Goal: Task Accomplishment & Management: Complete application form

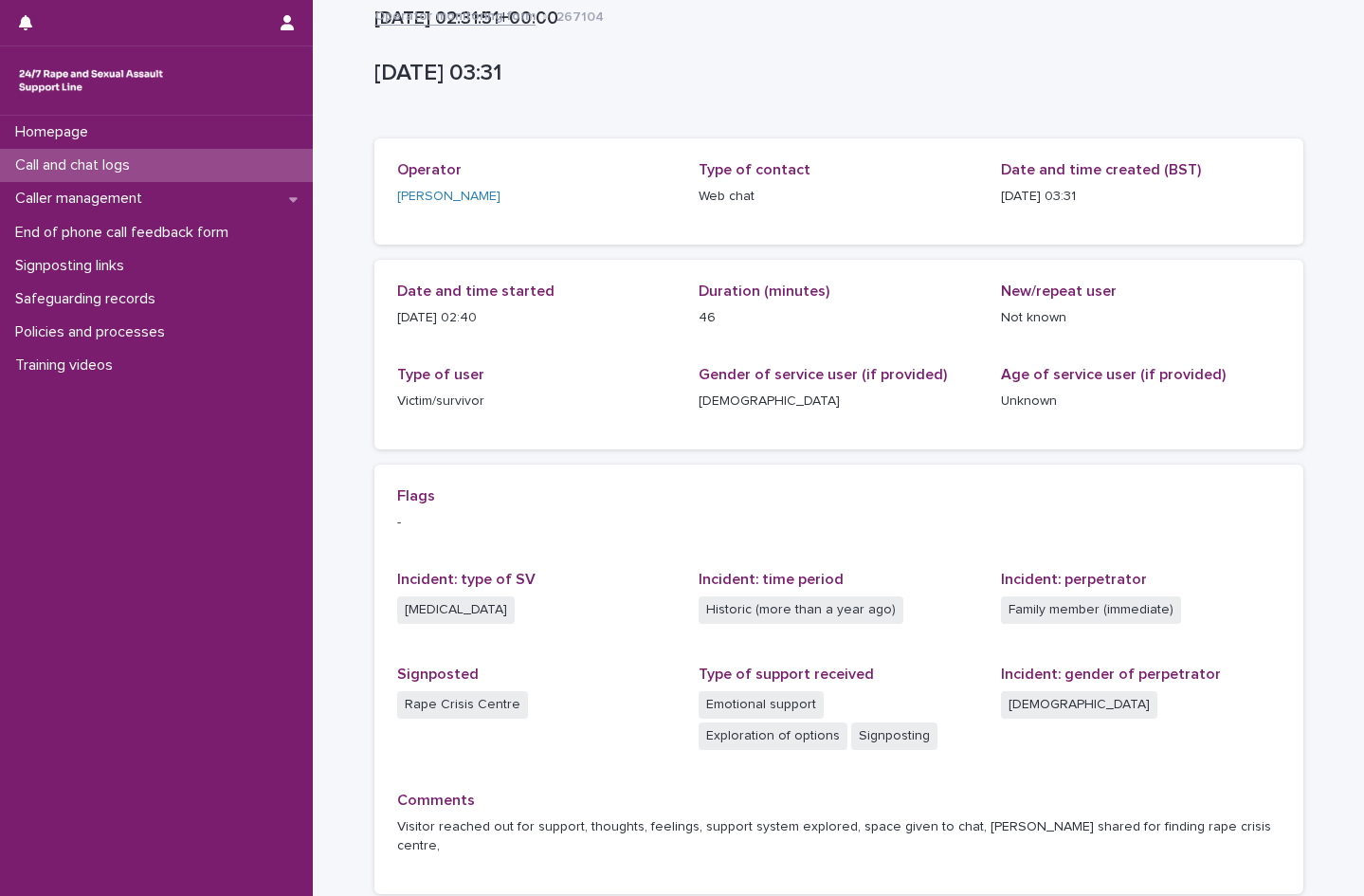
scroll to position [142, 0]
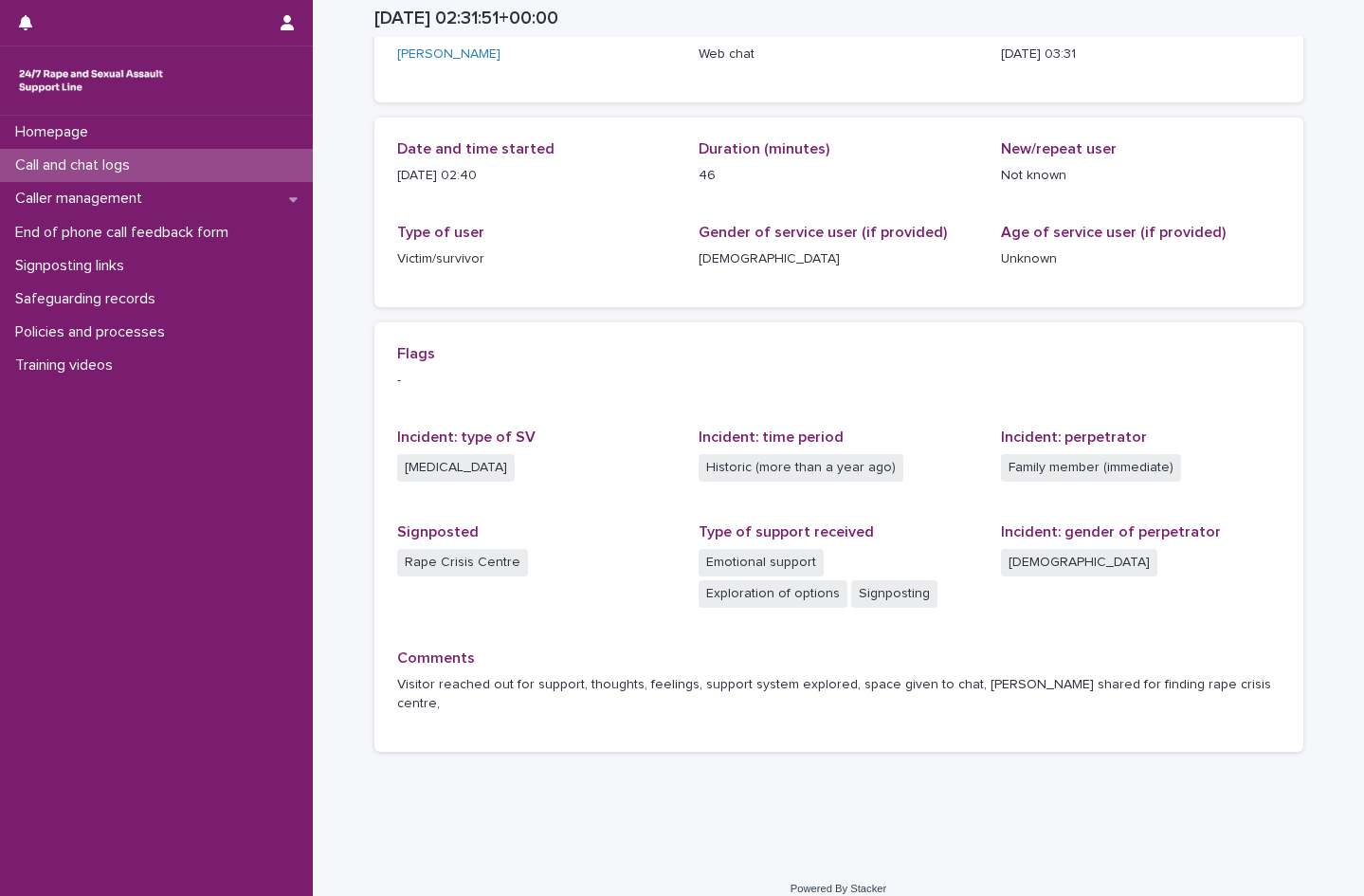
click at [49, 165] on p "Call and chat logs" at bounding box center [76, 165] width 137 height 18
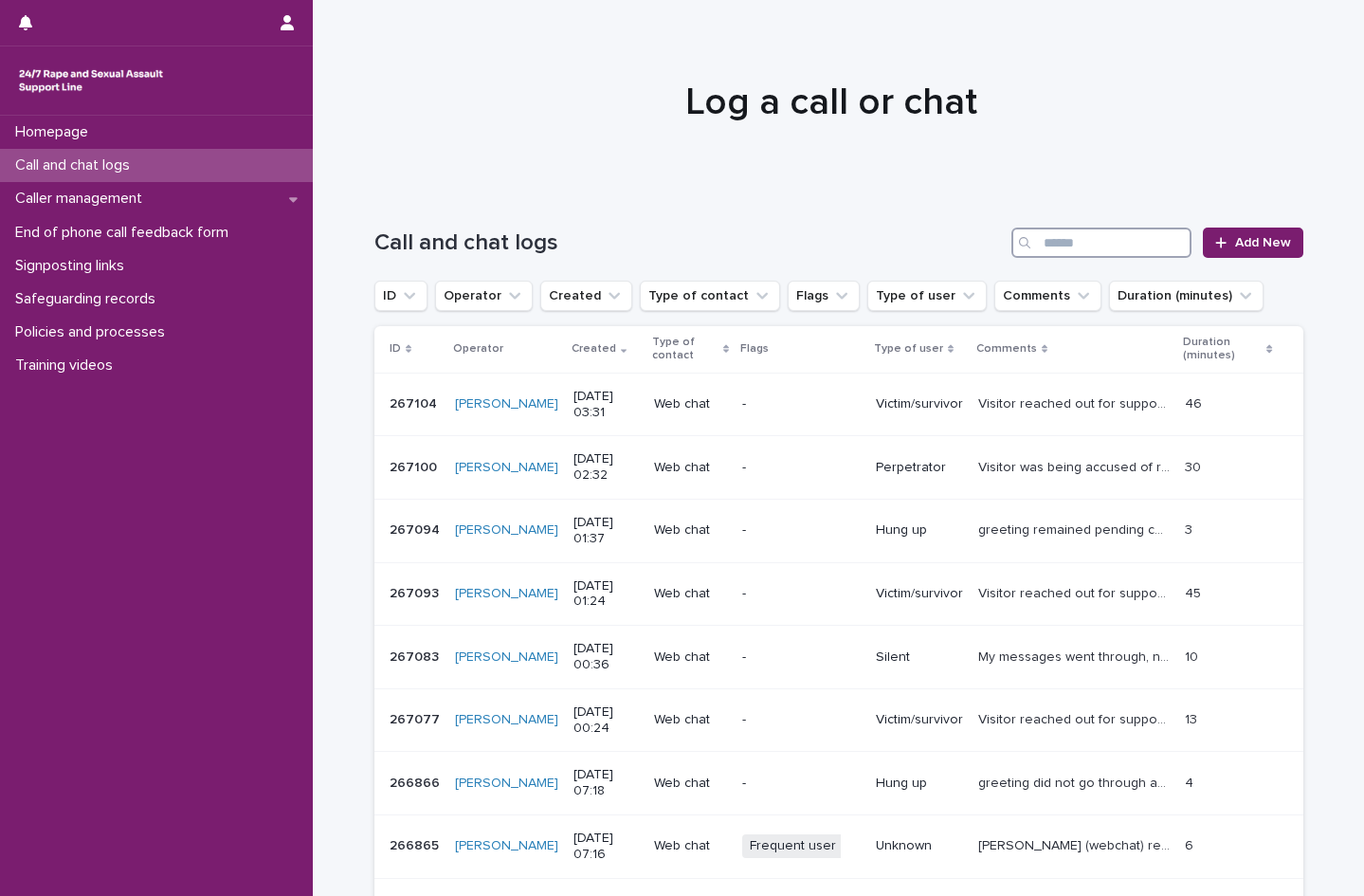
click at [1055, 246] on input "Search" at bounding box center [1101, 242] width 180 height 30
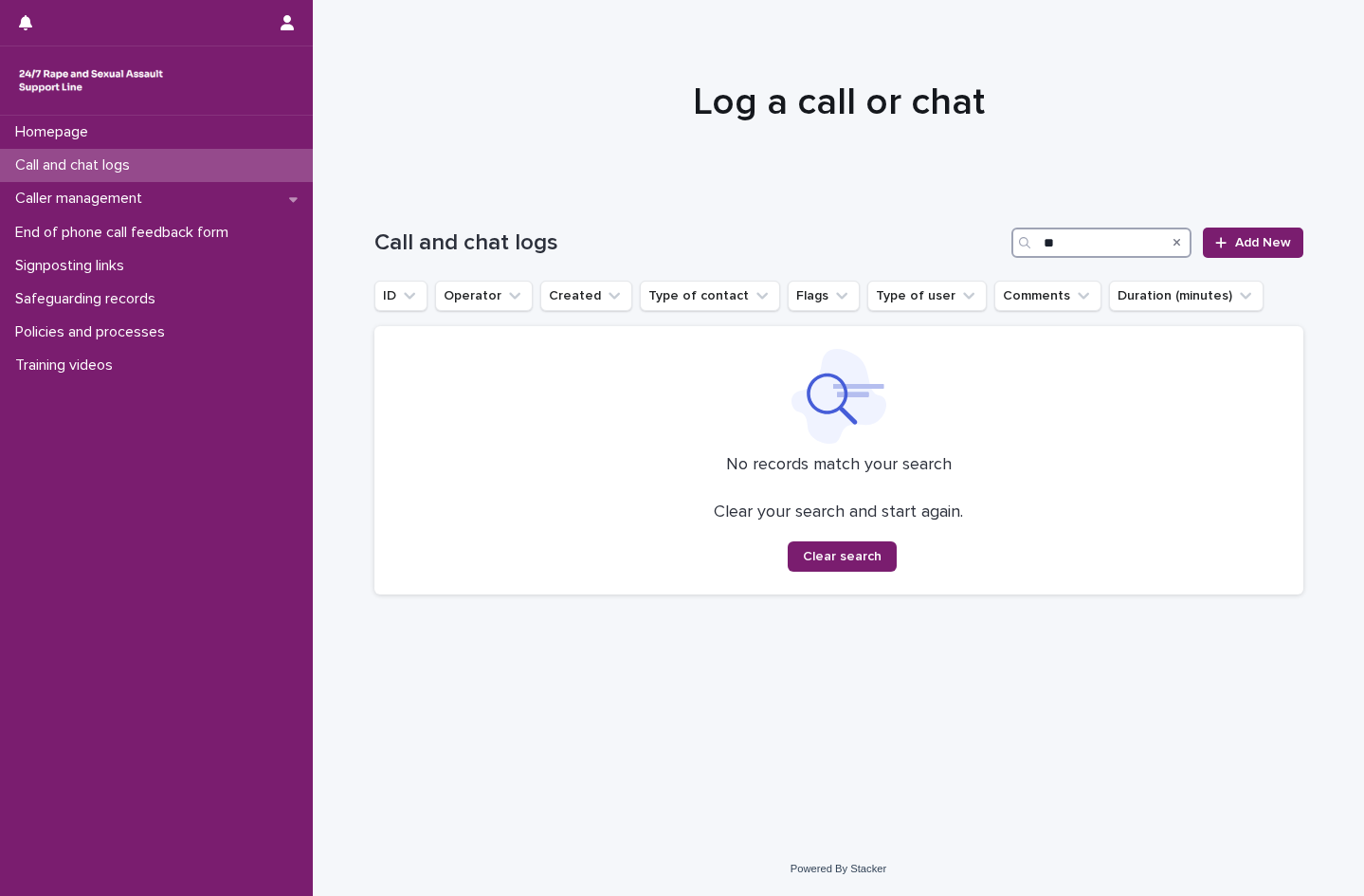
type input "*"
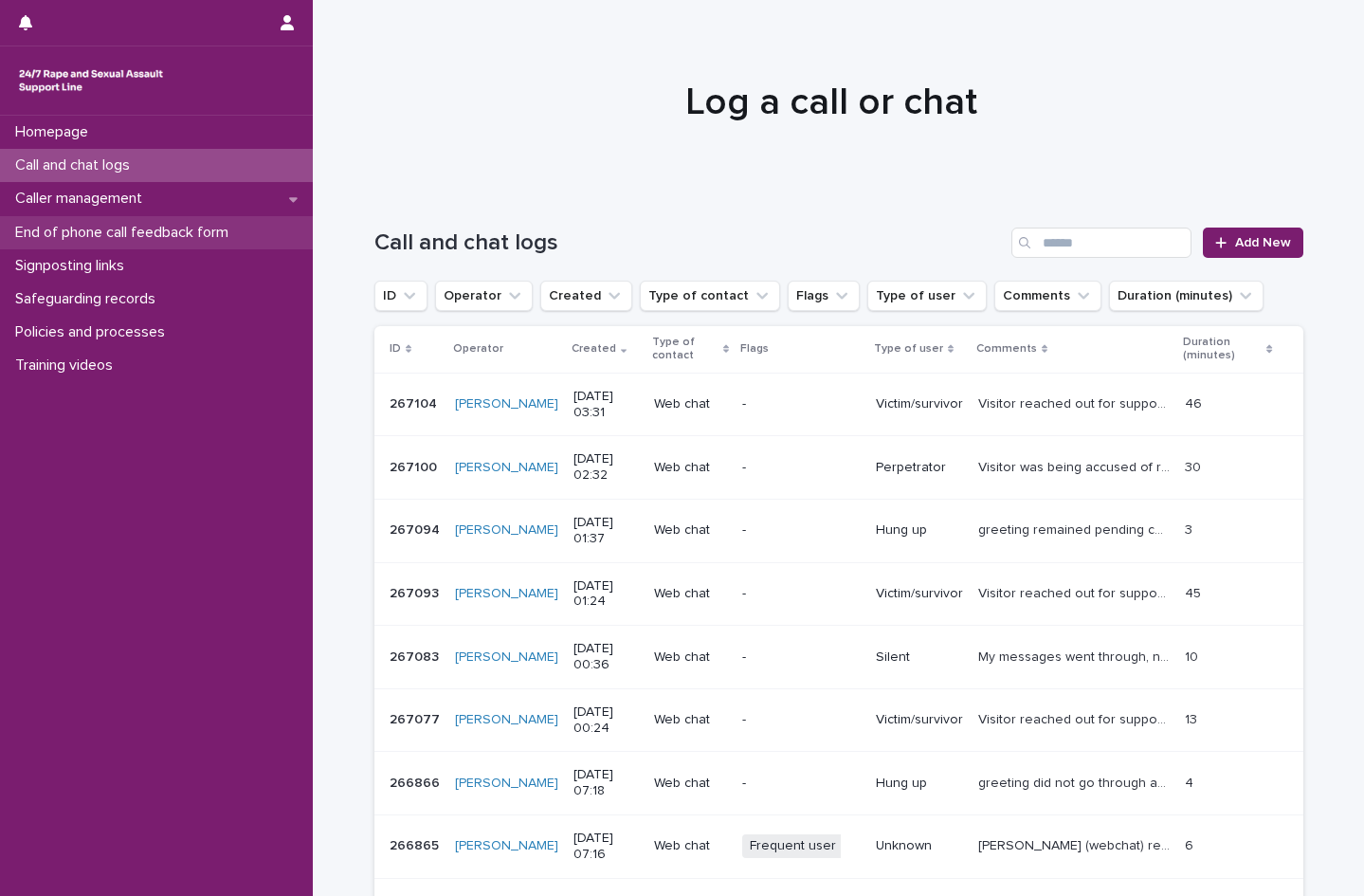
click at [77, 239] on p "End of phone call feedback form" at bounding box center [126, 232] width 236 height 18
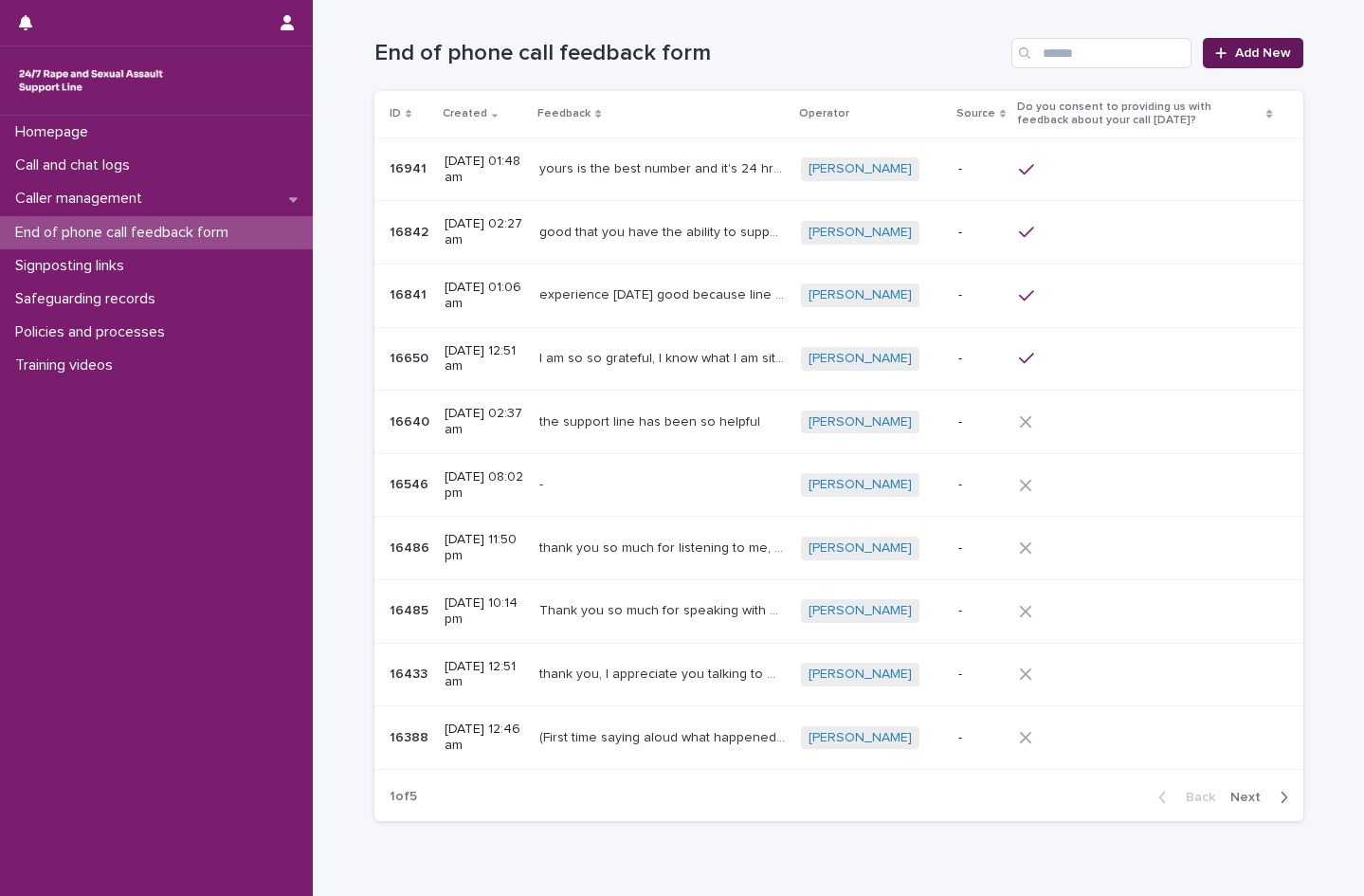
click at [1221, 60] on link "Add New" at bounding box center [1252, 52] width 100 height 30
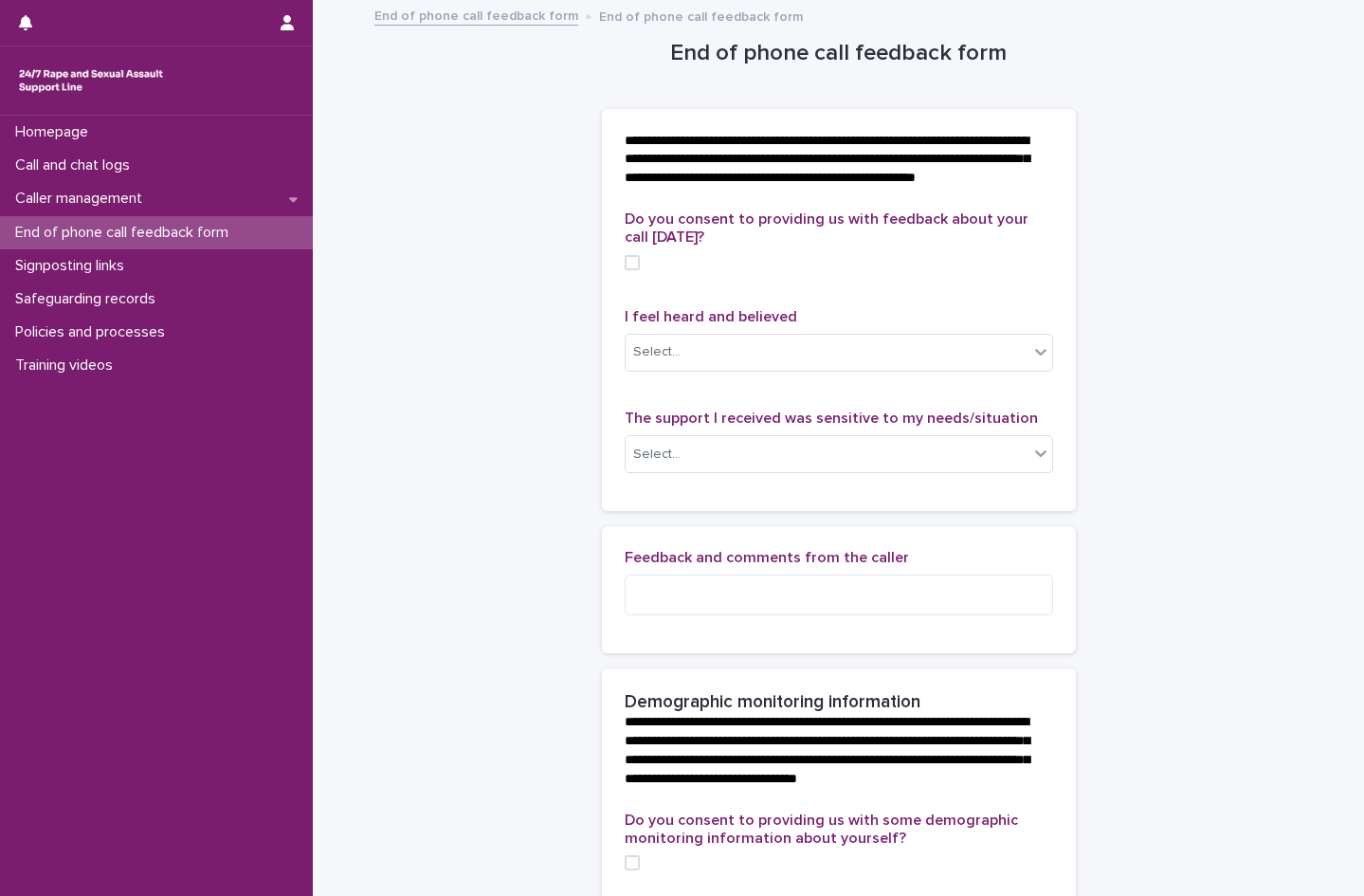
click at [628, 270] on span at bounding box center [632, 263] width 15 height 15
click at [682, 615] on textarea at bounding box center [838, 594] width 428 height 41
click at [626, 268] on icon at bounding box center [632, 263] width 12 height 10
click at [80, 151] on div "Call and chat logs" at bounding box center [157, 165] width 313 height 33
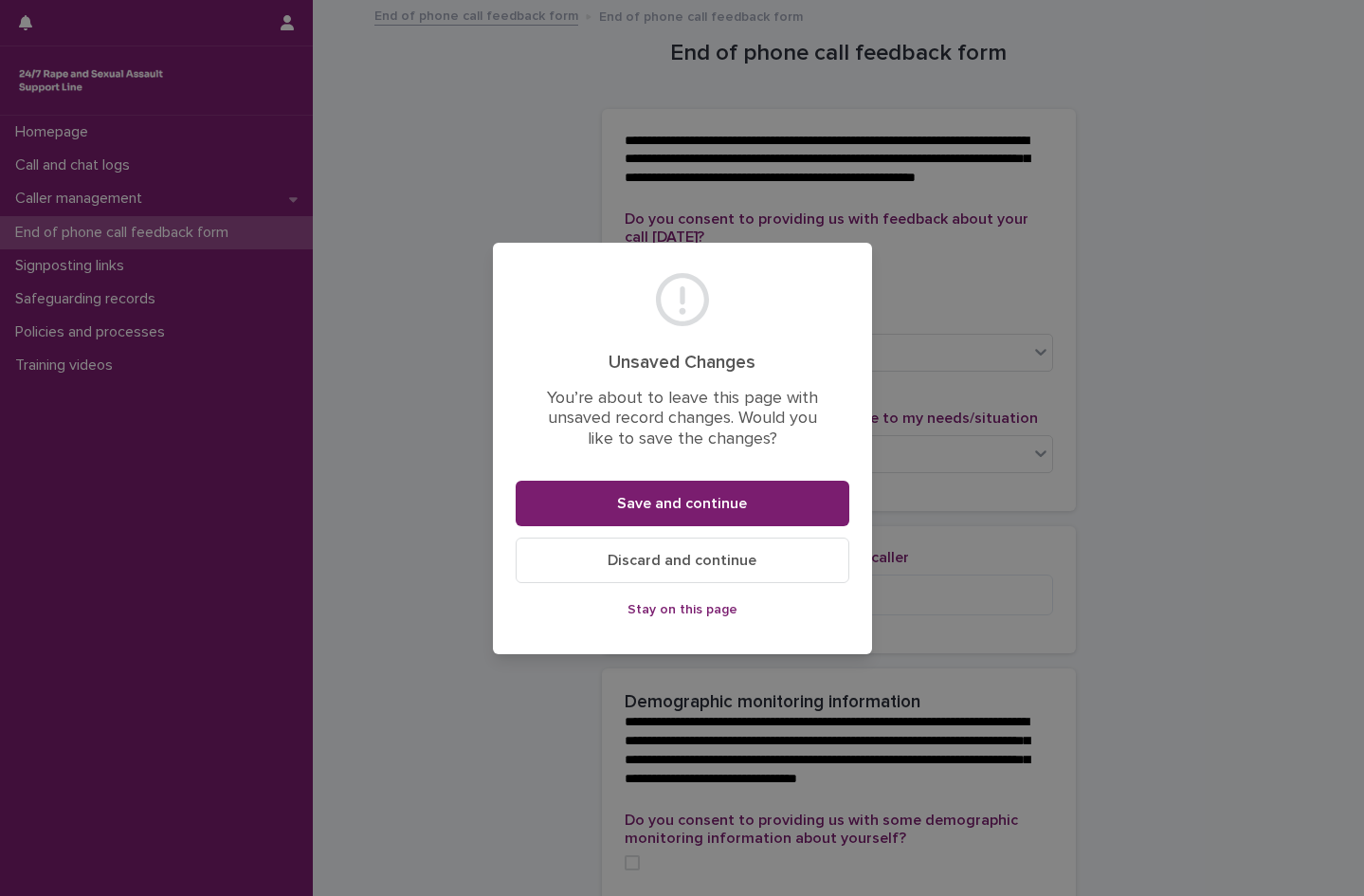
click at [703, 560] on span "Discard and continue" at bounding box center [682, 561] width 149 height 15
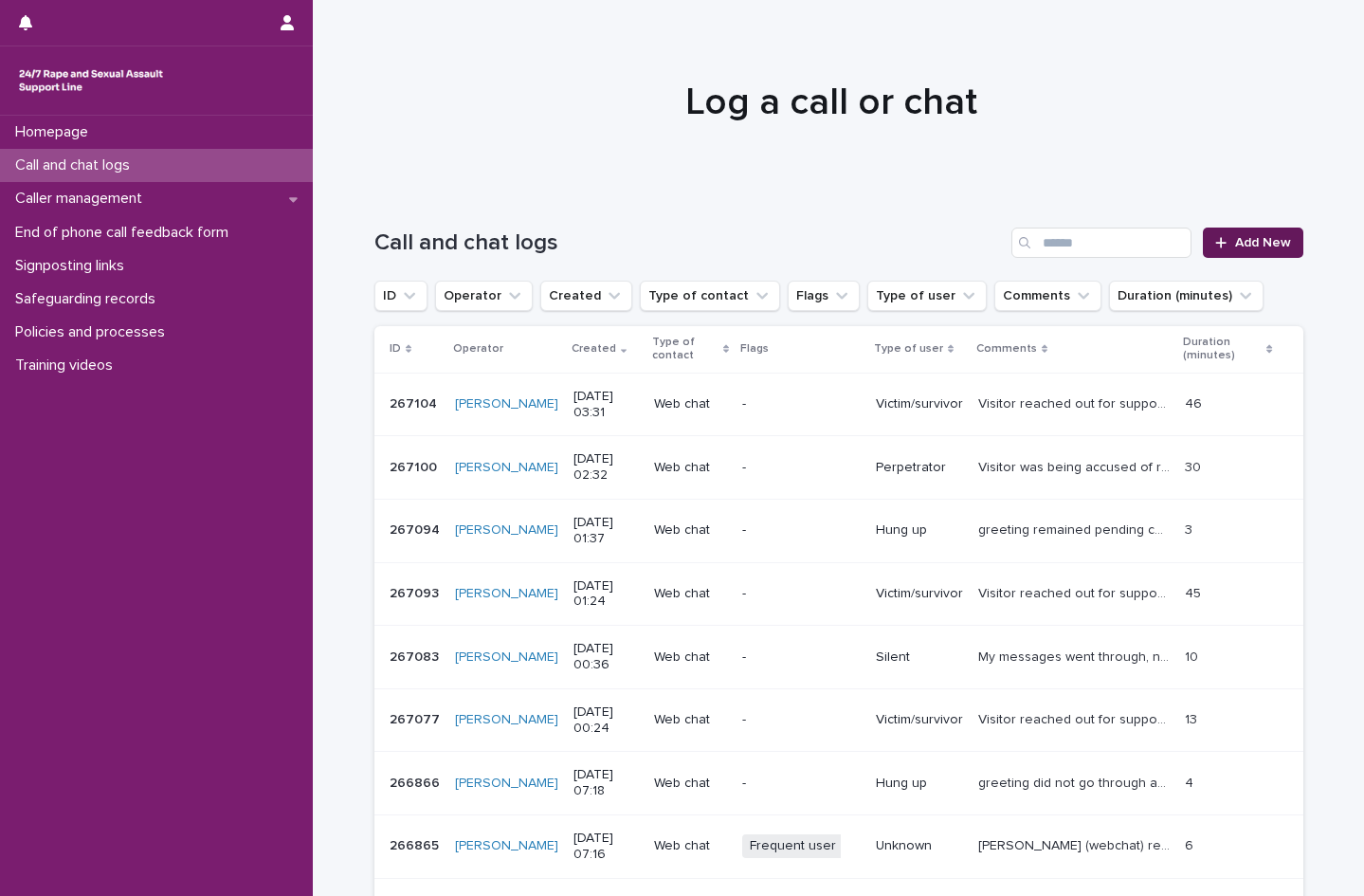
click at [1229, 250] on link "Add New" at bounding box center [1252, 242] width 100 height 30
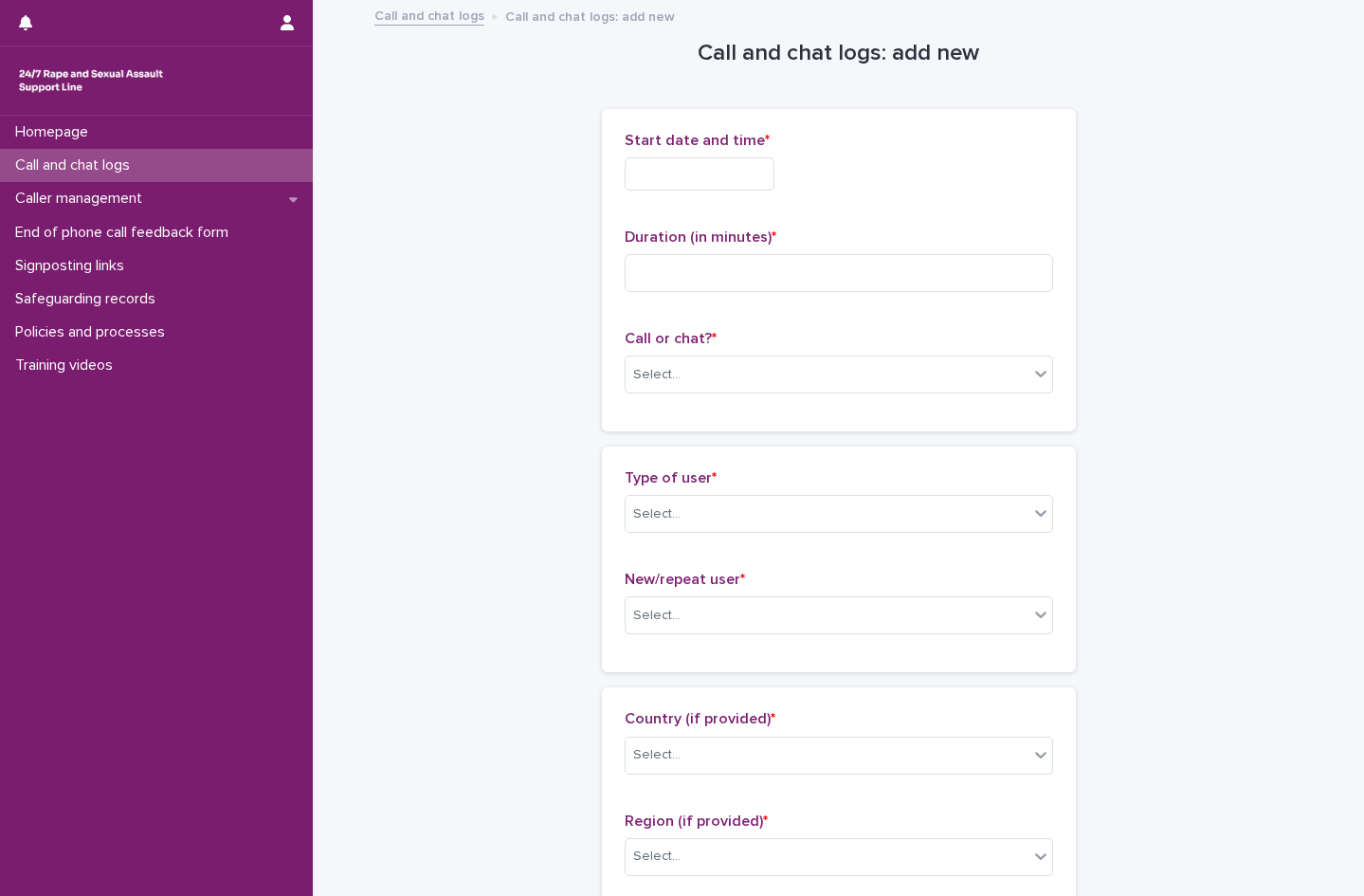
click at [665, 172] on input "text" at bounding box center [699, 174] width 150 height 33
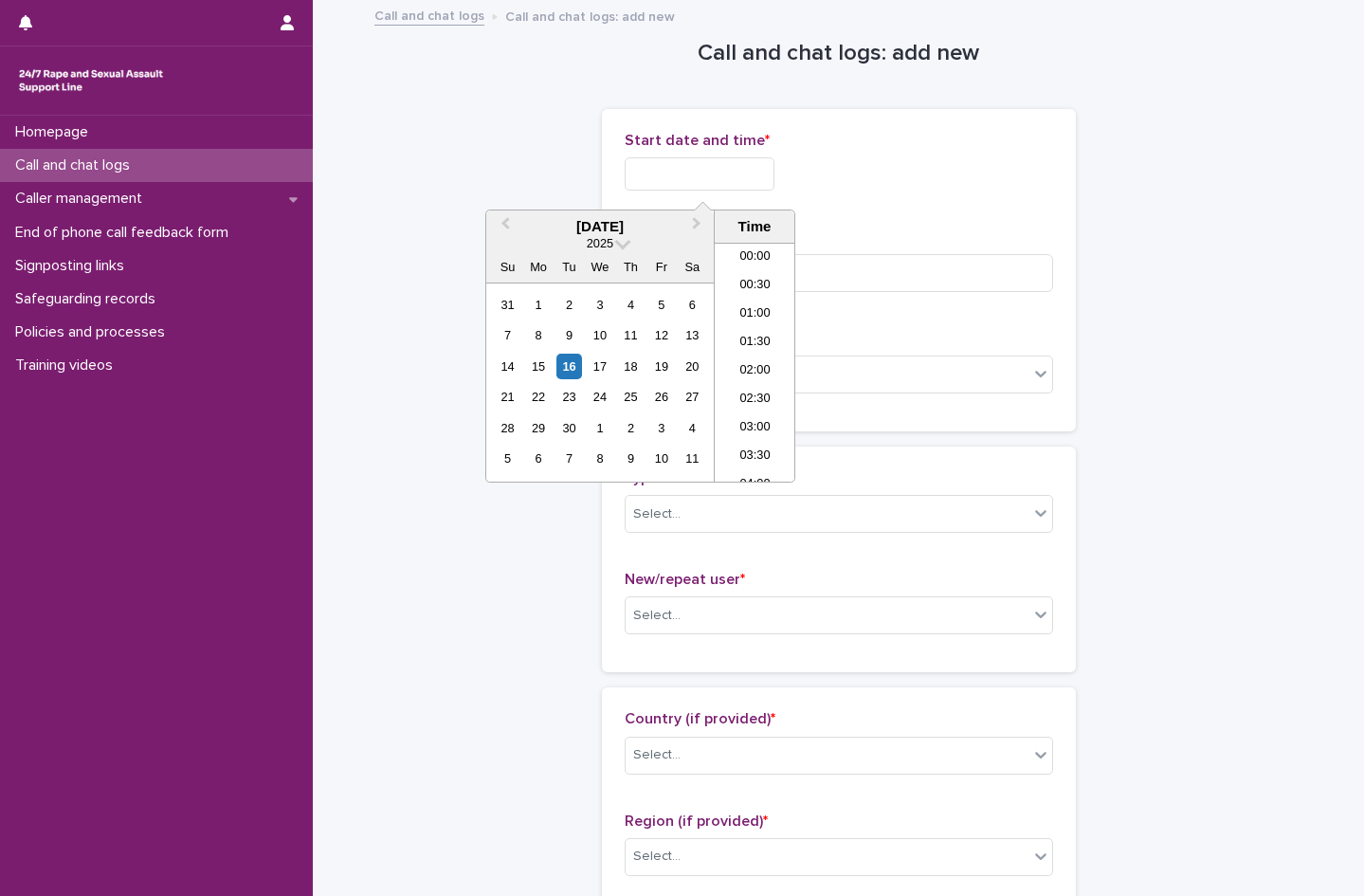
scroll to position [209, 0]
click at [739, 286] on li "04:00" at bounding box center [754, 276] width 80 height 28
click at [746, 171] on input "**********" at bounding box center [699, 174] width 150 height 33
type input "**********"
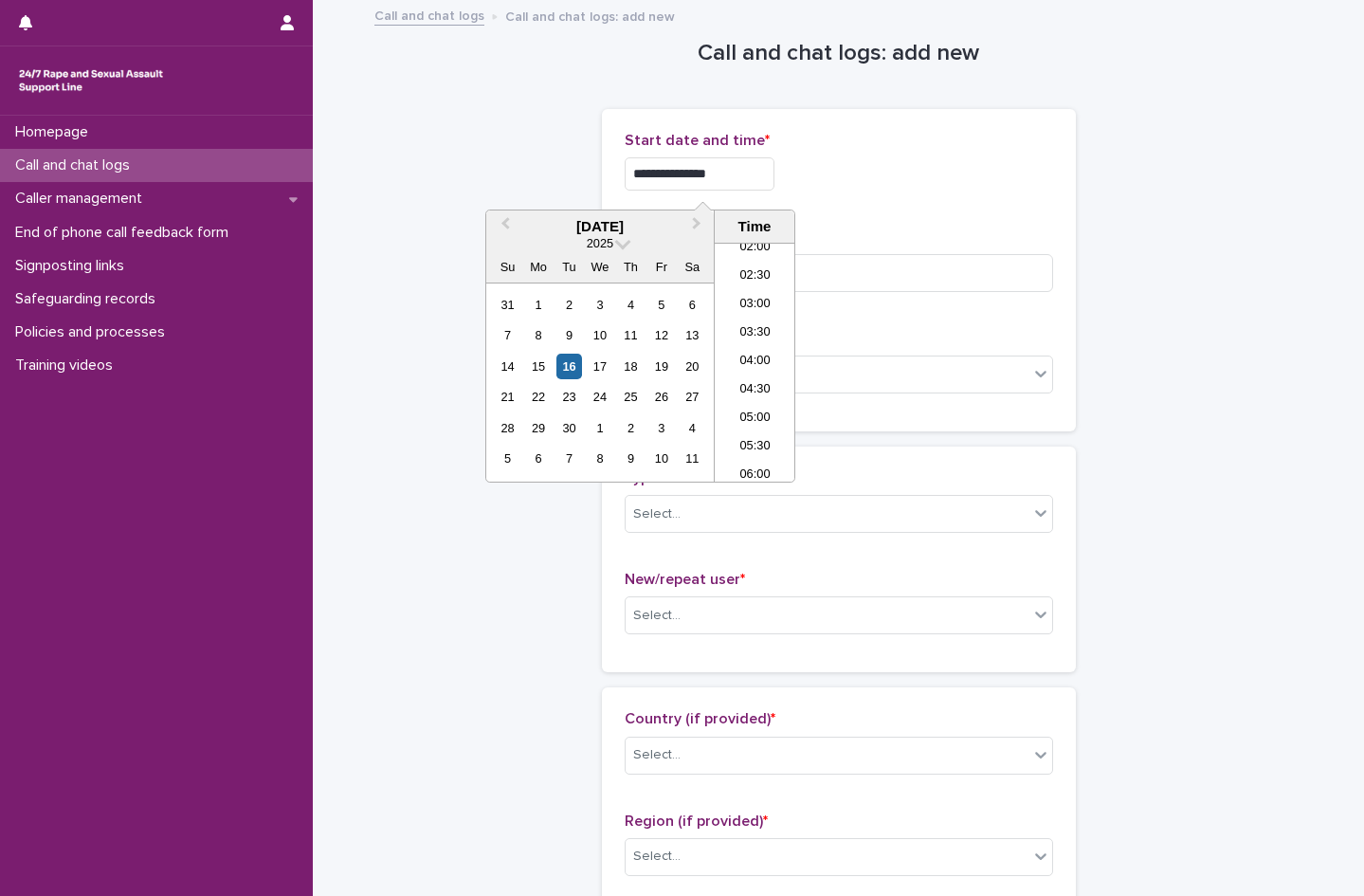
click at [911, 162] on div "**********" at bounding box center [838, 174] width 428 height 33
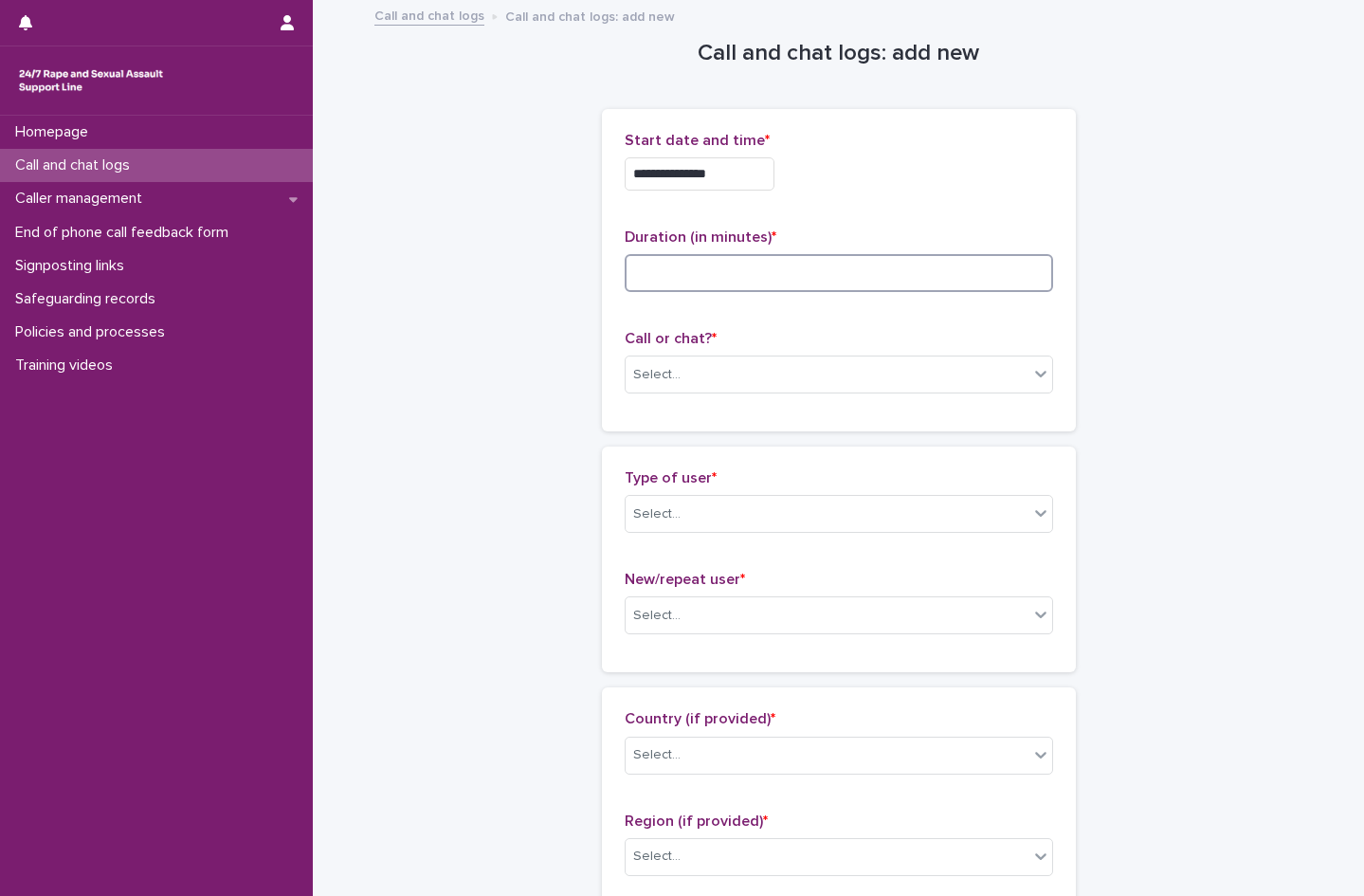
click at [714, 278] on input at bounding box center [838, 273] width 428 height 38
type input "**"
click at [655, 372] on div "Select..." at bounding box center [656, 375] width 47 height 20
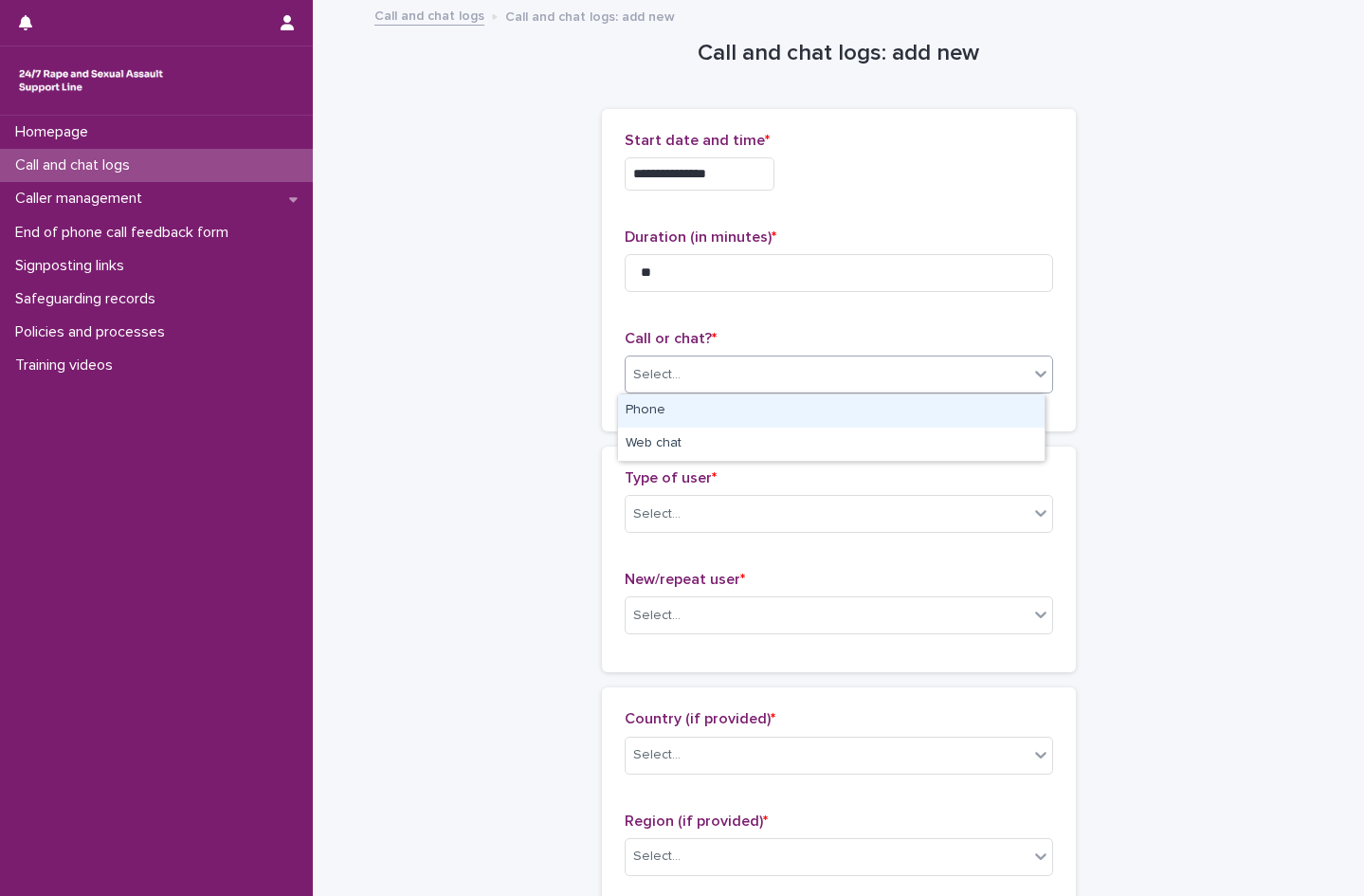
click at [652, 411] on div "Phone" at bounding box center [830, 411] width 426 height 33
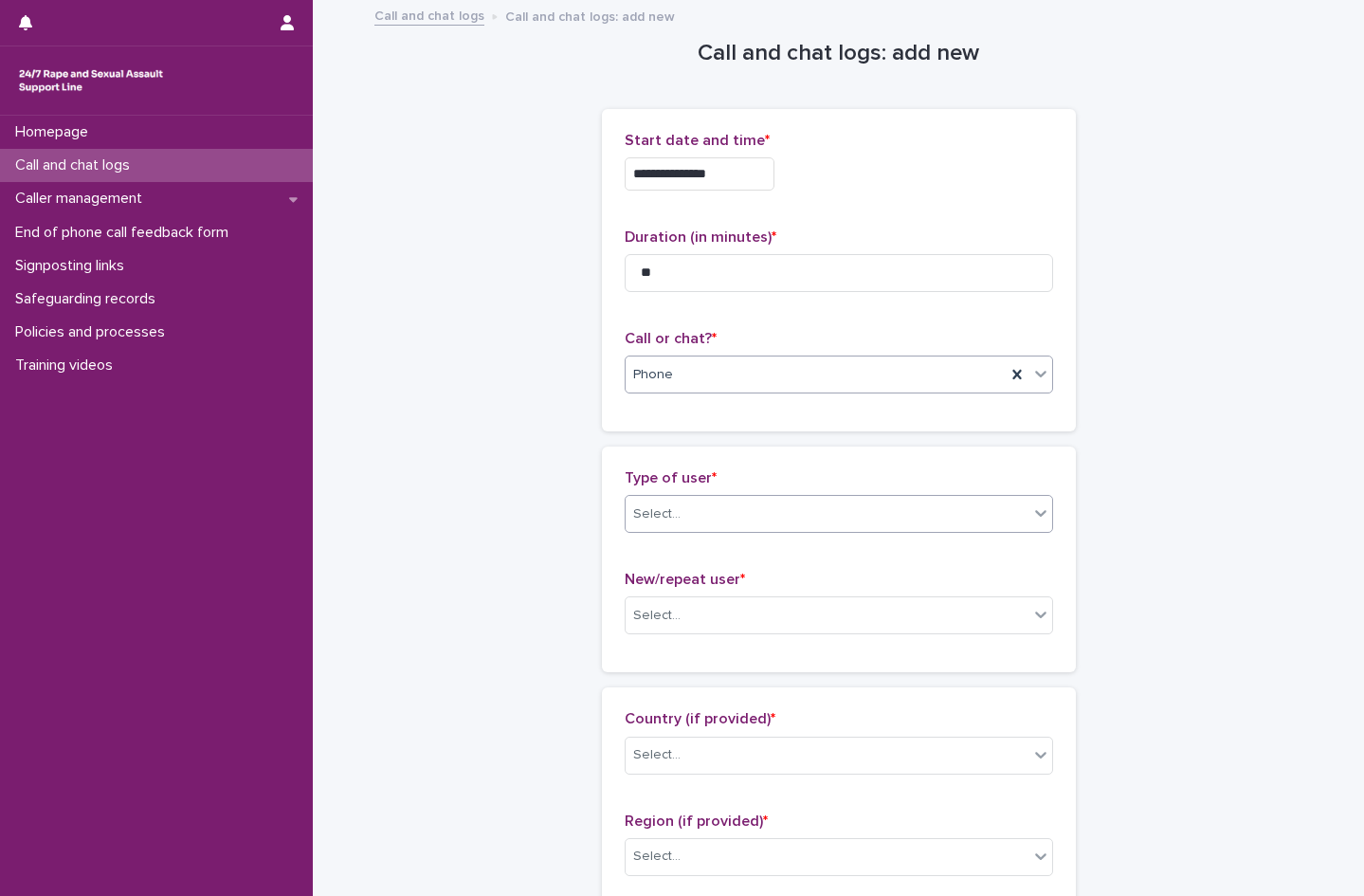
click at [652, 518] on div "Select..." at bounding box center [656, 514] width 47 height 20
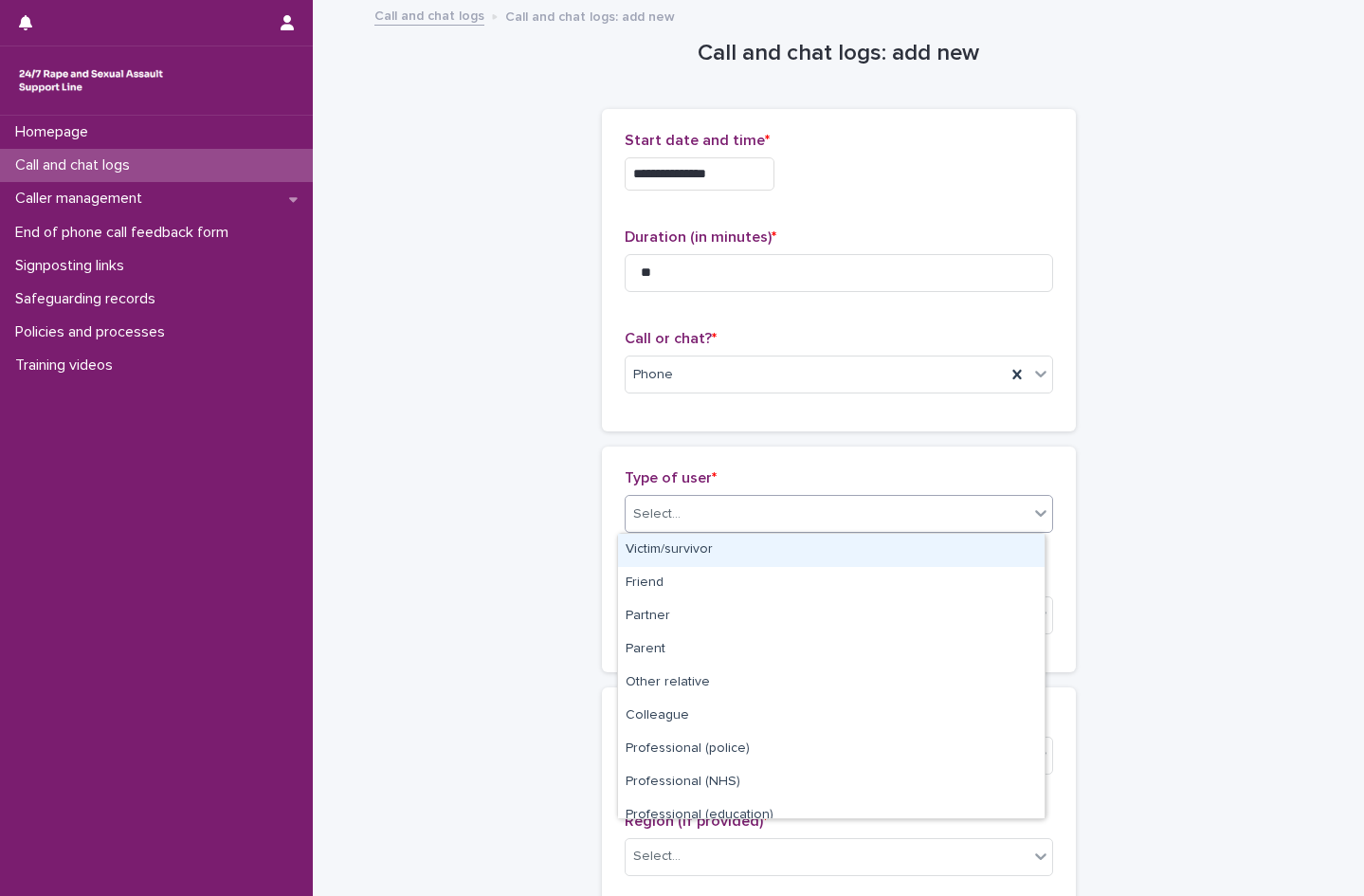
click at [656, 548] on div "Victim/survivor" at bounding box center [830, 550] width 426 height 33
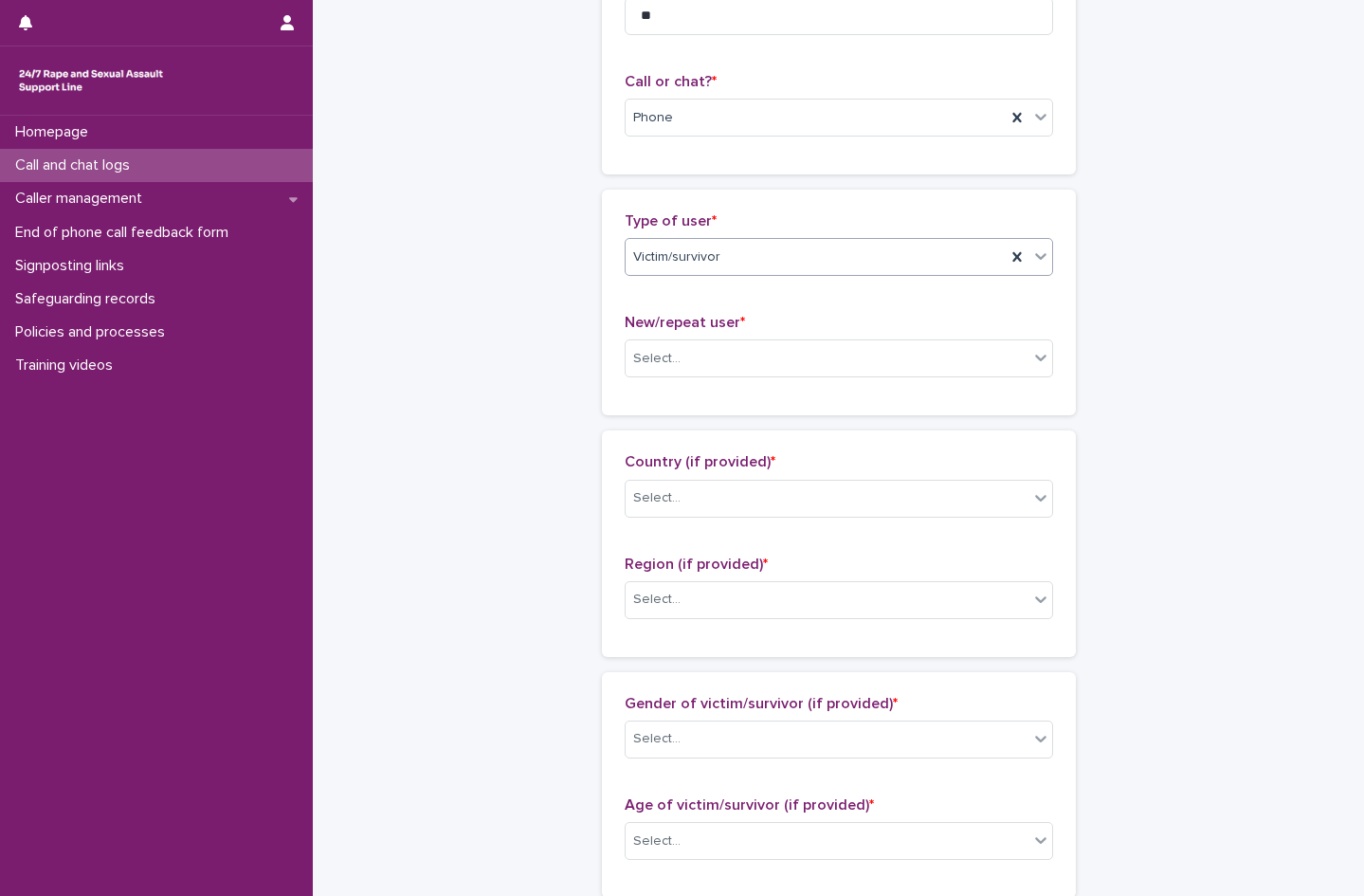
scroll to position [284, 0]
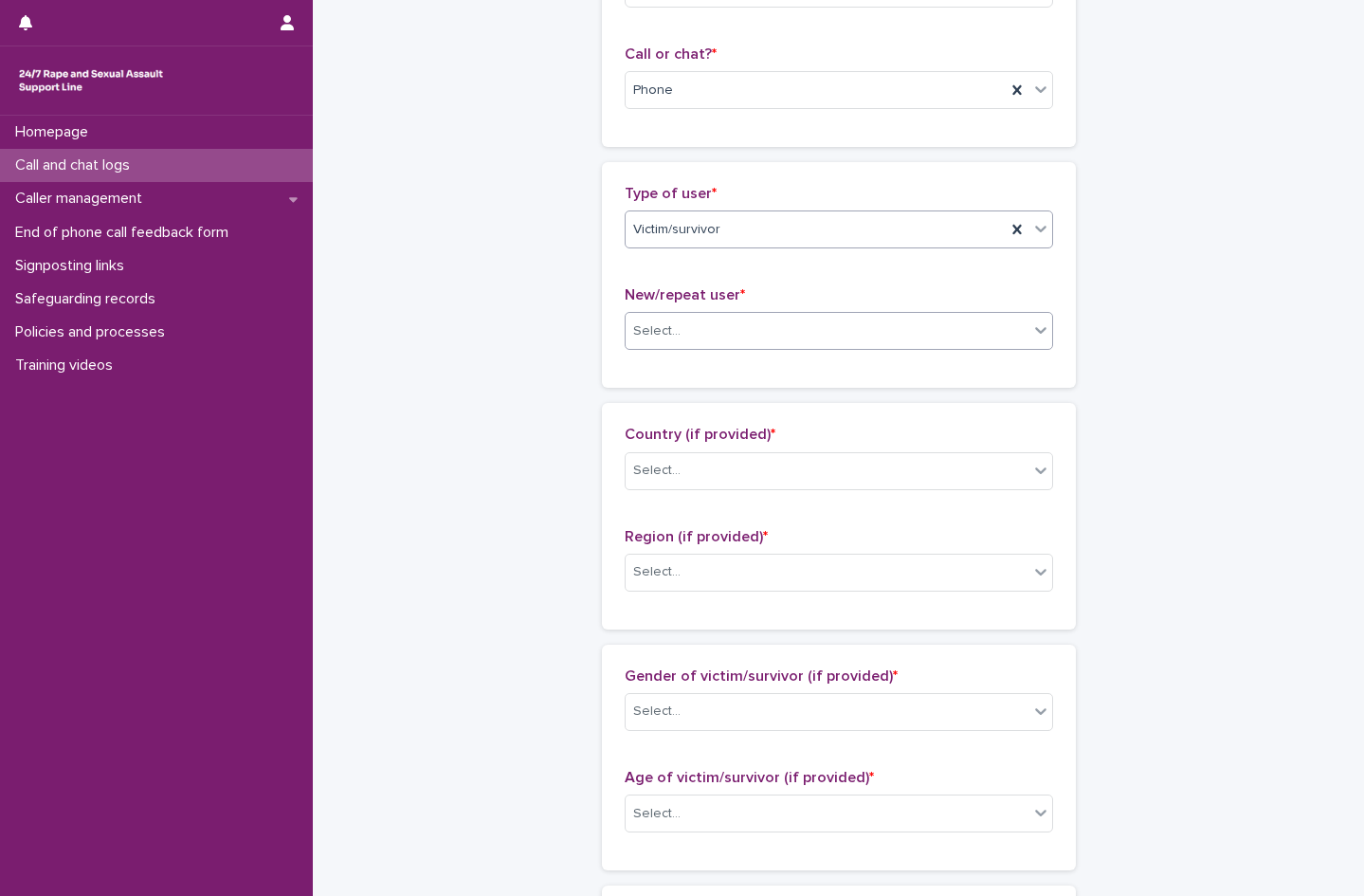
click at [640, 327] on div "Select..." at bounding box center [656, 331] width 47 height 20
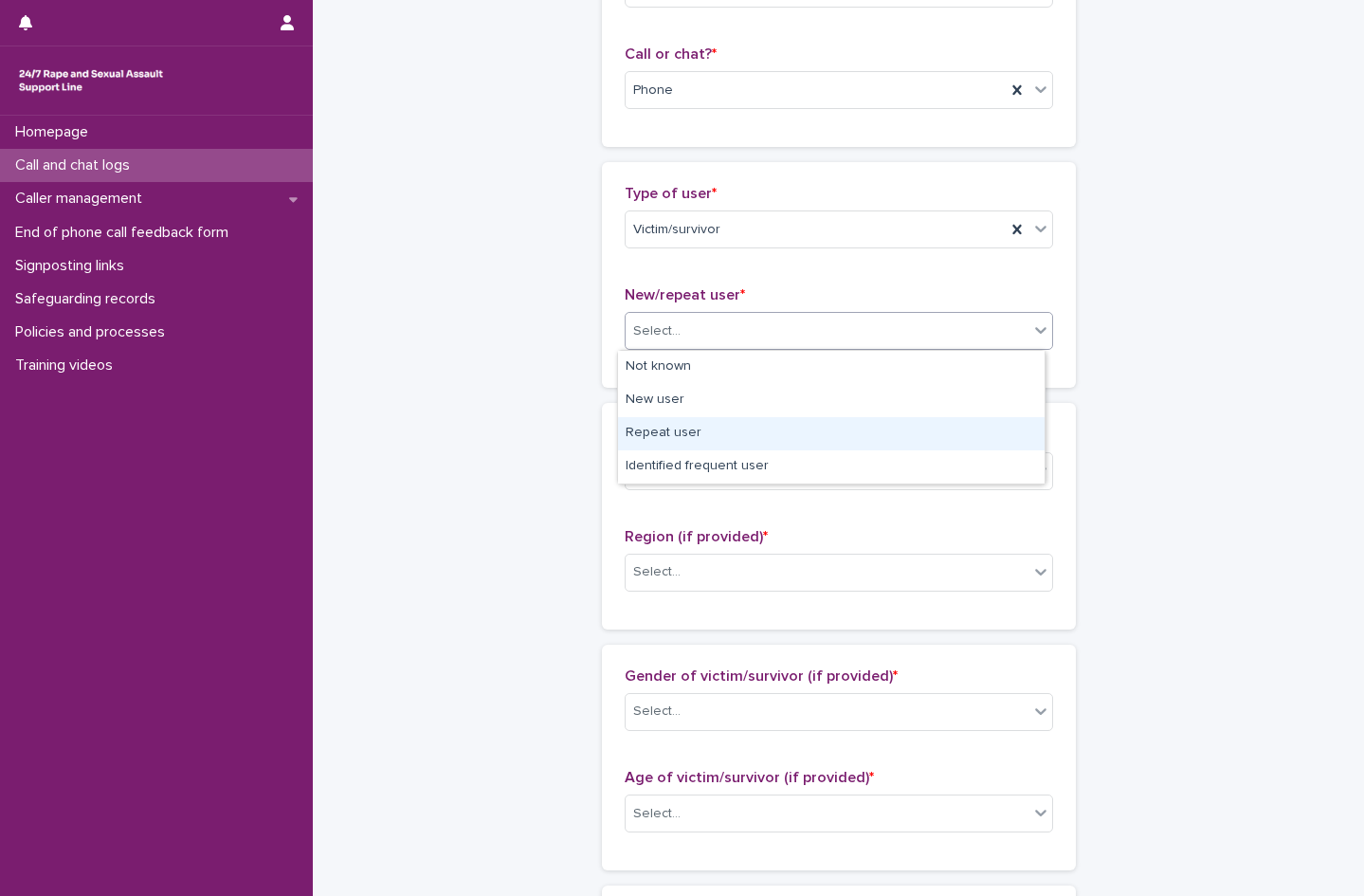
click at [652, 433] on div "Repeat user" at bounding box center [830, 434] width 426 height 33
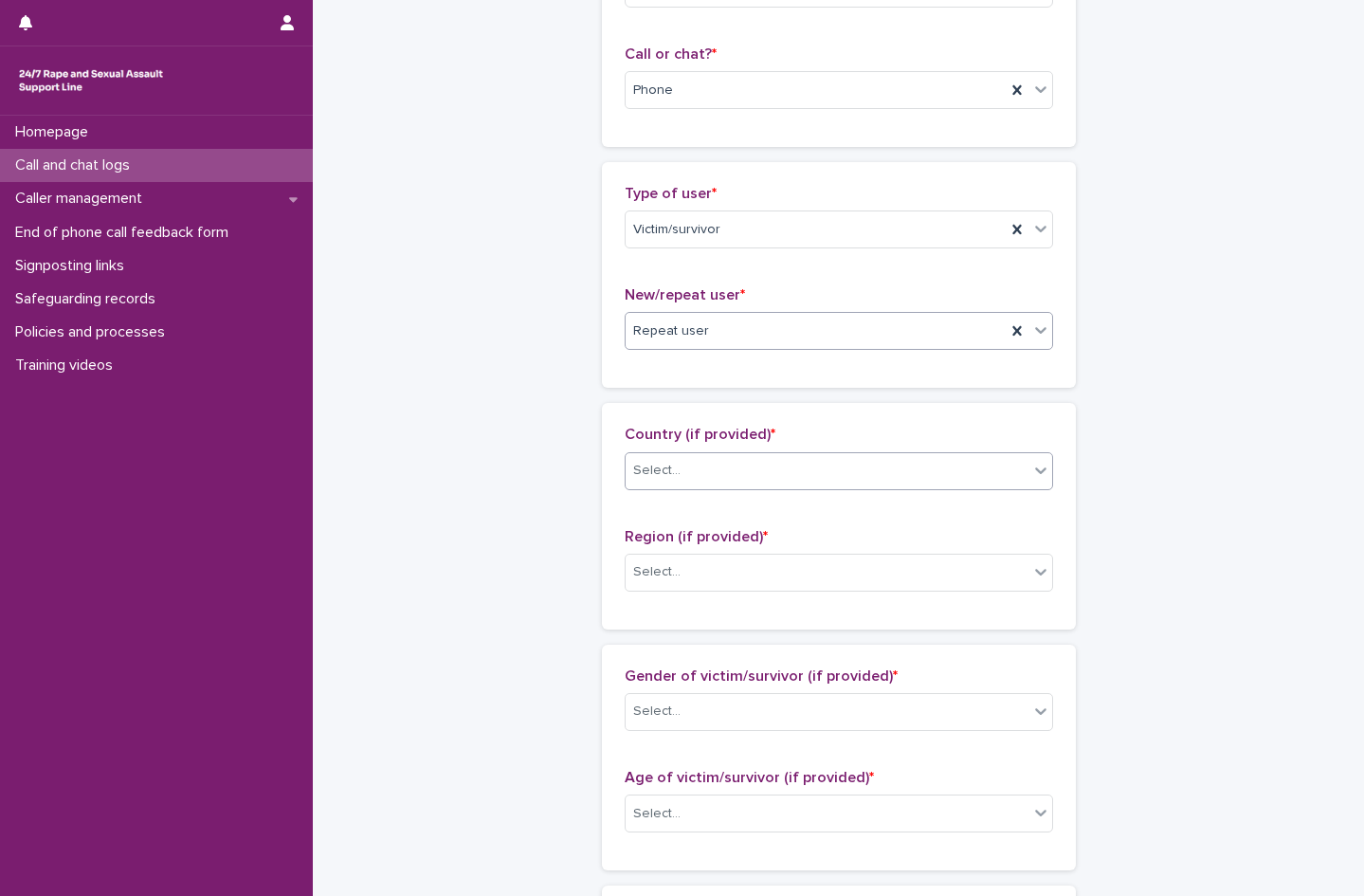
click at [666, 467] on div "Select..." at bounding box center [656, 471] width 47 height 20
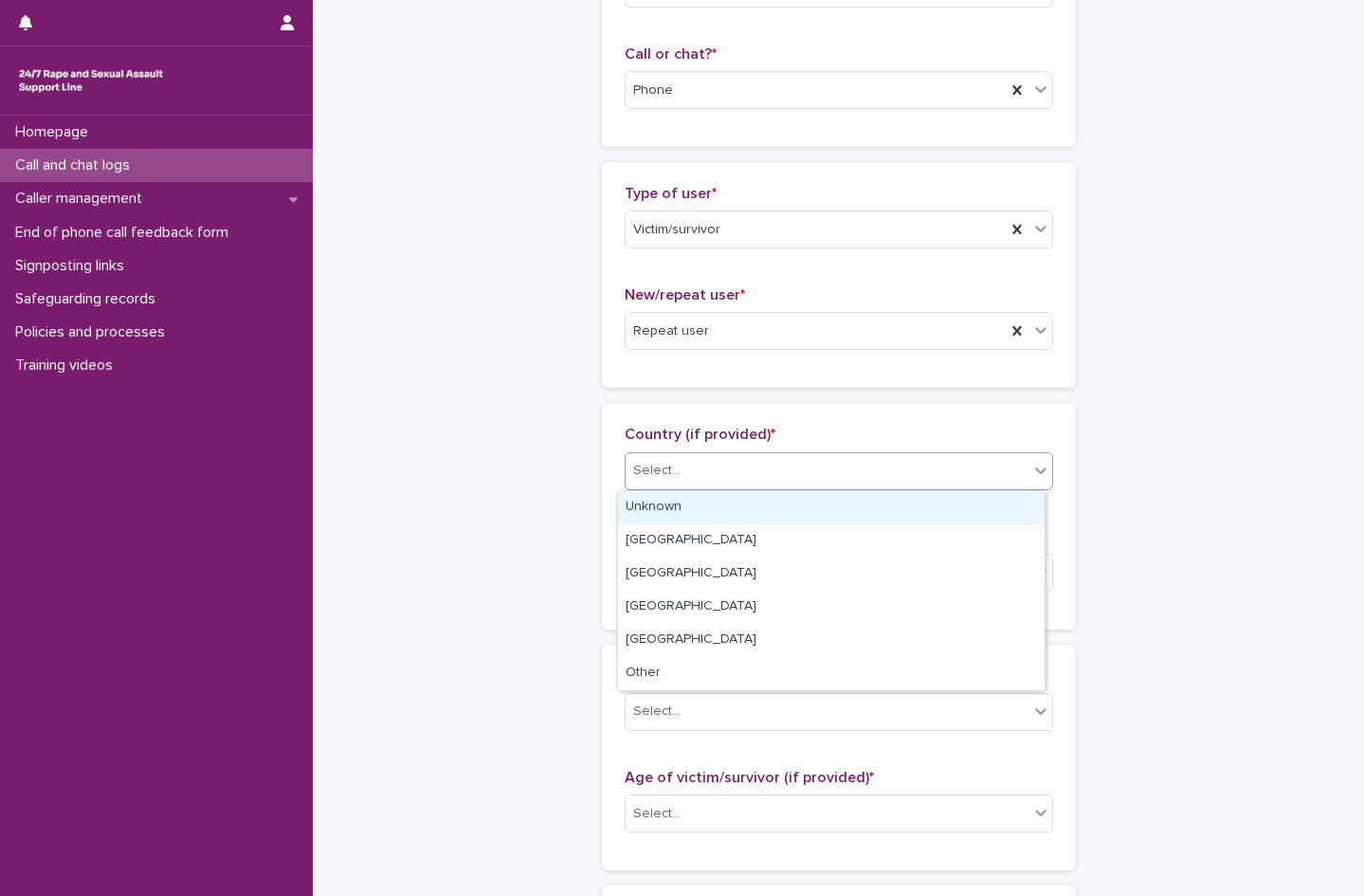
click at [674, 501] on div "Unknown" at bounding box center [830, 507] width 426 height 33
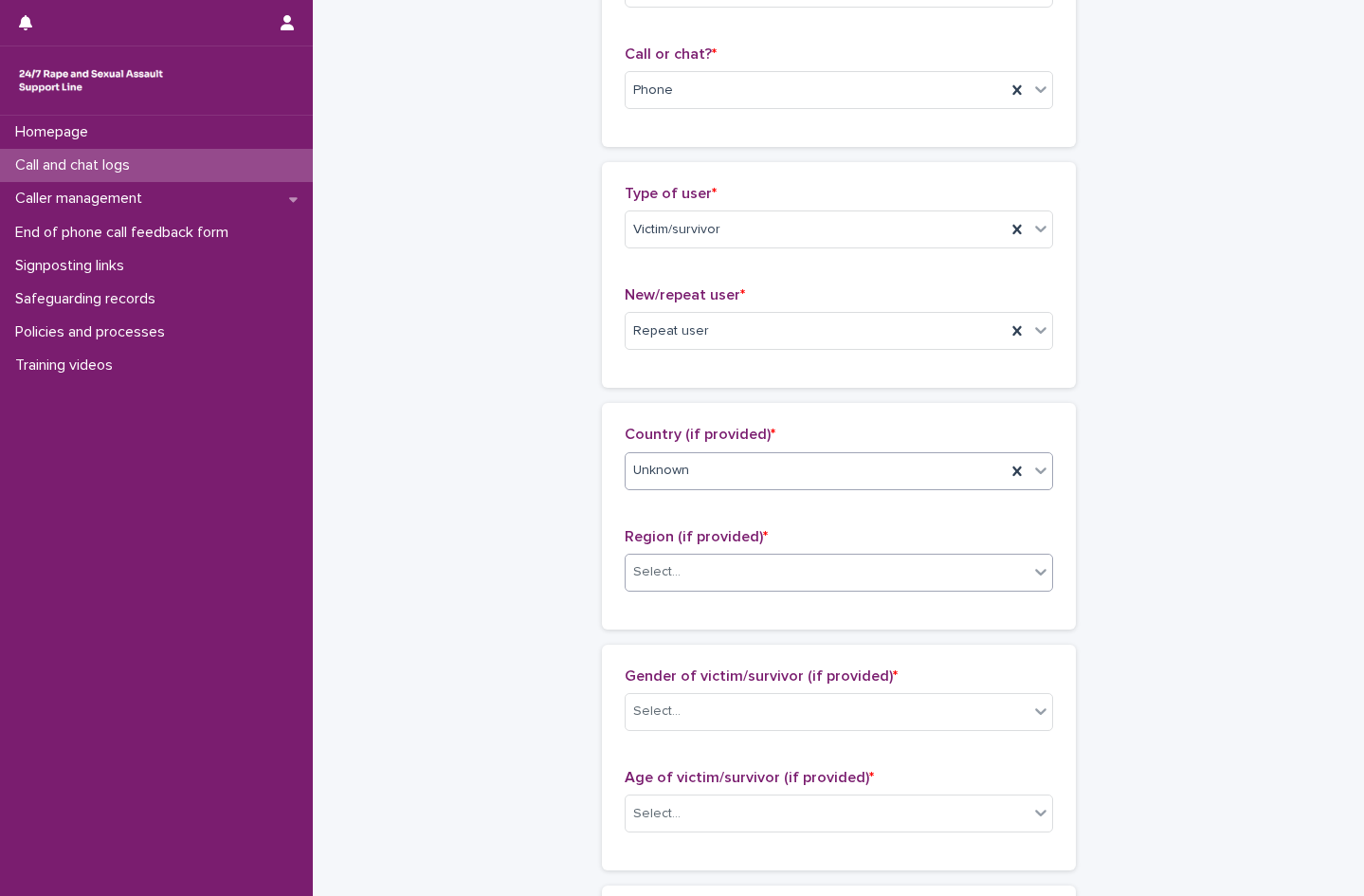
click at [682, 570] on input "text" at bounding box center [683, 572] width 2 height 16
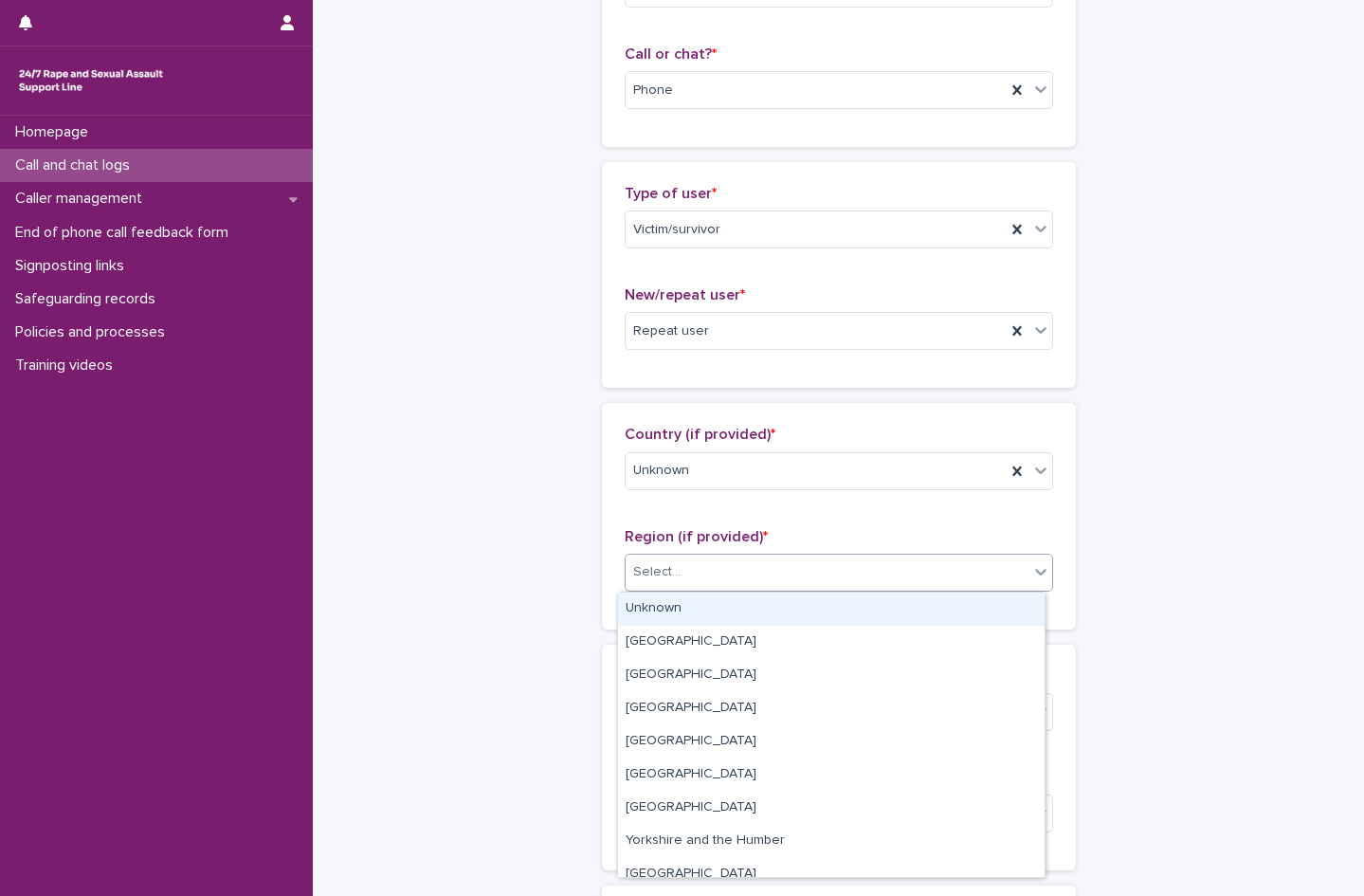
click at [668, 611] on div "Unknown" at bounding box center [830, 609] width 426 height 33
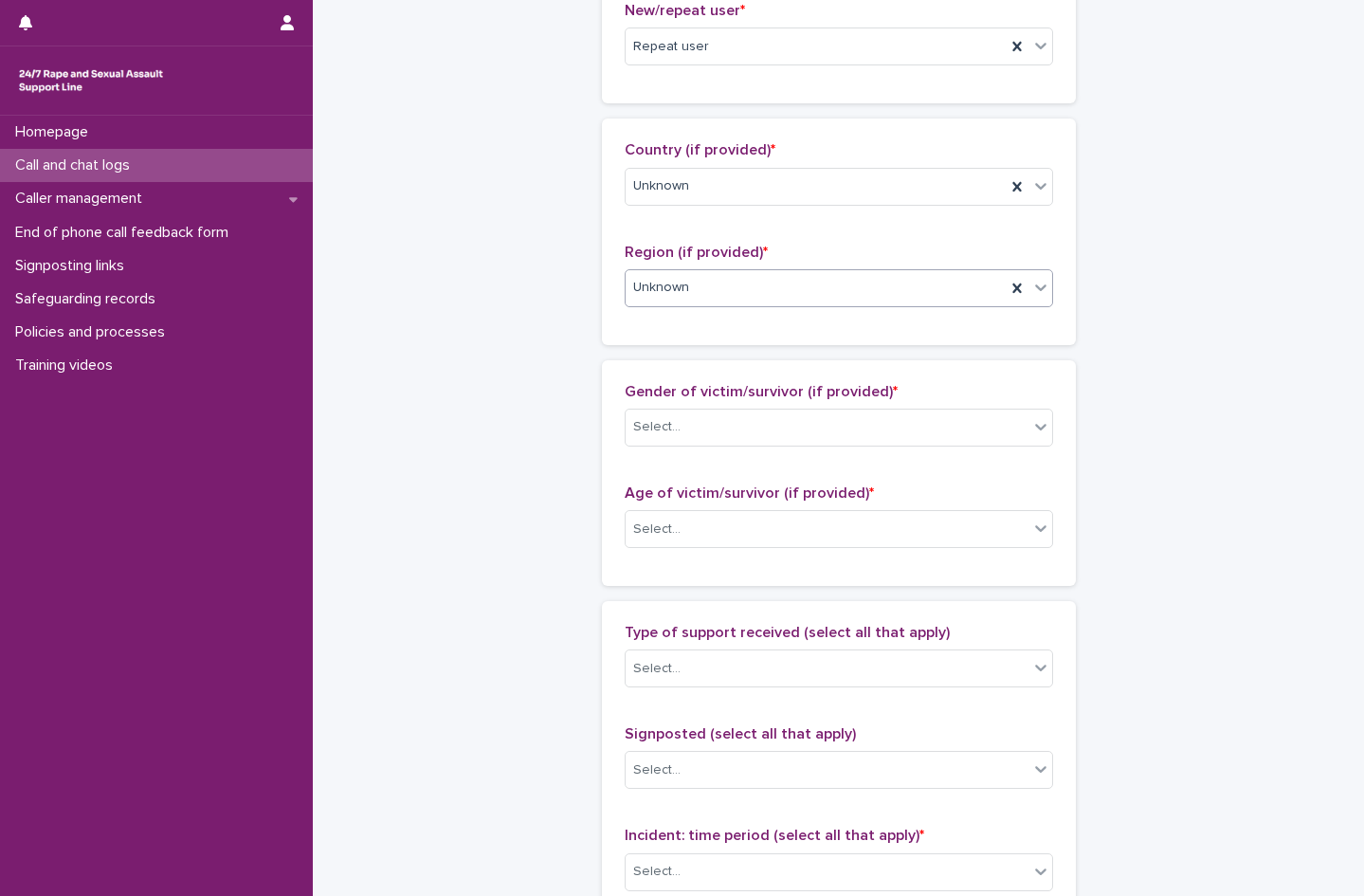
scroll to position [663, 0]
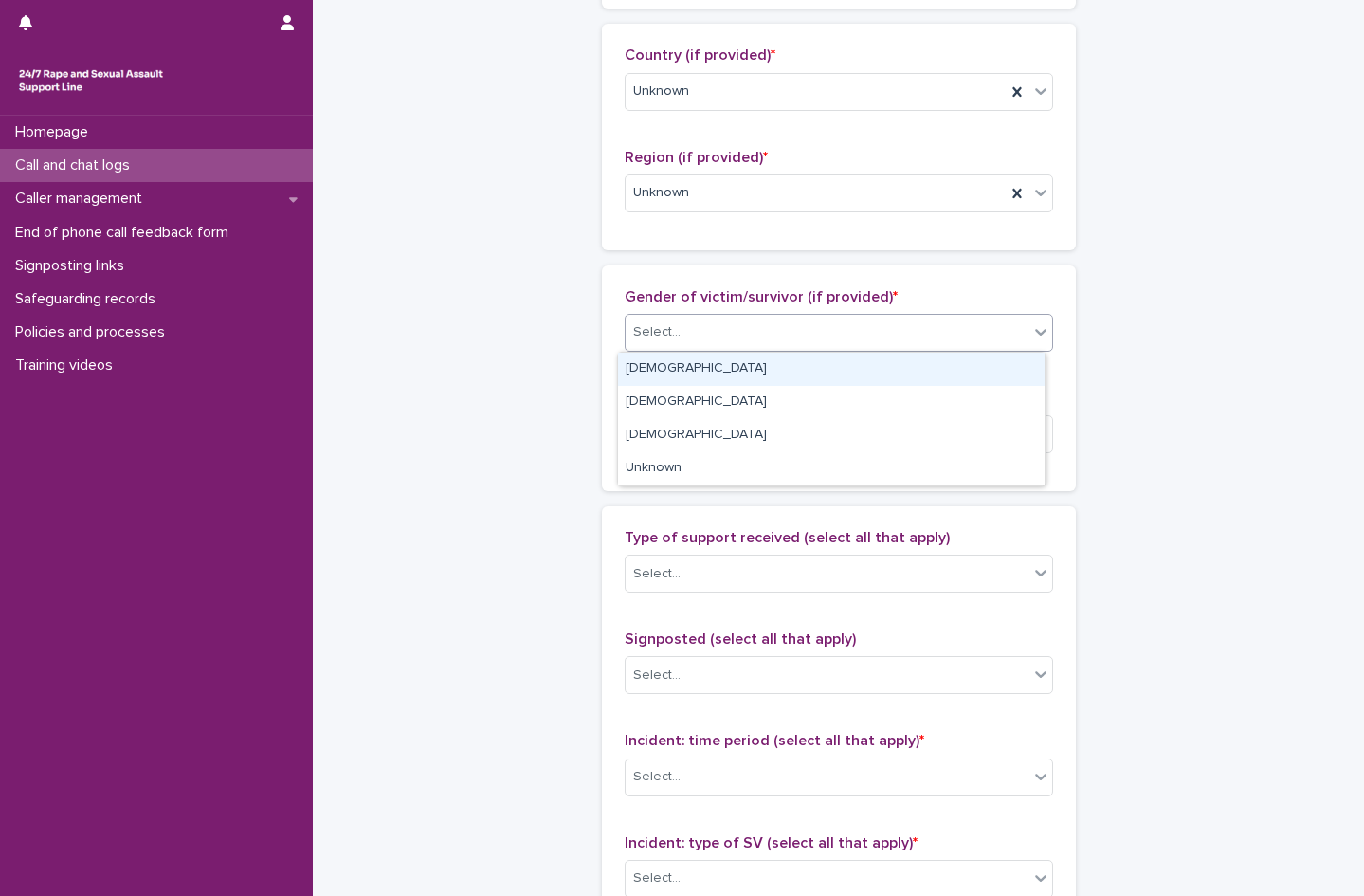
click at [682, 341] on div at bounding box center [683, 332] width 2 height 20
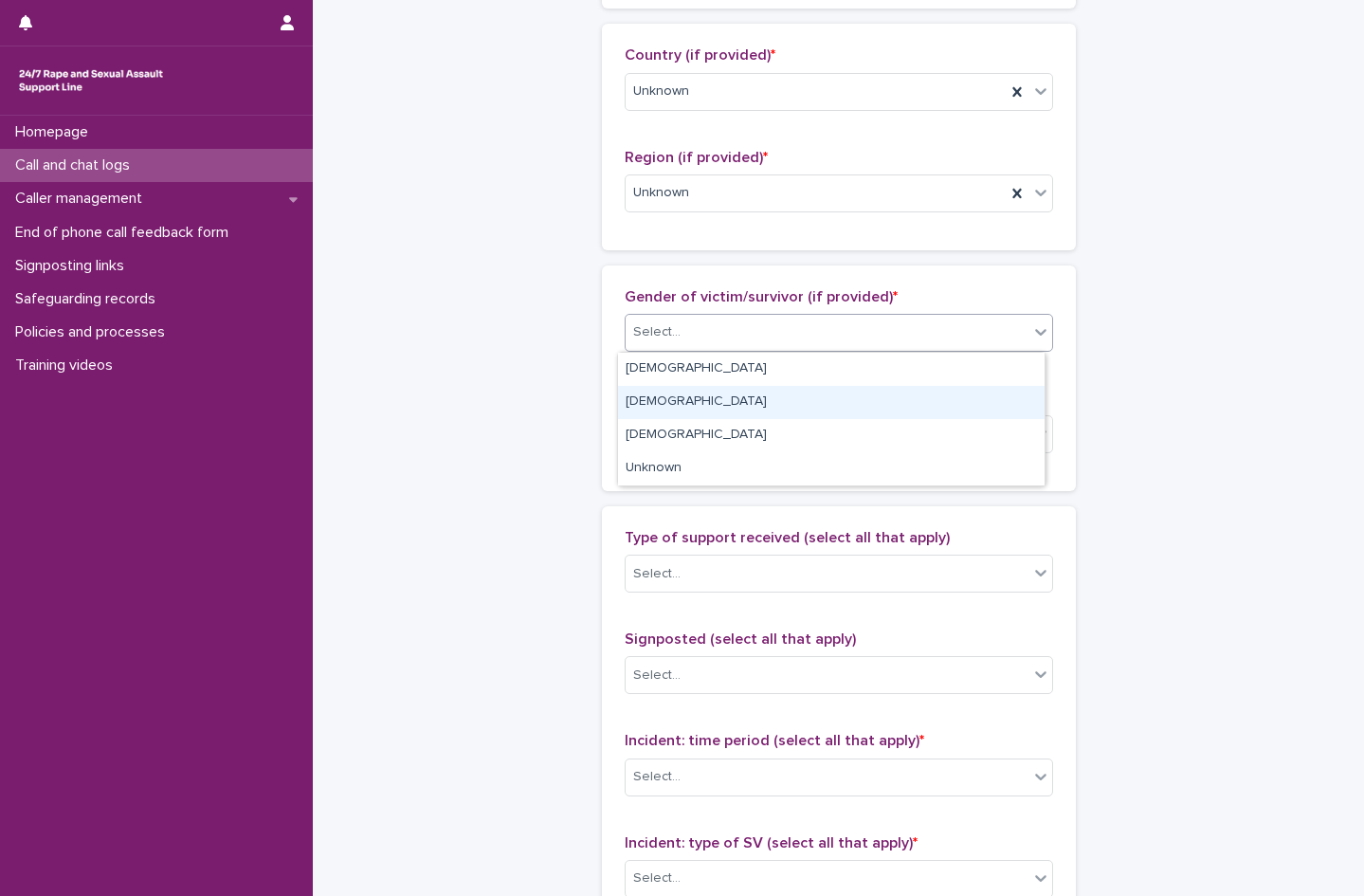
click at [663, 415] on div "[DEMOGRAPHIC_DATA]" at bounding box center [830, 402] width 426 height 33
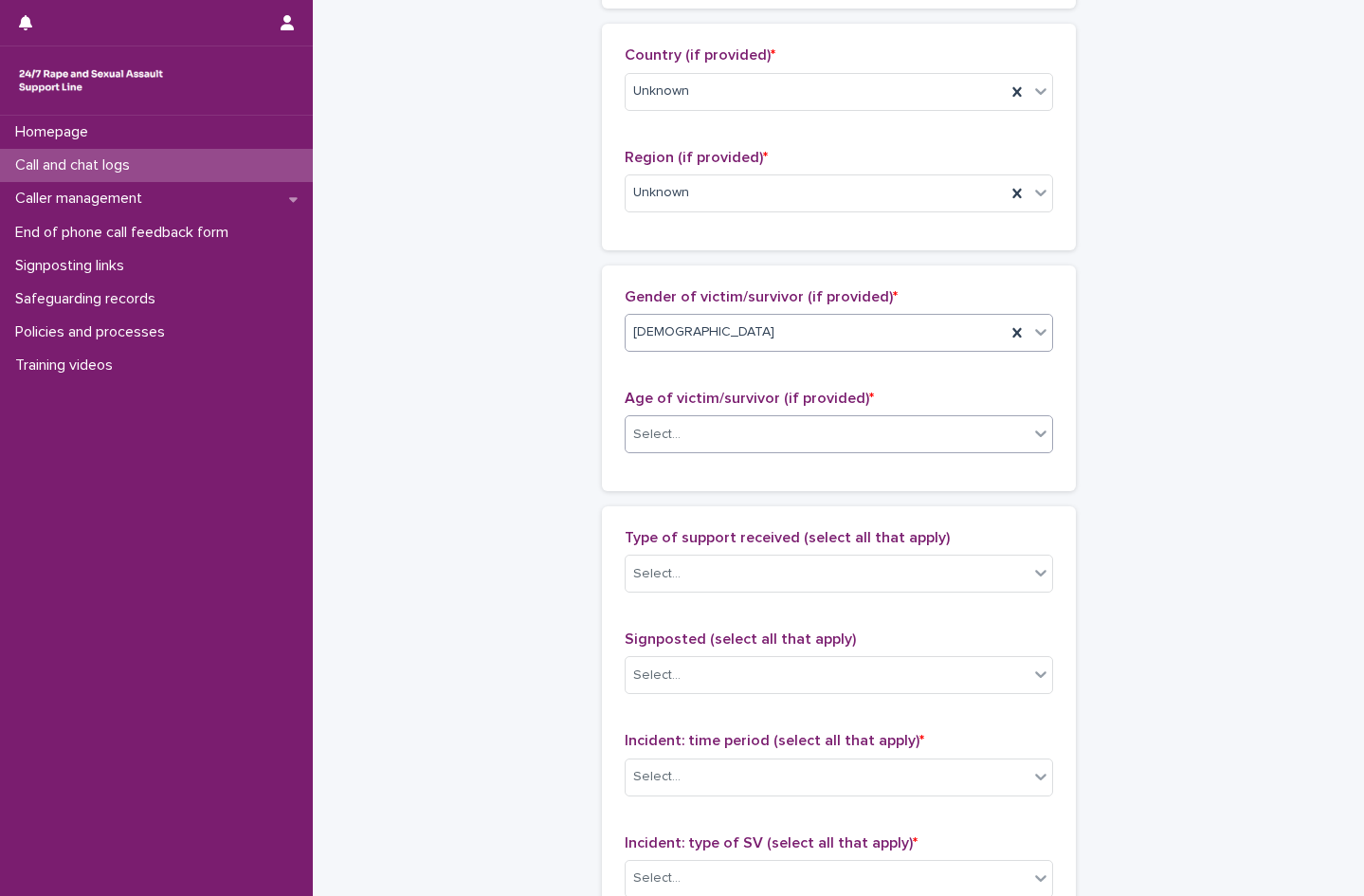
click at [660, 432] on div "Select..." at bounding box center [656, 434] width 47 height 20
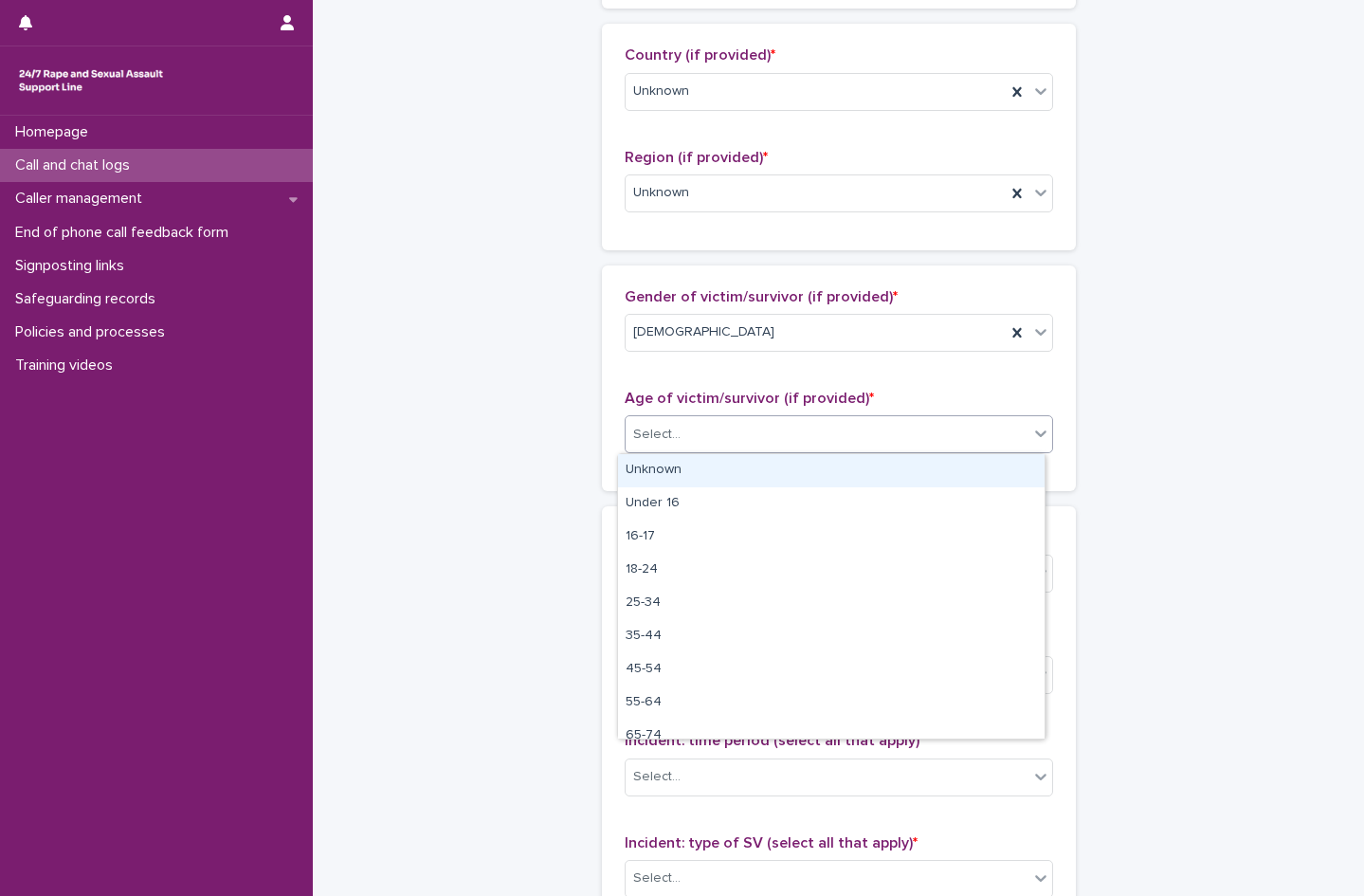
click at [669, 466] on div "Unknown" at bounding box center [830, 471] width 426 height 33
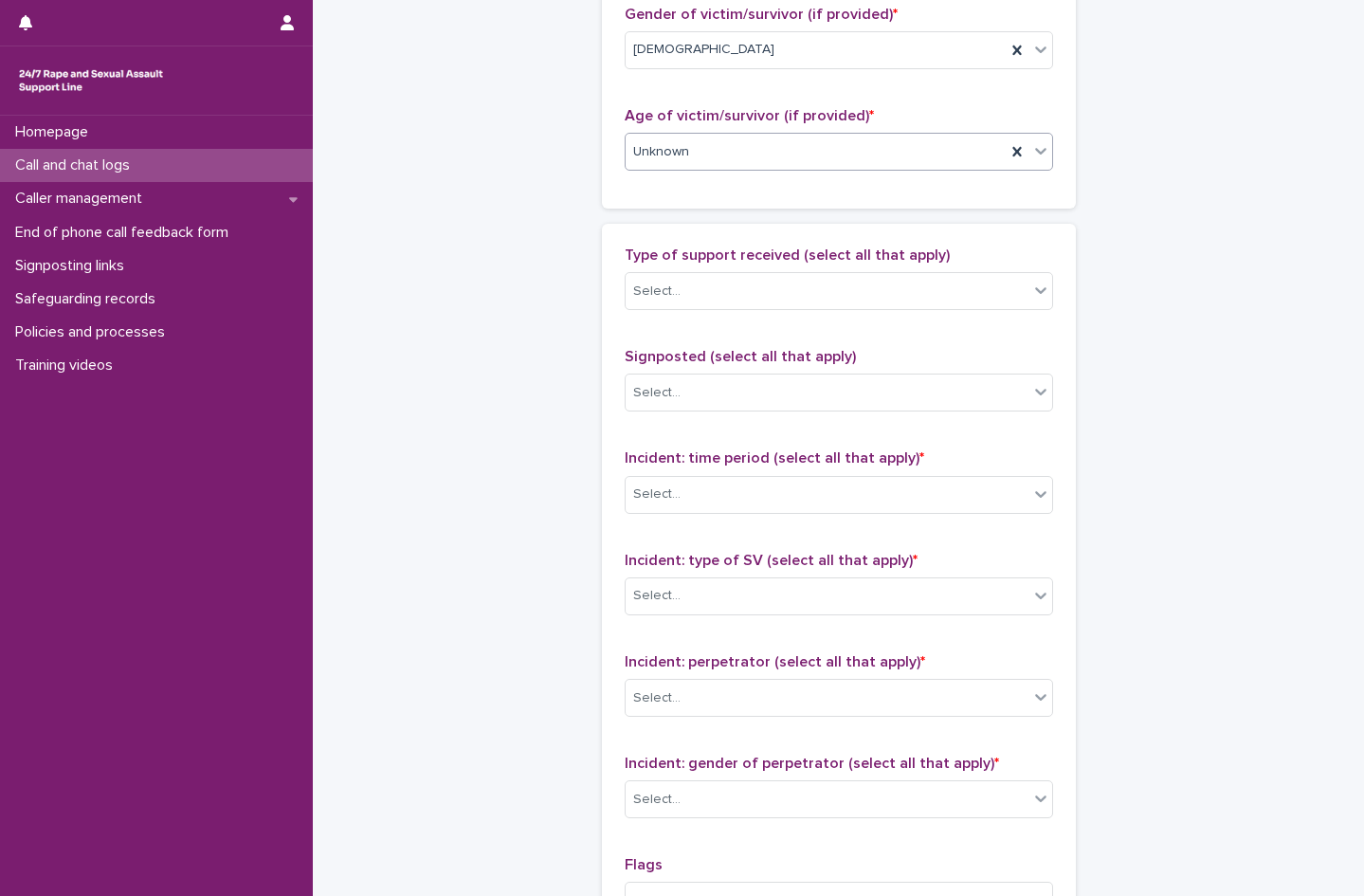
scroll to position [948, 0]
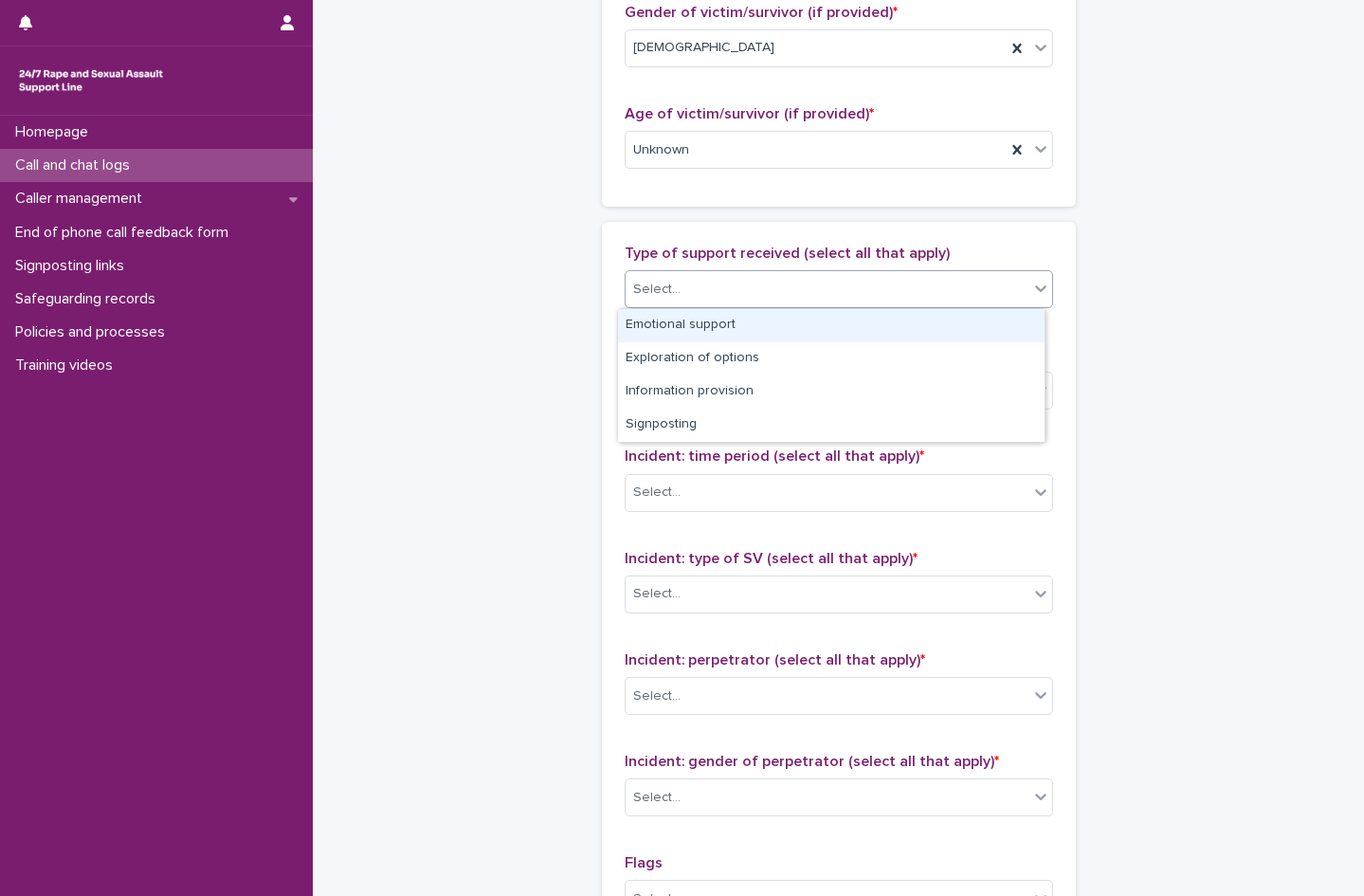
click at [661, 288] on div "Select..." at bounding box center [656, 289] width 47 height 20
click at [656, 322] on div "Emotional support" at bounding box center [830, 326] width 426 height 33
click at [854, 292] on div "Emotional support" at bounding box center [815, 289] width 380 height 33
click at [1165, 325] on div "**********" at bounding box center [838, 79] width 929 height 2052
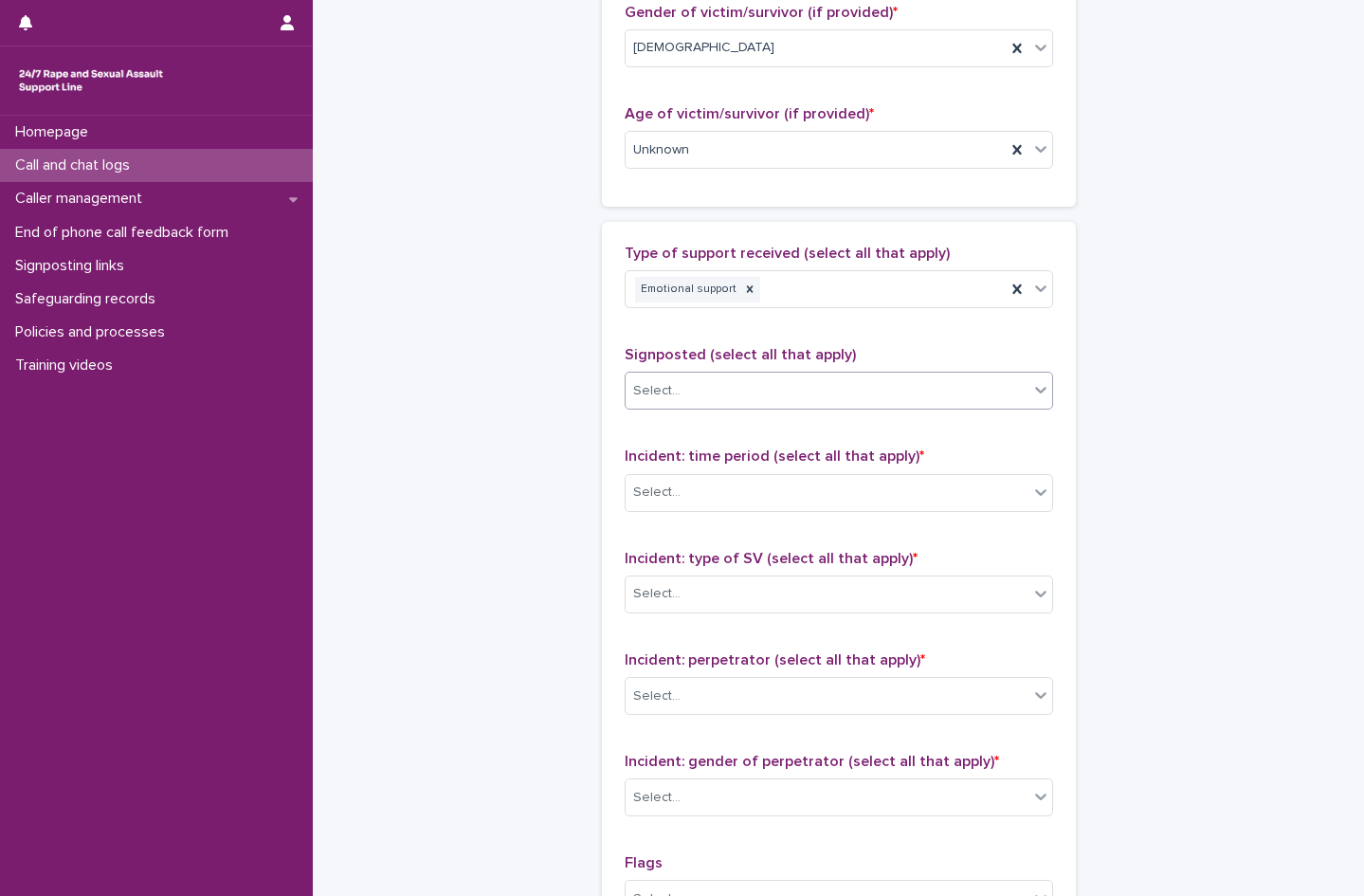
click at [684, 390] on div "Select..." at bounding box center [827, 390] width 403 height 31
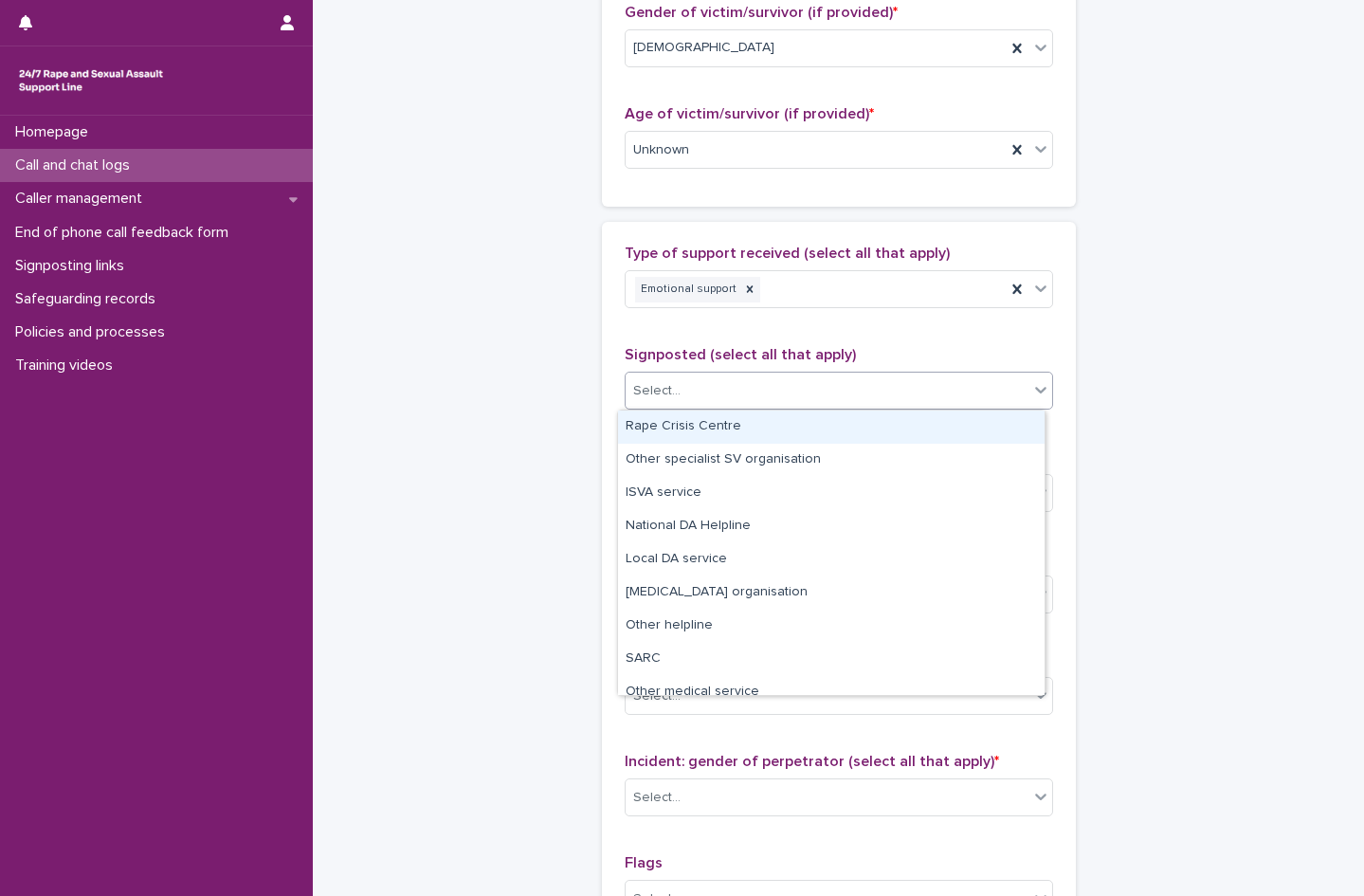
click at [684, 390] on div "Select..." at bounding box center [827, 390] width 403 height 31
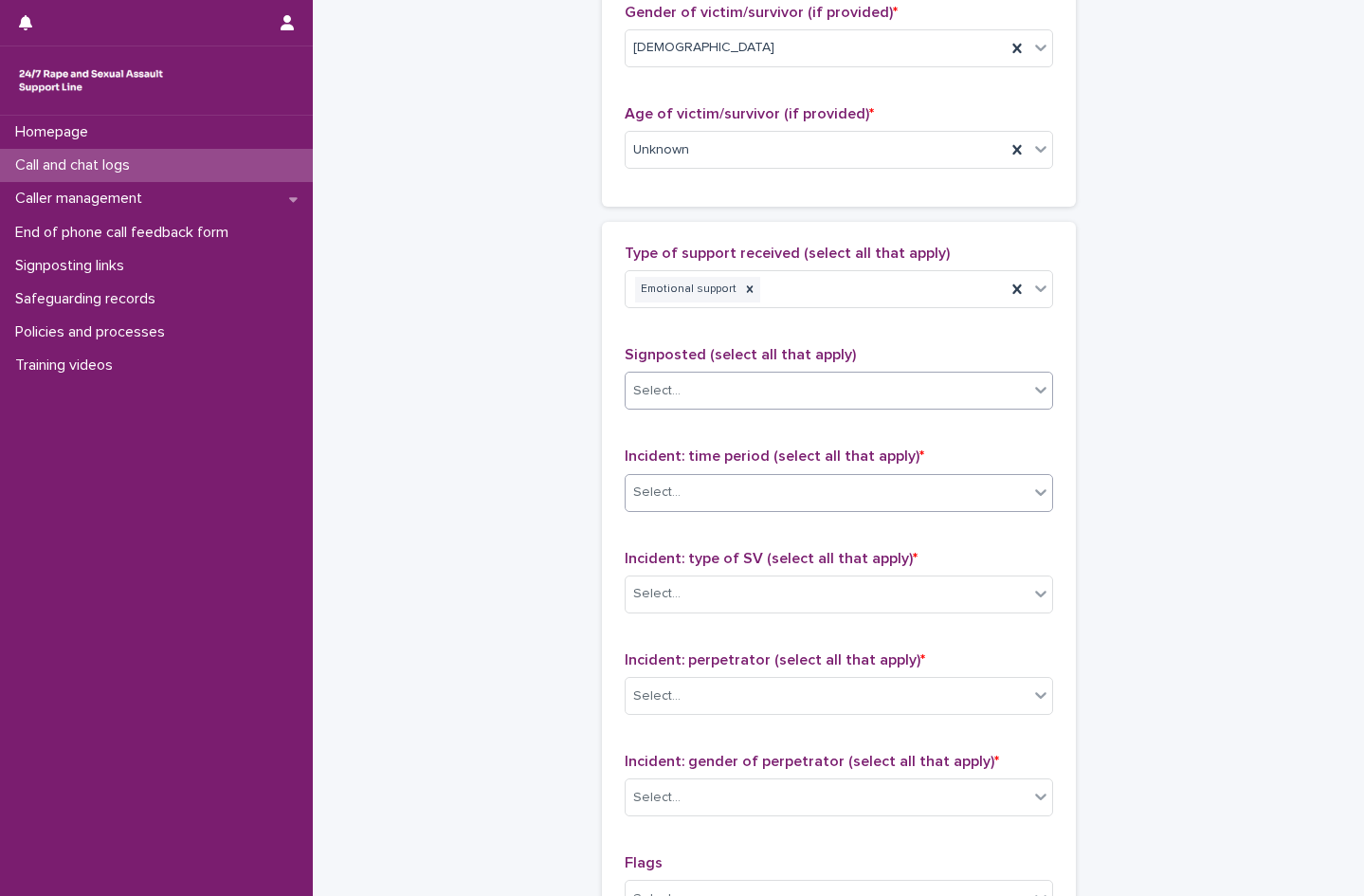
click at [661, 490] on div "Select..." at bounding box center [656, 492] width 47 height 20
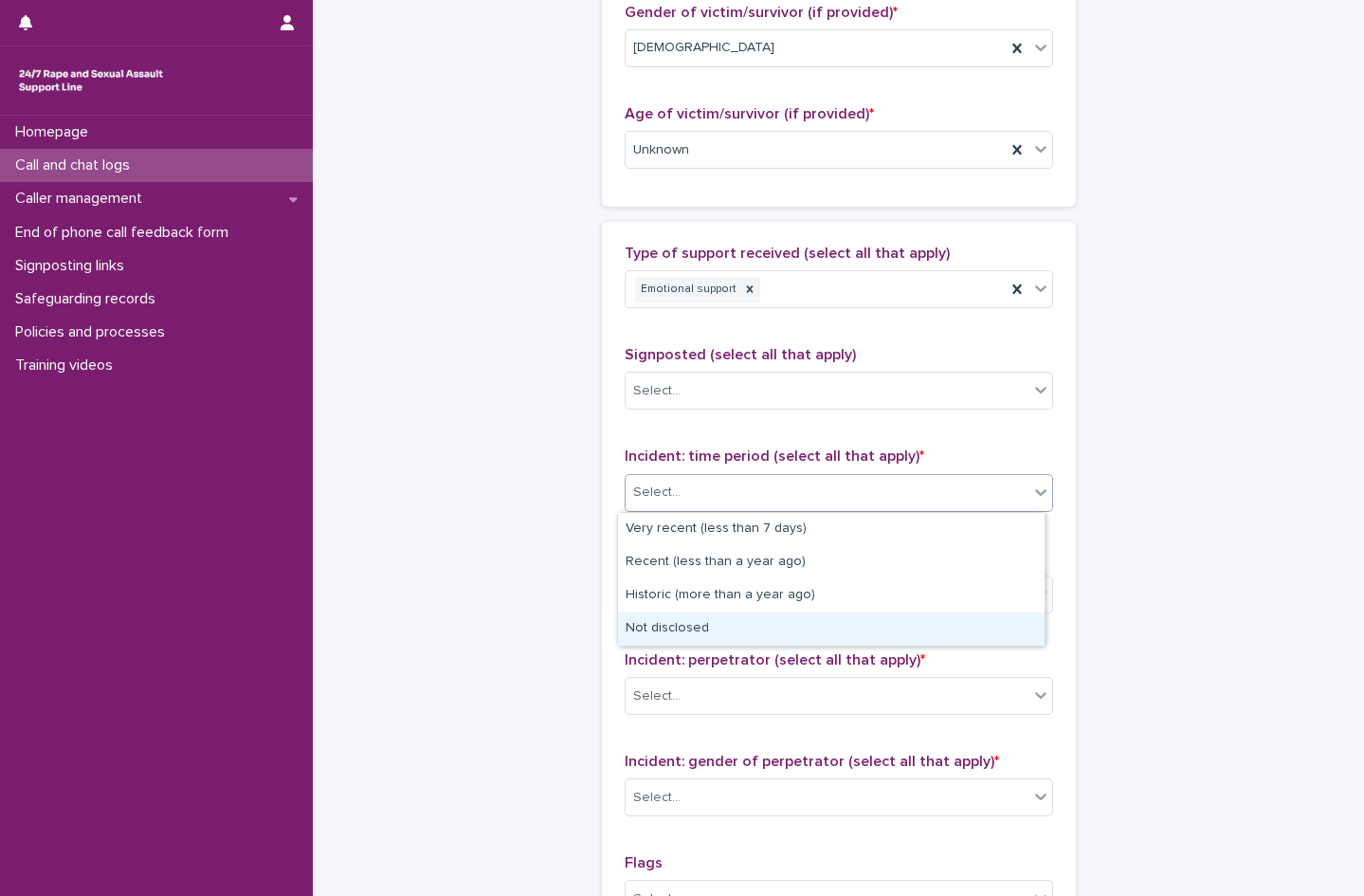
click at [672, 620] on div "Not disclosed" at bounding box center [830, 629] width 426 height 33
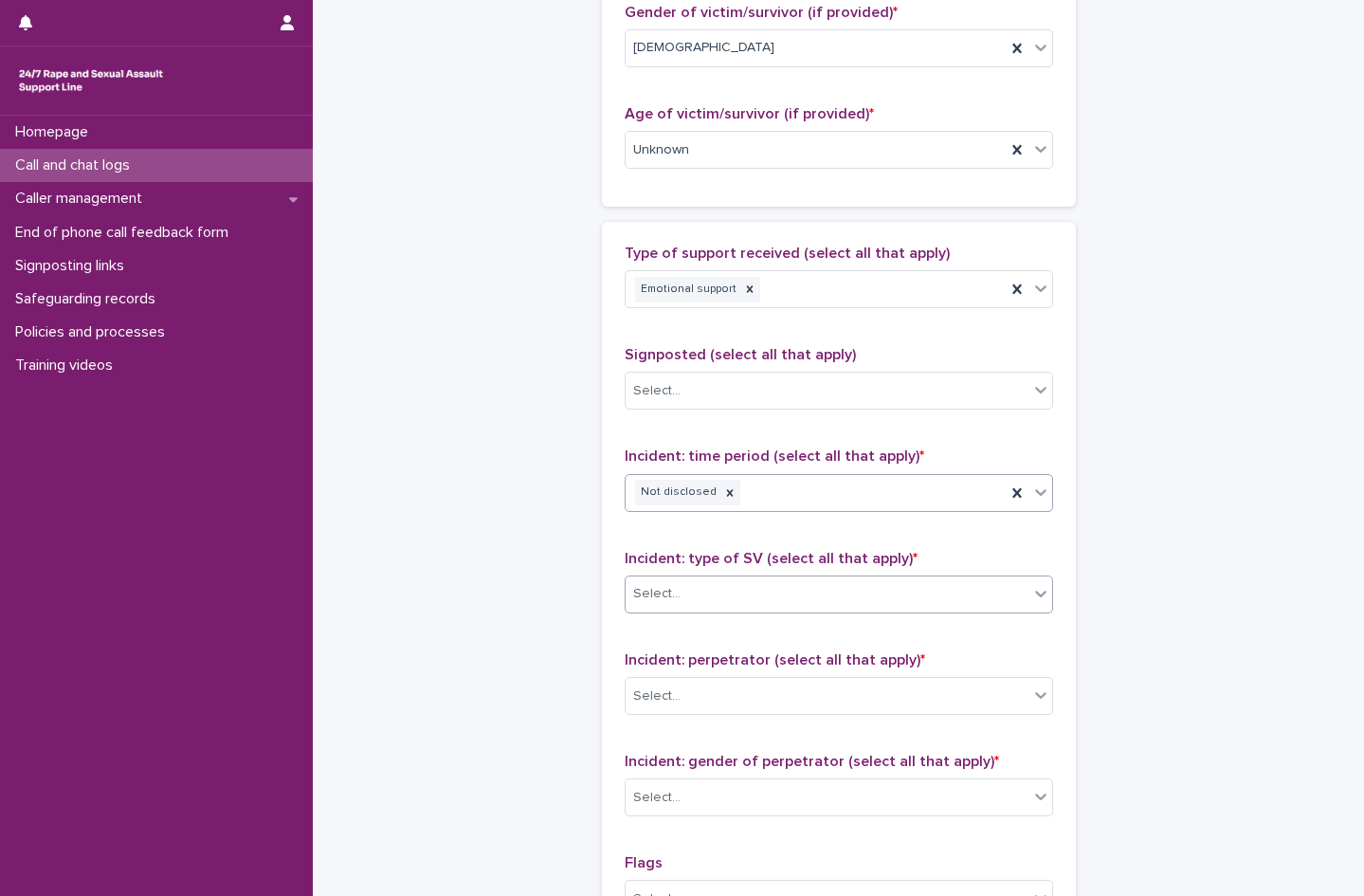
click at [653, 594] on div "Select..." at bounding box center [656, 593] width 47 height 20
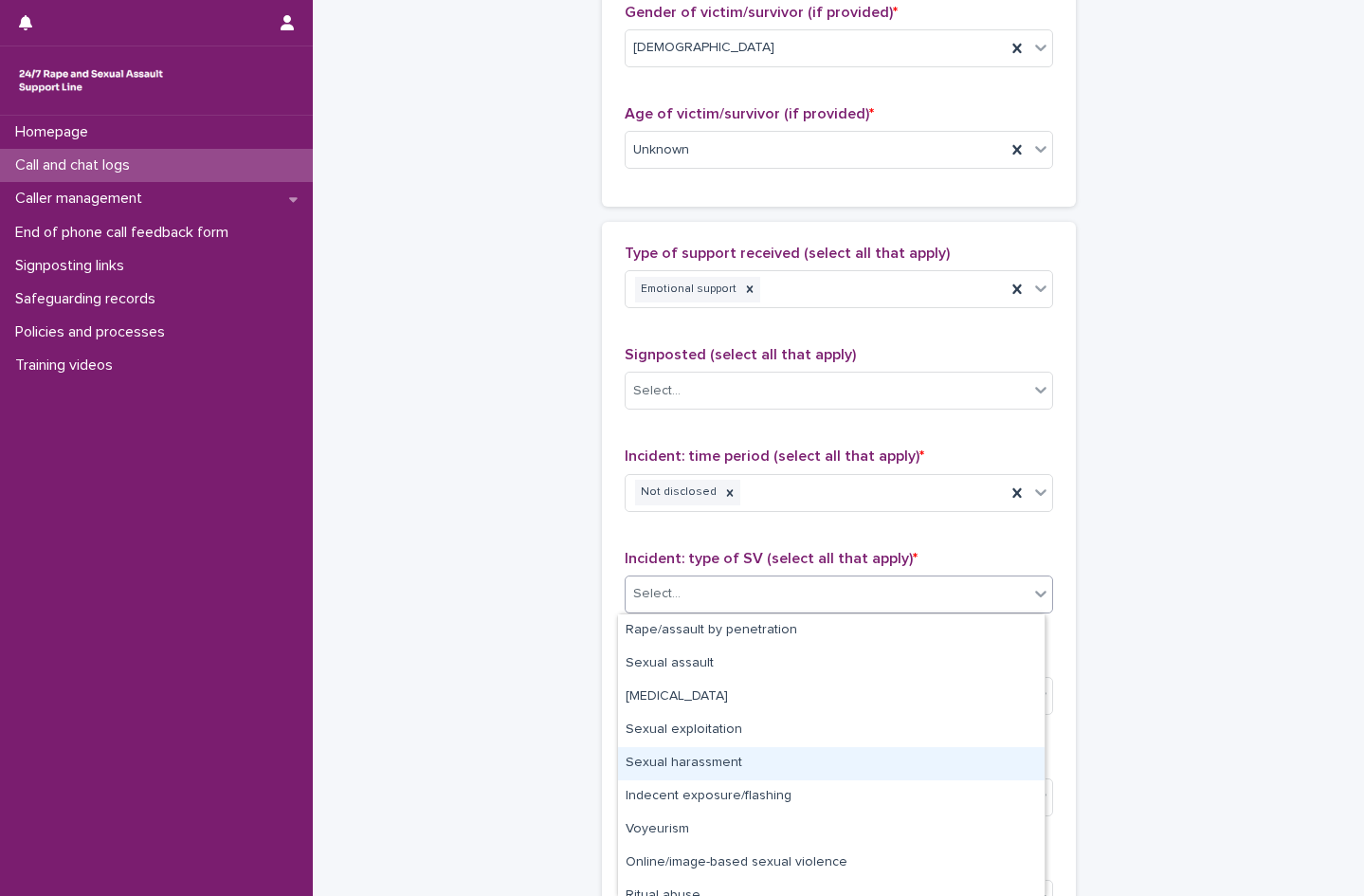
scroll to position [49, 0]
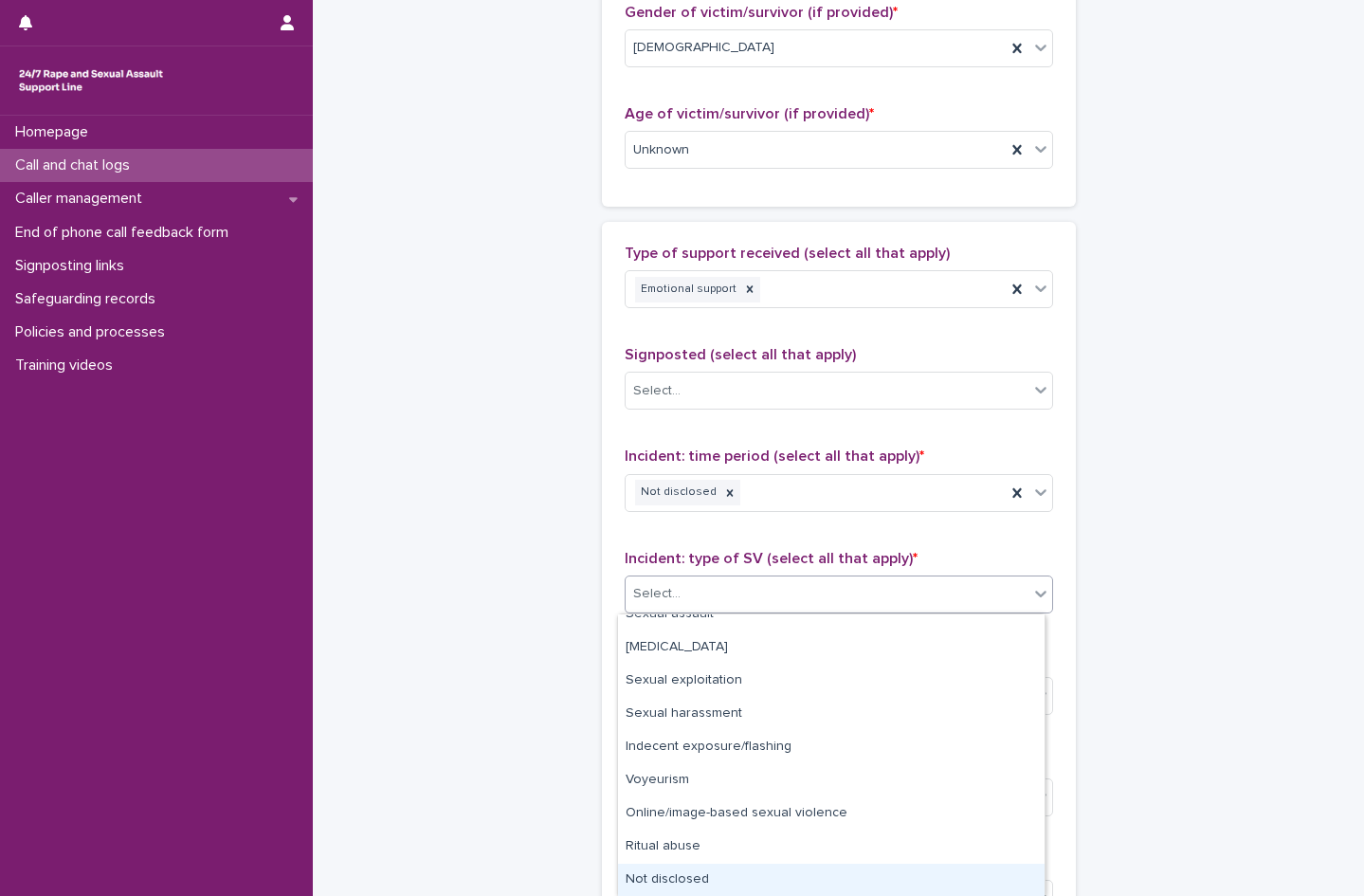
click at [713, 886] on div "Not disclosed" at bounding box center [830, 880] width 426 height 33
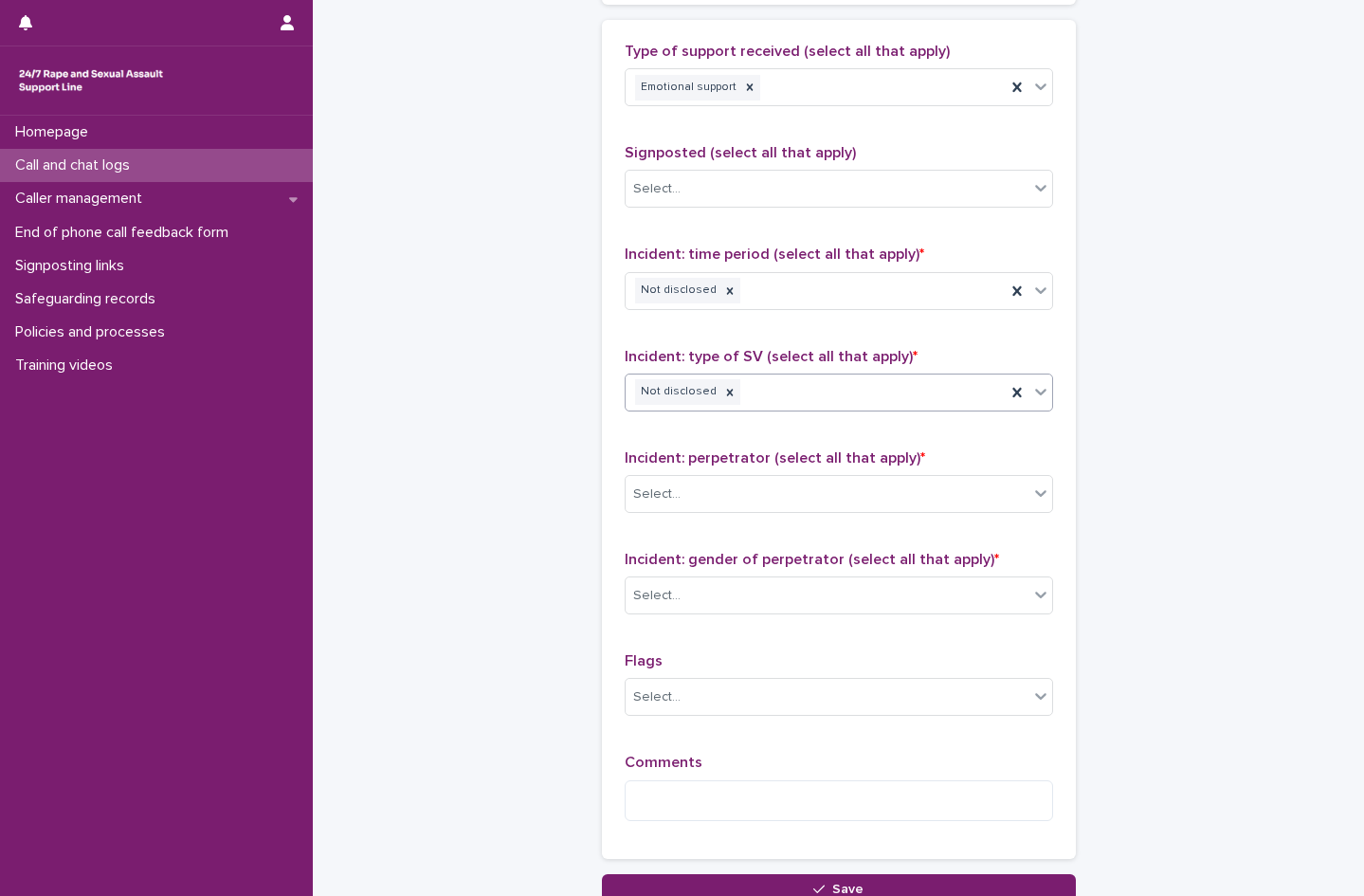
scroll to position [1232, 0]
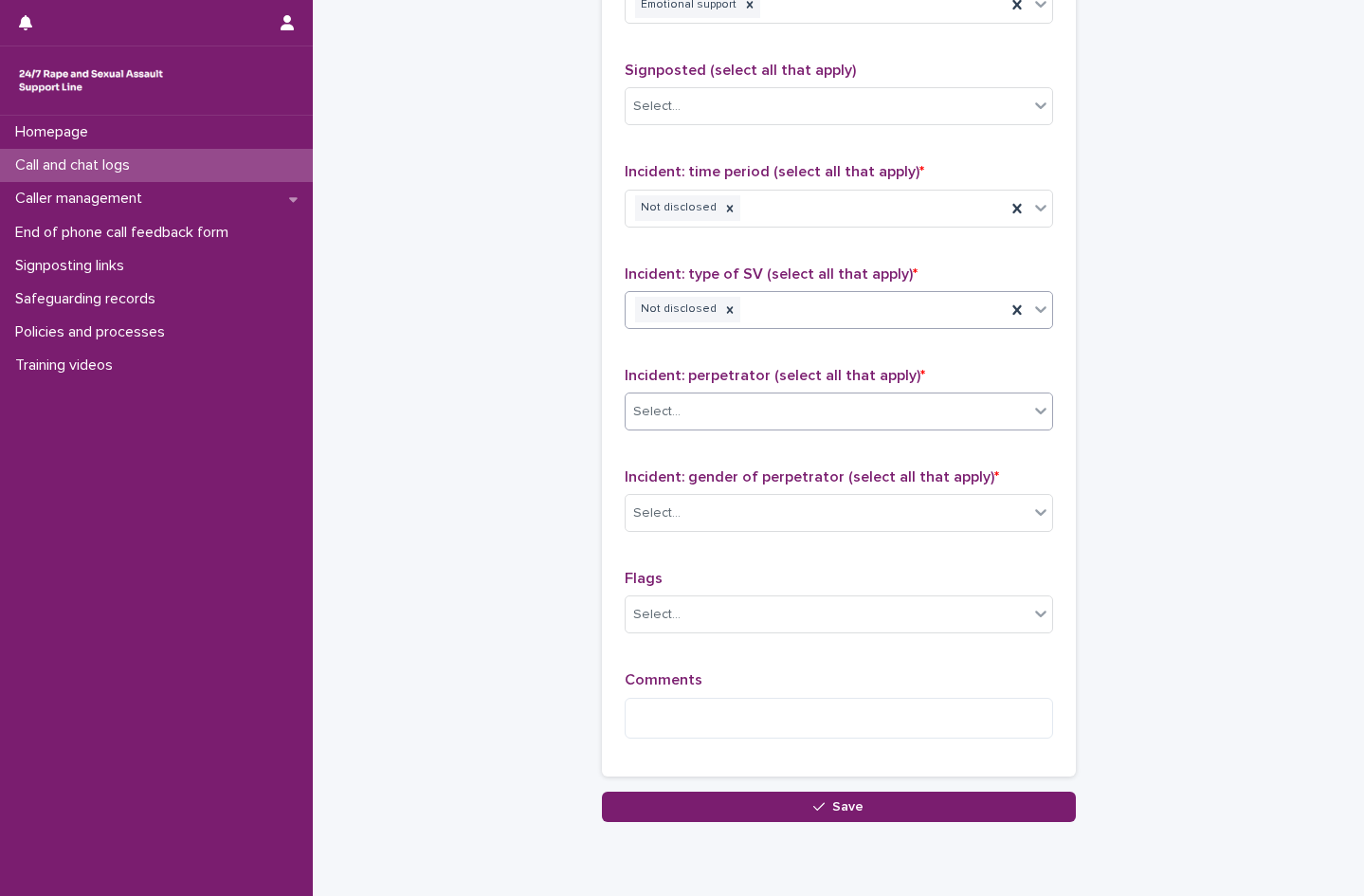
click at [661, 402] on div "Select..." at bounding box center [656, 412] width 47 height 20
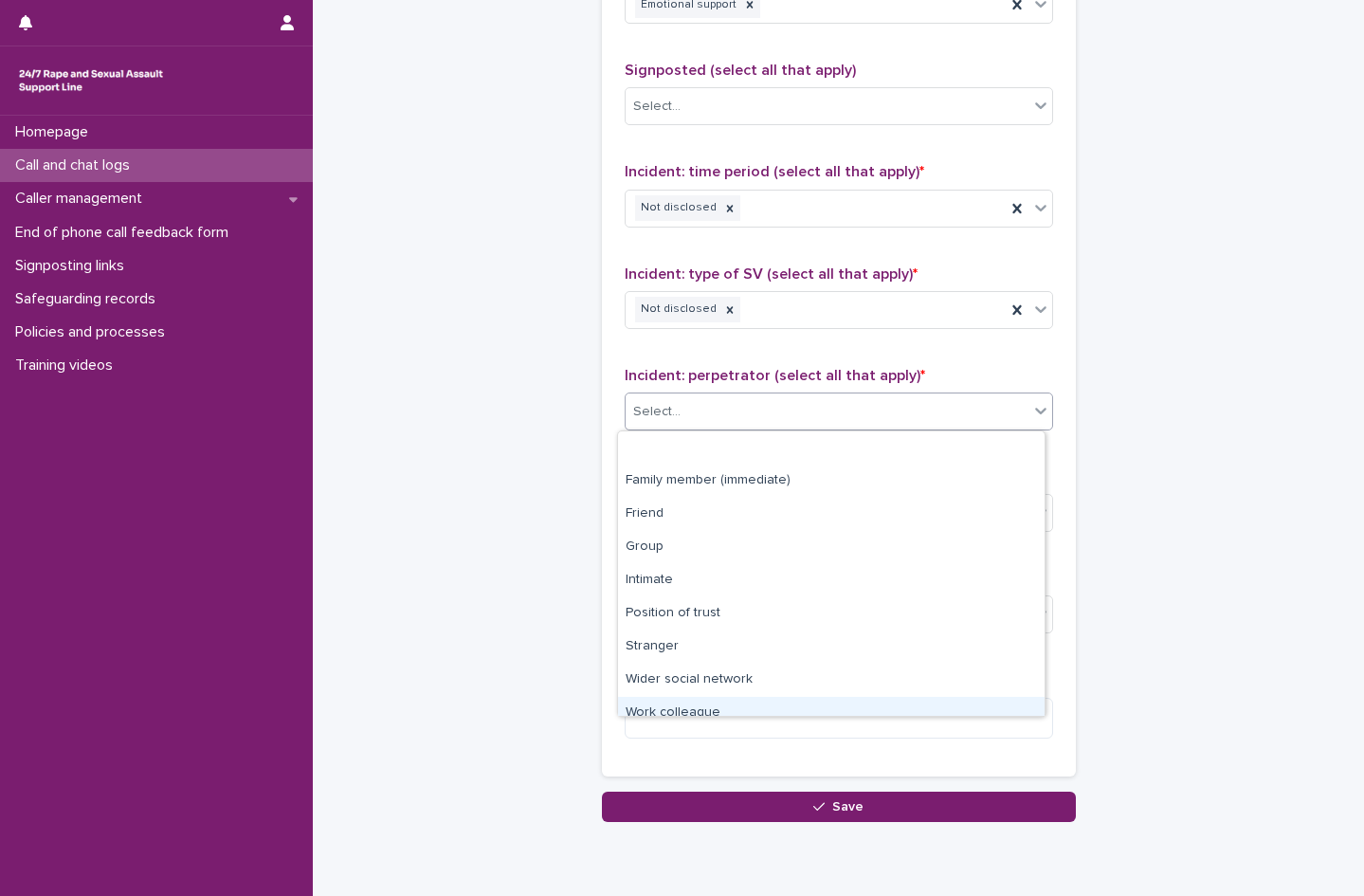
scroll to position [80, 0]
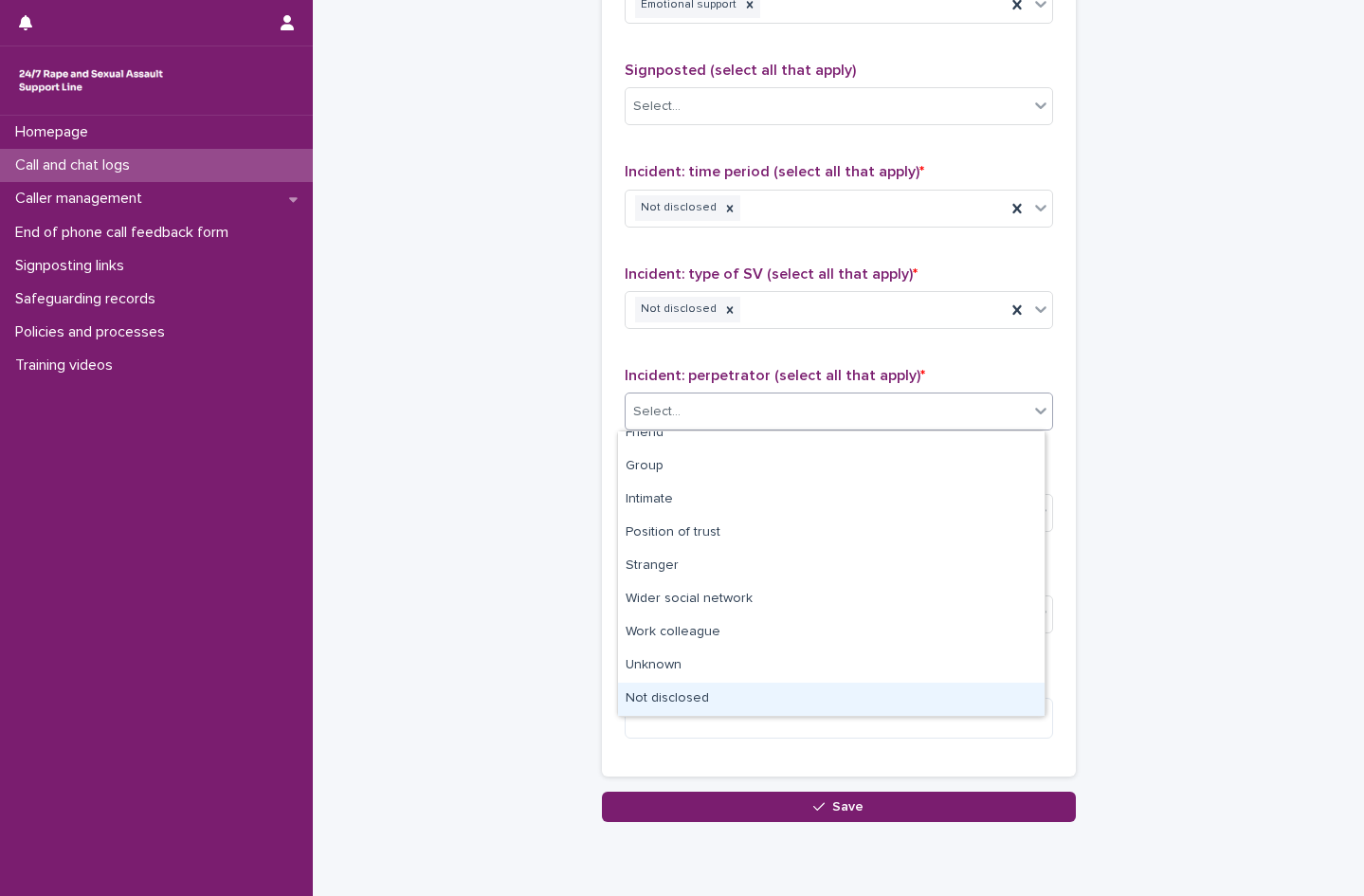
click at [713, 706] on div "Not disclosed" at bounding box center [830, 699] width 426 height 33
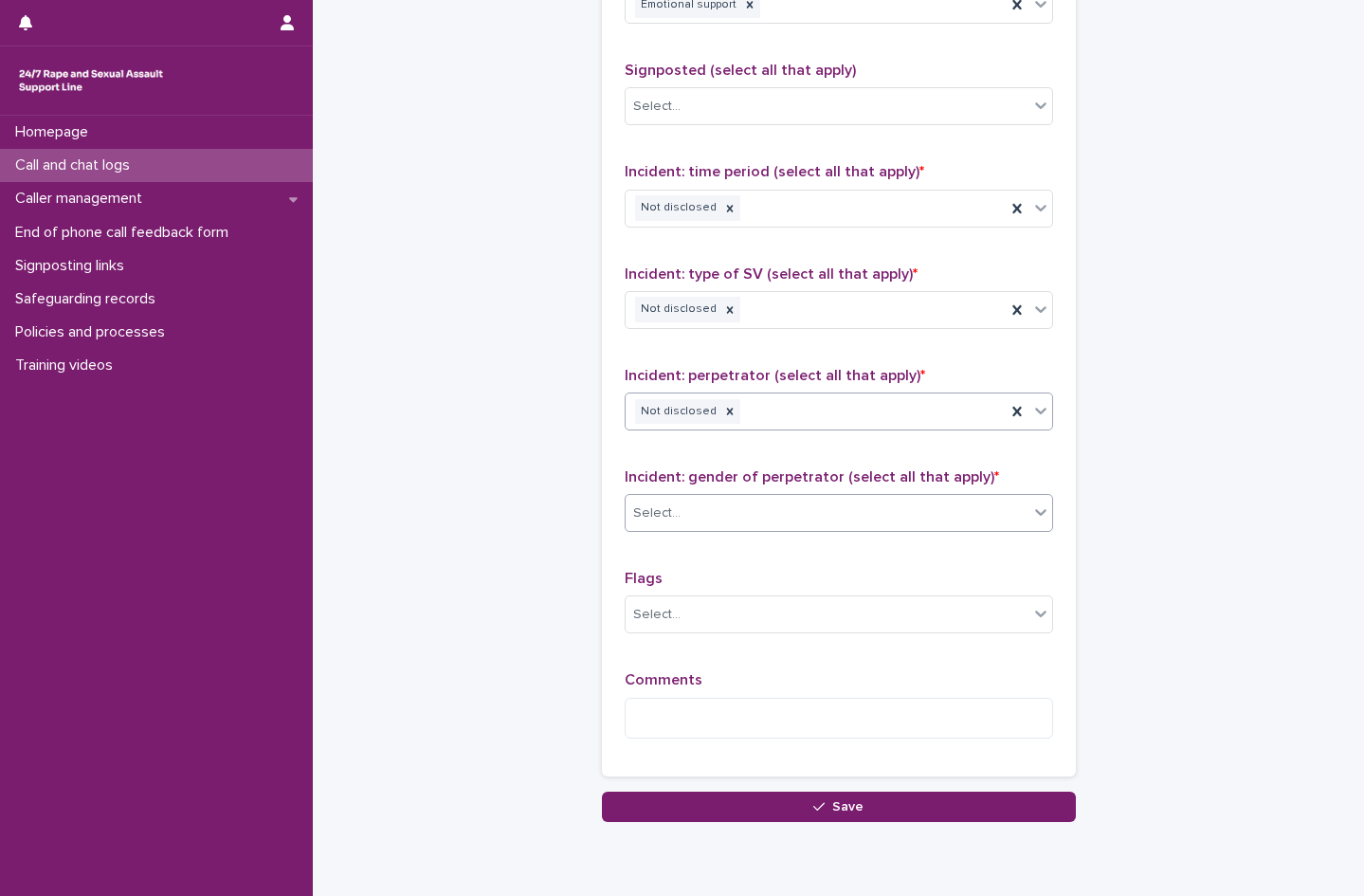
click at [687, 507] on div "Select..." at bounding box center [827, 513] width 403 height 31
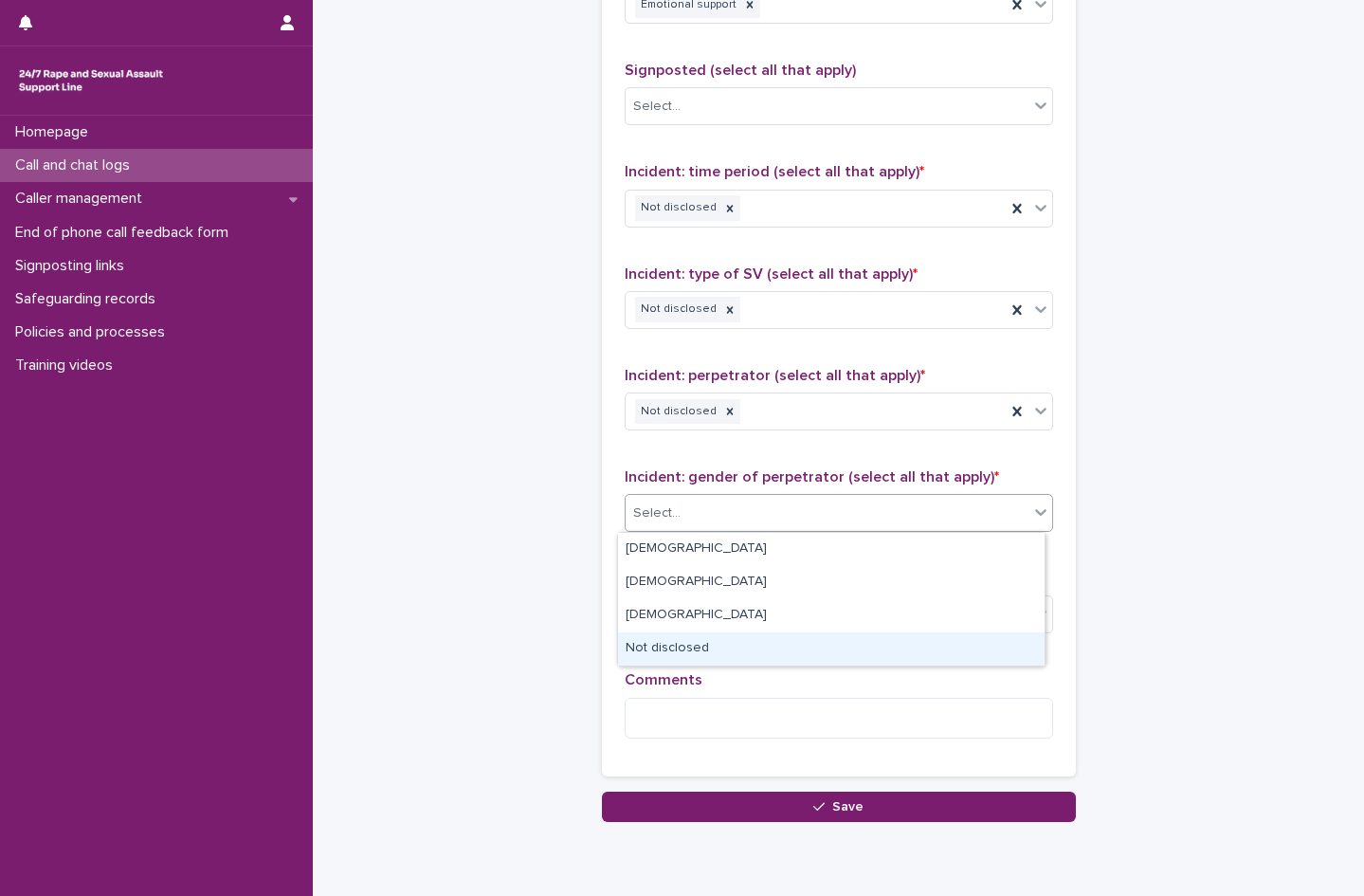
click at [675, 648] on div "Not disclosed" at bounding box center [830, 649] width 426 height 33
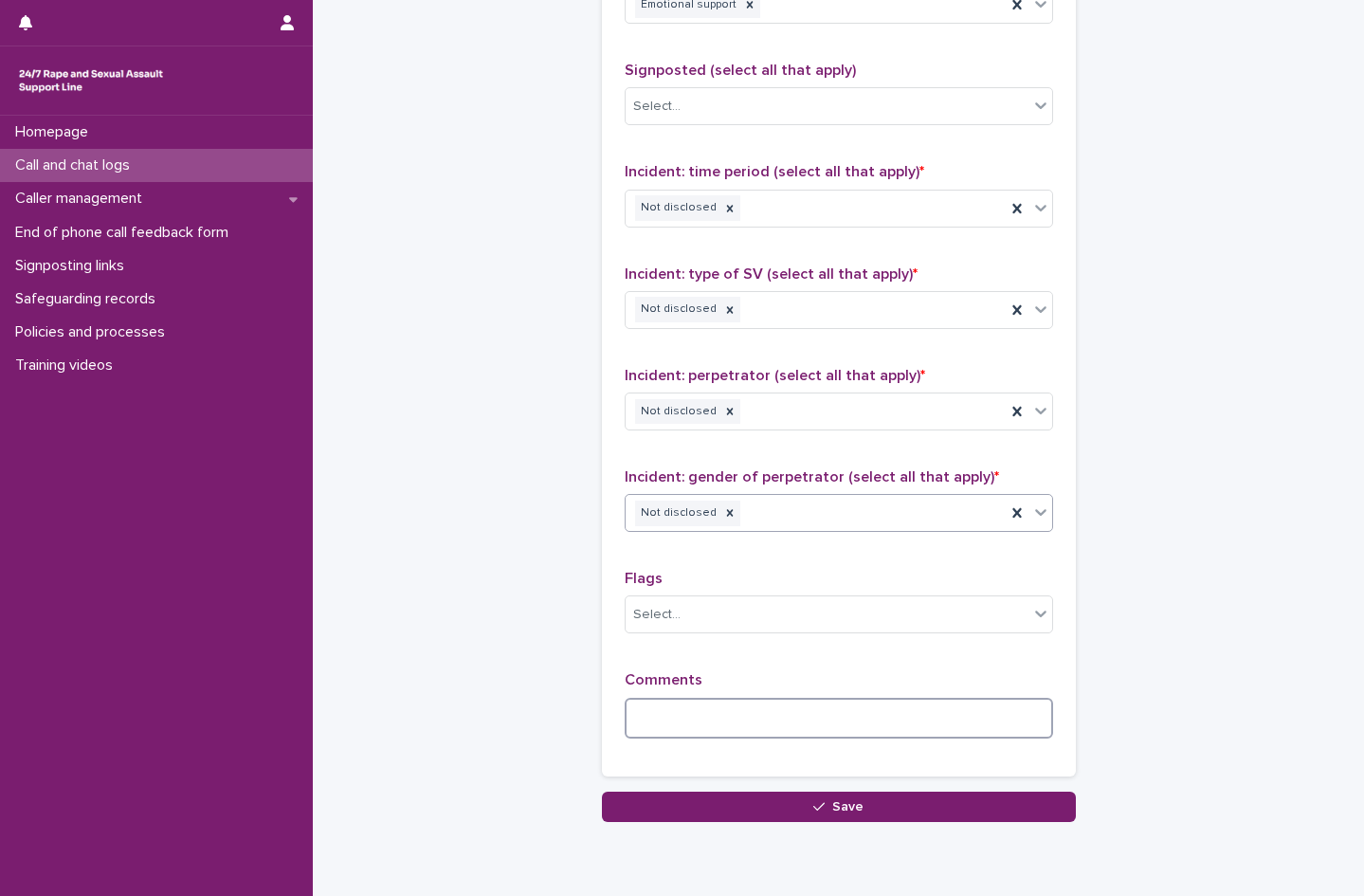
click at [666, 730] on textarea at bounding box center [838, 718] width 428 height 41
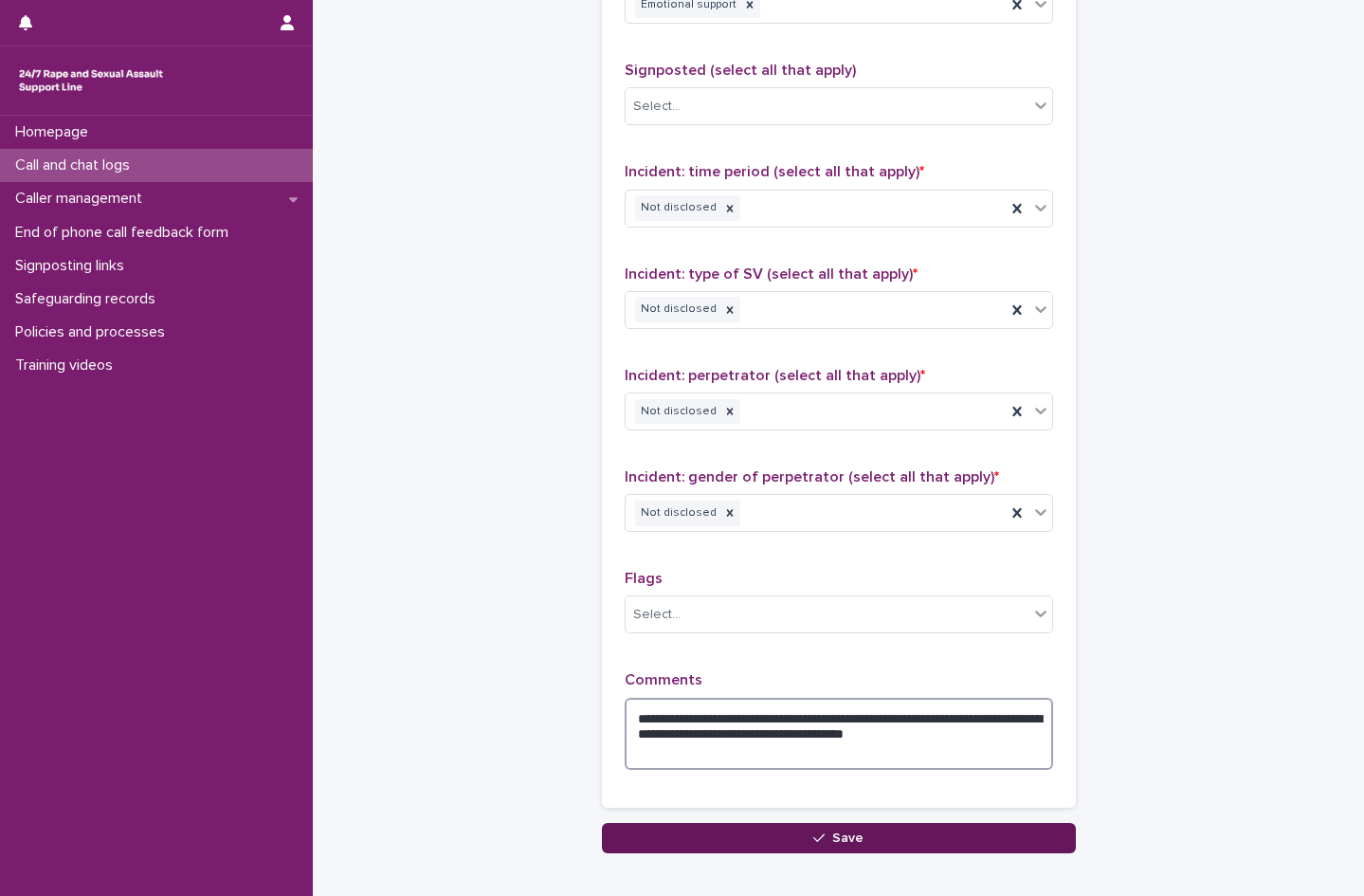
type textarea "**********"
click at [818, 835] on icon "button" at bounding box center [819, 838] width 12 height 14
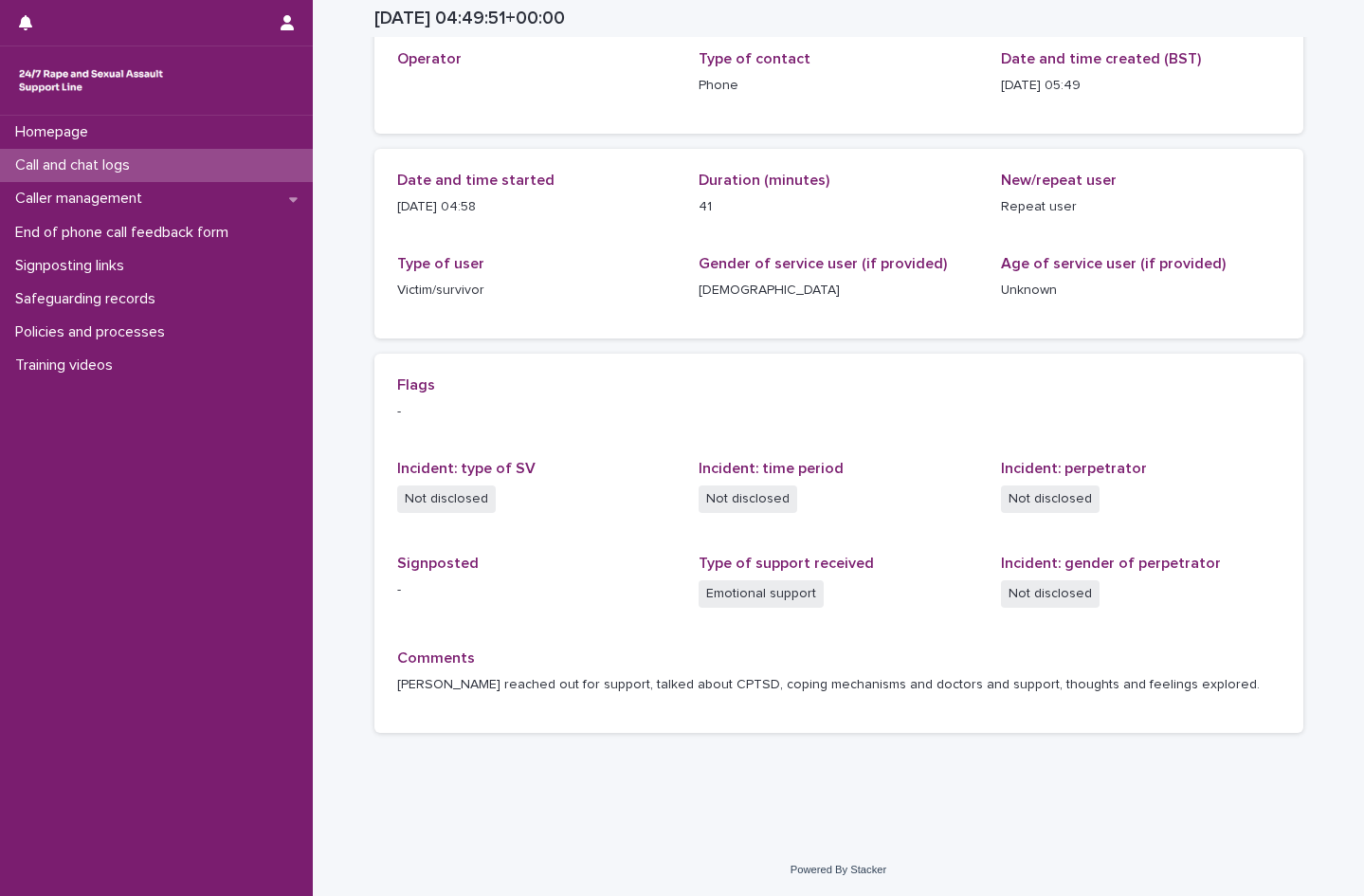
scroll to position [111, 0]
click at [95, 162] on p "Call and chat logs" at bounding box center [76, 165] width 137 height 18
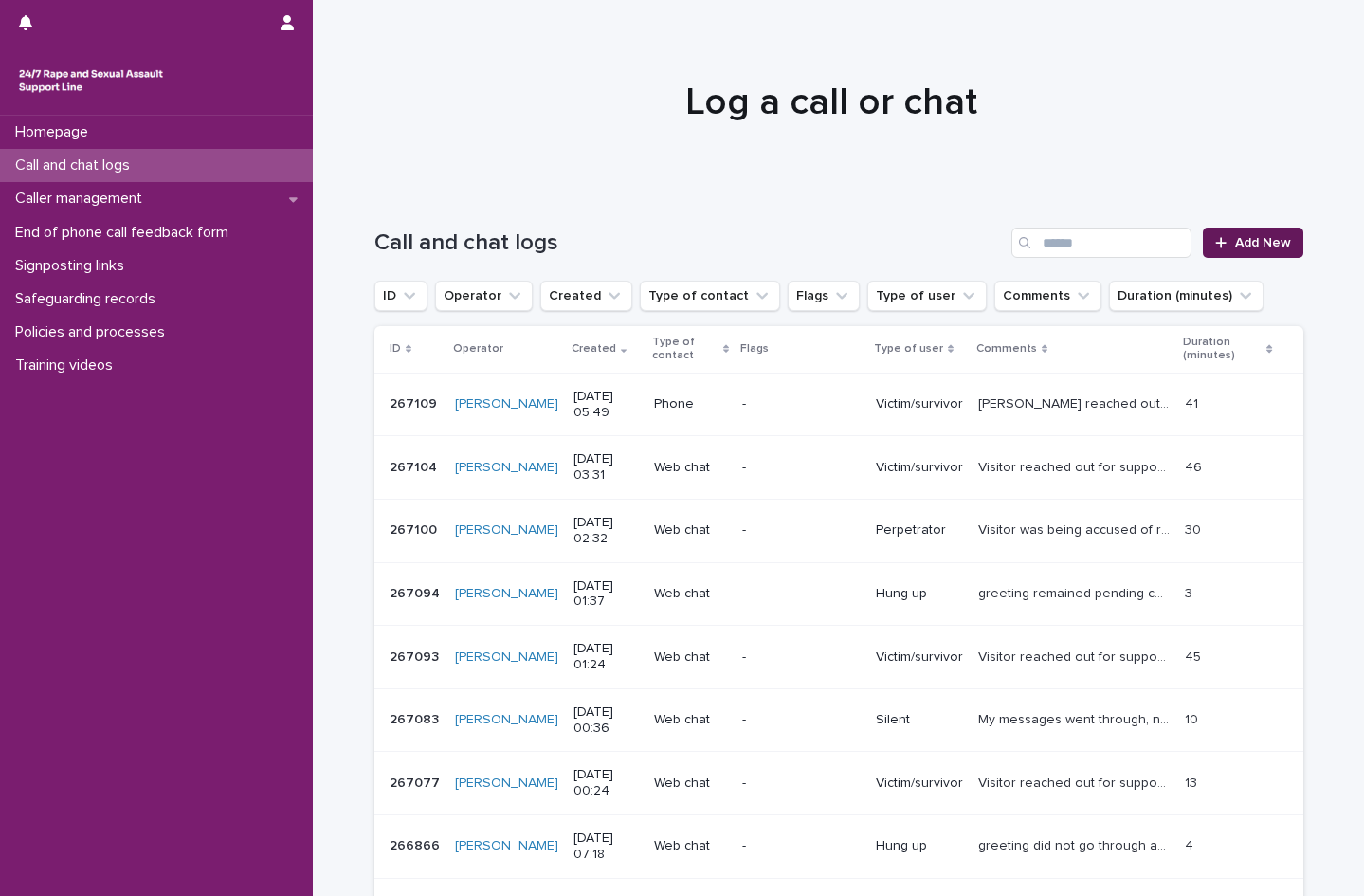
click at [1225, 243] on div at bounding box center [1225, 243] width 19 height 14
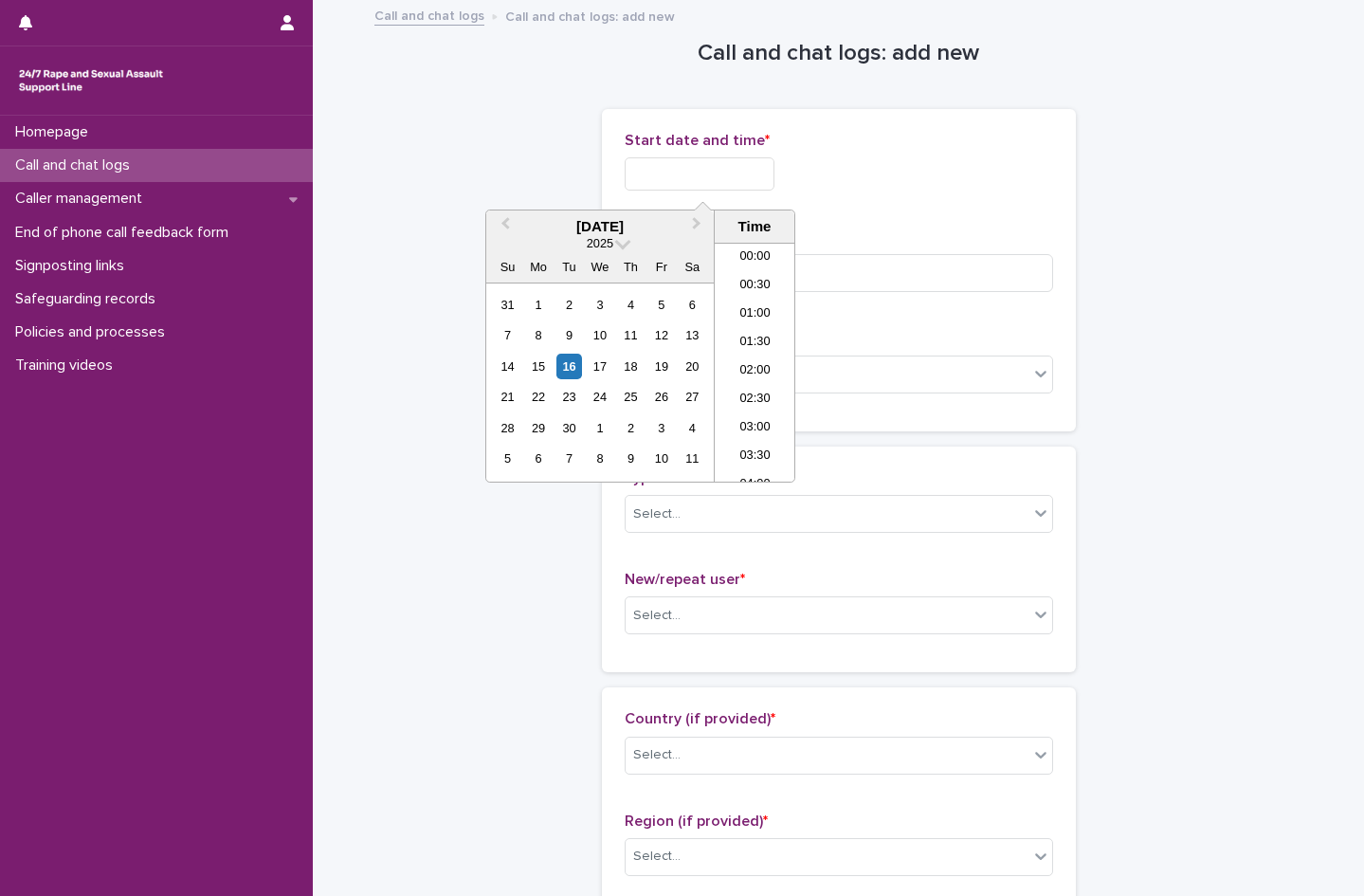
click at [654, 179] on input "text" at bounding box center [699, 174] width 150 height 33
click at [752, 328] on li "05:30" at bounding box center [754, 332] width 80 height 28
click at [758, 163] on input "**********" at bounding box center [699, 174] width 150 height 33
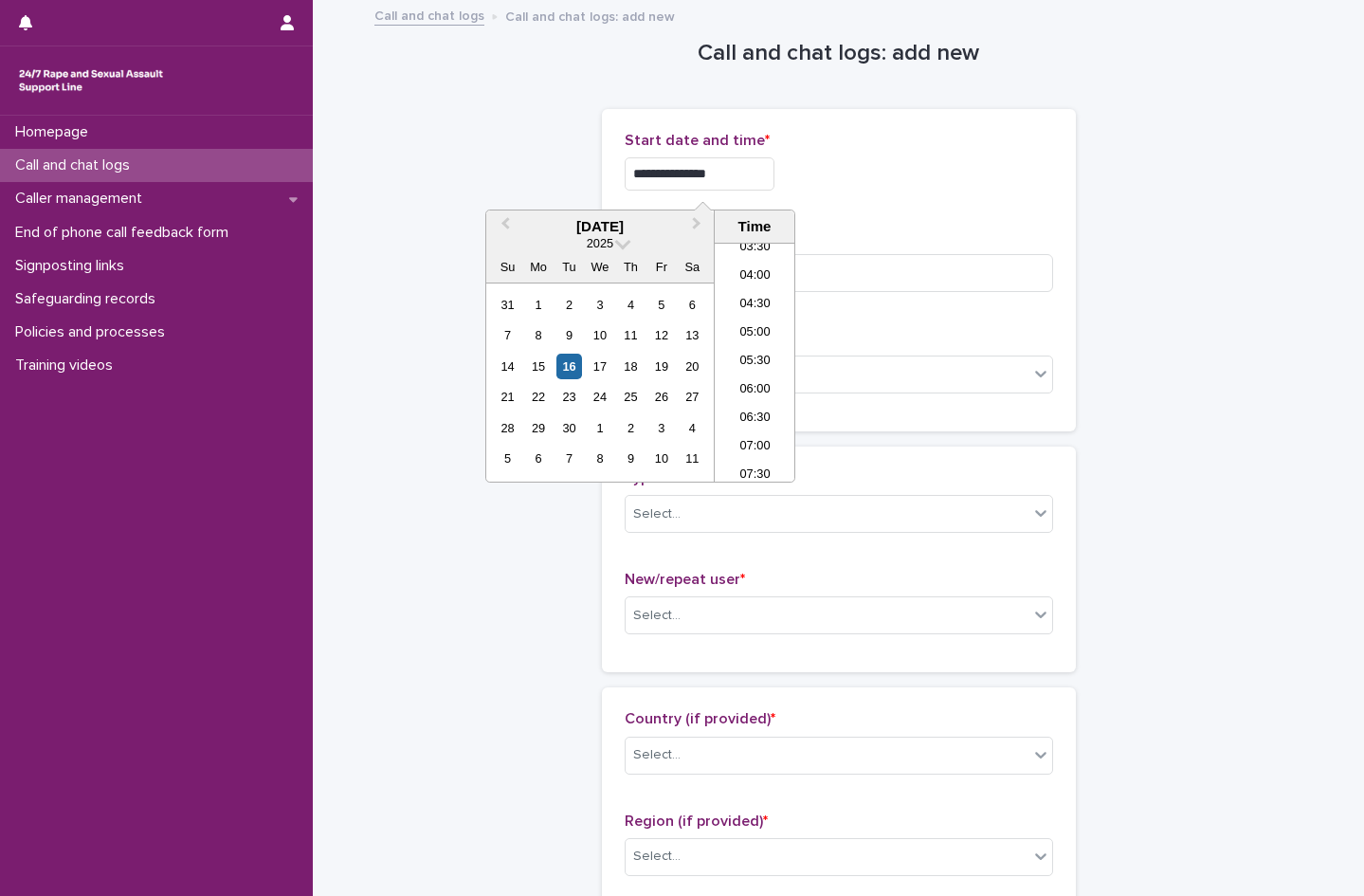
type input "**********"
click at [835, 162] on div "**********" at bounding box center [838, 174] width 428 height 33
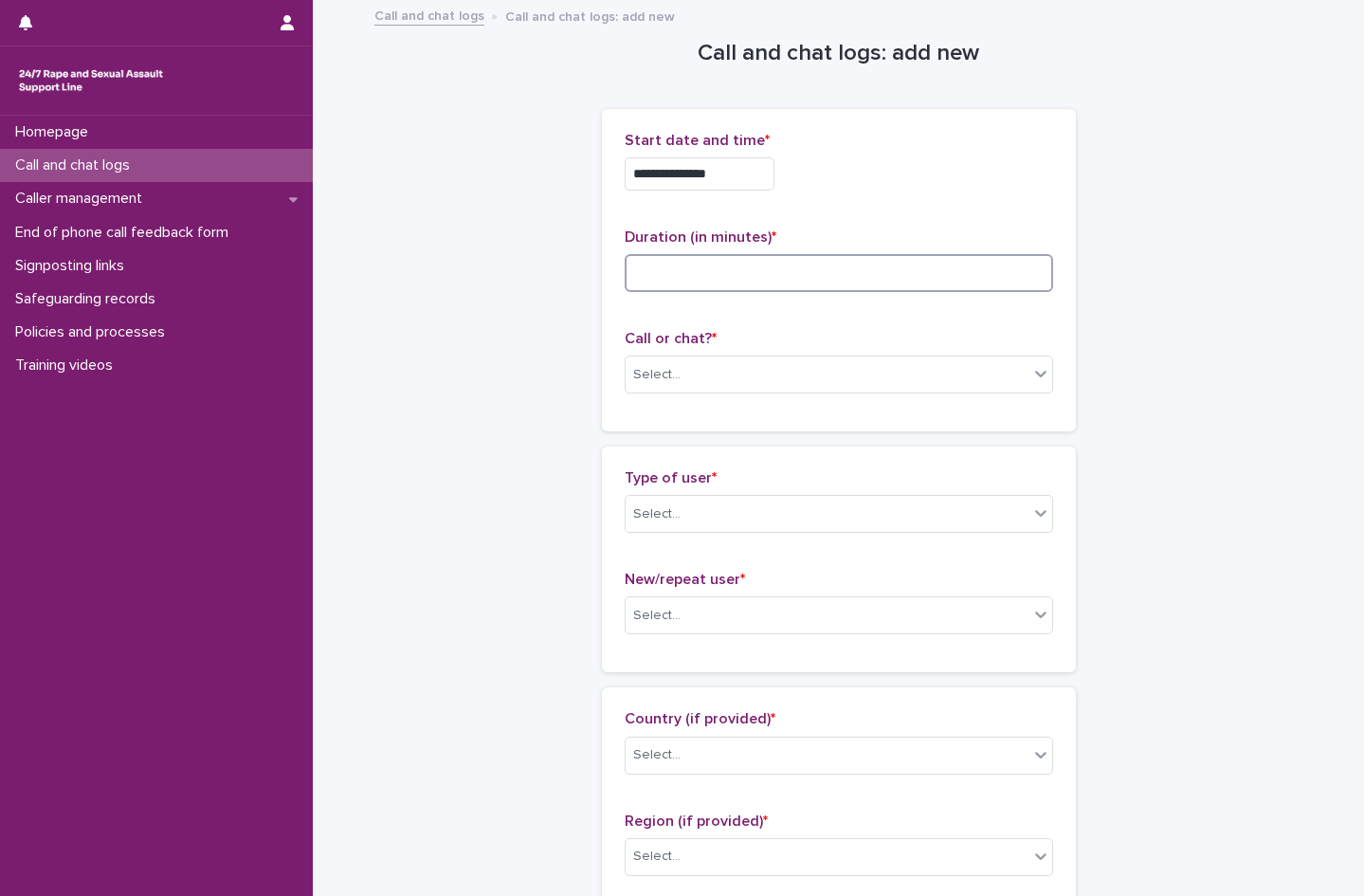
click at [648, 284] on input at bounding box center [838, 273] width 428 height 38
type input "**"
click at [669, 370] on div "Select..." at bounding box center [656, 375] width 47 height 20
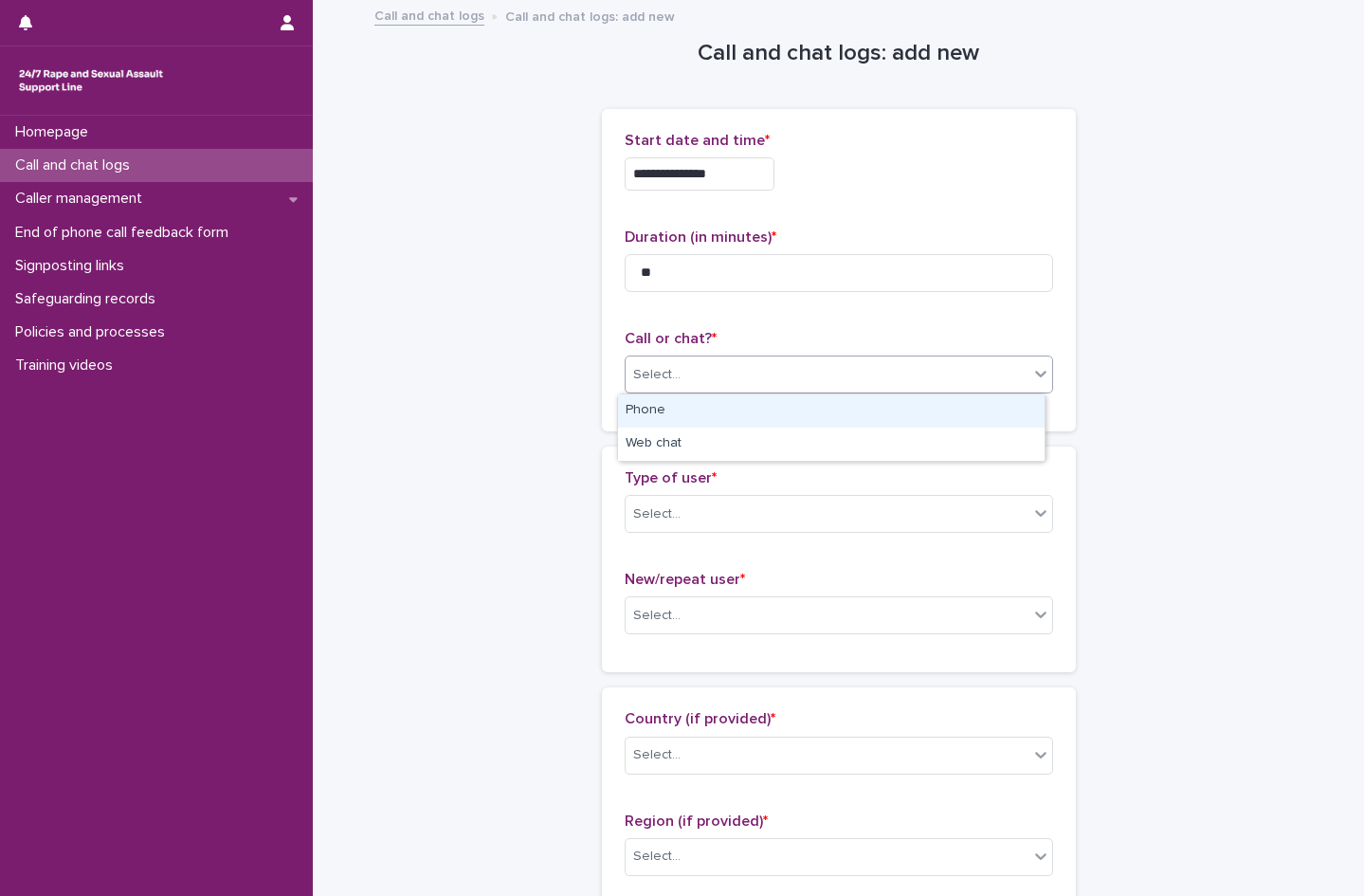
click at [680, 411] on div "Phone" at bounding box center [830, 411] width 426 height 33
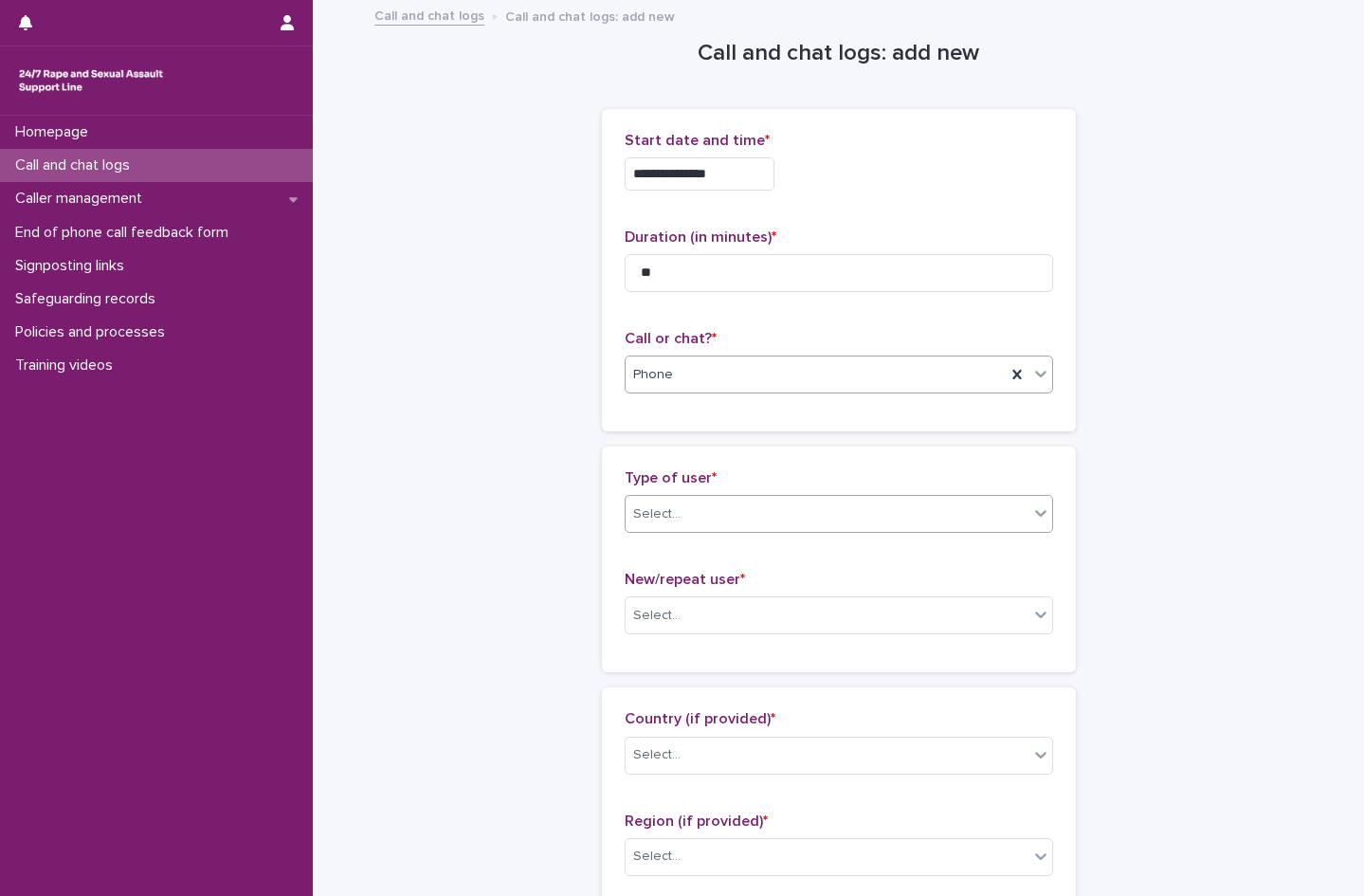
click at [682, 515] on input "text" at bounding box center [683, 514] width 2 height 16
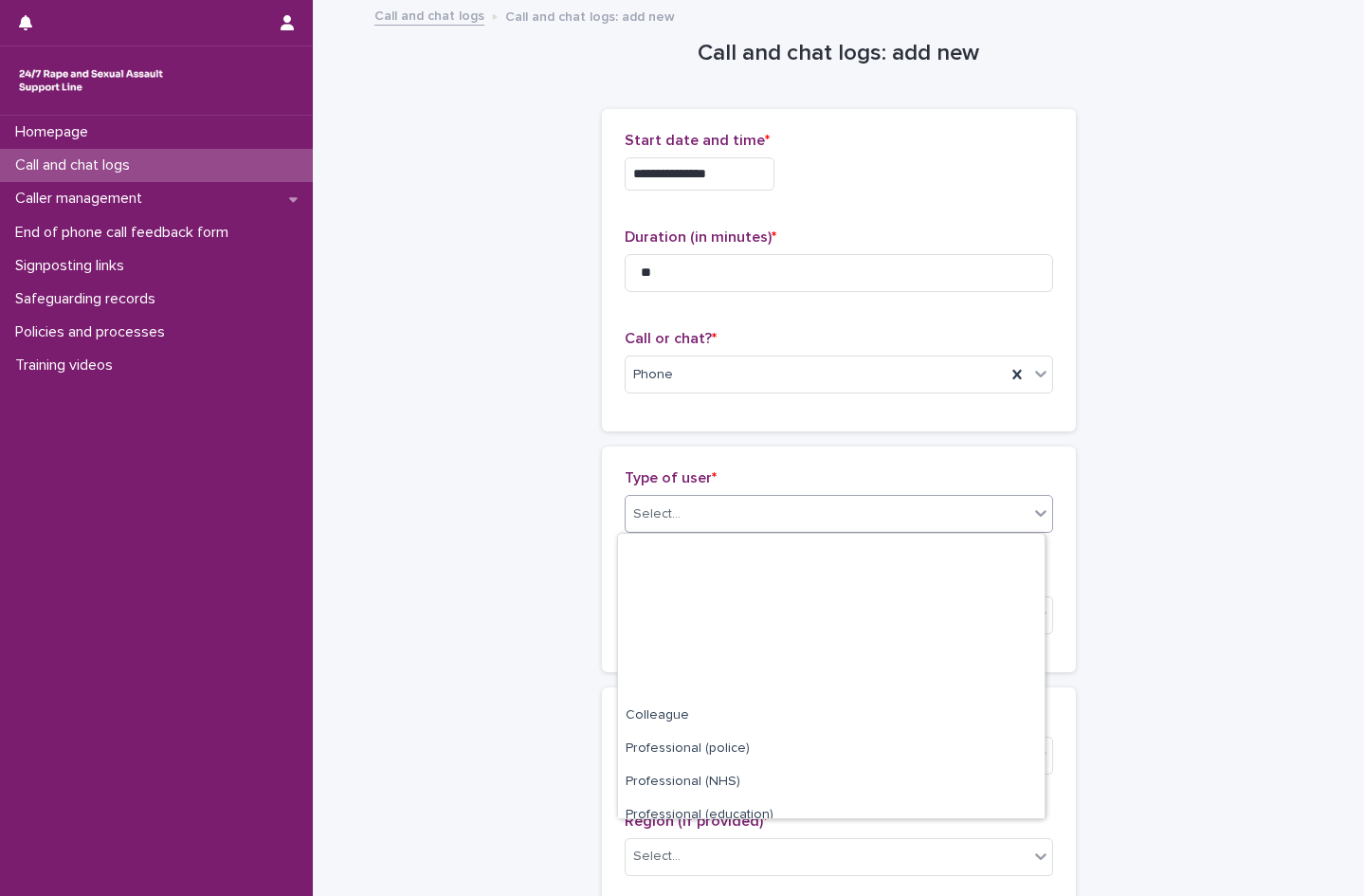
scroll to position [214, 0]
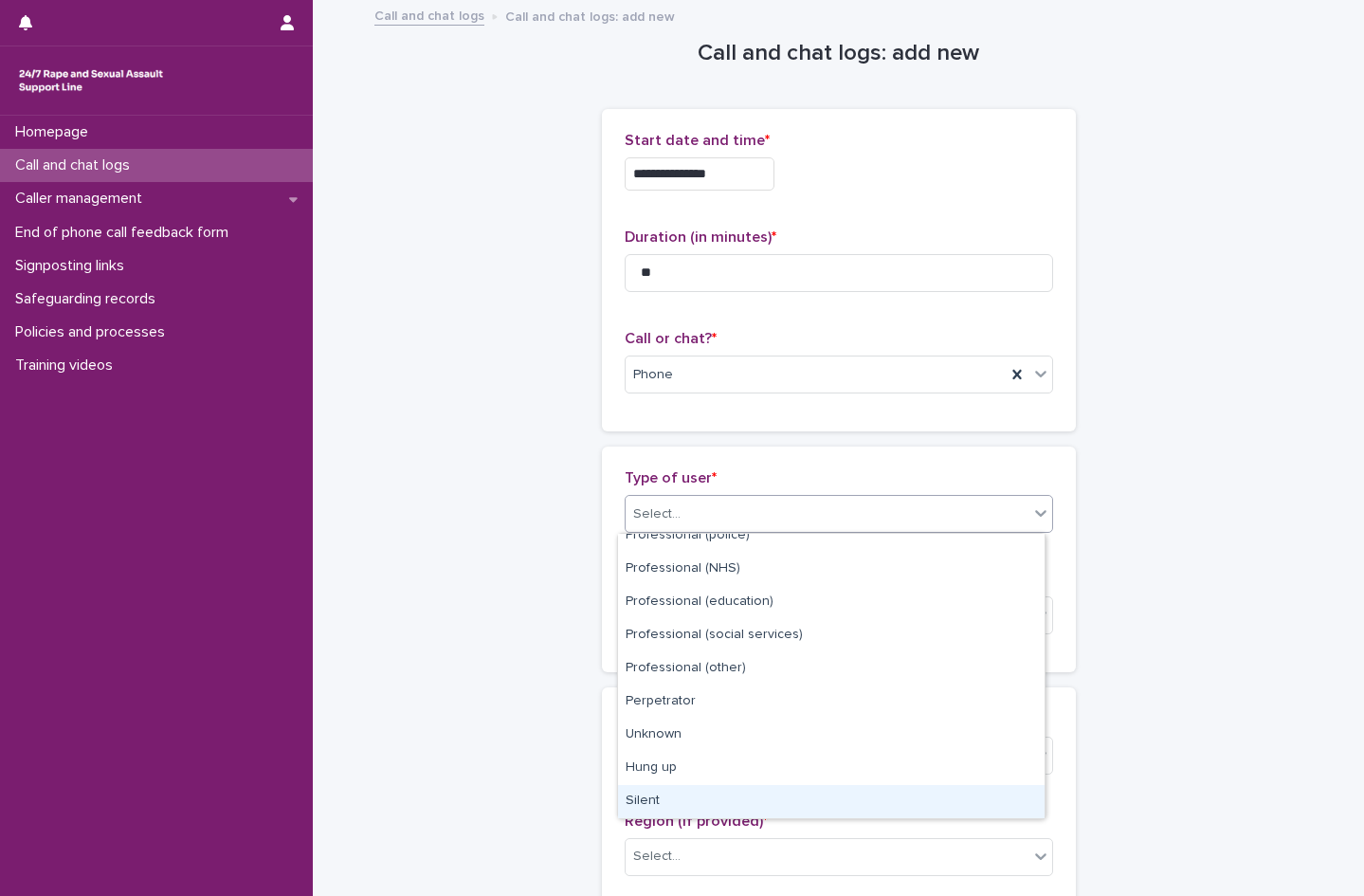
click at [702, 809] on div "Silent" at bounding box center [830, 801] width 426 height 33
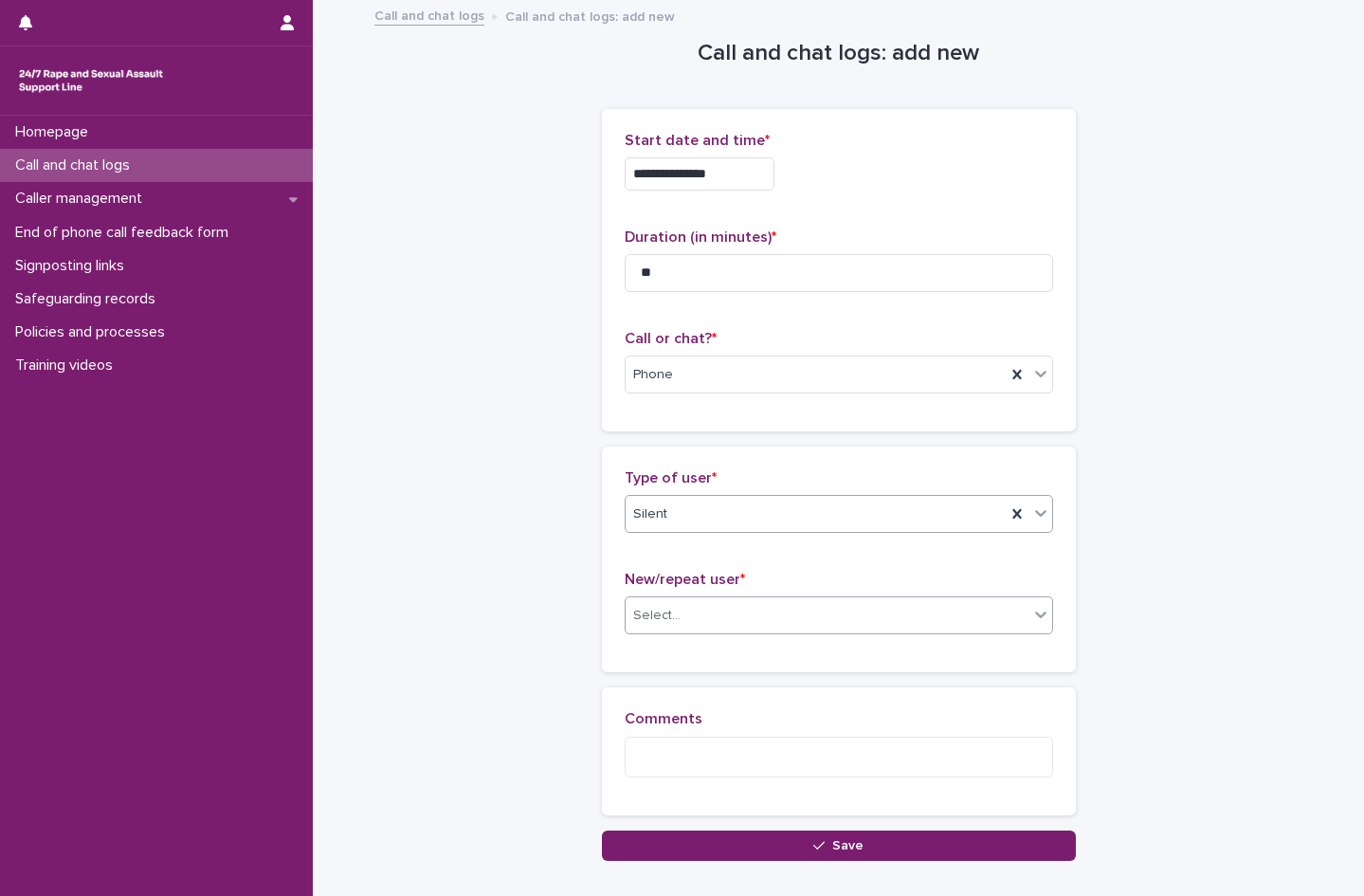
click at [687, 615] on div "Select..." at bounding box center [827, 616] width 403 height 31
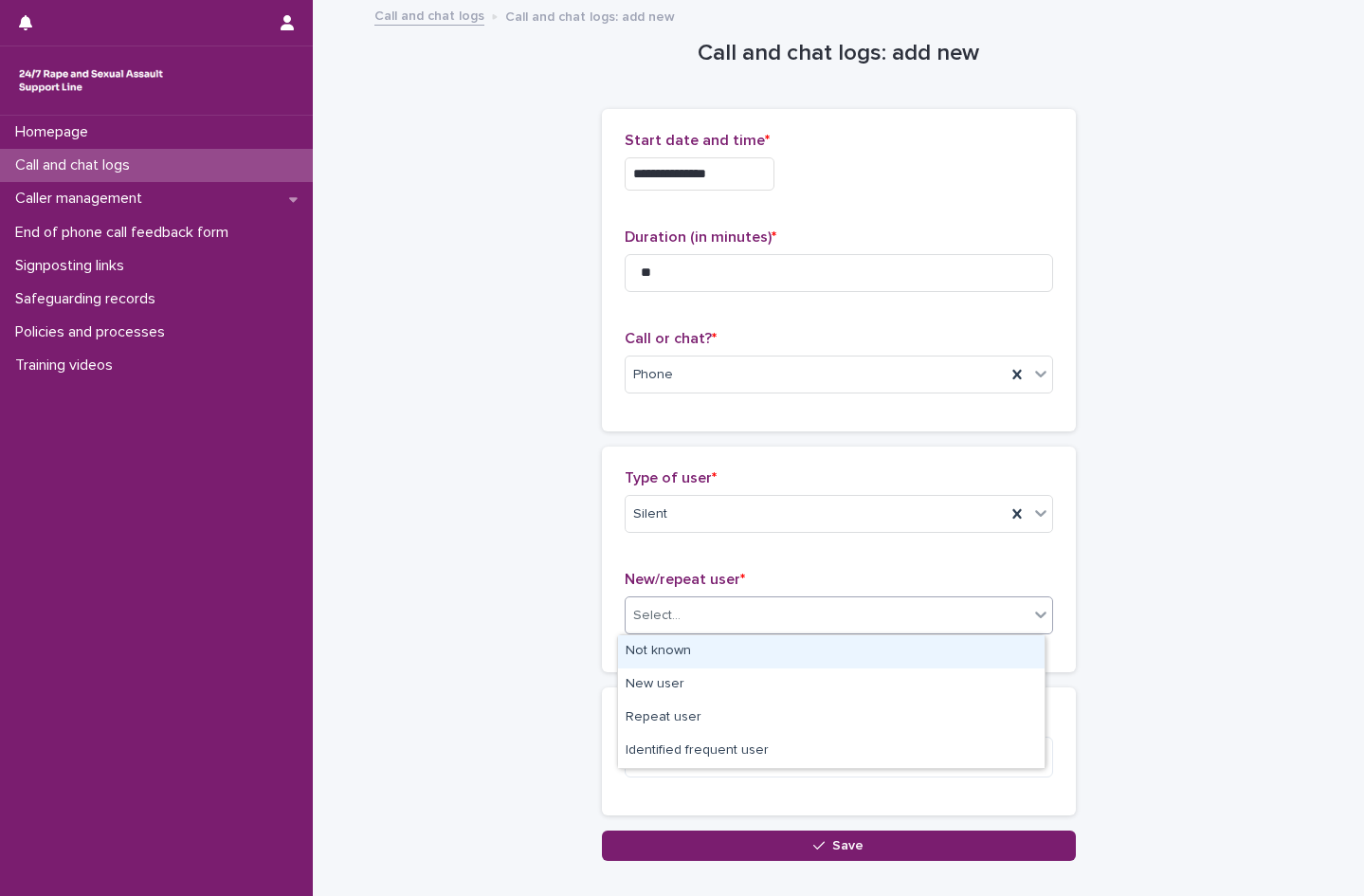
click at [686, 653] on div "Not known" at bounding box center [830, 651] width 426 height 33
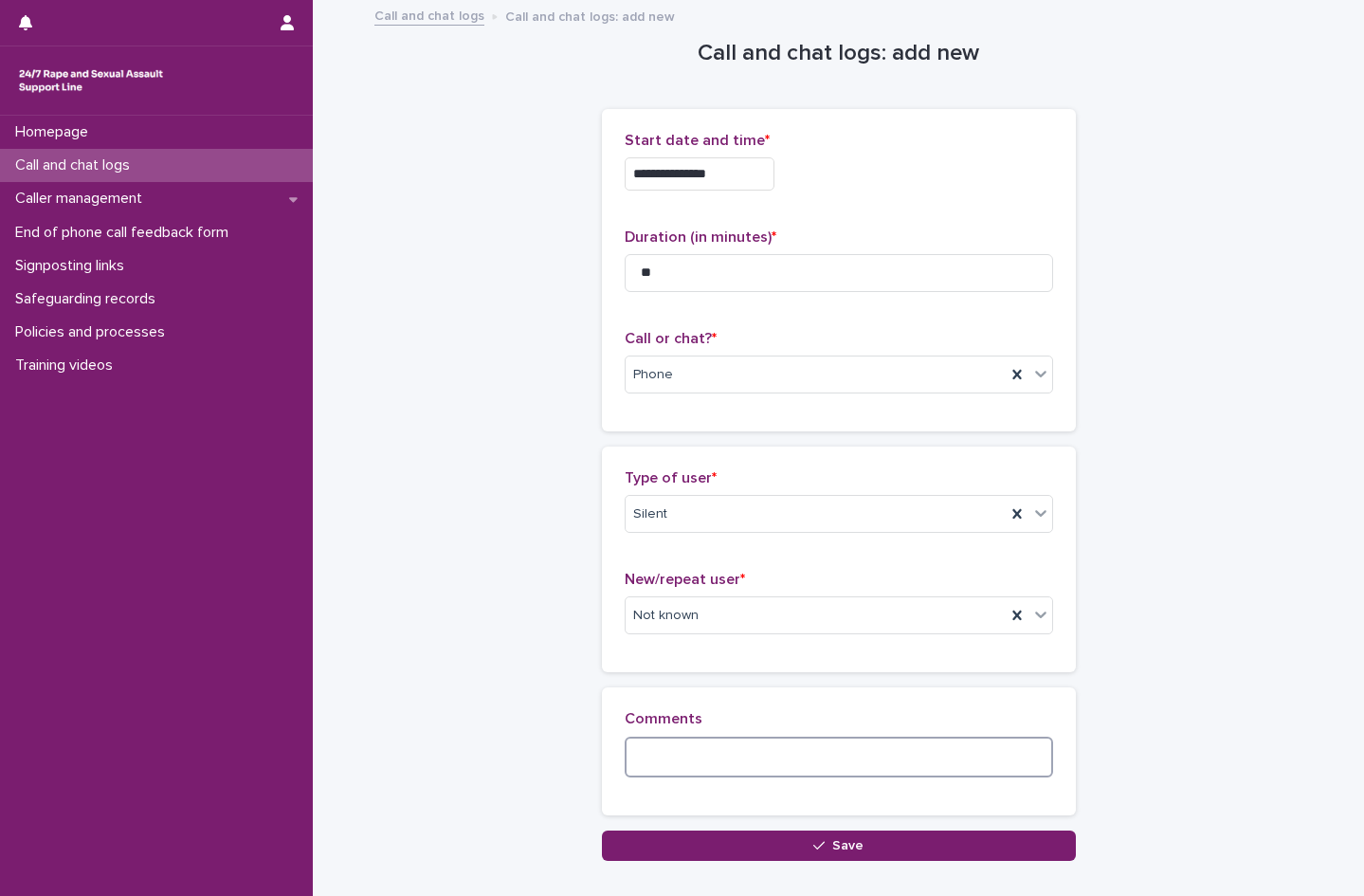
click at [699, 774] on textarea at bounding box center [838, 757] width 428 height 41
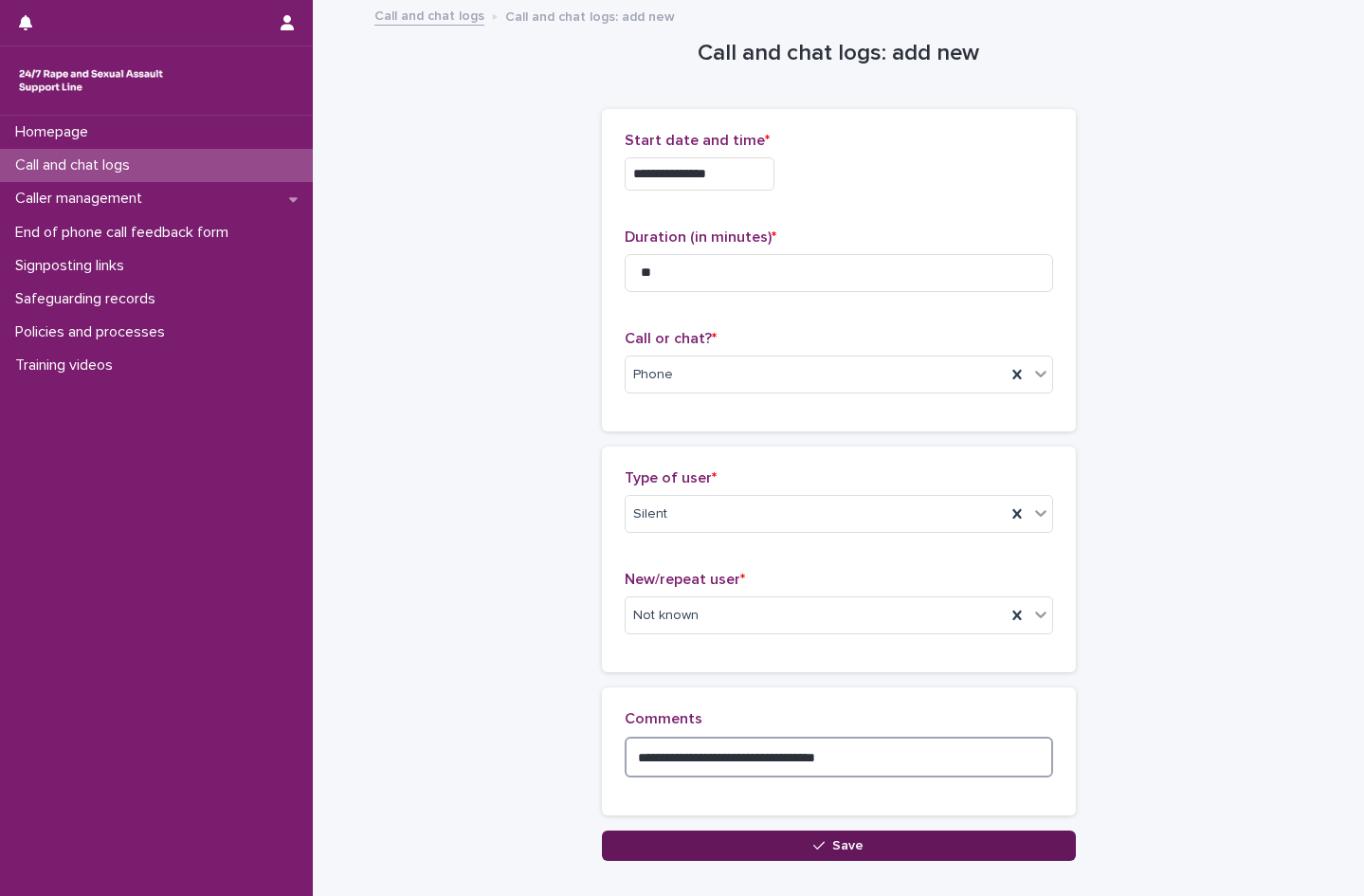
type textarea "**********"
click at [729, 845] on button "Save" at bounding box center [839, 845] width 474 height 30
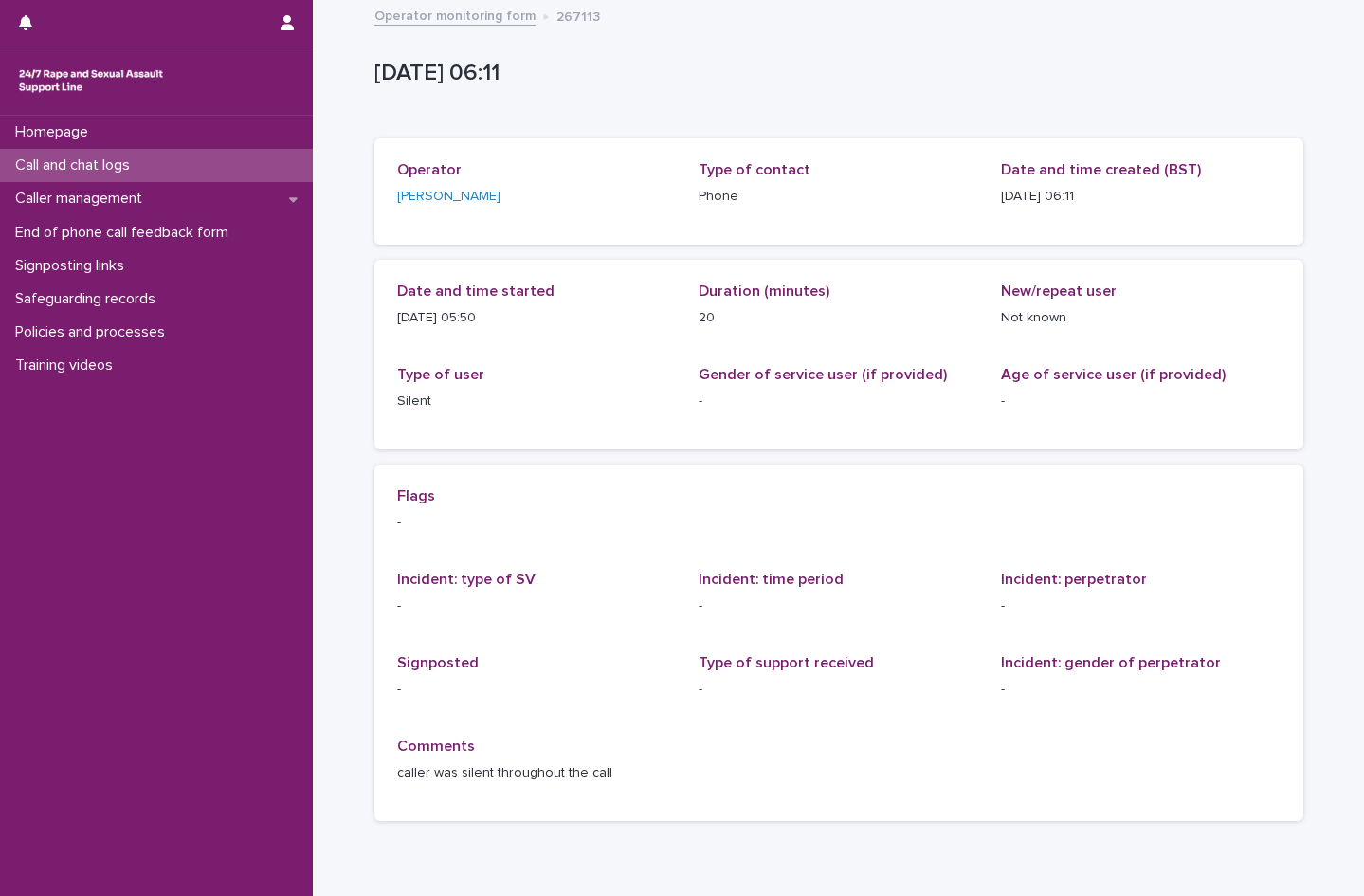
click at [91, 163] on p "Call and chat logs" at bounding box center [76, 165] width 137 height 18
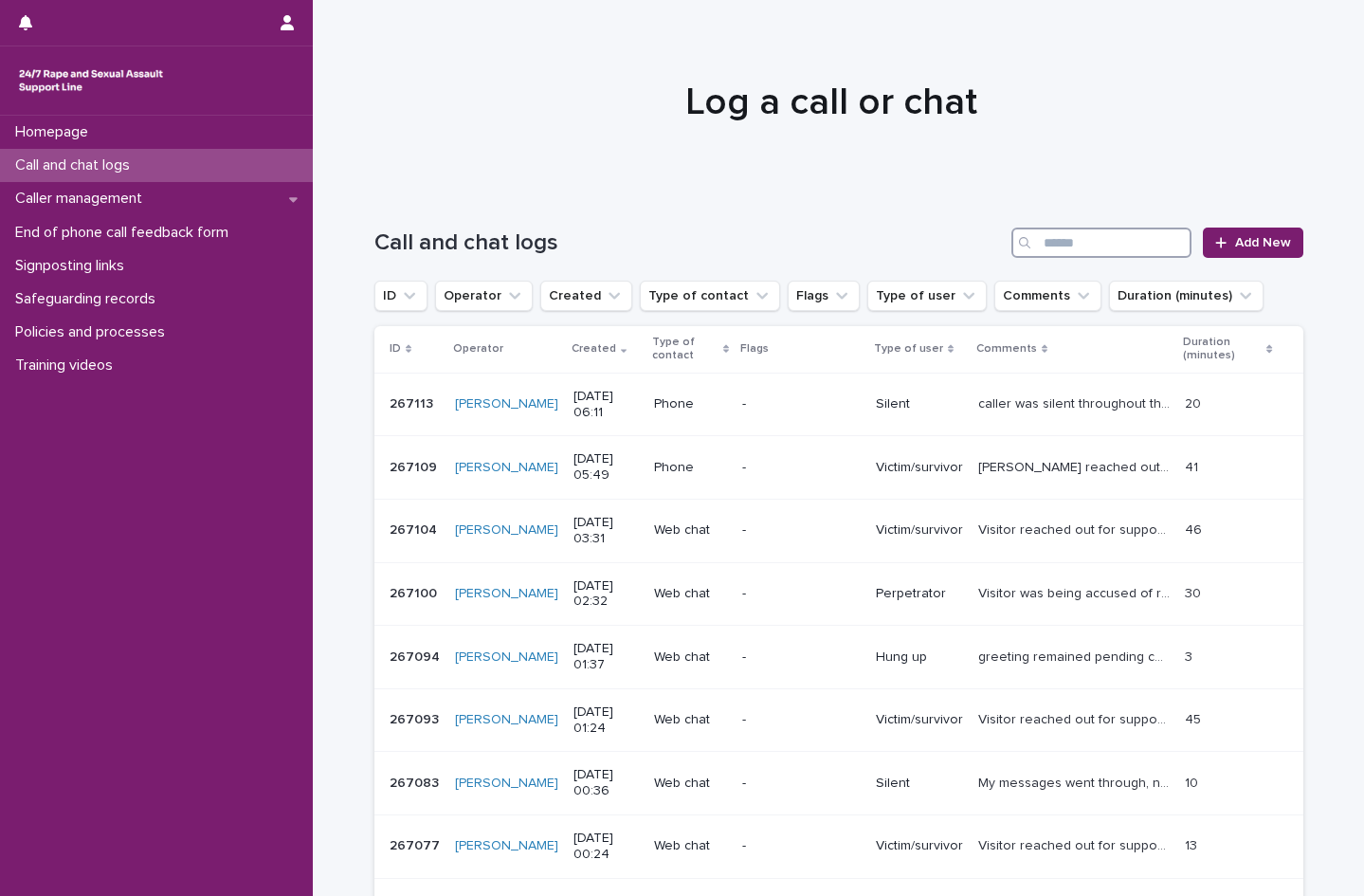
click at [1096, 244] on input "Search" at bounding box center [1101, 242] width 180 height 30
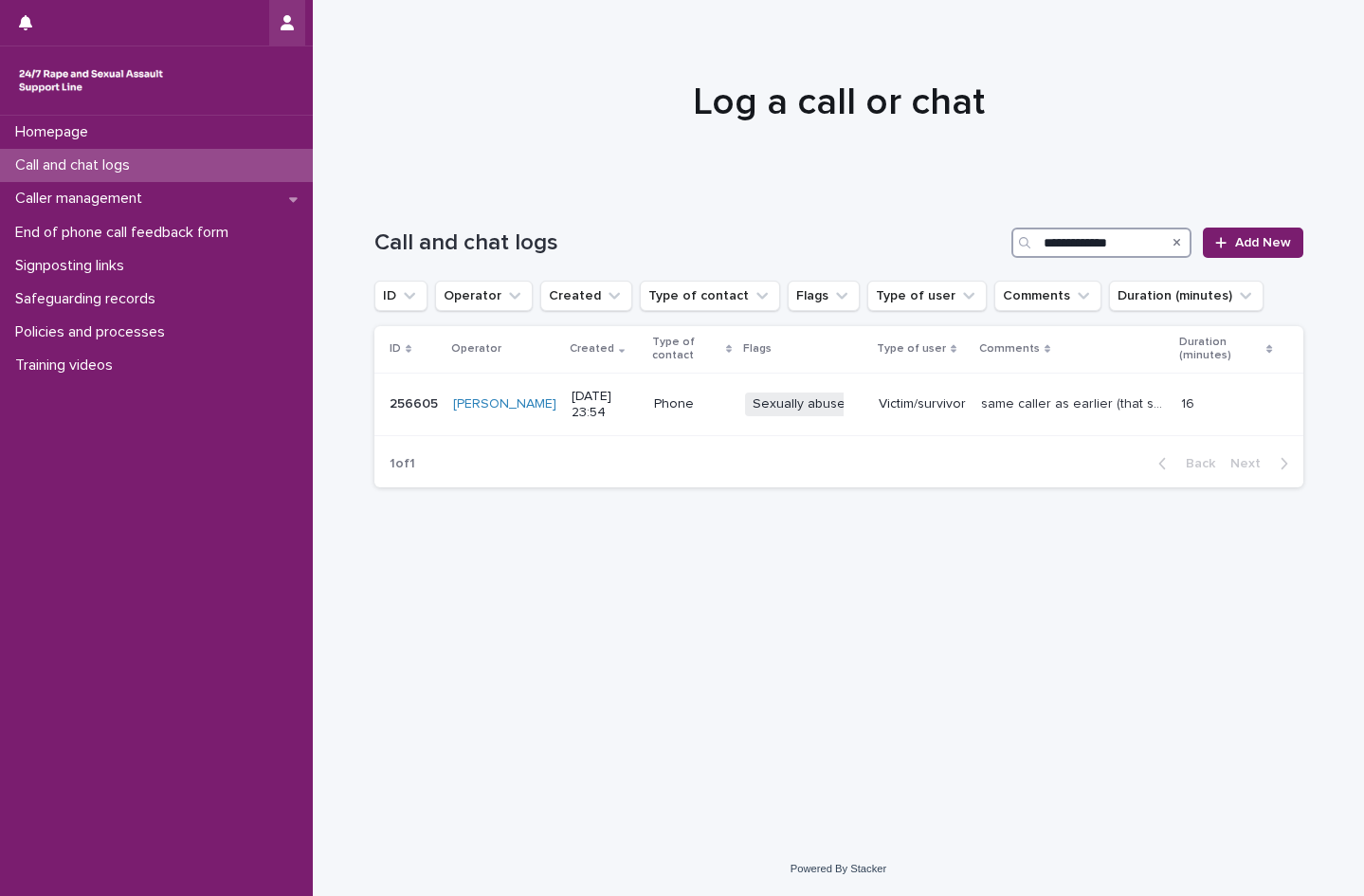
type input "**********"
click at [1252, 232] on link "Add New" at bounding box center [1252, 242] width 100 height 30
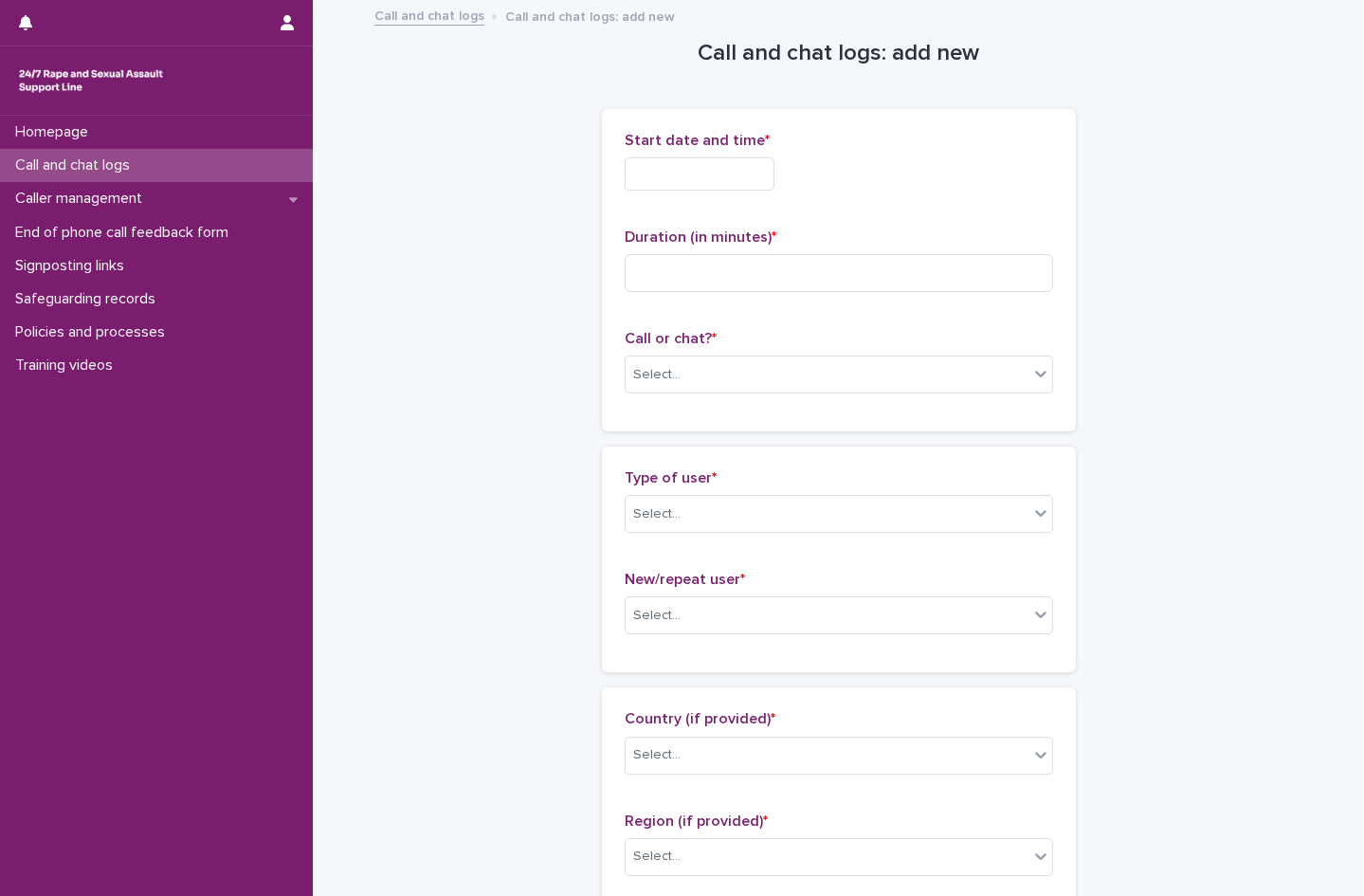
click at [680, 178] on input "text" at bounding box center [699, 174] width 150 height 33
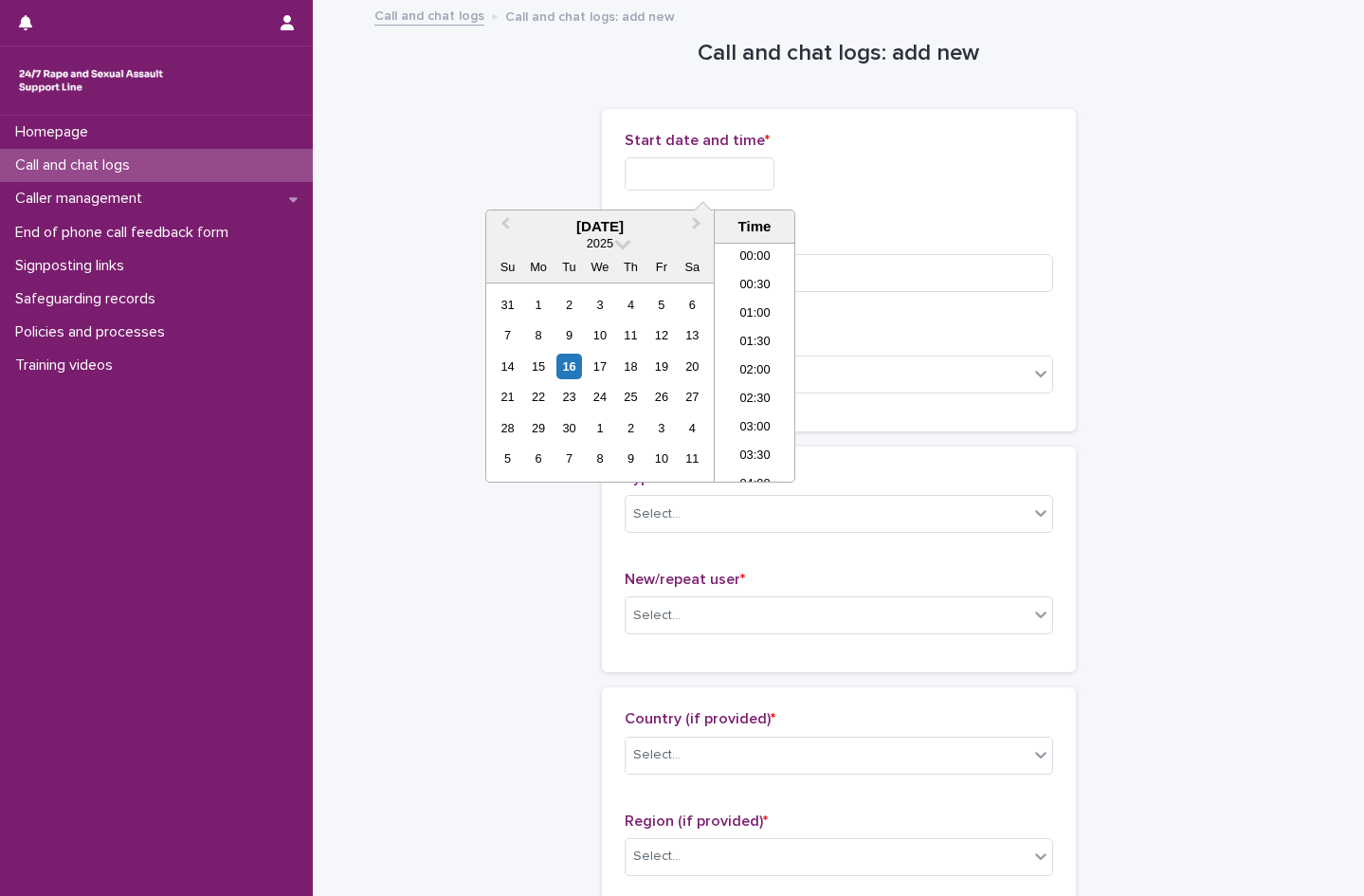
scroll to position [266, 0]
click at [753, 326] on li "06:00" at bounding box center [754, 332] width 80 height 28
click at [774, 164] on input "**********" at bounding box center [699, 174] width 150 height 33
type input "**********"
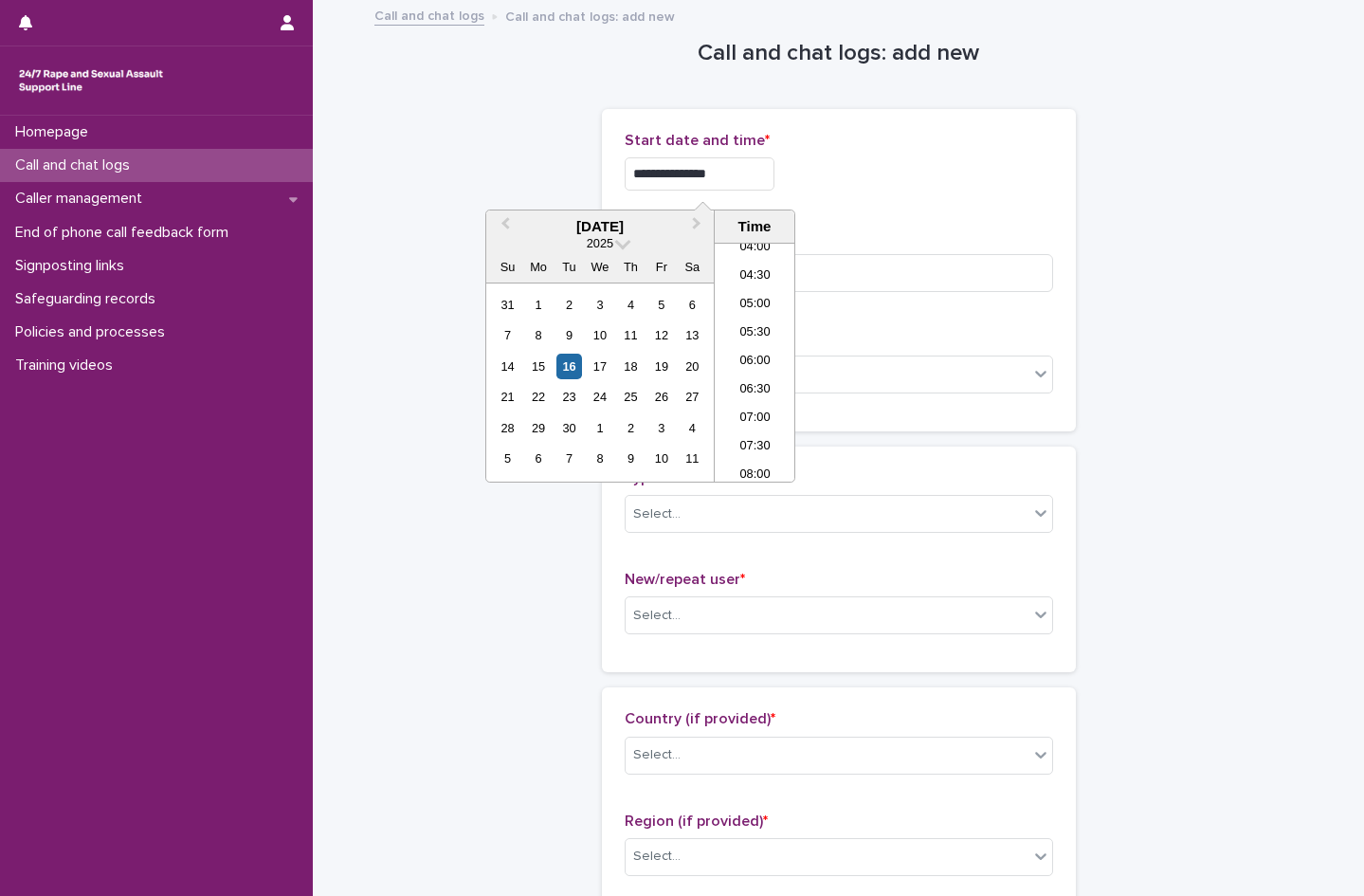
click at [865, 175] on div "**********" at bounding box center [838, 174] width 428 height 33
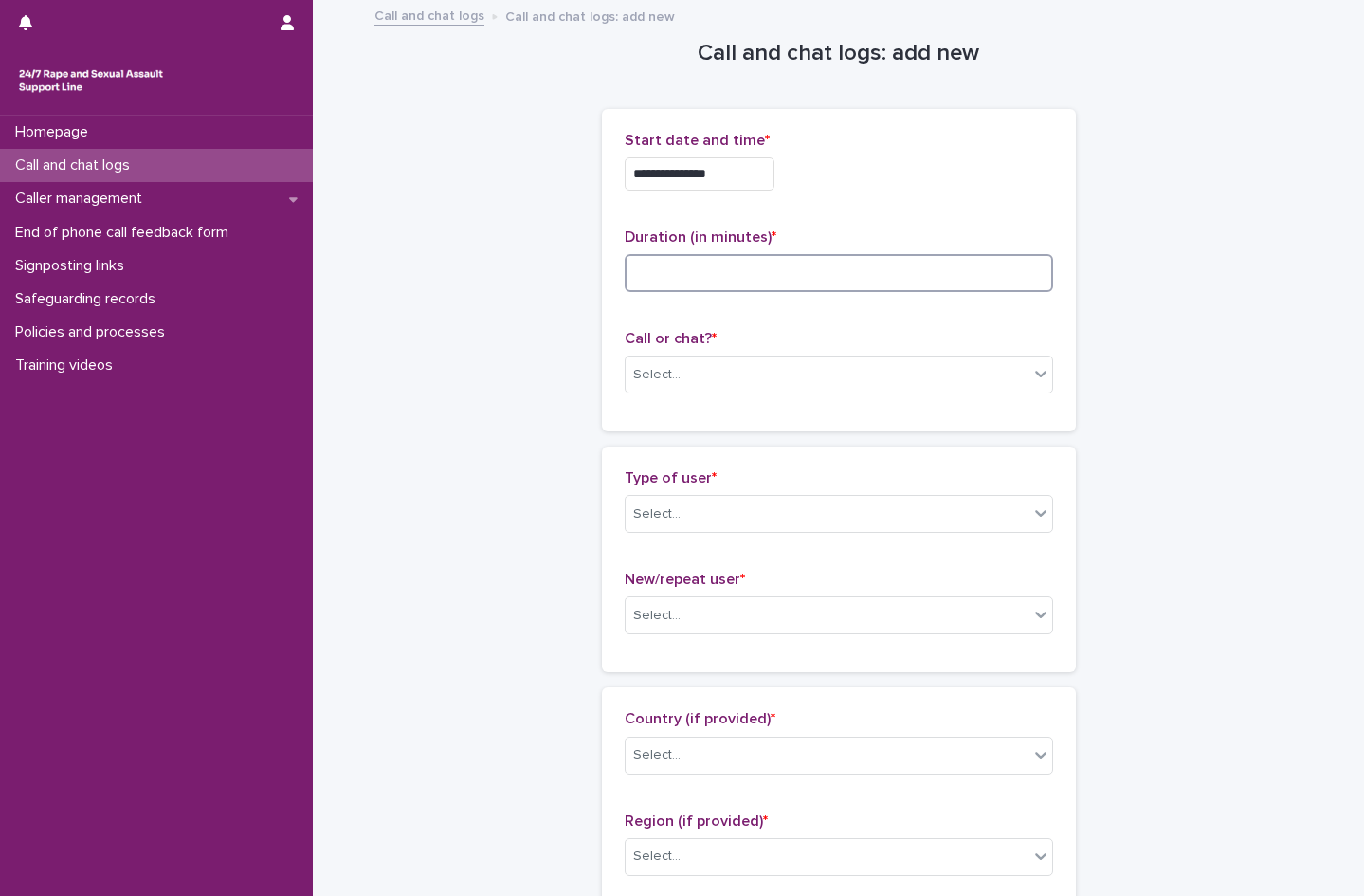
click at [720, 283] on input at bounding box center [838, 273] width 428 height 38
type input "**"
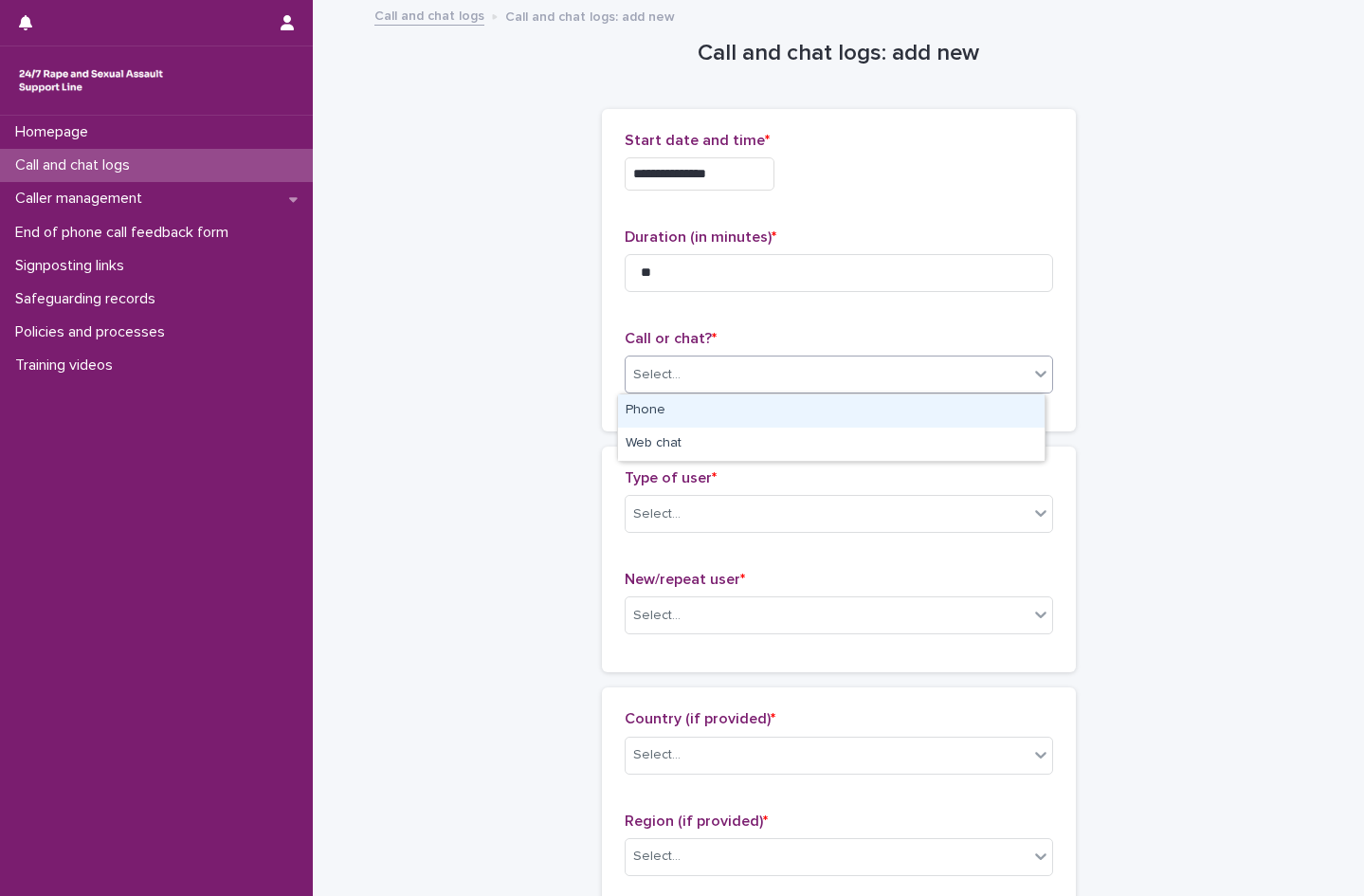
click at [699, 372] on div "Select..." at bounding box center [827, 375] width 403 height 31
click at [685, 401] on div "Phone" at bounding box center [830, 411] width 426 height 33
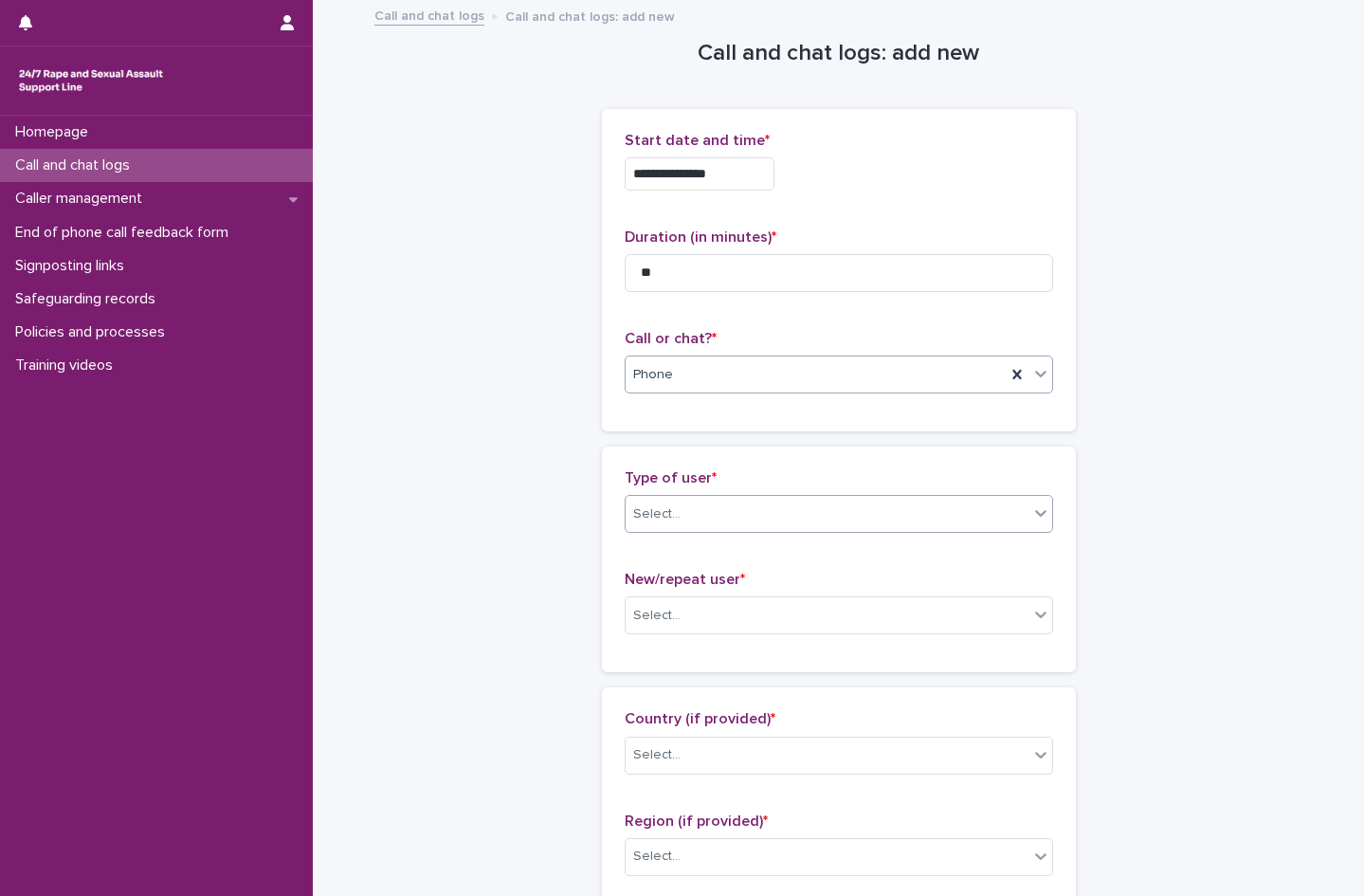
click at [684, 520] on div "Select..." at bounding box center [827, 514] width 403 height 31
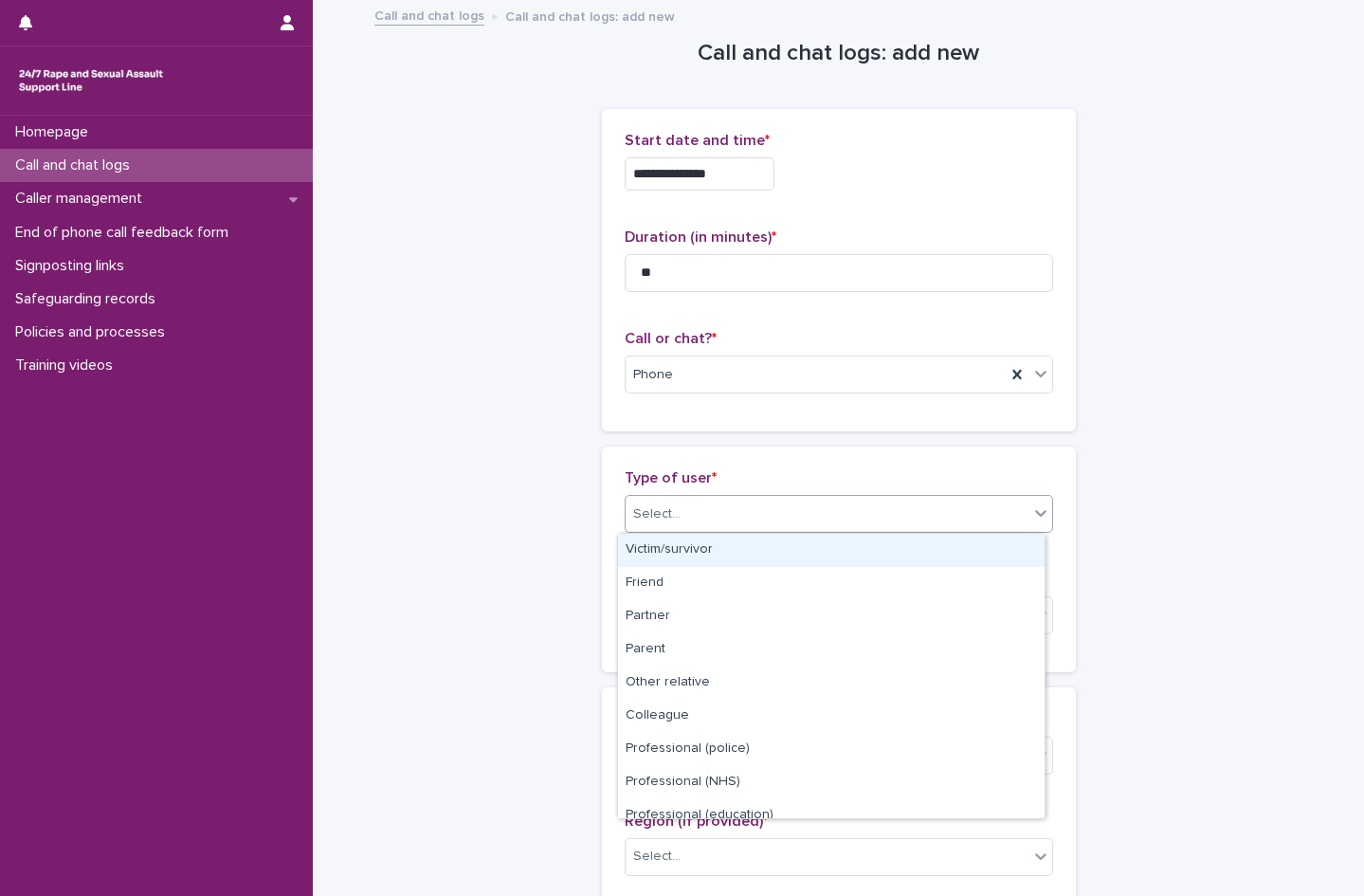
click at [683, 547] on div "Victim/survivor" at bounding box center [830, 550] width 426 height 33
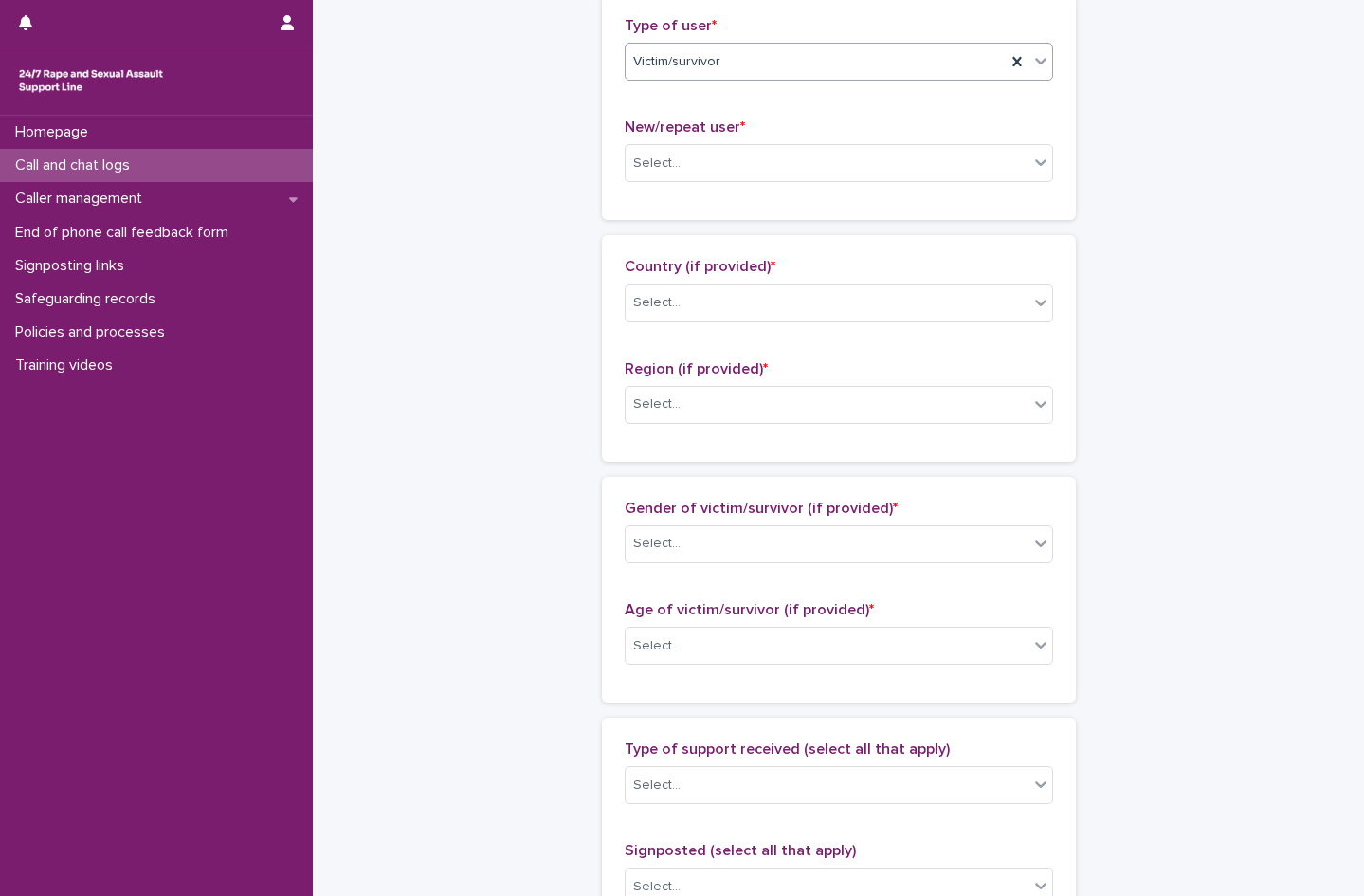
scroll to position [474, 0]
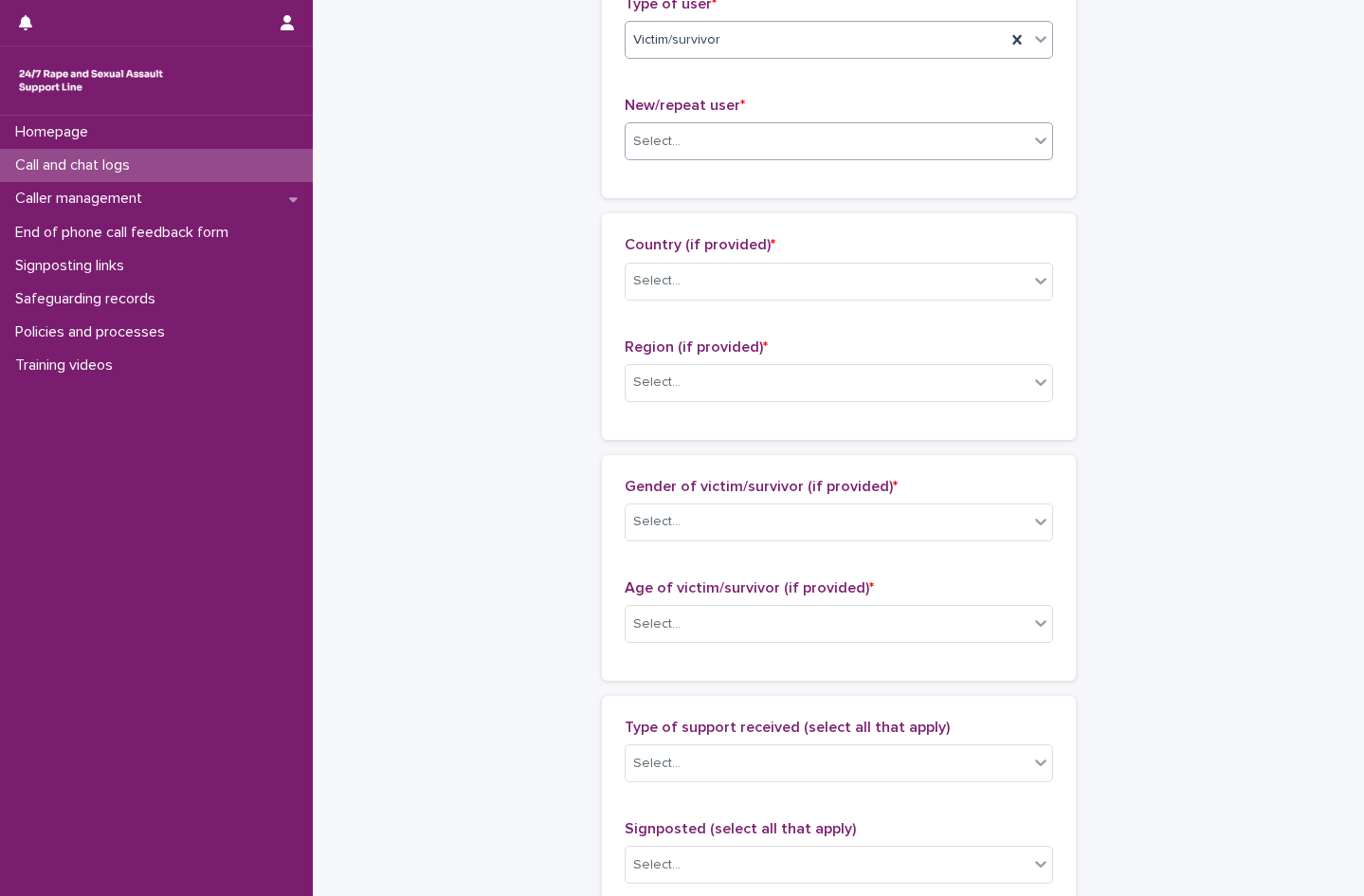
click at [658, 145] on div "Select..." at bounding box center [656, 141] width 47 height 20
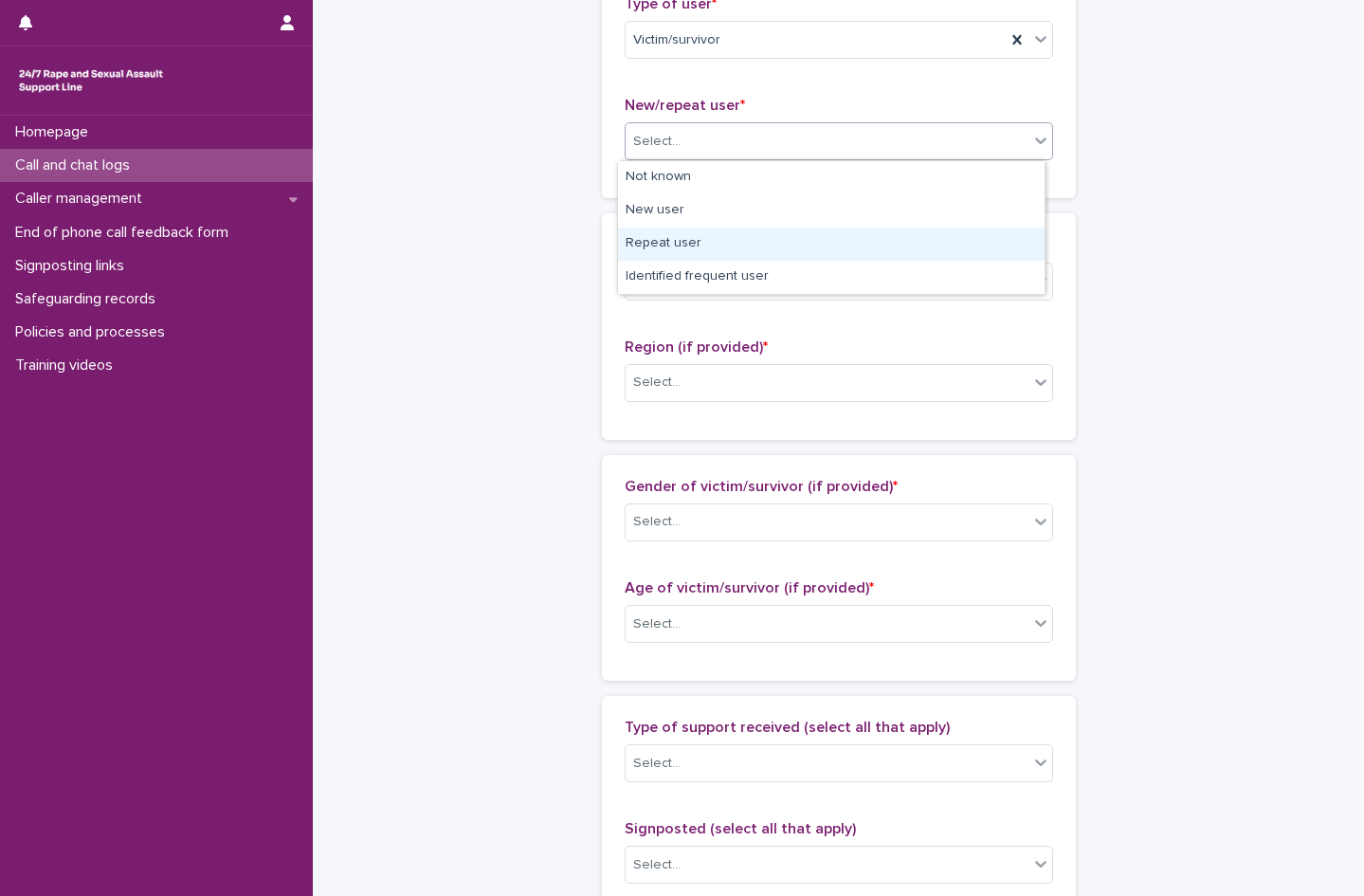
click at [677, 244] on div "Repeat user" at bounding box center [830, 244] width 426 height 33
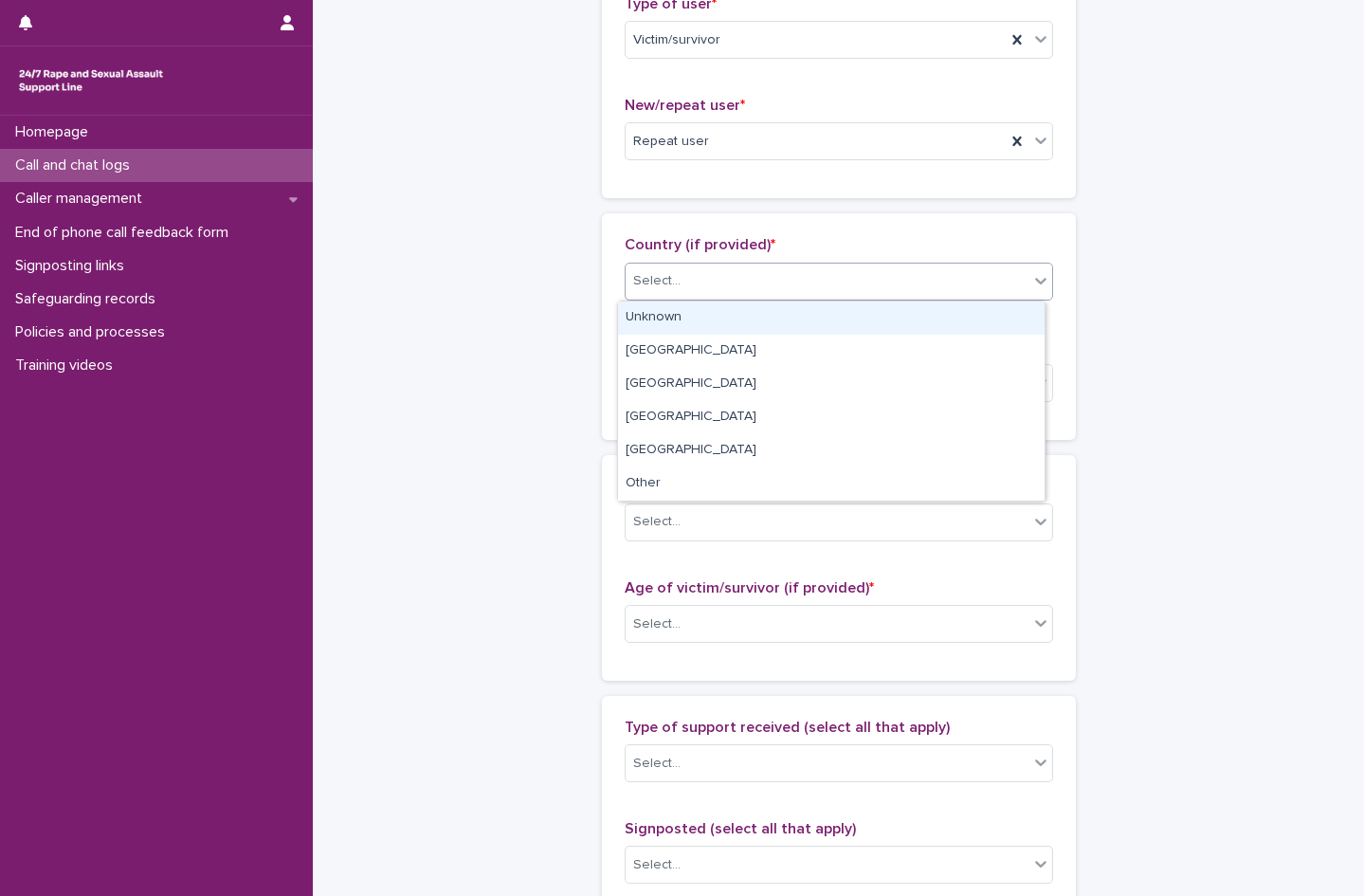
click at [682, 282] on input "text" at bounding box center [683, 280] width 2 height 16
click at [677, 312] on div "Unknown" at bounding box center [830, 318] width 426 height 33
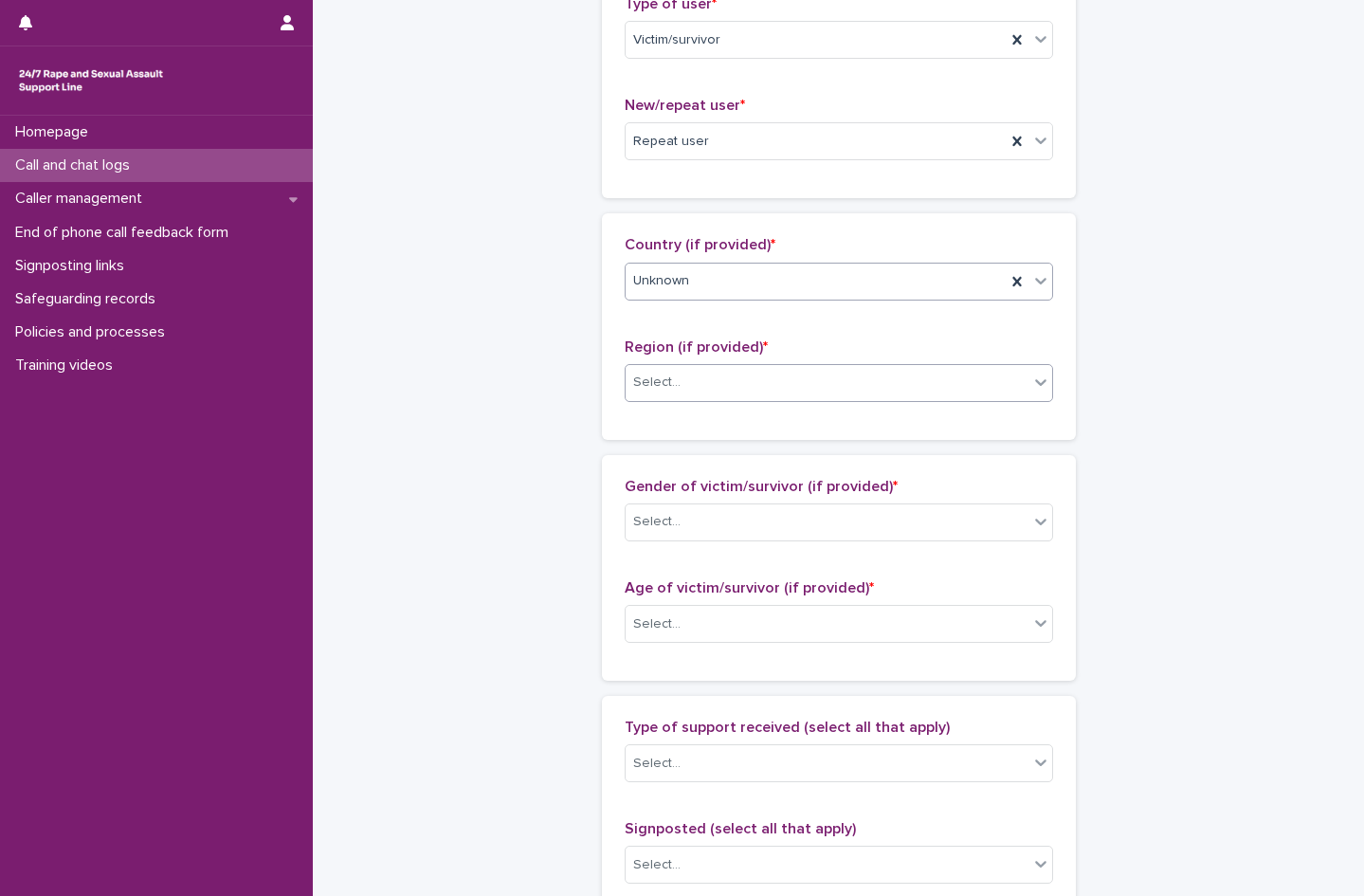
click at [683, 390] on div "Select..." at bounding box center [827, 383] width 403 height 31
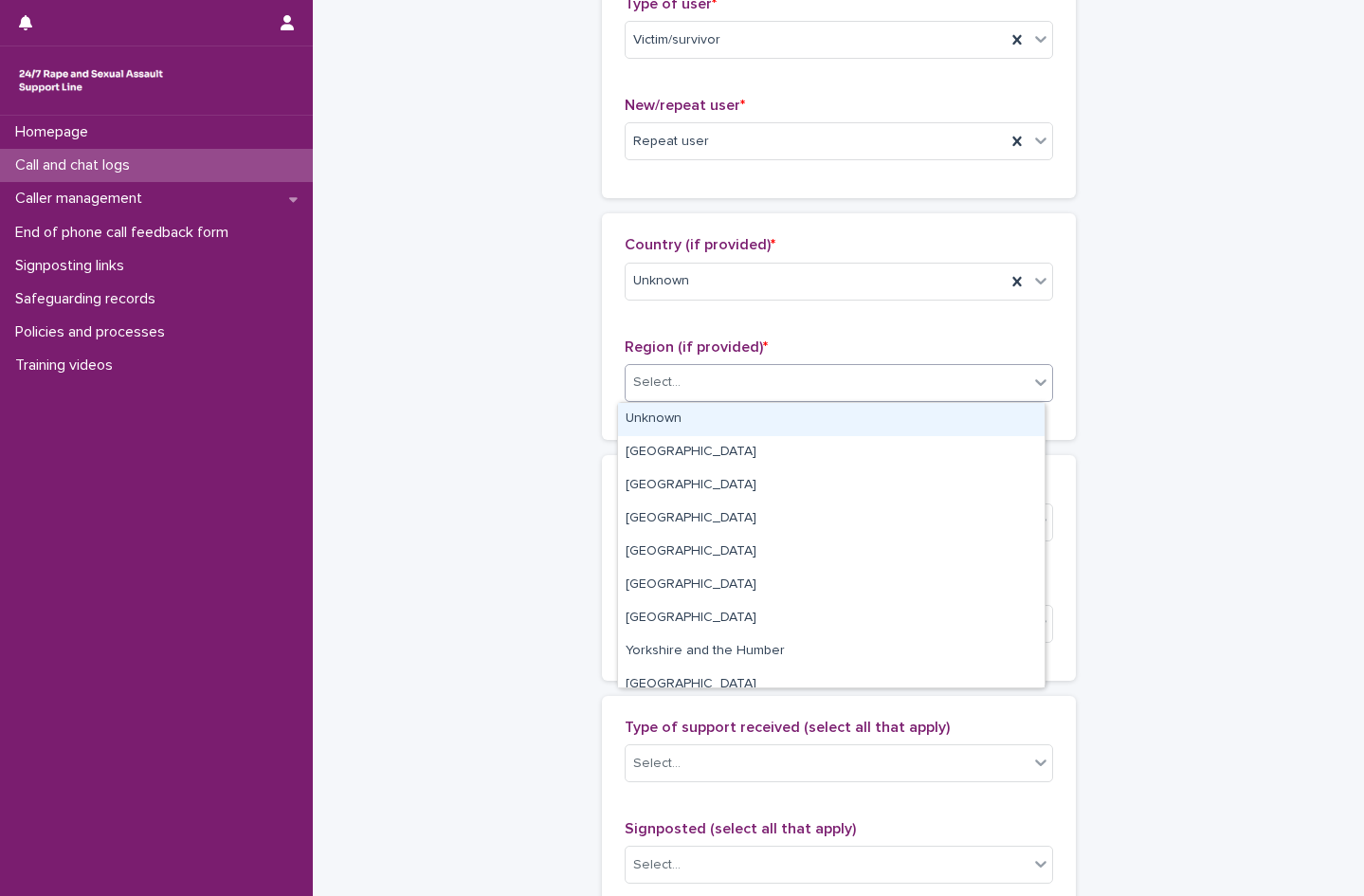
click at [690, 418] on div "Unknown" at bounding box center [830, 419] width 426 height 33
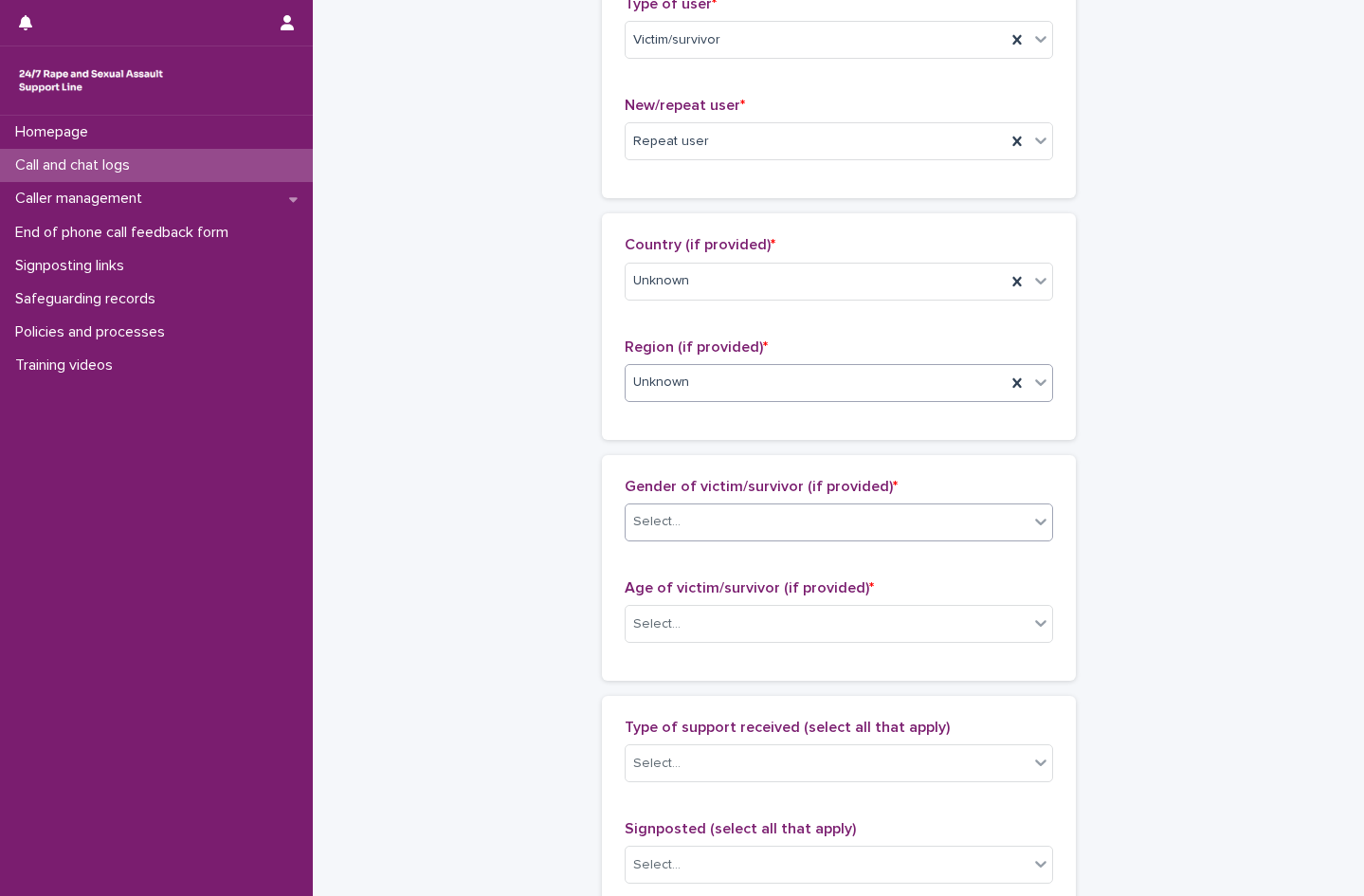
click at [685, 518] on div "Select..." at bounding box center [827, 522] width 403 height 31
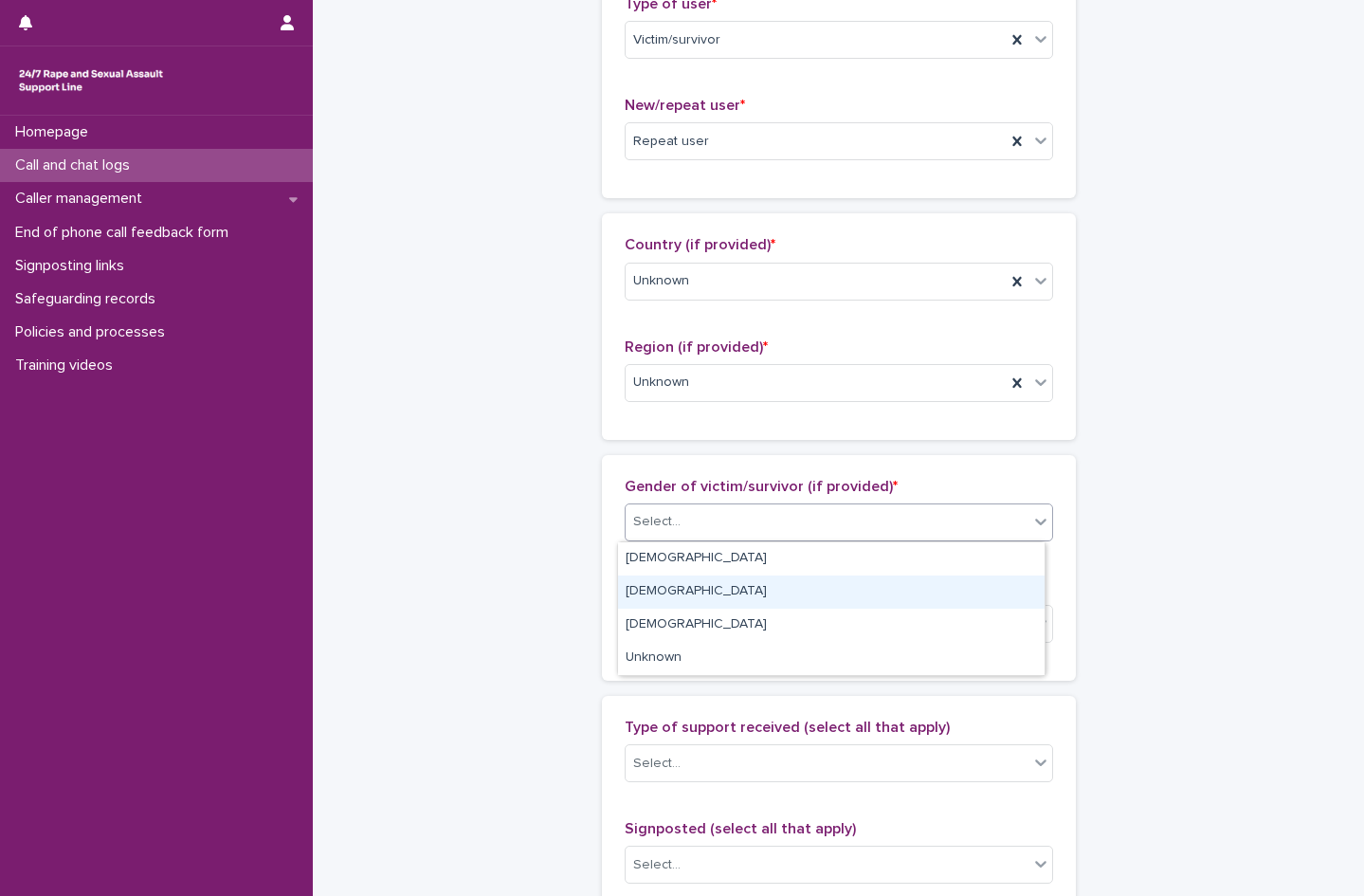
click at [683, 584] on div "[DEMOGRAPHIC_DATA]" at bounding box center [830, 592] width 426 height 33
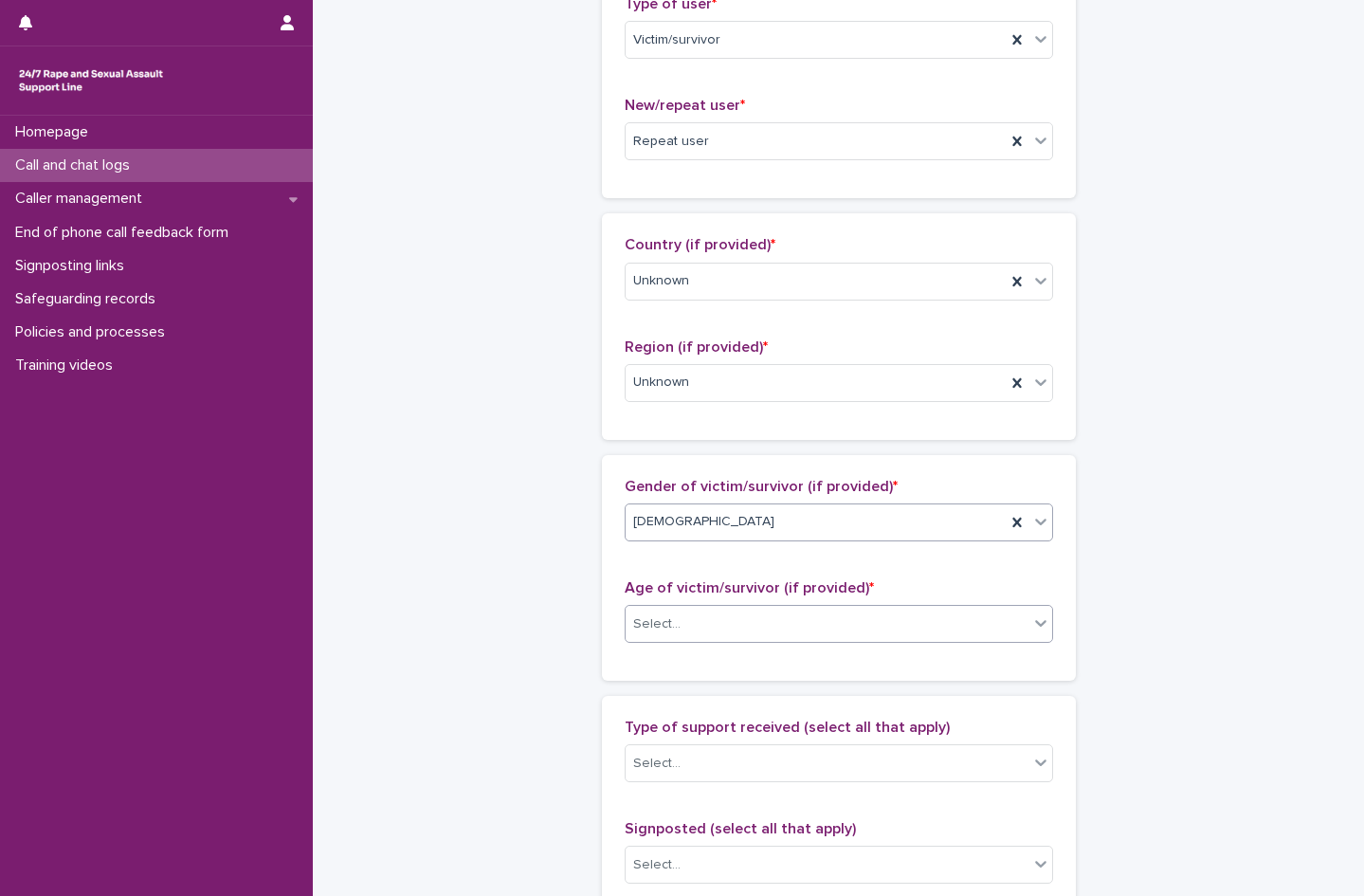
click at [687, 612] on div "Select..." at bounding box center [827, 624] width 403 height 31
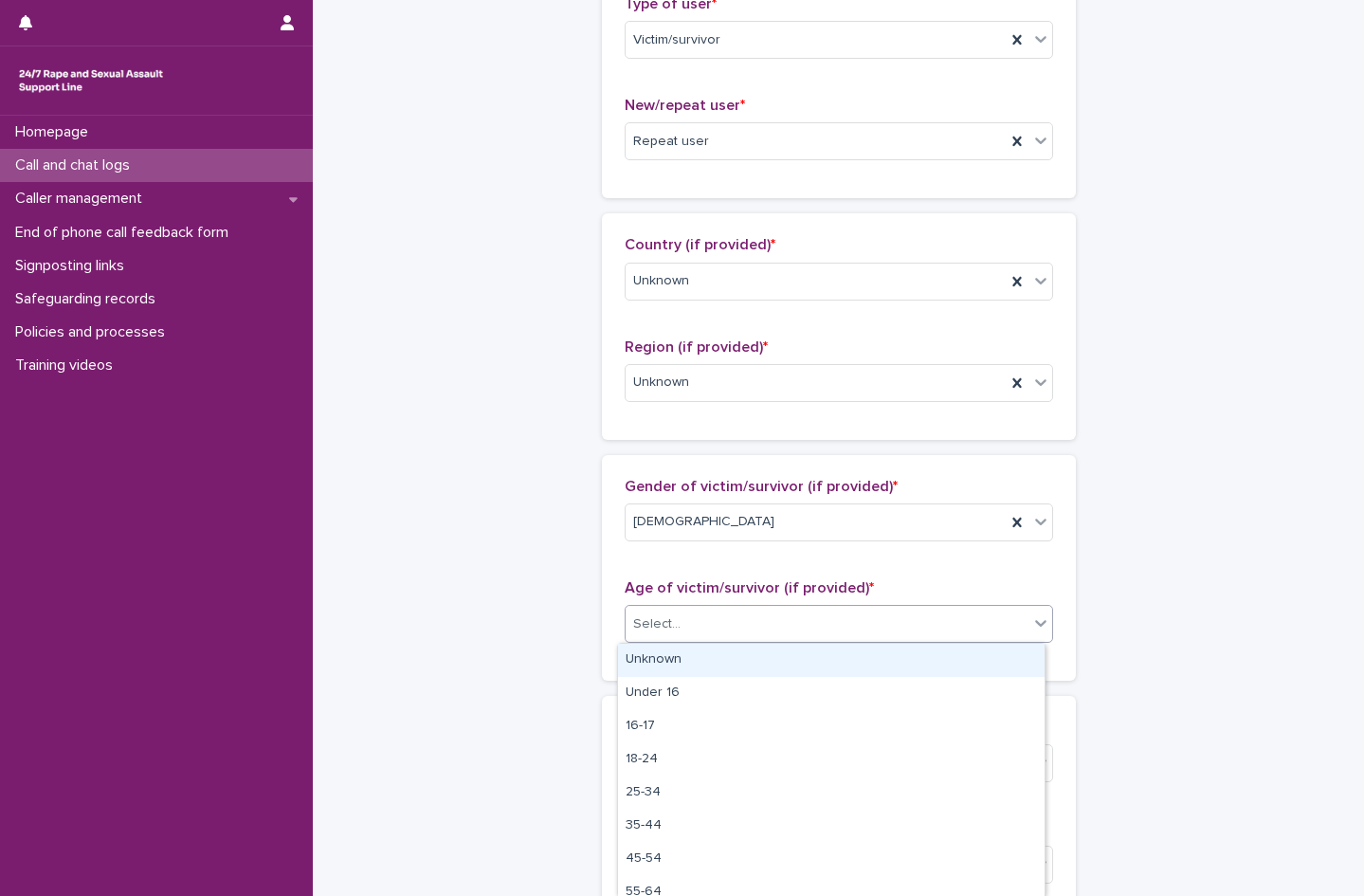
click at [676, 651] on div "Unknown" at bounding box center [830, 660] width 426 height 33
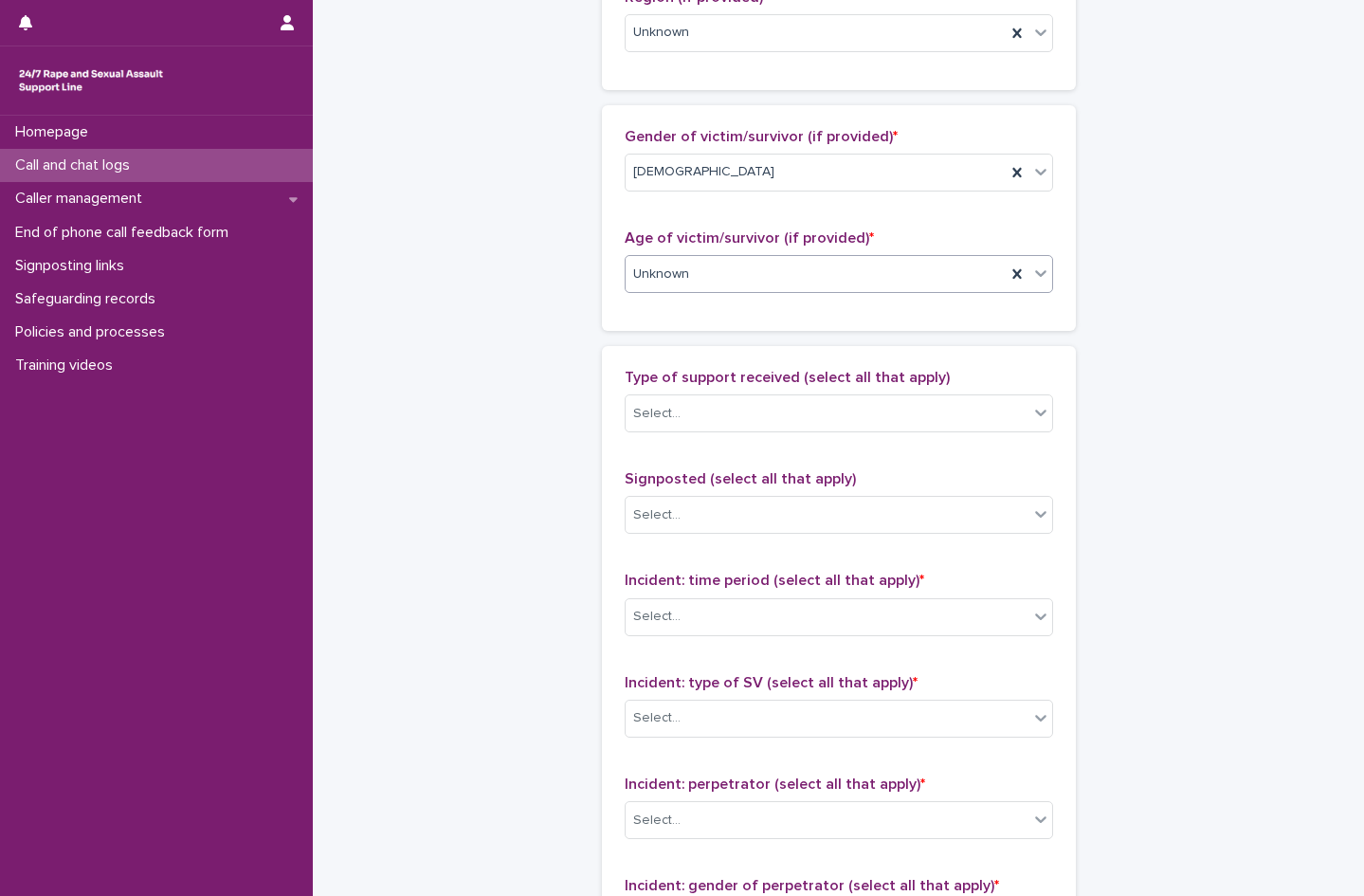
scroll to position [853, 0]
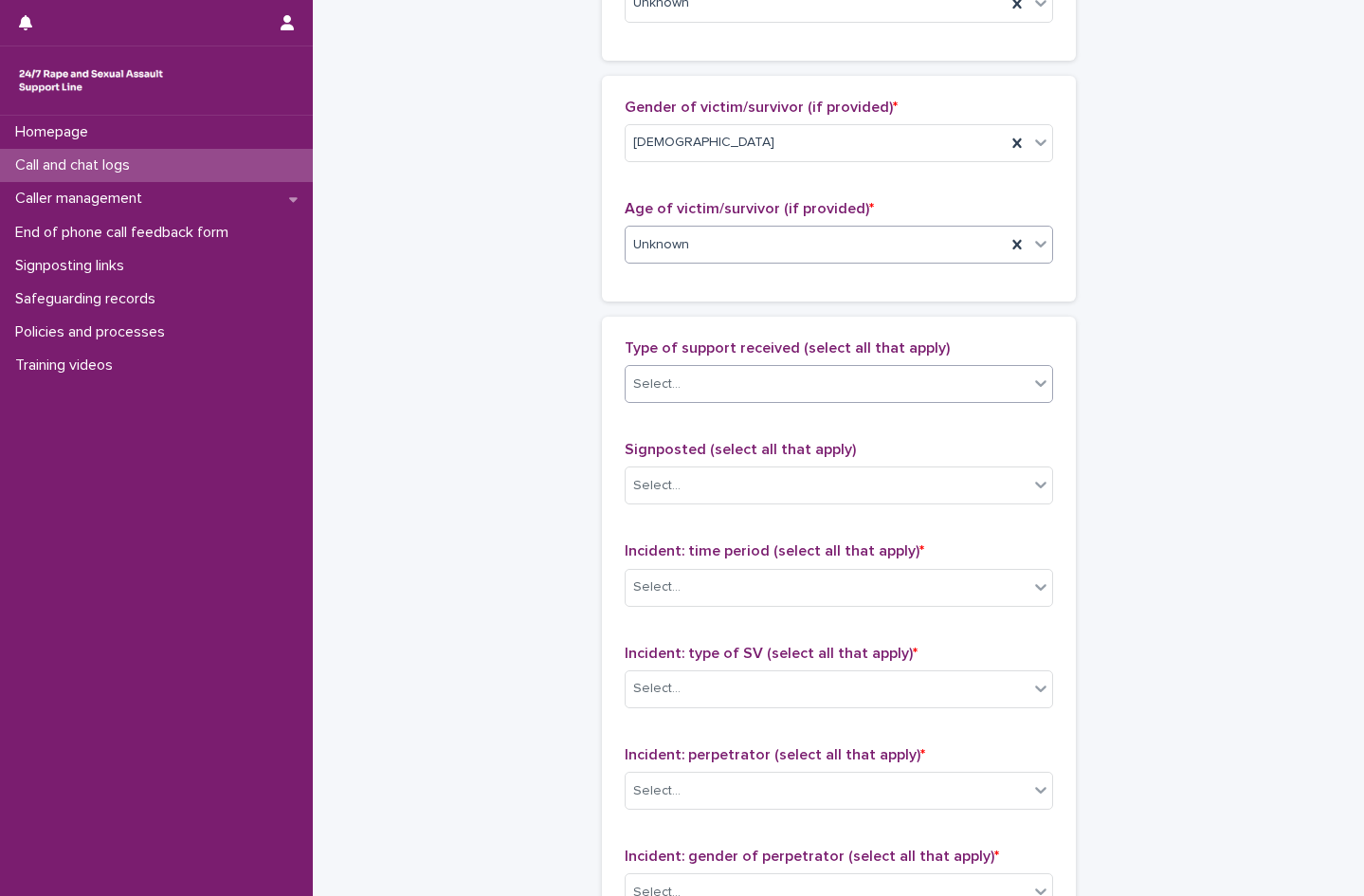
click at [719, 385] on div "Select..." at bounding box center [827, 384] width 403 height 31
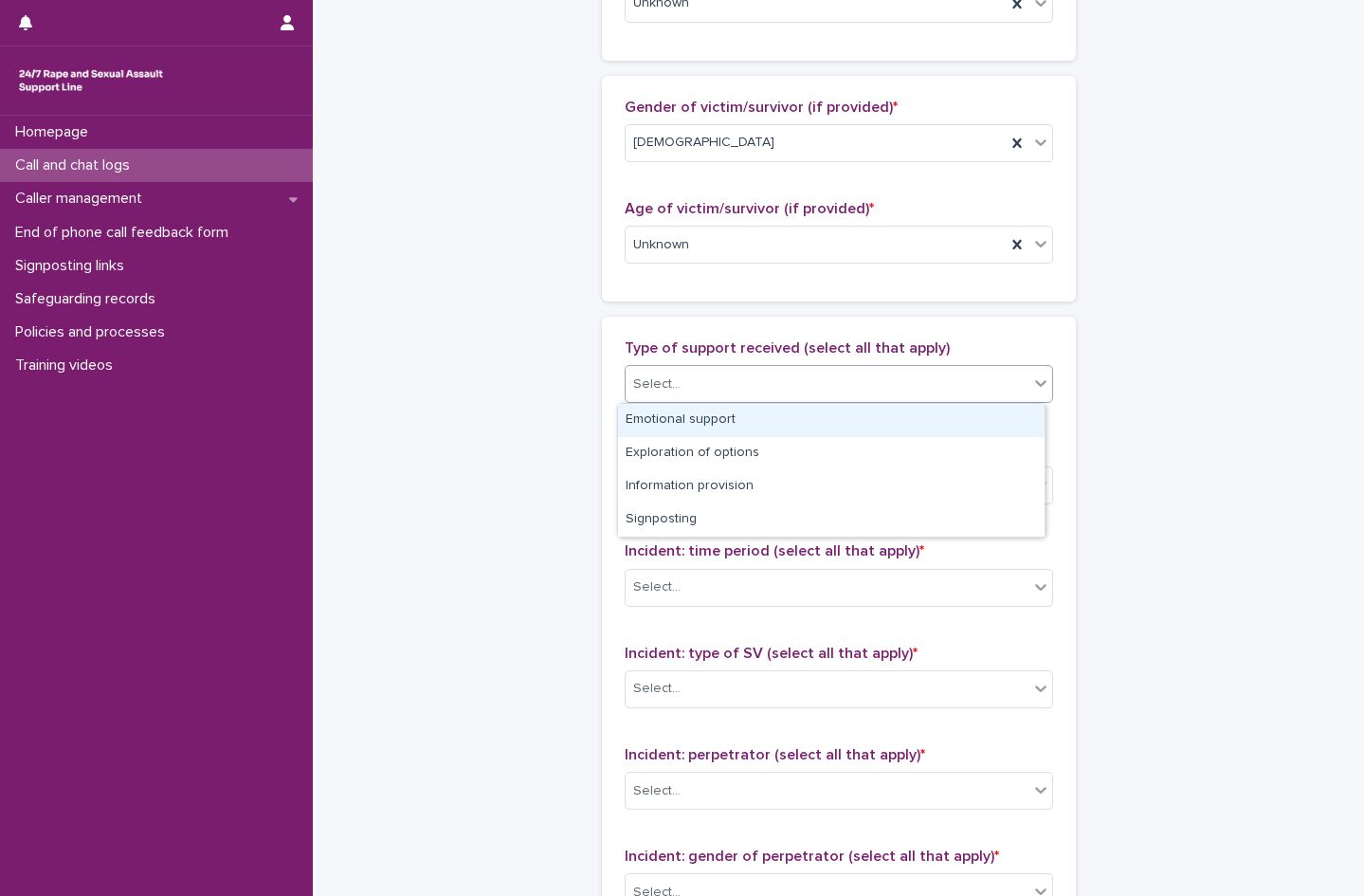
click at [693, 415] on div "Emotional support" at bounding box center [830, 420] width 426 height 33
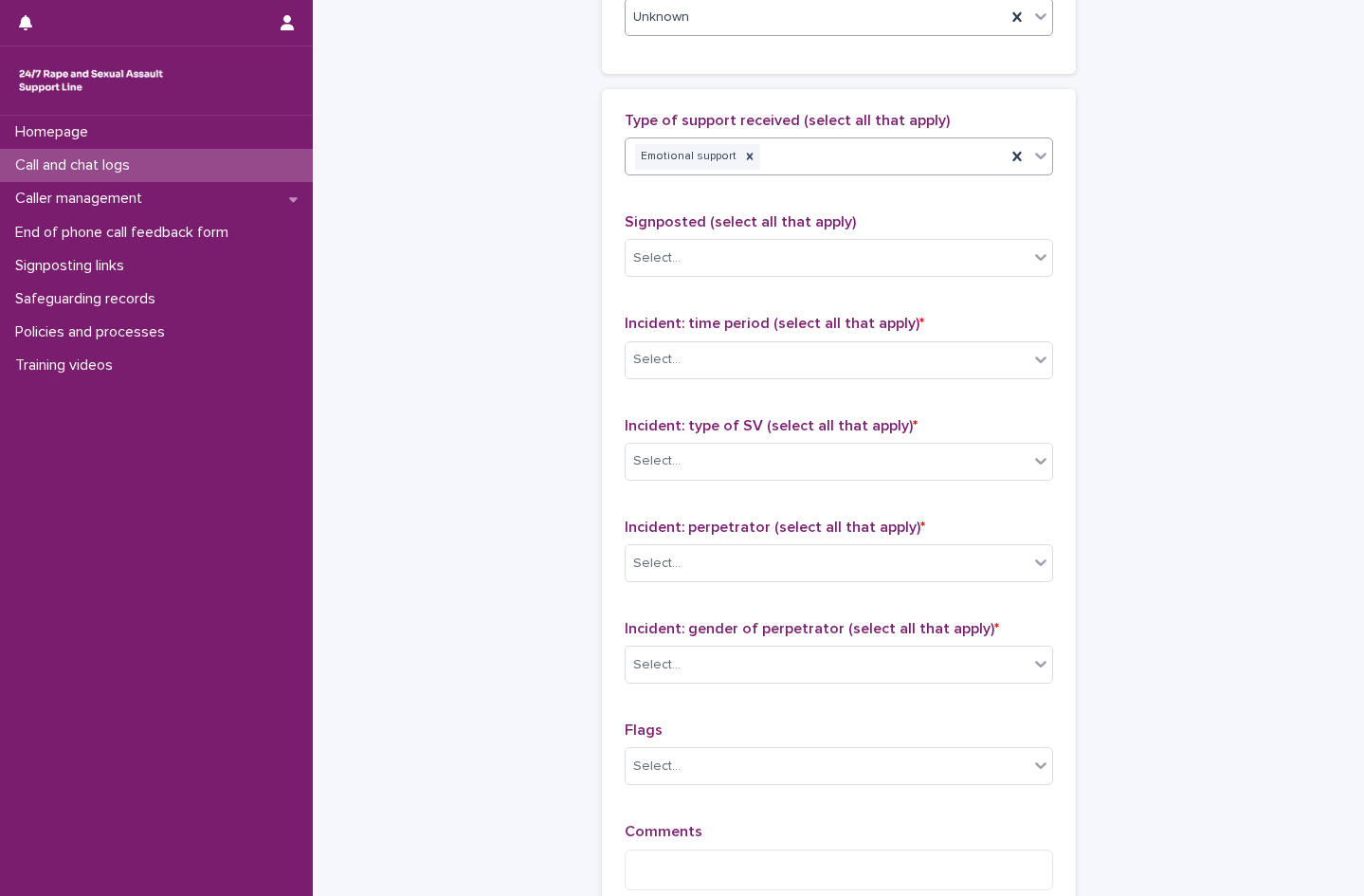
scroll to position [1232, 0]
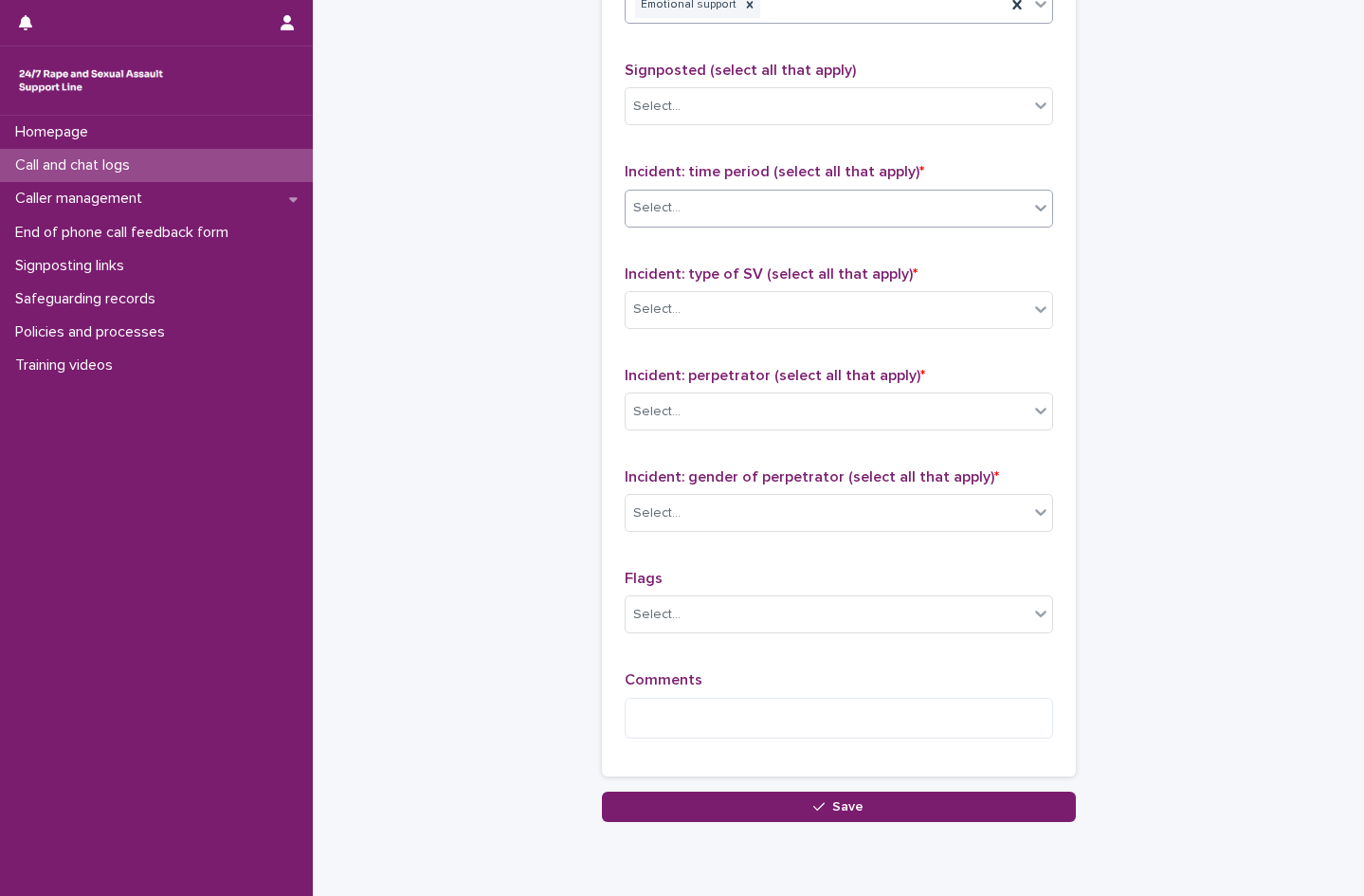
click at [712, 214] on div "Select..." at bounding box center [827, 208] width 403 height 31
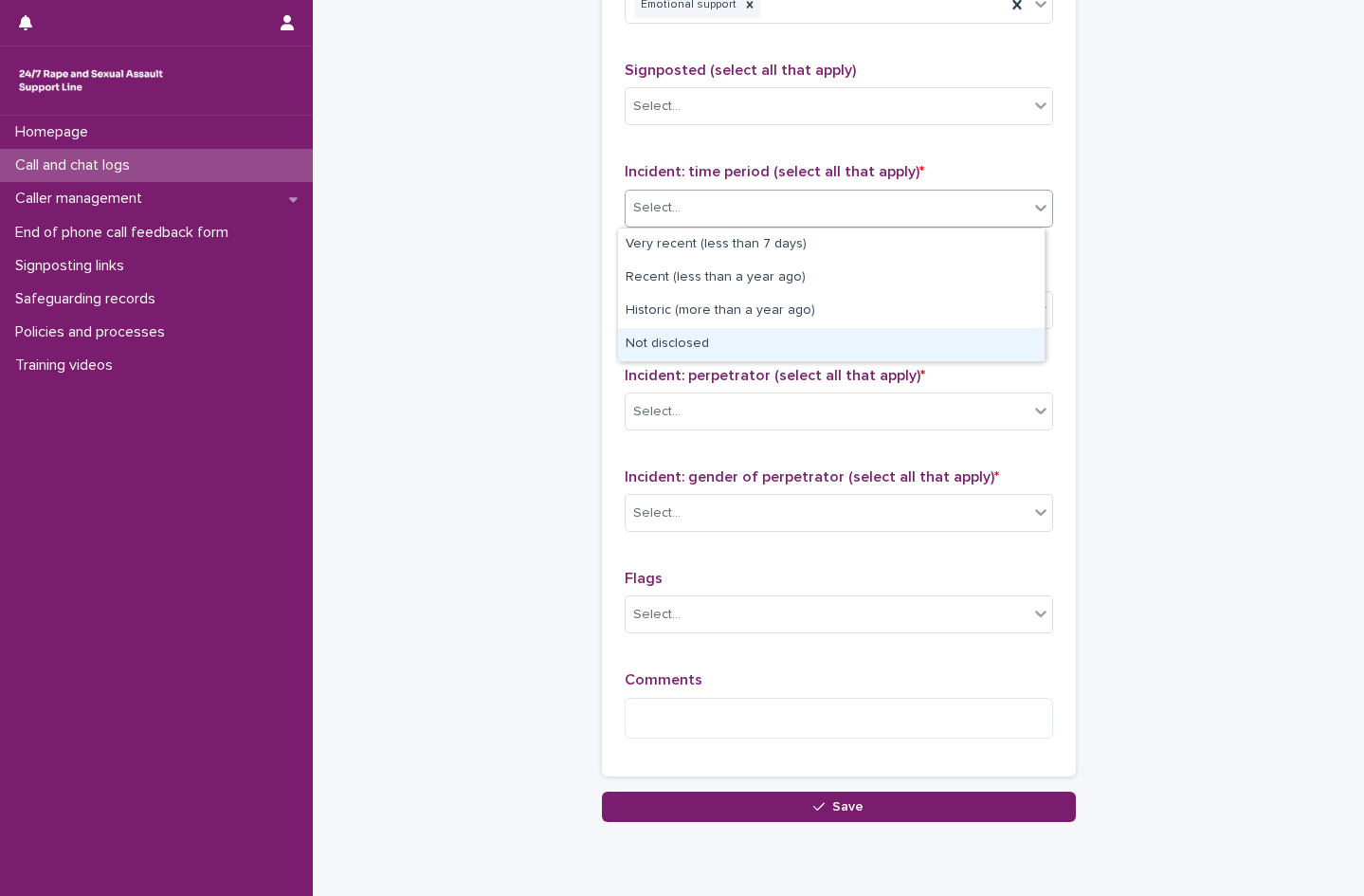
drag, startPoint x: 711, startPoint y: 259, endPoint x: 706, endPoint y: 339, distance: 80.2
click at [706, 339] on div "Not disclosed" at bounding box center [830, 344] width 426 height 33
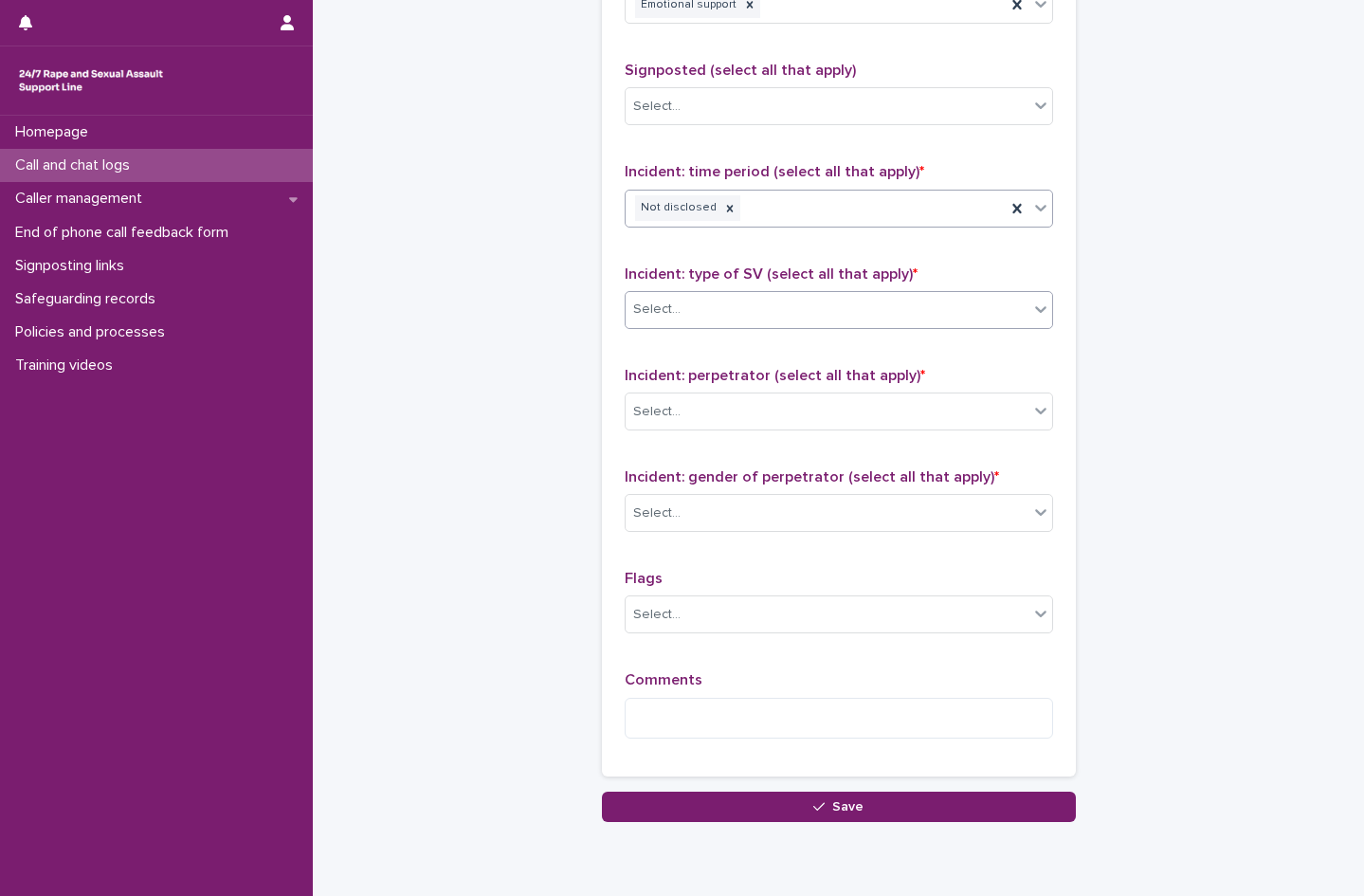
click at [692, 304] on div "Select..." at bounding box center [827, 309] width 403 height 31
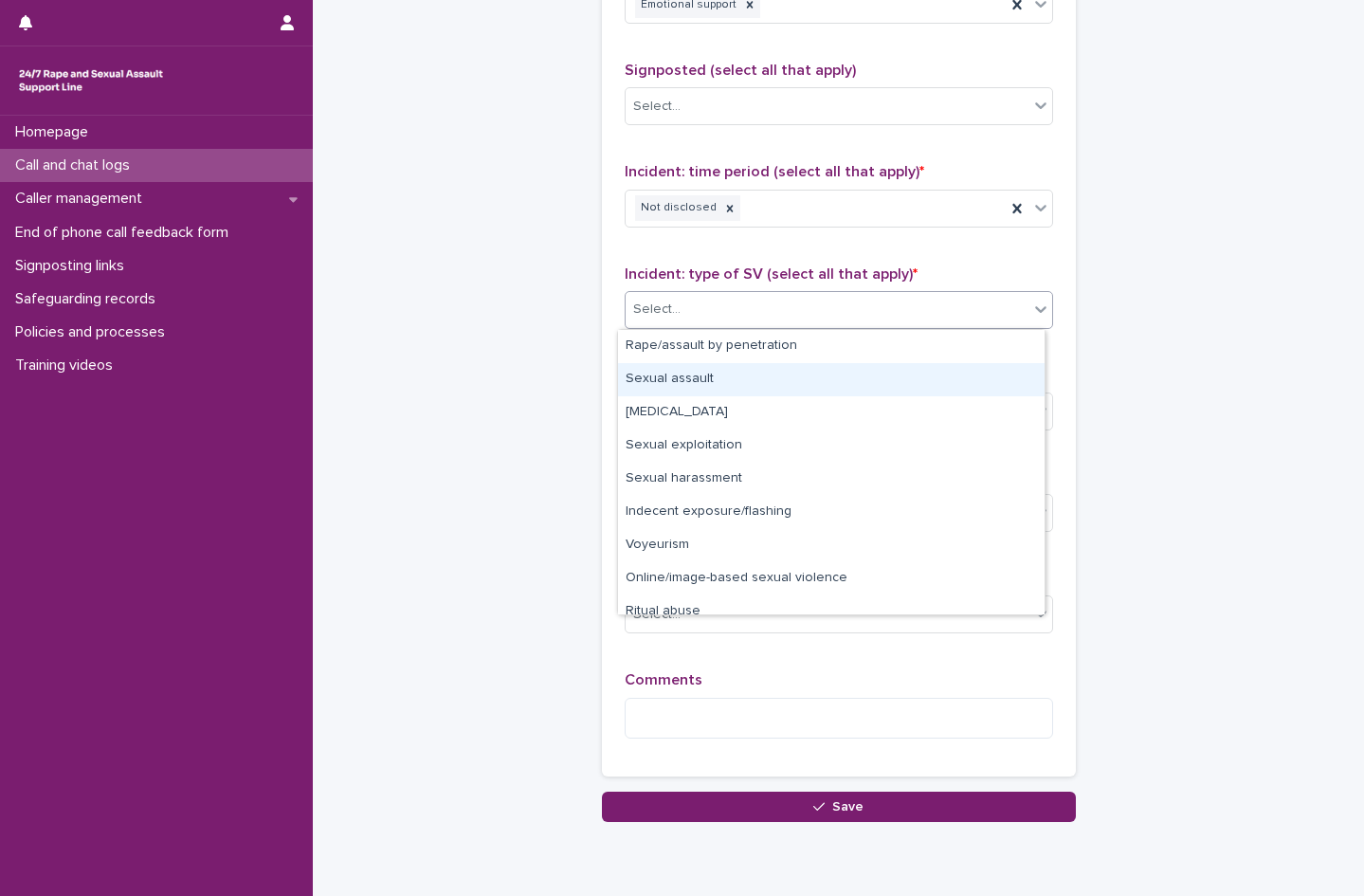
click at [682, 375] on div "Sexual assault" at bounding box center [830, 380] width 426 height 33
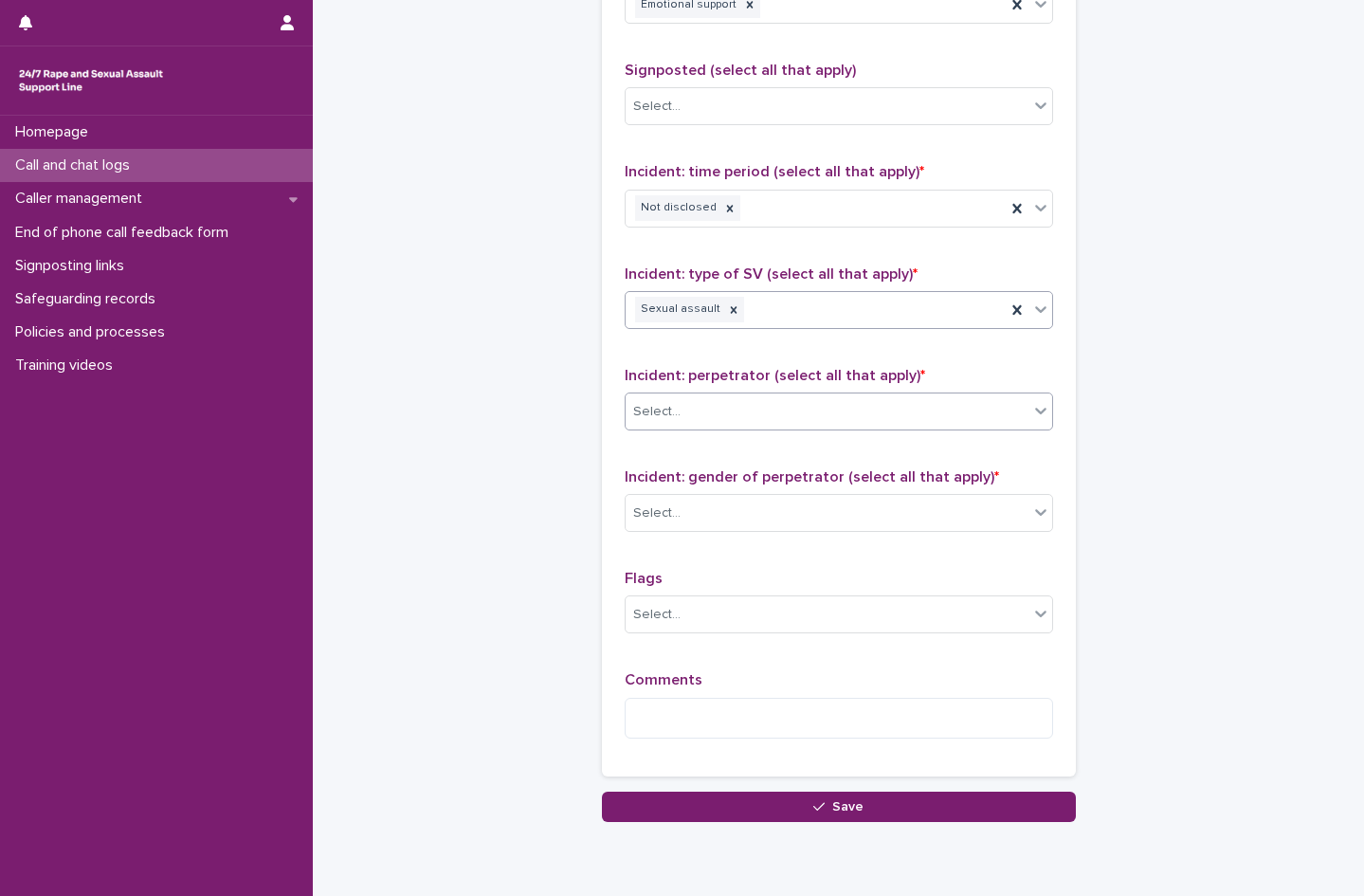
click at [719, 403] on div "Select..." at bounding box center [827, 412] width 403 height 31
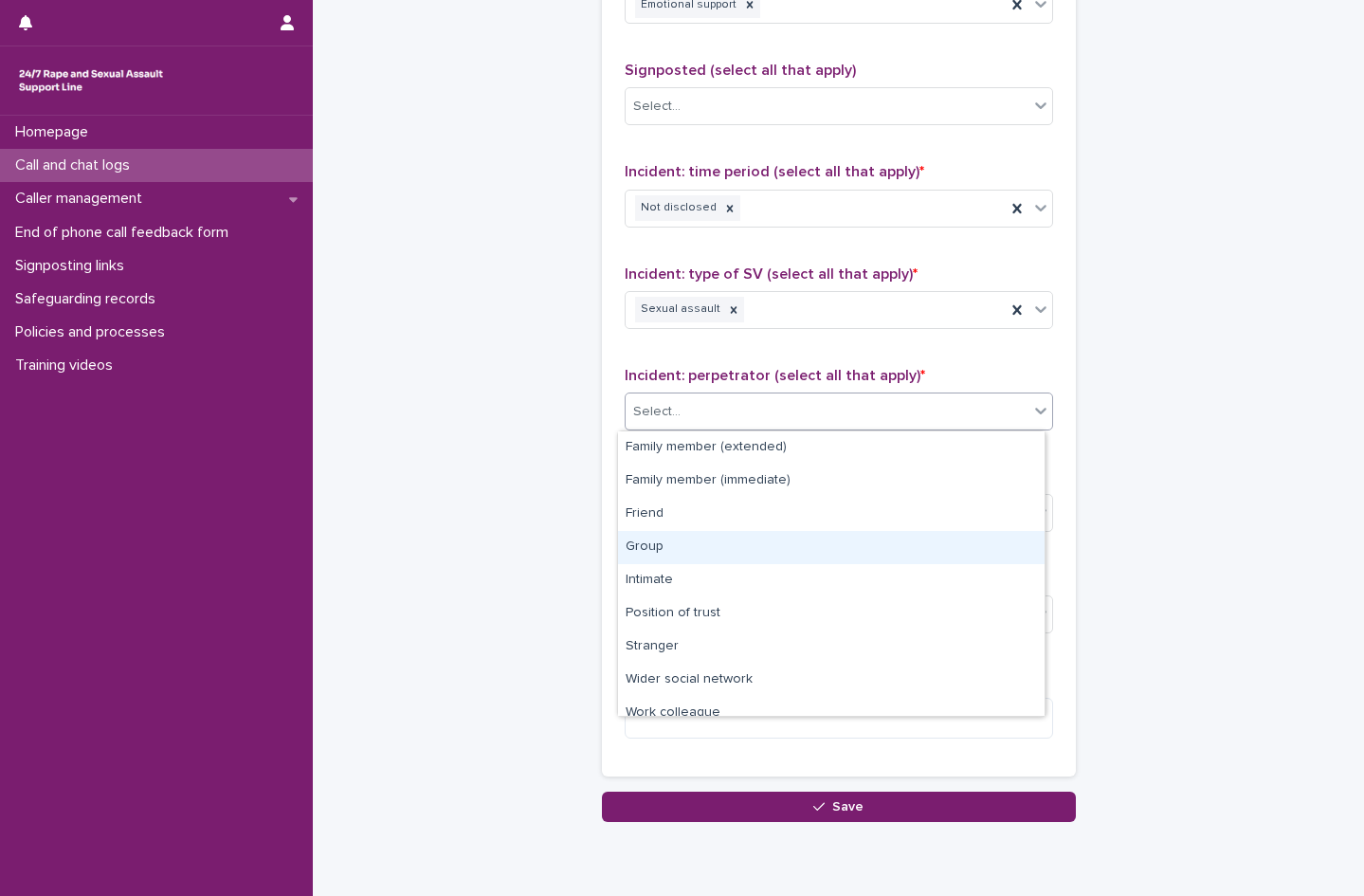
scroll to position [80, 0]
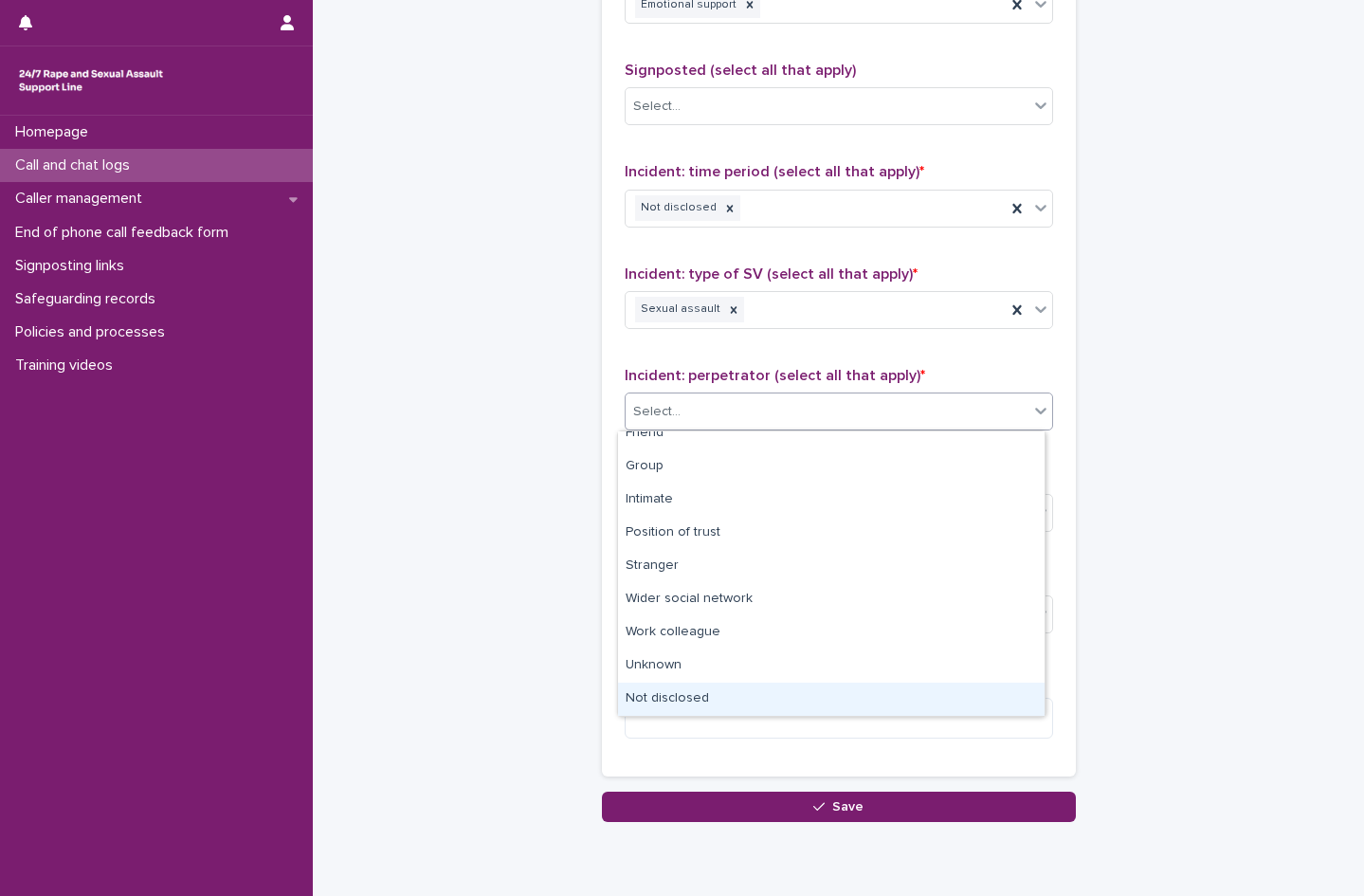
click at [672, 693] on div "Not disclosed" at bounding box center [830, 699] width 426 height 33
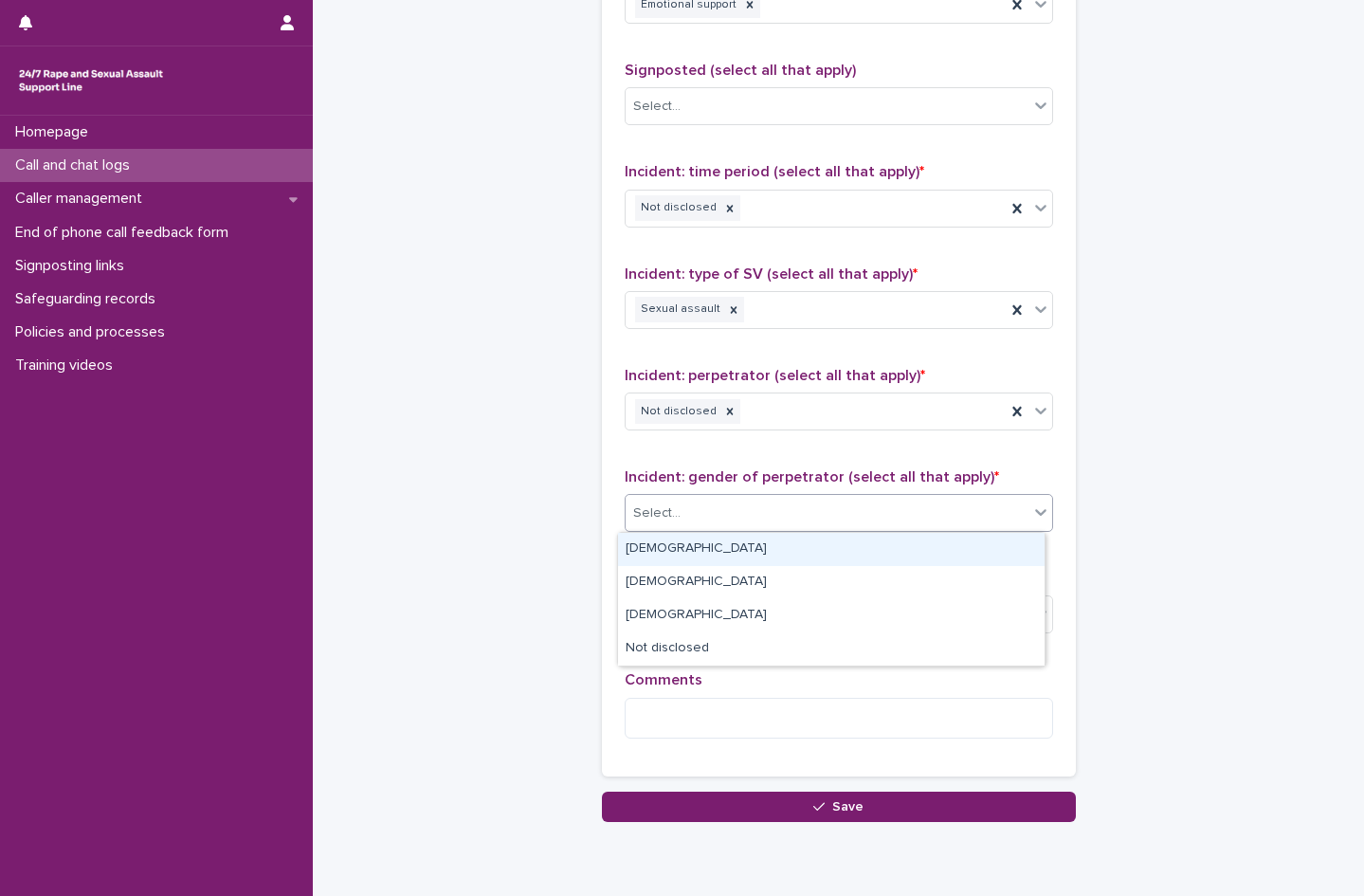
click at [684, 518] on div "Select..." at bounding box center [827, 513] width 403 height 31
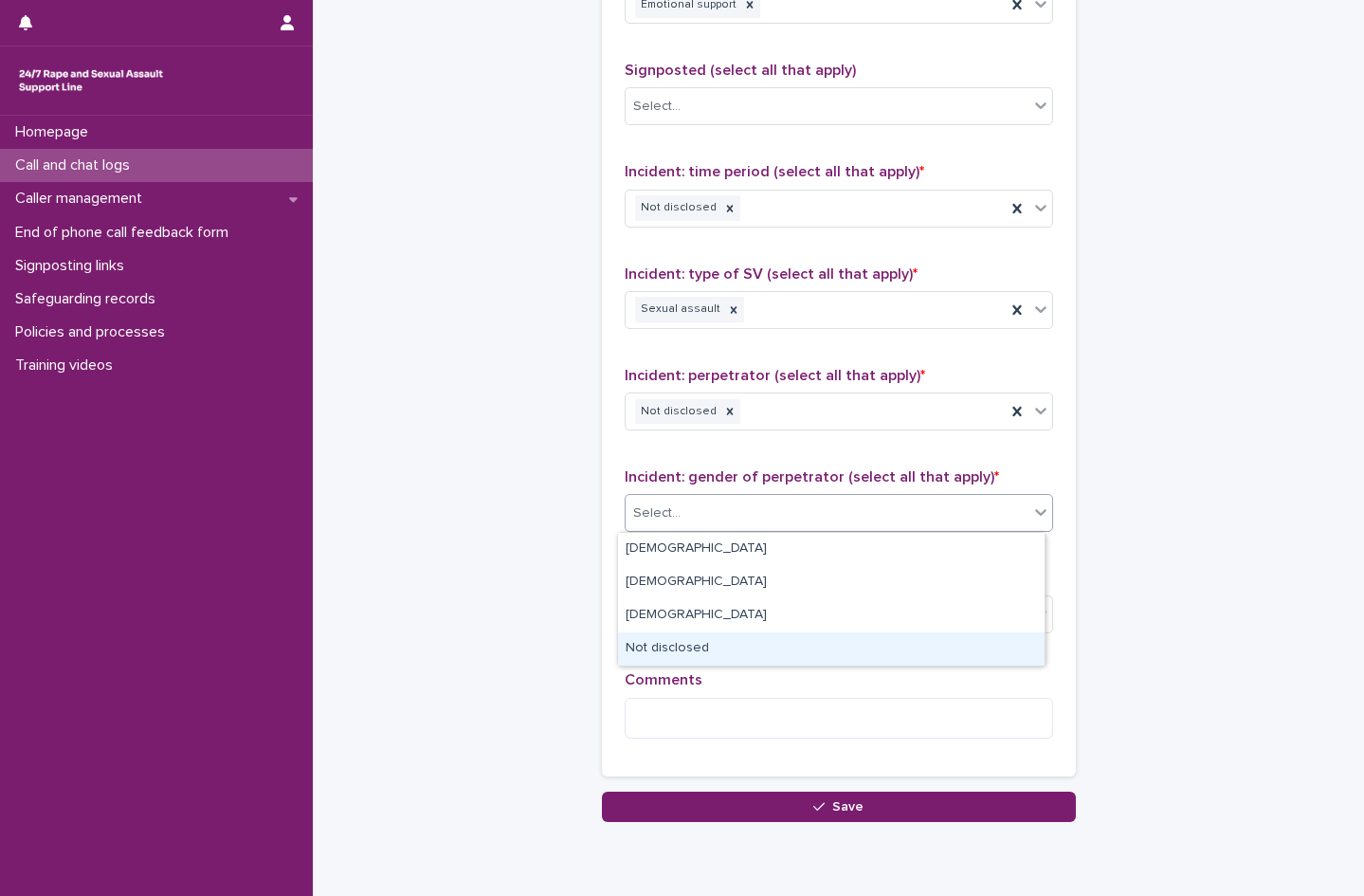
click at [681, 650] on div "Not disclosed" at bounding box center [830, 649] width 426 height 33
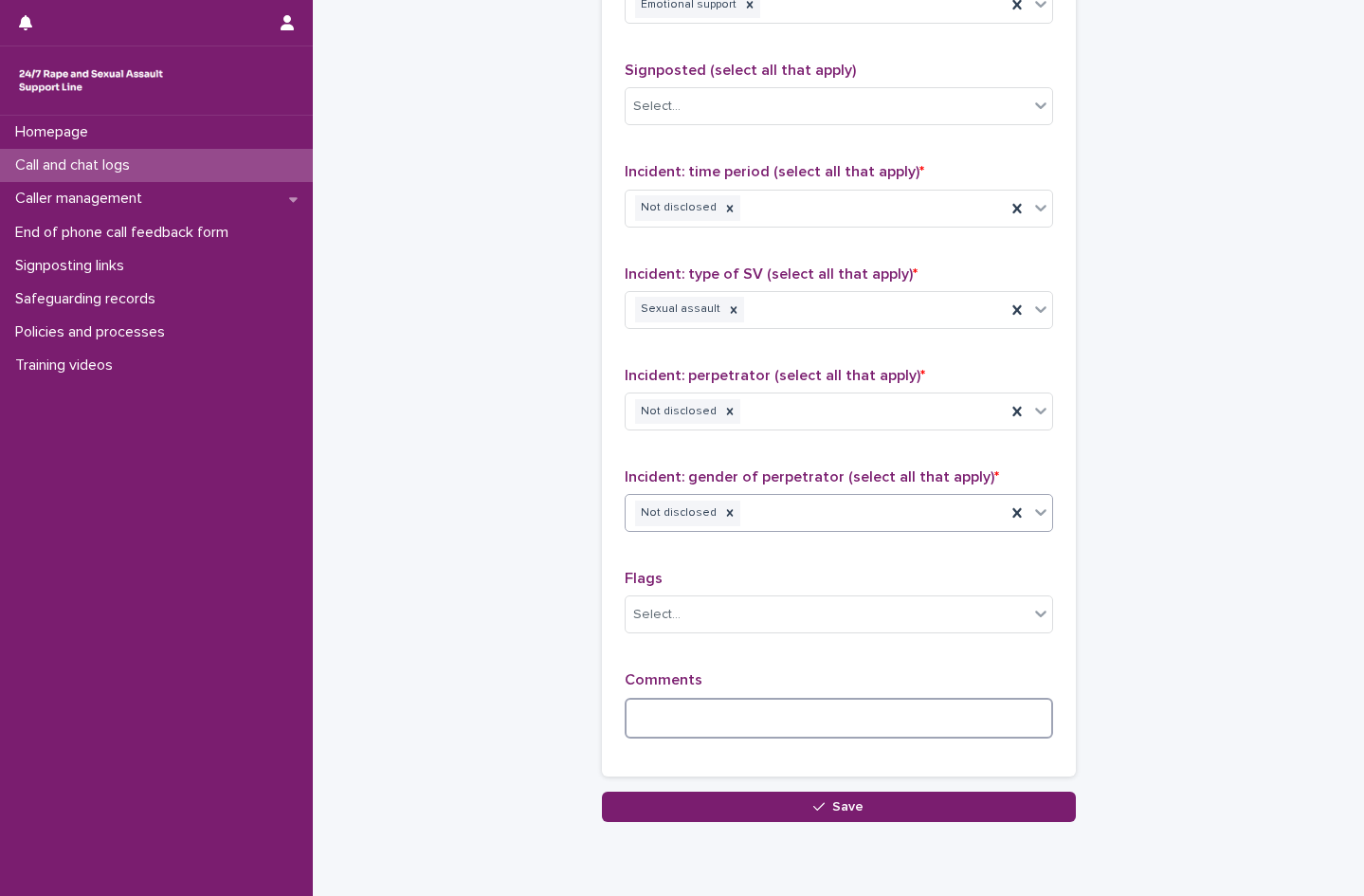
click at [684, 722] on textarea at bounding box center [838, 718] width 428 height 41
click at [723, 517] on icon at bounding box center [730, 513] width 14 height 14
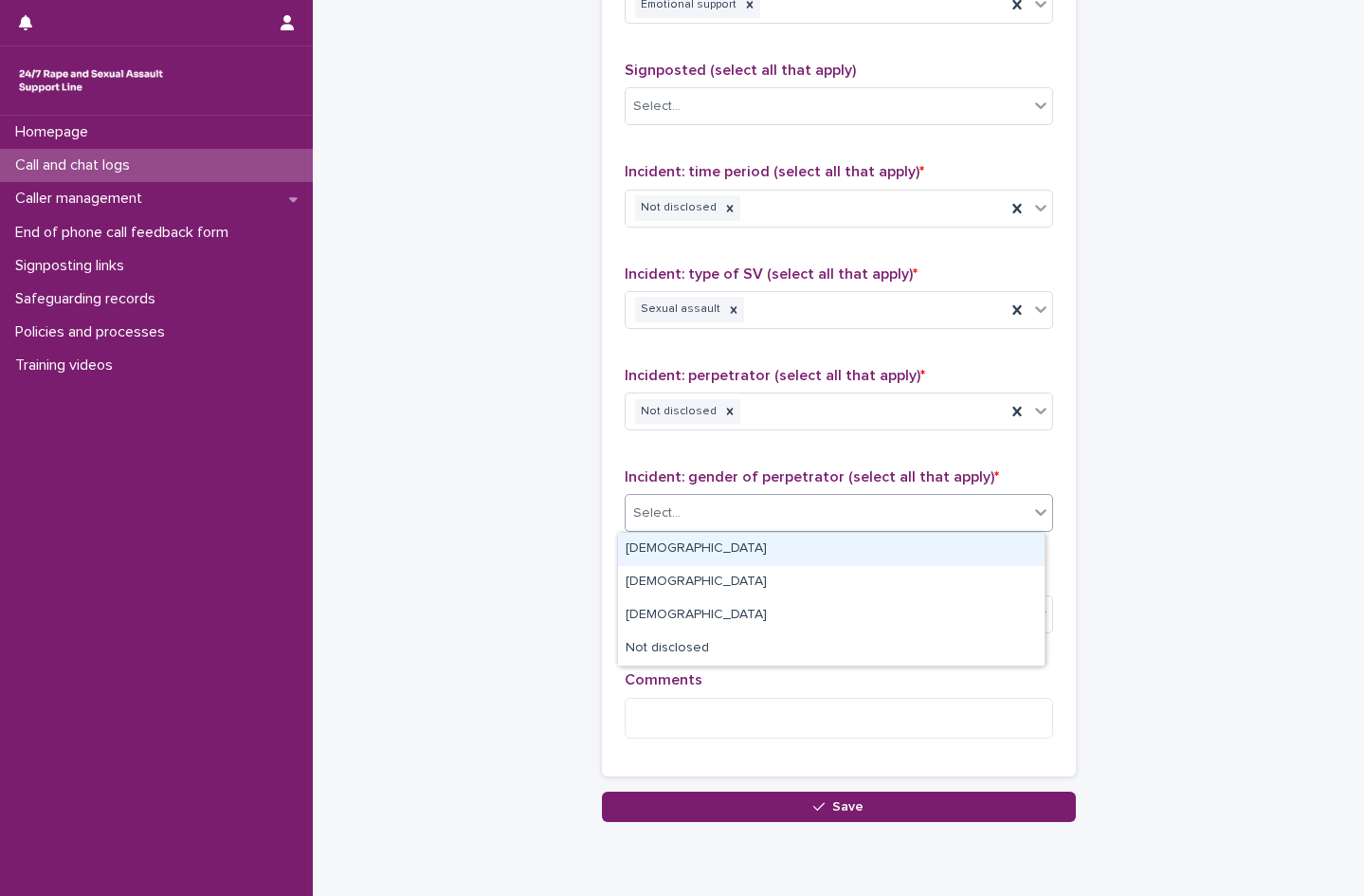
click at [719, 517] on div "Select..." at bounding box center [827, 513] width 403 height 31
click at [654, 538] on div "[DEMOGRAPHIC_DATA]" at bounding box center [830, 549] width 426 height 33
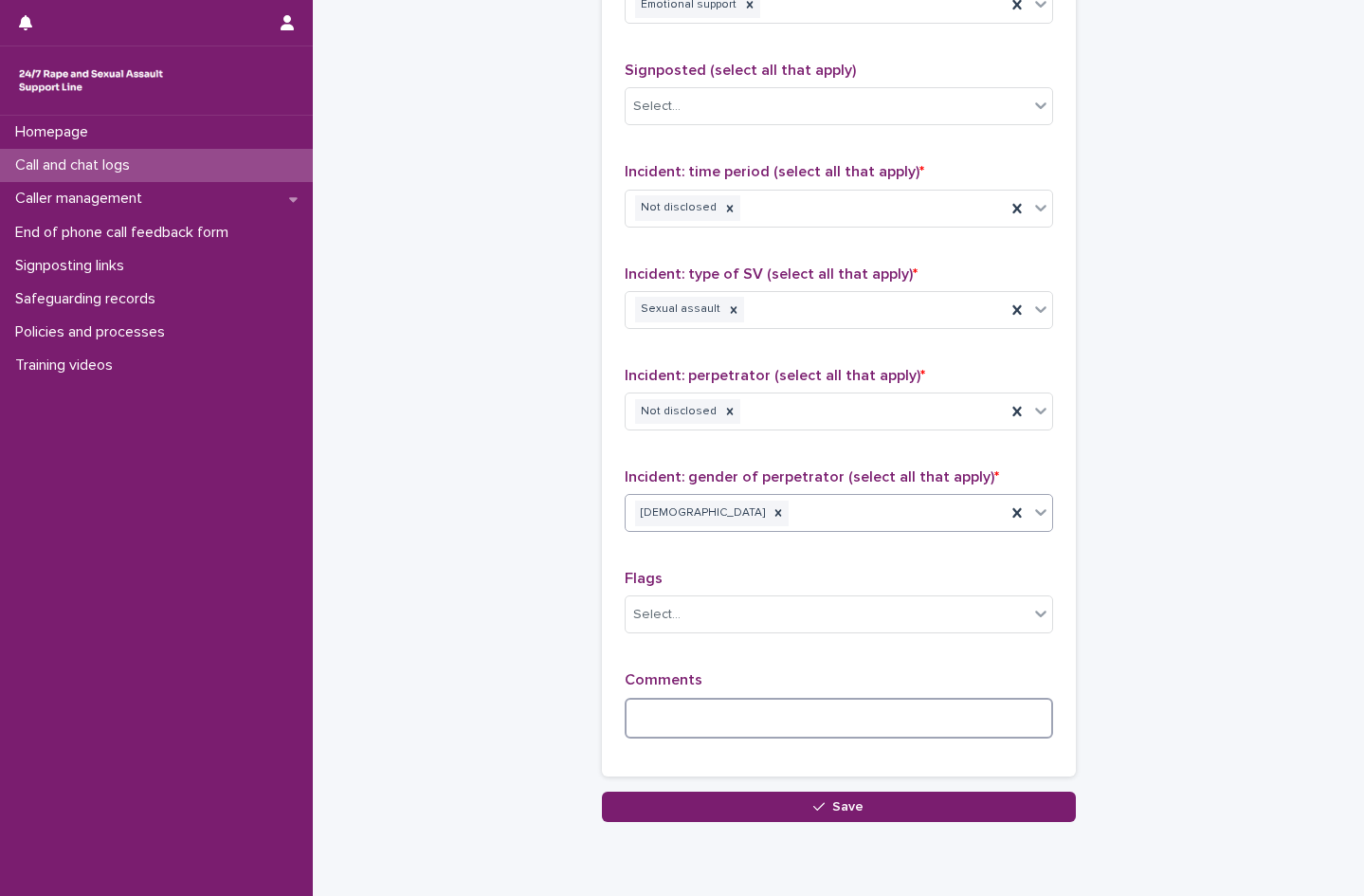
click at [658, 722] on textarea at bounding box center [838, 718] width 428 height 41
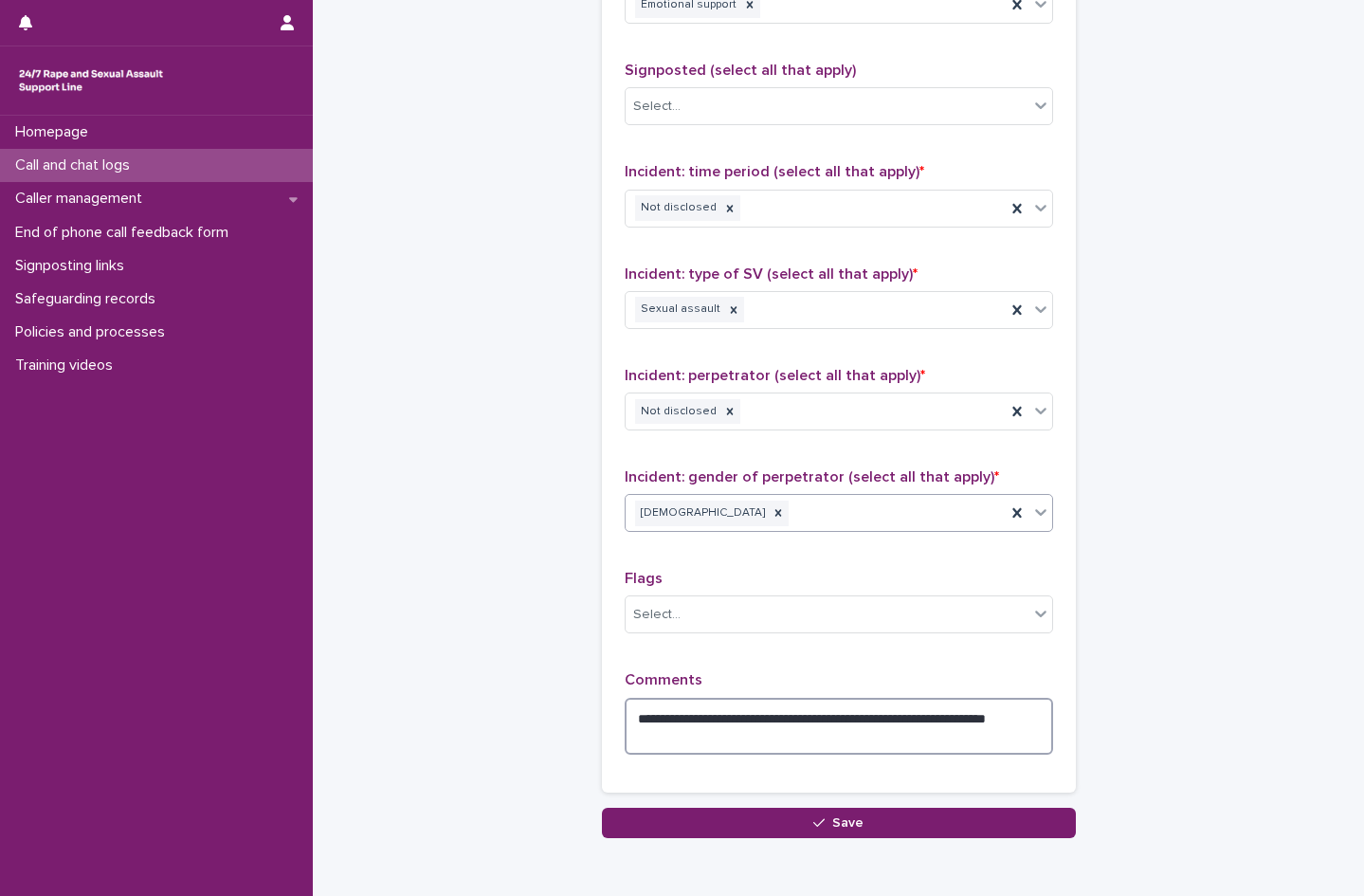
click at [810, 713] on textarea "**********" at bounding box center [838, 726] width 428 height 57
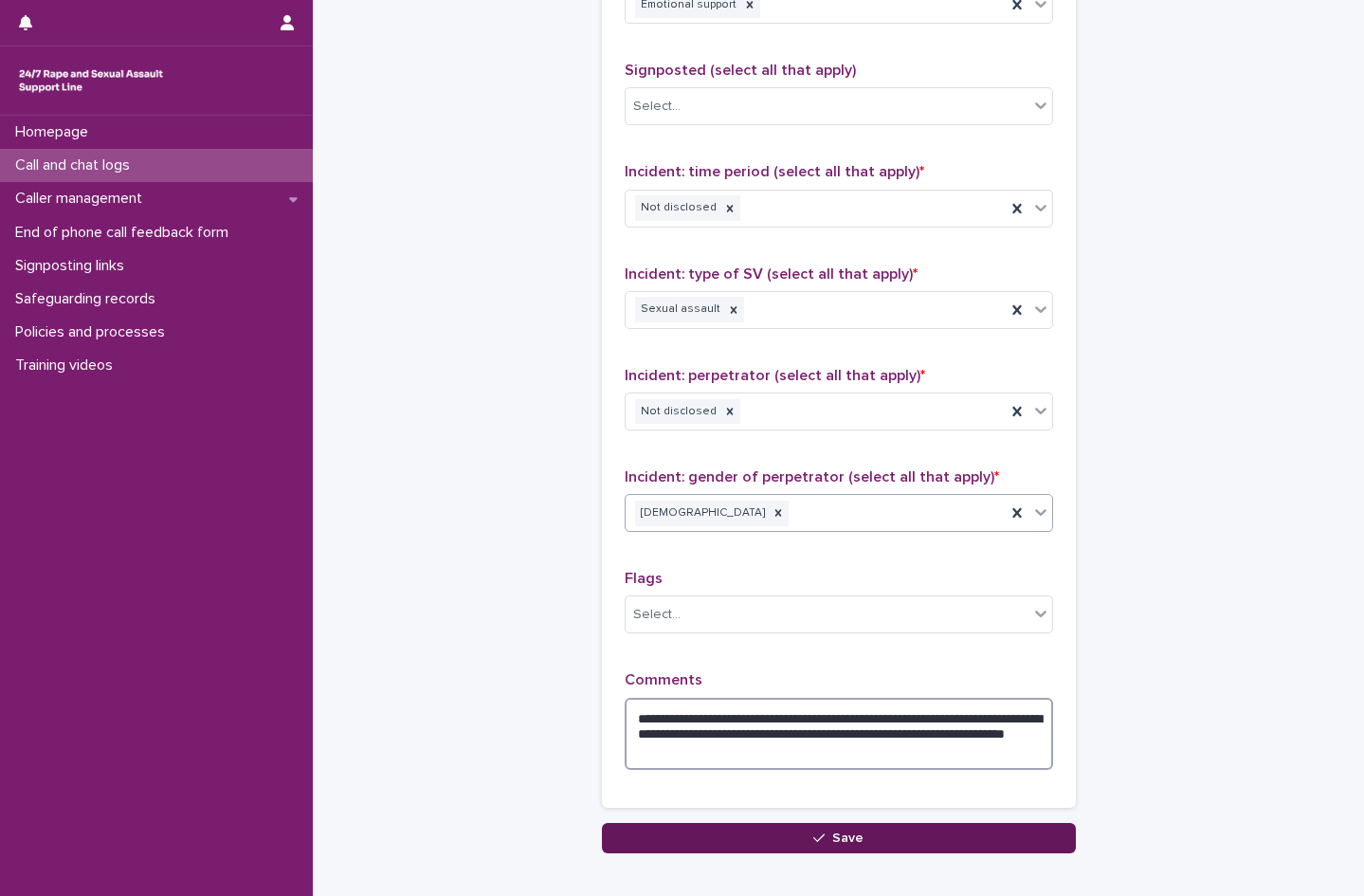
type textarea "**********"
click at [824, 830] on button "Save" at bounding box center [839, 837] width 474 height 30
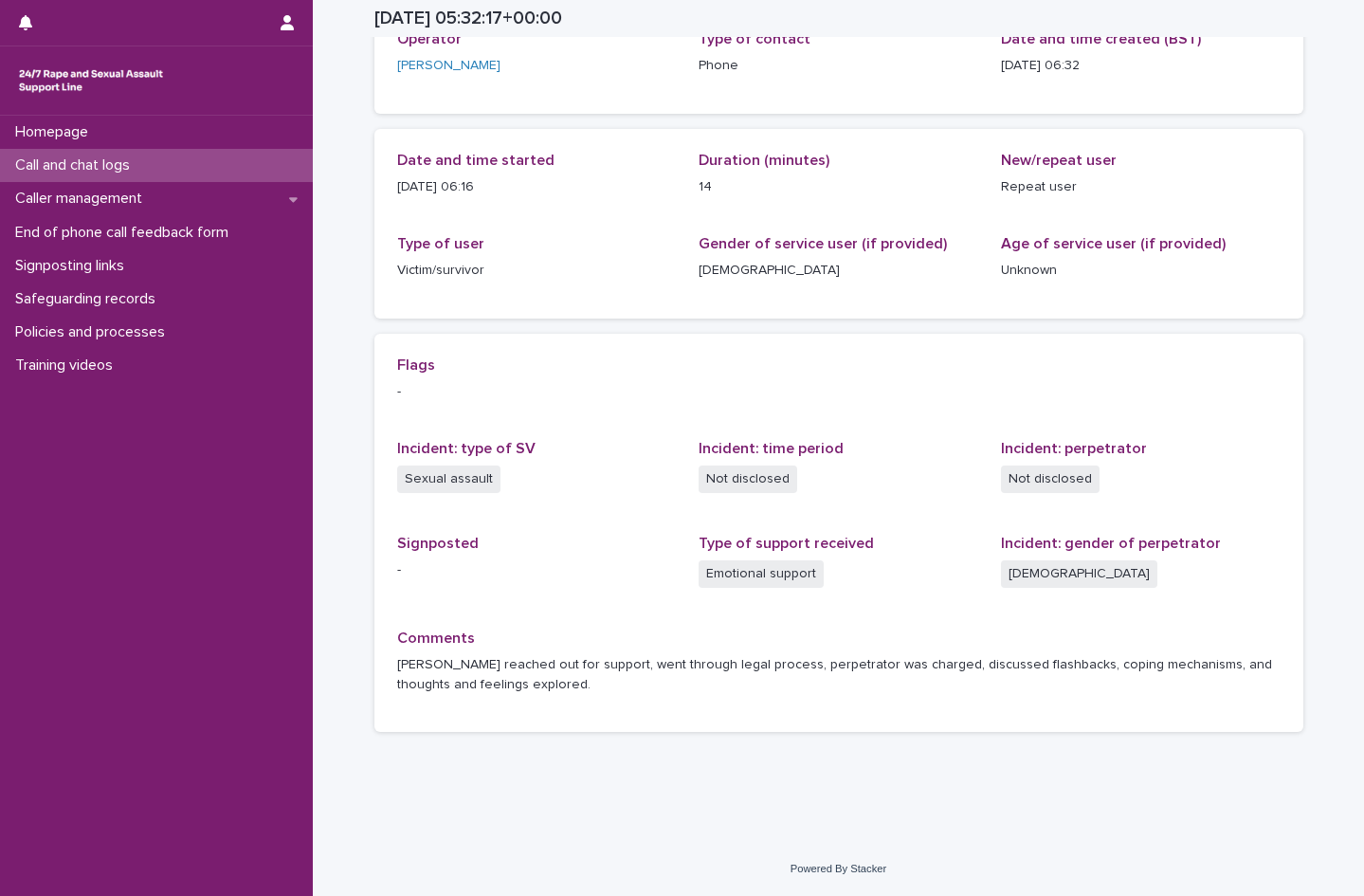
scroll to position [130, 0]
click at [131, 168] on p "Call and chat logs" at bounding box center [76, 165] width 137 height 18
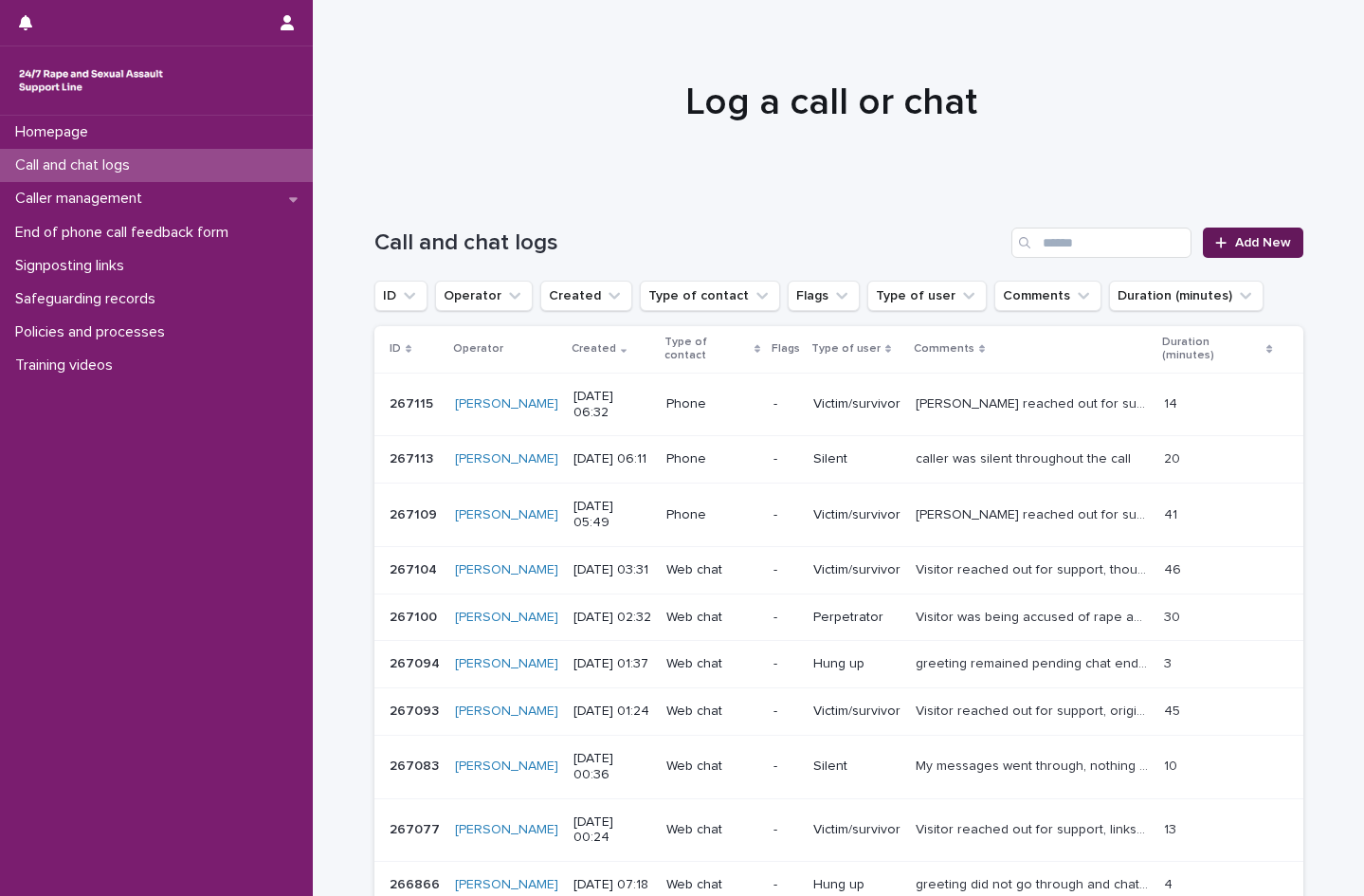
click at [1245, 247] on span "Add New" at bounding box center [1263, 243] width 56 height 14
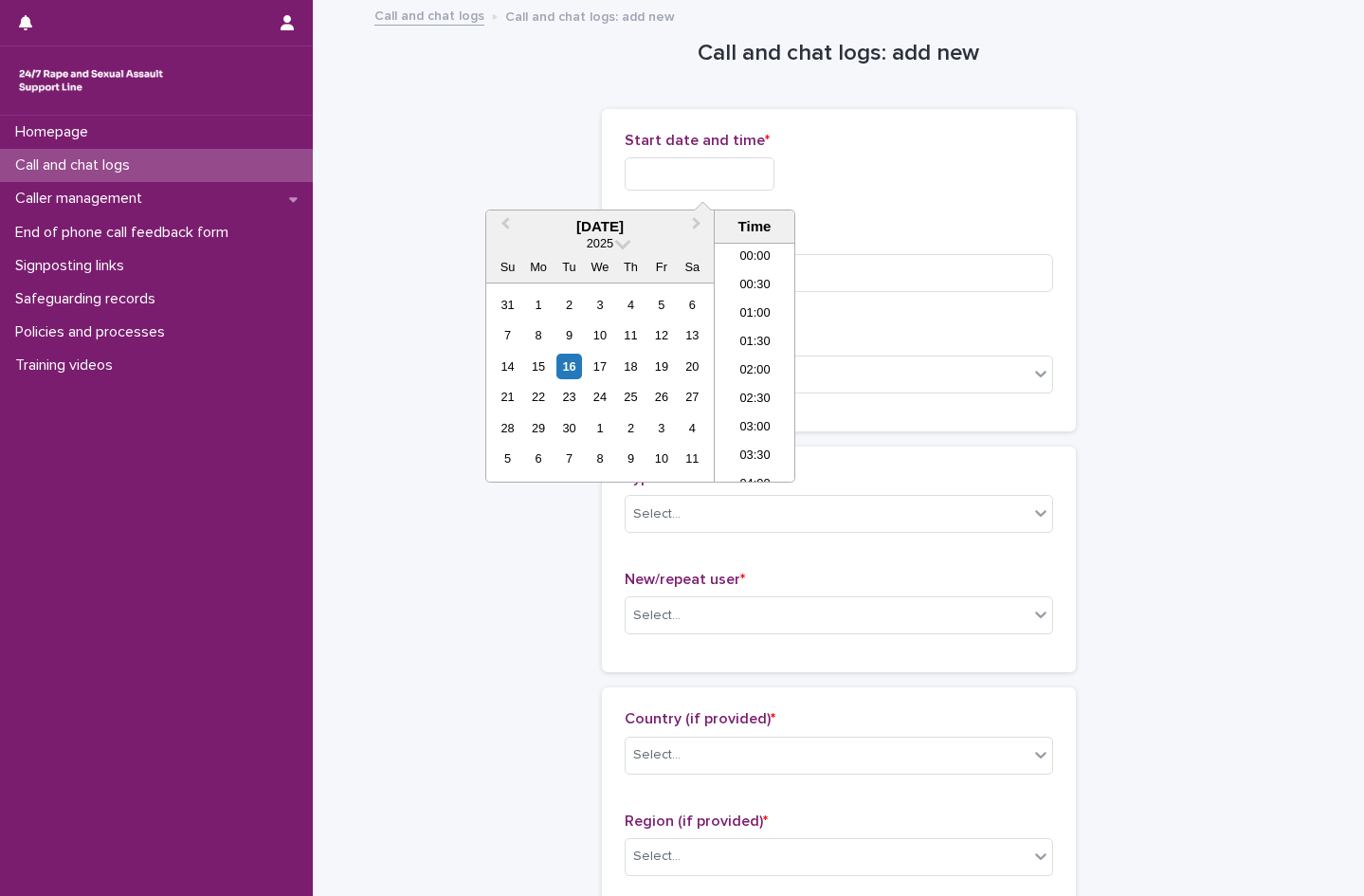
click at [639, 178] on input "text" at bounding box center [699, 174] width 150 height 33
click at [751, 325] on li "06:00" at bounding box center [754, 332] width 80 height 28
click at [747, 175] on input "**********" at bounding box center [699, 174] width 150 height 33
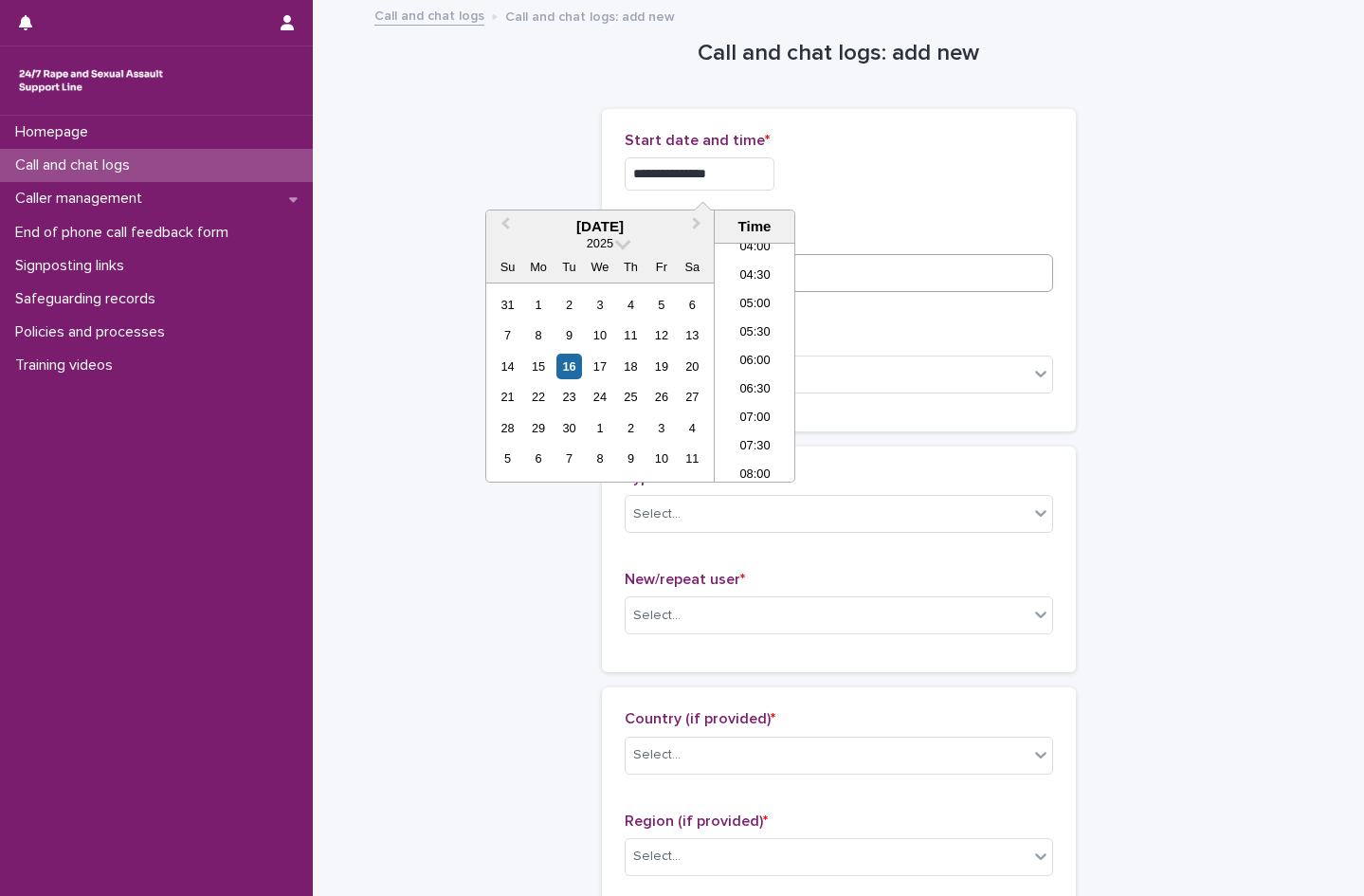
type input "**********"
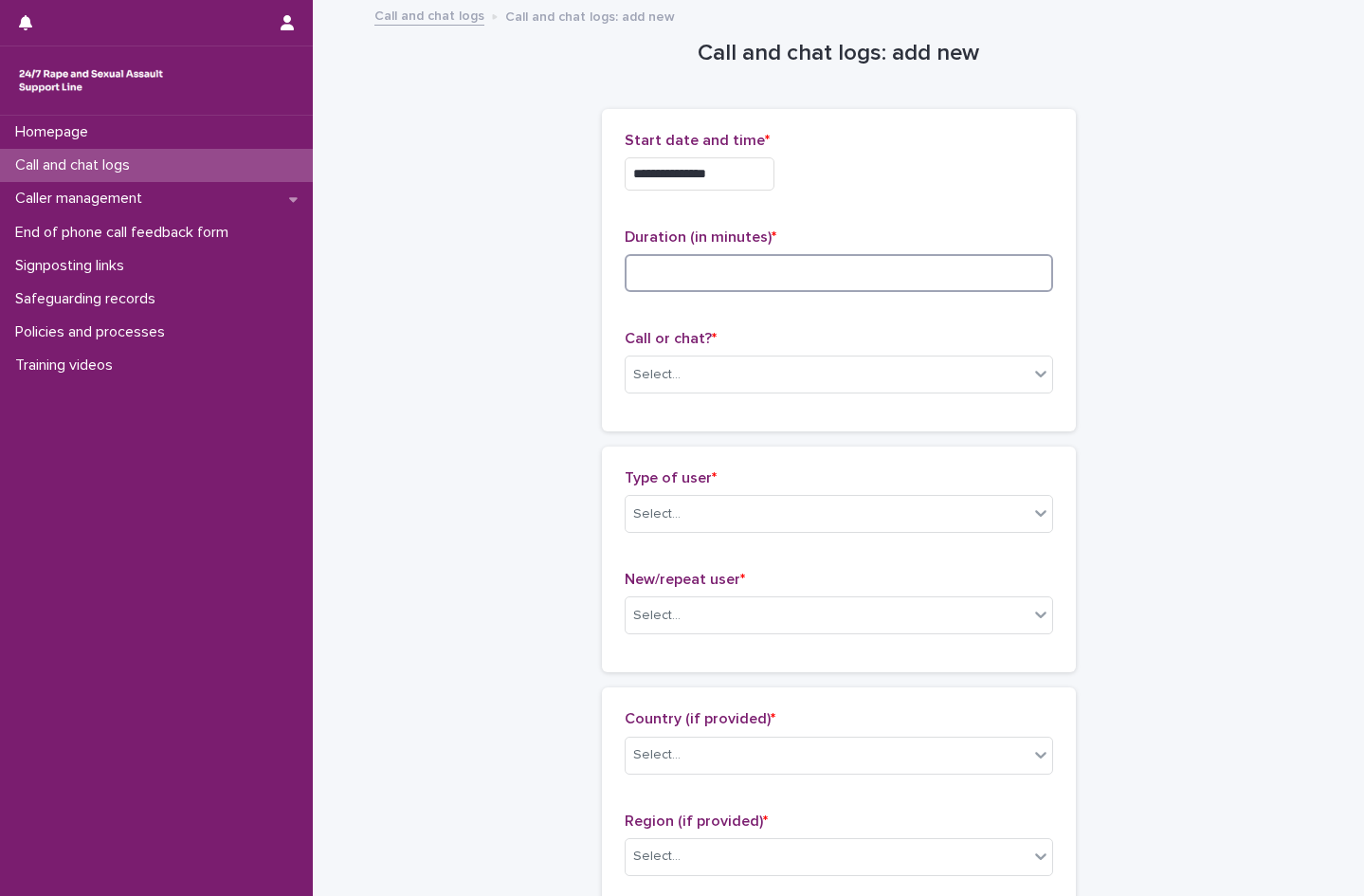
click at [876, 276] on input at bounding box center [838, 273] width 428 height 38
type input "*"
click at [650, 379] on div "Select..." at bounding box center [656, 375] width 47 height 20
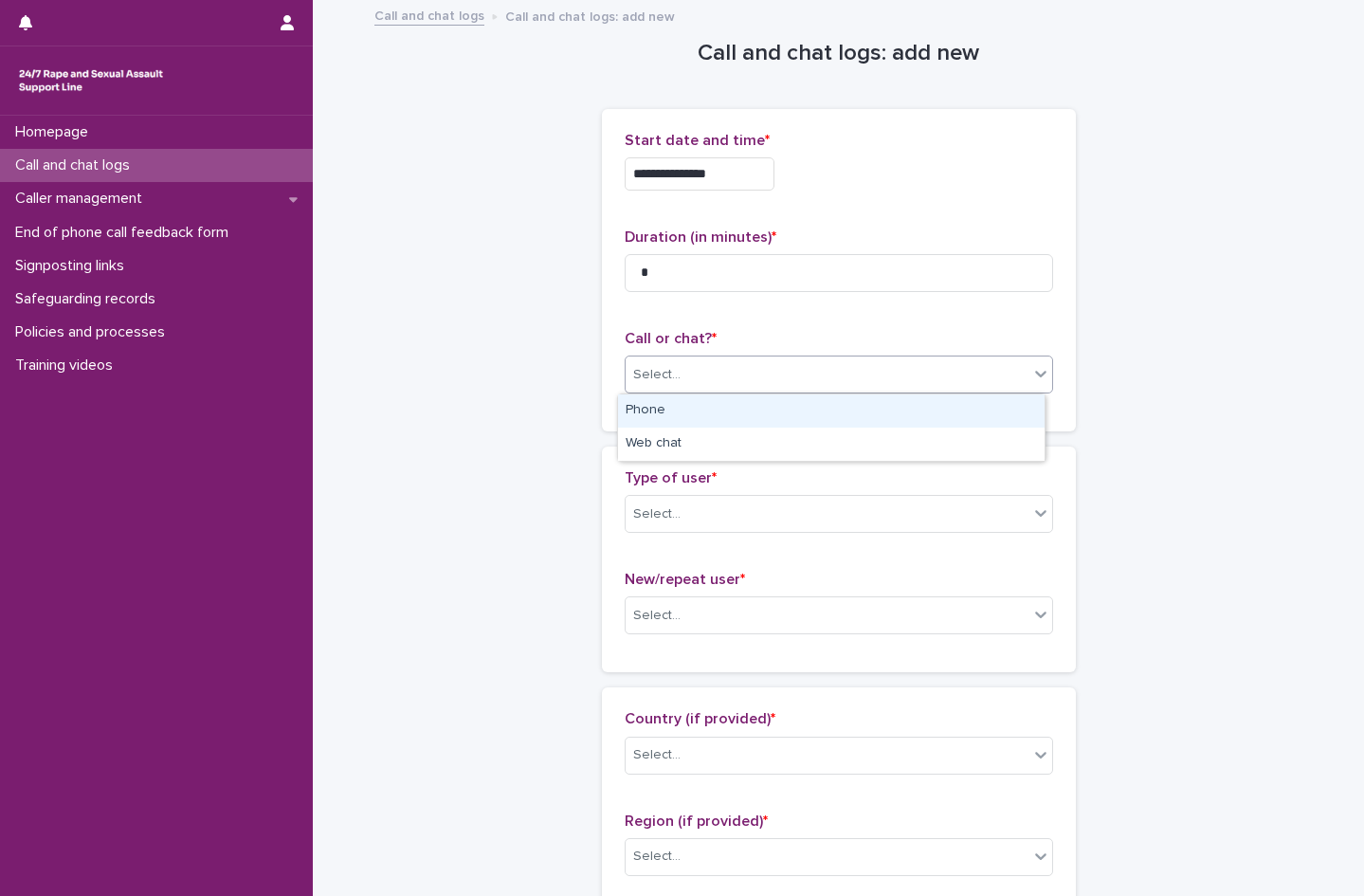
click at [665, 409] on div "Phone" at bounding box center [830, 411] width 426 height 33
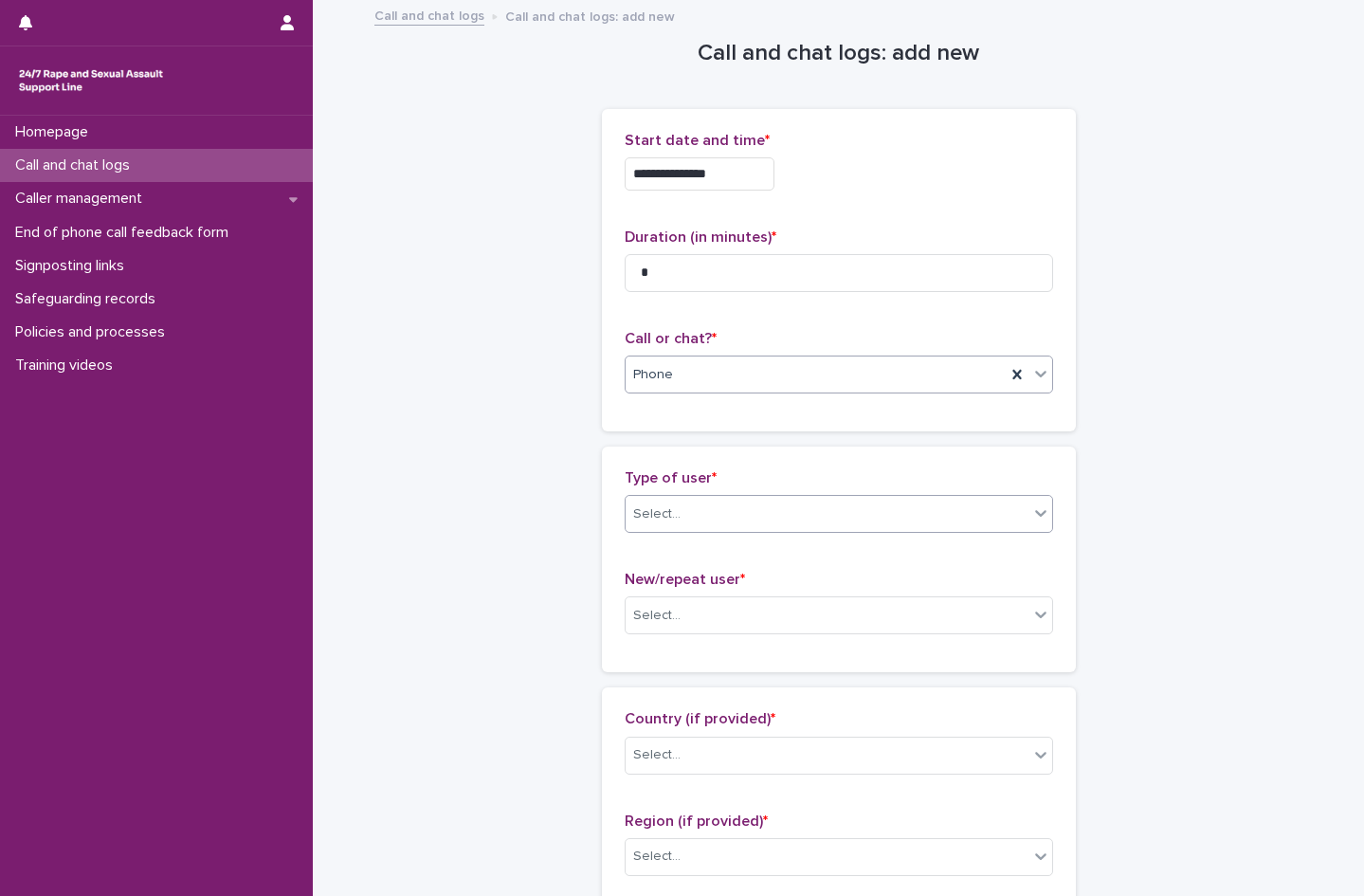
click at [670, 517] on div "Select..." at bounding box center [656, 514] width 47 height 20
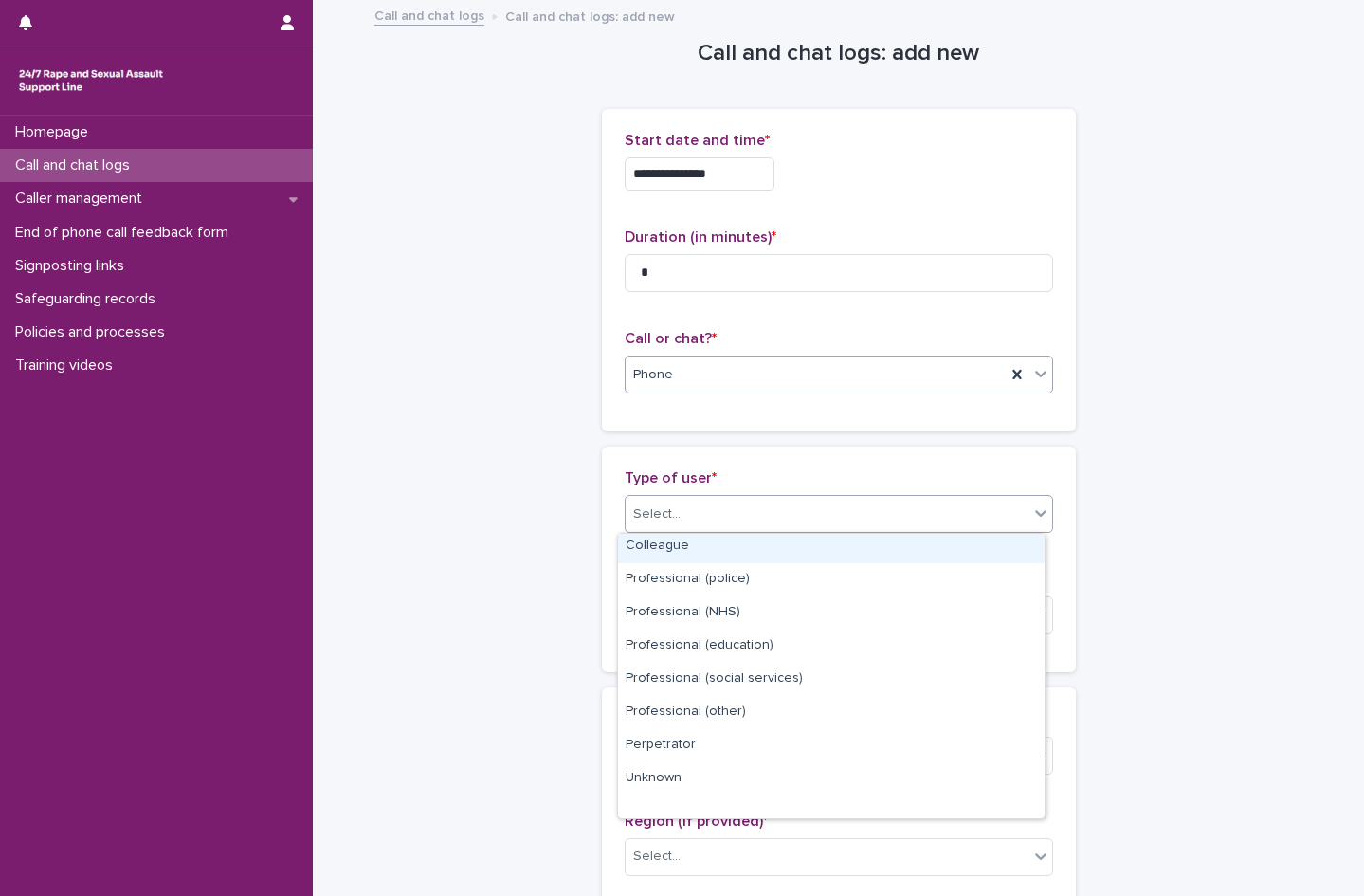
scroll to position [214, 0]
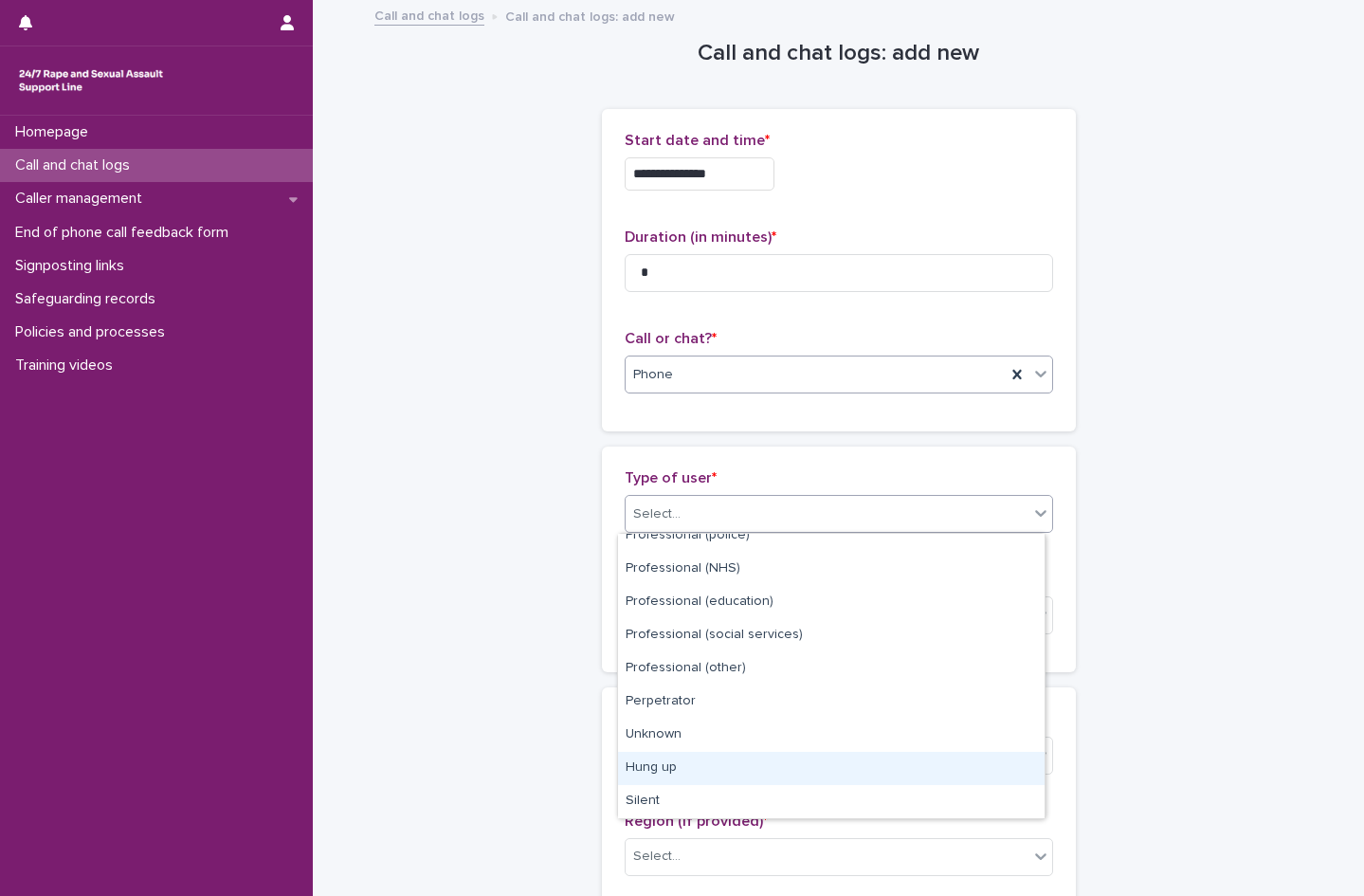
click at [707, 771] on div "Hung up" at bounding box center [830, 768] width 426 height 33
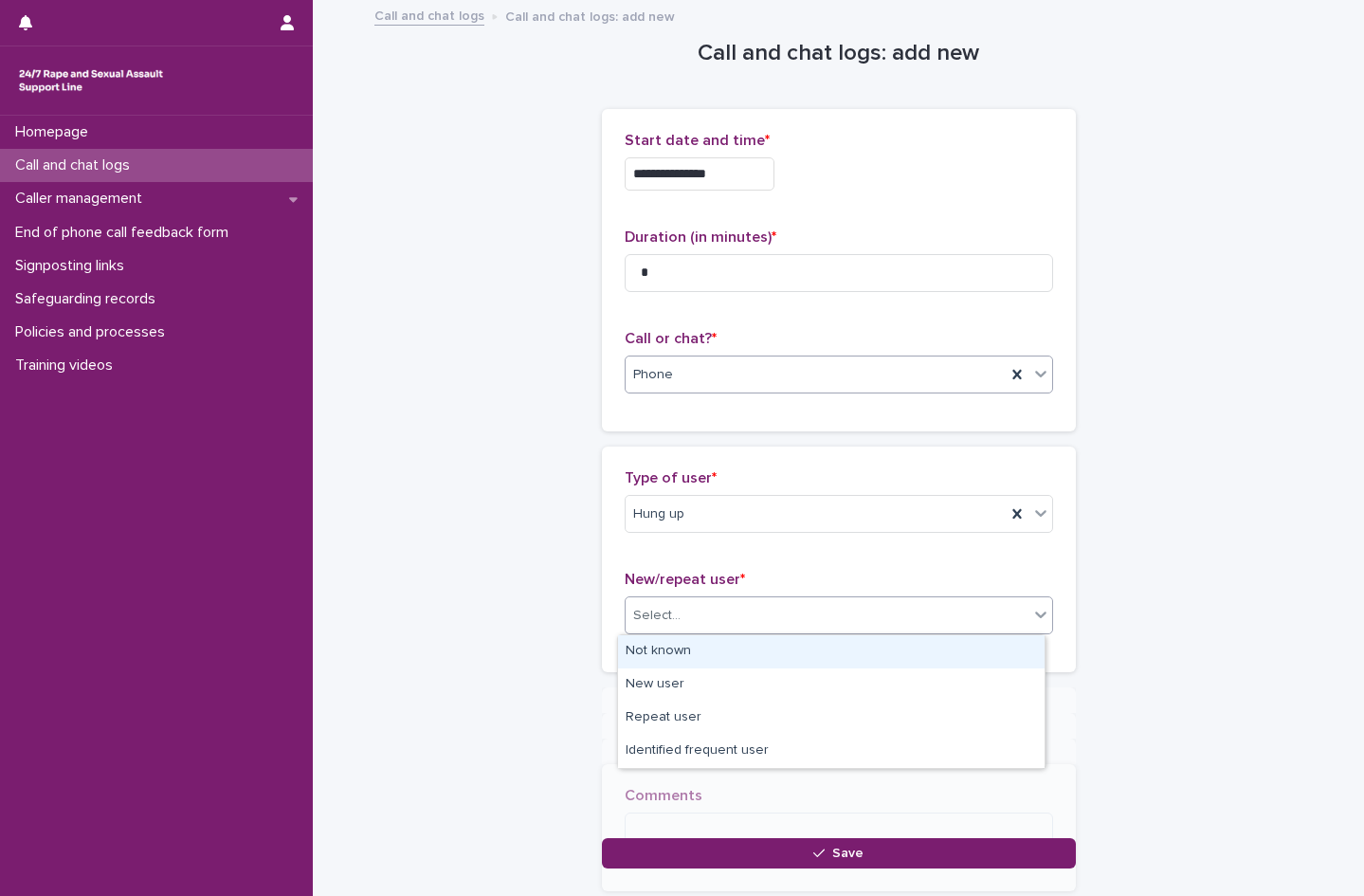
click at [697, 596] on div "Select..." at bounding box center [838, 615] width 428 height 38
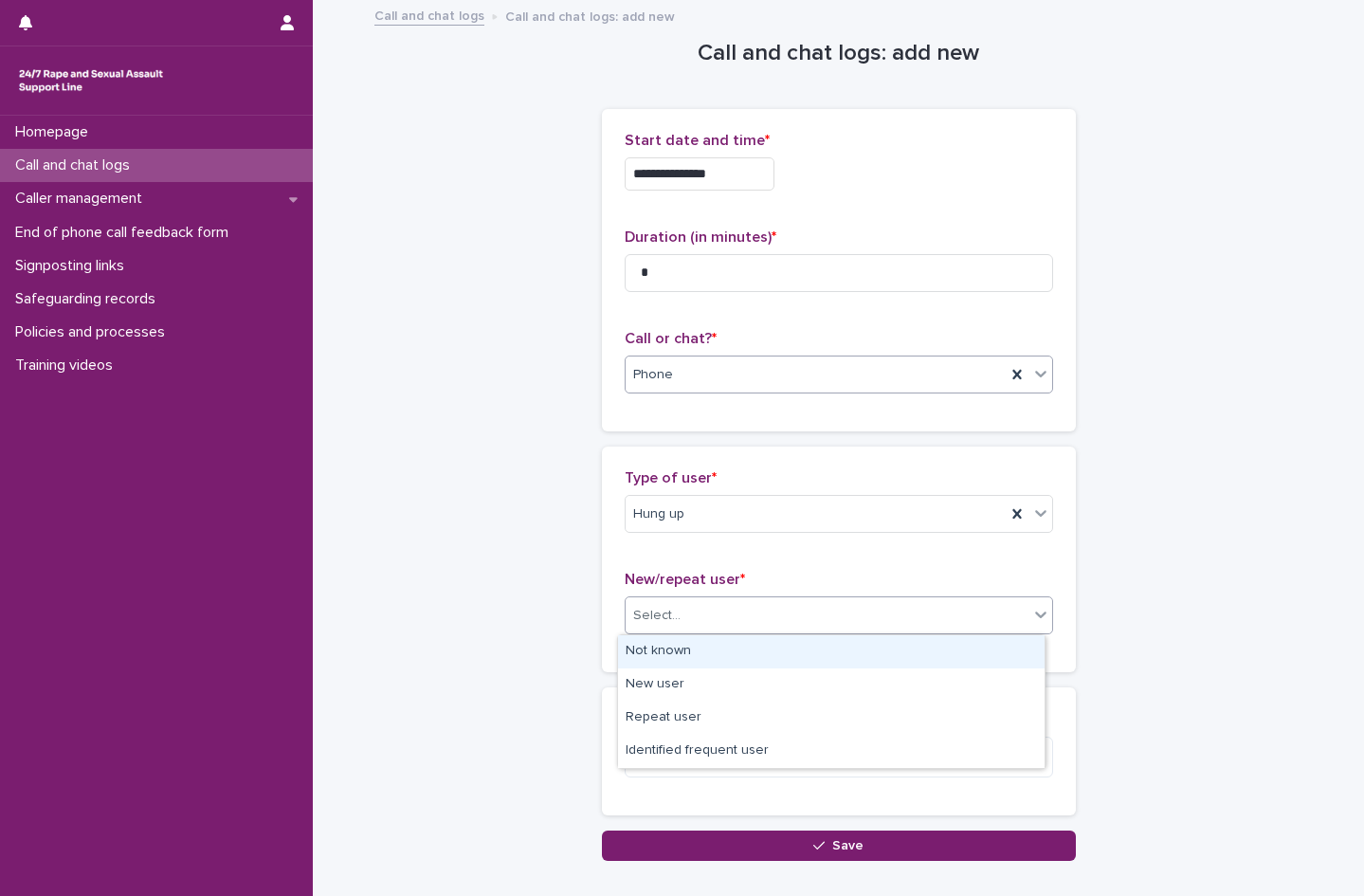
click at [696, 646] on div "Not known" at bounding box center [830, 651] width 426 height 33
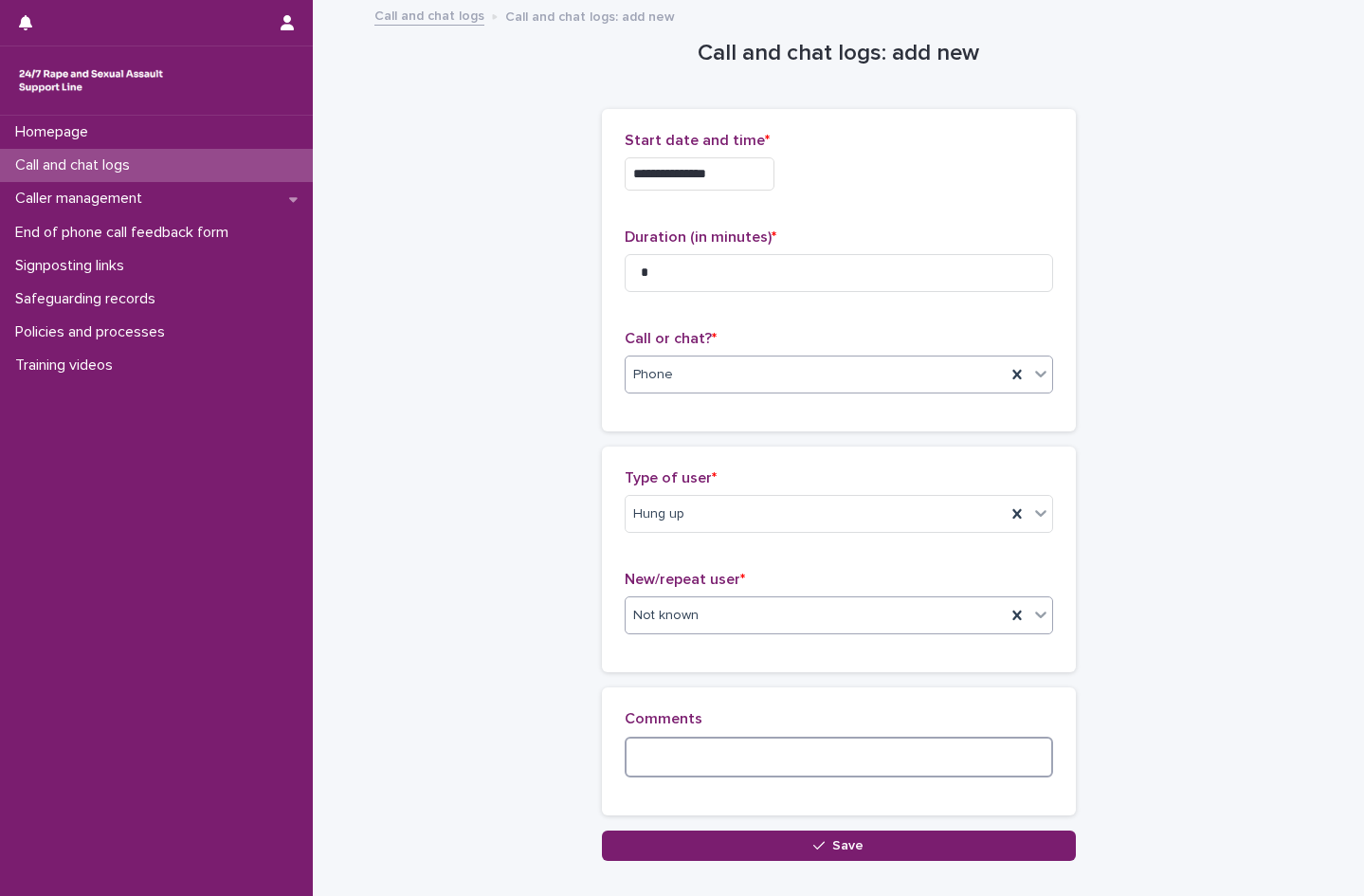
click at [711, 765] on textarea at bounding box center [838, 757] width 428 height 41
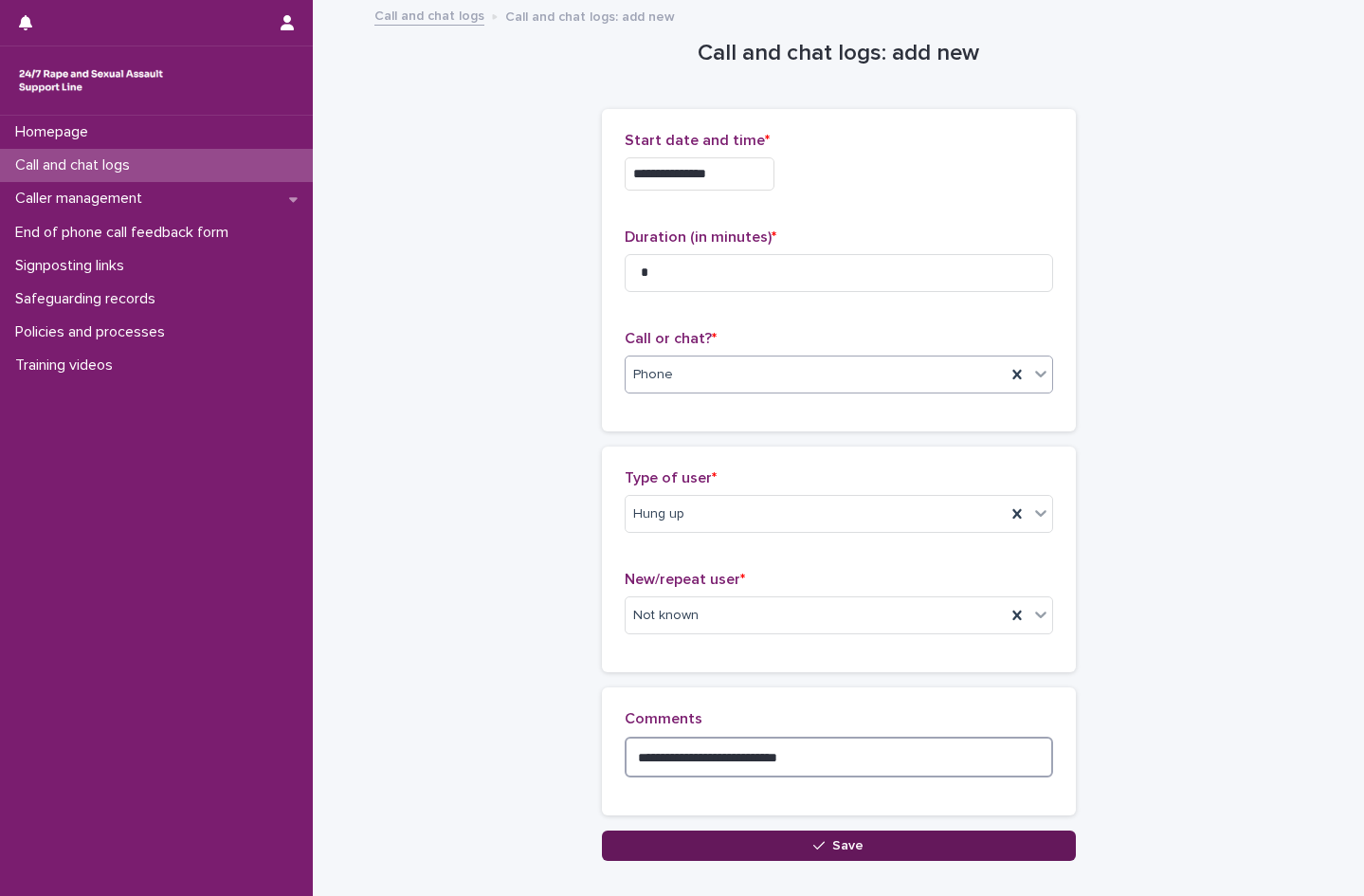
type textarea "**********"
click at [854, 842] on span "Save" at bounding box center [848, 846] width 31 height 14
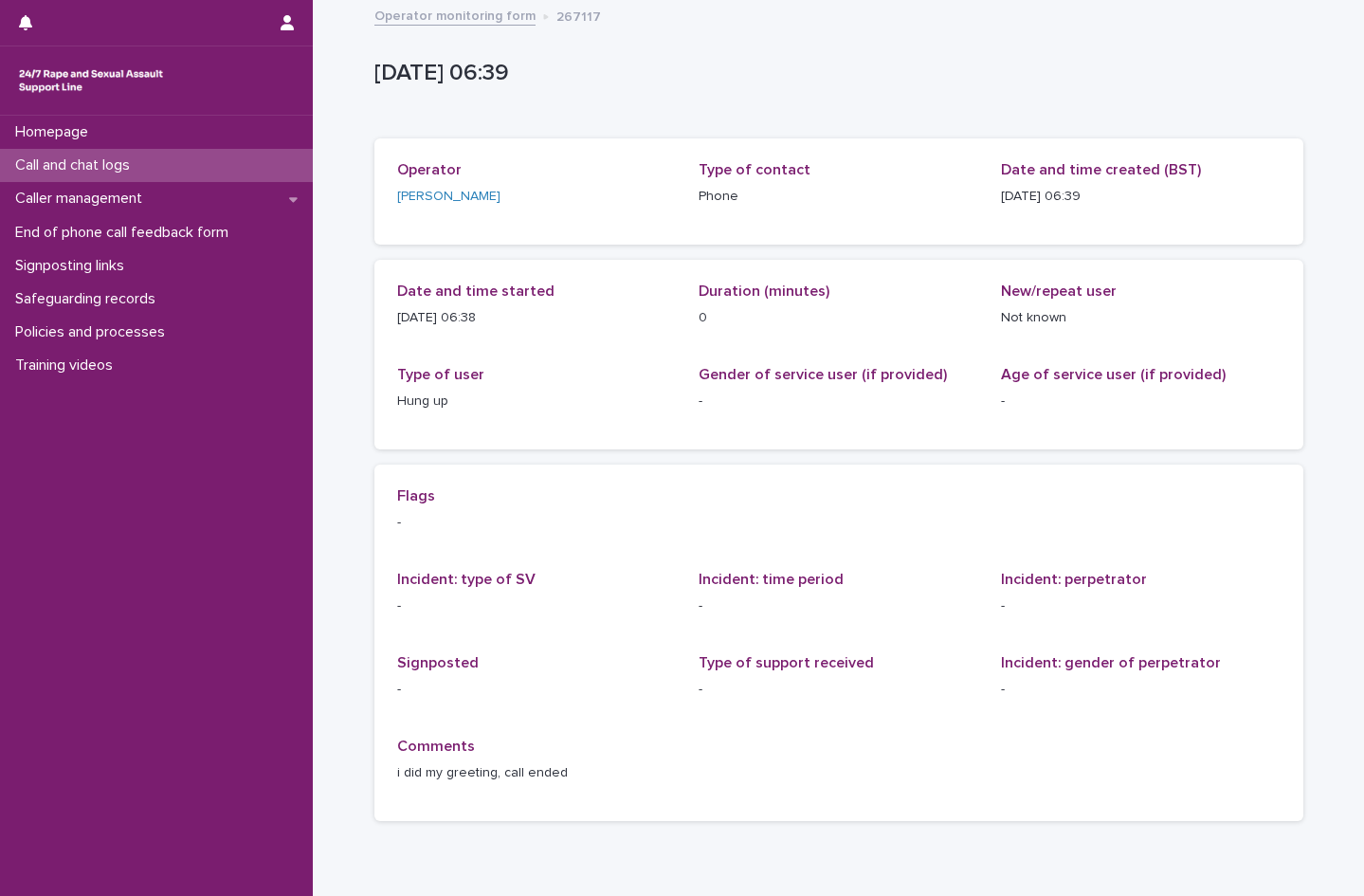
click at [73, 164] on p "Call and chat logs" at bounding box center [76, 165] width 137 height 18
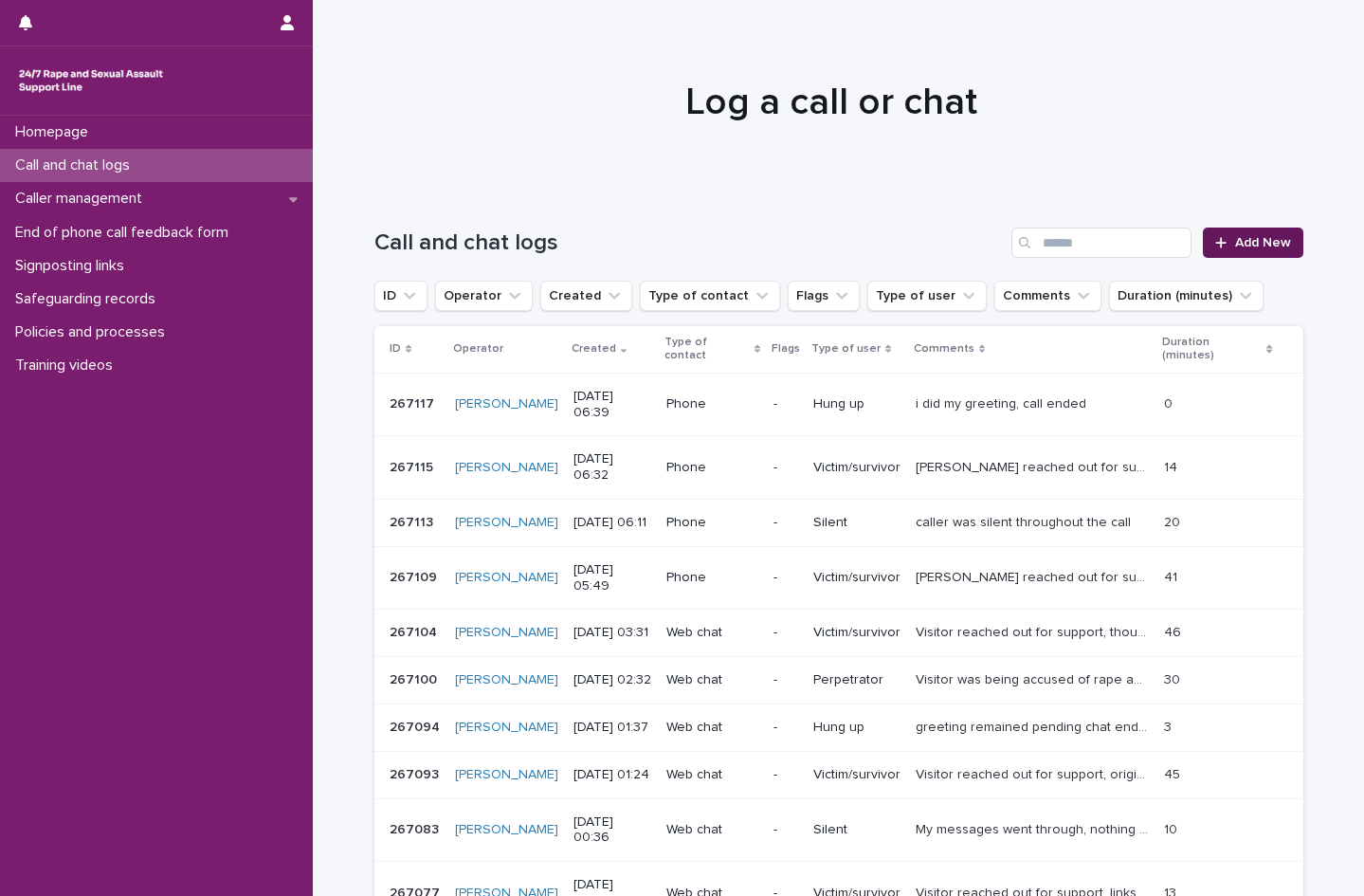
click at [1253, 237] on span "Add New" at bounding box center [1263, 243] width 56 height 14
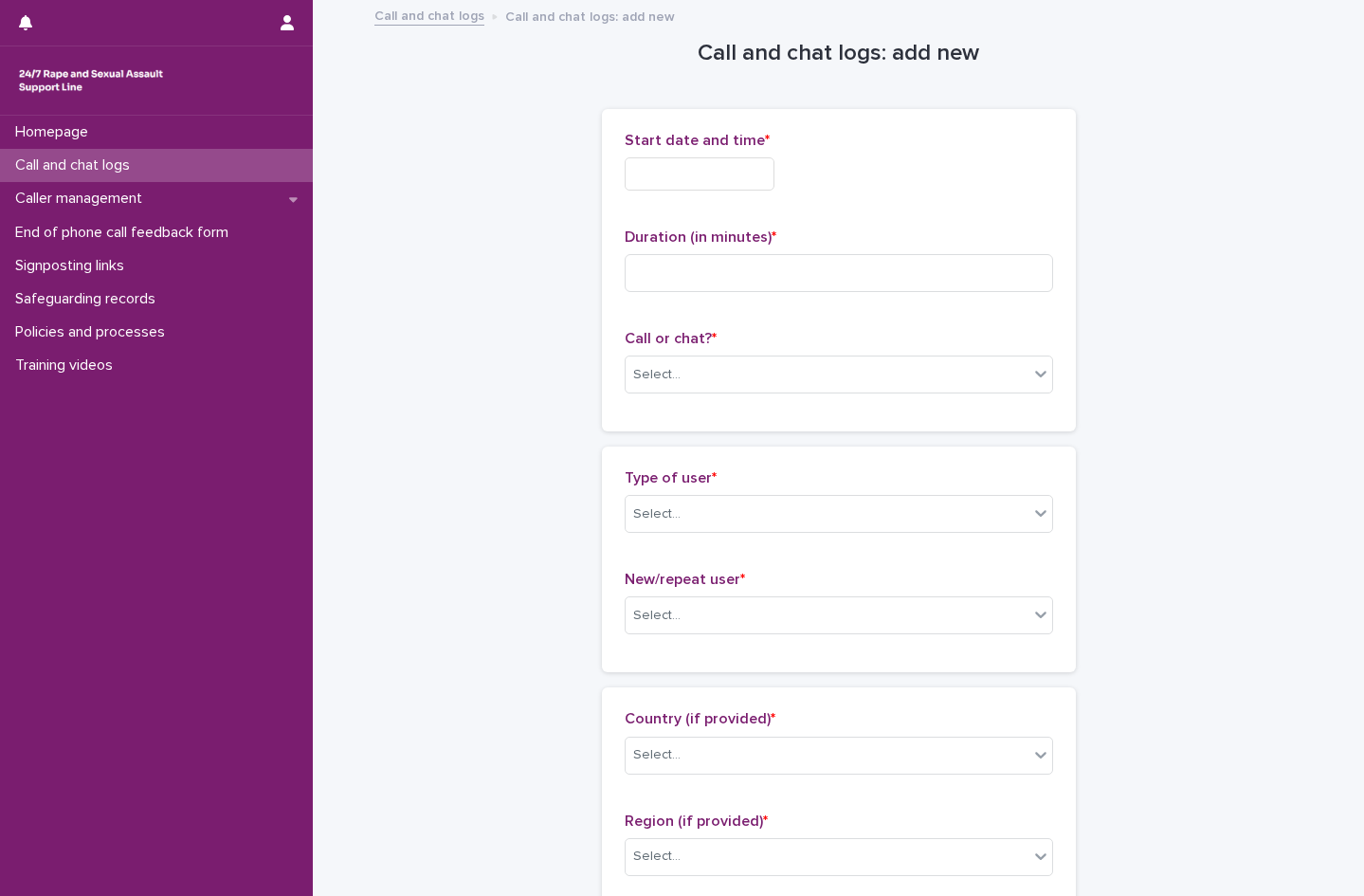
click at [729, 179] on input "text" at bounding box center [699, 174] width 150 height 33
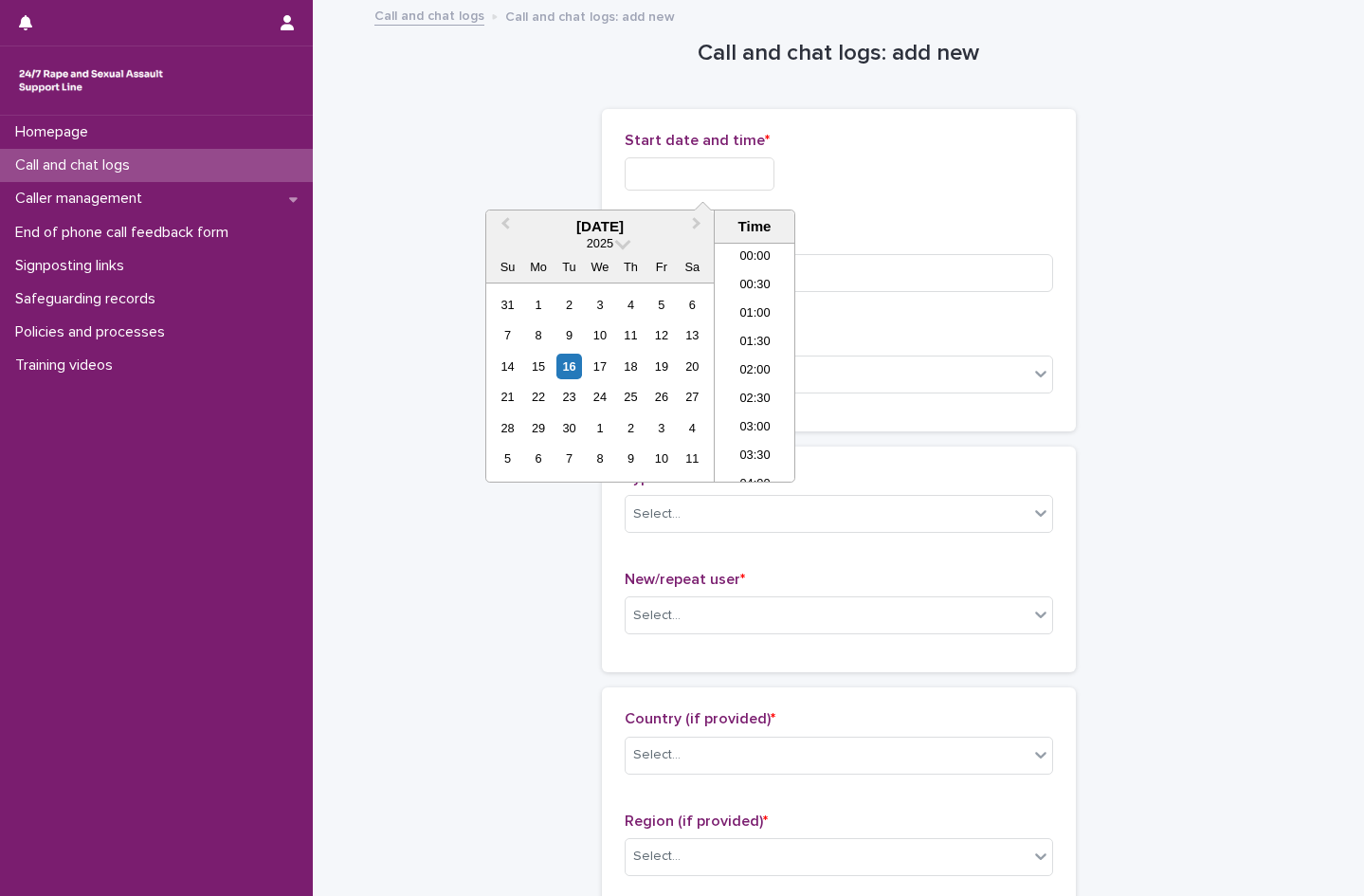
scroll to position [266, 0]
click at [760, 364] on li "06:30" at bounding box center [754, 361] width 80 height 28
click at [760, 179] on input "**********" at bounding box center [699, 174] width 150 height 33
type input "**********"
click at [931, 167] on div "**********" at bounding box center [838, 174] width 428 height 33
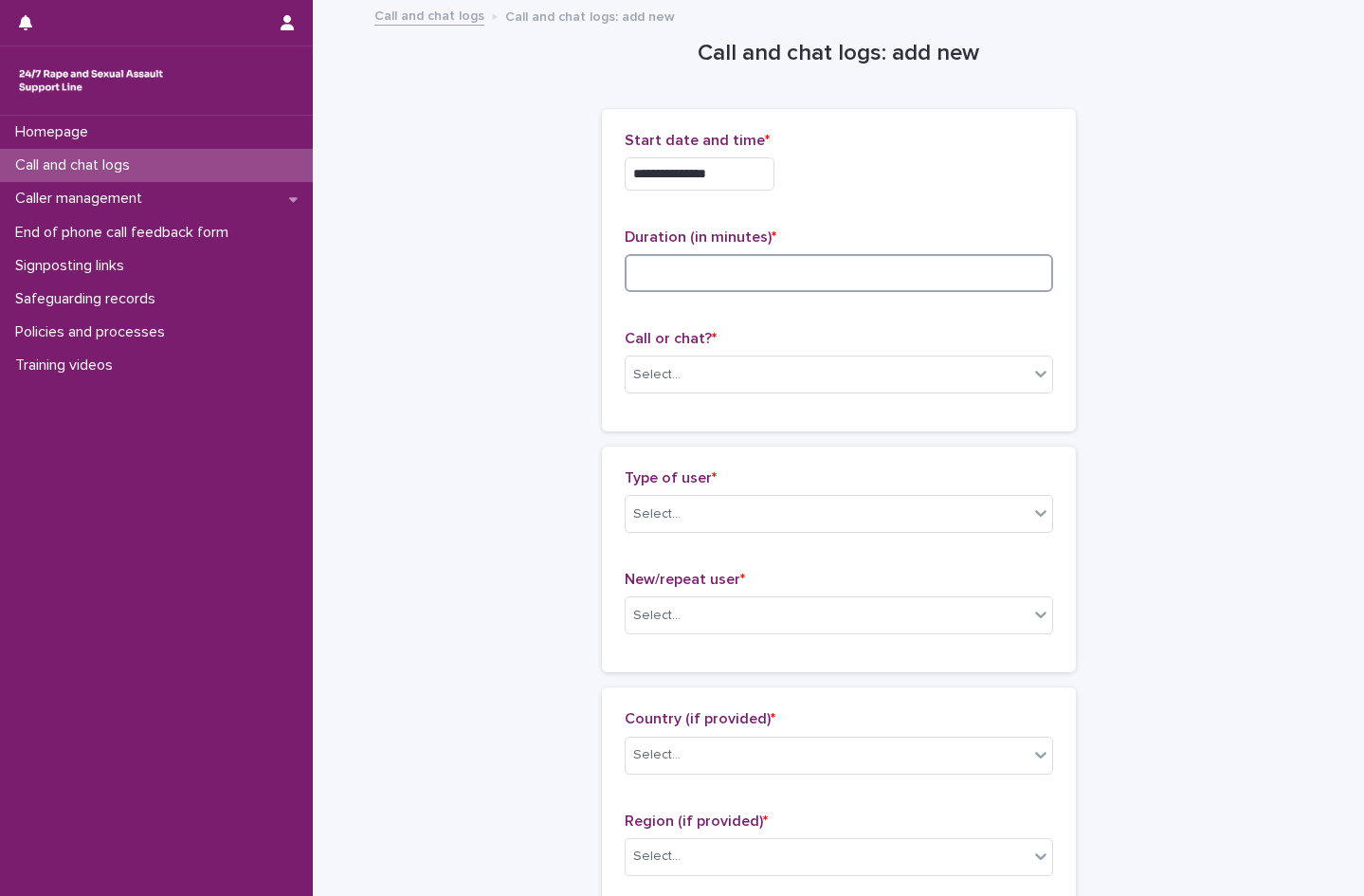
click at [779, 281] on input at bounding box center [838, 273] width 428 height 38
type input "*"
click at [667, 380] on div "Select..." at bounding box center [656, 375] width 47 height 20
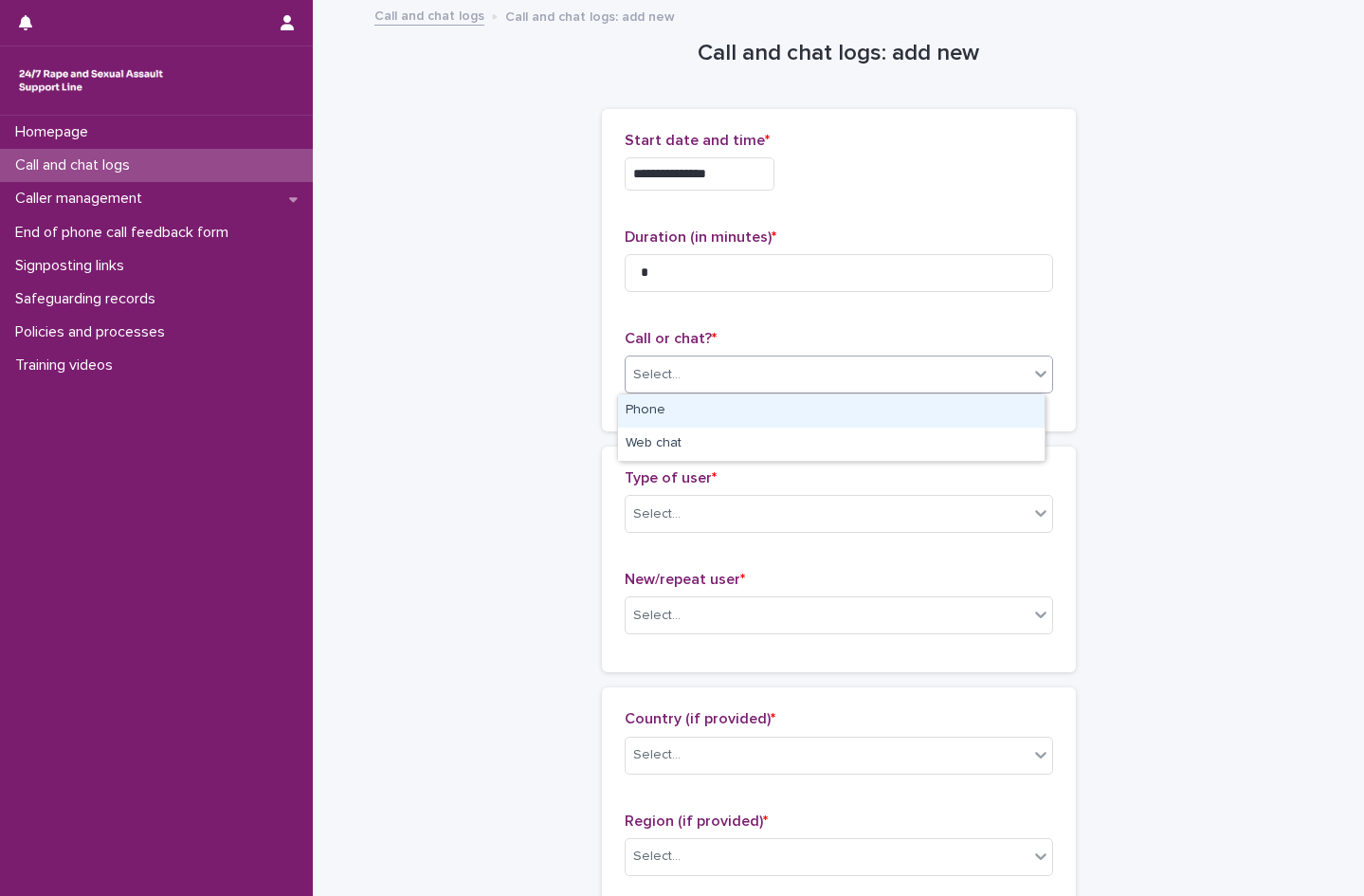
click at [660, 412] on div "Phone" at bounding box center [830, 411] width 426 height 33
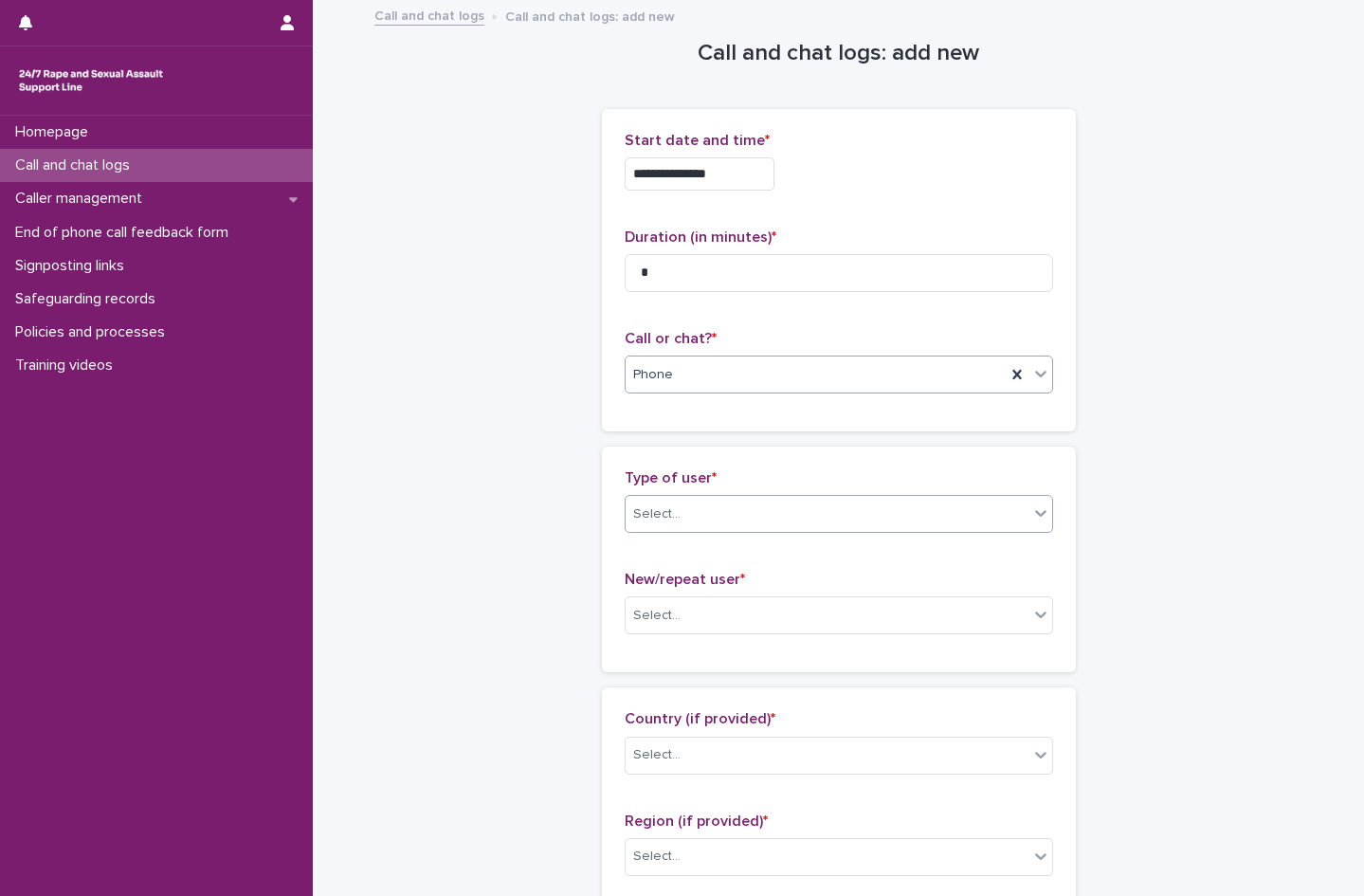
click at [667, 512] on div "Select..." at bounding box center [656, 514] width 47 height 20
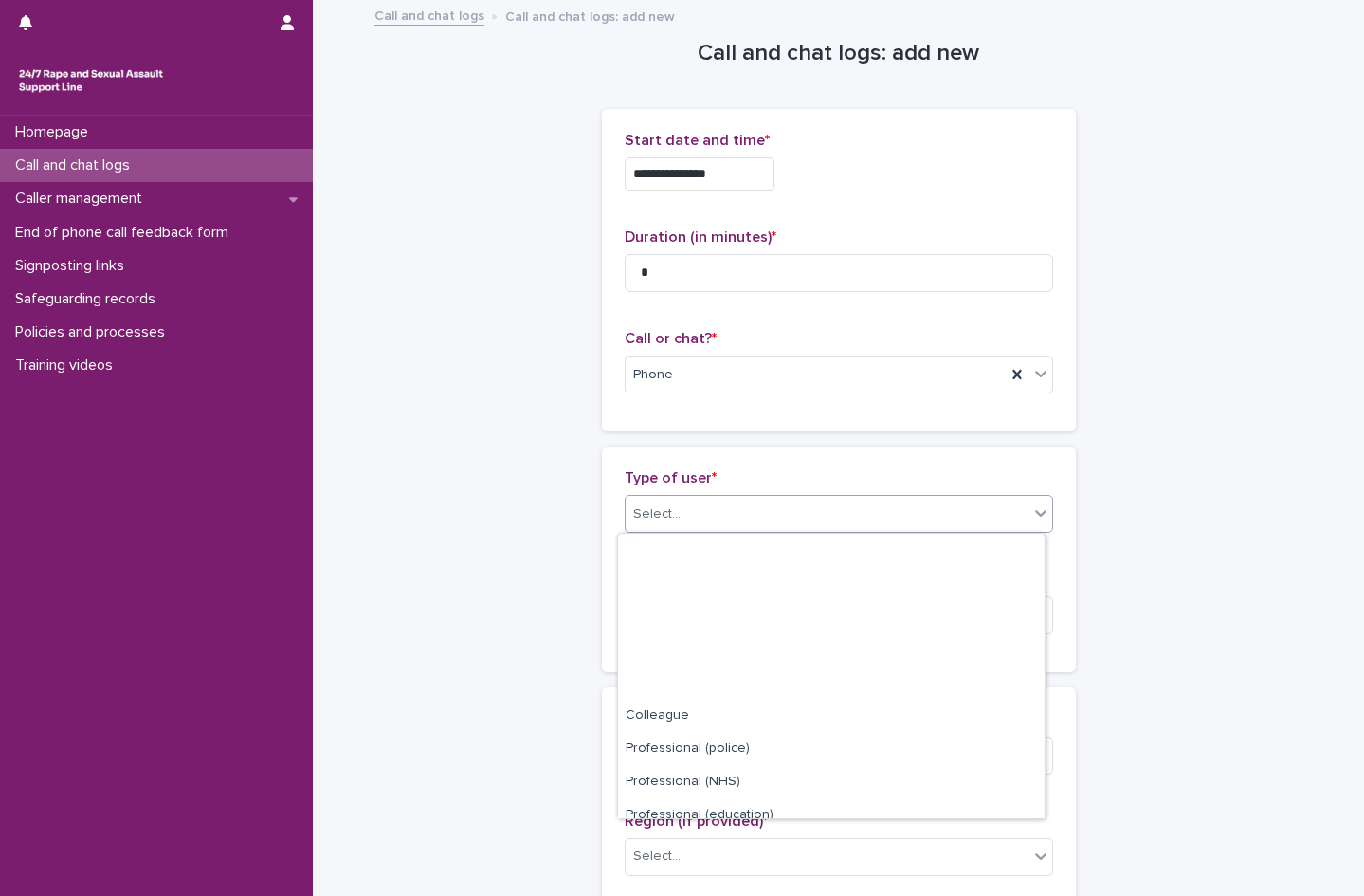
scroll to position [214, 0]
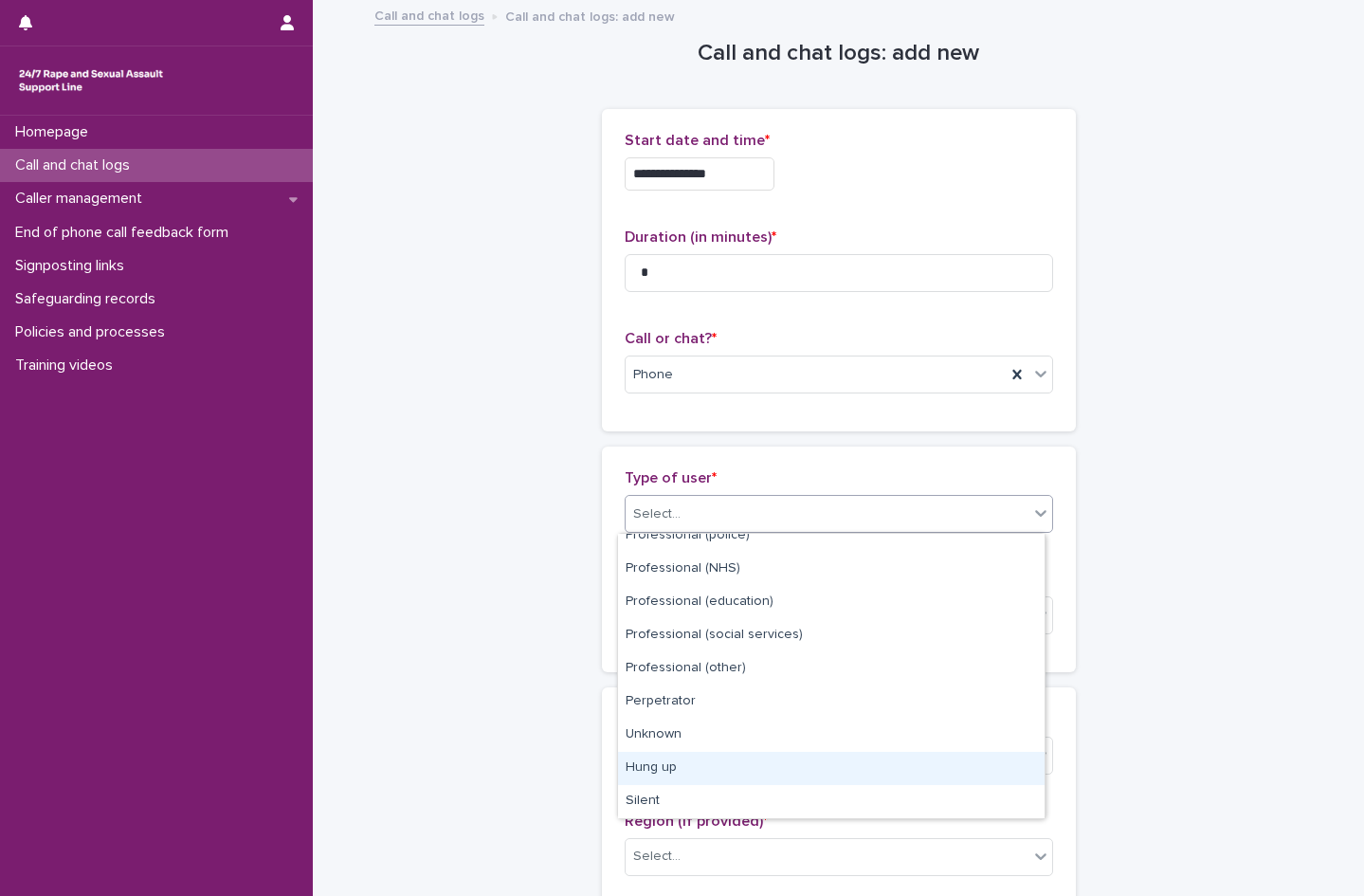
click at [677, 757] on div "Hung up" at bounding box center [830, 768] width 426 height 33
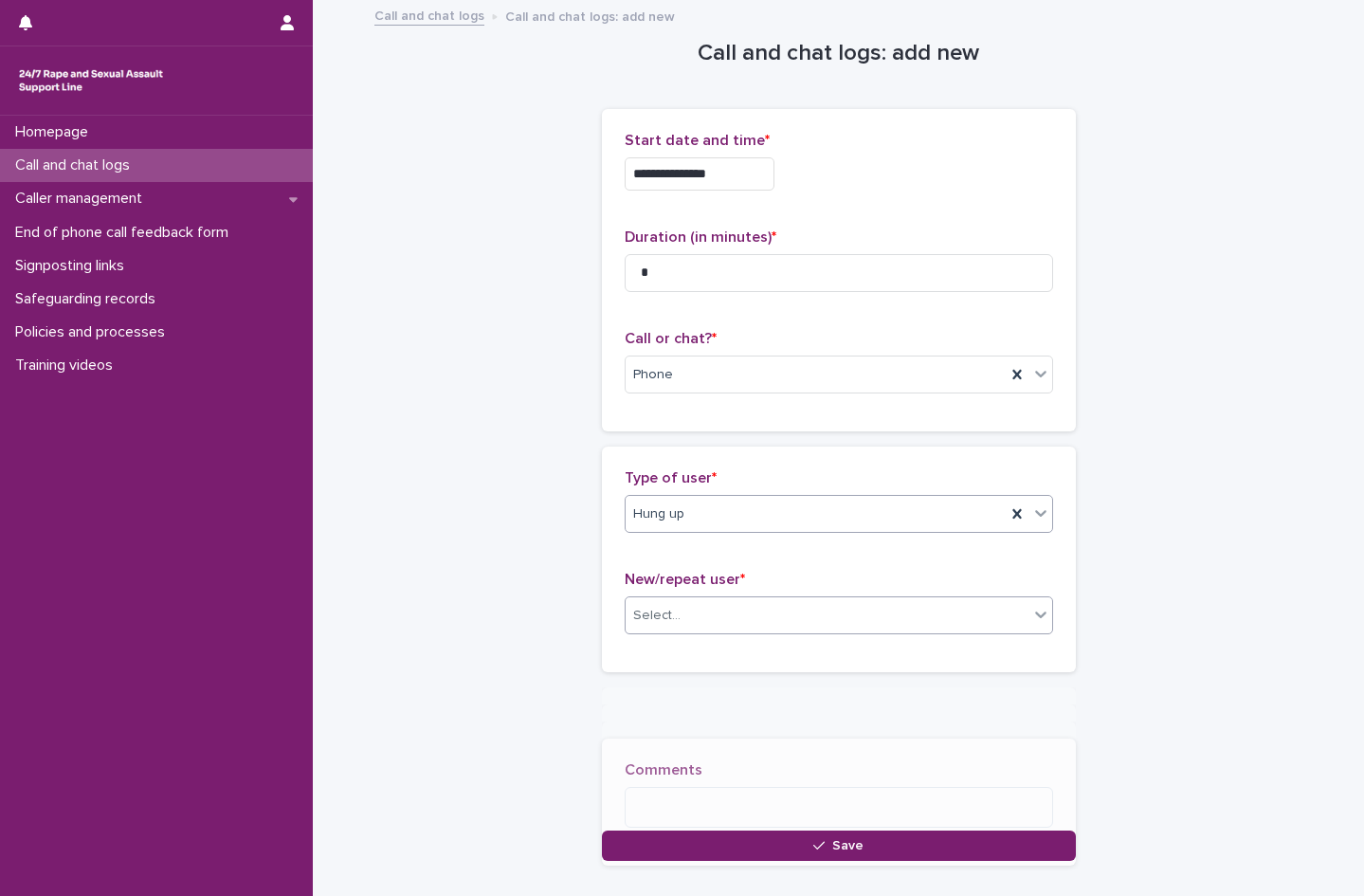
click at [677, 612] on div "Select..." at bounding box center [827, 616] width 403 height 31
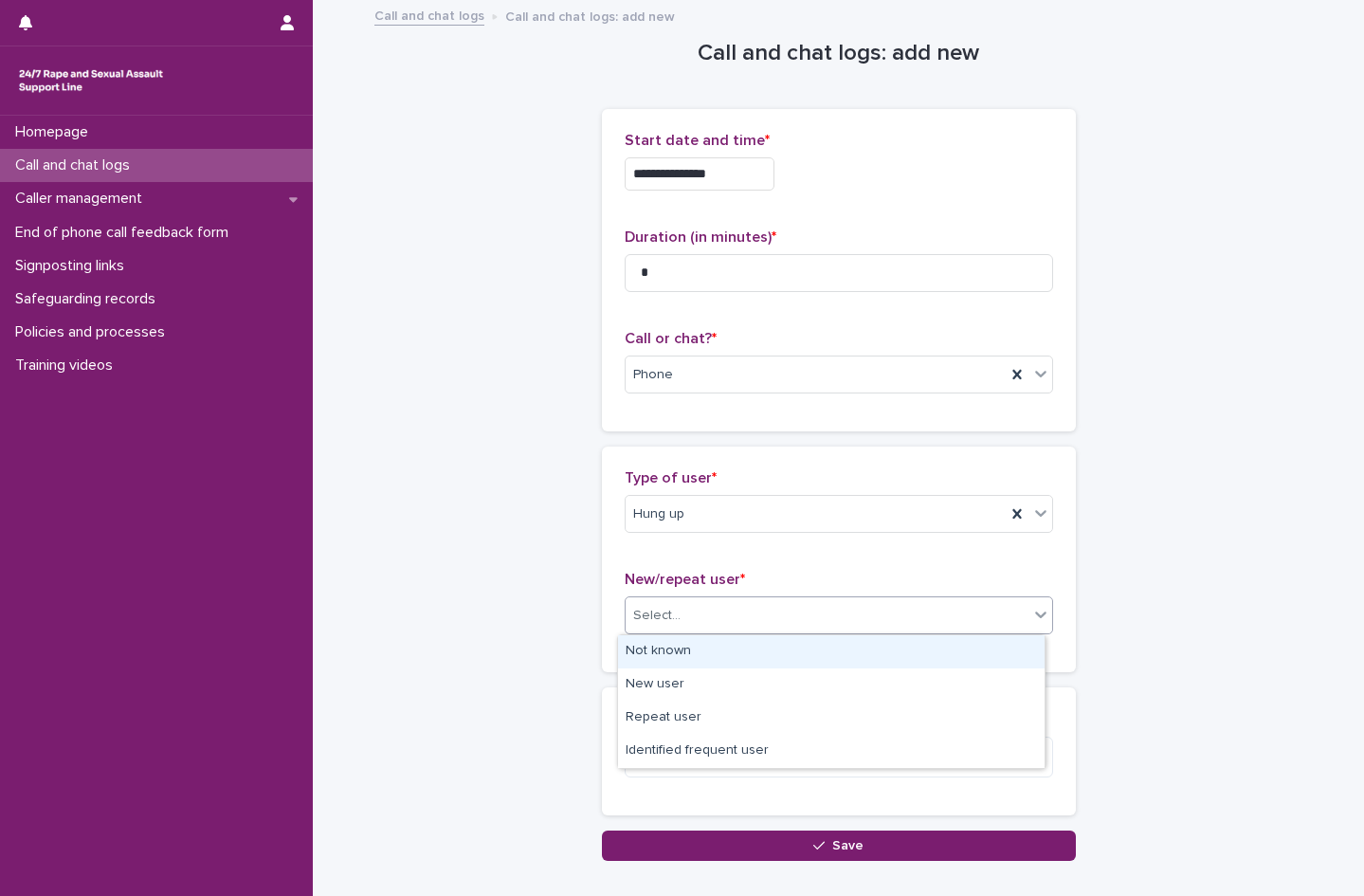
click at [677, 657] on div "Not known" at bounding box center [830, 651] width 426 height 33
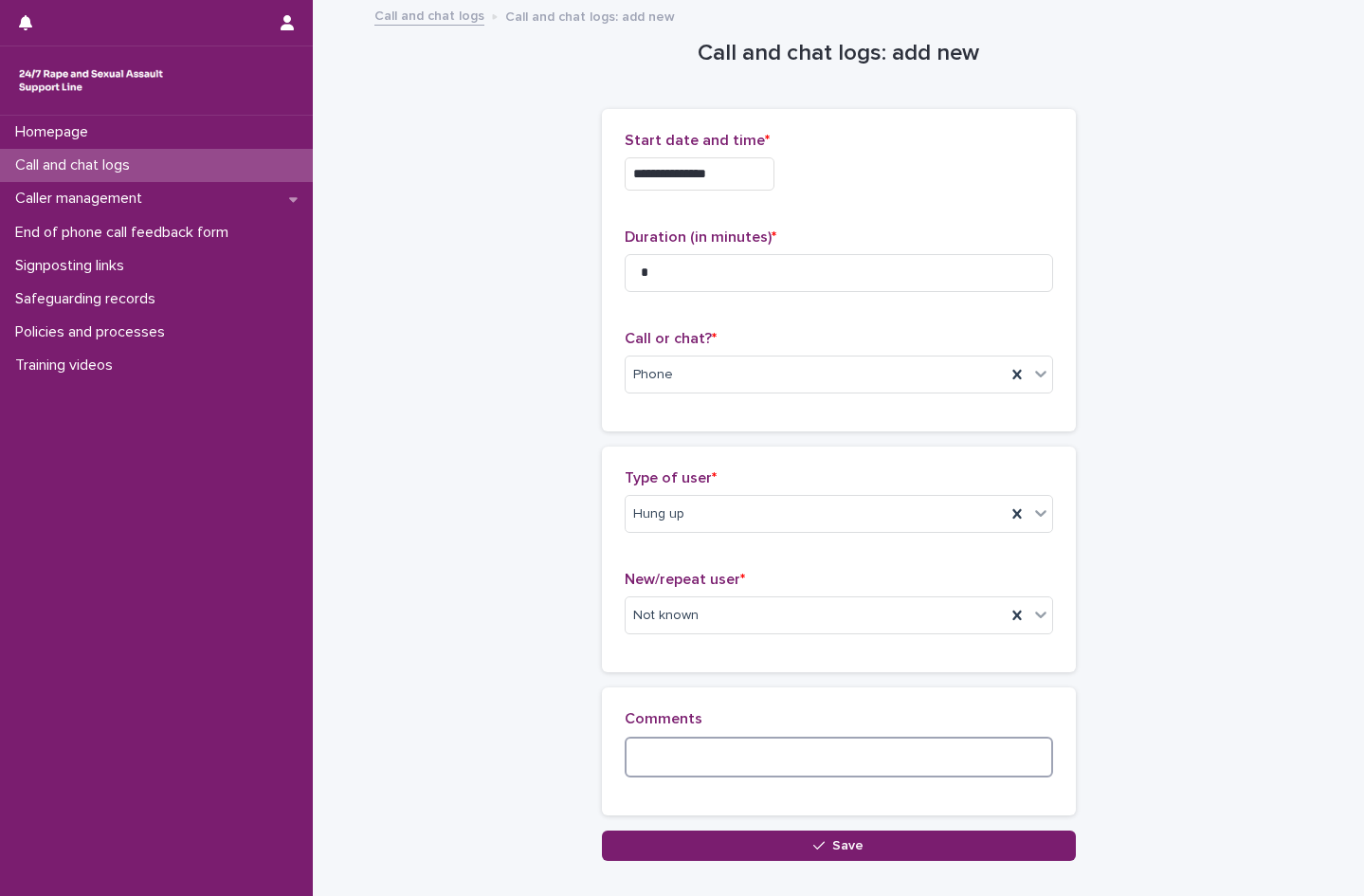
click at [682, 759] on textarea at bounding box center [838, 757] width 428 height 41
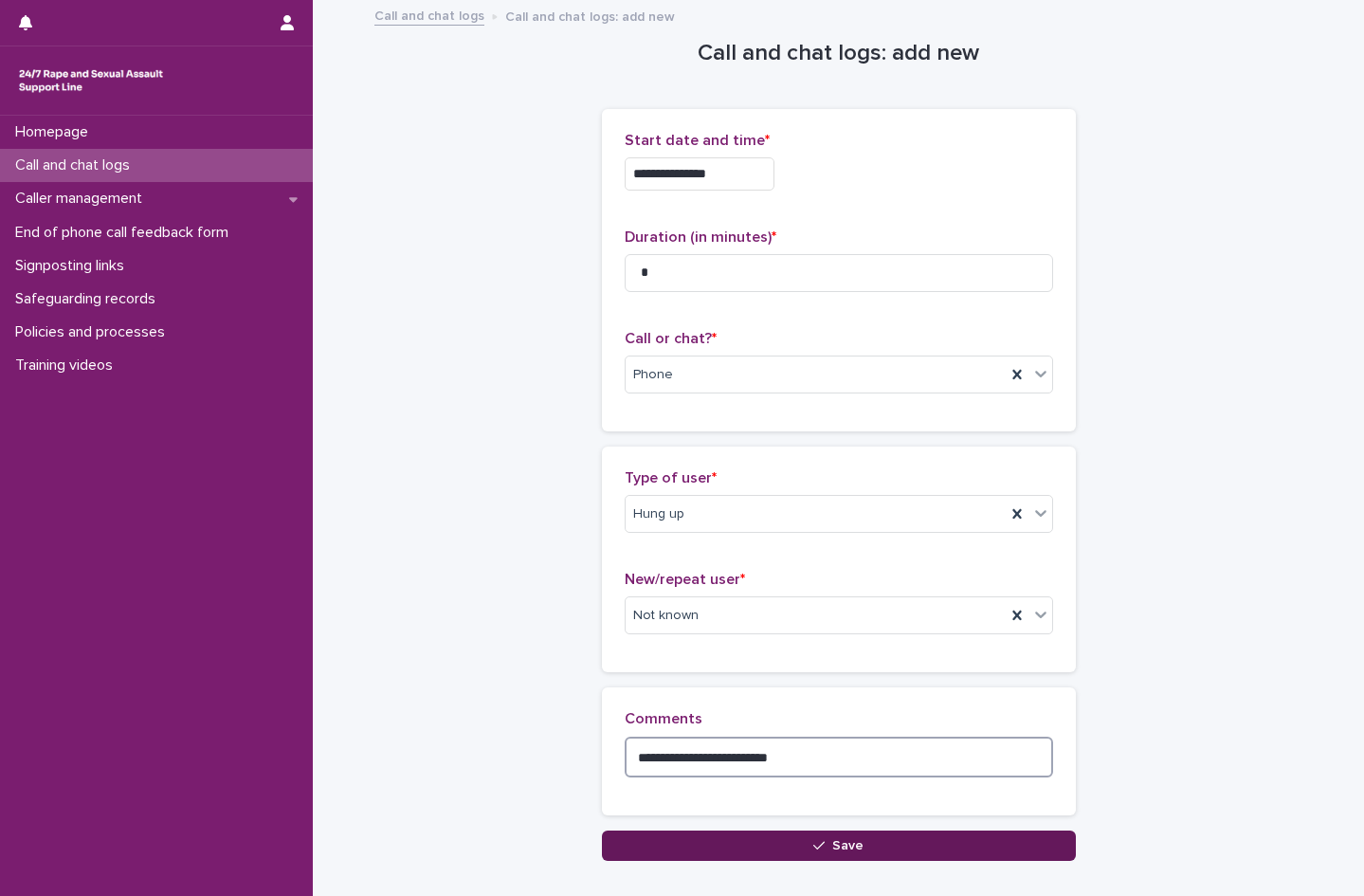
type textarea "**********"
click at [756, 830] on button "Save" at bounding box center [839, 845] width 474 height 30
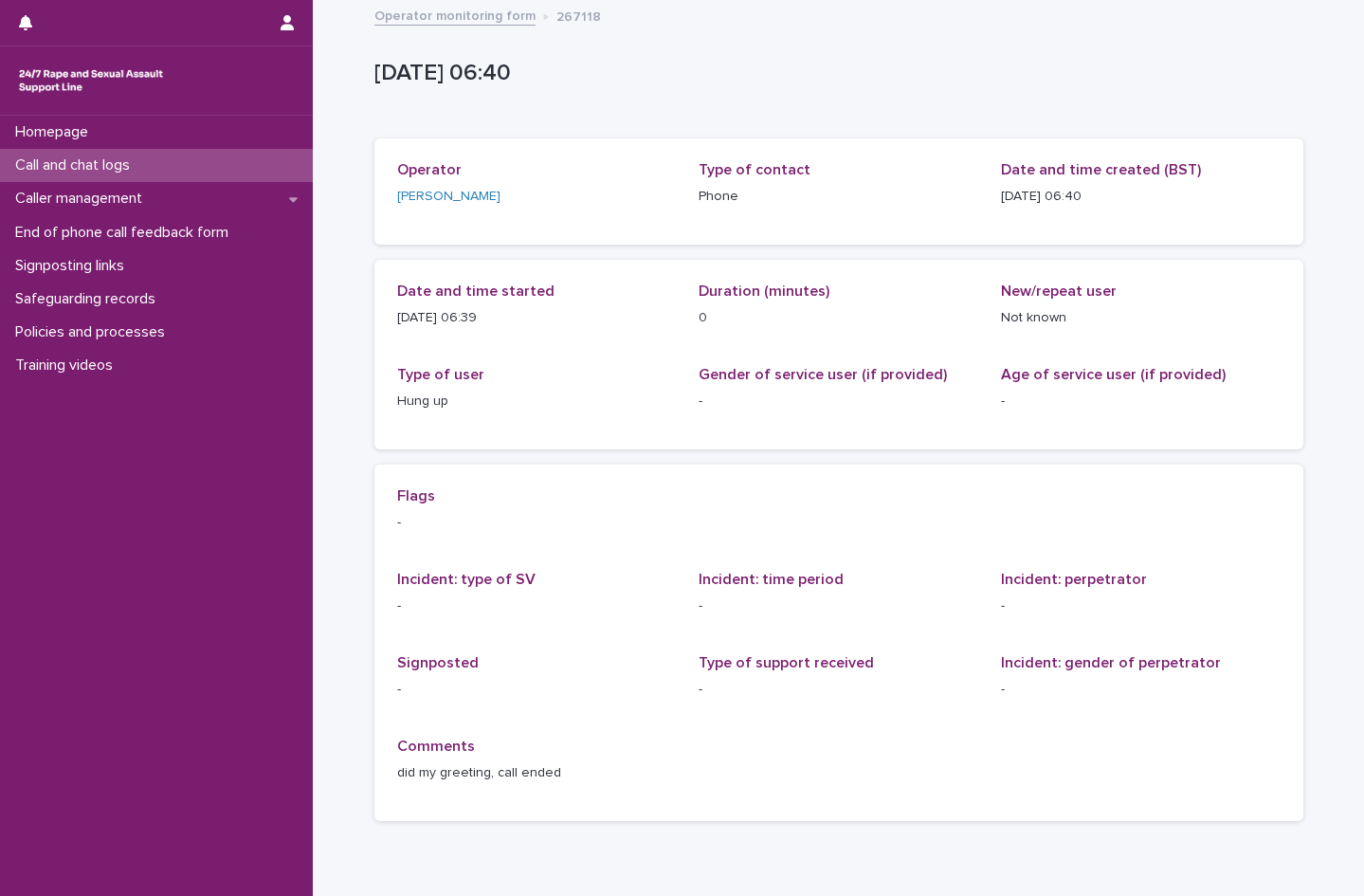
click at [108, 171] on p "Call and chat logs" at bounding box center [76, 165] width 137 height 18
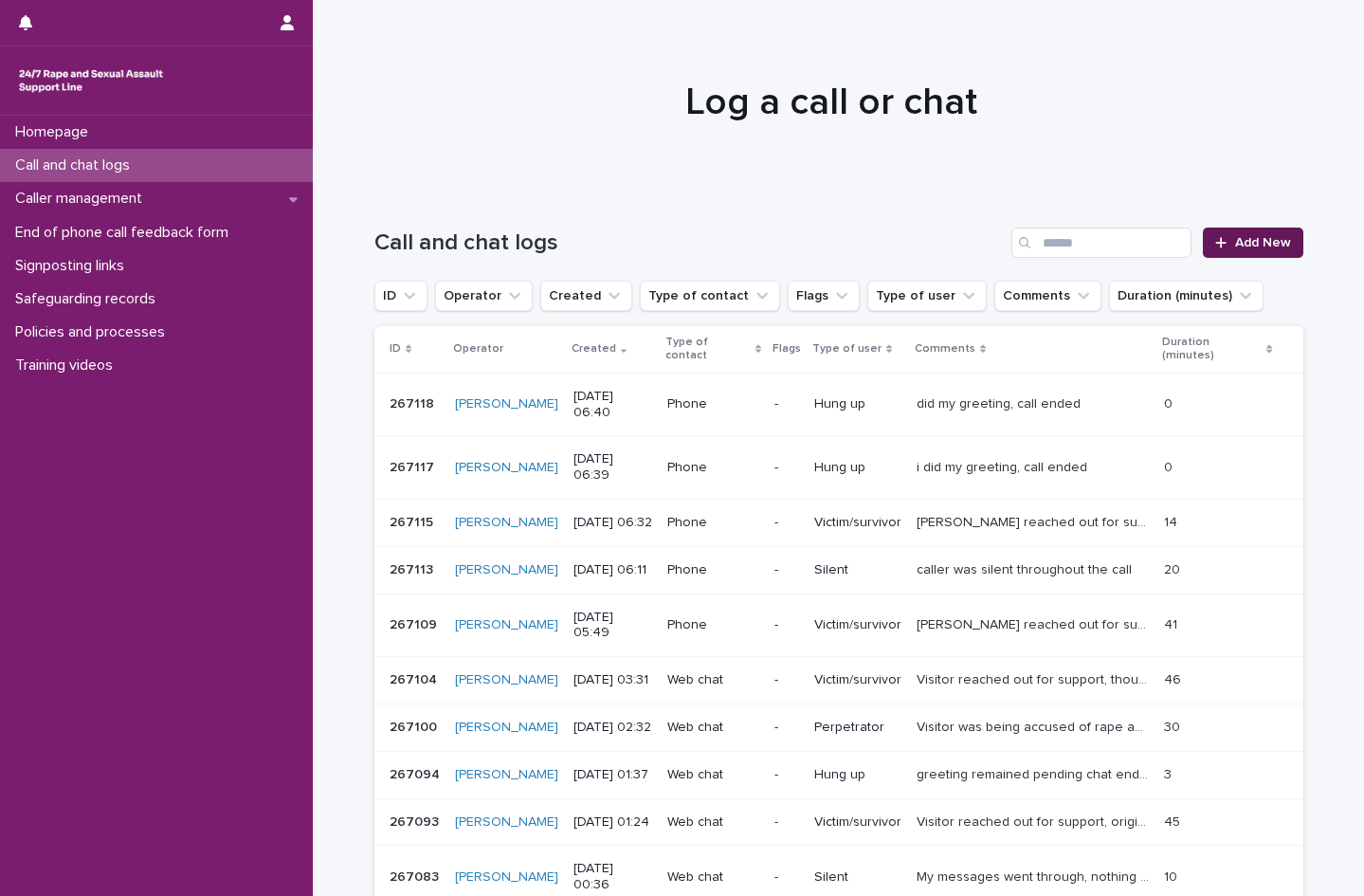
click at [1267, 245] on span "Add New" at bounding box center [1263, 243] width 56 height 14
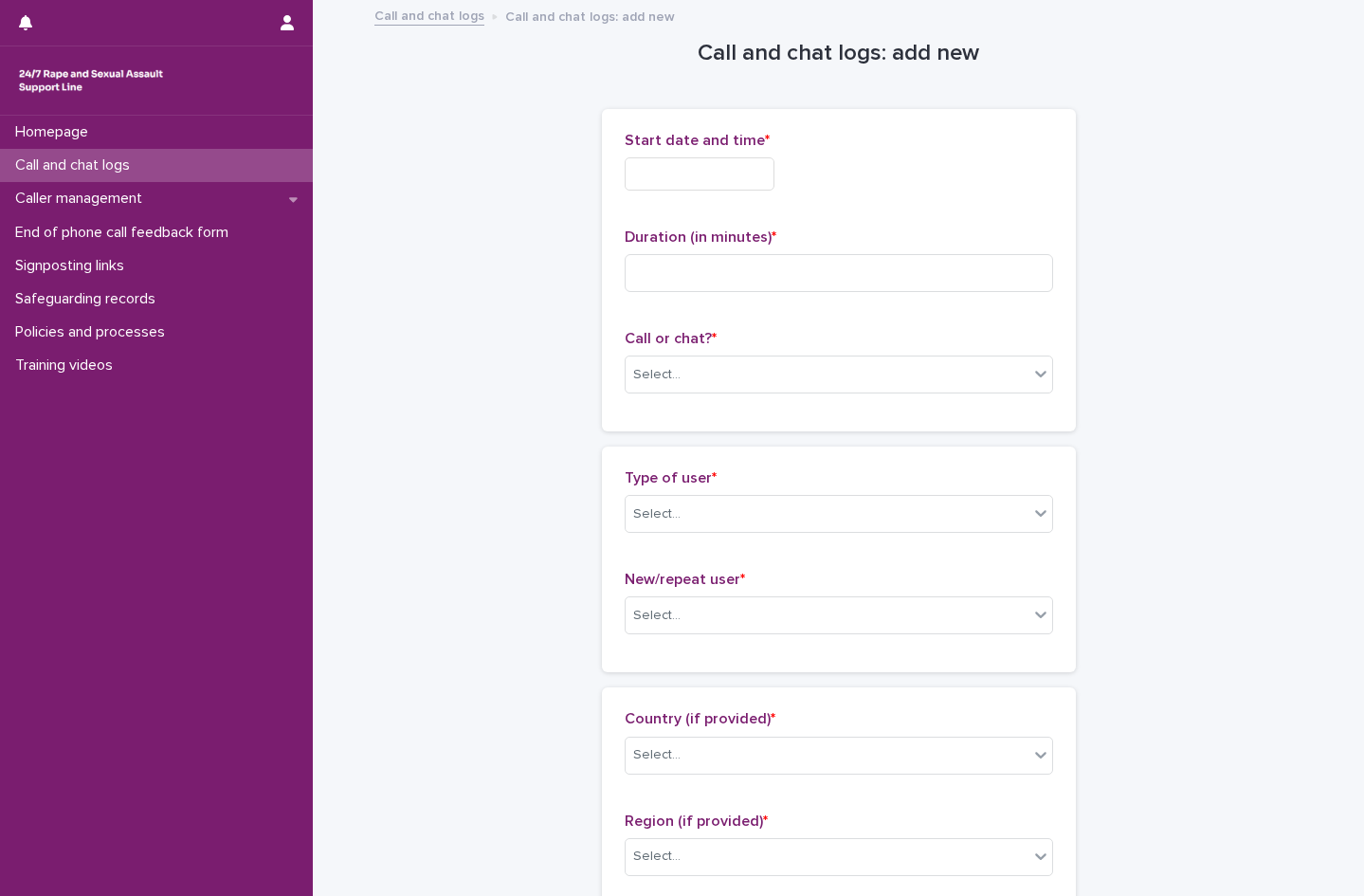
click at [728, 179] on input "text" at bounding box center [699, 174] width 150 height 33
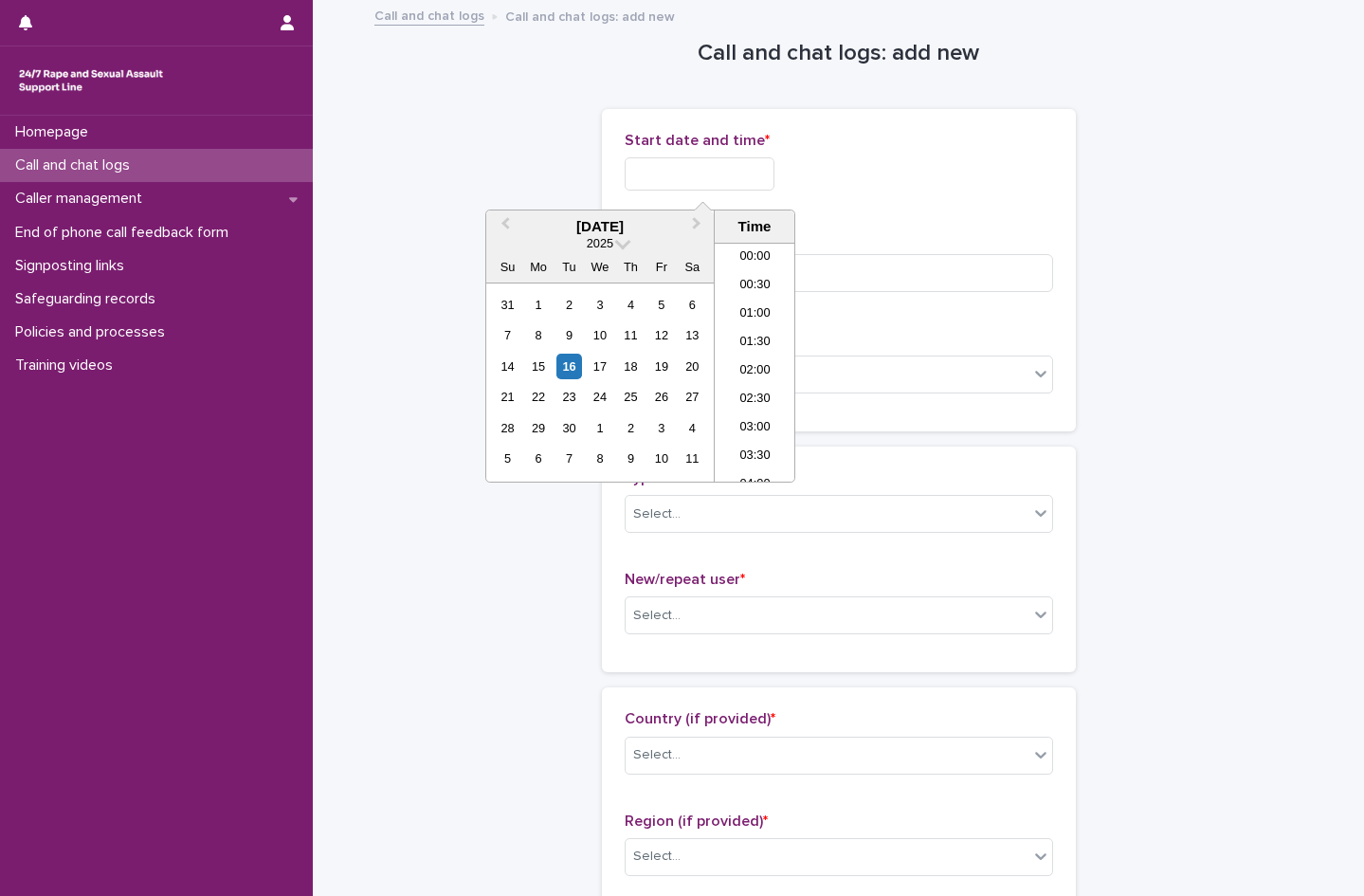
scroll to position [266, 0]
click at [756, 330] on li "06:00" at bounding box center [754, 332] width 80 height 28
click at [741, 174] on input "**********" at bounding box center [699, 174] width 150 height 33
type input "**********"
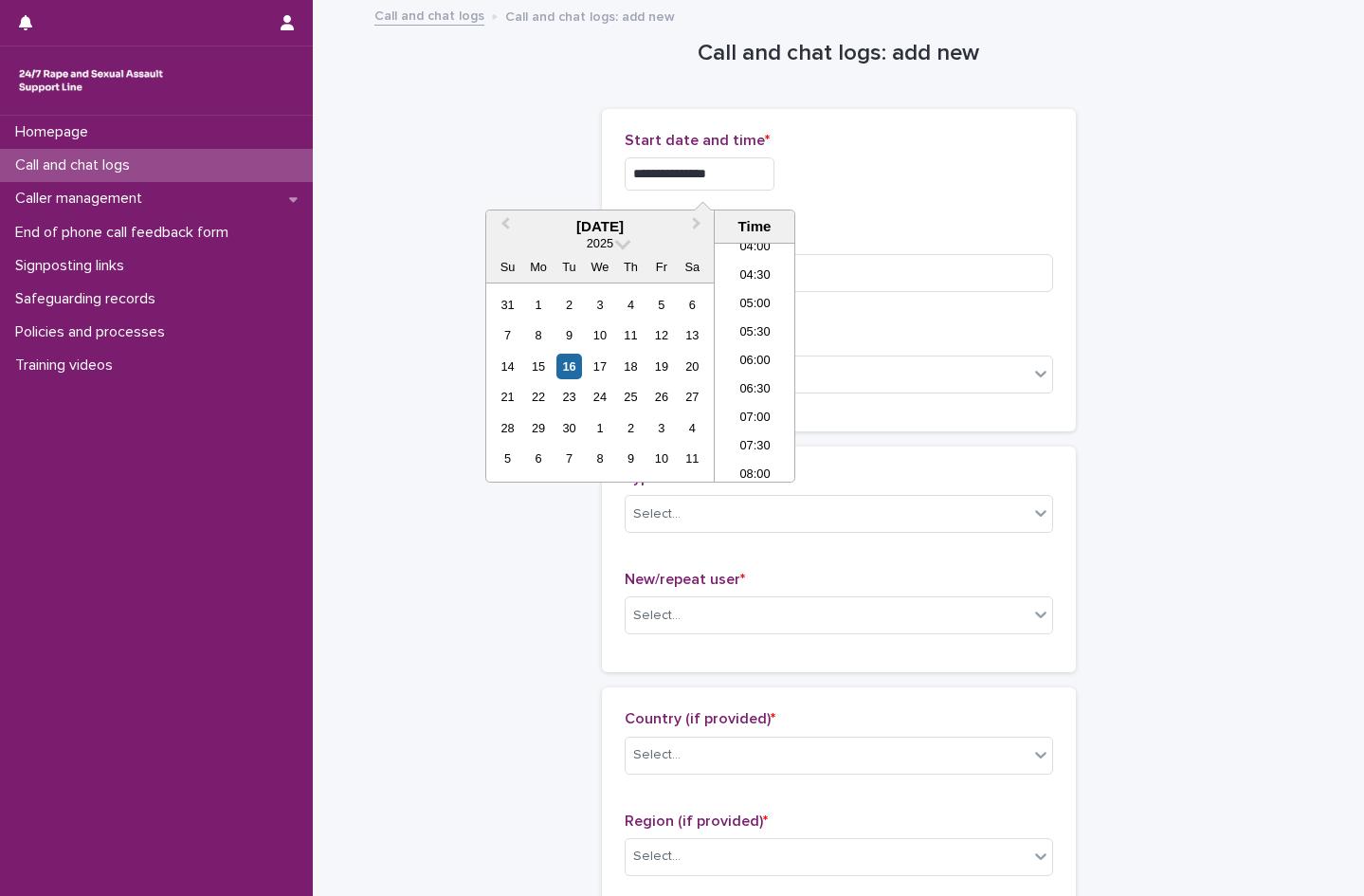
click at [930, 135] on p "Start date and time *" at bounding box center [838, 140] width 428 height 18
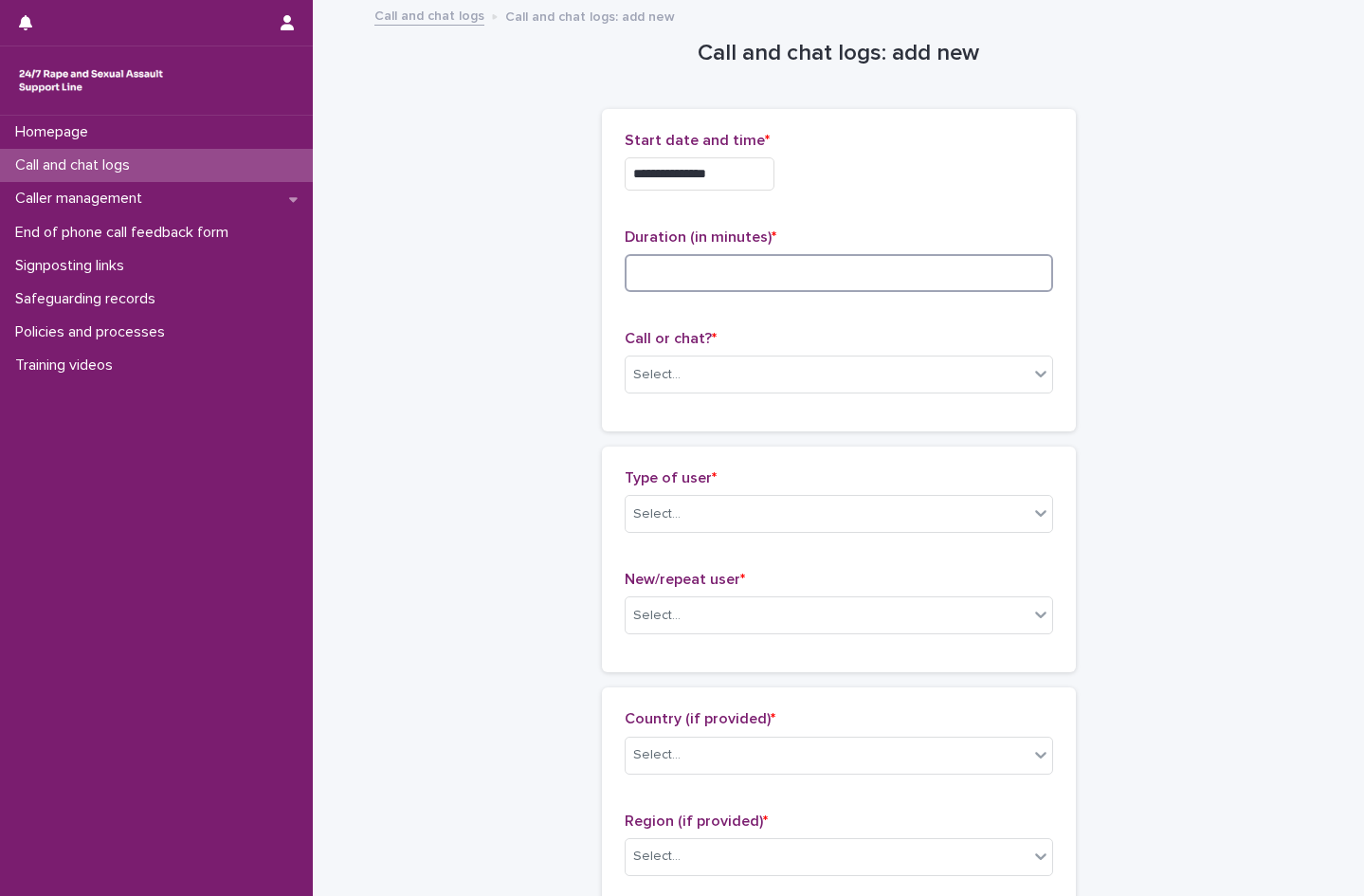
click at [653, 284] on input at bounding box center [838, 273] width 428 height 38
type input "*"
click at [667, 375] on div "Select..." at bounding box center [656, 375] width 47 height 20
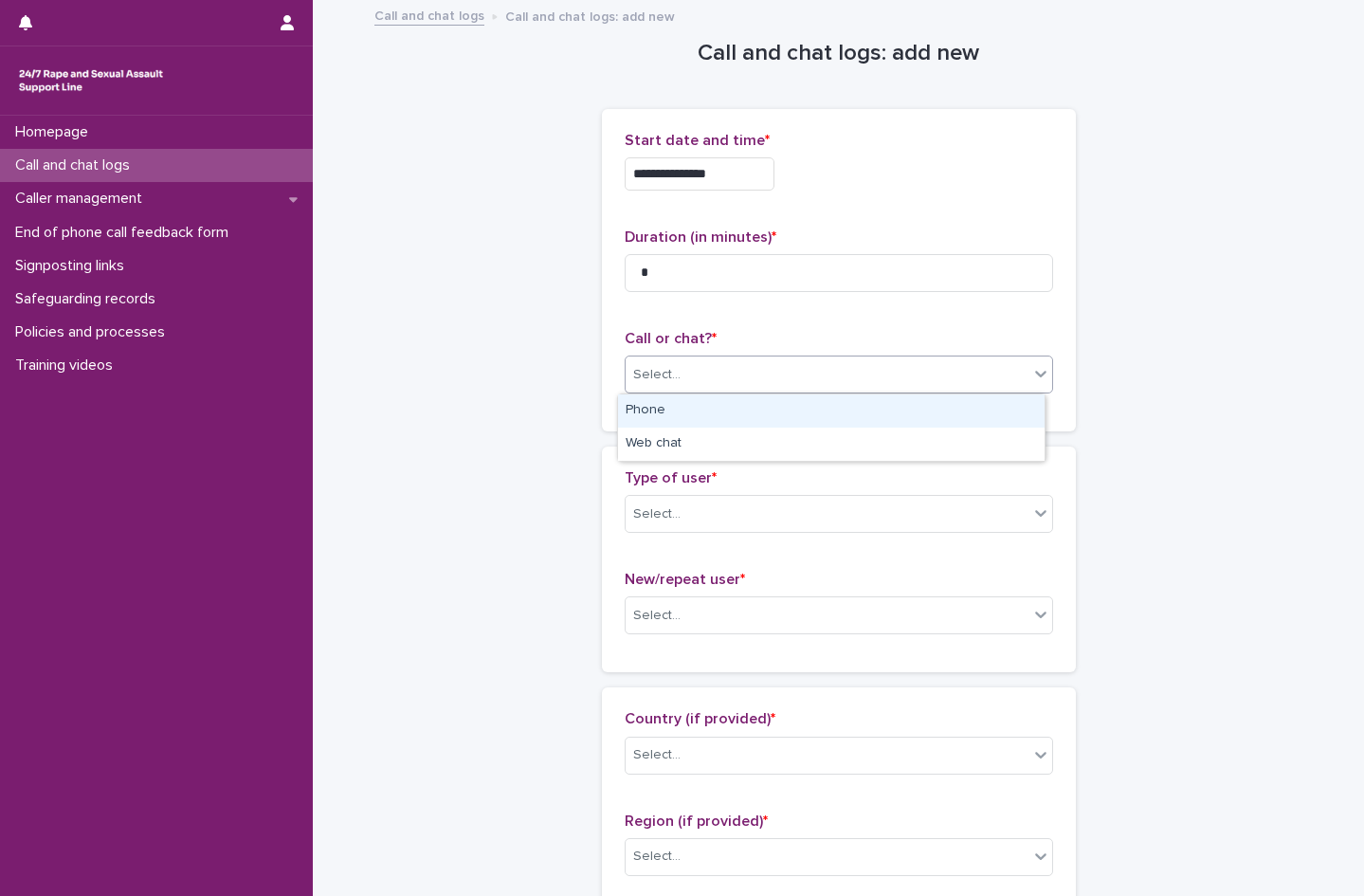
click at [671, 409] on div "Phone" at bounding box center [830, 411] width 426 height 33
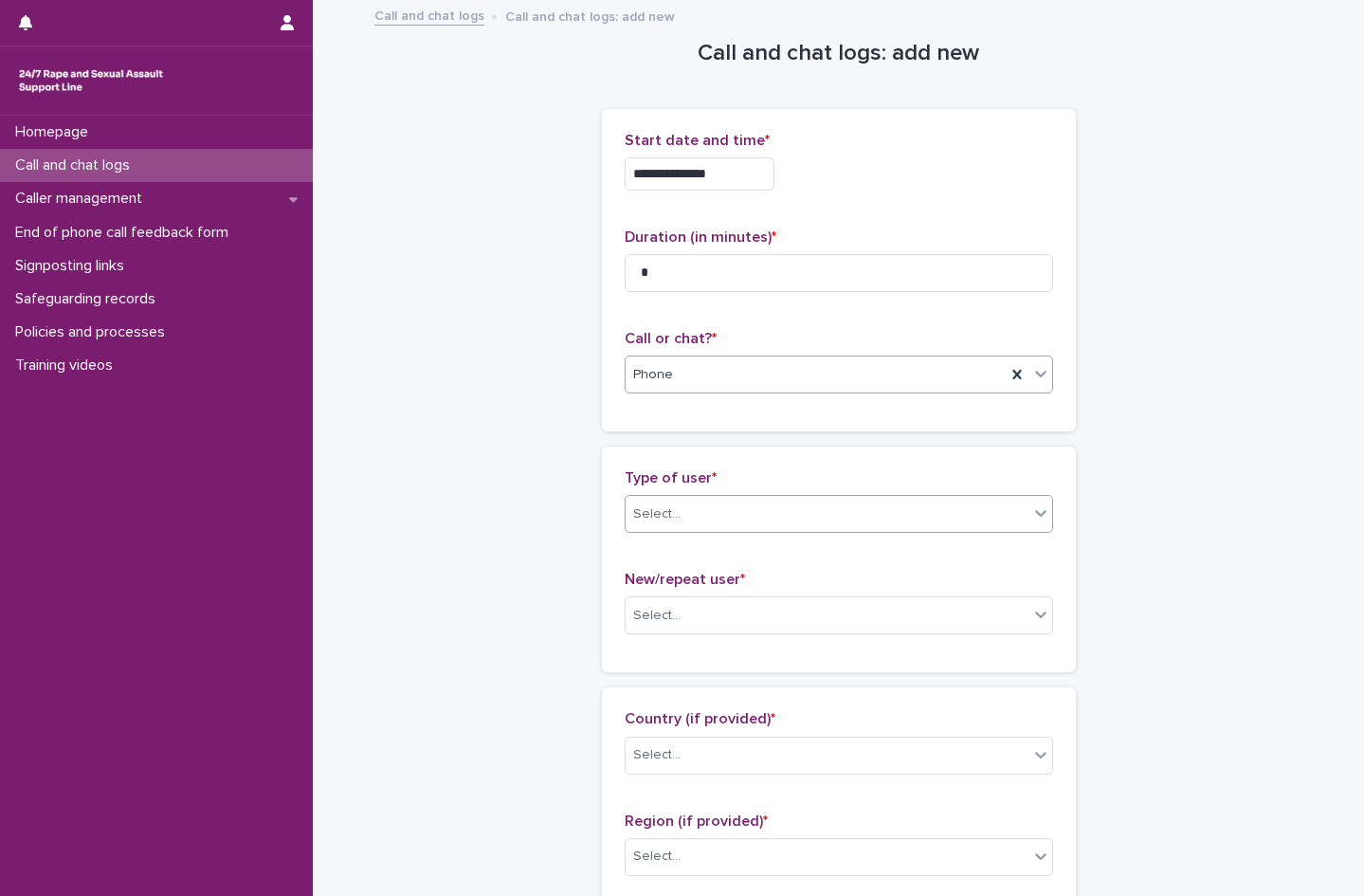
click at [696, 523] on div "Select..." at bounding box center [827, 514] width 403 height 31
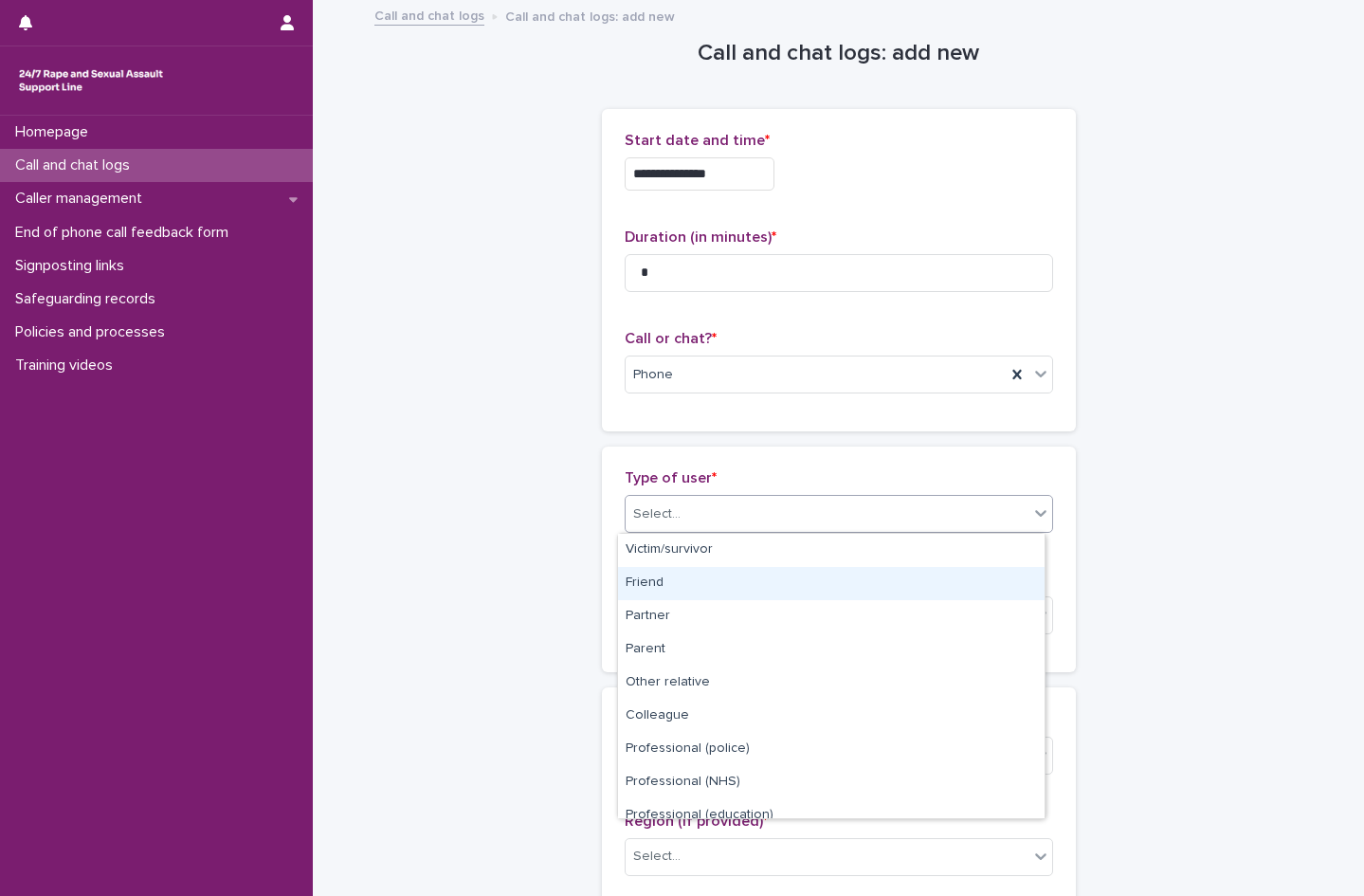
scroll to position [214, 0]
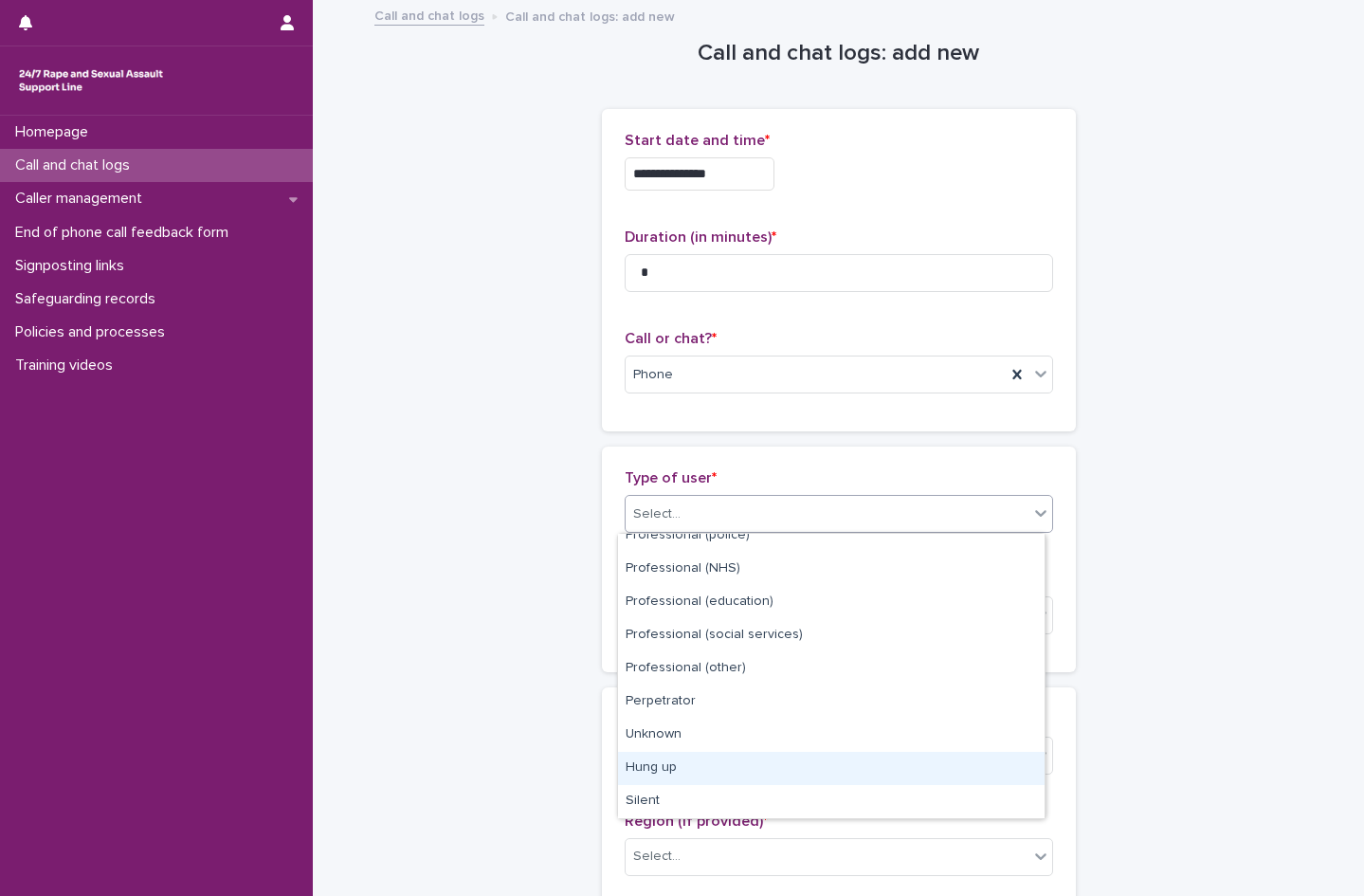
click at [737, 762] on div "Hung up" at bounding box center [830, 768] width 426 height 33
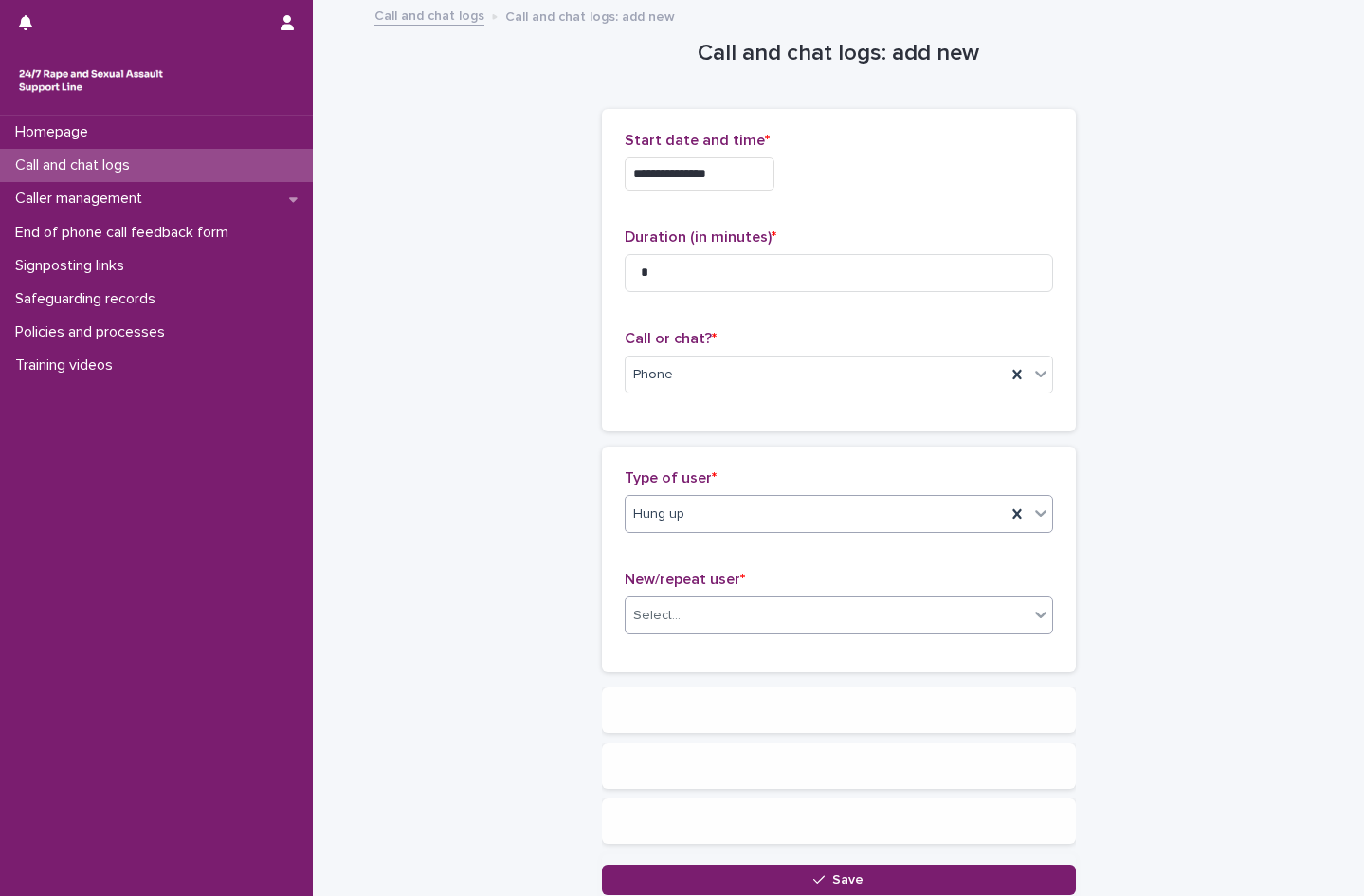
click at [676, 618] on div "Select..." at bounding box center [827, 616] width 403 height 31
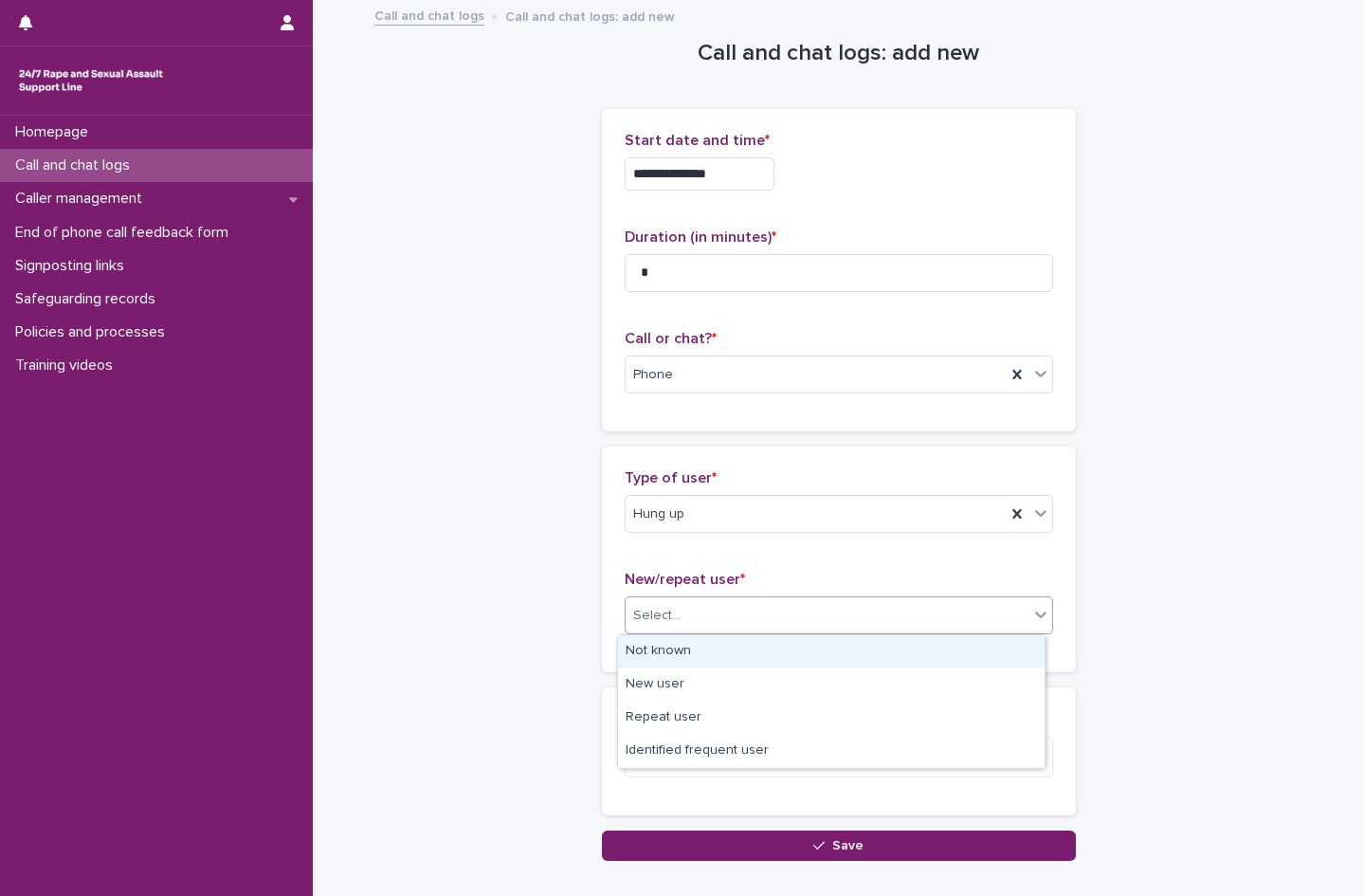
click at [698, 650] on div "Not known" at bounding box center [830, 651] width 426 height 33
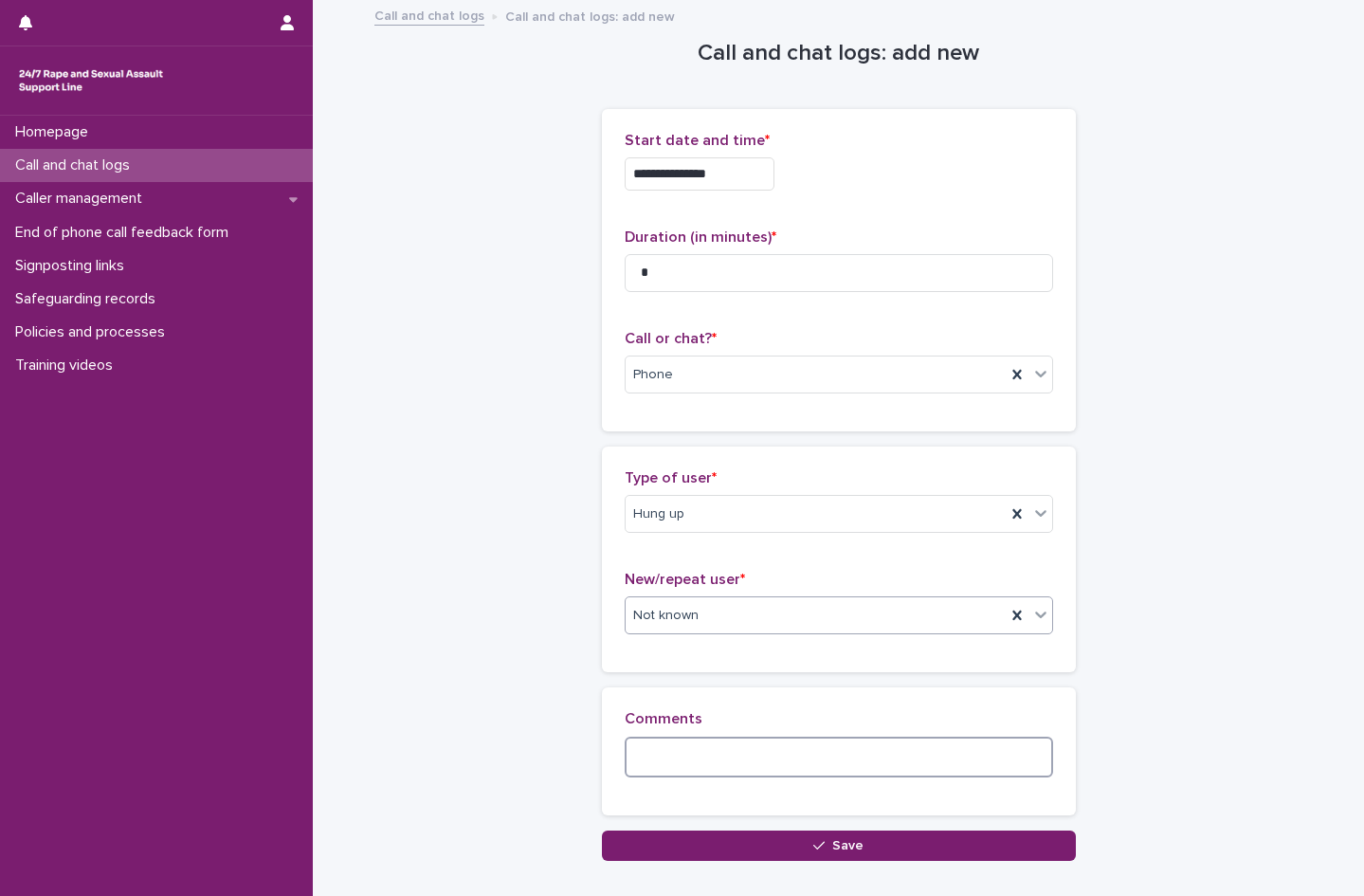
click at [707, 757] on textarea at bounding box center [838, 757] width 428 height 41
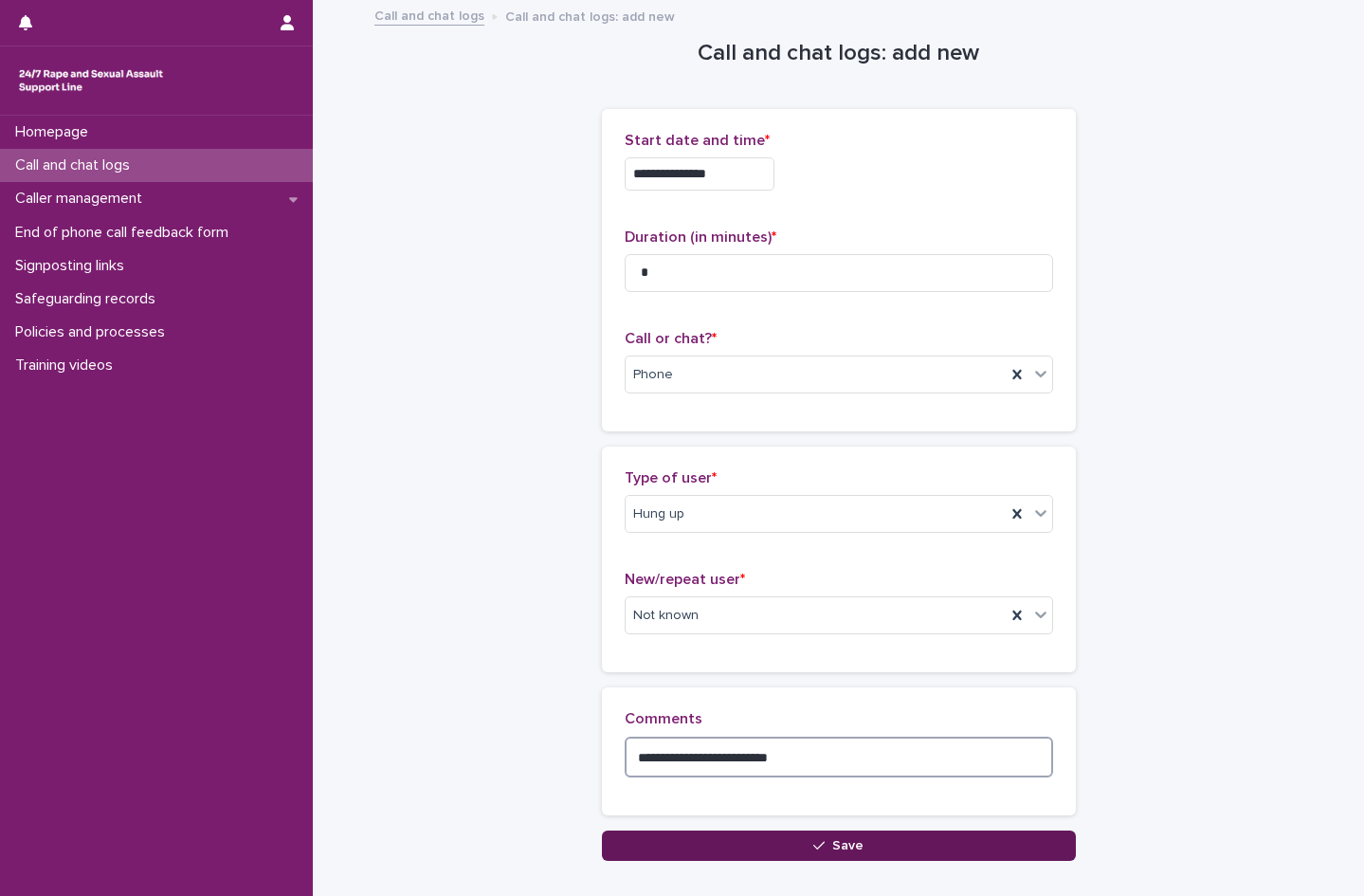
type textarea "**********"
click at [744, 859] on button "Save" at bounding box center [839, 845] width 474 height 30
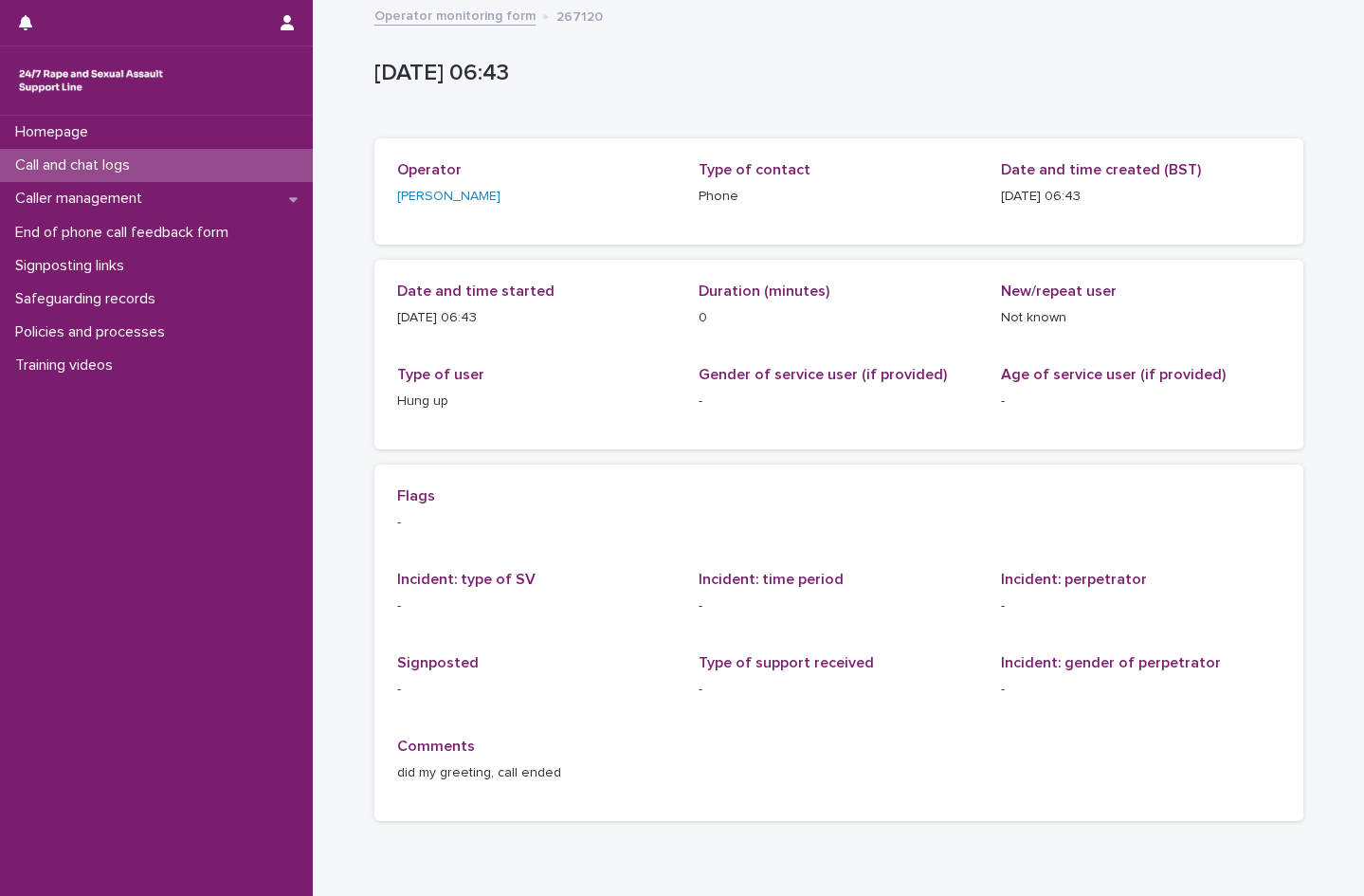
click at [145, 166] on p "Call and chat logs" at bounding box center [76, 165] width 137 height 18
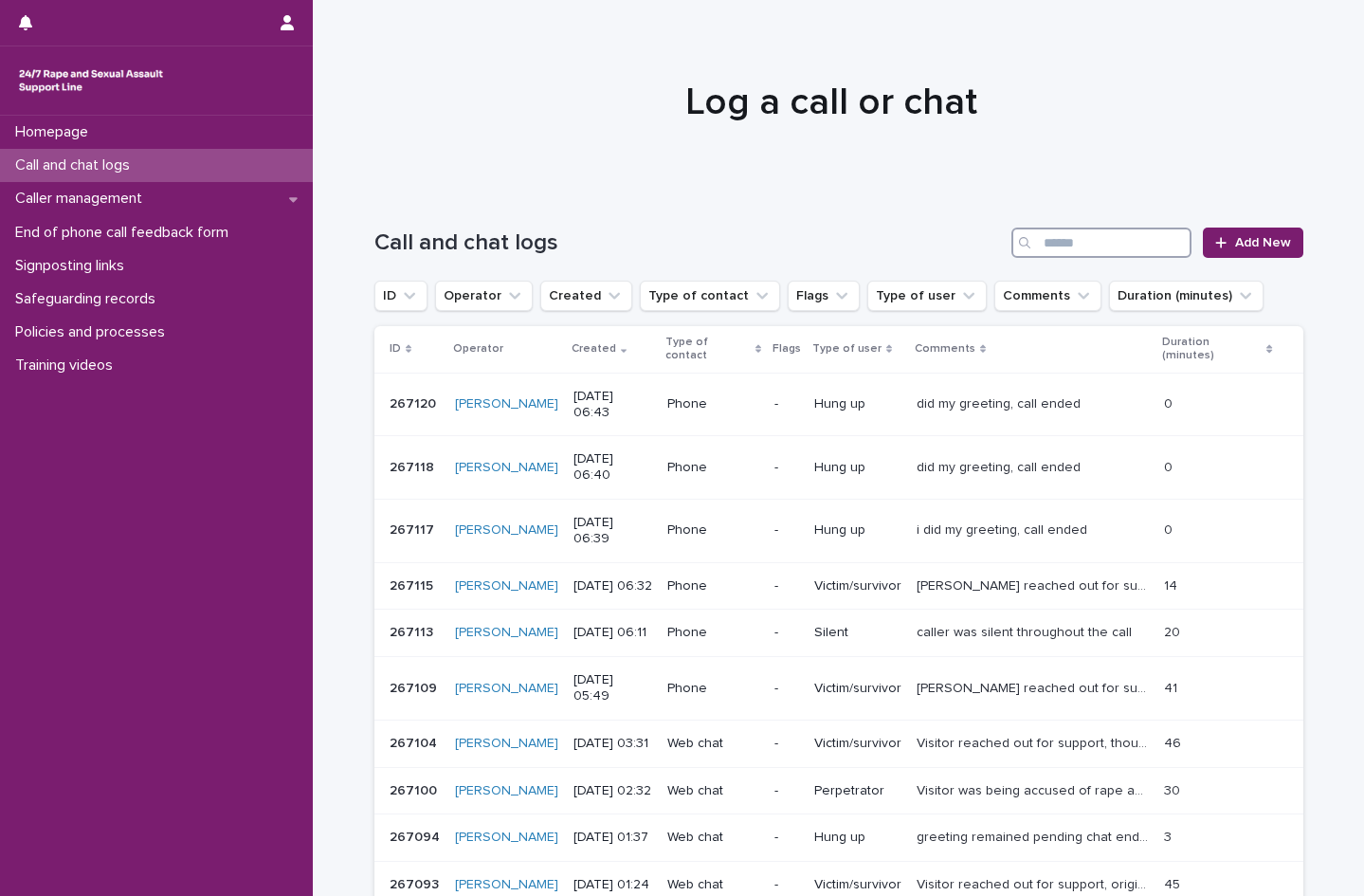
click at [1088, 240] on input "Search" at bounding box center [1101, 242] width 180 height 30
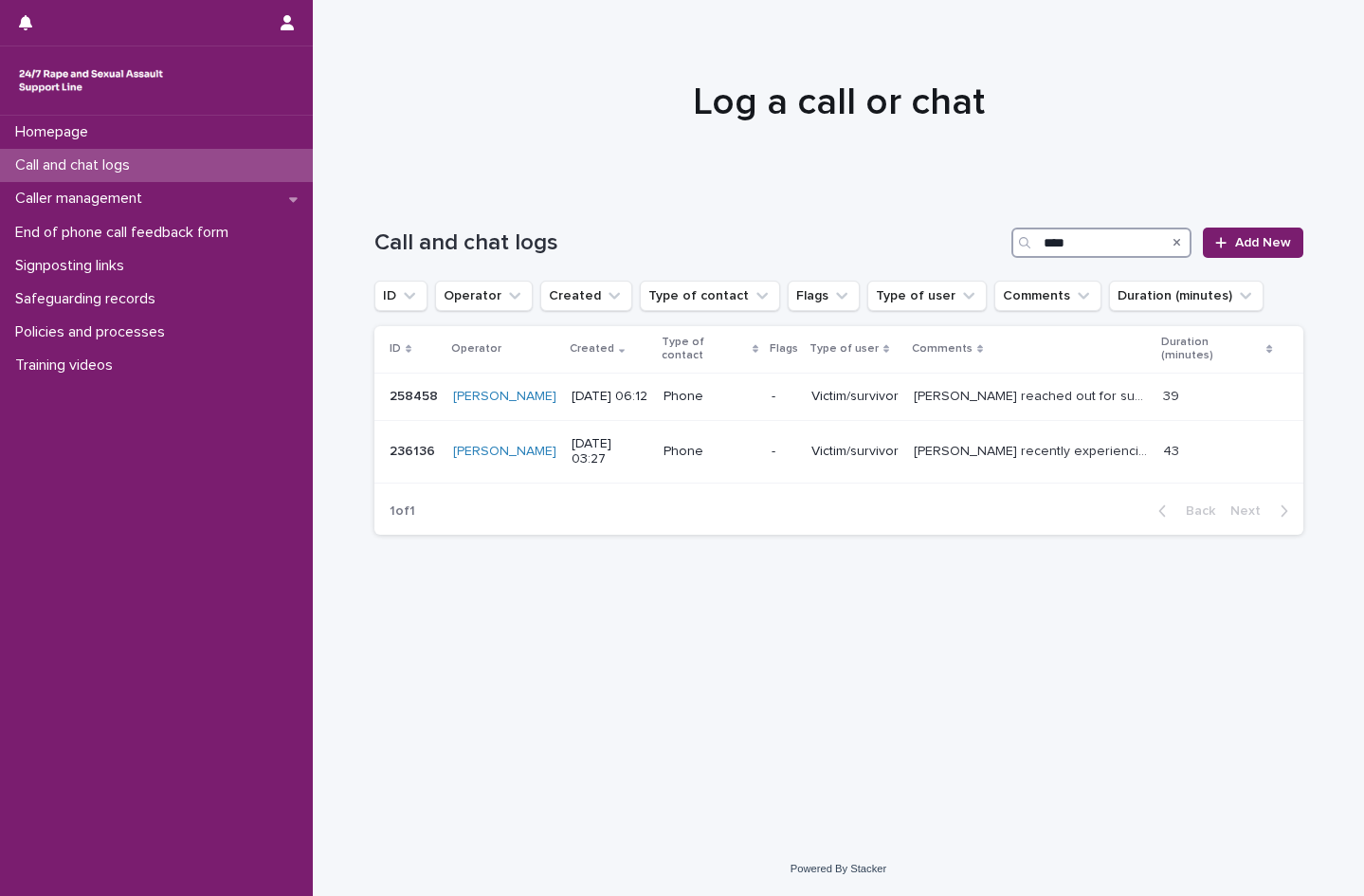
type input "****"
click at [1258, 242] on span "Add New" at bounding box center [1263, 243] width 56 height 14
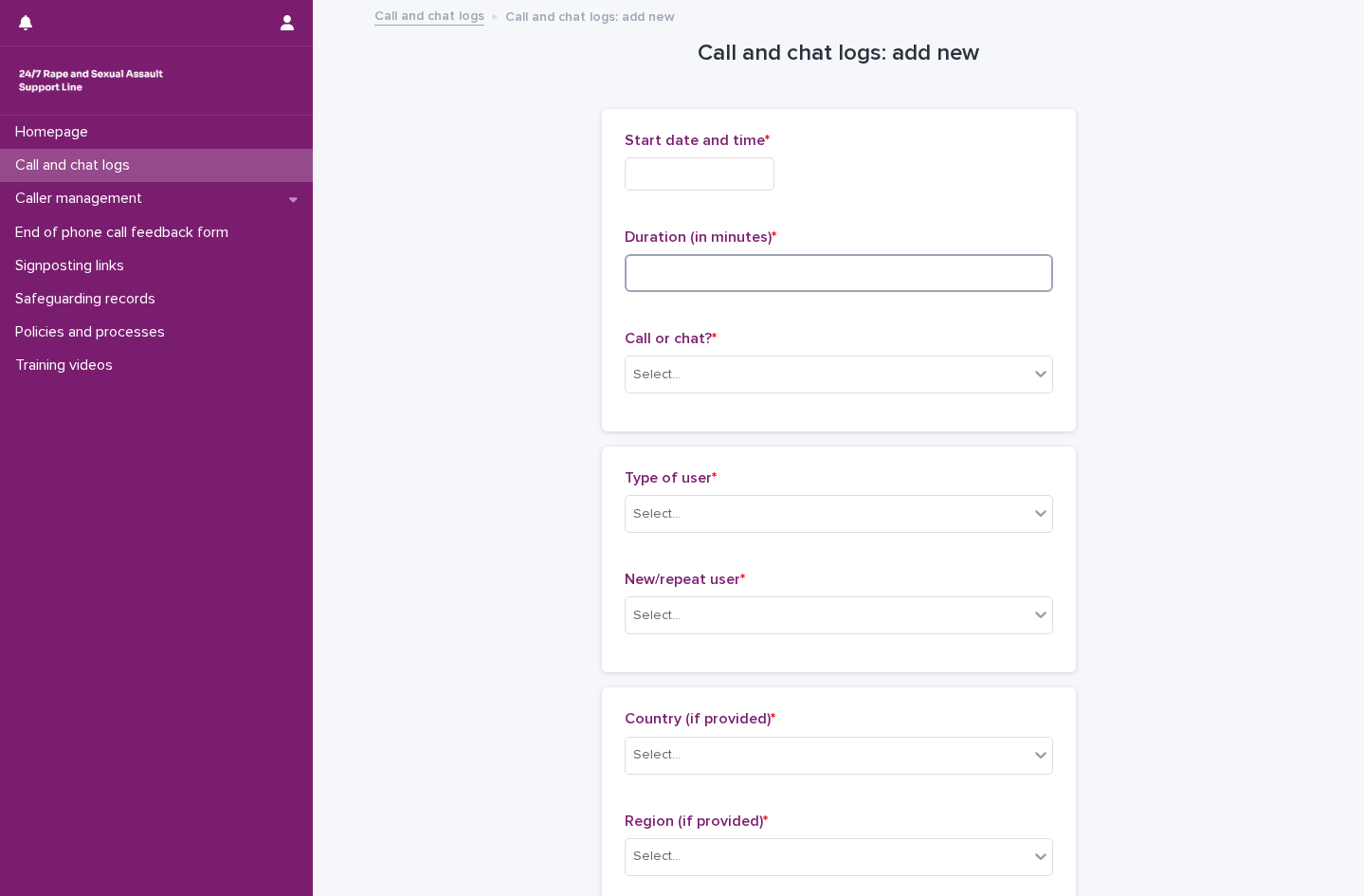
click at [694, 270] on input at bounding box center [838, 273] width 428 height 38
type input "*"
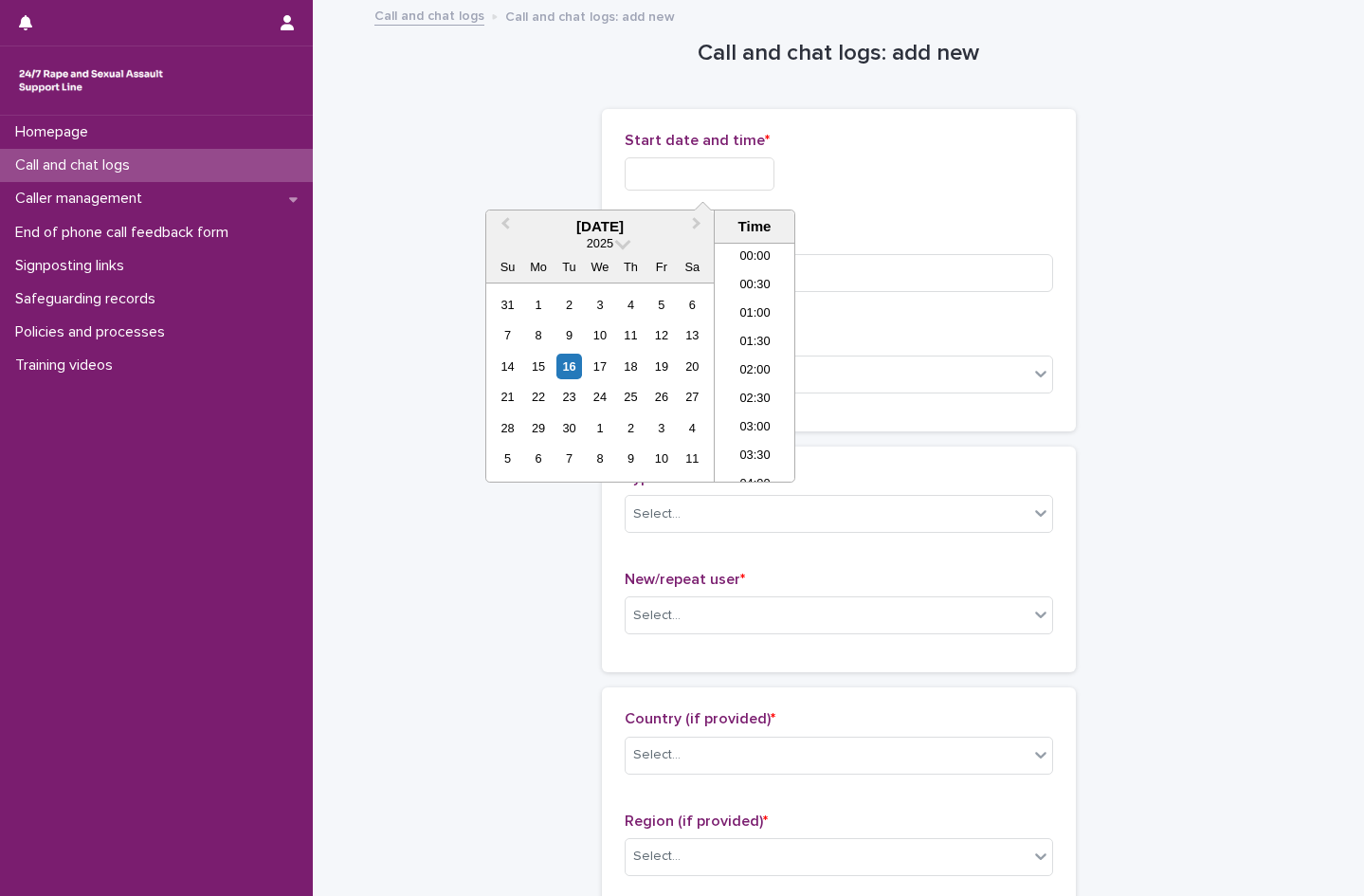
click at [644, 174] on input "text" at bounding box center [699, 174] width 150 height 33
click at [757, 362] on li "06:30" at bounding box center [754, 361] width 80 height 28
click at [729, 165] on input "**********" at bounding box center [699, 174] width 150 height 33
type input "**********"
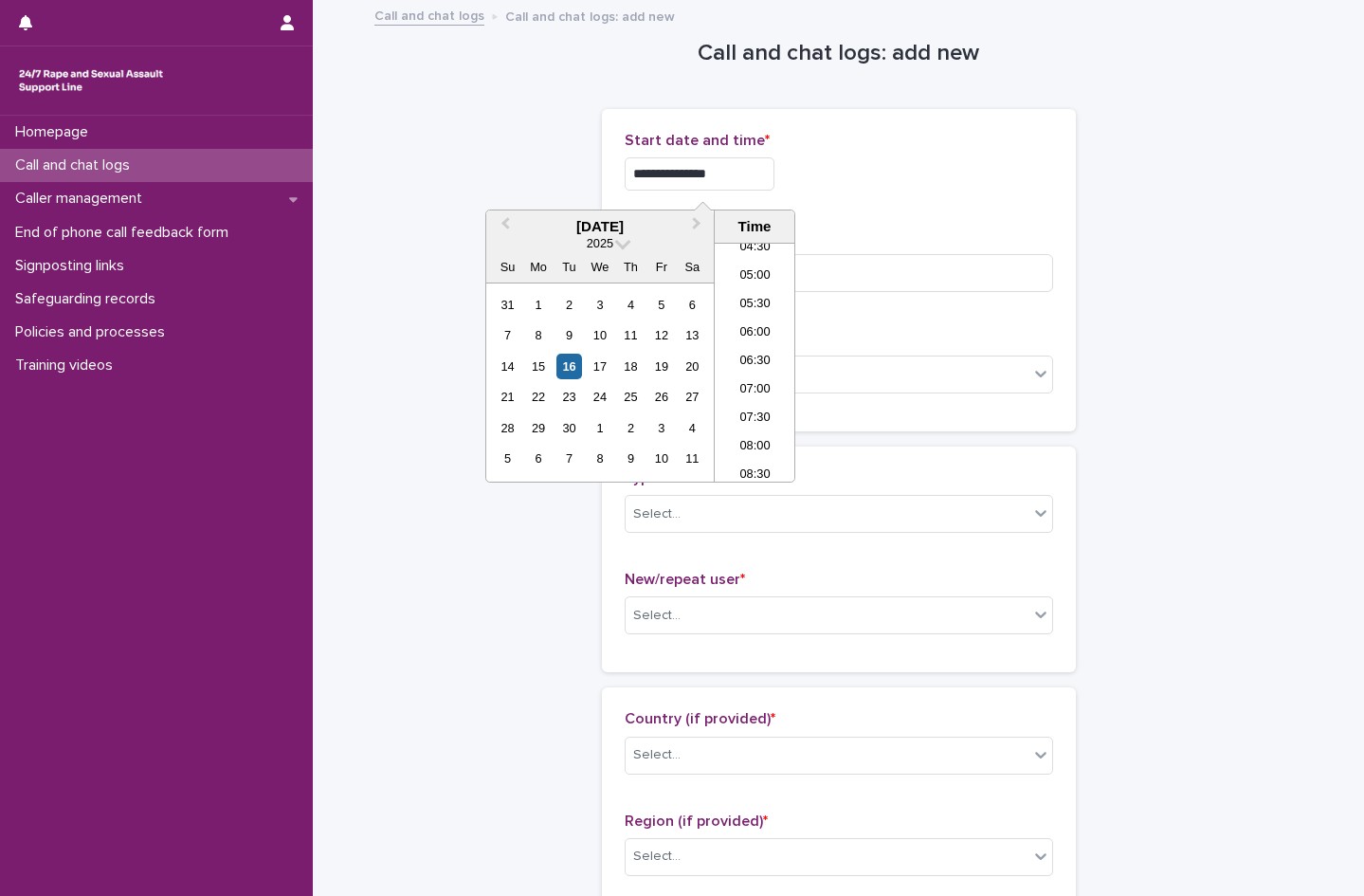
click at [937, 136] on p "Start date and time *" at bounding box center [838, 140] width 428 height 18
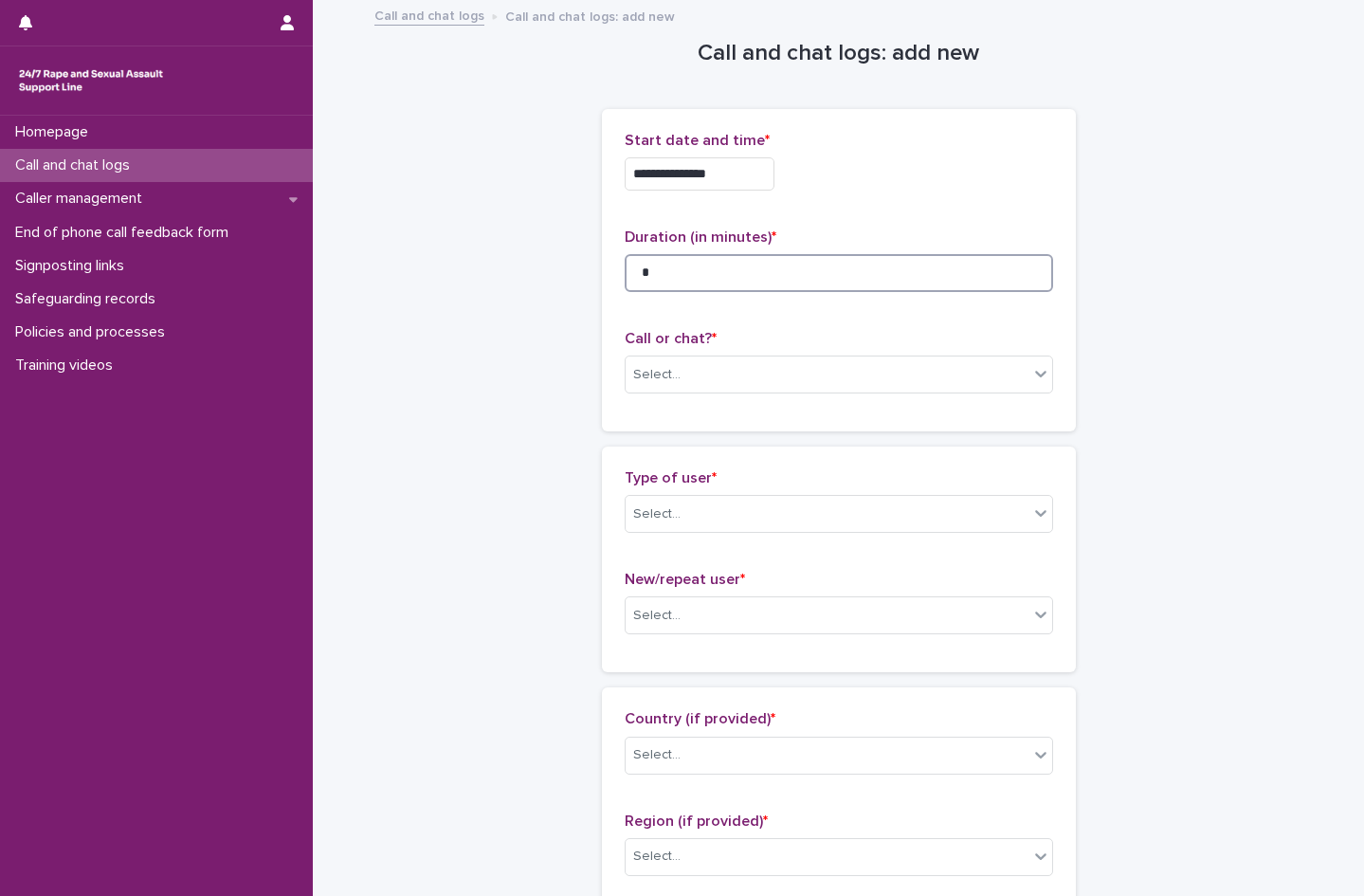
click at [675, 275] on input "*" at bounding box center [838, 273] width 428 height 38
type input "*"
click at [645, 371] on div "Select..." at bounding box center [656, 375] width 47 height 20
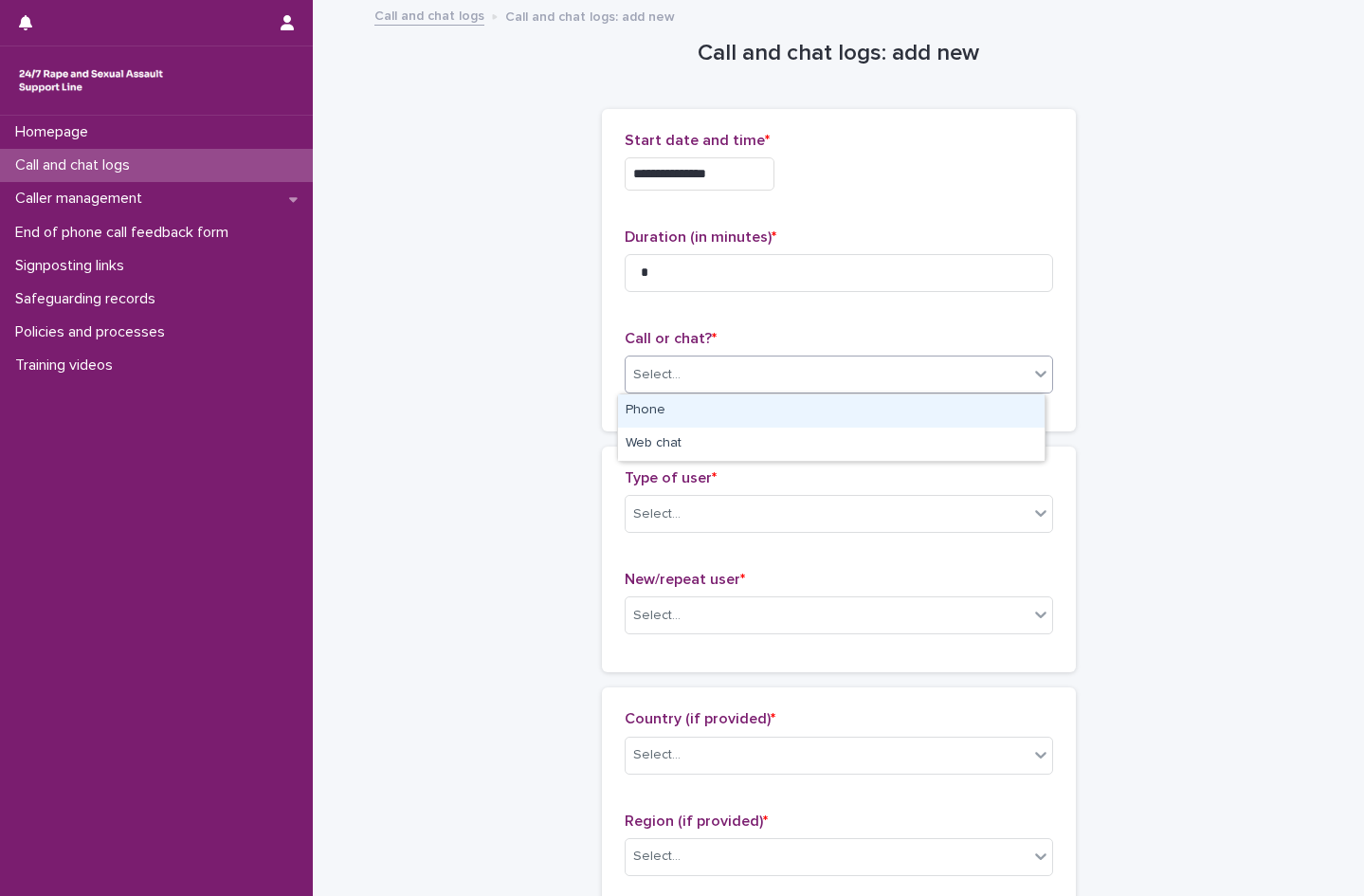
click at [666, 410] on div "Phone" at bounding box center [830, 411] width 426 height 33
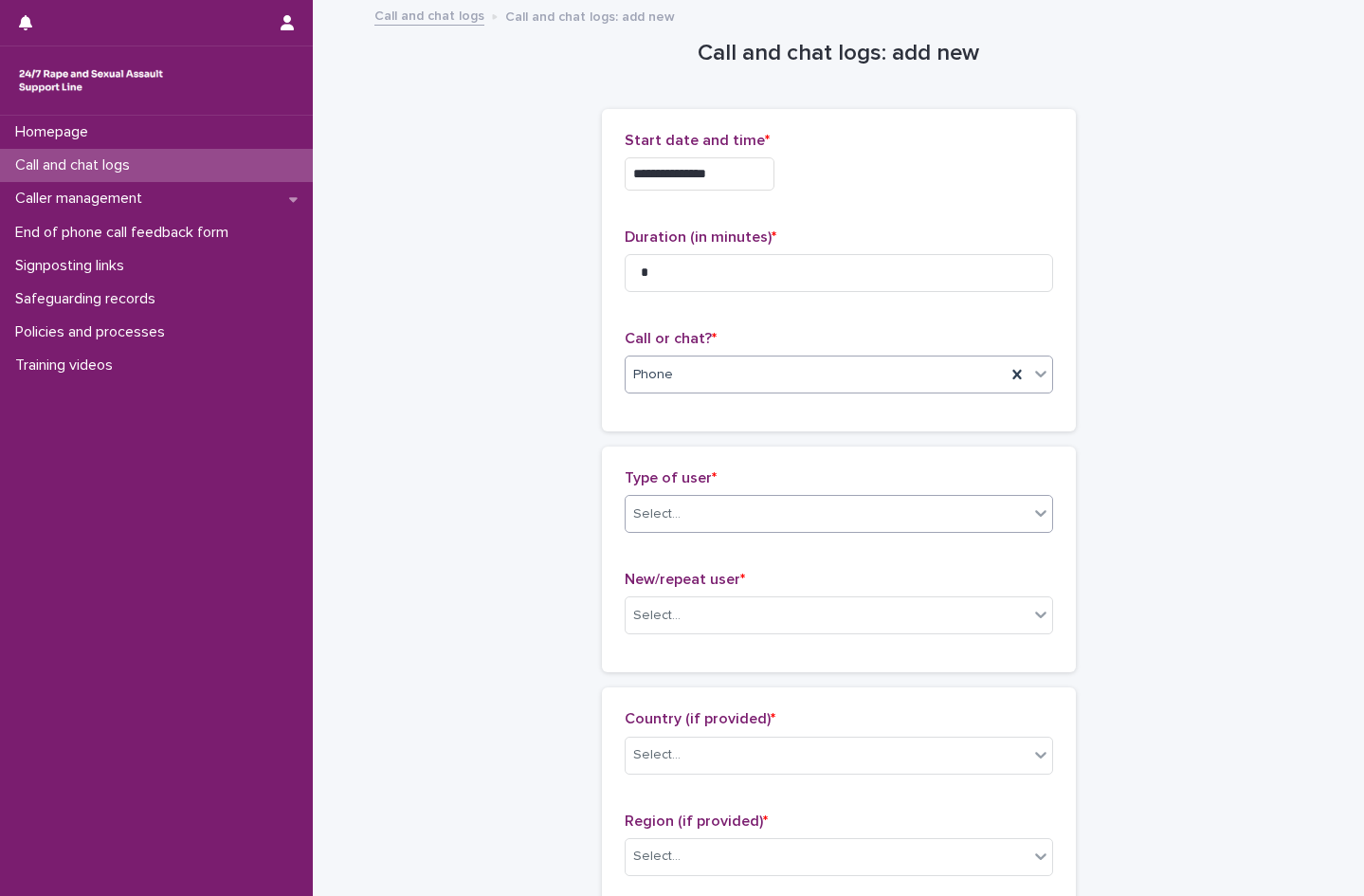
click at [687, 517] on div "Select..." at bounding box center [827, 514] width 403 height 31
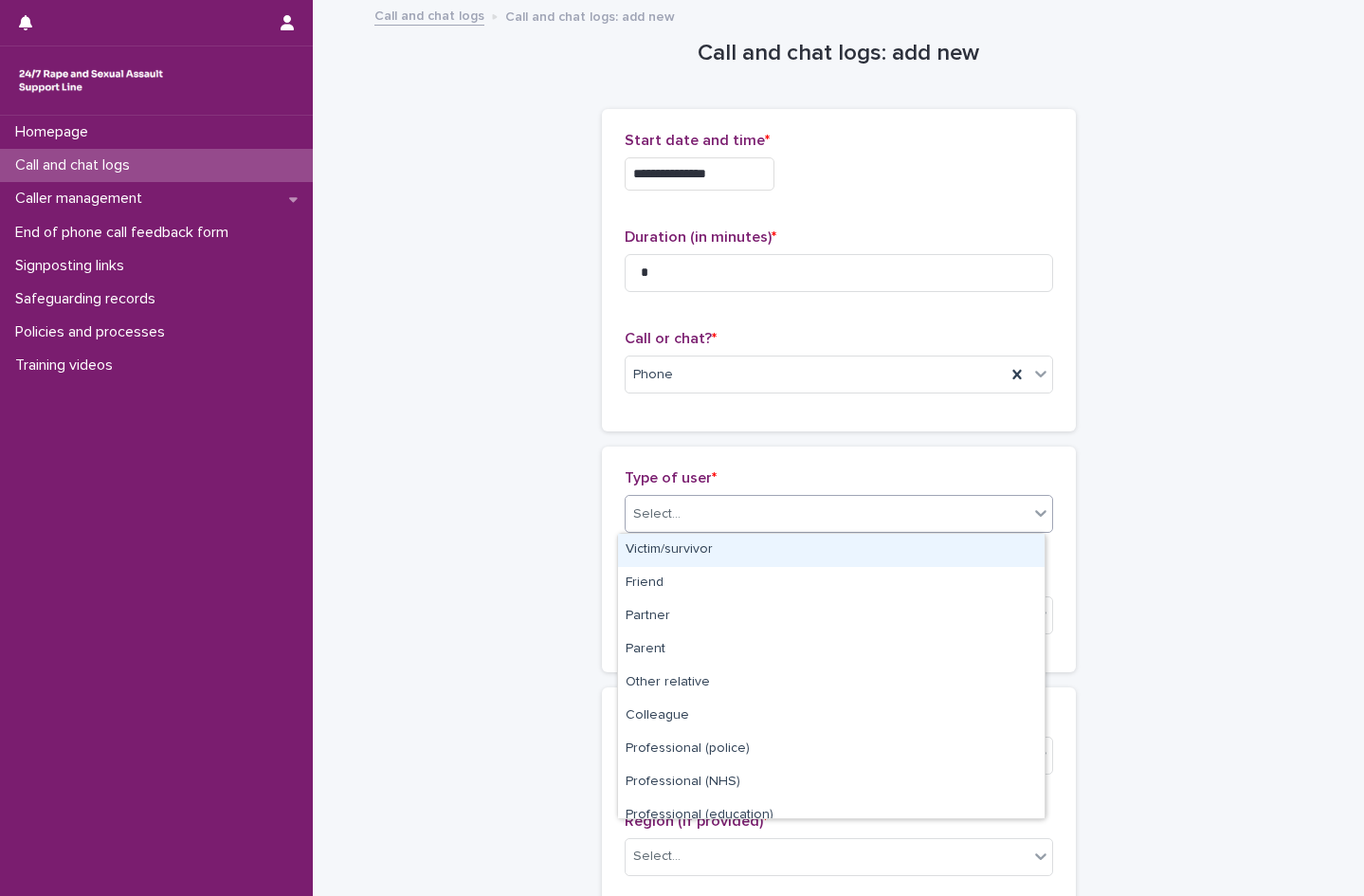
click at [692, 546] on div "Victim/survivor" at bounding box center [830, 550] width 426 height 33
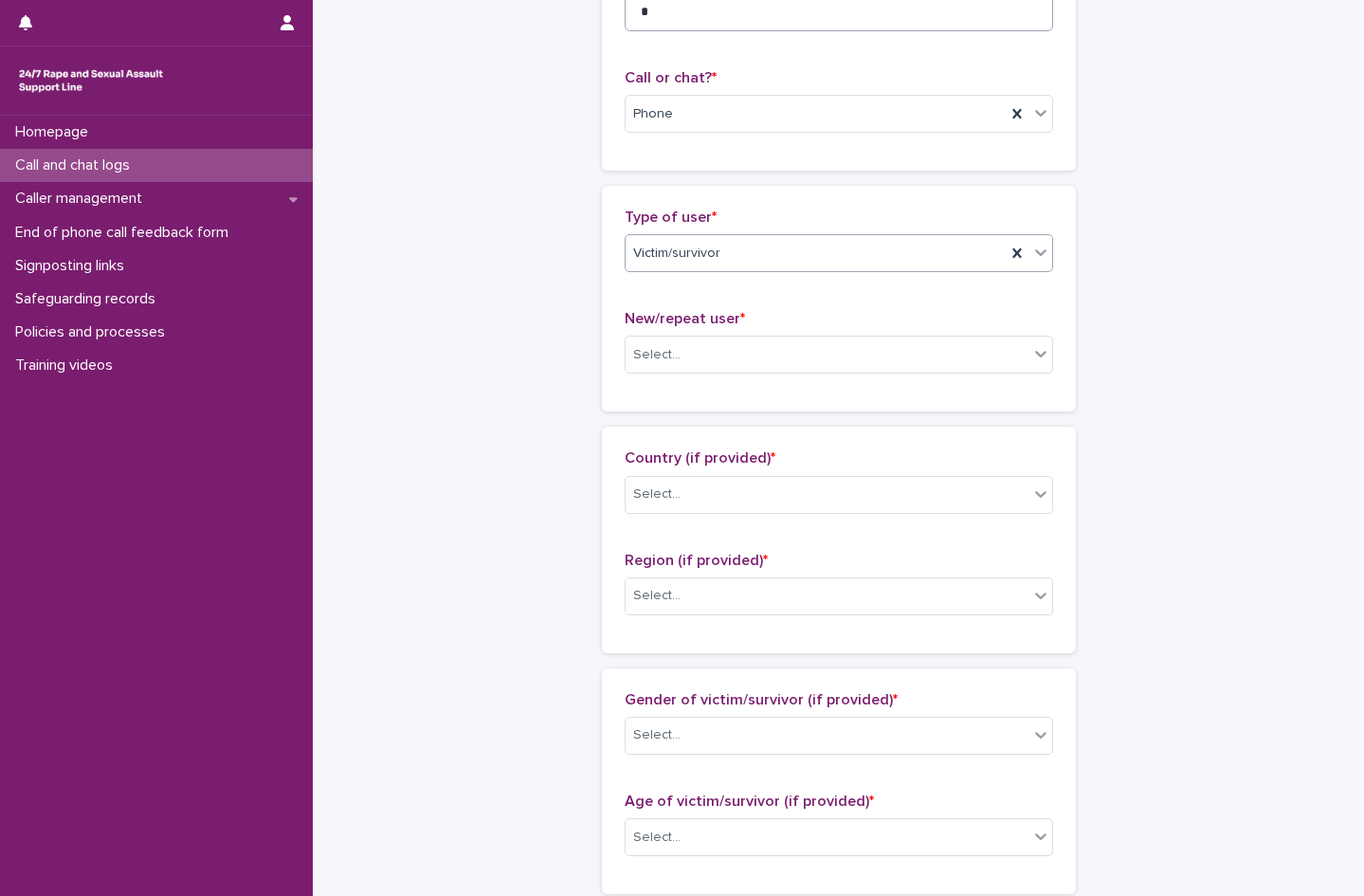
scroll to position [379, 0]
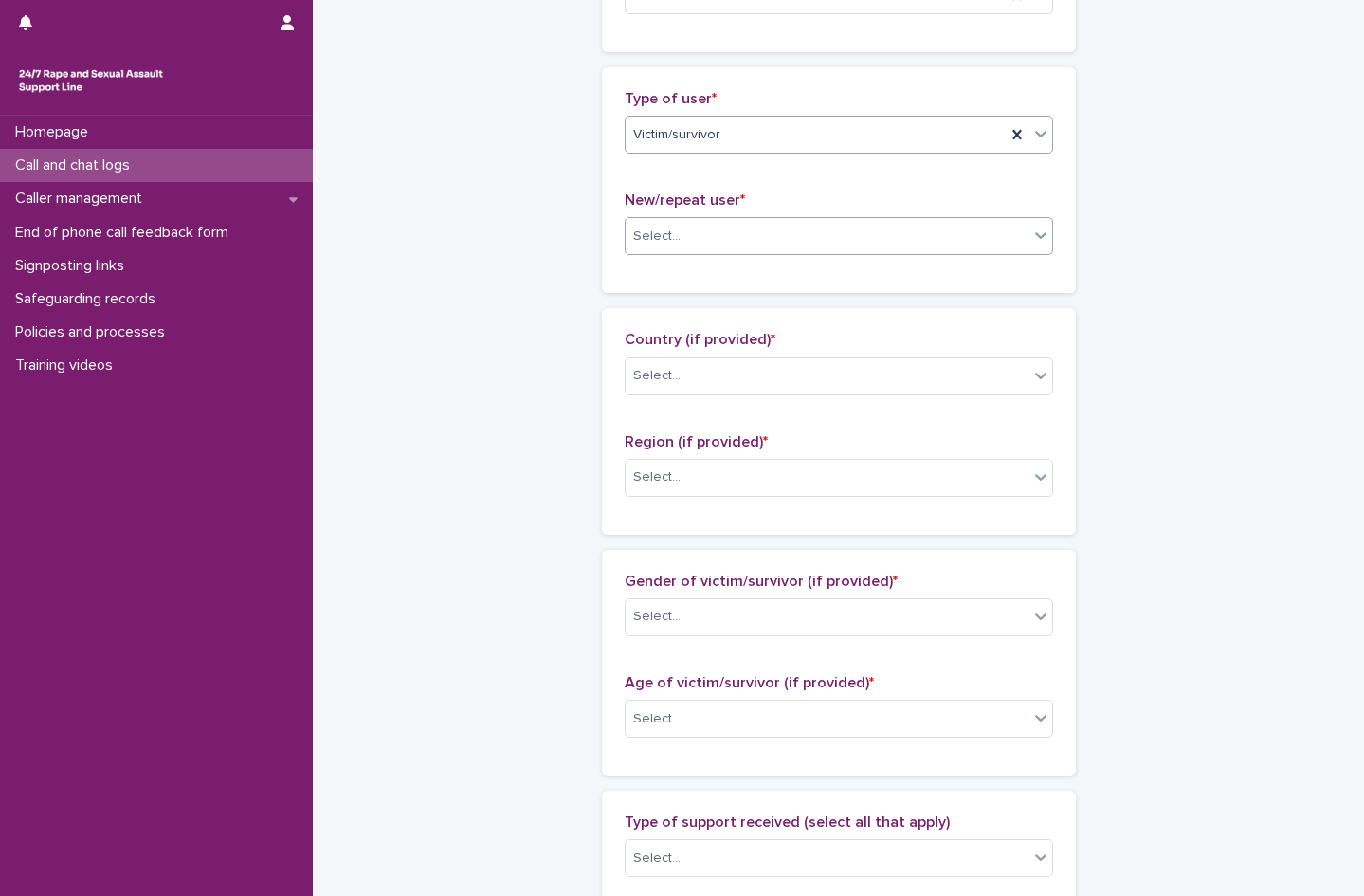
click at [699, 238] on div "Select..." at bounding box center [827, 237] width 403 height 31
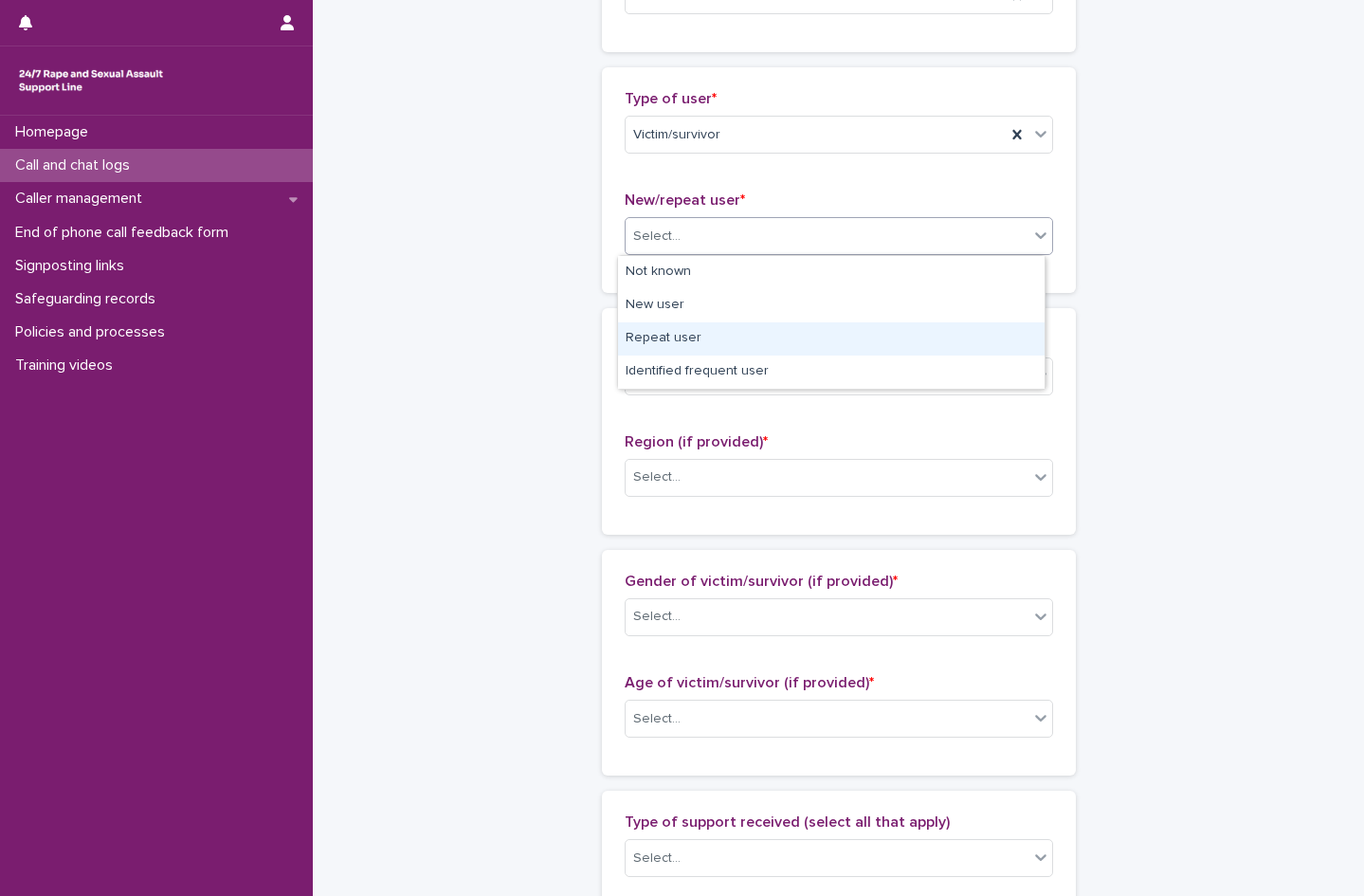
click at [687, 337] on div "Repeat user" at bounding box center [830, 338] width 426 height 33
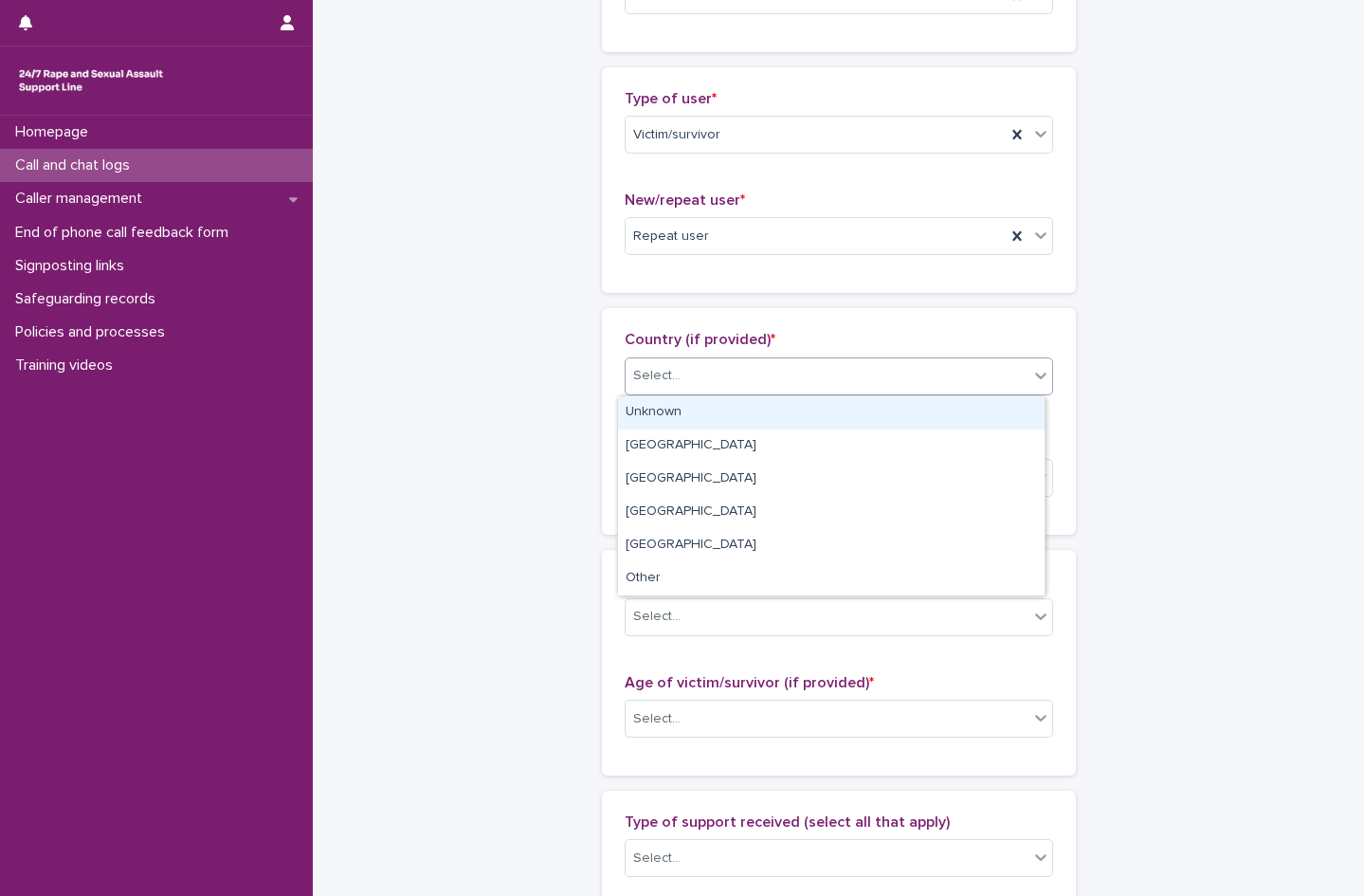
click at [690, 386] on div "Select..." at bounding box center [827, 376] width 403 height 31
click at [696, 409] on div "Unknown" at bounding box center [830, 413] width 426 height 33
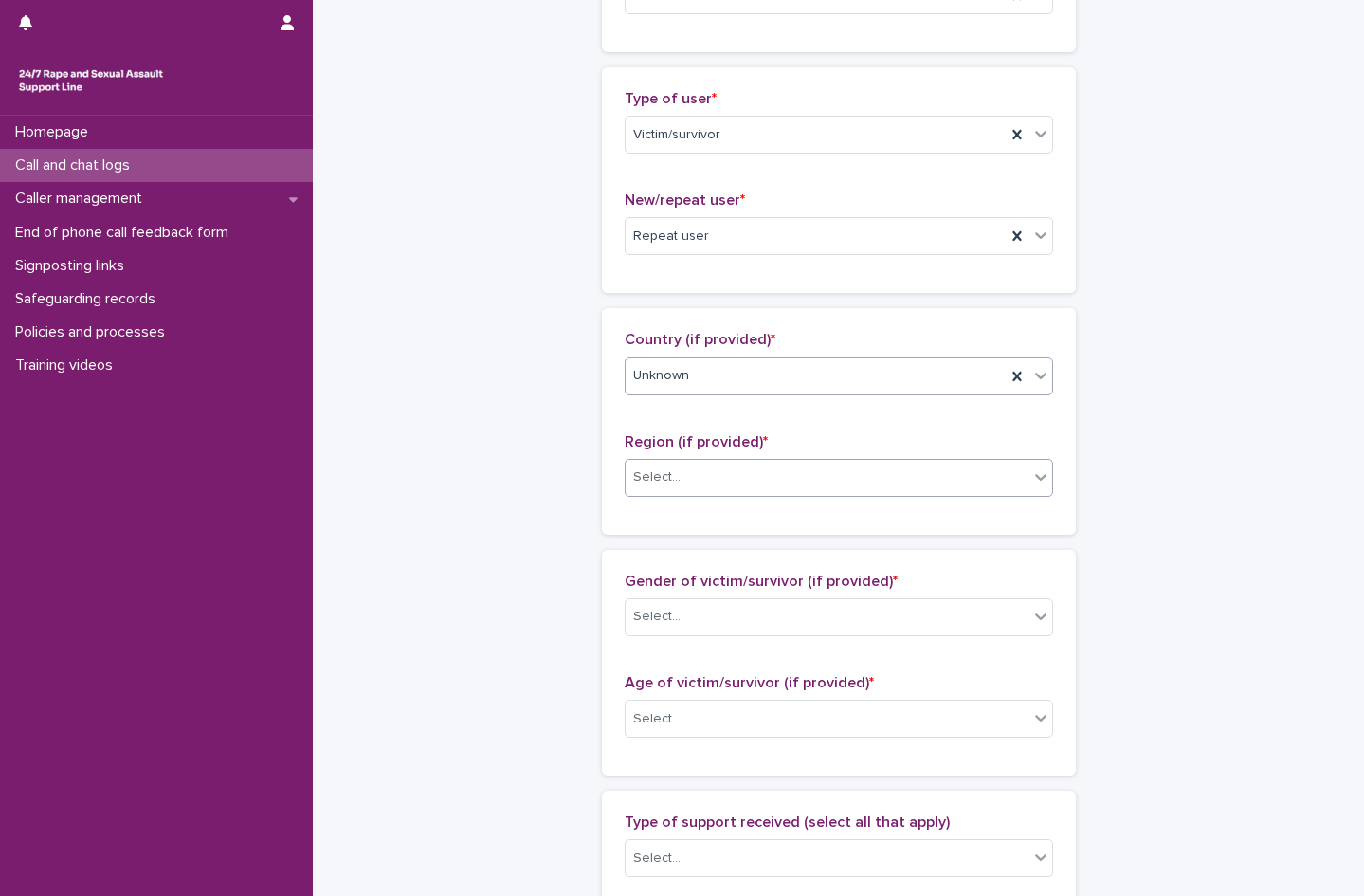
click at [691, 467] on div "Select..." at bounding box center [827, 477] width 403 height 31
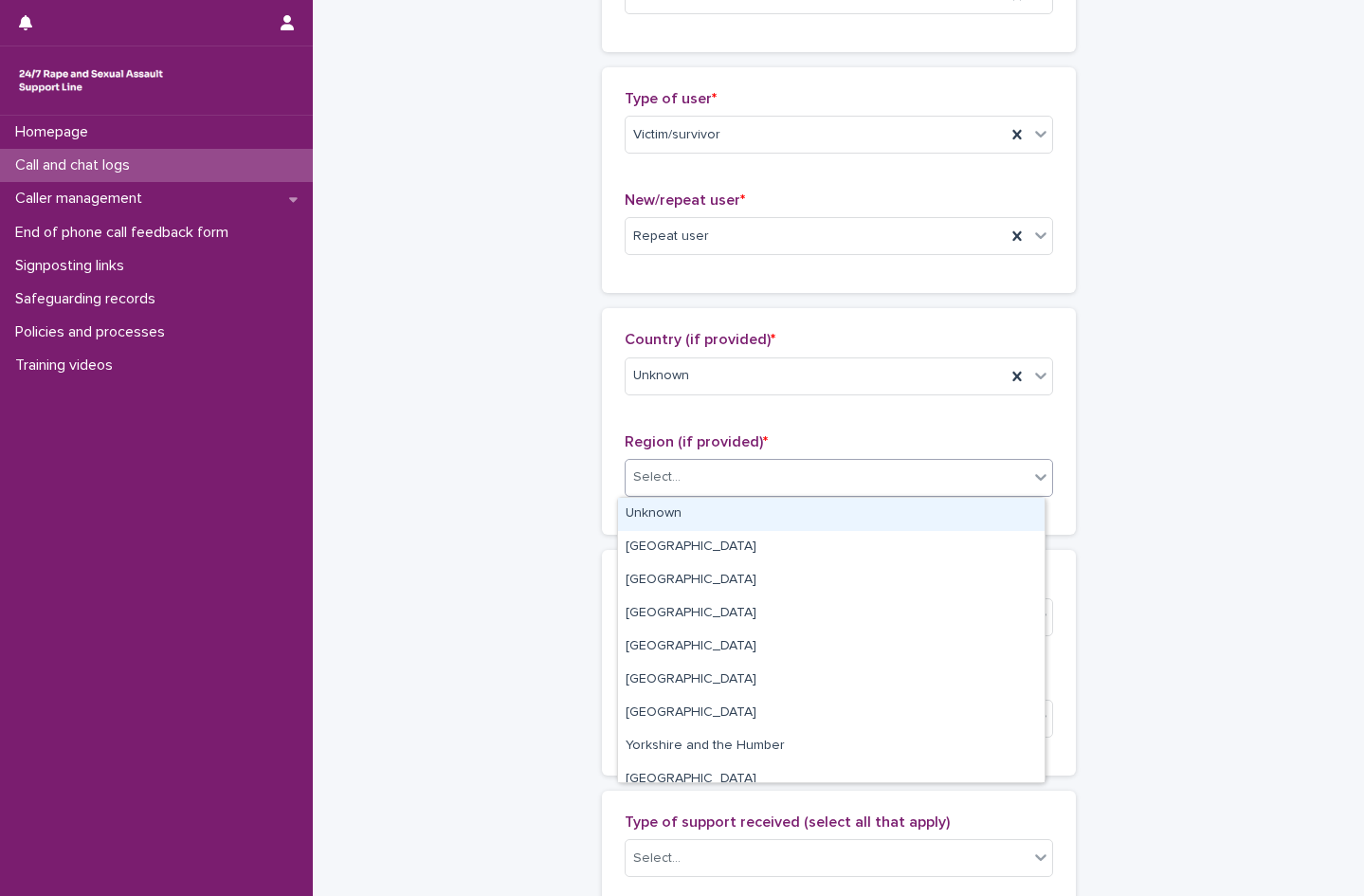
click at [700, 513] on div "Unknown" at bounding box center [830, 514] width 426 height 33
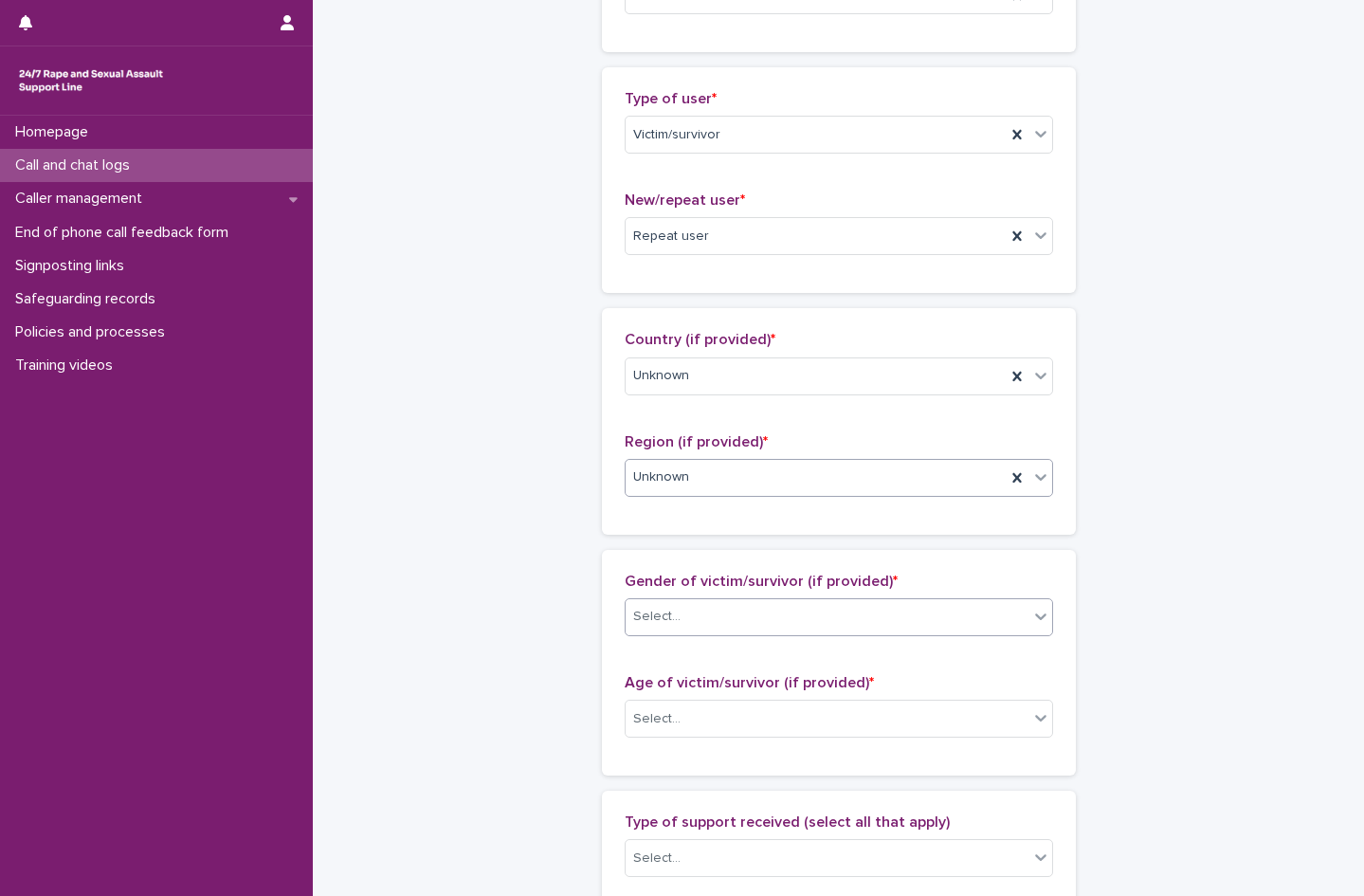
click at [714, 621] on div "Select..." at bounding box center [827, 617] width 403 height 31
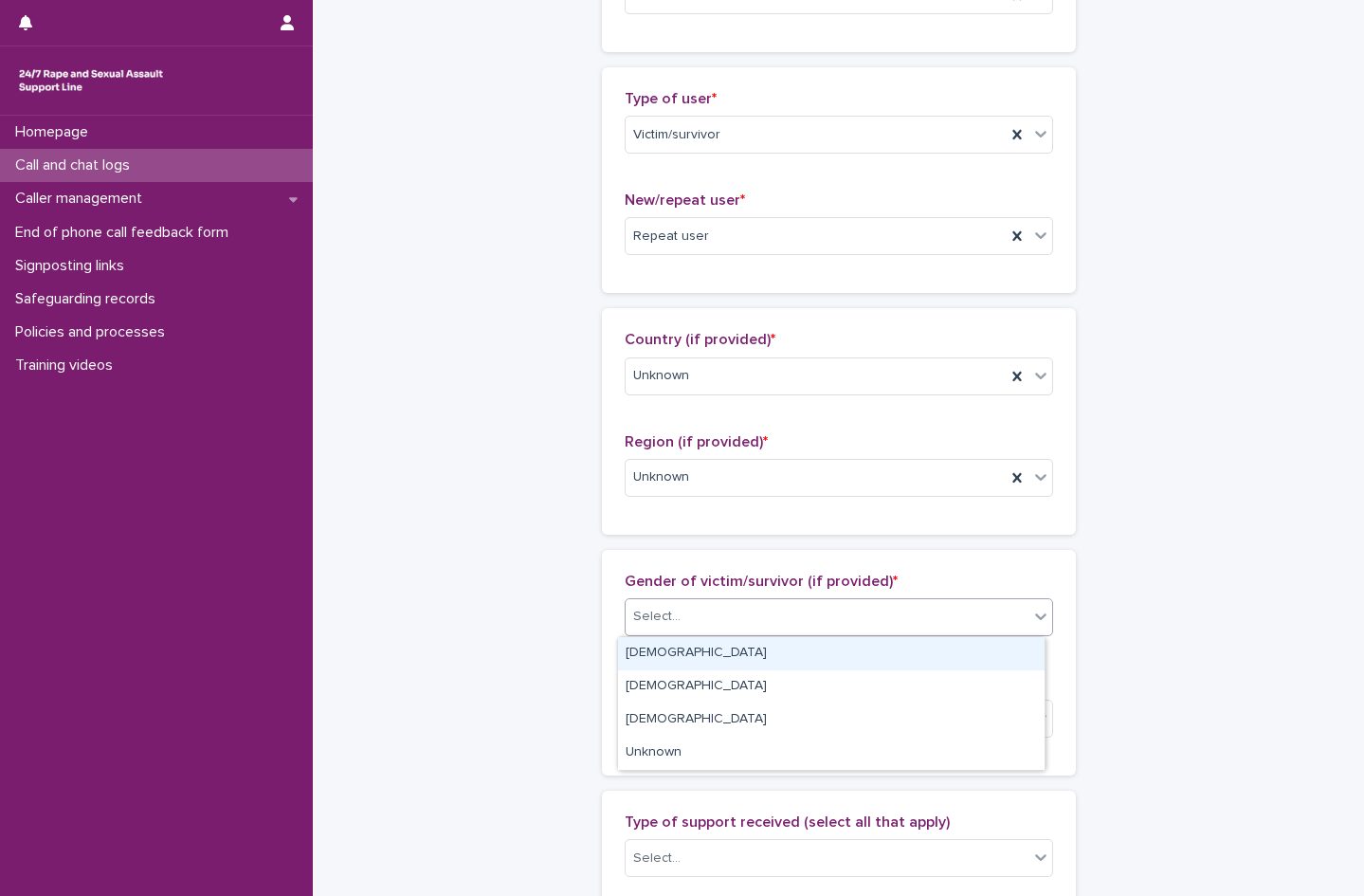
click at [694, 652] on div "[DEMOGRAPHIC_DATA]" at bounding box center [830, 653] width 426 height 33
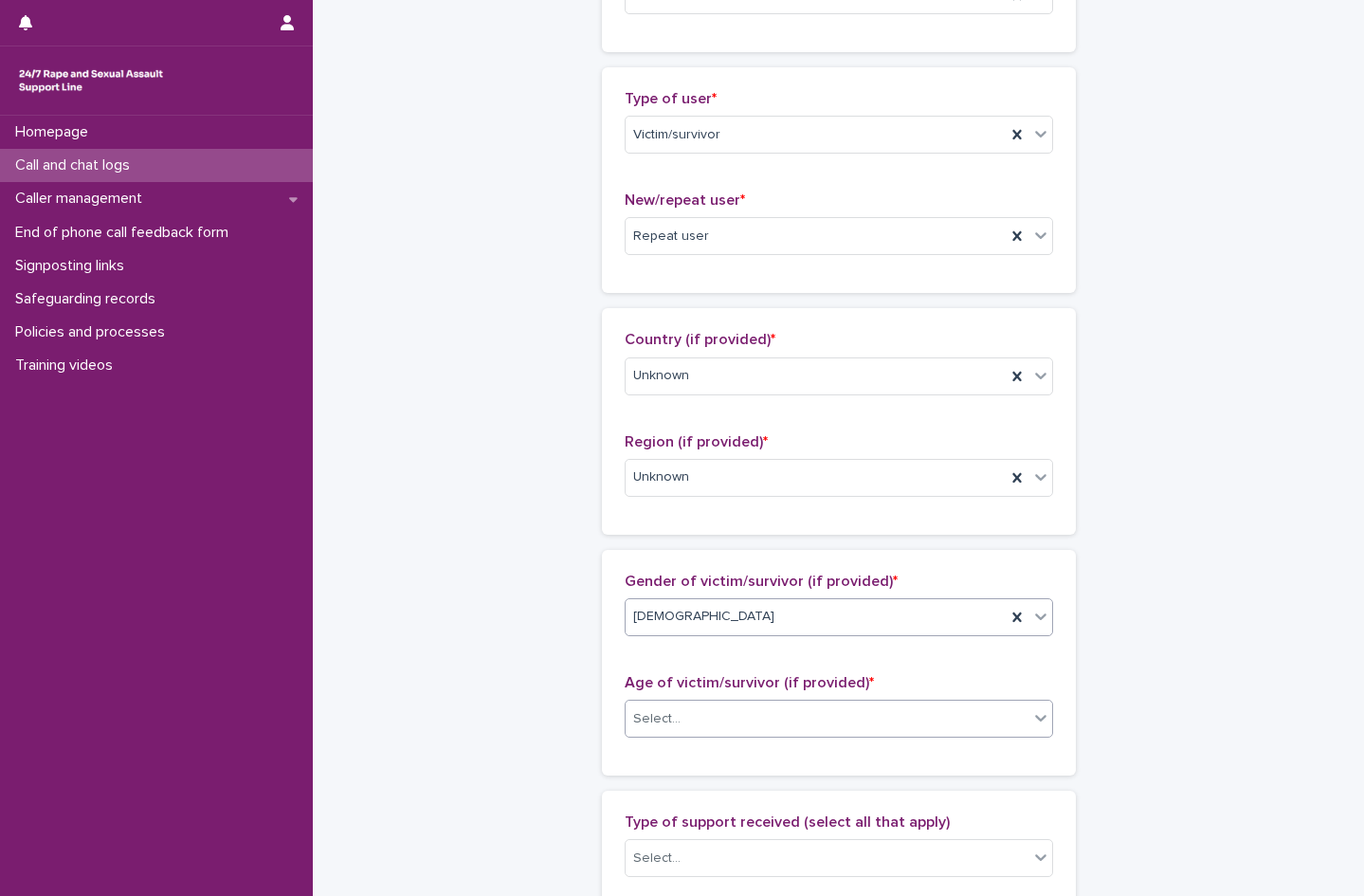
click at [692, 724] on div "Select..." at bounding box center [827, 719] width 403 height 31
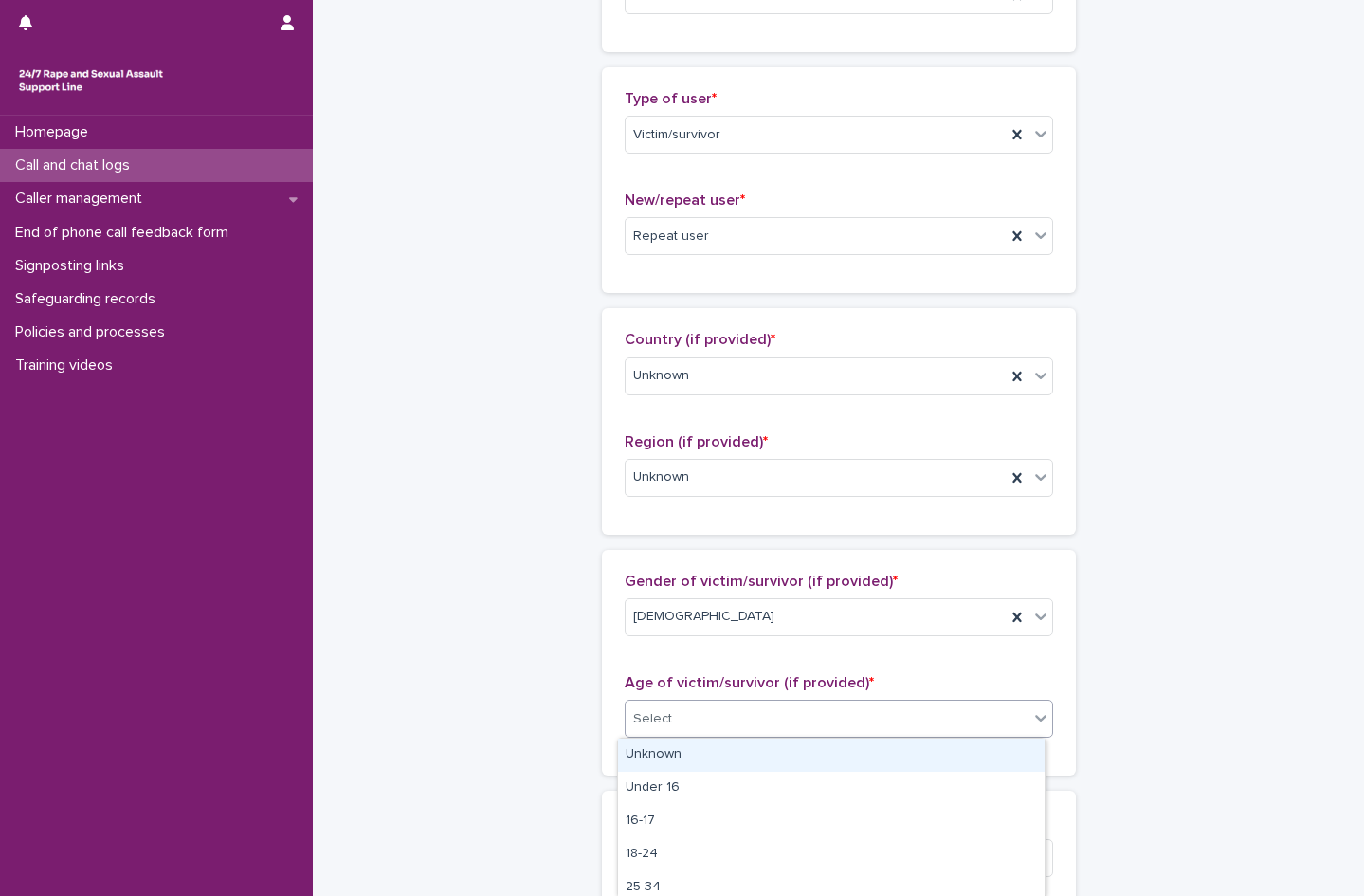
click at [693, 757] on div "Unknown" at bounding box center [830, 755] width 426 height 33
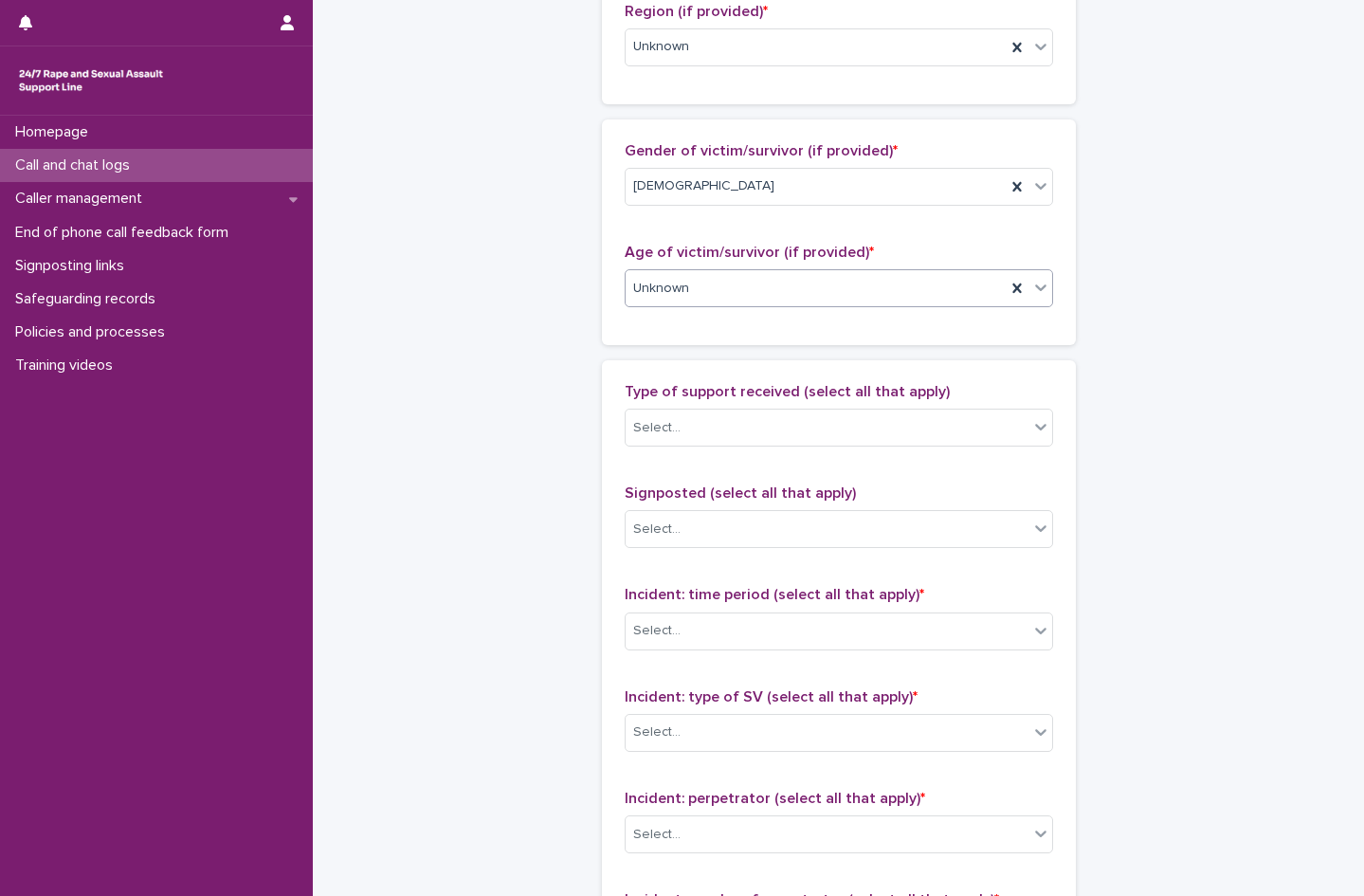
scroll to position [853, 0]
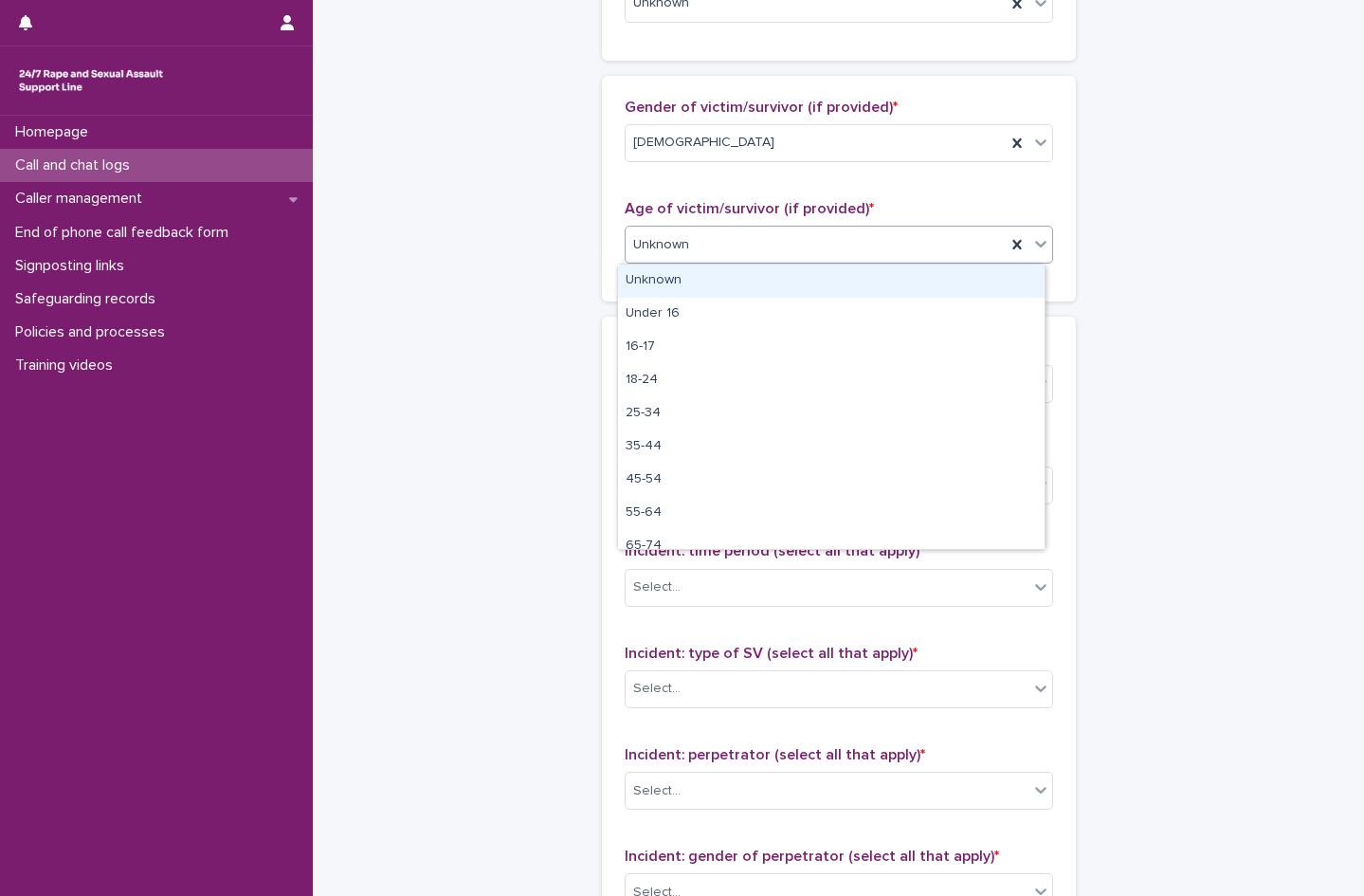
click at [668, 244] on span "Unknown" at bounding box center [661, 245] width 56 height 20
click at [658, 251] on span "Unknown" at bounding box center [661, 245] width 56 height 20
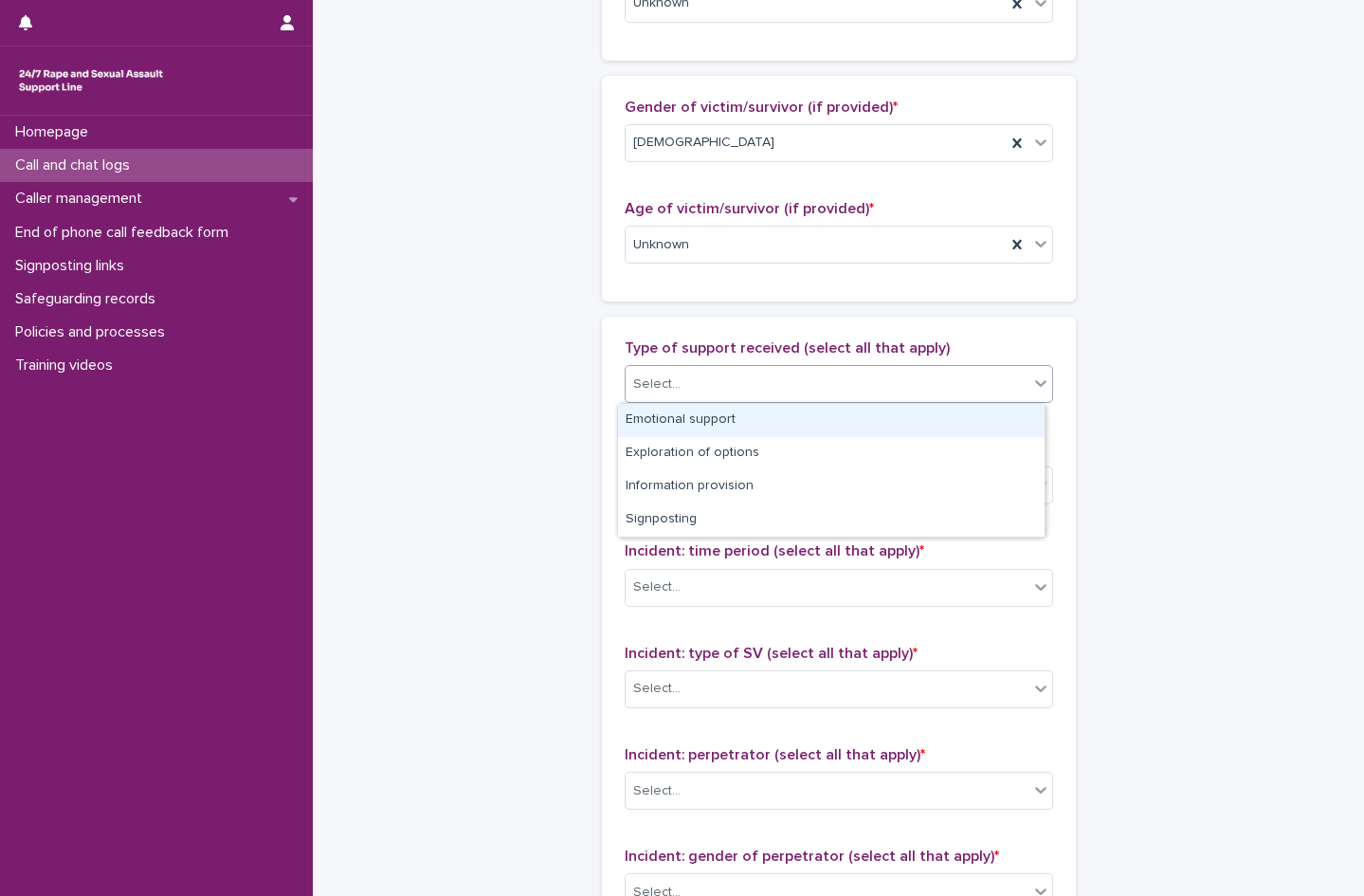
click at [668, 379] on div "Select..." at bounding box center [656, 384] width 47 height 20
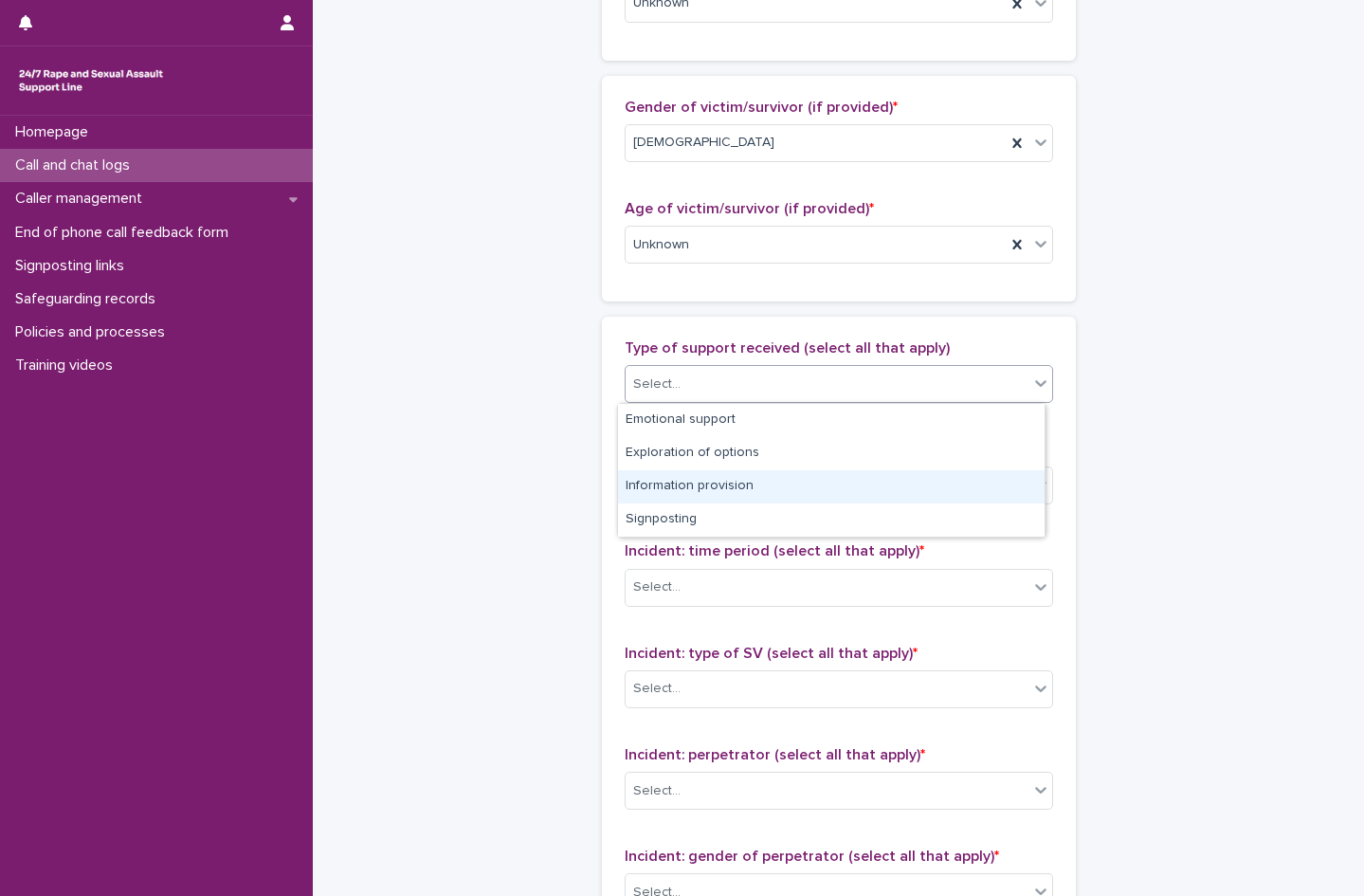
click at [730, 486] on div "Information provision" at bounding box center [830, 486] width 426 height 33
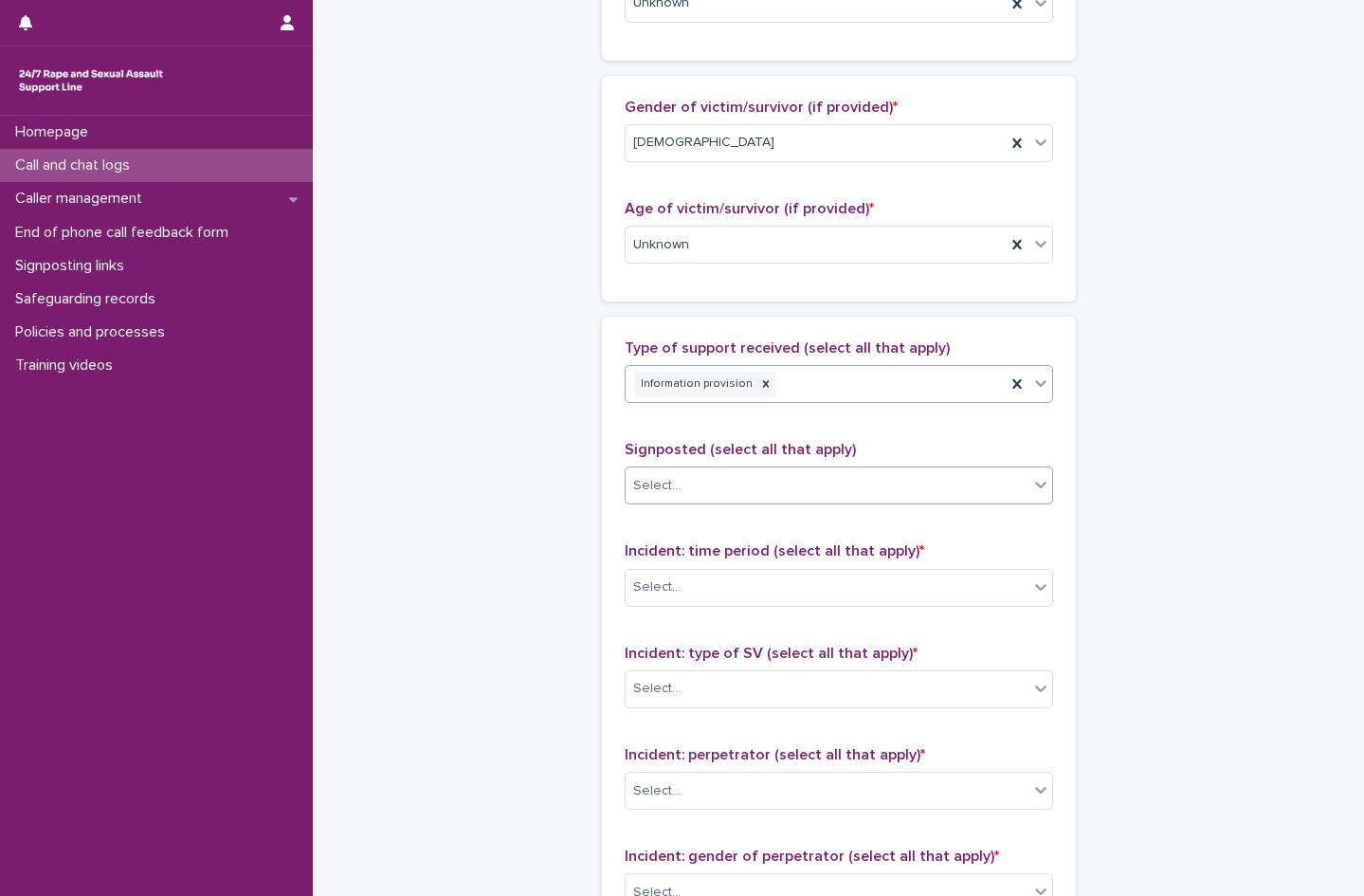
click at [691, 492] on div "Select..." at bounding box center [827, 485] width 403 height 31
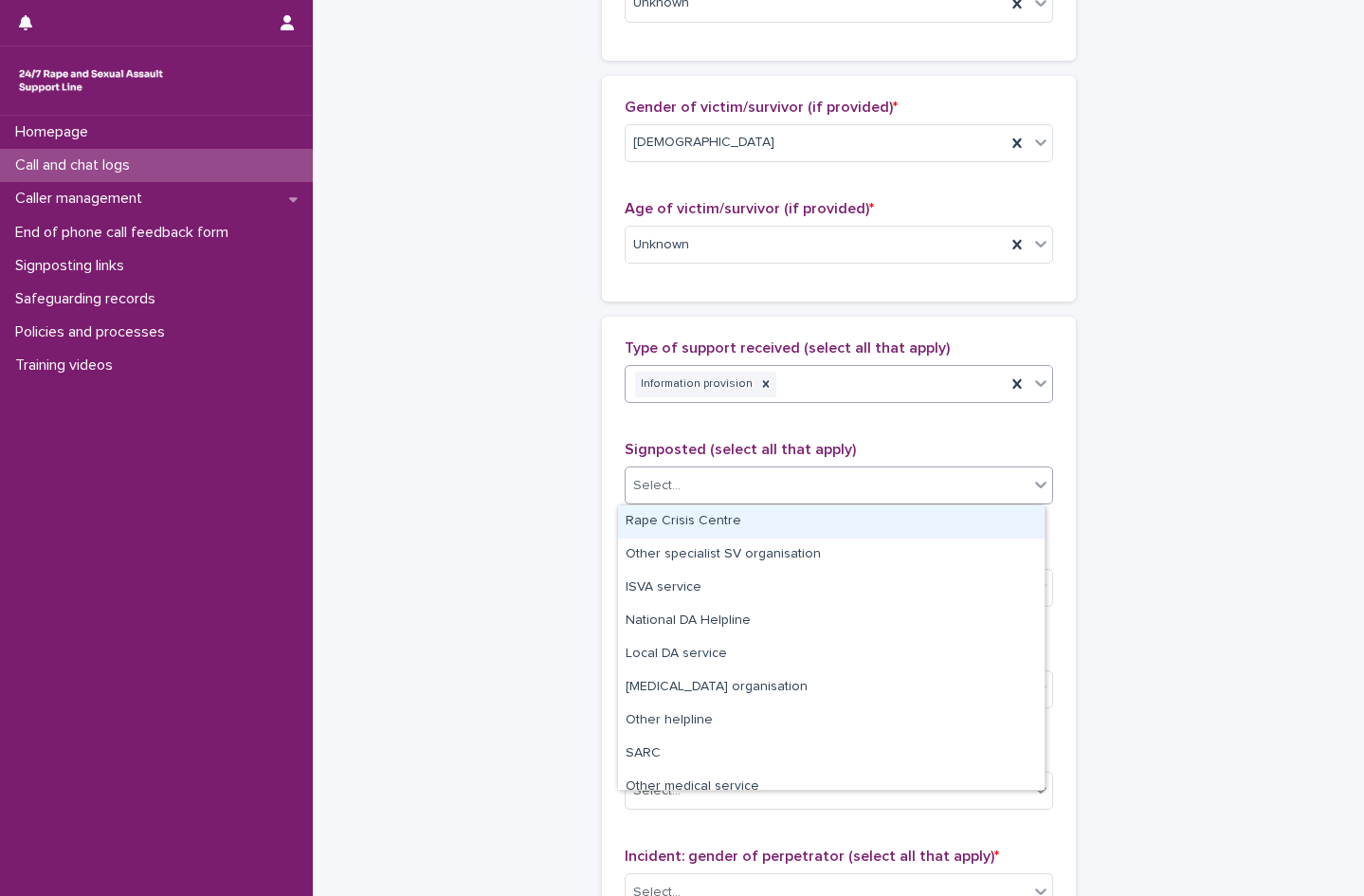
click at [845, 387] on div "Information provision" at bounding box center [815, 385] width 380 height 33
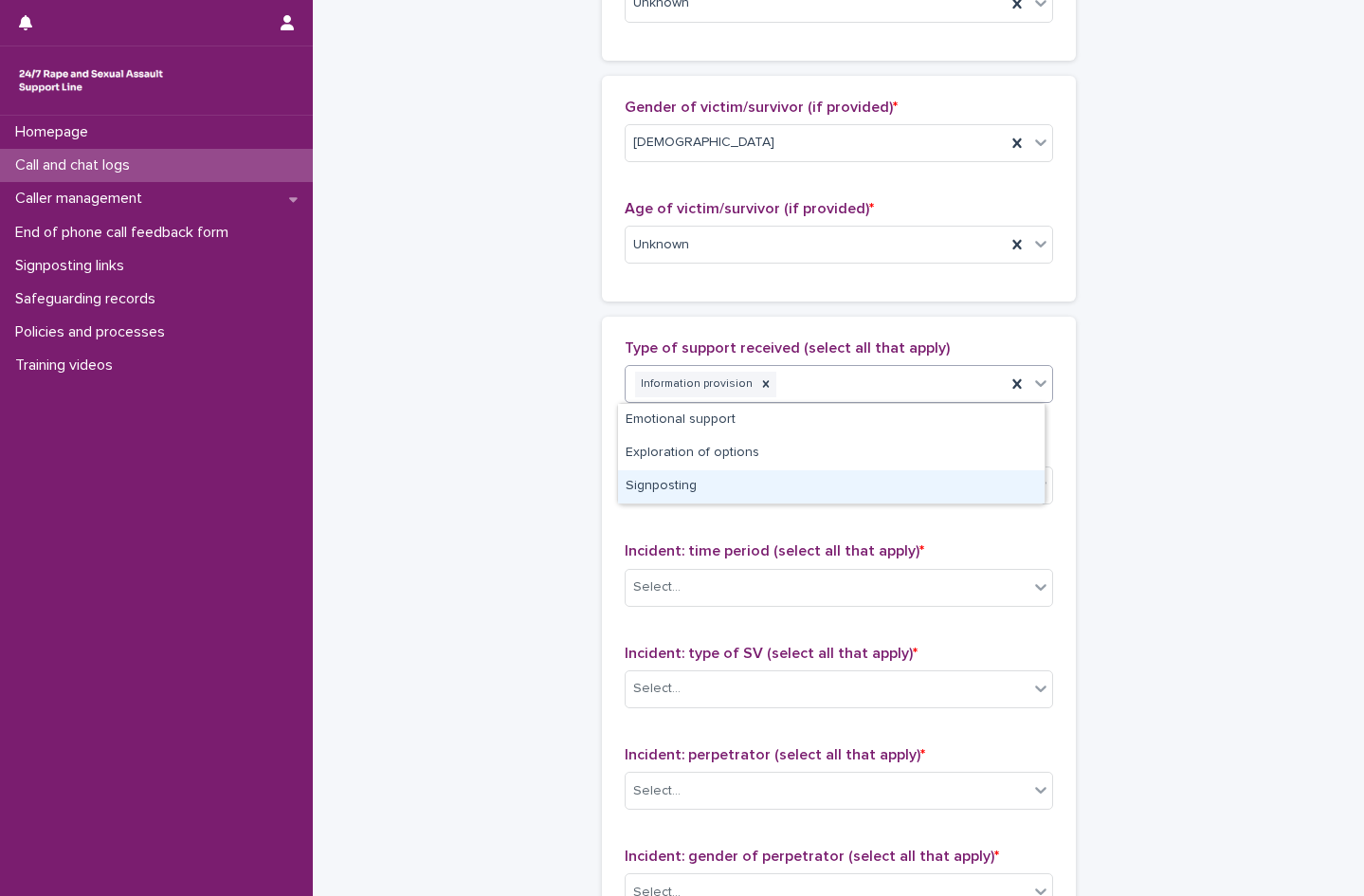
click at [679, 492] on div "Signposting" at bounding box center [830, 486] width 426 height 33
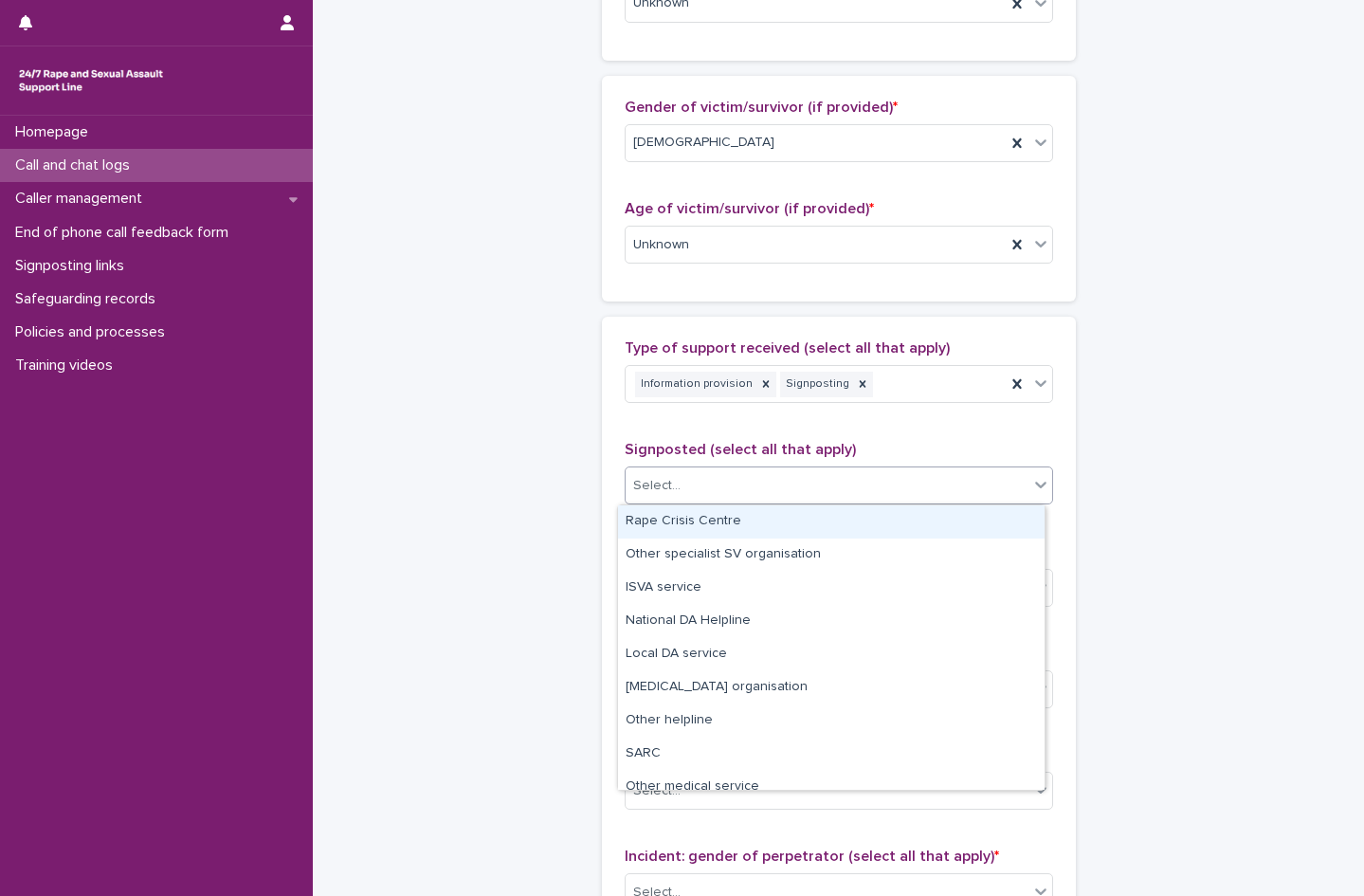
click at [671, 474] on div "Select..." at bounding box center [827, 485] width 403 height 31
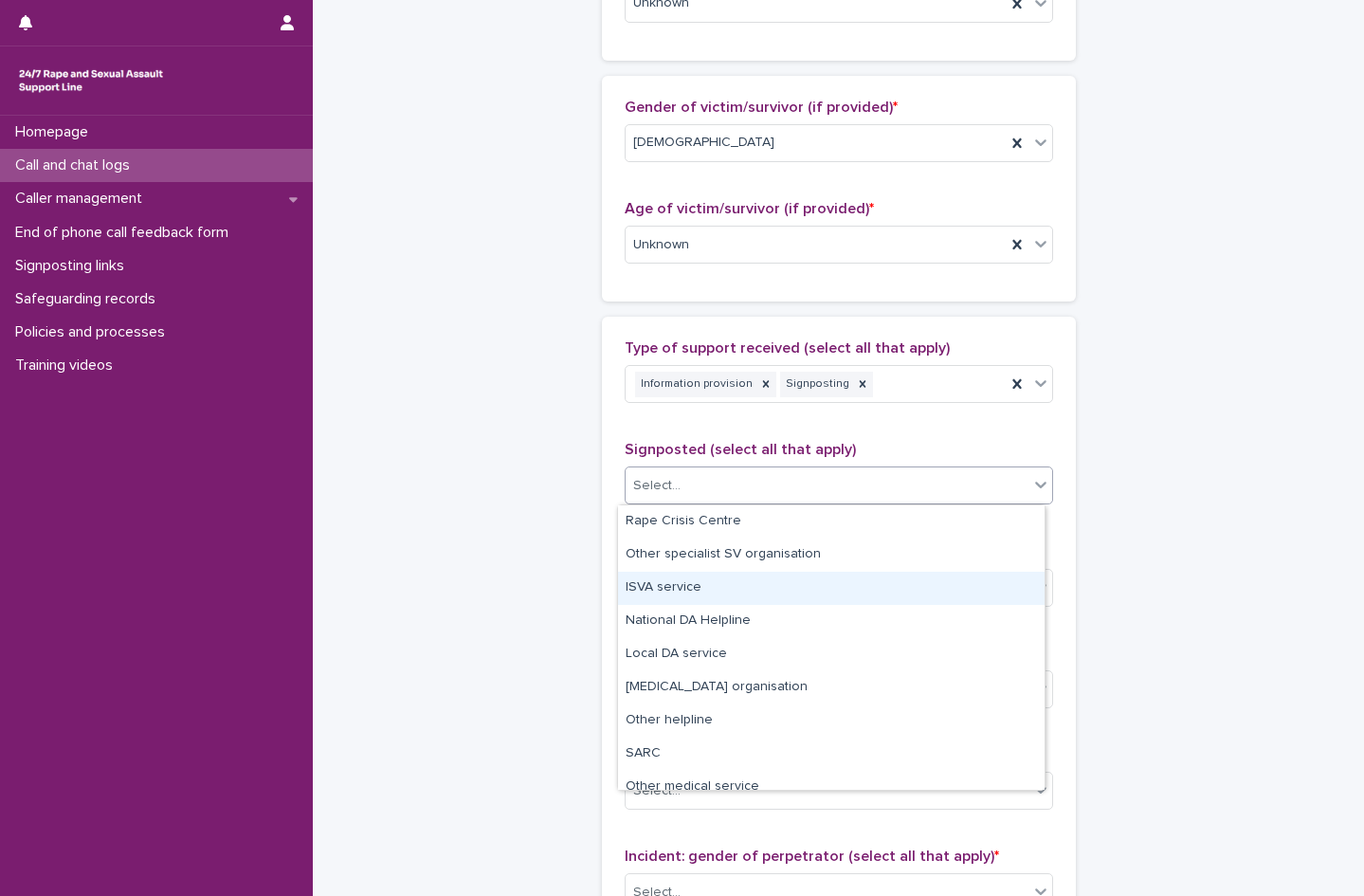
click at [726, 593] on div "ISVA service" at bounding box center [830, 588] width 426 height 33
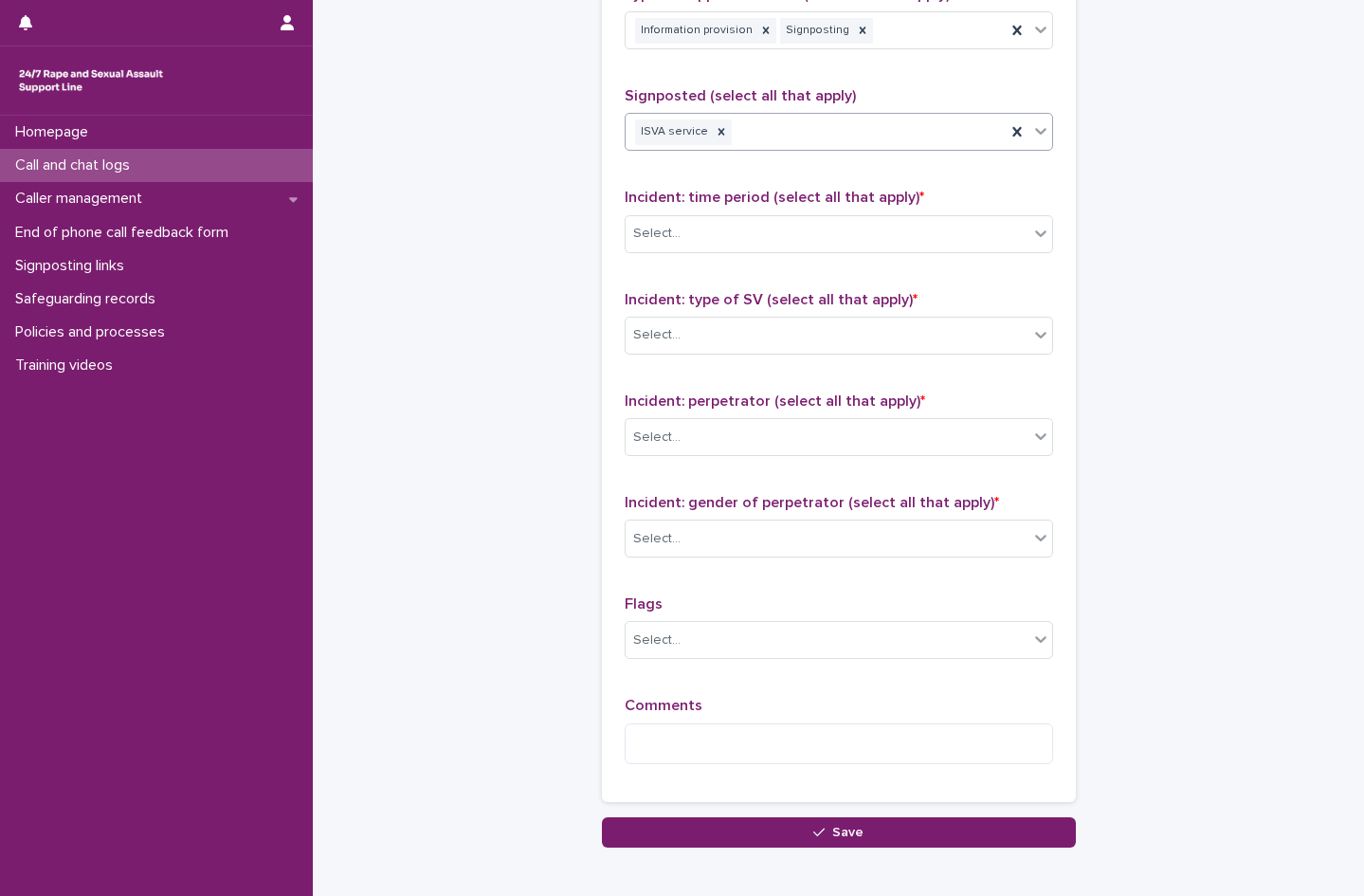
scroll to position [1232, 0]
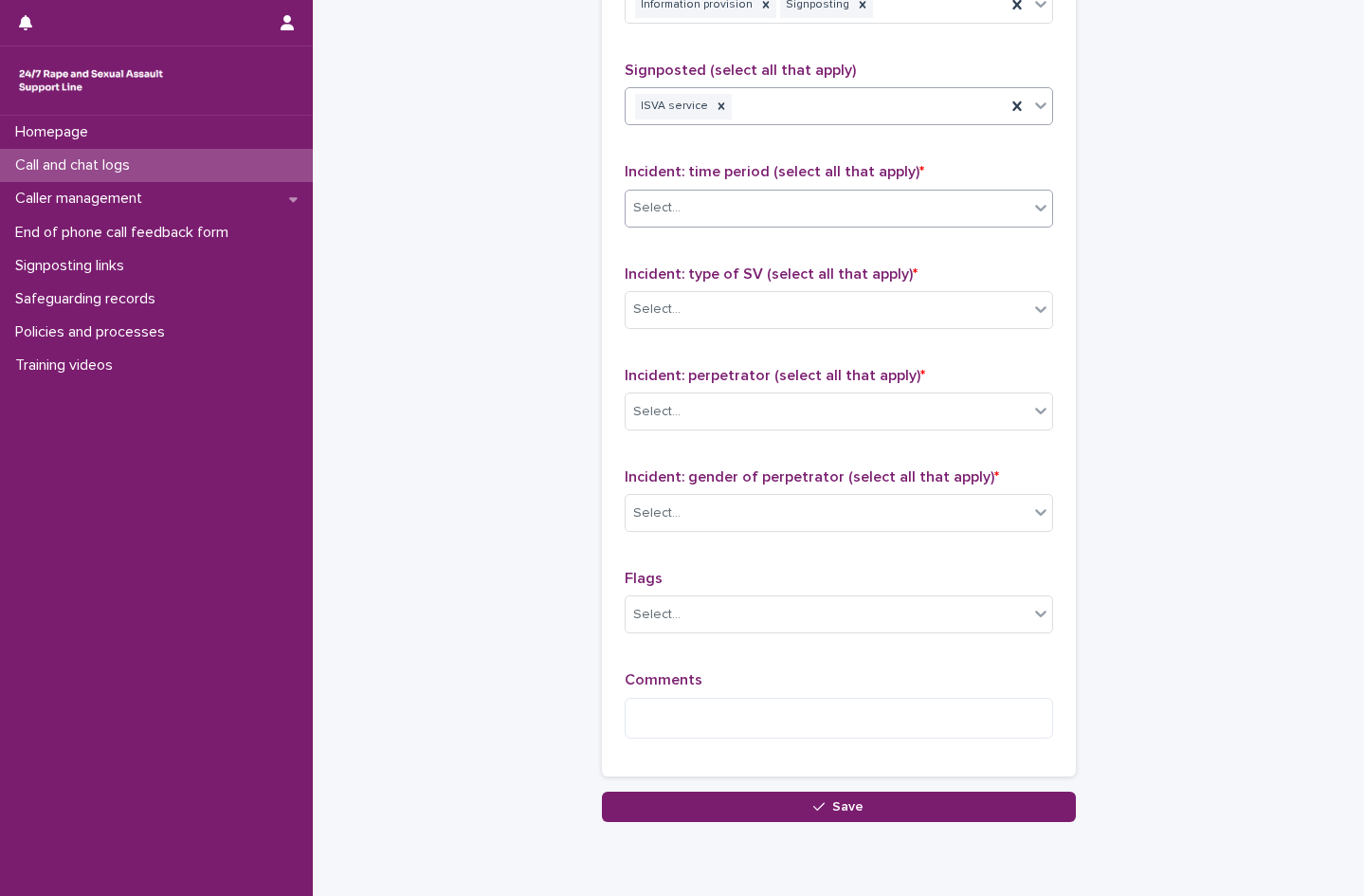
click at [682, 210] on div "Select..." at bounding box center [827, 208] width 403 height 31
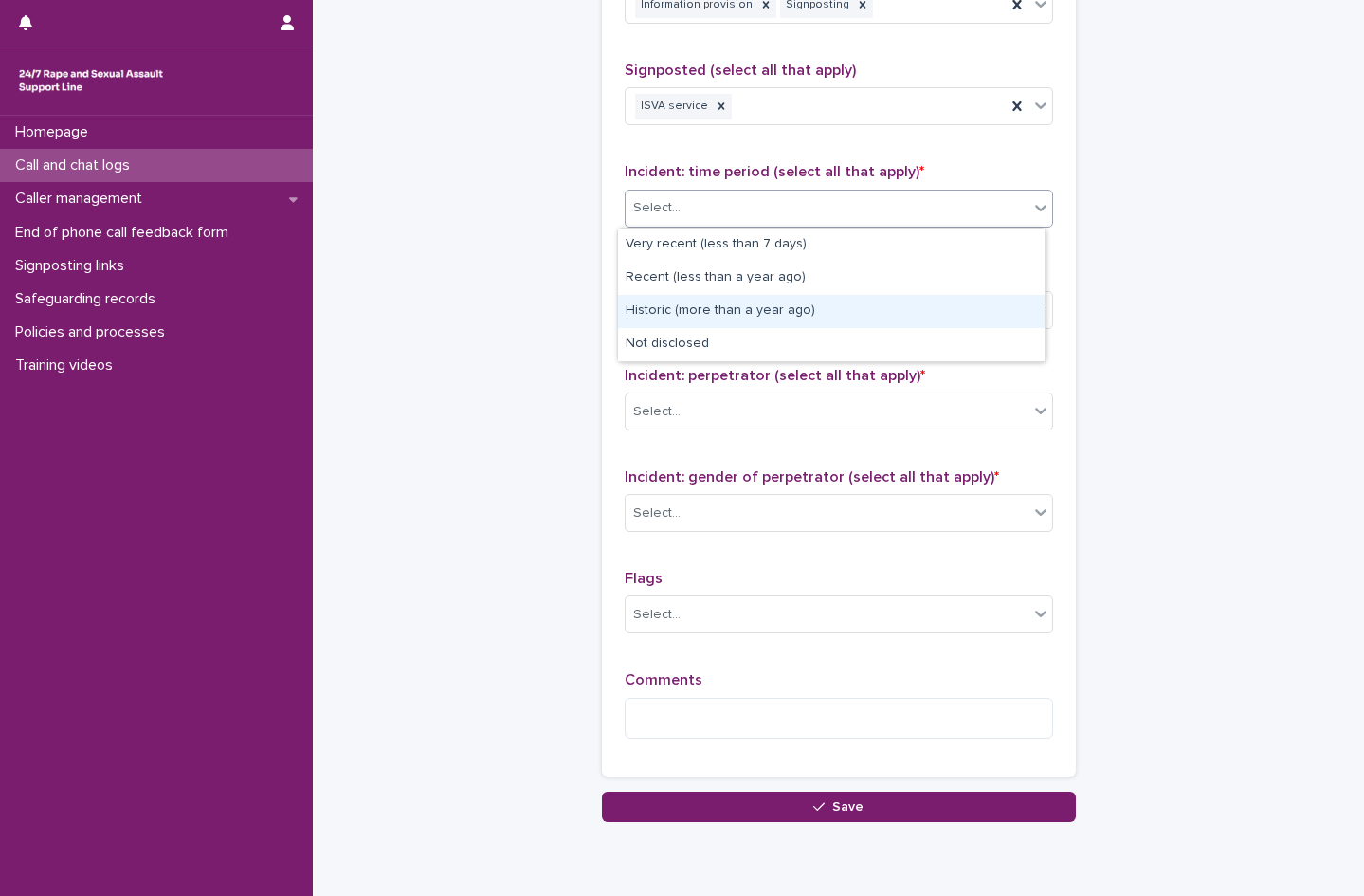
click at [748, 298] on div "Historic (more than a year ago)" at bounding box center [830, 311] width 426 height 33
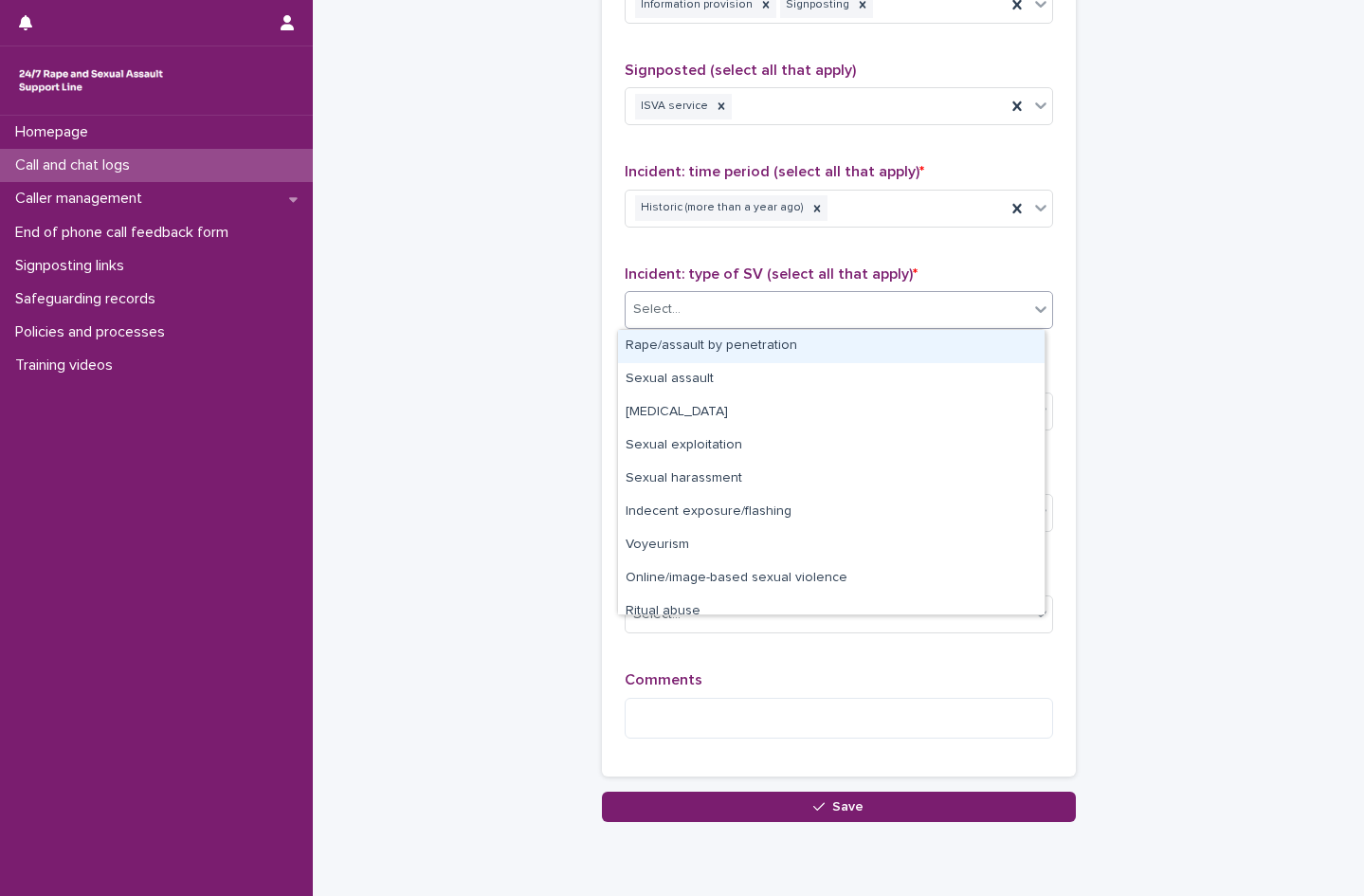
click at [732, 306] on div "Select..." at bounding box center [827, 309] width 403 height 31
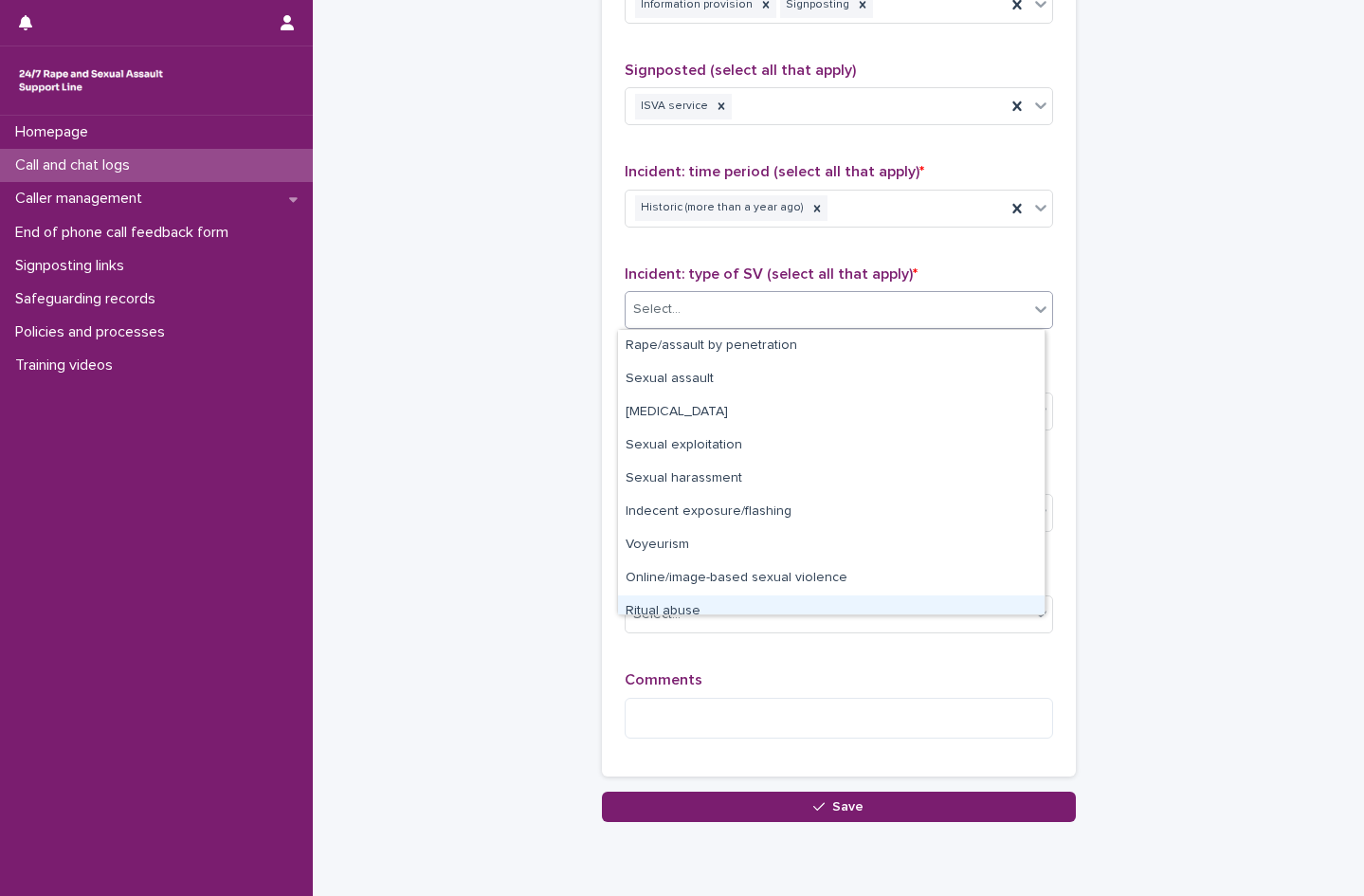
scroll to position [47, 0]
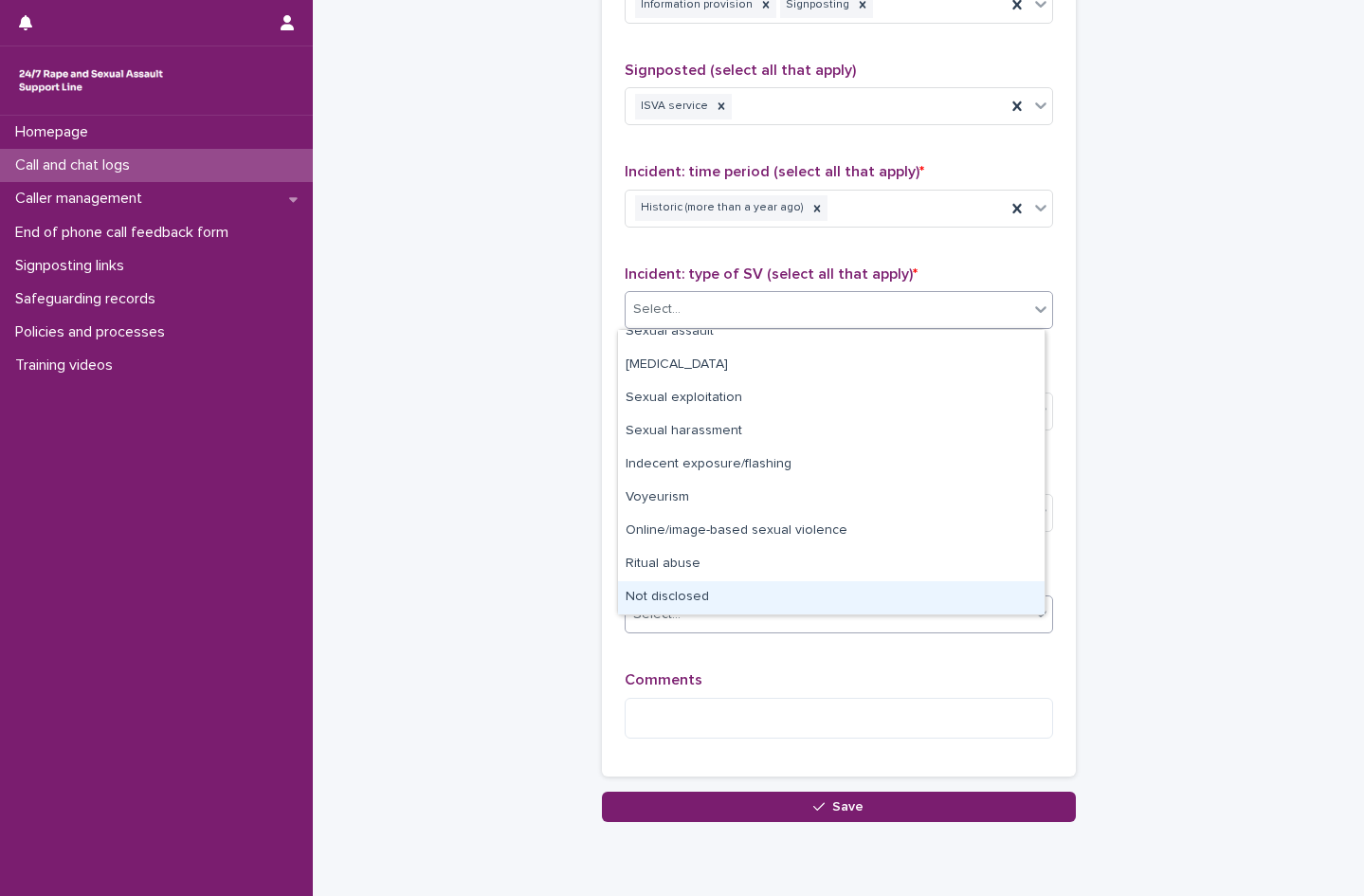
click at [721, 597] on div "Not disclosed" at bounding box center [830, 597] width 426 height 33
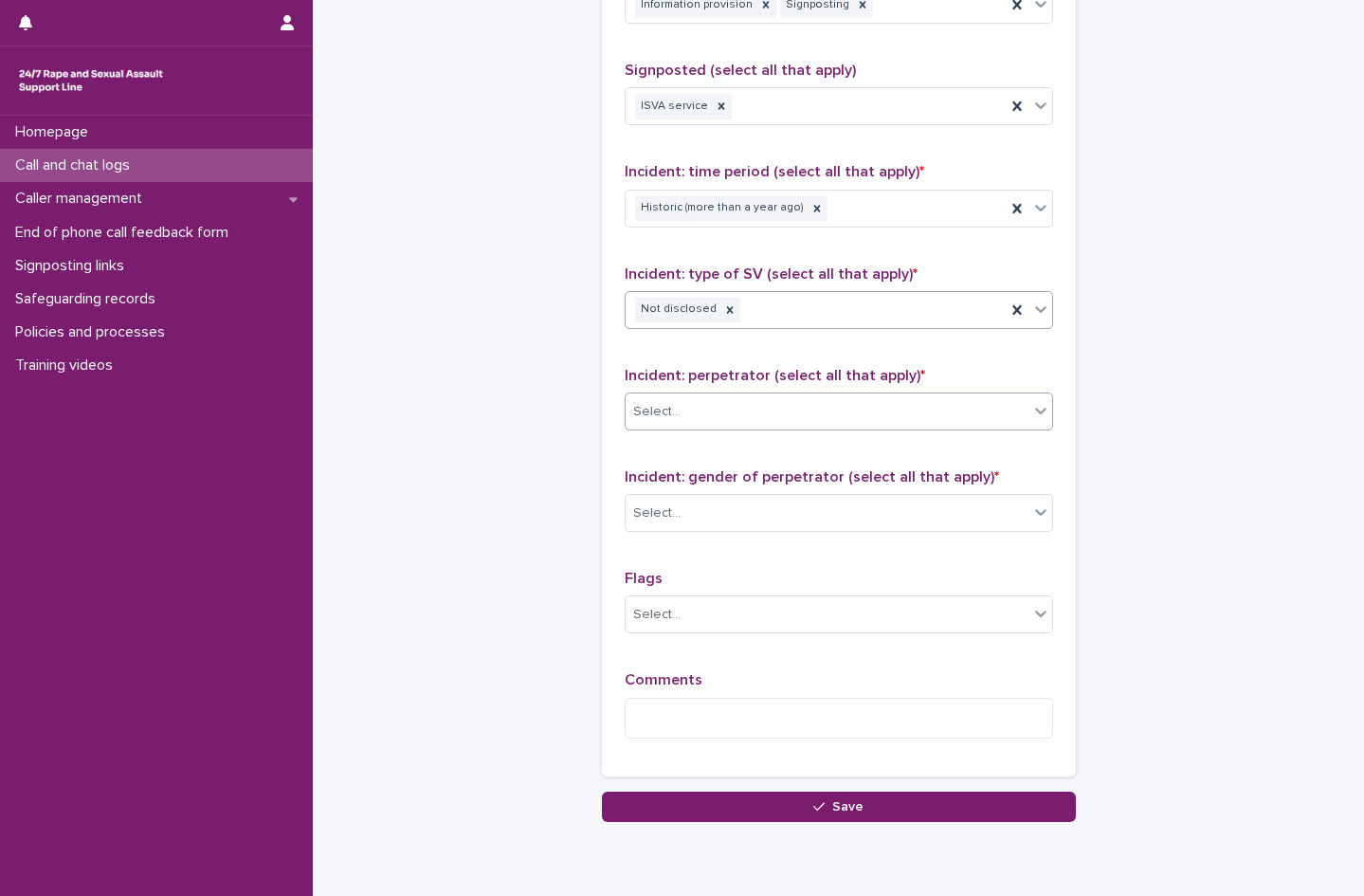
click at [692, 420] on div "Select..." at bounding box center [827, 412] width 403 height 31
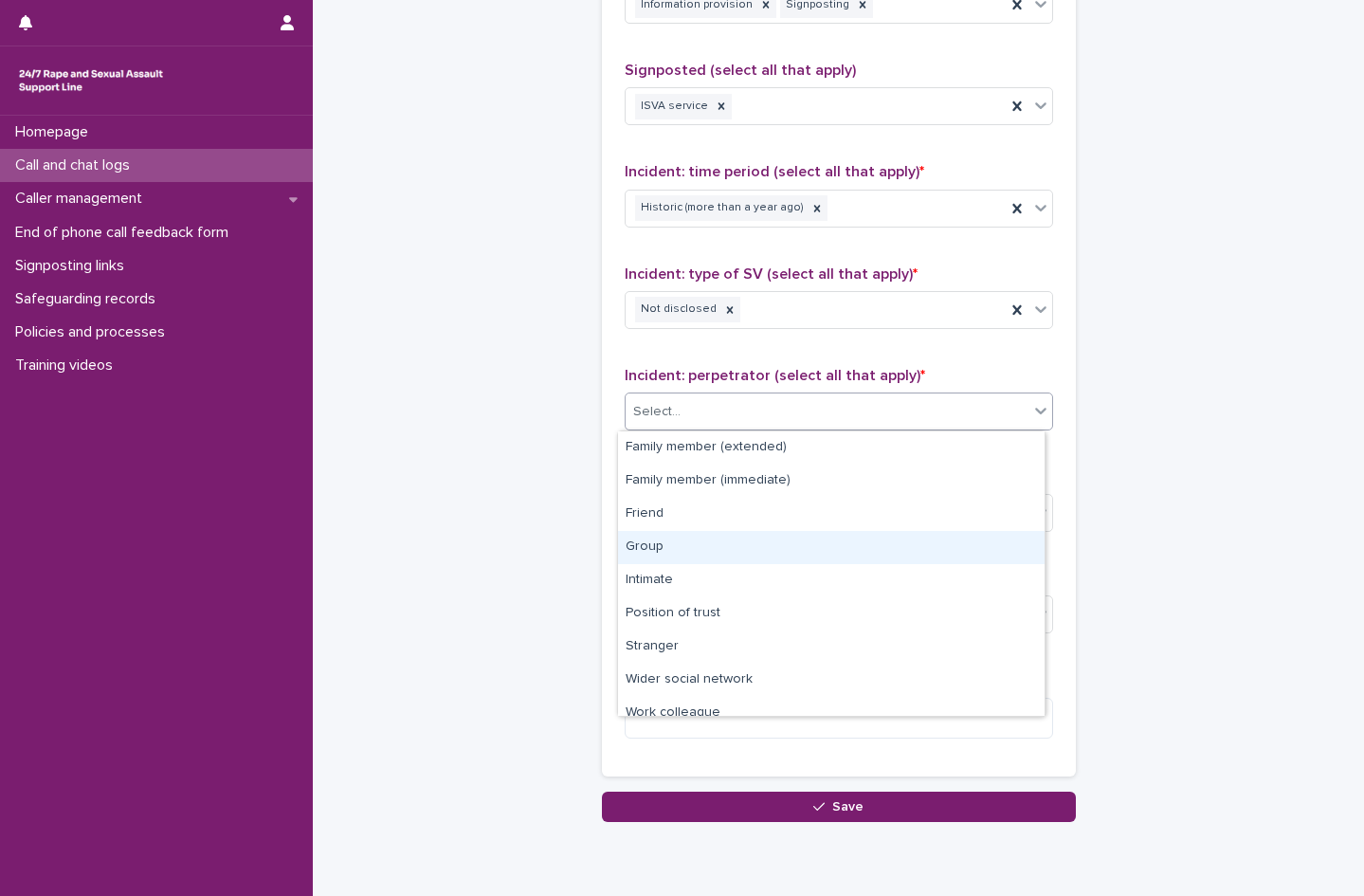
scroll to position [80, 0]
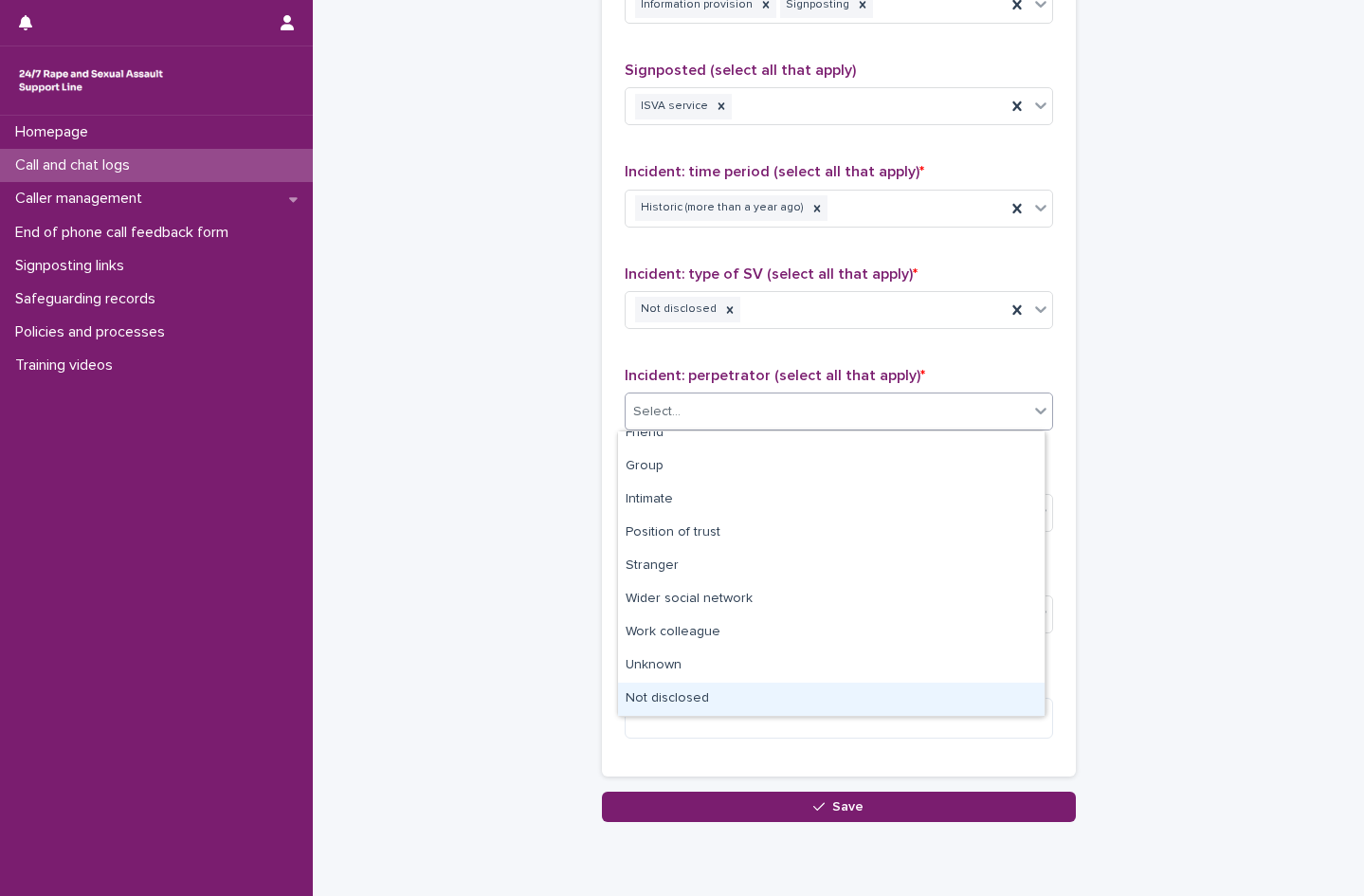
click at [724, 708] on div "Not disclosed" at bounding box center [830, 699] width 426 height 33
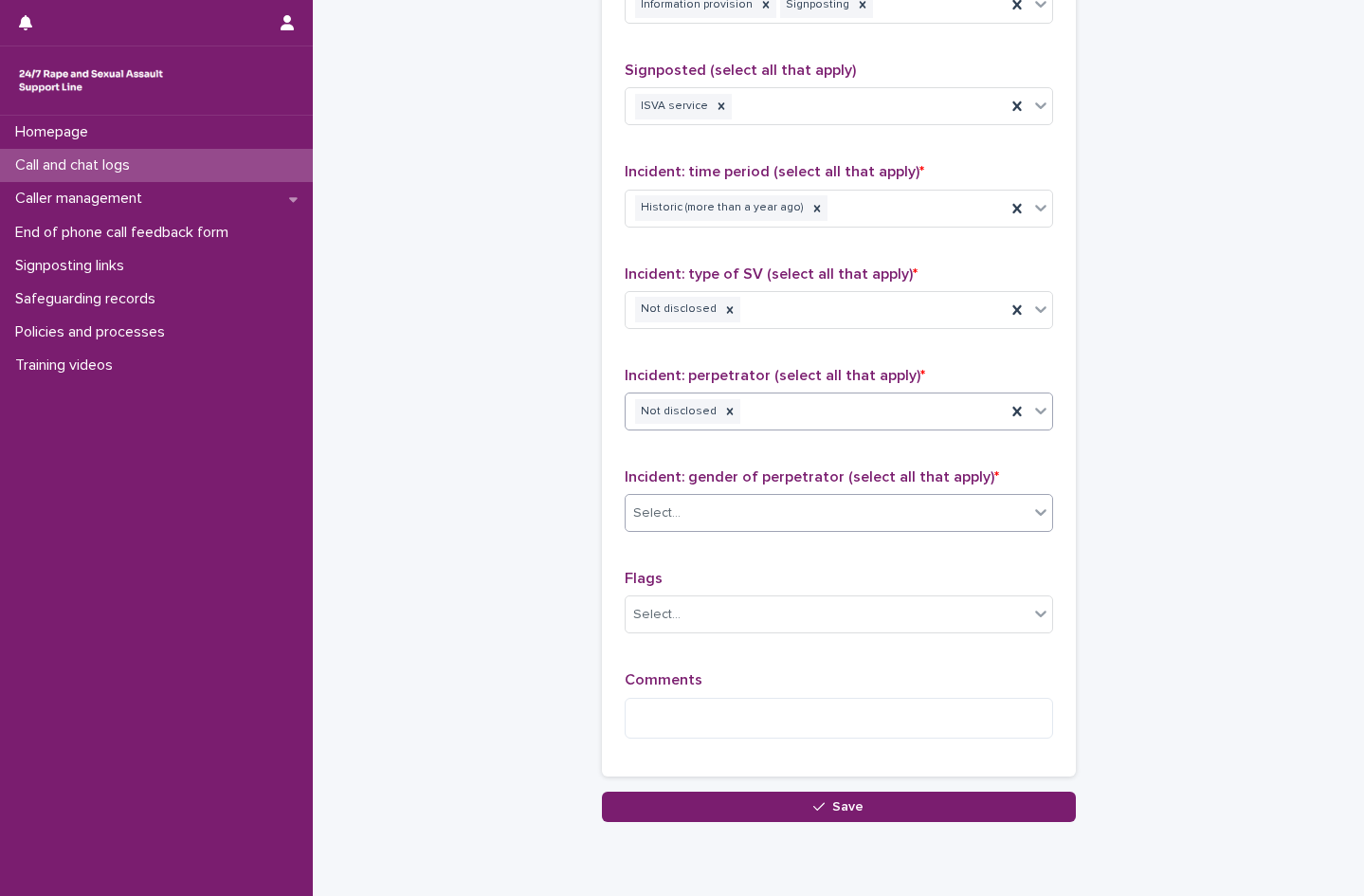
click at [705, 522] on div "Select..." at bounding box center [827, 513] width 403 height 31
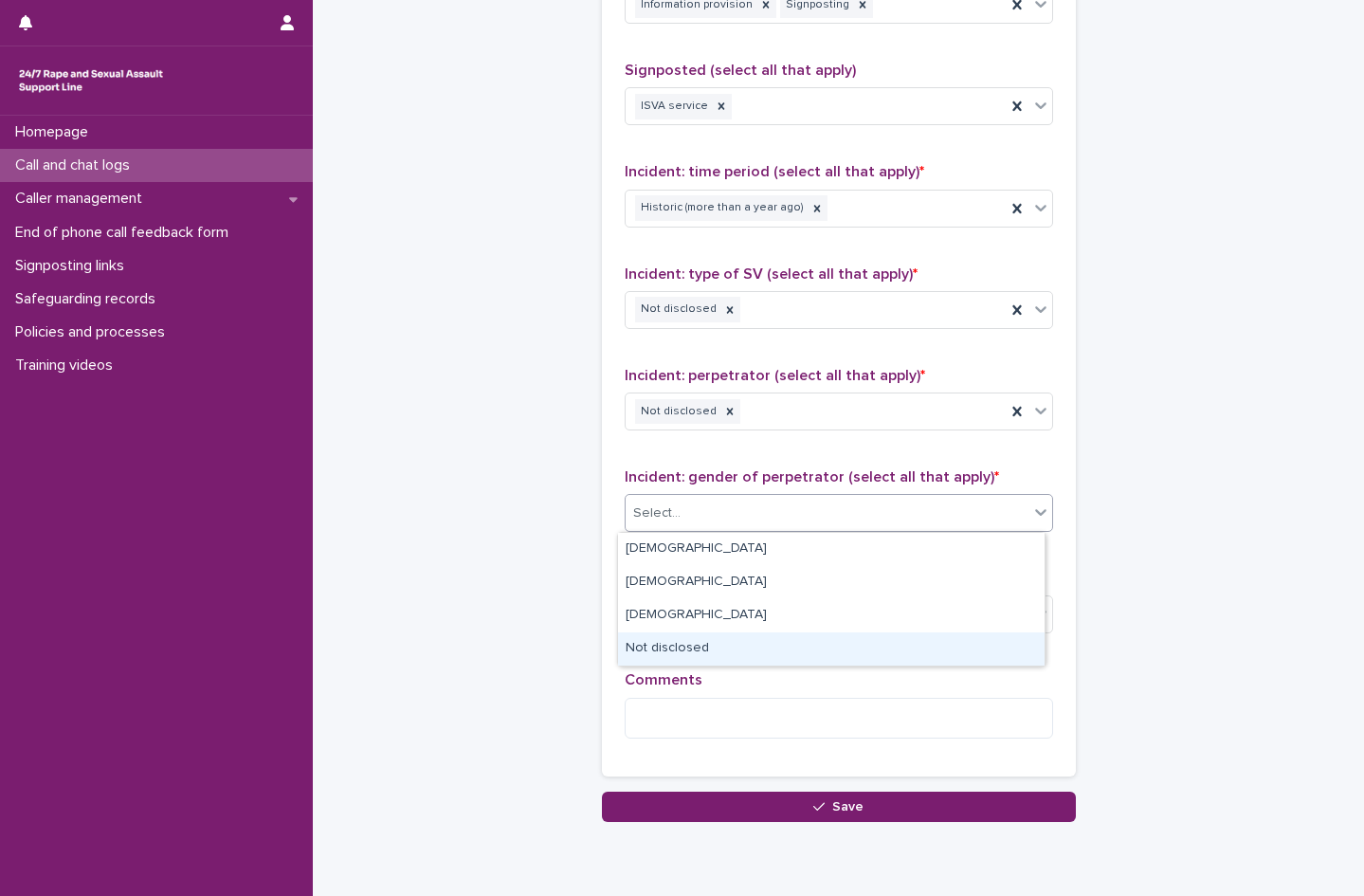
click at [726, 640] on div "Not disclosed" at bounding box center [830, 649] width 426 height 33
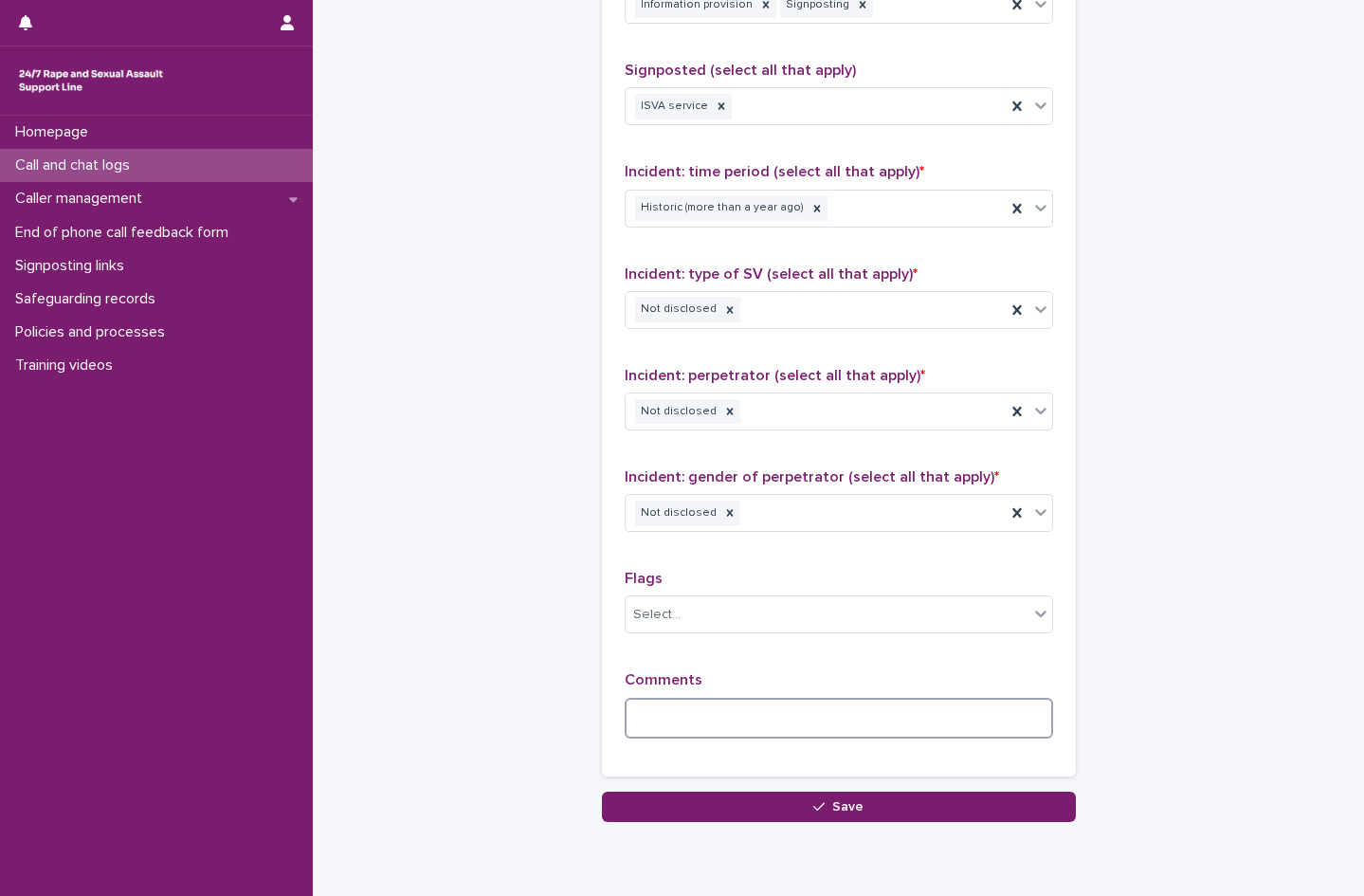
click at [708, 718] on textarea at bounding box center [838, 718] width 428 height 41
type textarea "*"
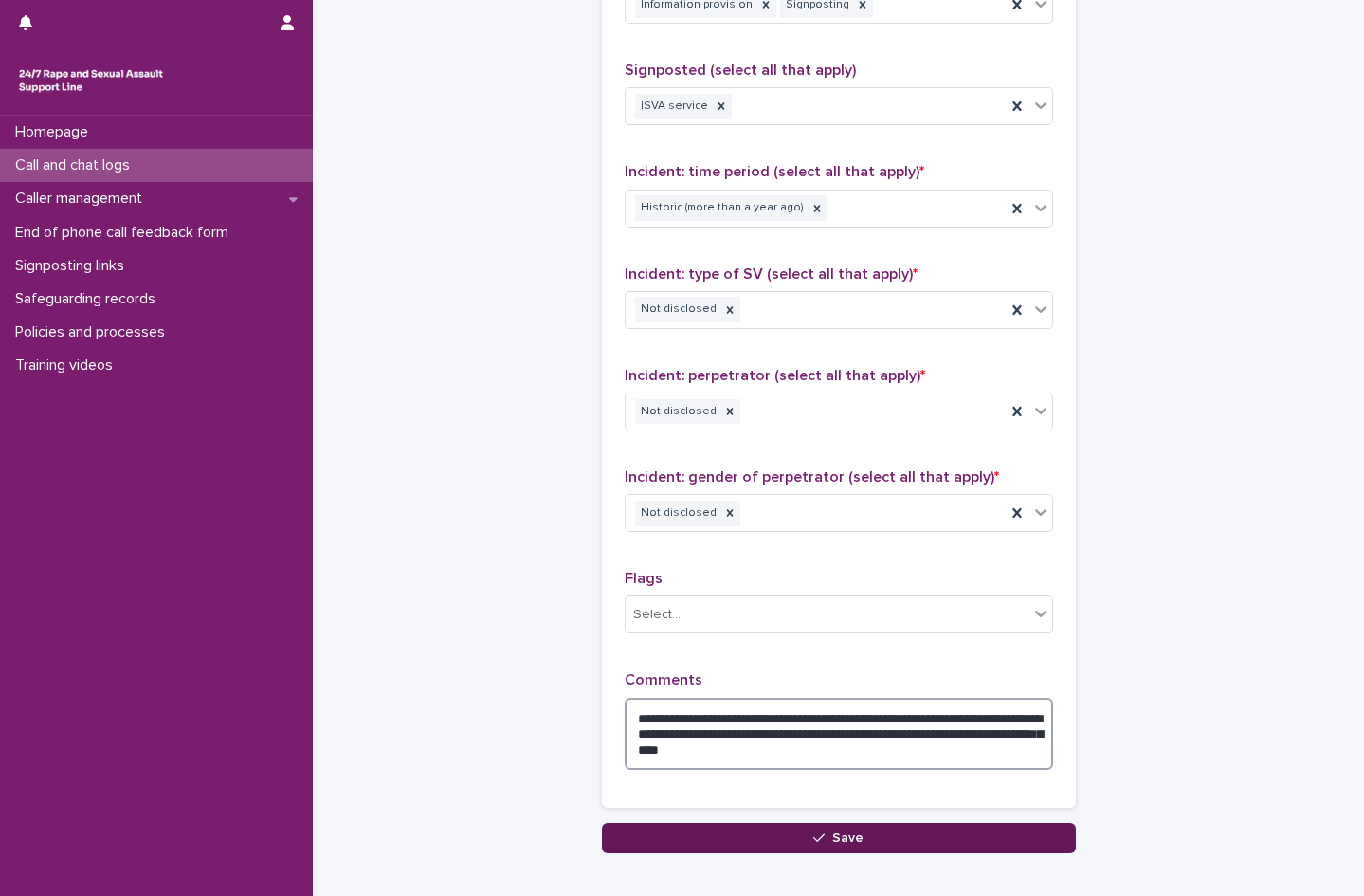
type textarea "**********"
click at [914, 847] on button "Save" at bounding box center [839, 837] width 474 height 30
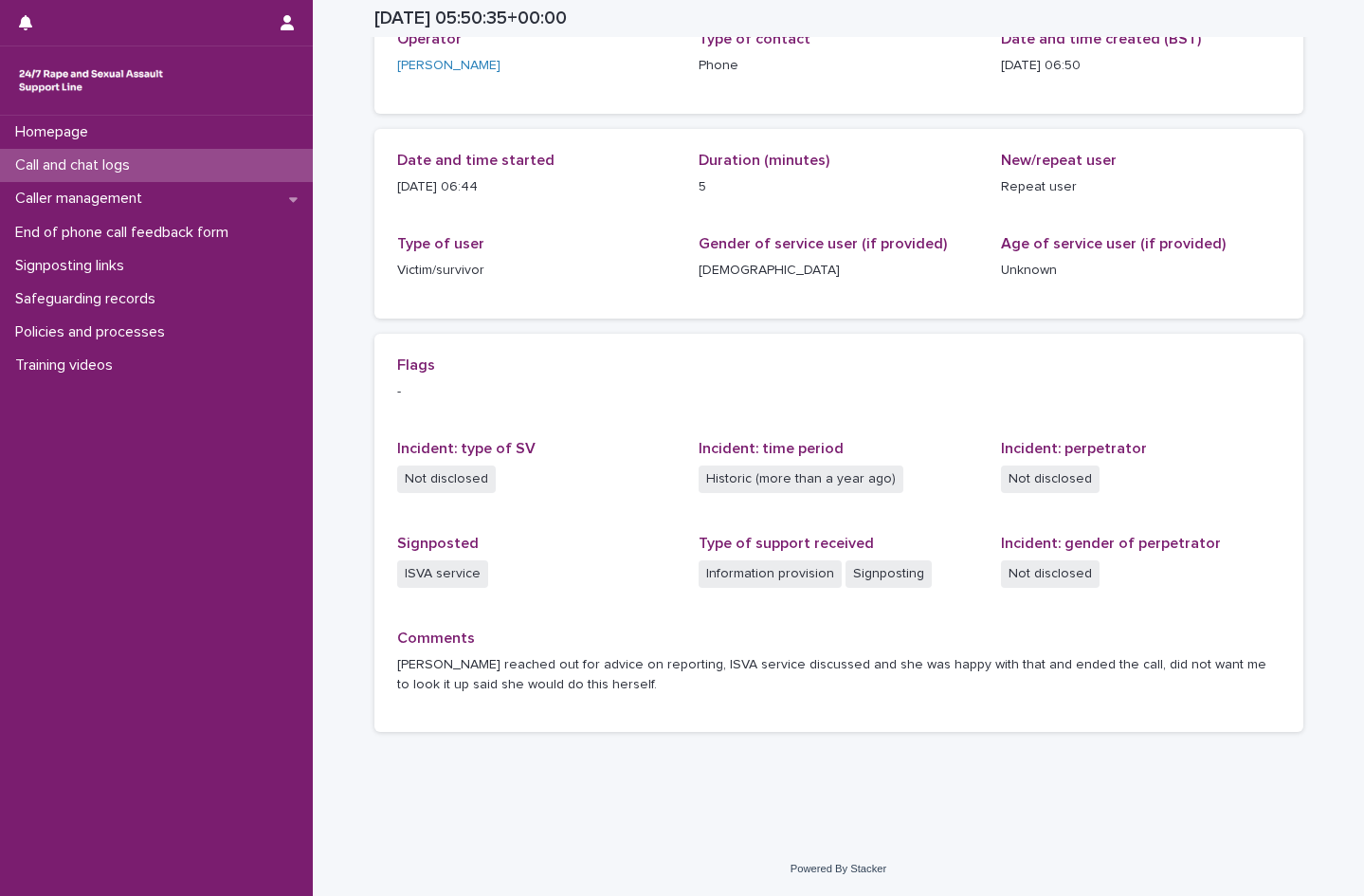
scroll to position [130, 0]
click at [112, 172] on p "Call and chat logs" at bounding box center [76, 165] width 137 height 18
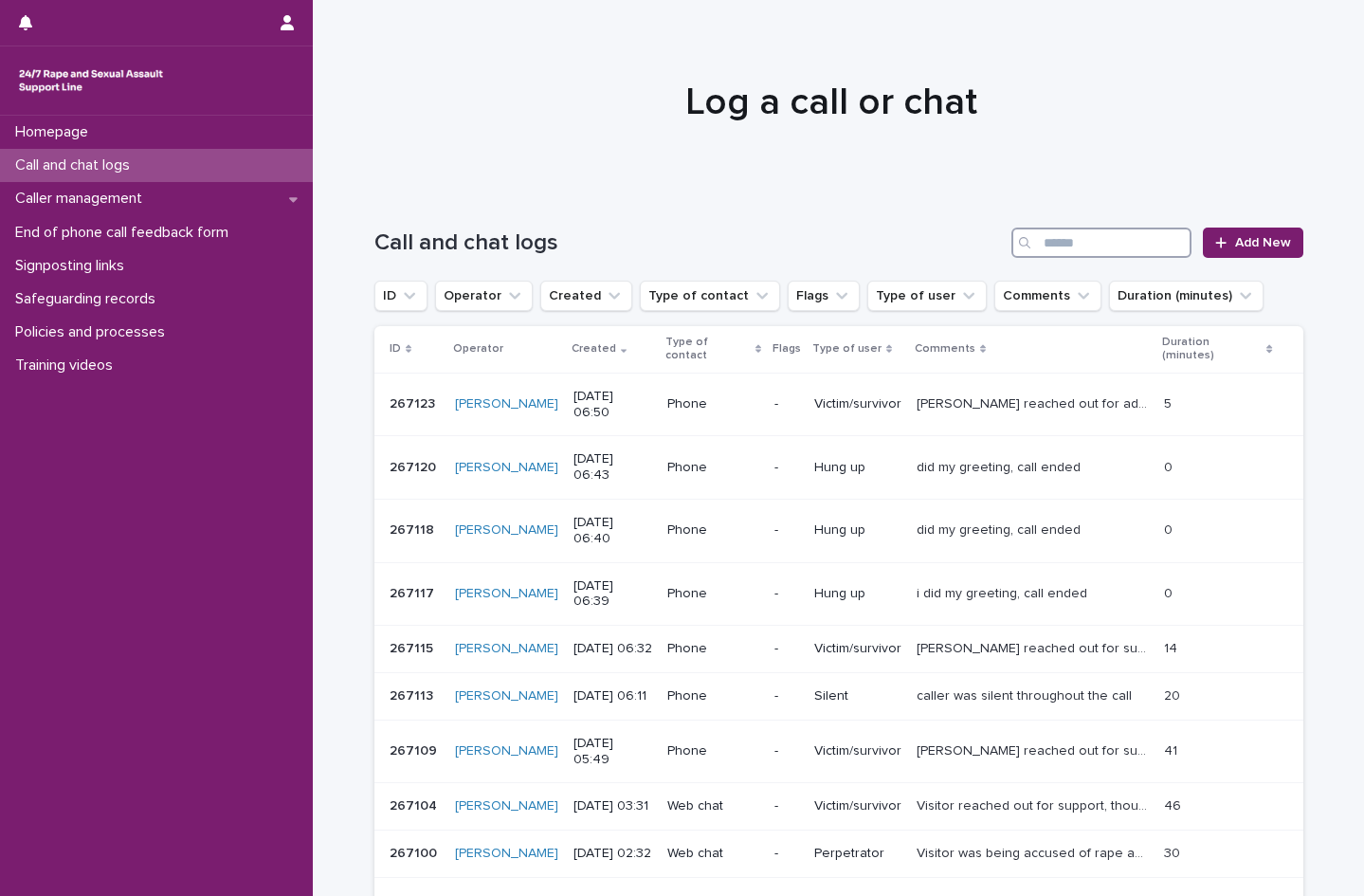
click at [1101, 245] on input "Search" at bounding box center [1101, 242] width 180 height 30
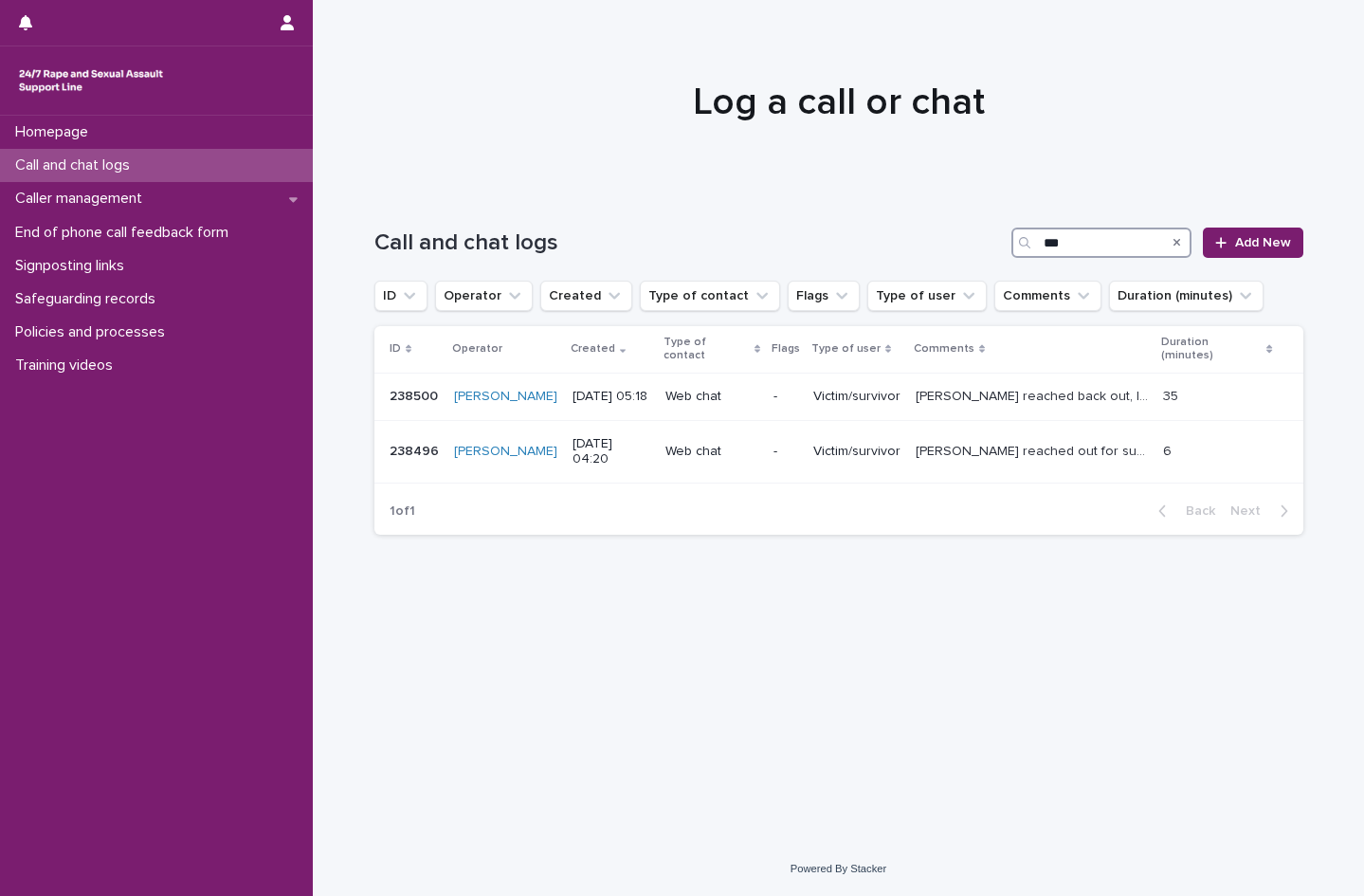
type input "***"
click at [1252, 251] on link "Add New" at bounding box center [1252, 242] width 100 height 30
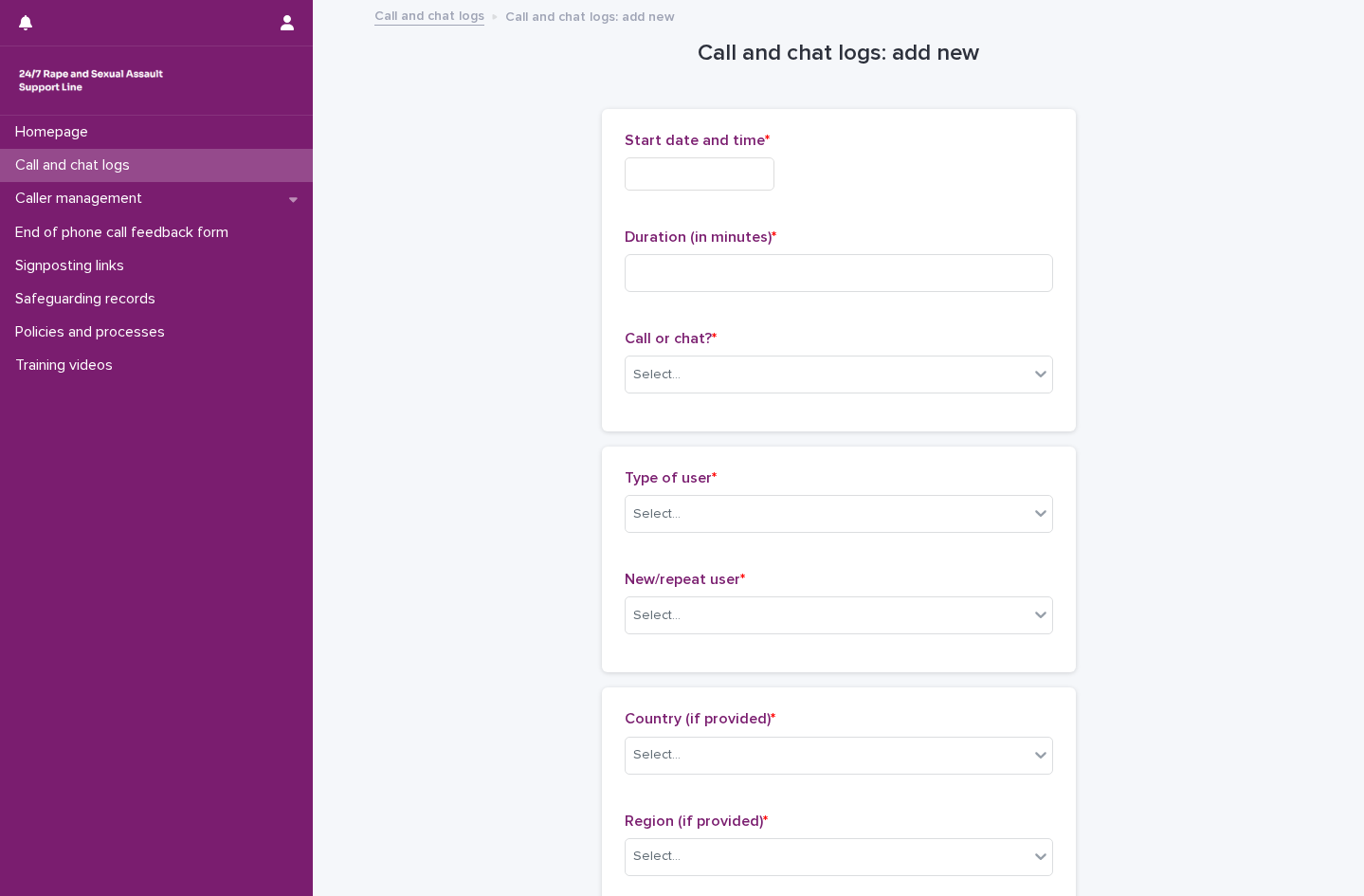
click at [653, 186] on input "text" at bounding box center [699, 174] width 150 height 33
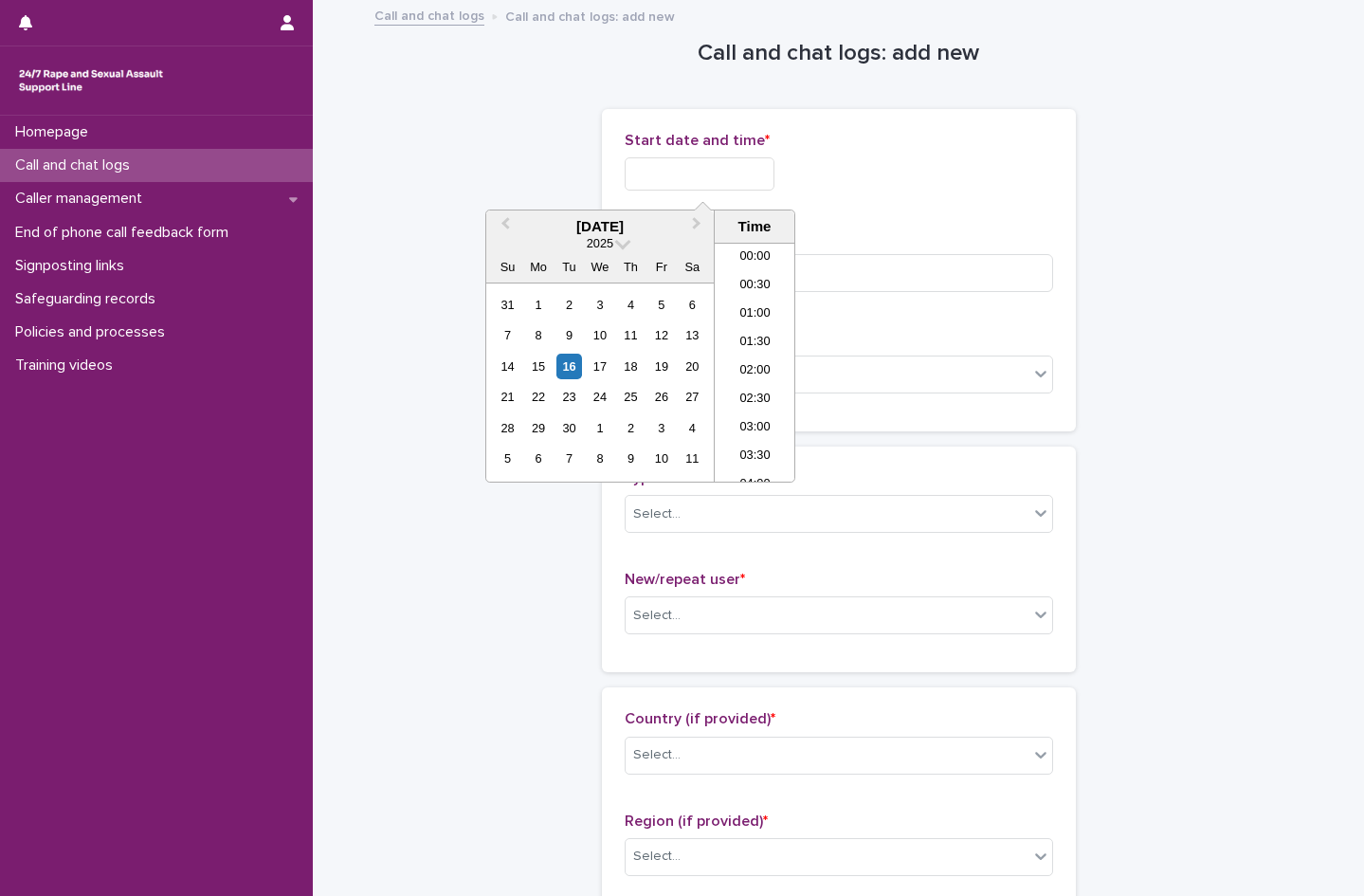
scroll to position [294, 0]
click at [745, 304] on li "06:00" at bounding box center [754, 304] width 80 height 28
click at [759, 177] on input "**********" at bounding box center [699, 174] width 150 height 33
type input "**********"
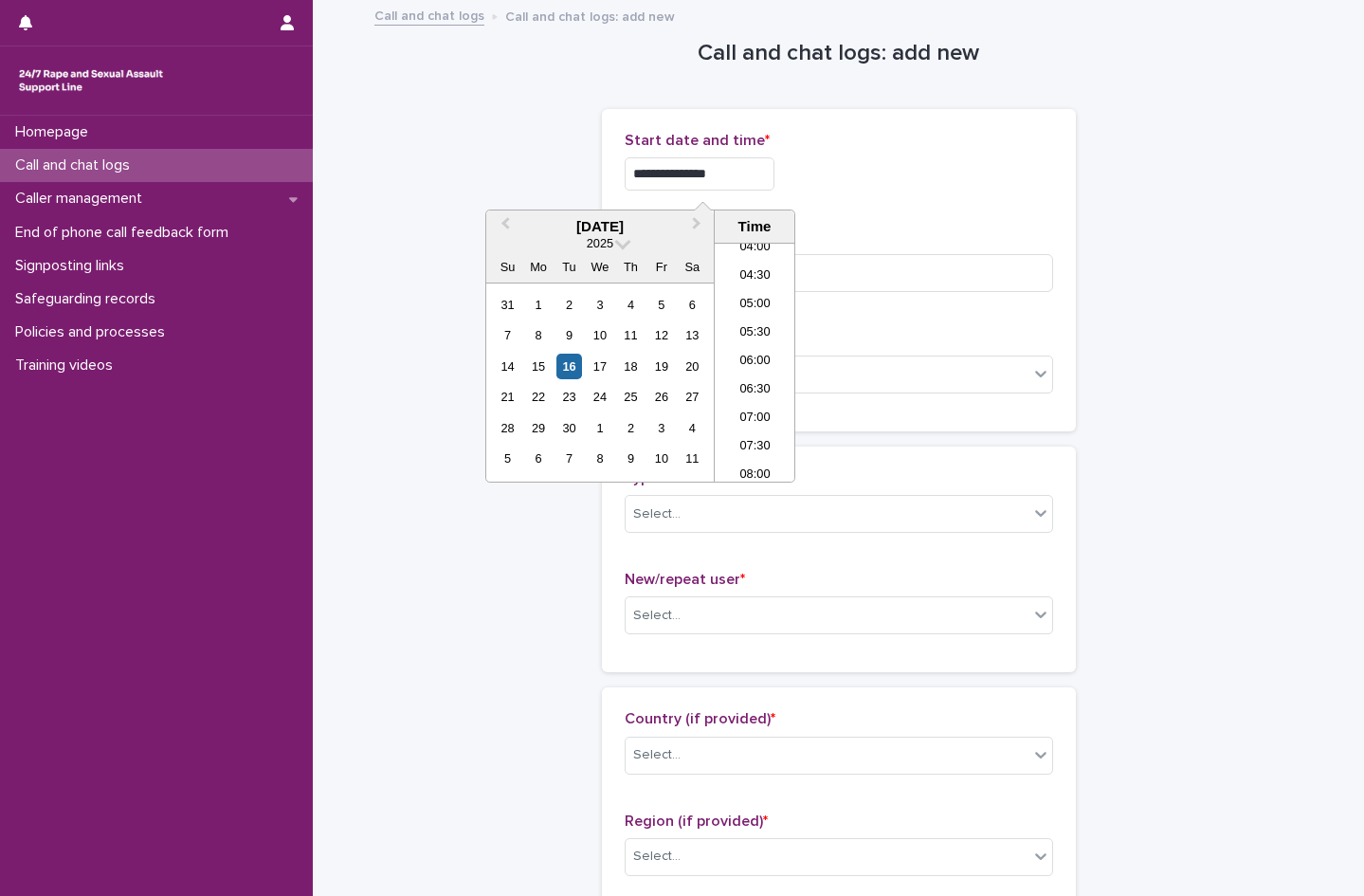
click at [931, 183] on div "**********" at bounding box center [838, 174] width 428 height 33
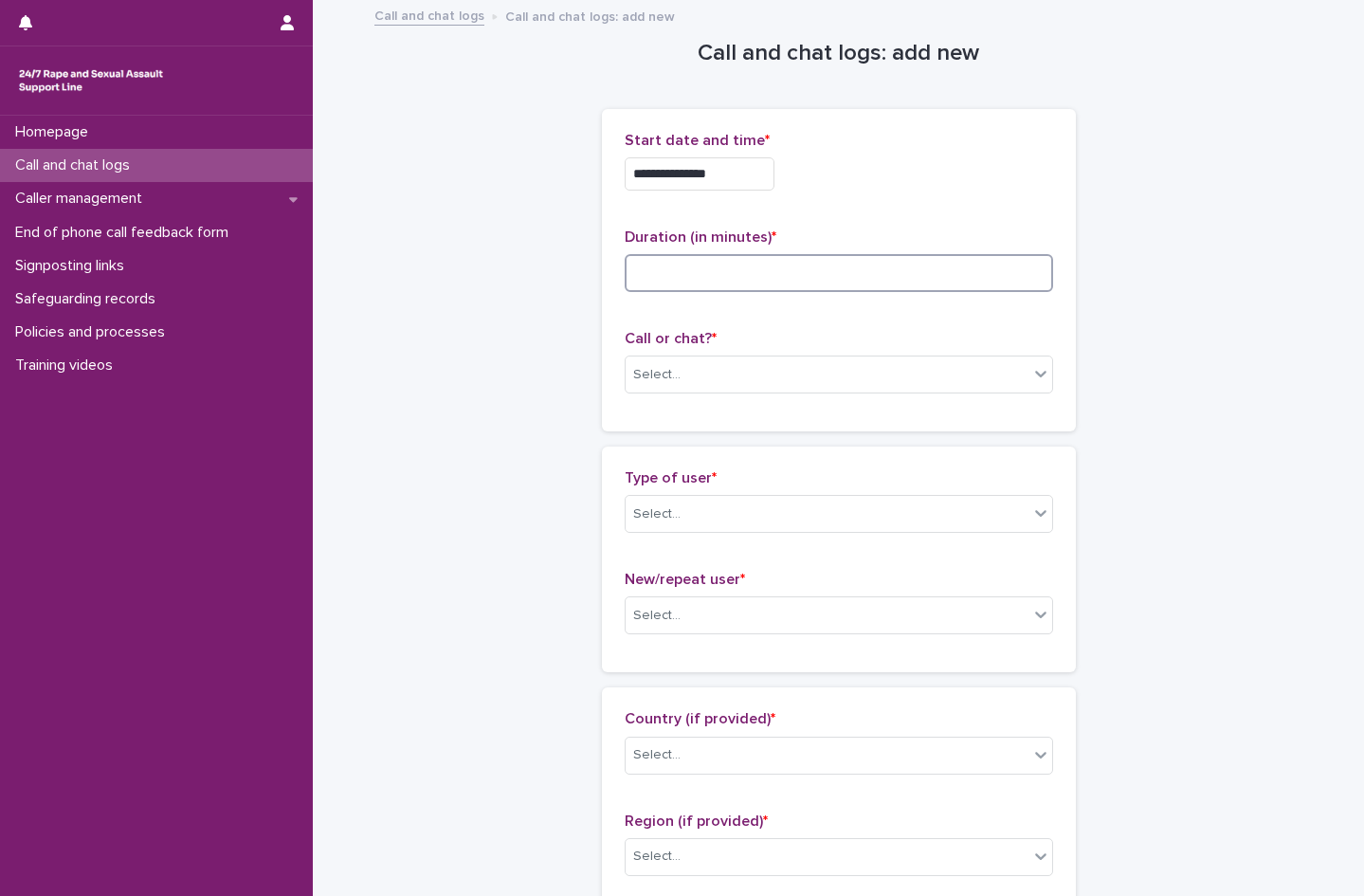
click at [739, 279] on input at bounding box center [838, 273] width 428 height 38
type input "**"
click at [660, 375] on div "Select..." at bounding box center [656, 375] width 47 height 20
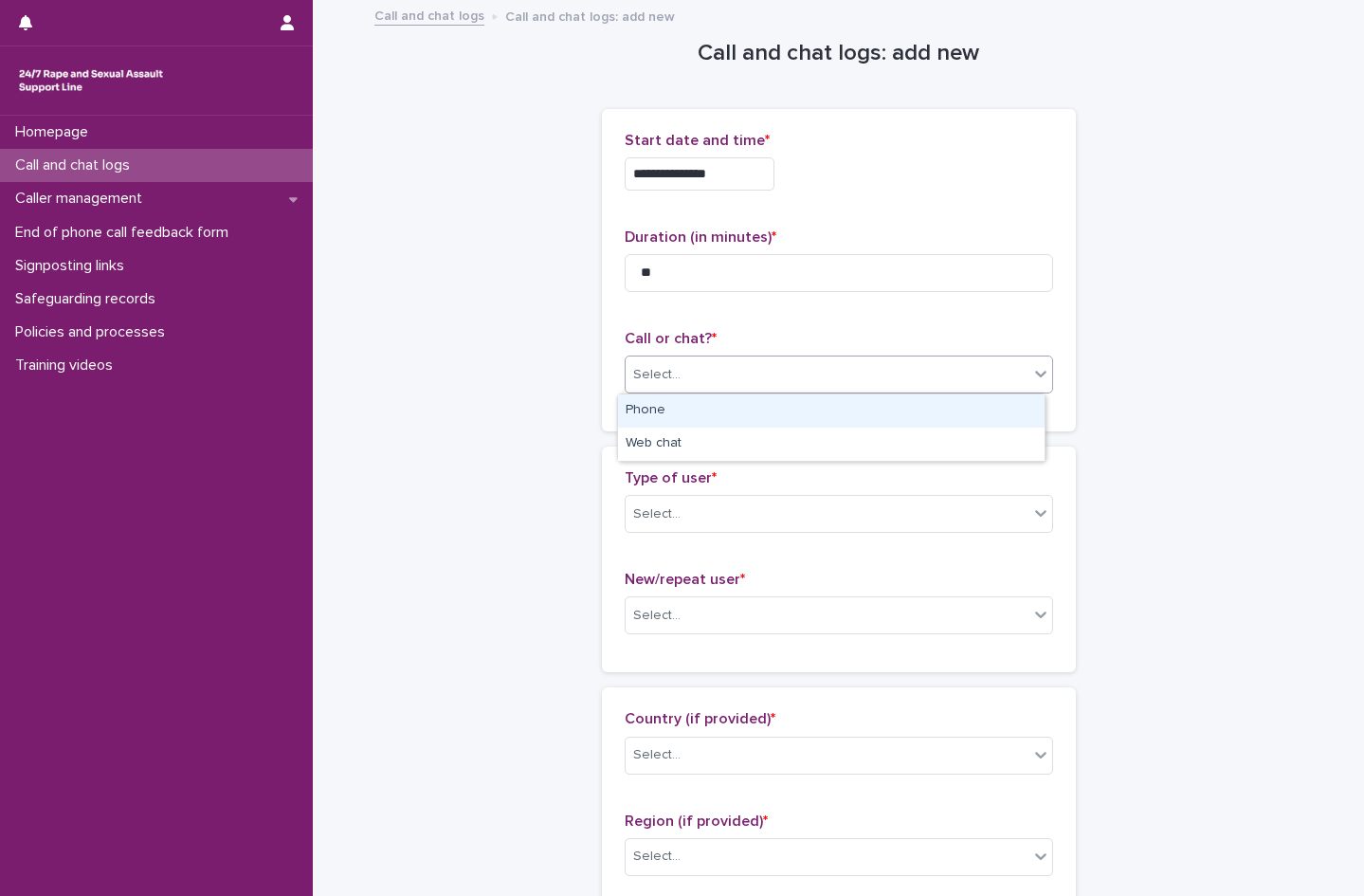
click at [664, 411] on div "Phone" at bounding box center [830, 411] width 426 height 33
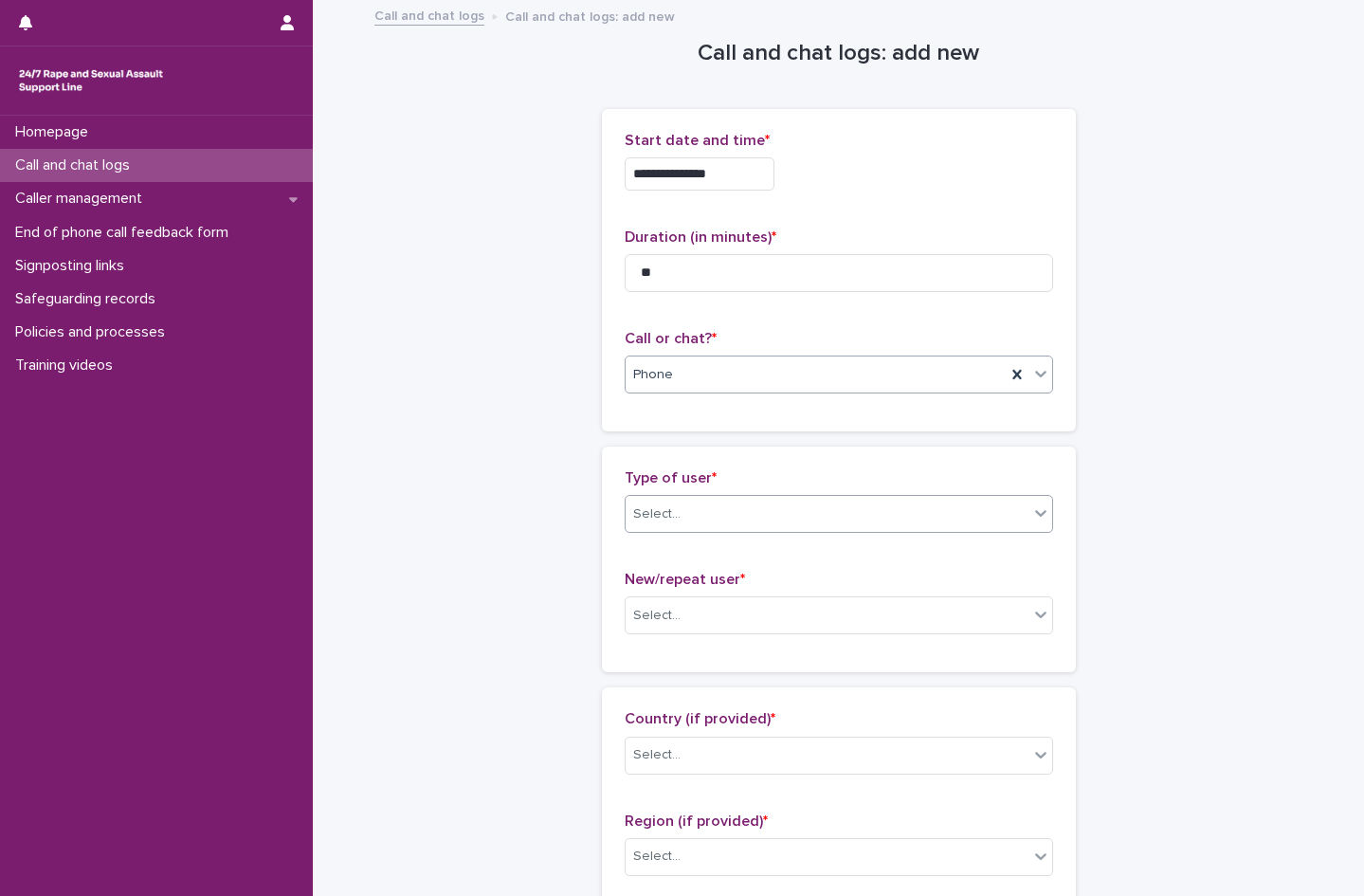
click at [700, 515] on div "Select..." at bounding box center [827, 514] width 403 height 31
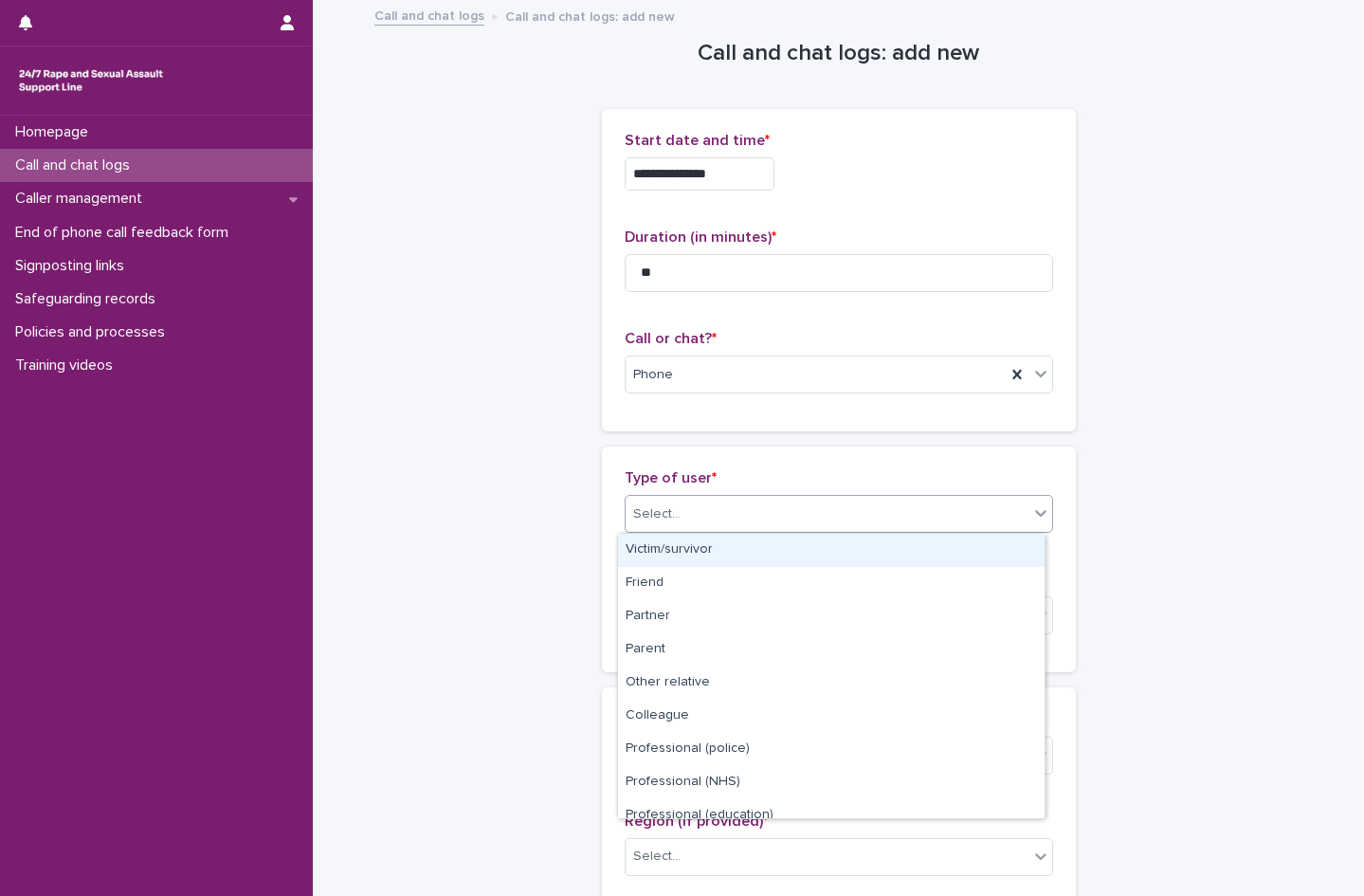
click at [704, 555] on div "Victim/survivor" at bounding box center [830, 550] width 426 height 33
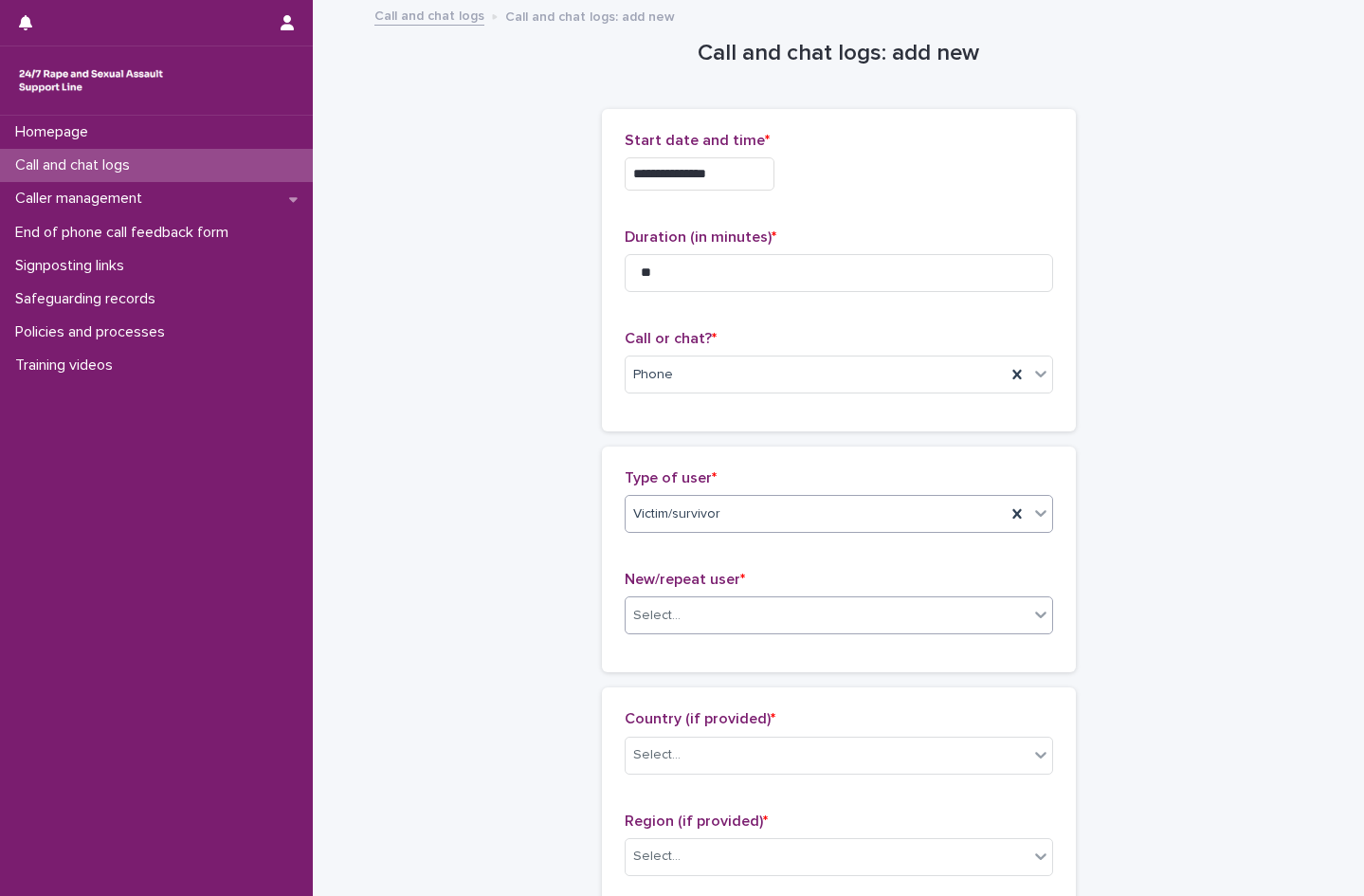
click at [682, 612] on div "Select..." at bounding box center [827, 616] width 403 height 31
click at [687, 678] on div "New user" at bounding box center [830, 684] width 426 height 33
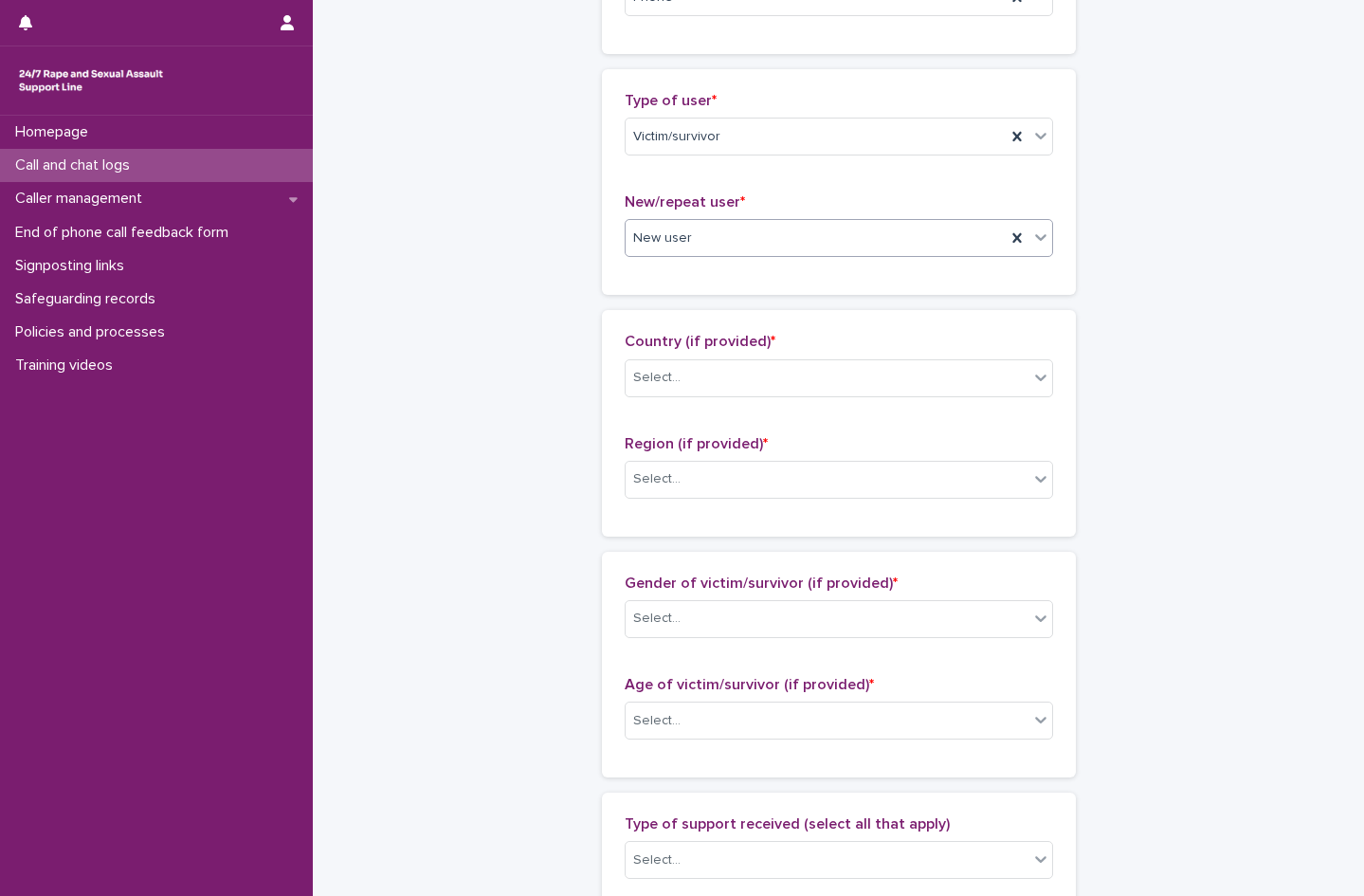
scroll to position [379, 0]
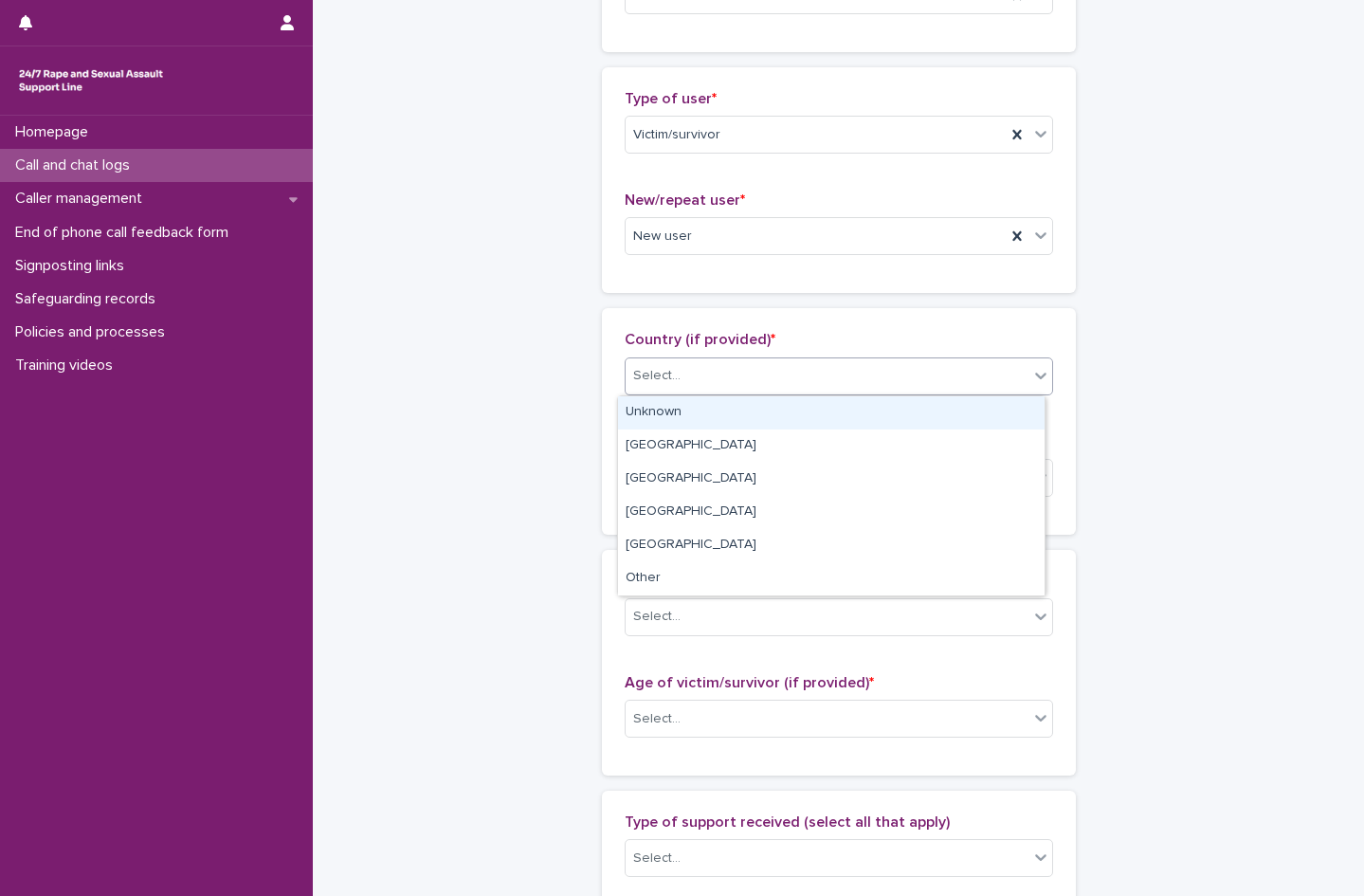
click at [687, 364] on div "Select..." at bounding box center [827, 376] width 403 height 31
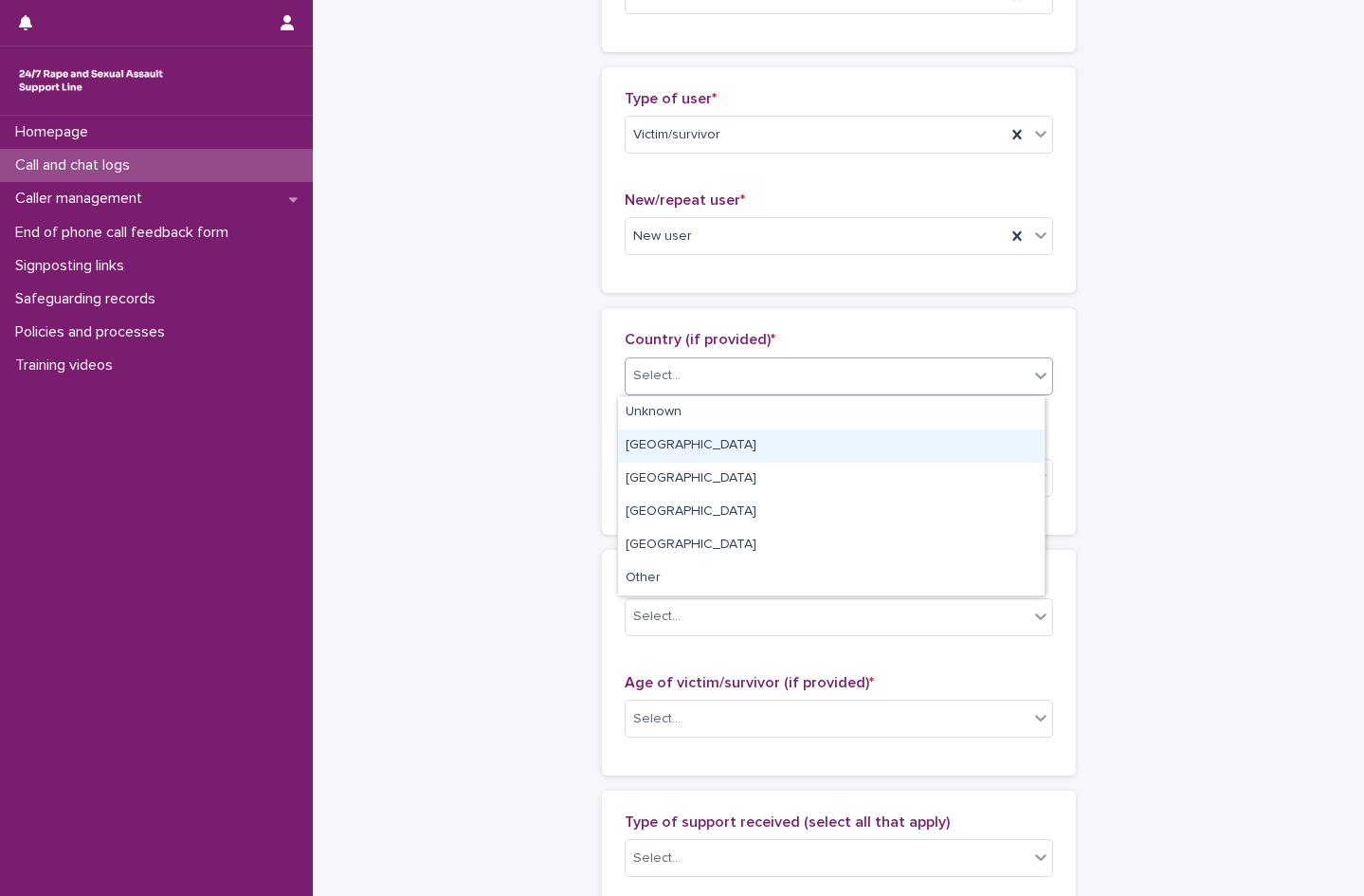
click at [702, 441] on div "[GEOGRAPHIC_DATA]" at bounding box center [830, 446] width 426 height 33
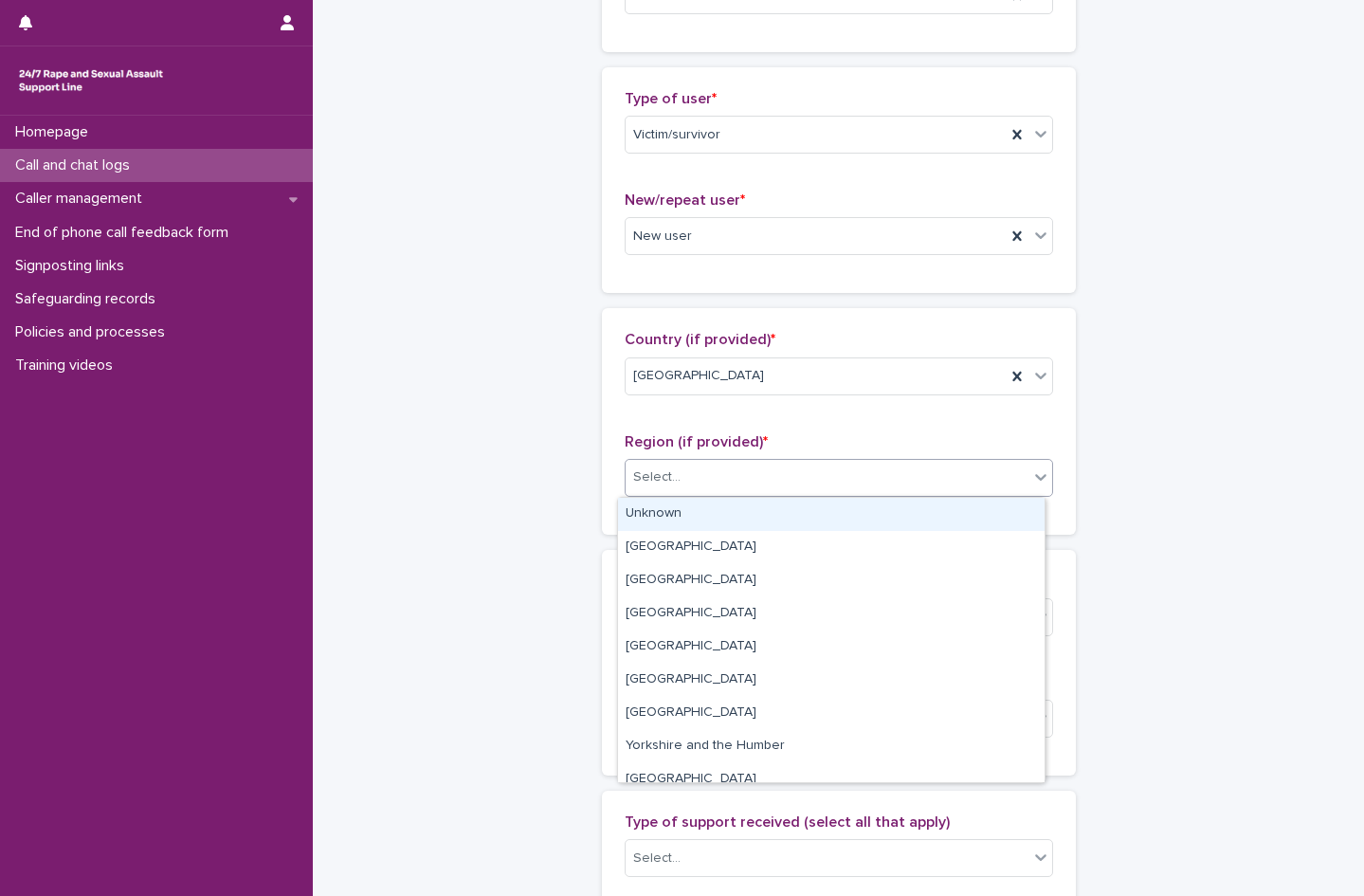
click at [711, 472] on div "Select..." at bounding box center [827, 477] width 403 height 31
click at [733, 469] on div "Select..." at bounding box center [827, 477] width 403 height 31
click at [697, 476] on div "Select..." at bounding box center [827, 477] width 403 height 31
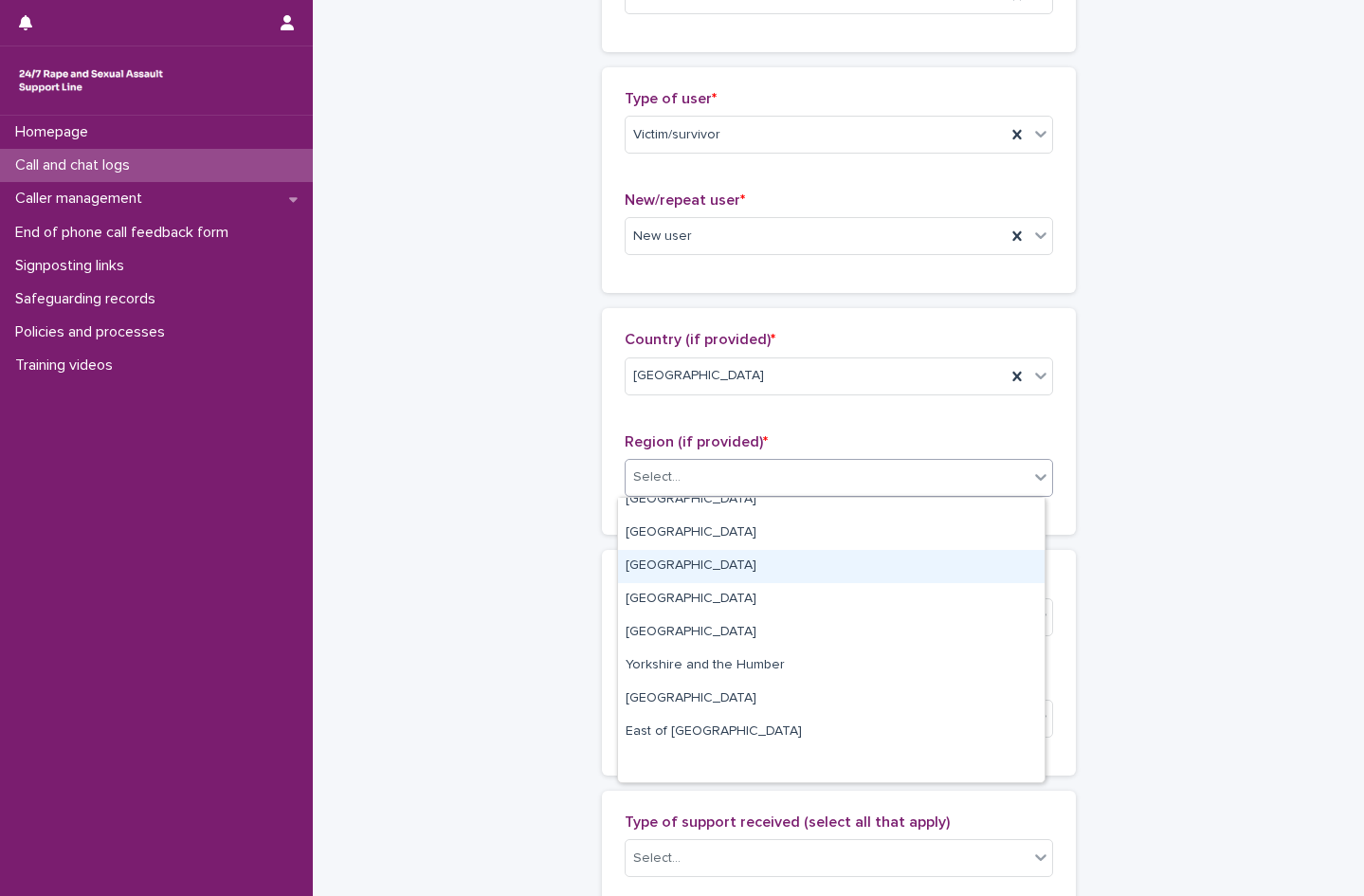
scroll to position [0, 0]
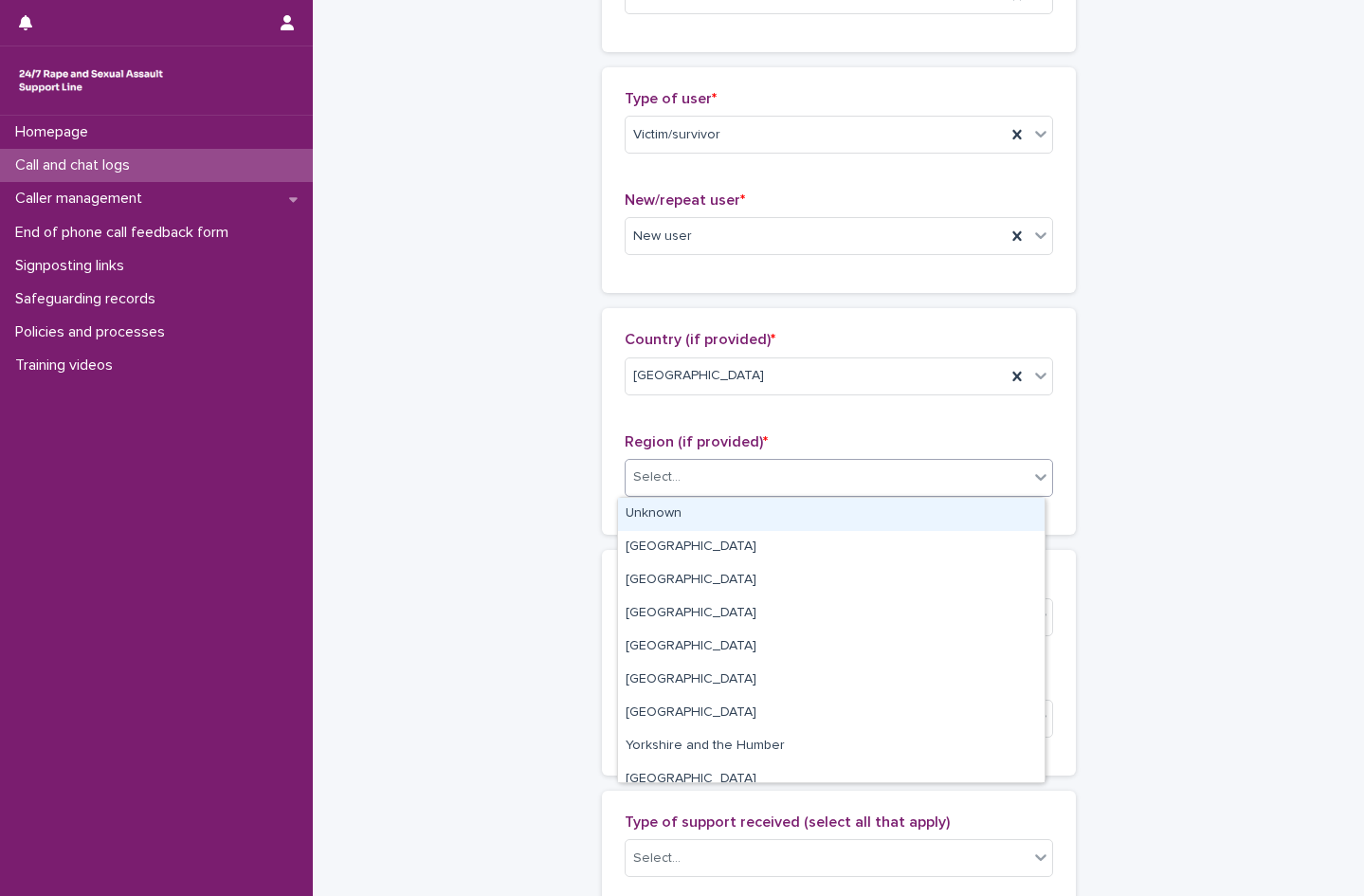
click at [678, 507] on div "Unknown" at bounding box center [830, 514] width 426 height 33
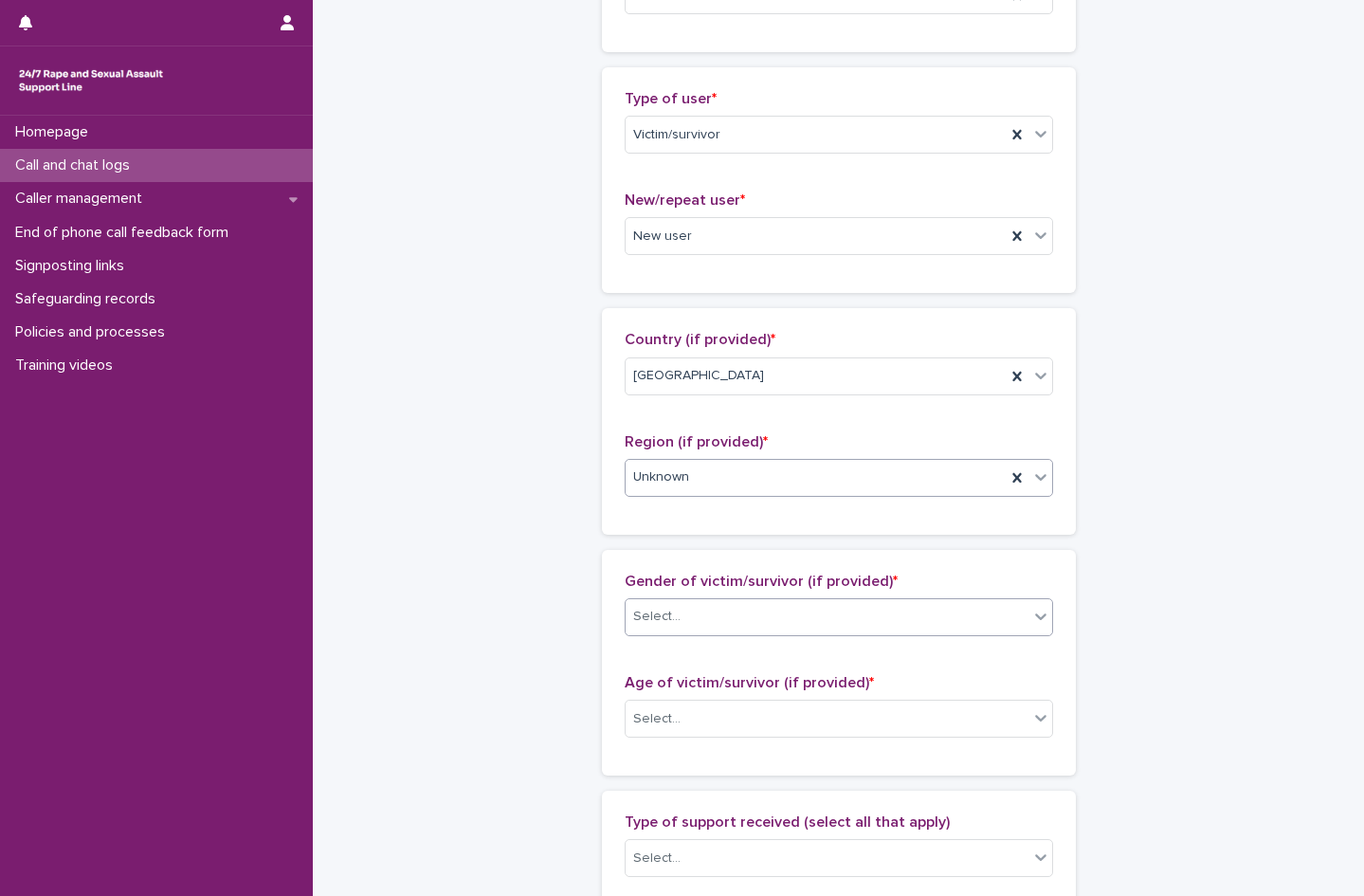
click at [677, 608] on div "Select..." at bounding box center [827, 617] width 403 height 31
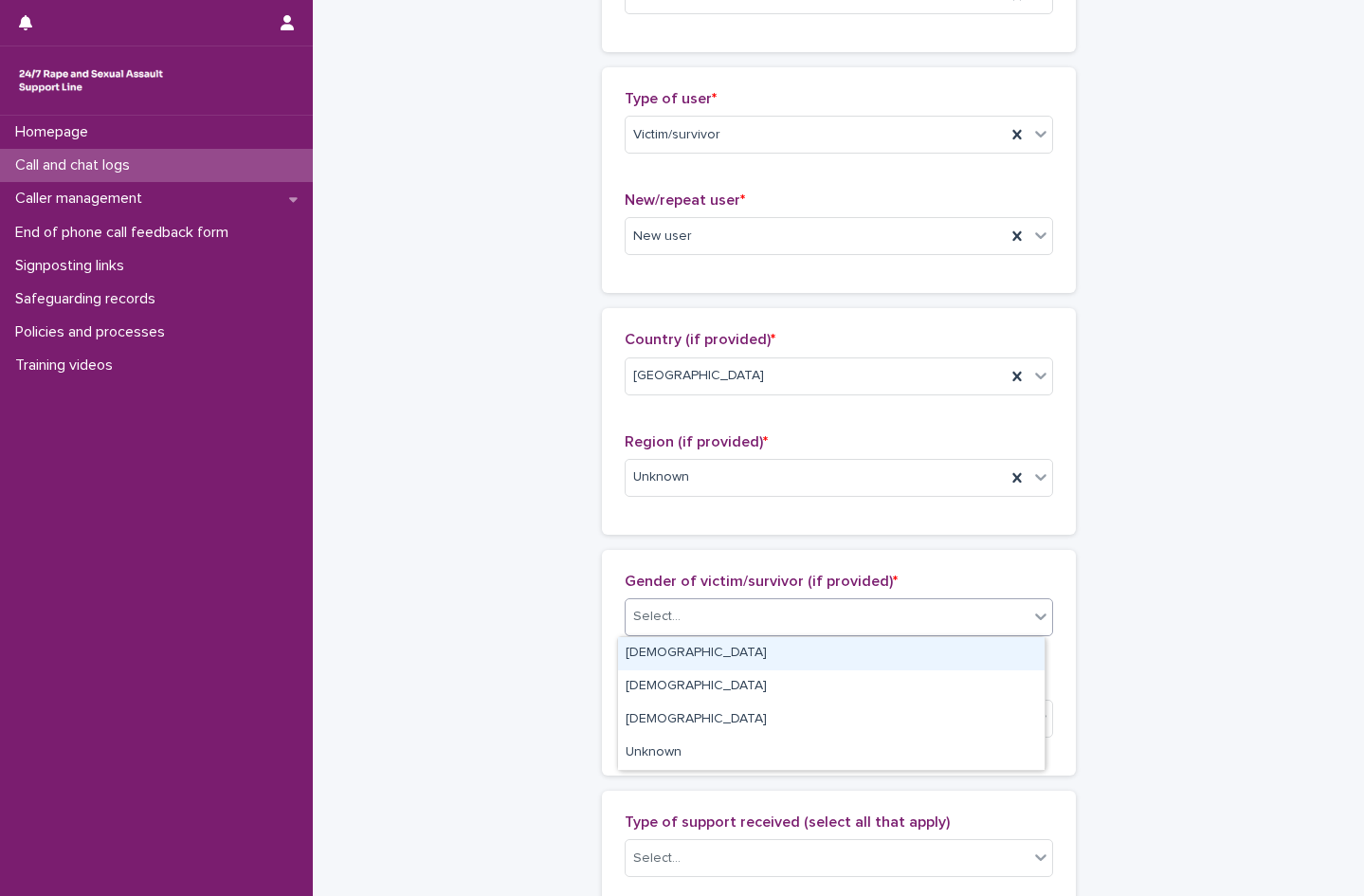
click at [682, 644] on div "[DEMOGRAPHIC_DATA]" at bounding box center [830, 653] width 426 height 33
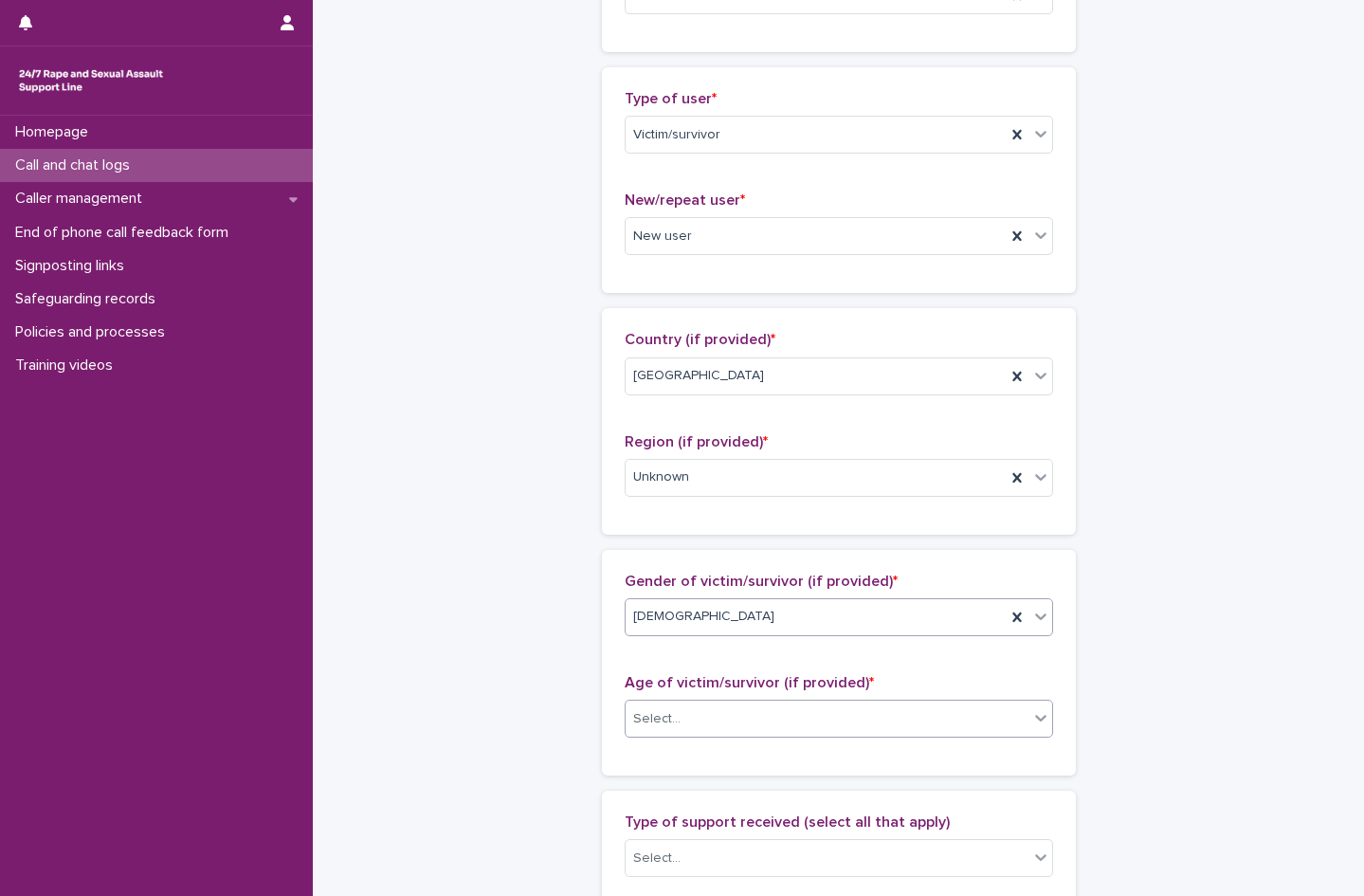
click at [682, 720] on div "Select..." at bounding box center [827, 719] width 403 height 31
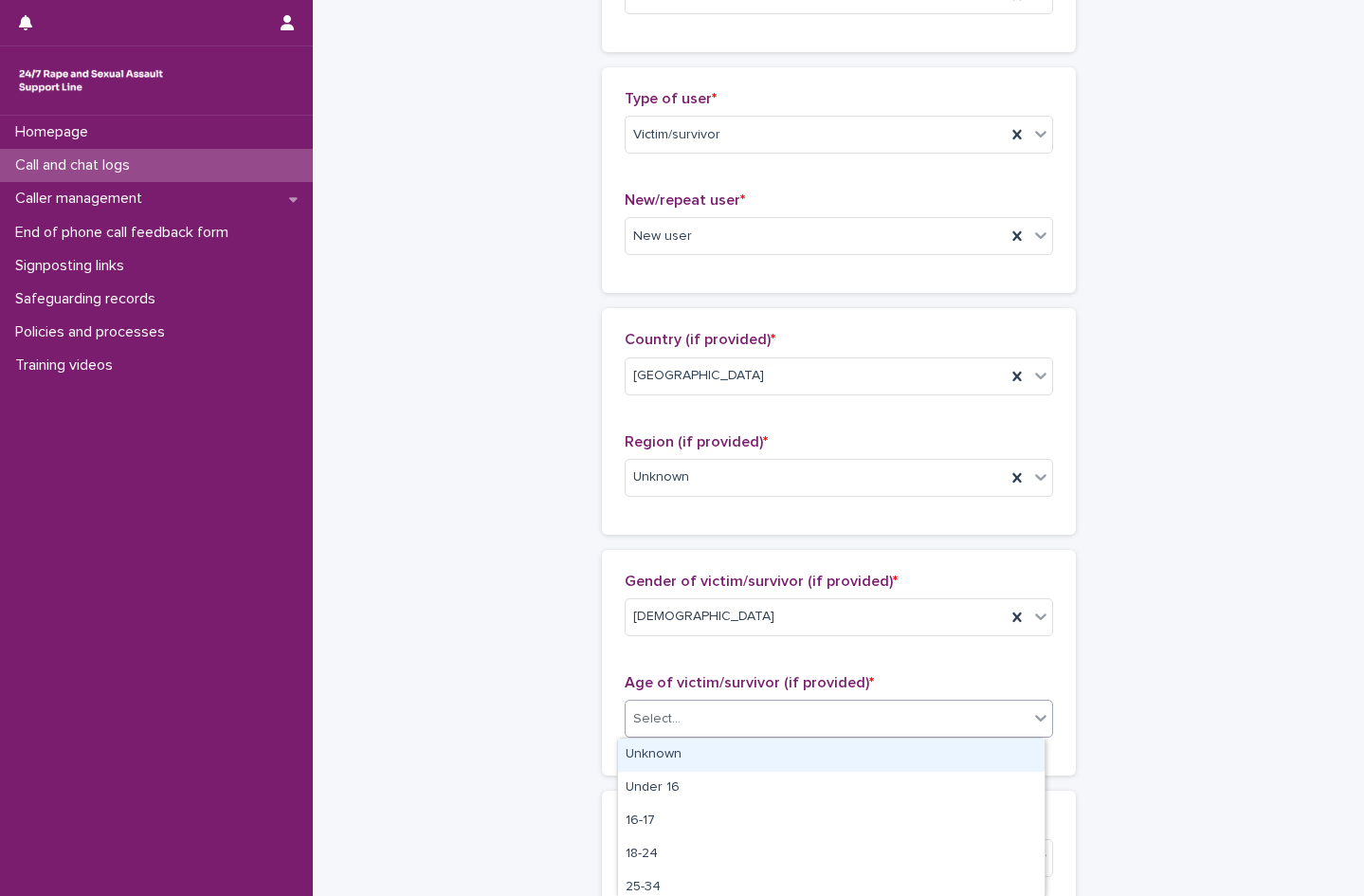
click at [682, 754] on div "Unknown" at bounding box center [830, 755] width 426 height 33
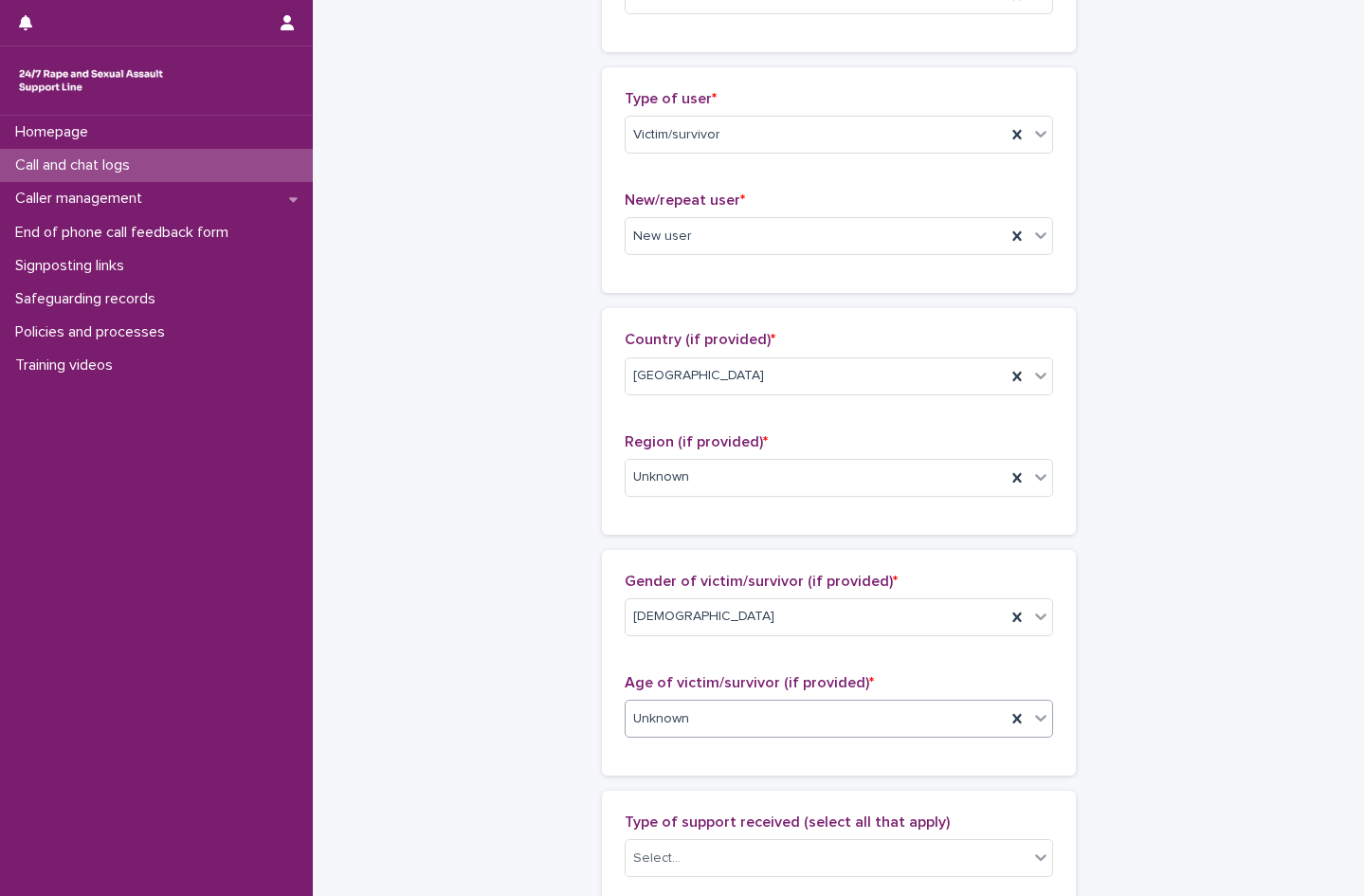
scroll to position [663, 0]
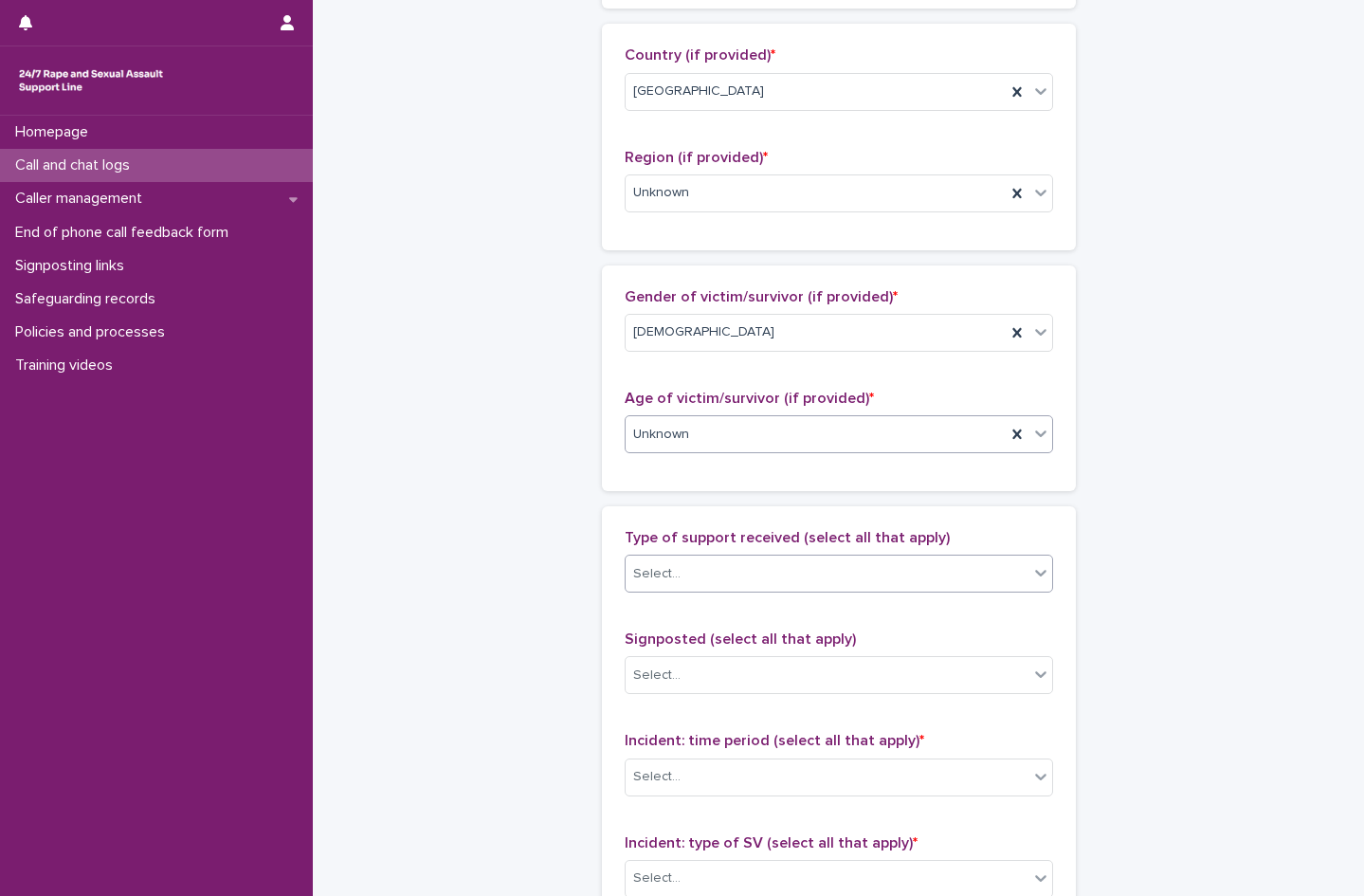
click at [718, 567] on div "Select..." at bounding box center [827, 574] width 403 height 31
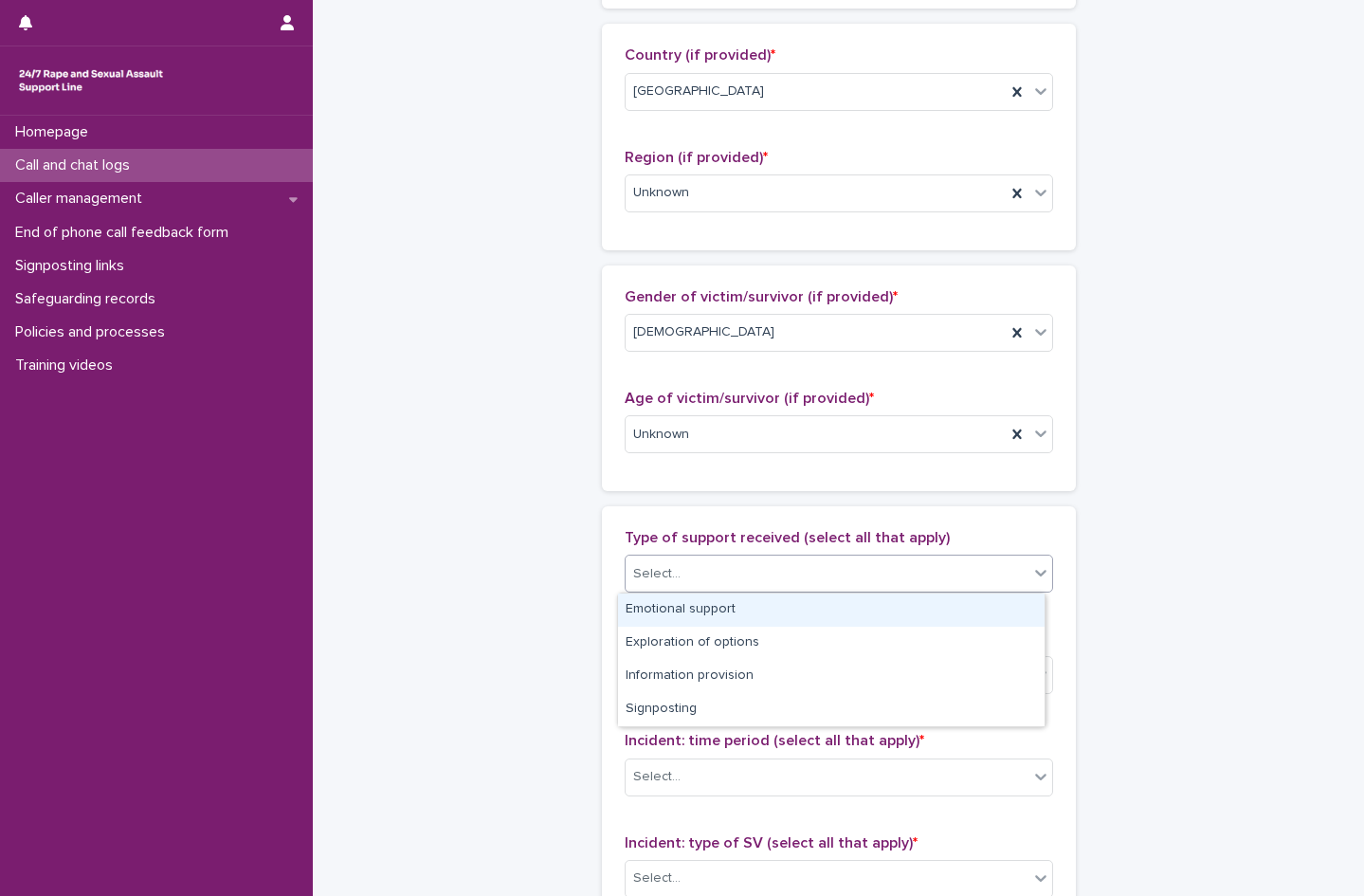
click at [711, 608] on div "Emotional support" at bounding box center [830, 610] width 426 height 33
click at [925, 582] on div "Emotional support" at bounding box center [815, 574] width 380 height 33
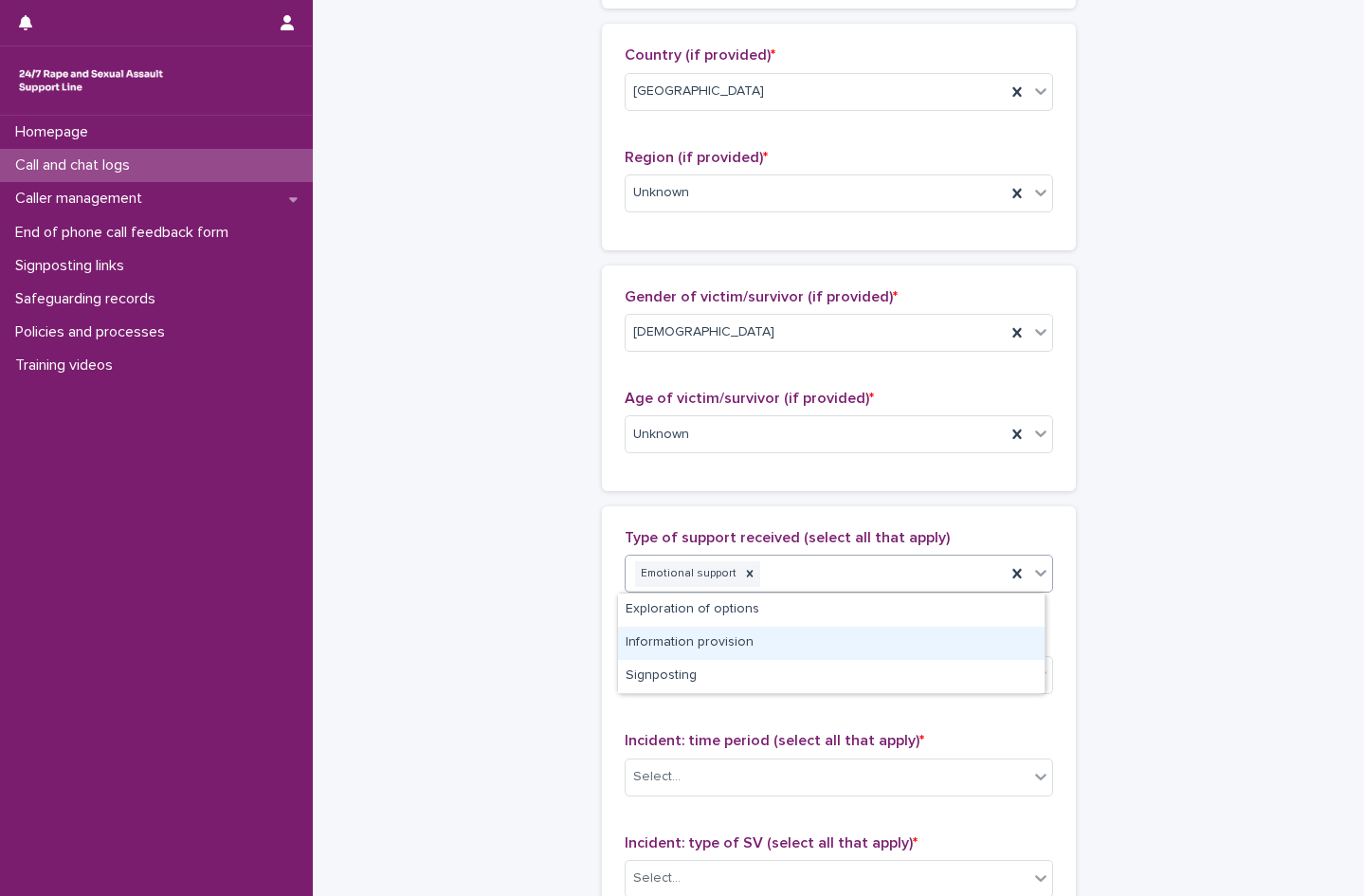
click at [733, 649] on div "Information provision" at bounding box center [830, 643] width 426 height 33
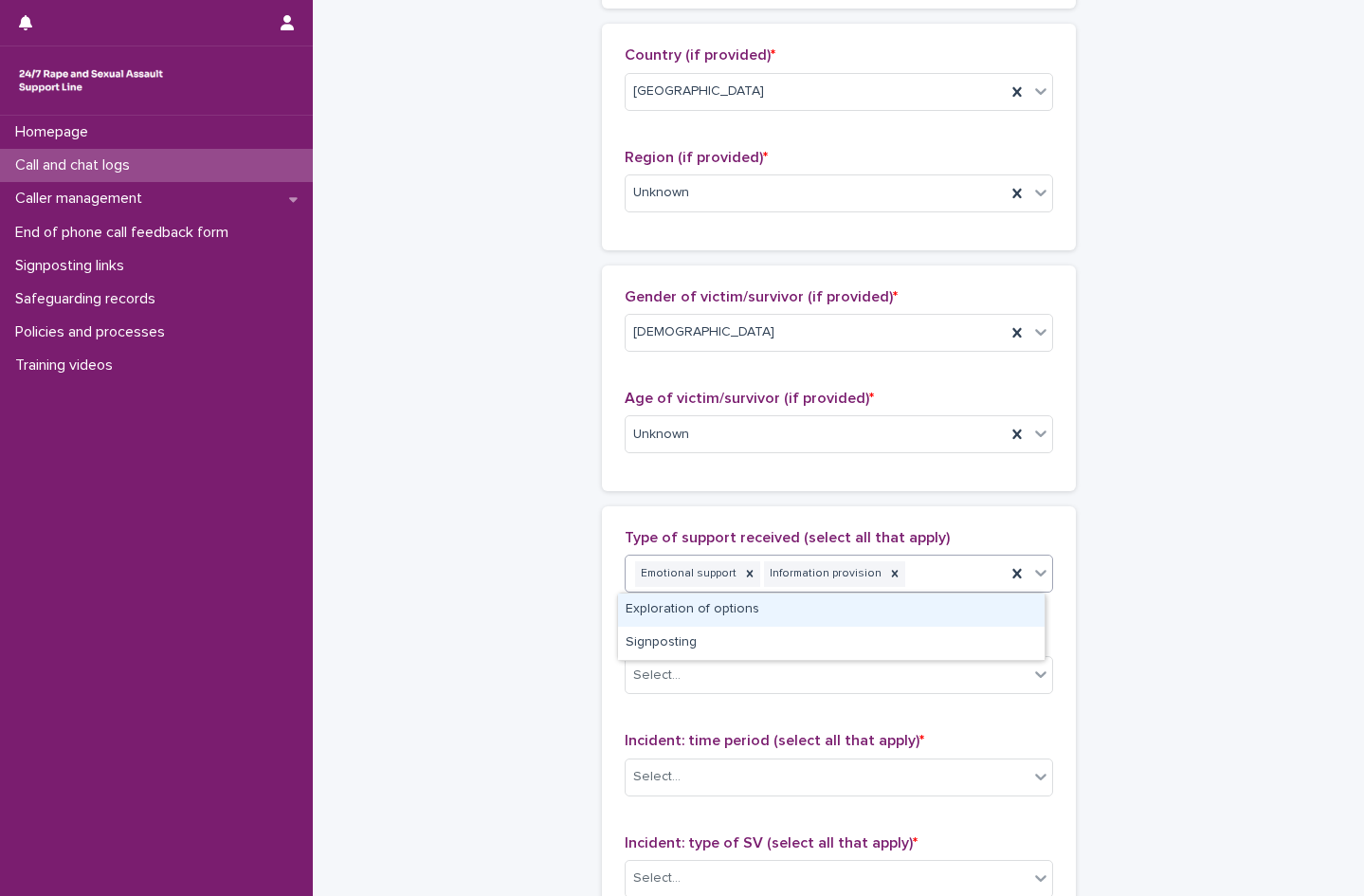
click at [945, 568] on div "Emotional support Information provision" at bounding box center [815, 574] width 380 height 33
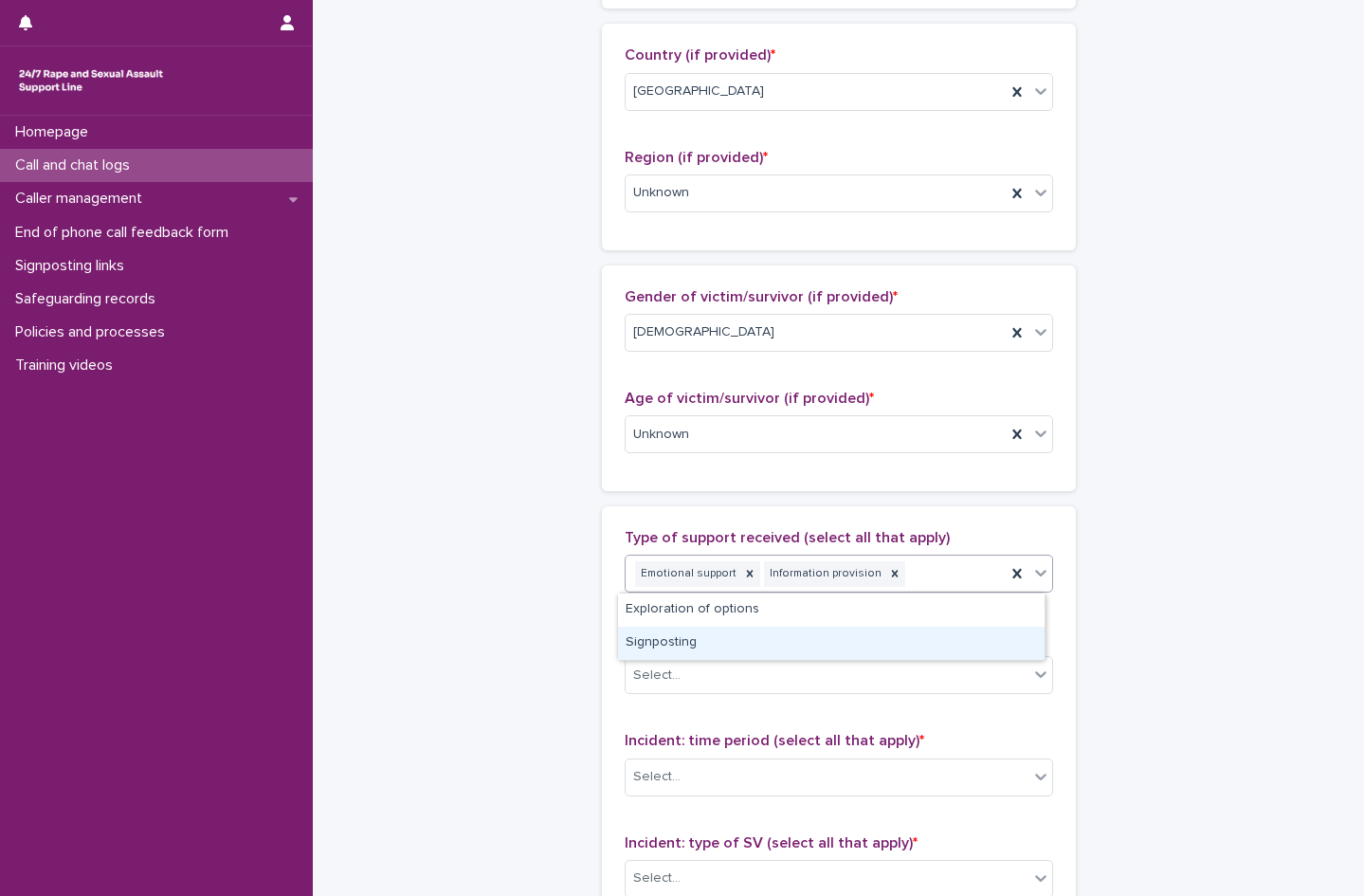
click at [752, 649] on div "Signposting" at bounding box center [830, 643] width 426 height 33
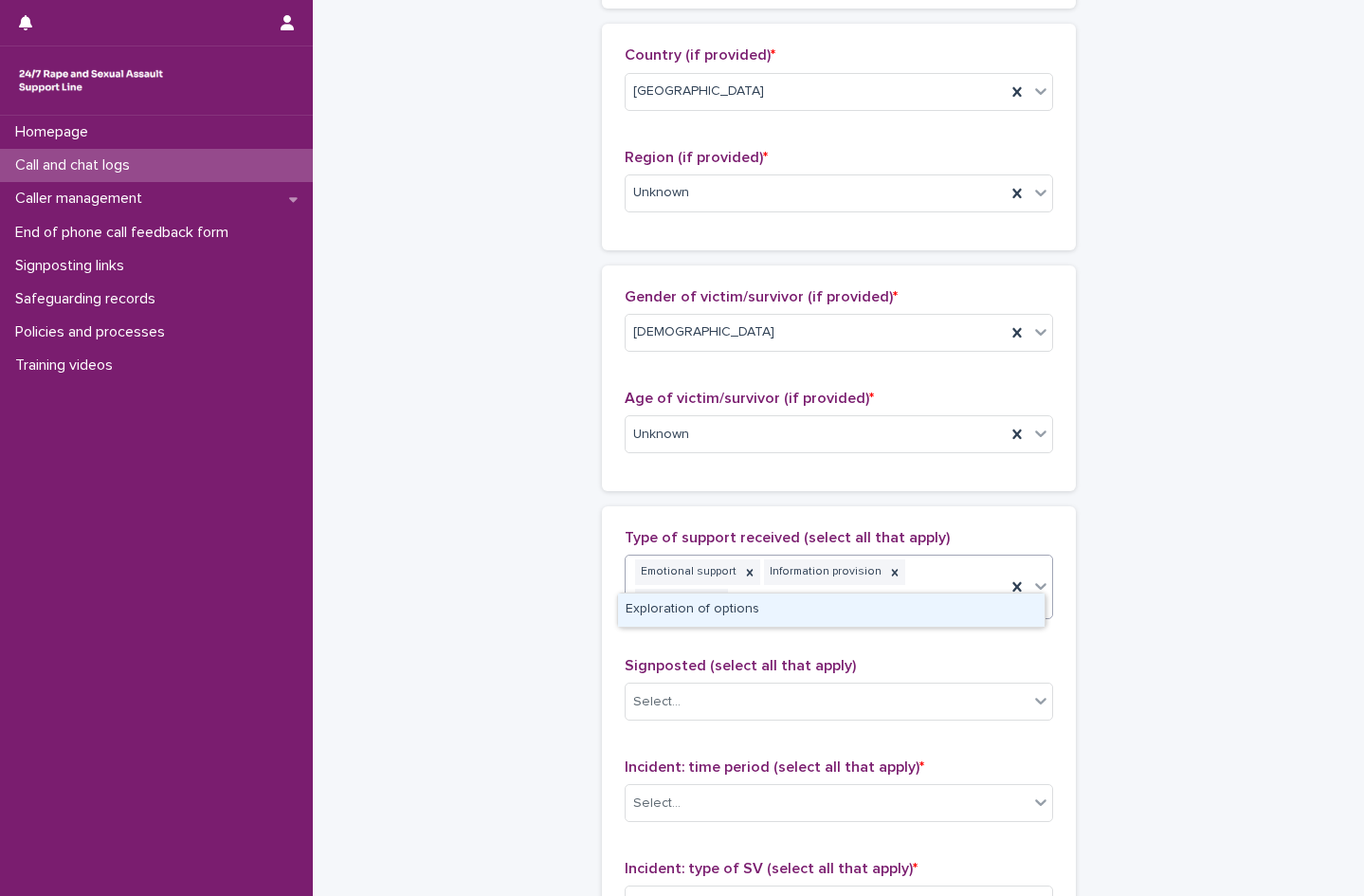
click at [983, 581] on div "Emotional support Information provision Signposting" at bounding box center [815, 587] width 380 height 63
click at [773, 616] on div "Exploration of options" at bounding box center [830, 610] width 426 height 33
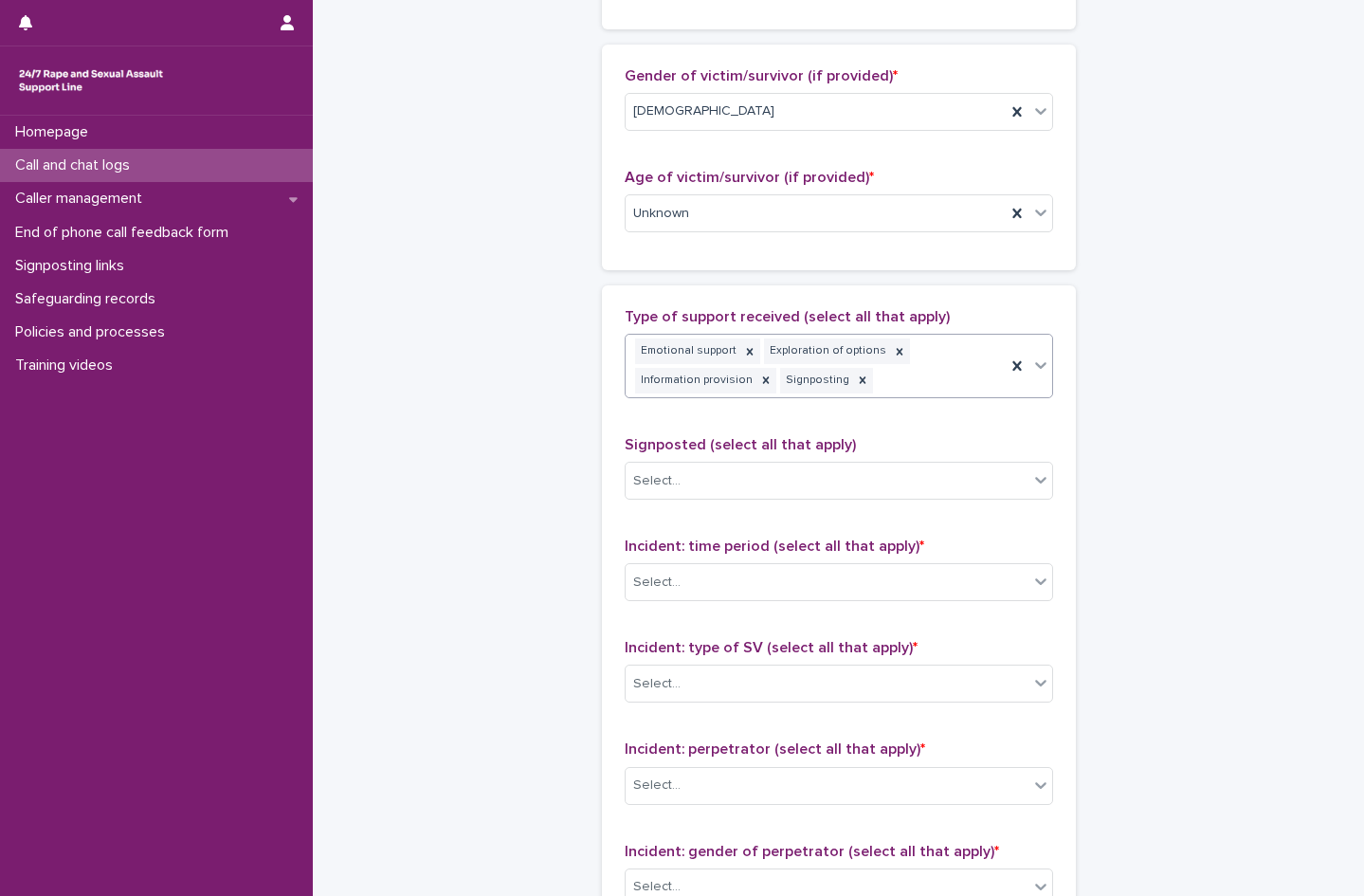
scroll to position [961, 0]
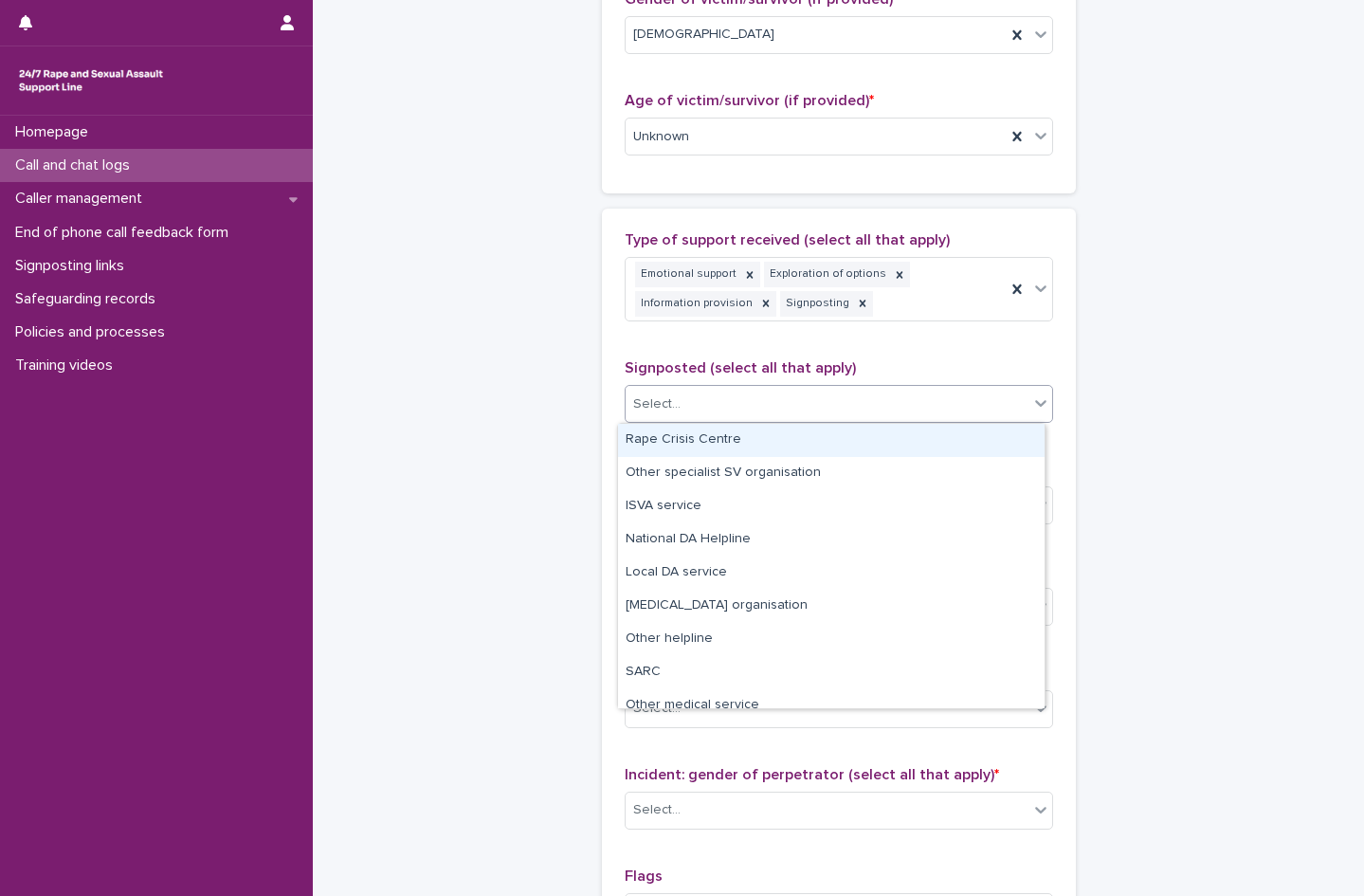
click at [670, 410] on div "Select..." at bounding box center [656, 404] width 47 height 20
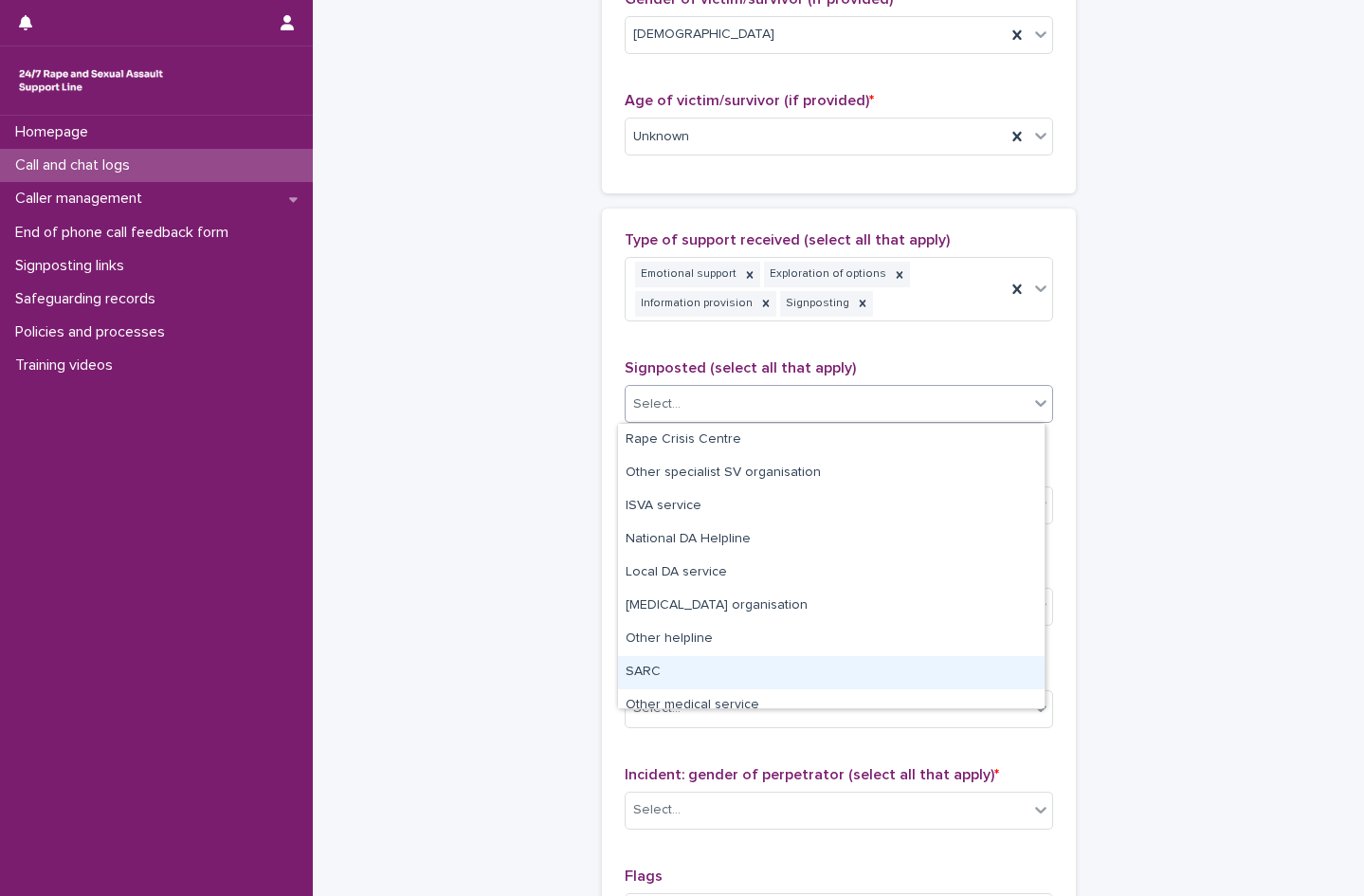
click at [669, 668] on div "SARC" at bounding box center [830, 673] width 426 height 33
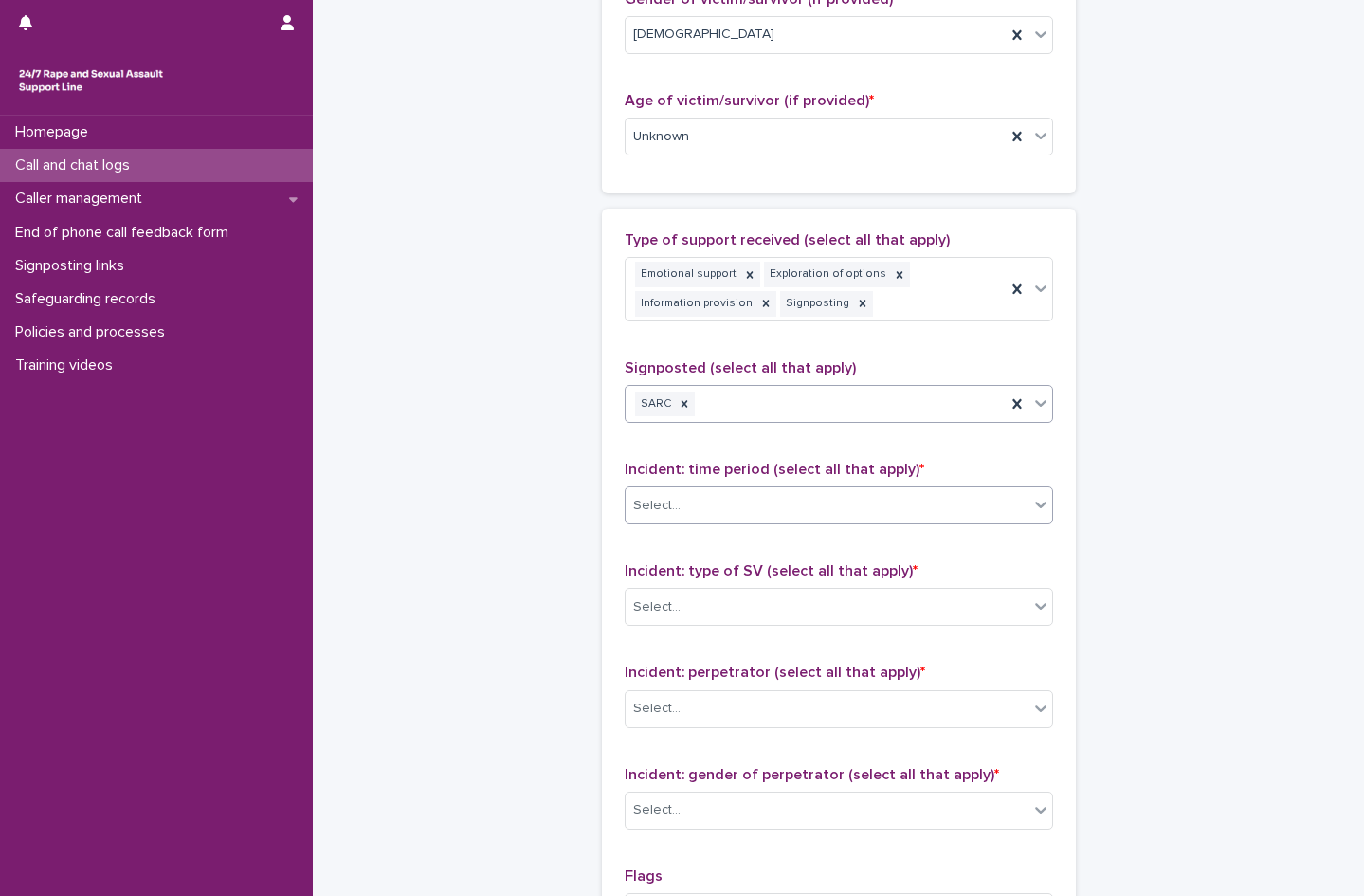
click at [730, 510] on div "Select..." at bounding box center [827, 506] width 403 height 31
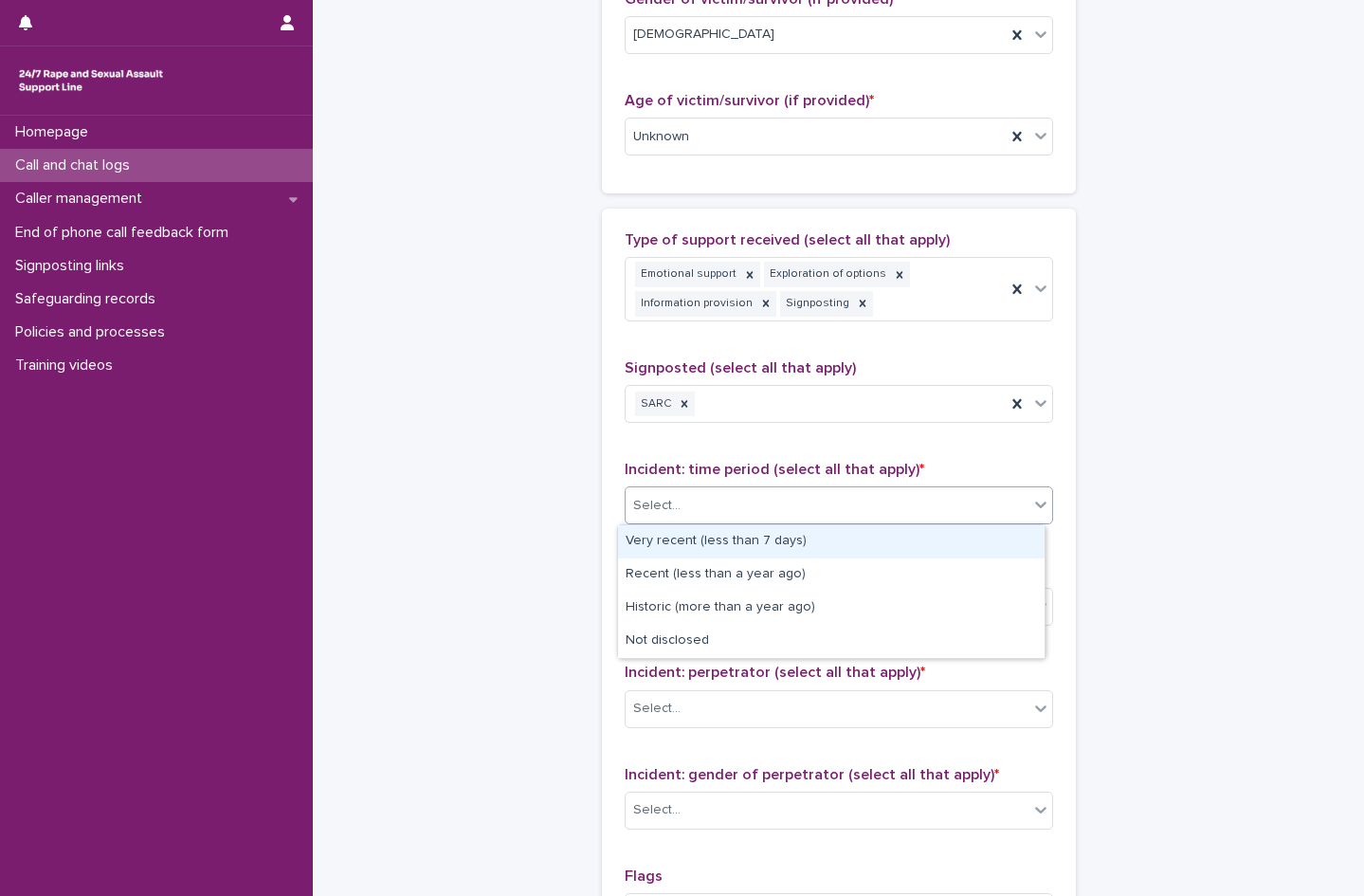
click at [720, 535] on div "Very recent (less than 7 days)" at bounding box center [830, 541] width 426 height 33
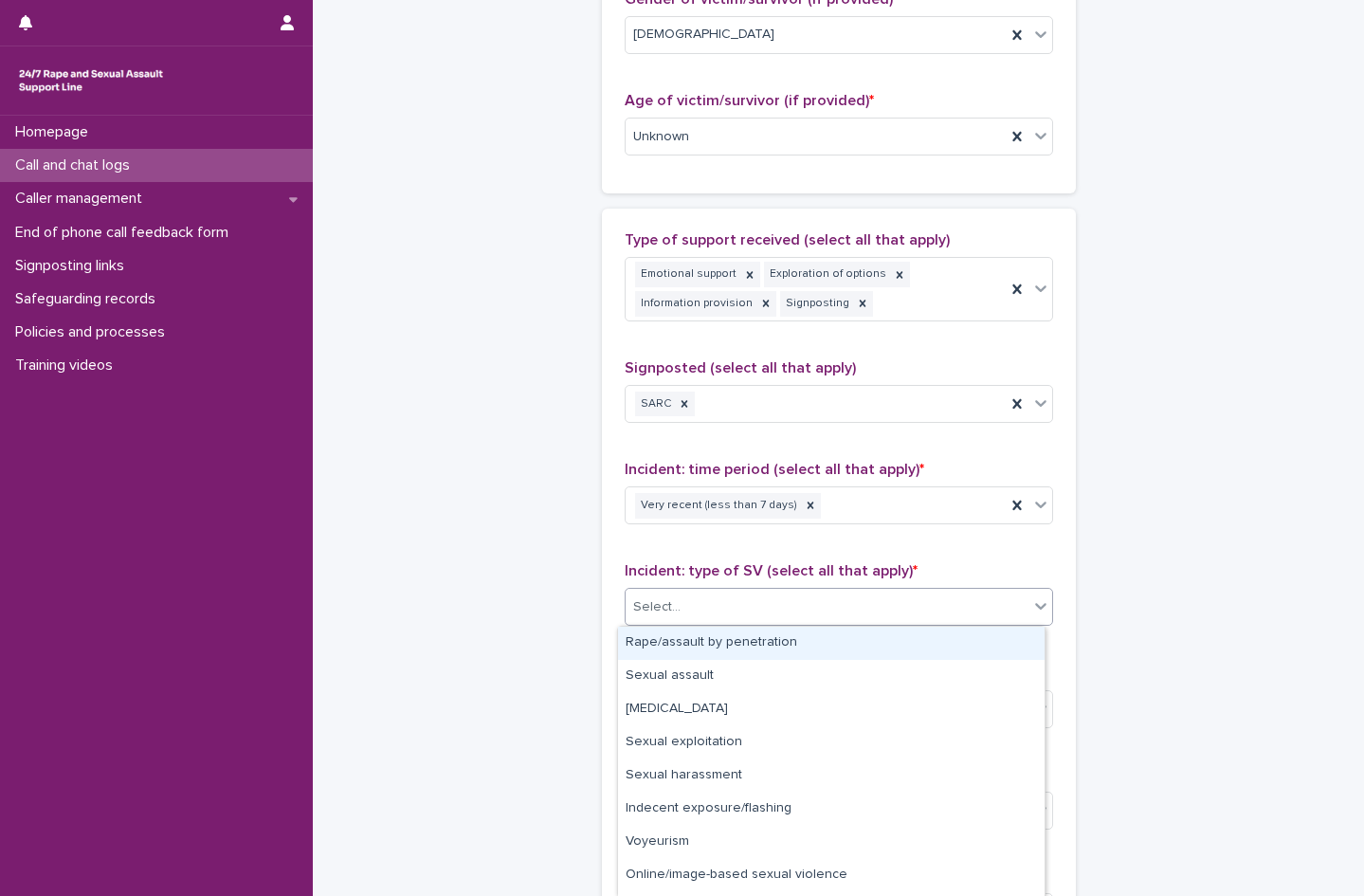
click at [723, 614] on div "Select..." at bounding box center [827, 607] width 403 height 31
click at [717, 643] on div "Rape/assault by penetration" at bounding box center [830, 643] width 426 height 33
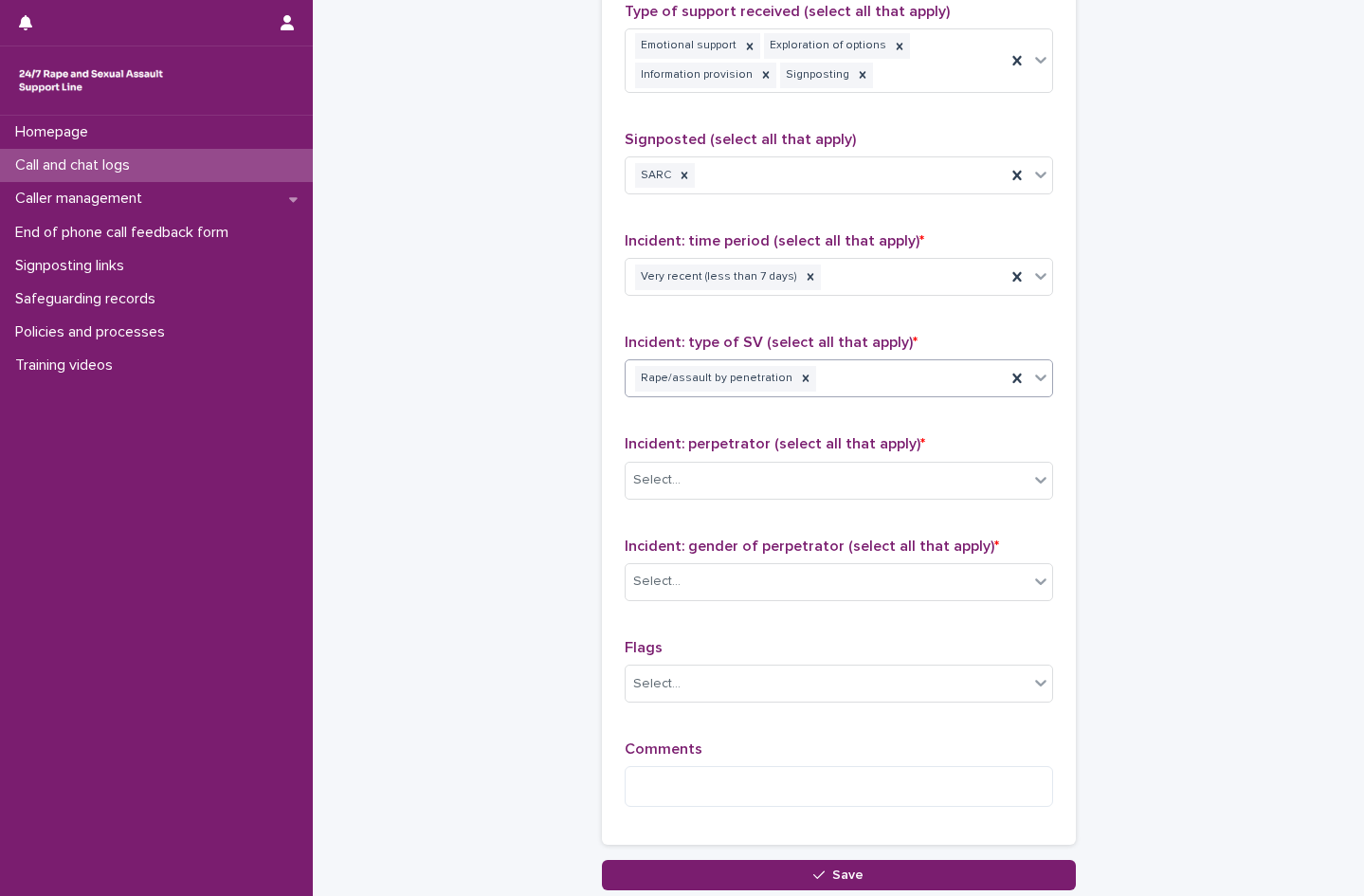
scroll to position [1333, 0]
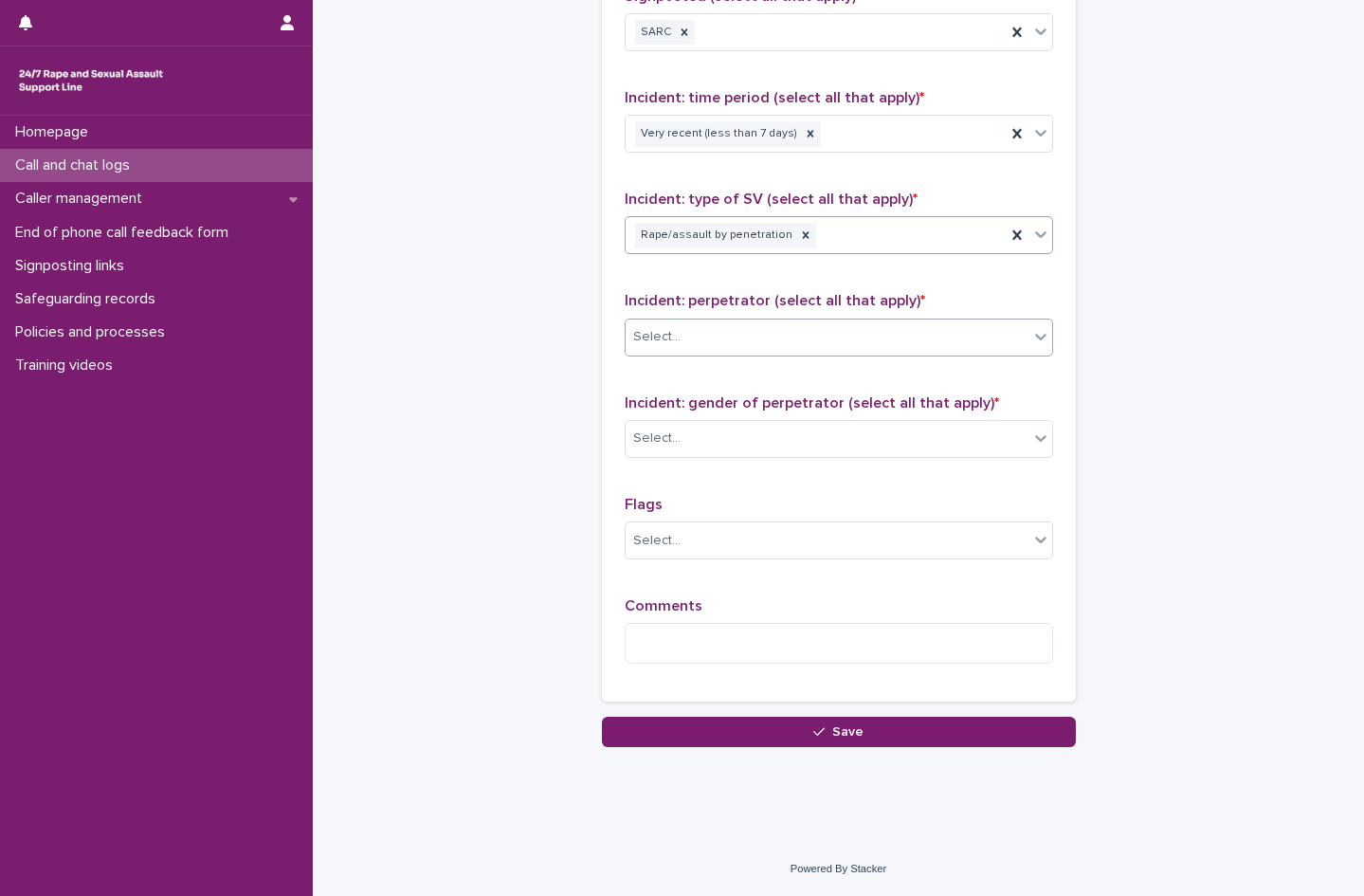
click at [713, 356] on body "**********" at bounding box center [682, 448] width 1364 height 896
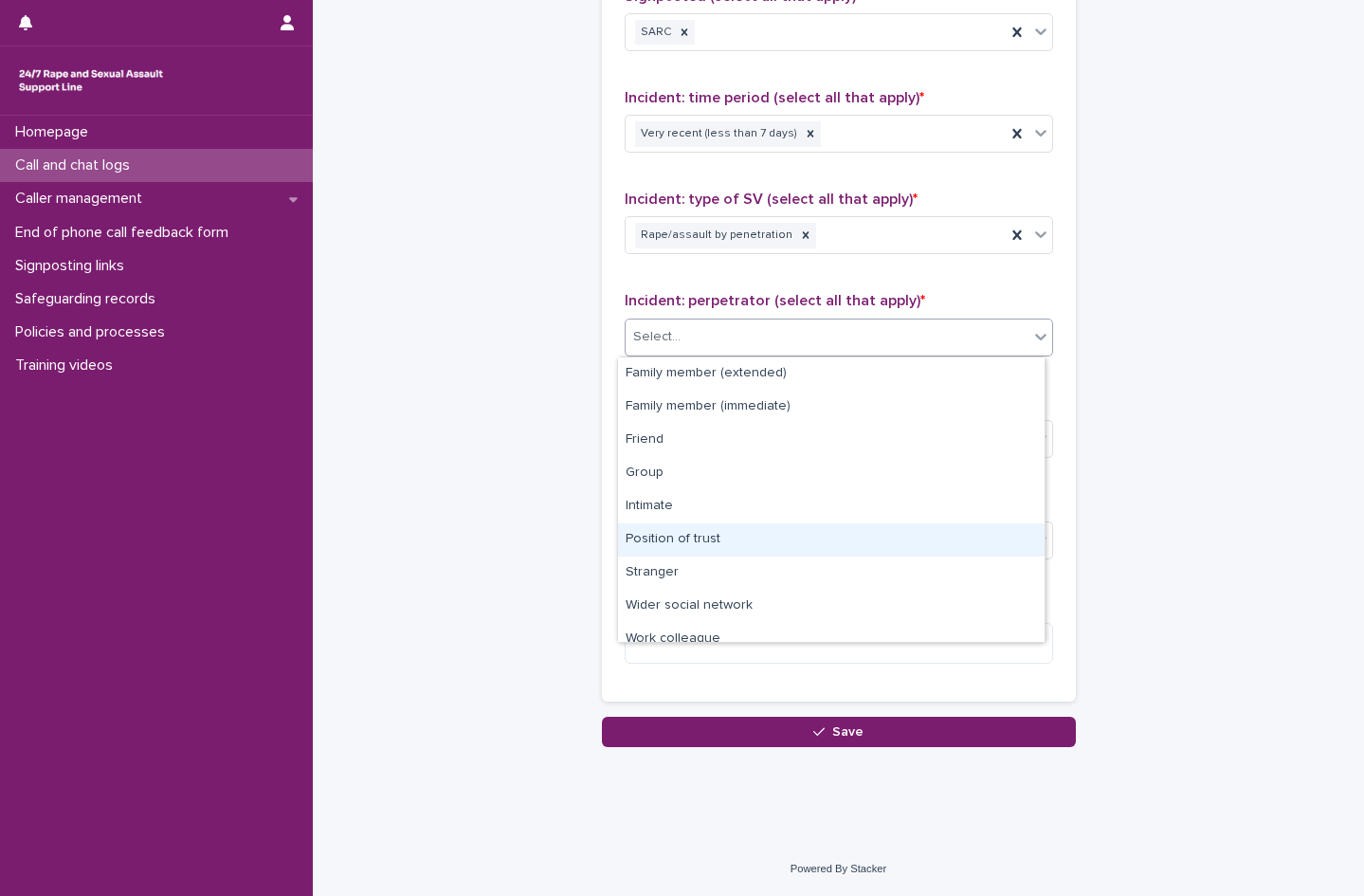
scroll to position [80, 0]
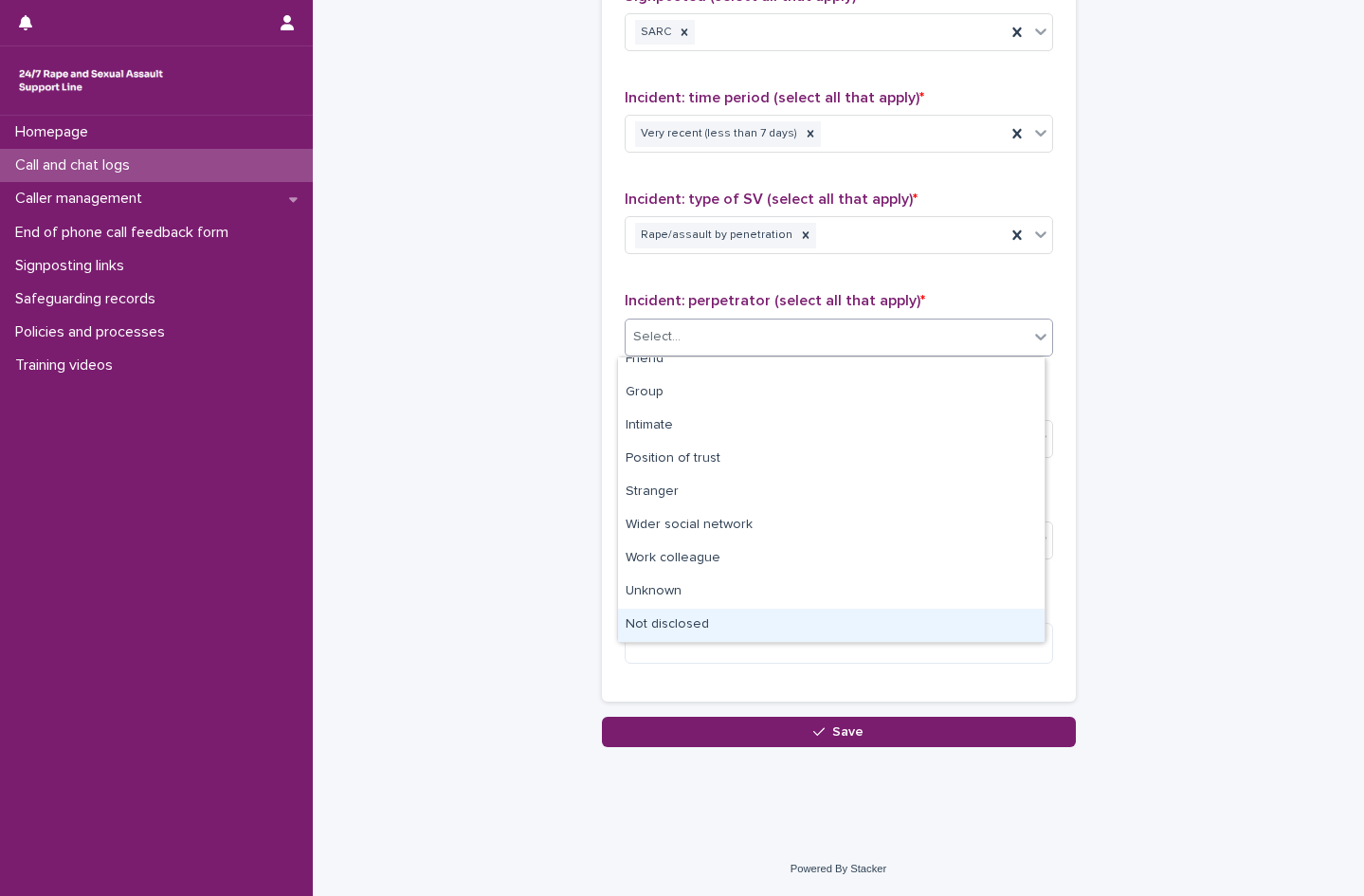
click at [720, 631] on div "Not disclosed" at bounding box center [830, 625] width 426 height 33
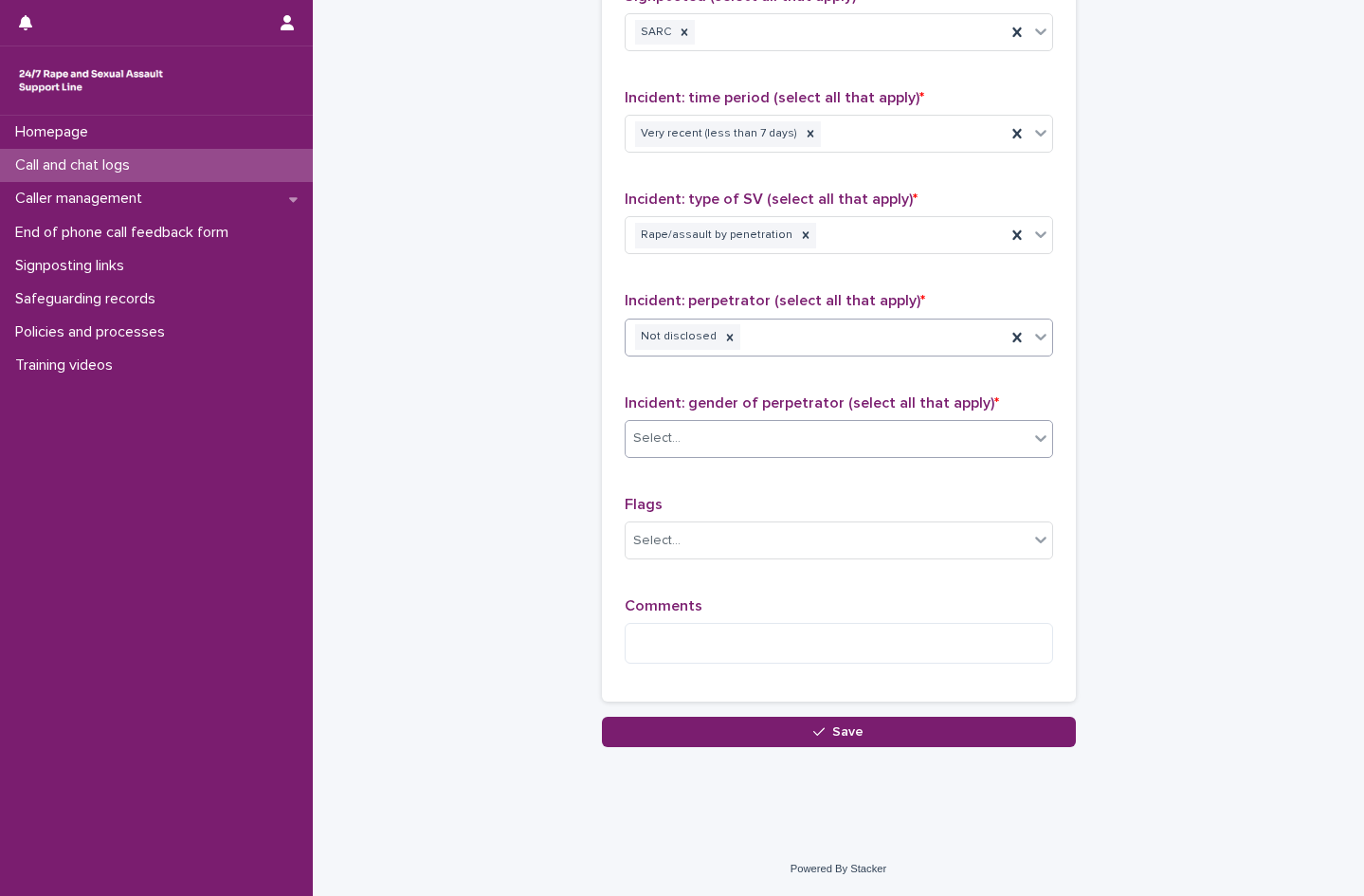
click at [700, 431] on div "Select..." at bounding box center [827, 438] width 403 height 31
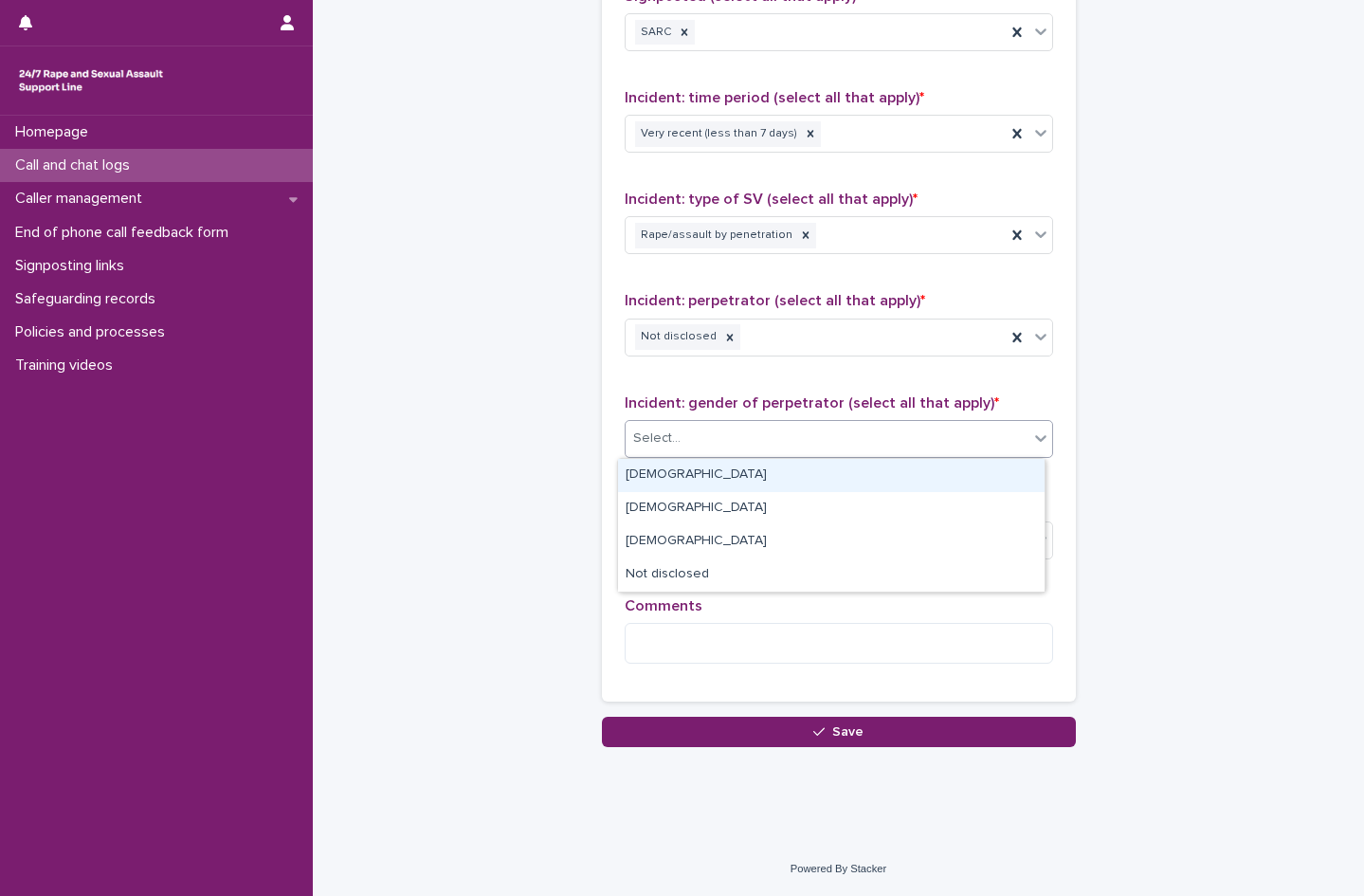
click at [685, 472] on div "[DEMOGRAPHIC_DATA]" at bounding box center [830, 476] width 426 height 33
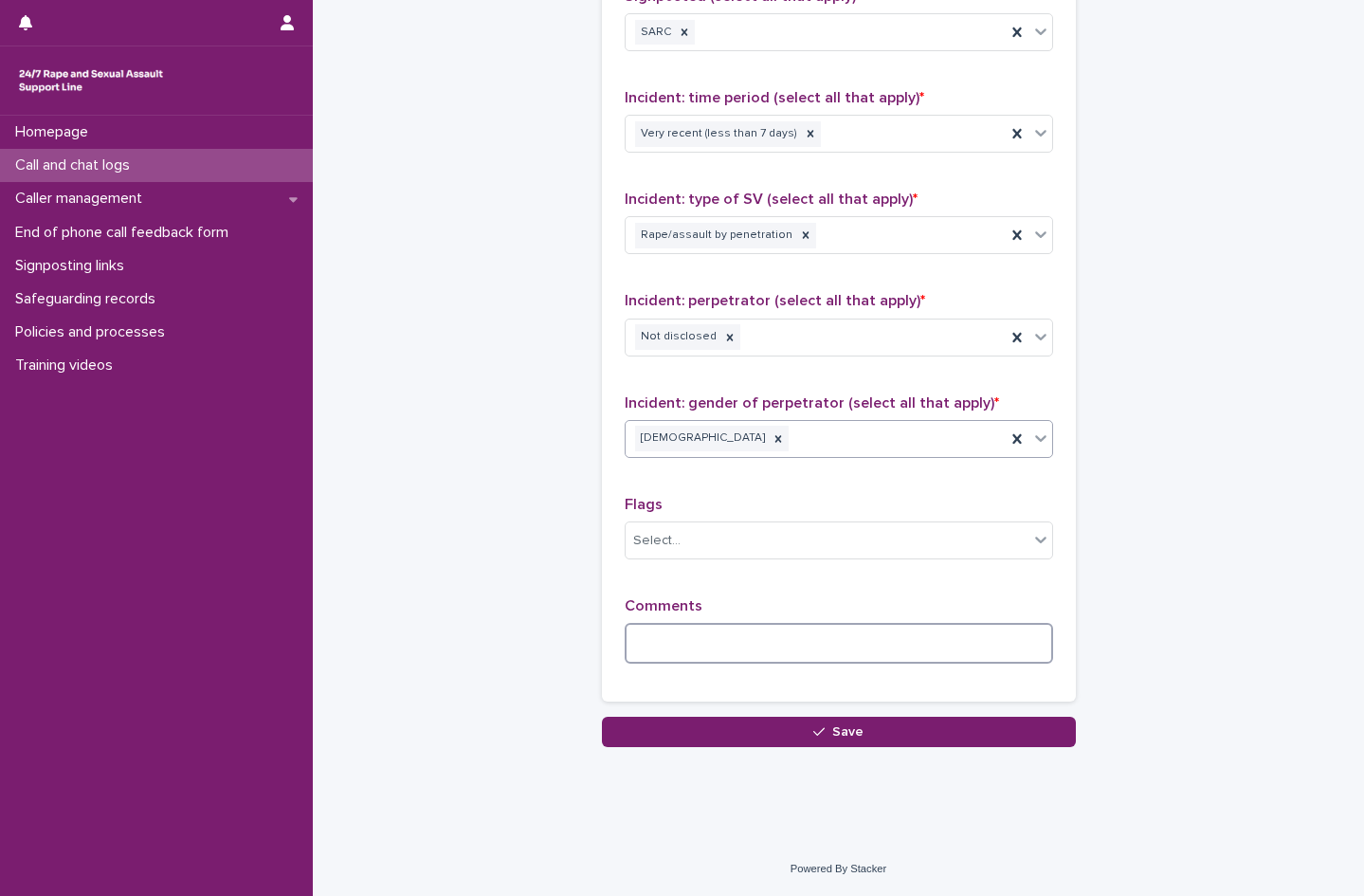
click at [716, 645] on textarea at bounding box center [838, 643] width 428 height 41
type textarea "*"
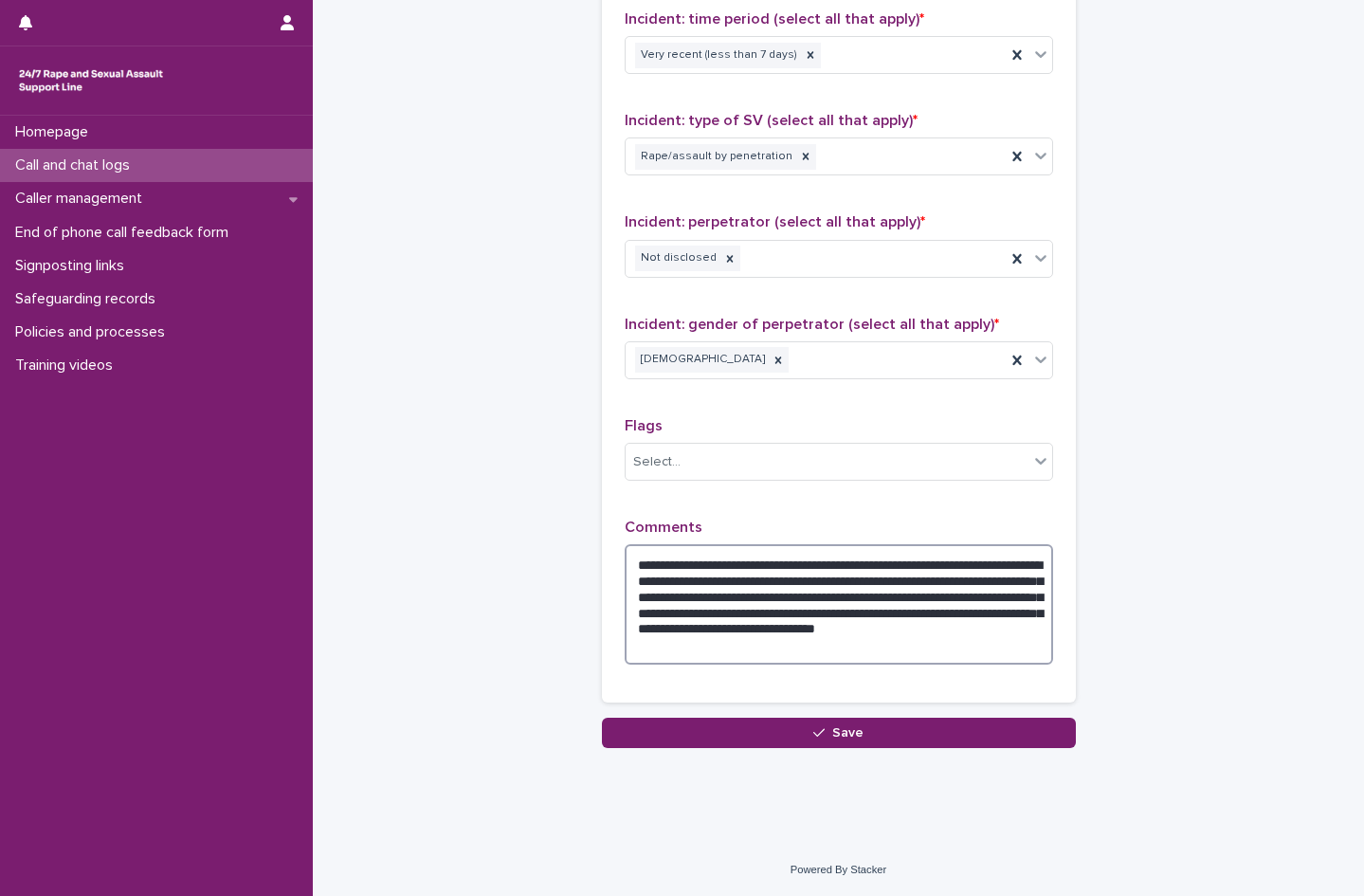
scroll to position [1412, 0]
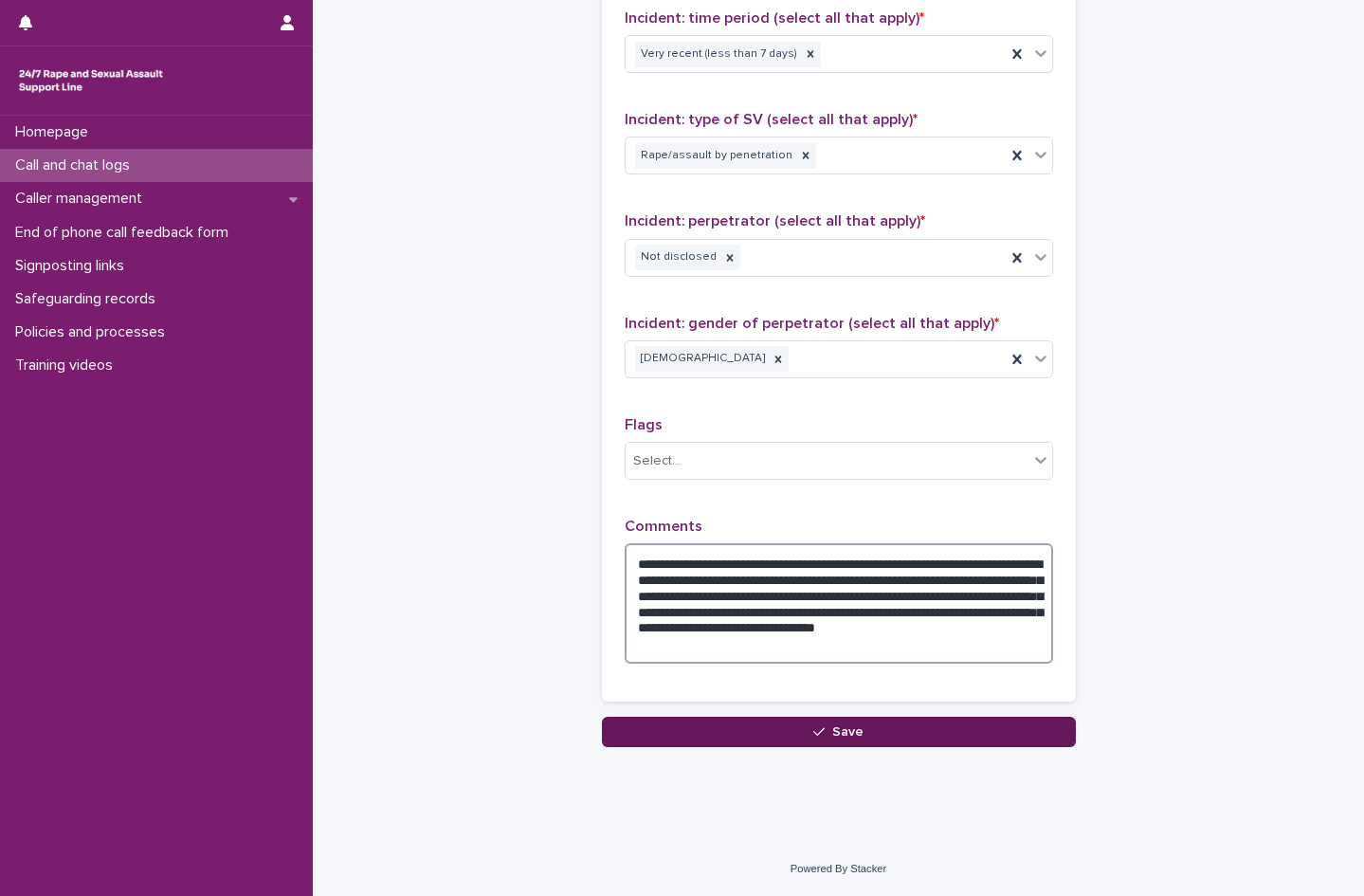
type textarea "**********"
click at [832, 735] on span "Save" at bounding box center [848, 732] width 31 height 14
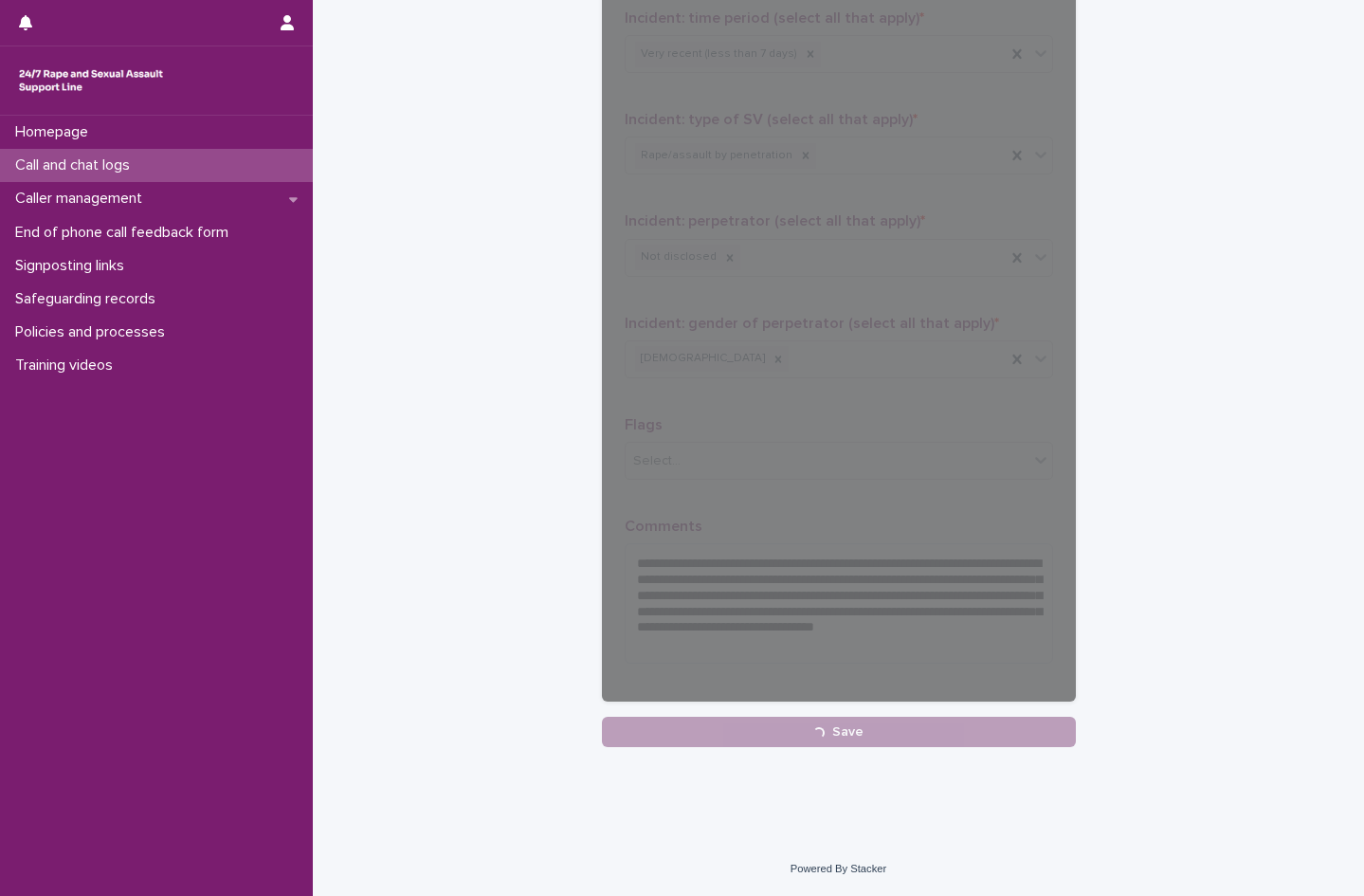
scroll to position [182, 0]
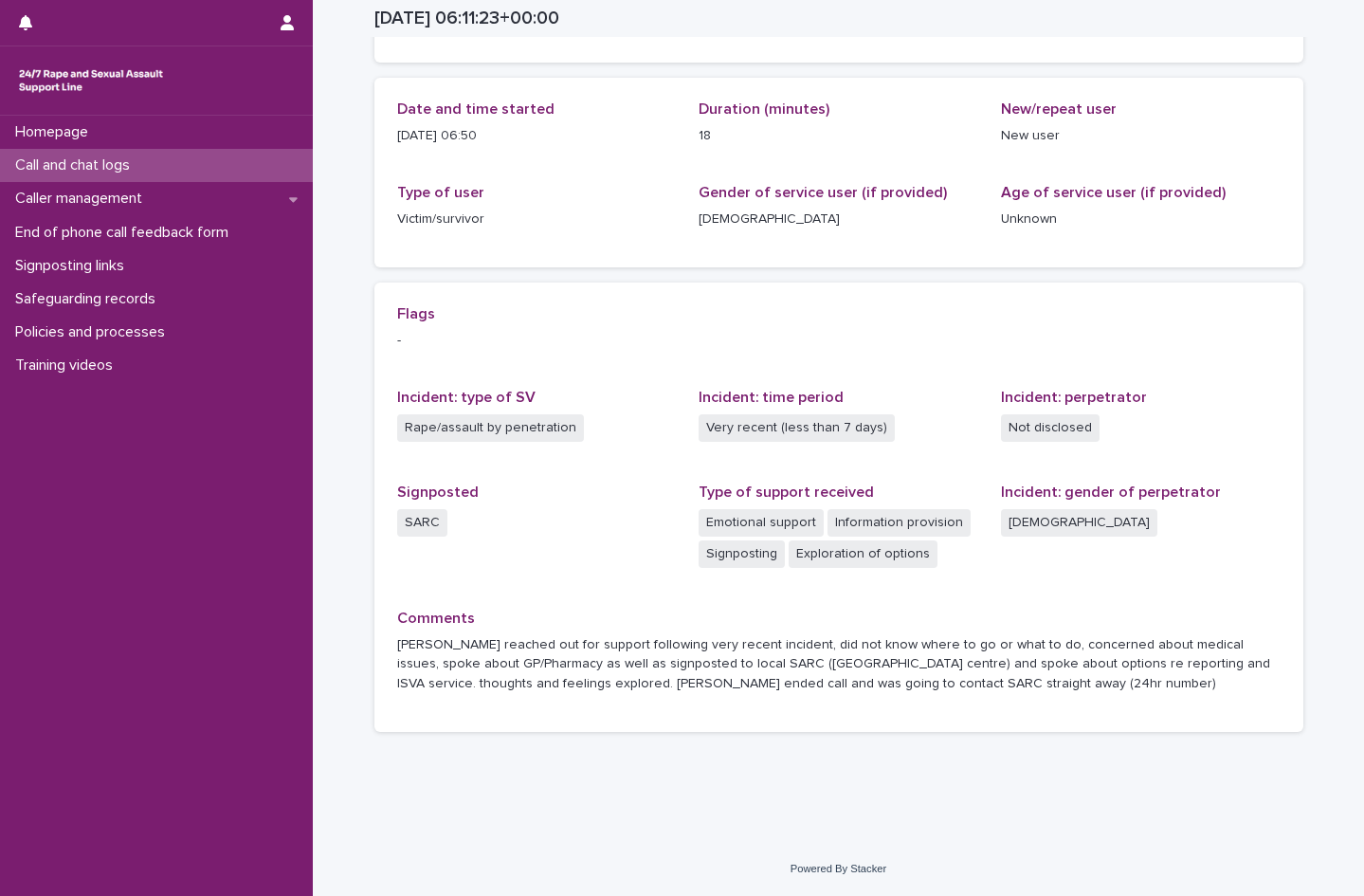
click at [64, 160] on p "Call and chat logs" at bounding box center [76, 165] width 137 height 18
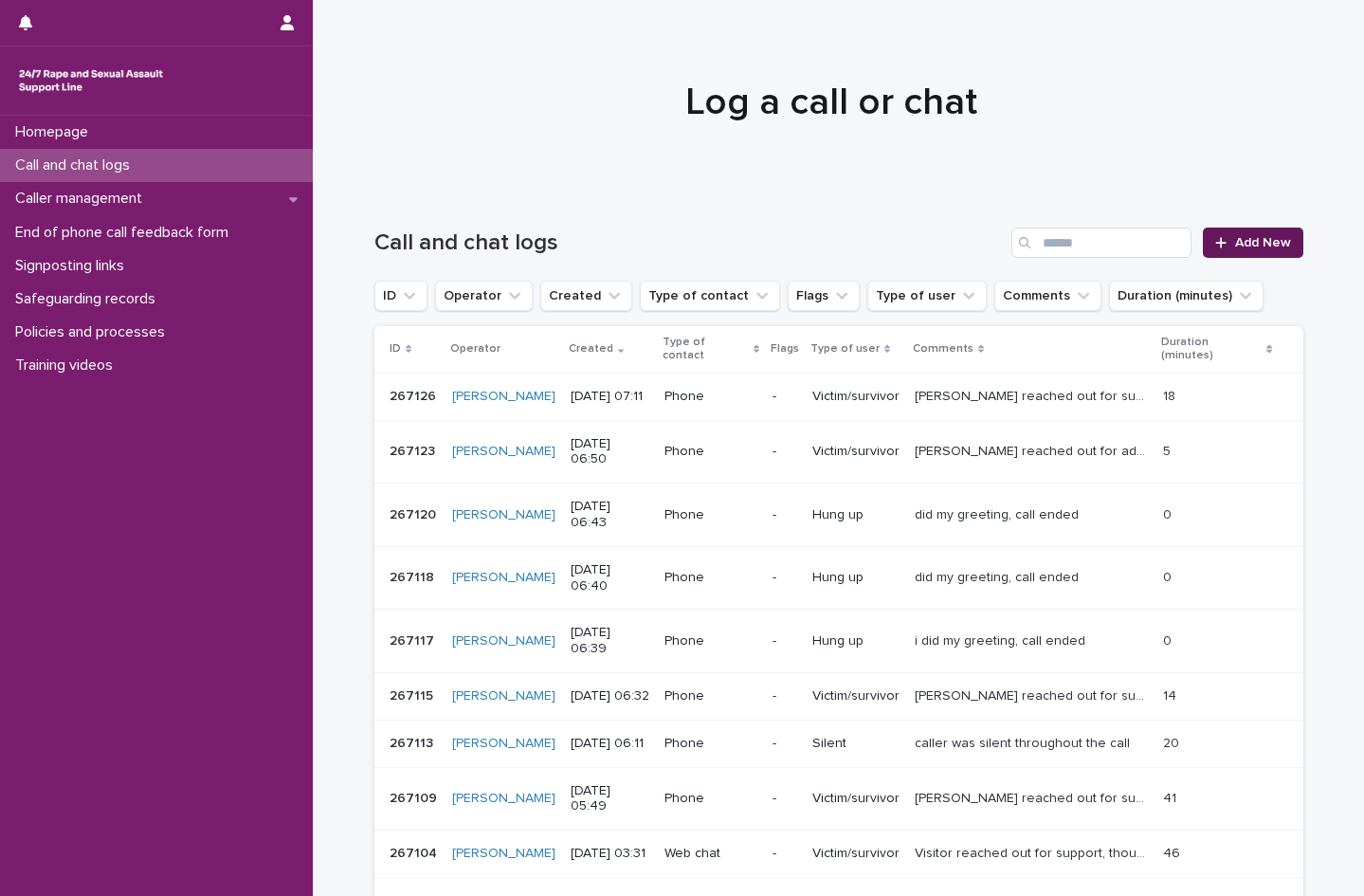
click at [1243, 244] on span "Add New" at bounding box center [1263, 243] width 56 height 14
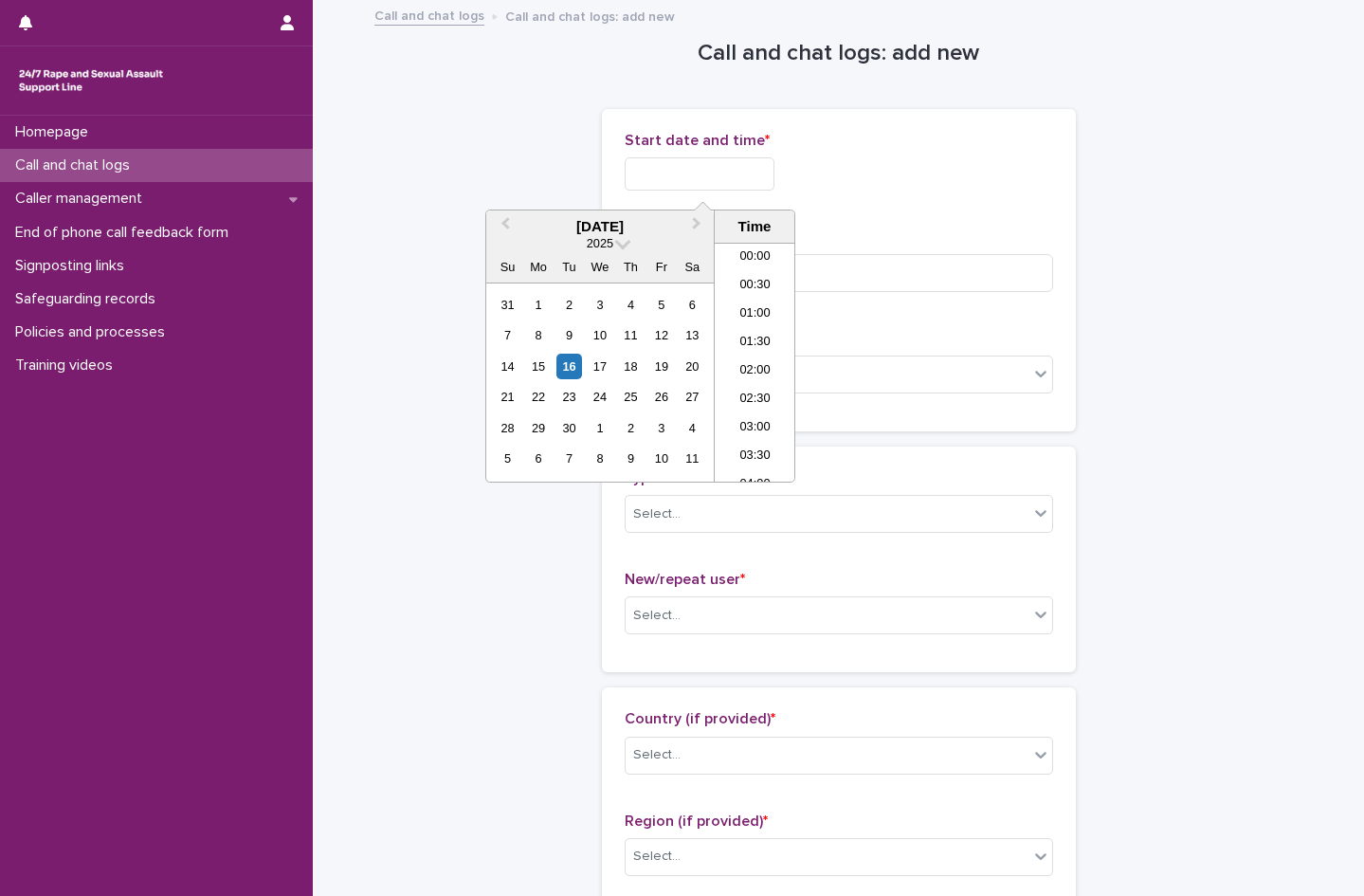
click at [648, 171] on input "text" at bounding box center [699, 174] width 150 height 33
click at [748, 357] on li "07:30" at bounding box center [754, 361] width 80 height 28
click at [750, 171] on input "**********" at bounding box center [699, 174] width 150 height 33
type input "**********"
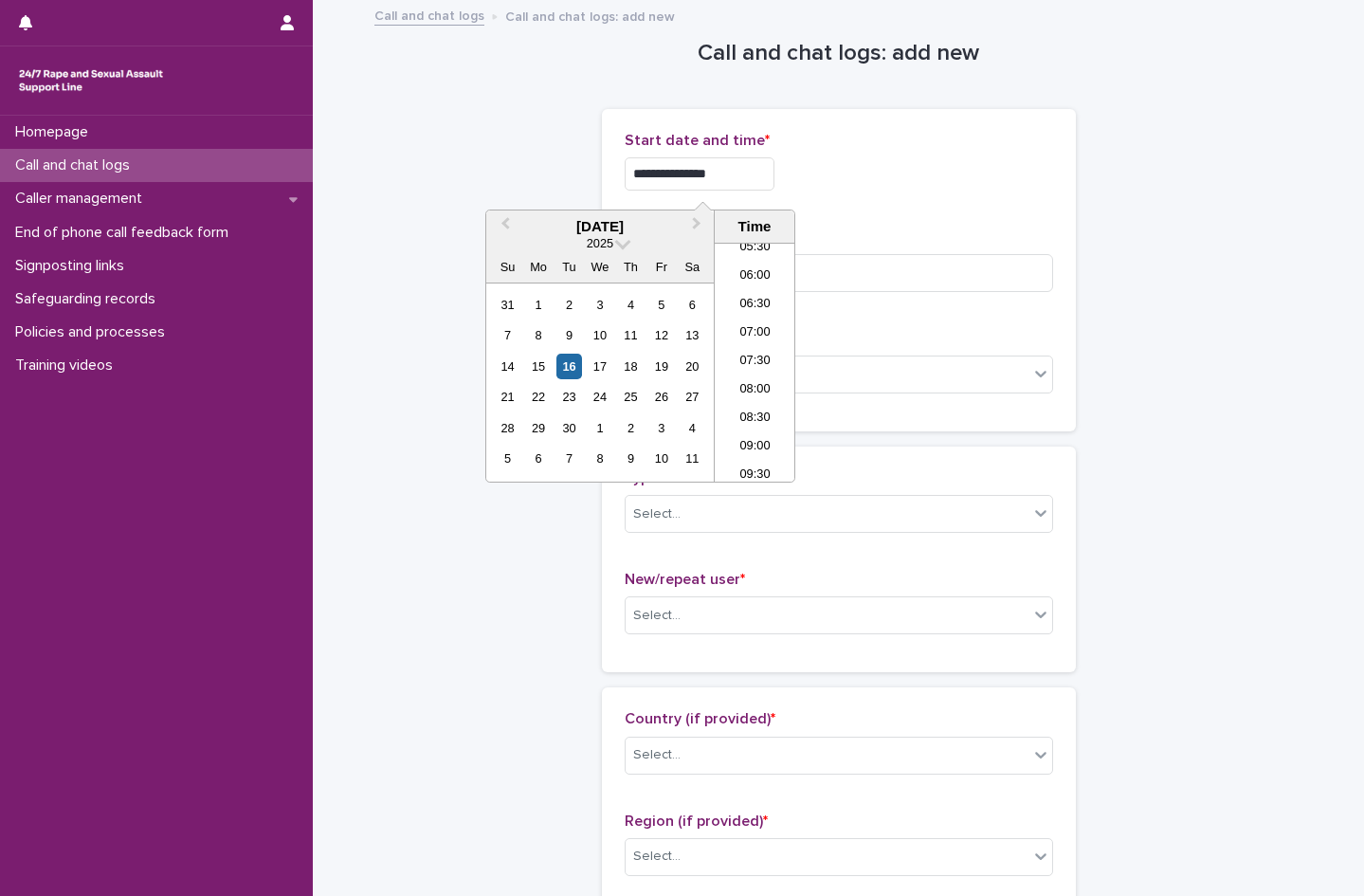
click at [905, 187] on div "**********" at bounding box center [838, 174] width 428 height 33
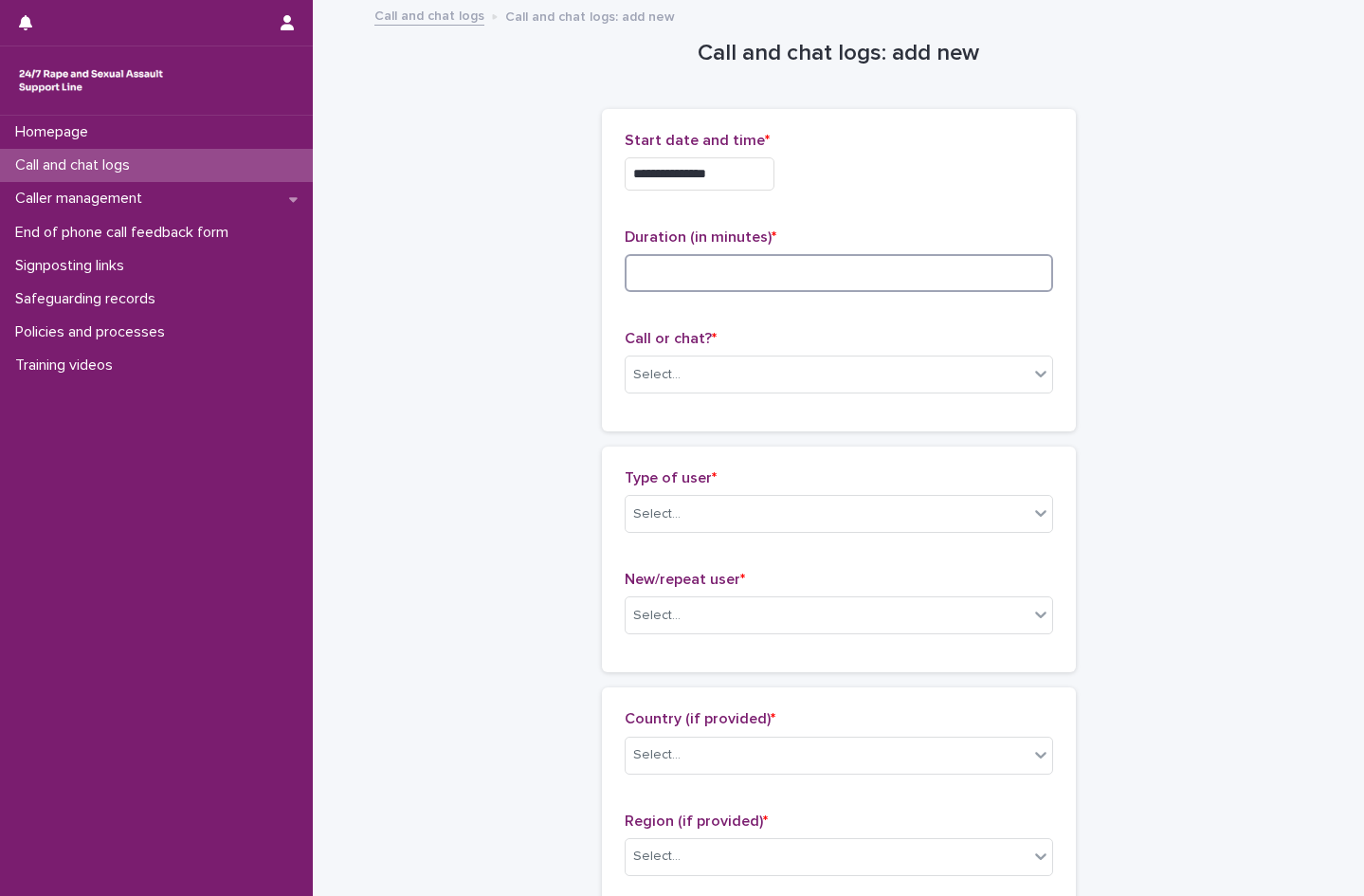
click at [691, 274] on input at bounding box center [838, 273] width 428 height 38
type input "*"
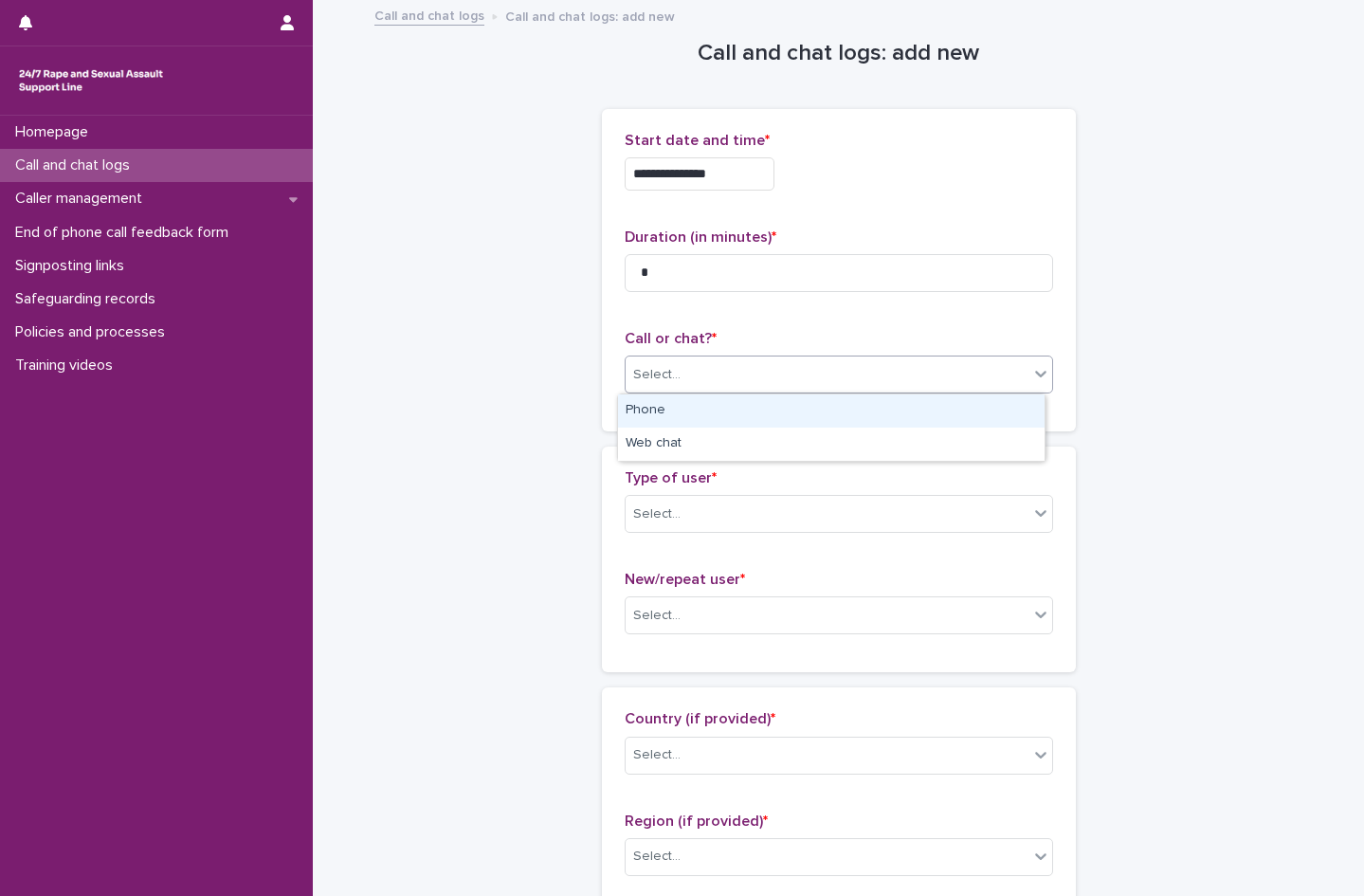
click at [665, 368] on div "Select..." at bounding box center [656, 375] width 47 height 20
click at [665, 410] on div "Phone" at bounding box center [830, 411] width 426 height 33
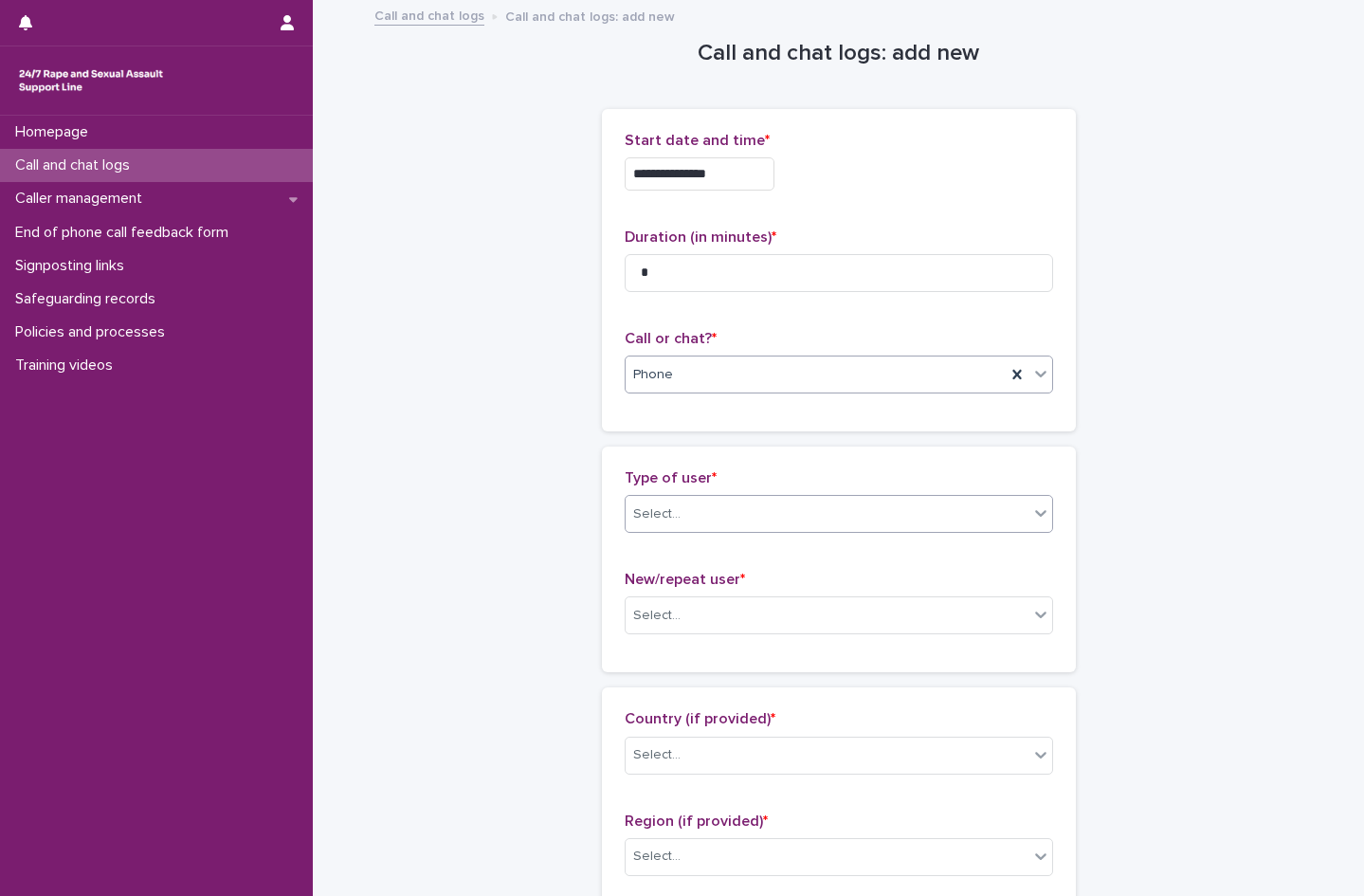
click at [686, 509] on div "Select..." at bounding box center [827, 514] width 403 height 31
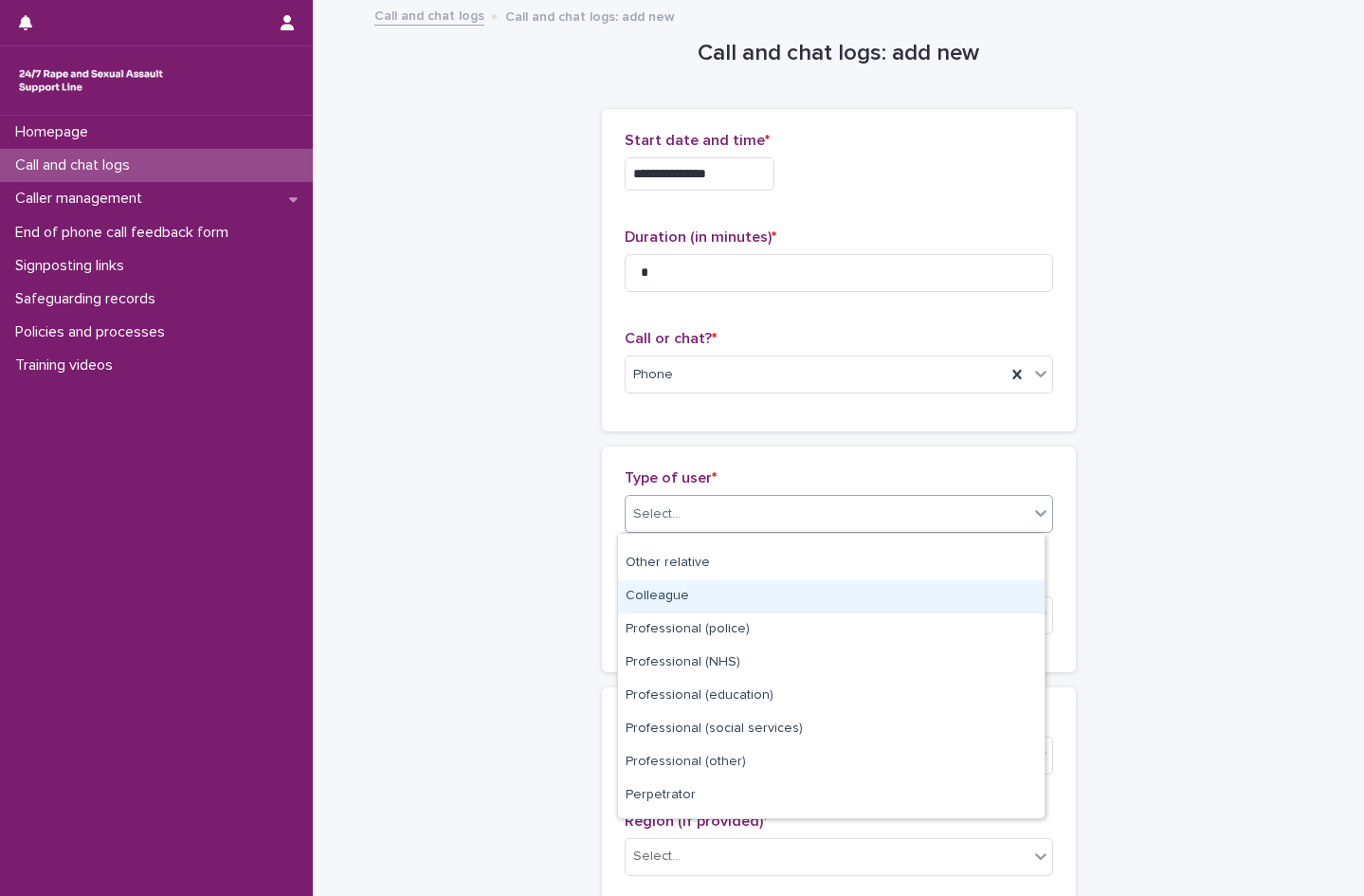
scroll to position [214, 0]
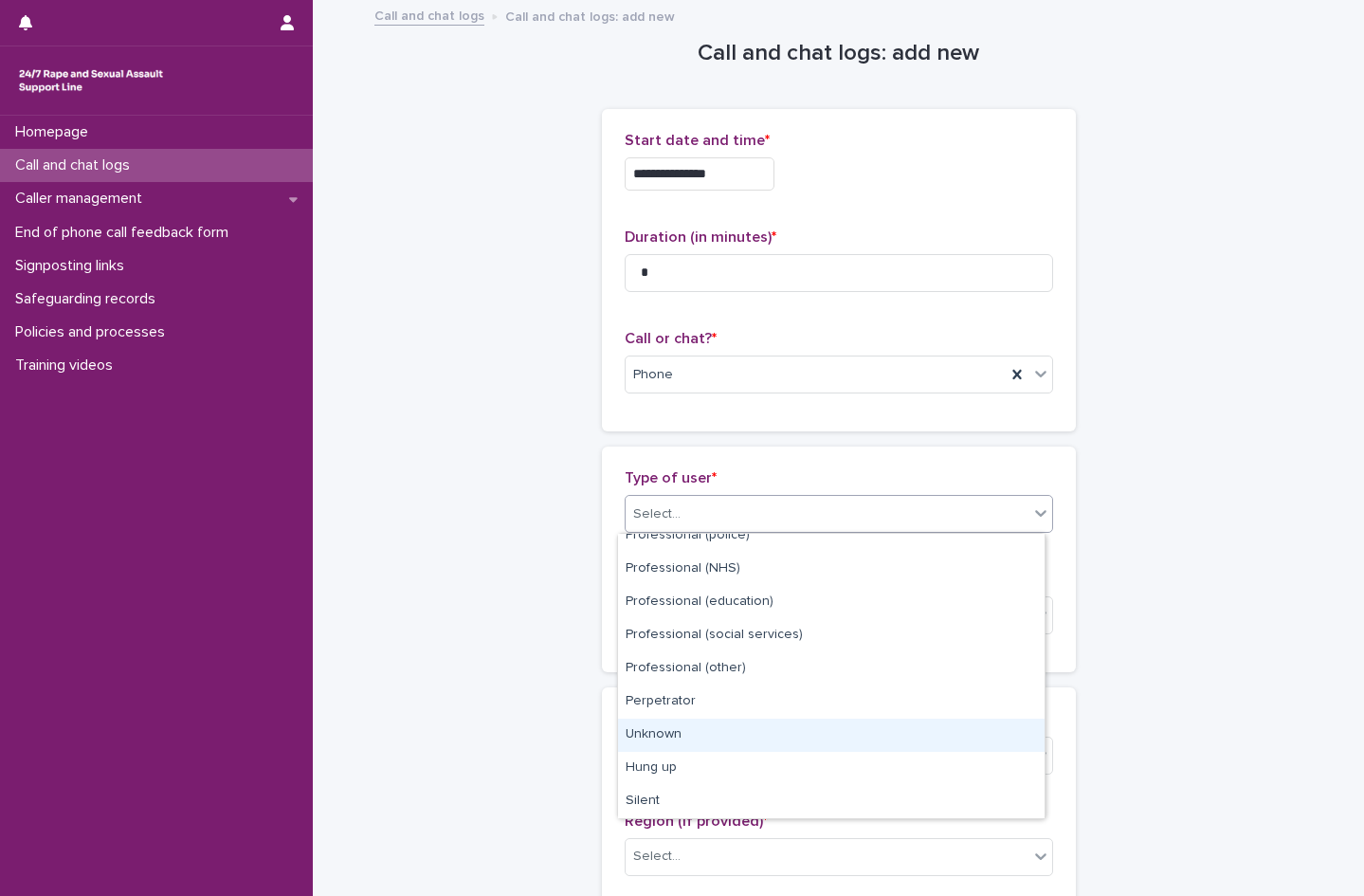
click at [702, 742] on div "Unknown" at bounding box center [830, 735] width 426 height 33
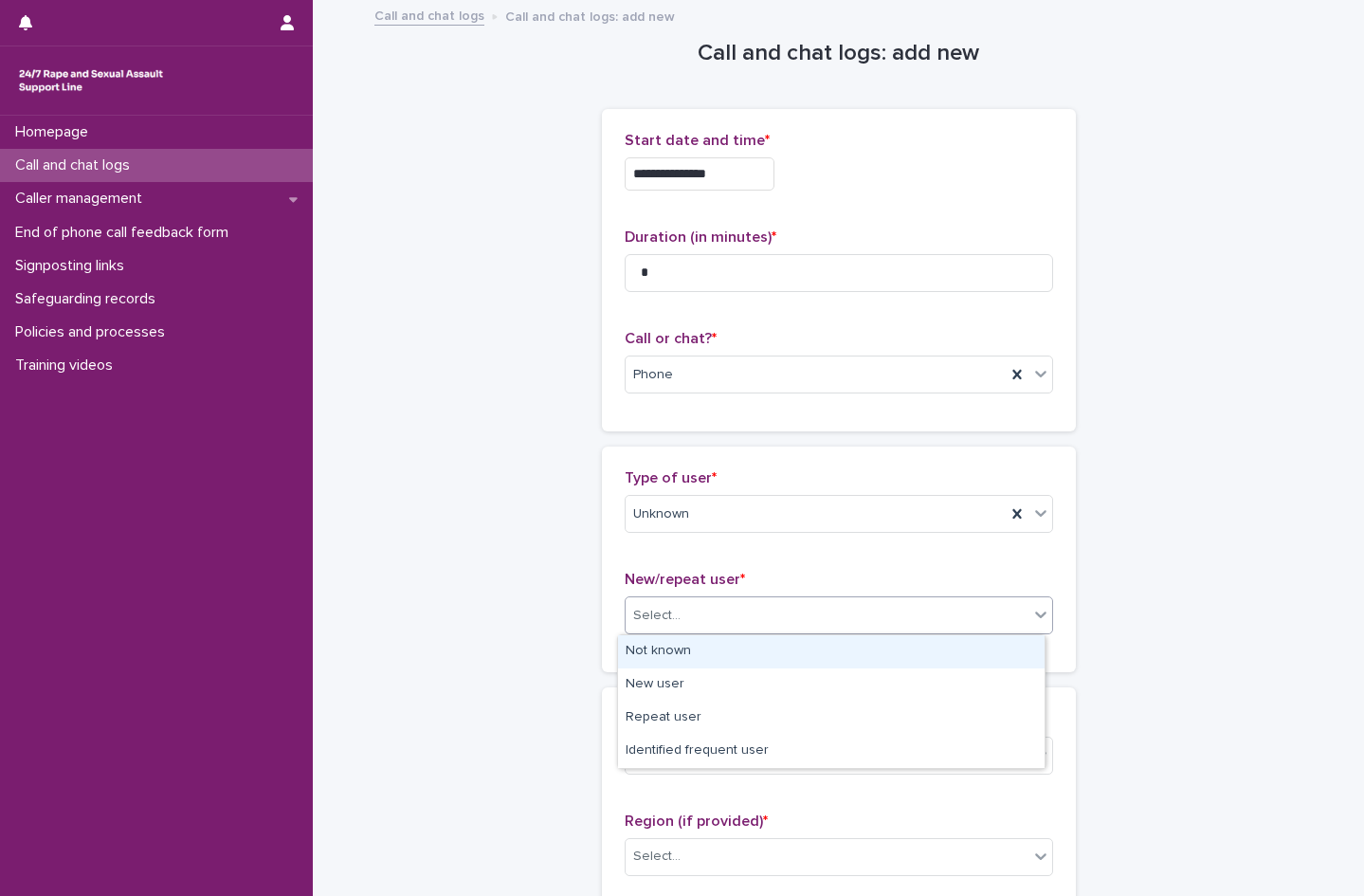
click at [683, 614] on div "Select..." at bounding box center [827, 616] width 403 height 31
click at [666, 652] on div "Not known" at bounding box center [830, 651] width 426 height 33
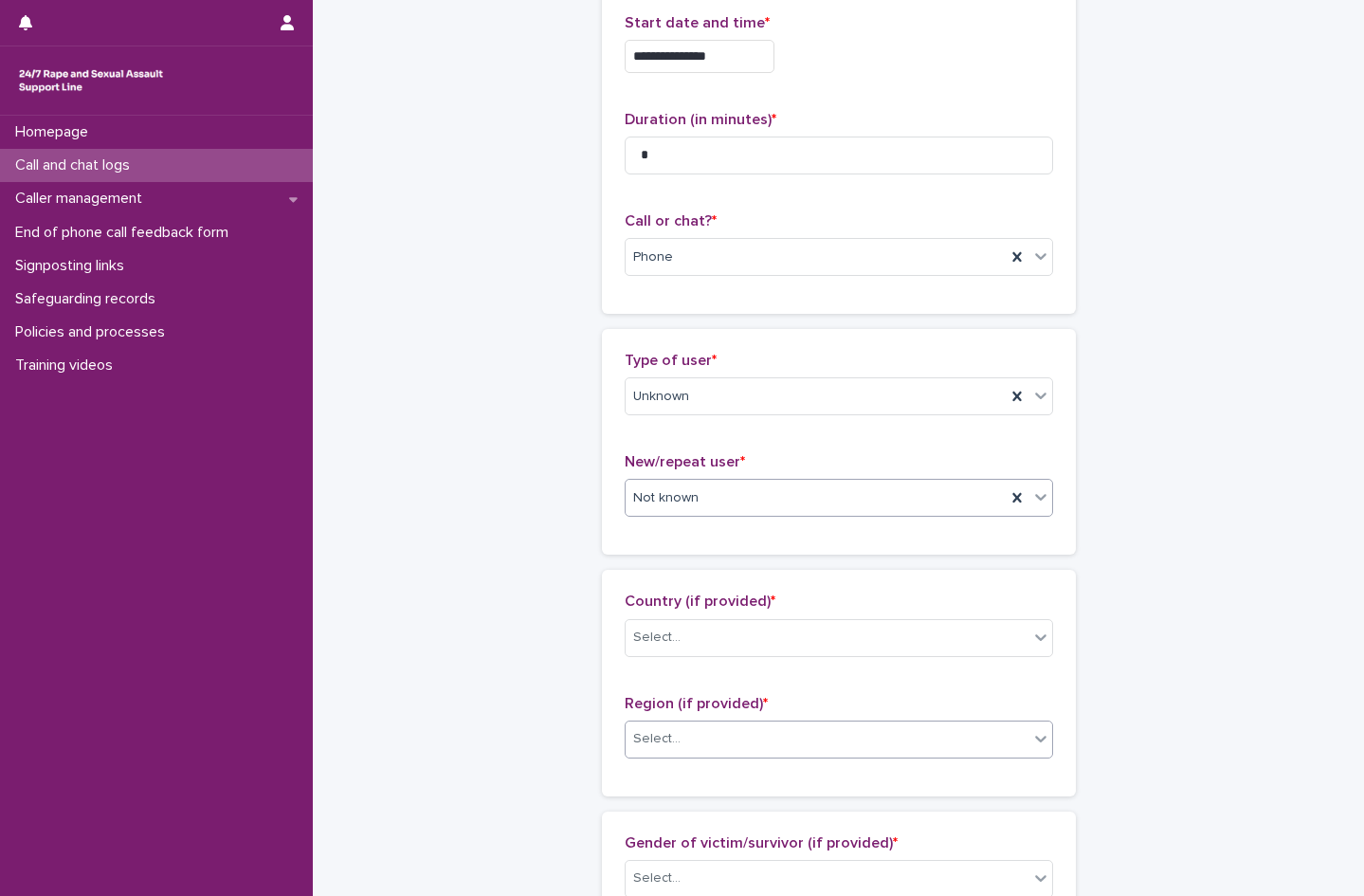
scroll to position [379, 0]
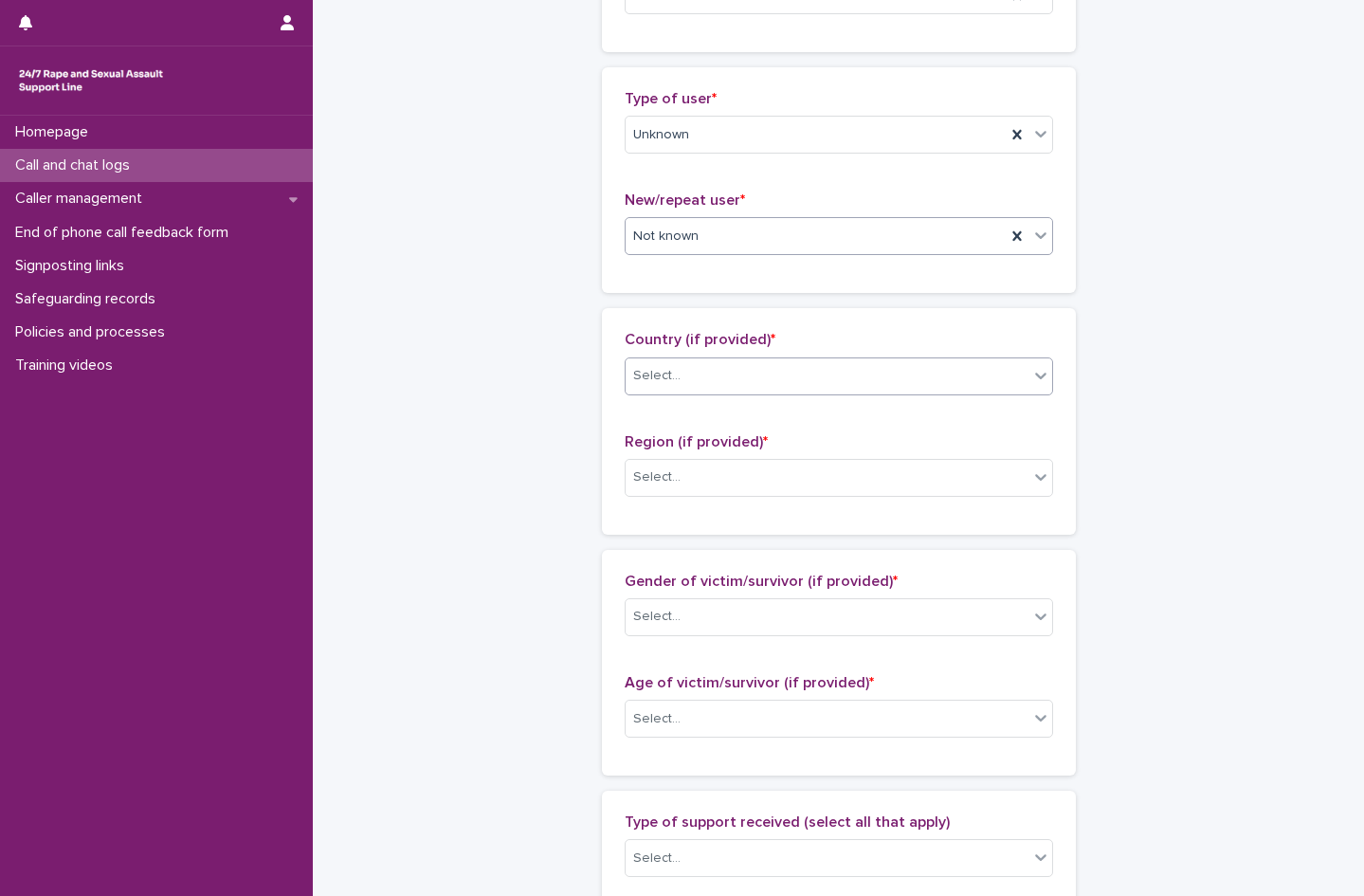
click at [648, 383] on div "Select..." at bounding box center [656, 376] width 47 height 20
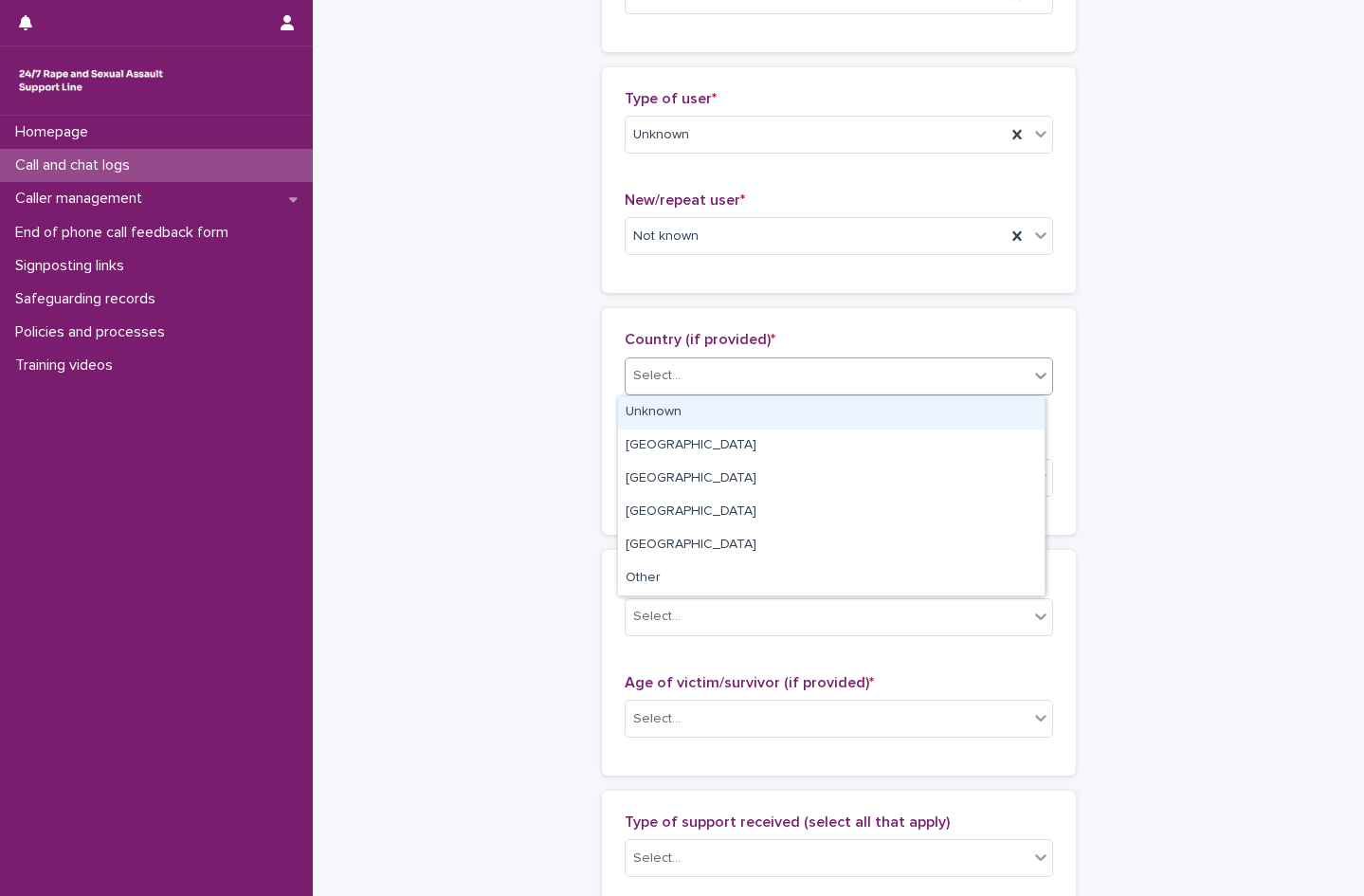
click at [651, 414] on div "Unknown" at bounding box center [830, 413] width 426 height 33
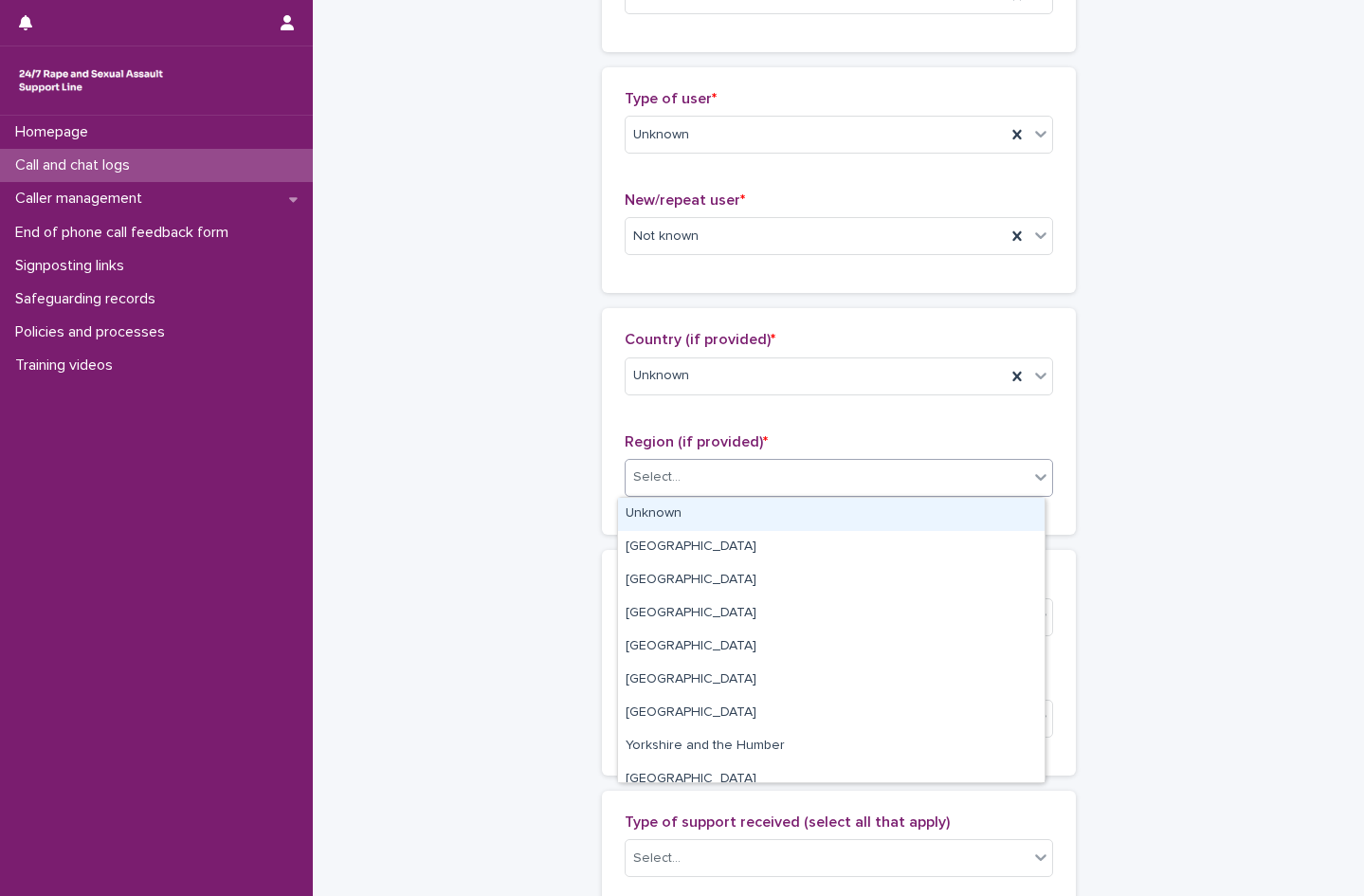
click at [662, 477] on div "Select..." at bounding box center [656, 477] width 47 height 20
click at [666, 515] on div "Unknown" at bounding box center [830, 514] width 426 height 33
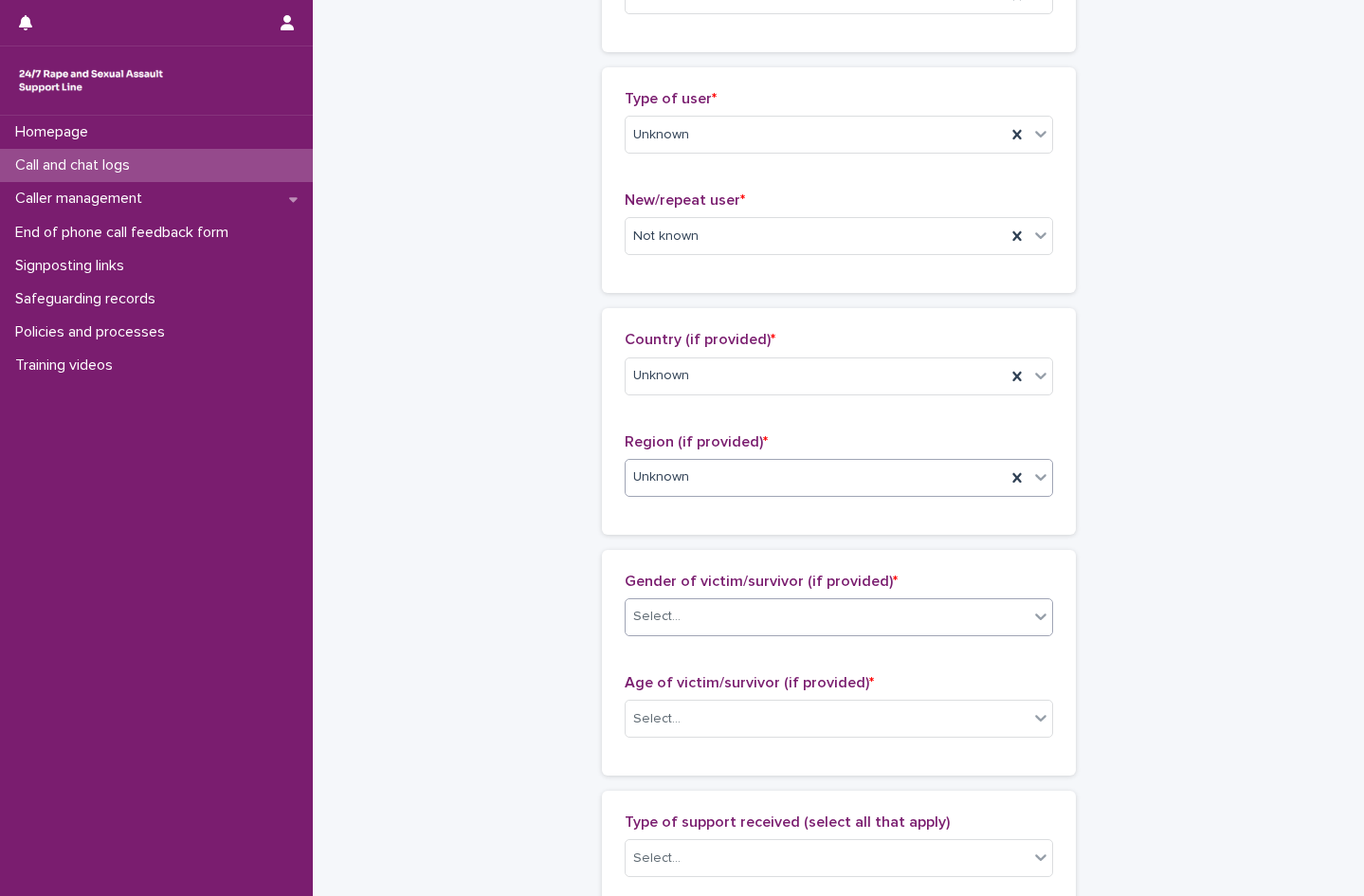
click at [685, 614] on div "Select..." at bounding box center [827, 617] width 403 height 31
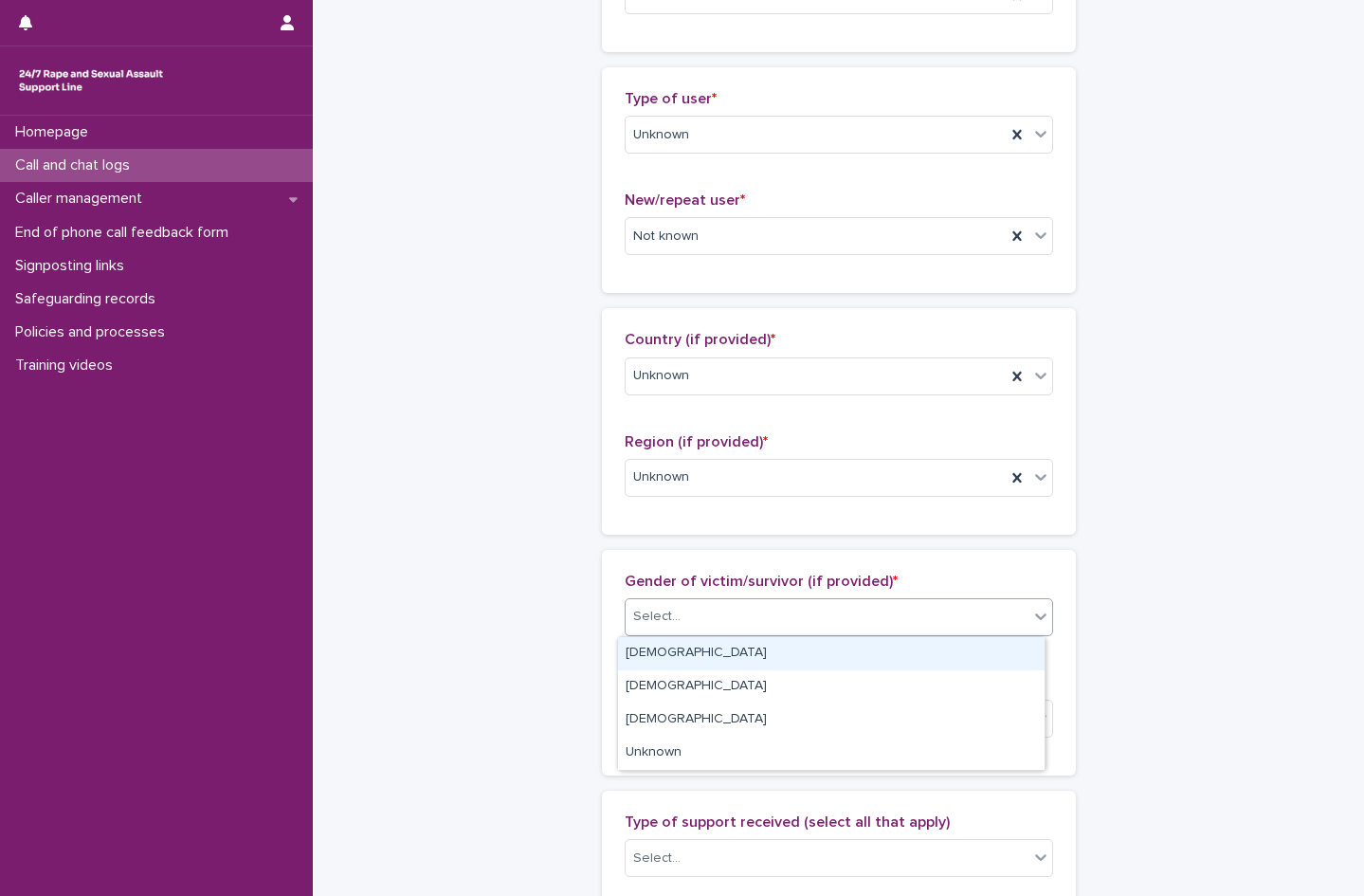
click at [676, 657] on div "[DEMOGRAPHIC_DATA]" at bounding box center [830, 653] width 426 height 33
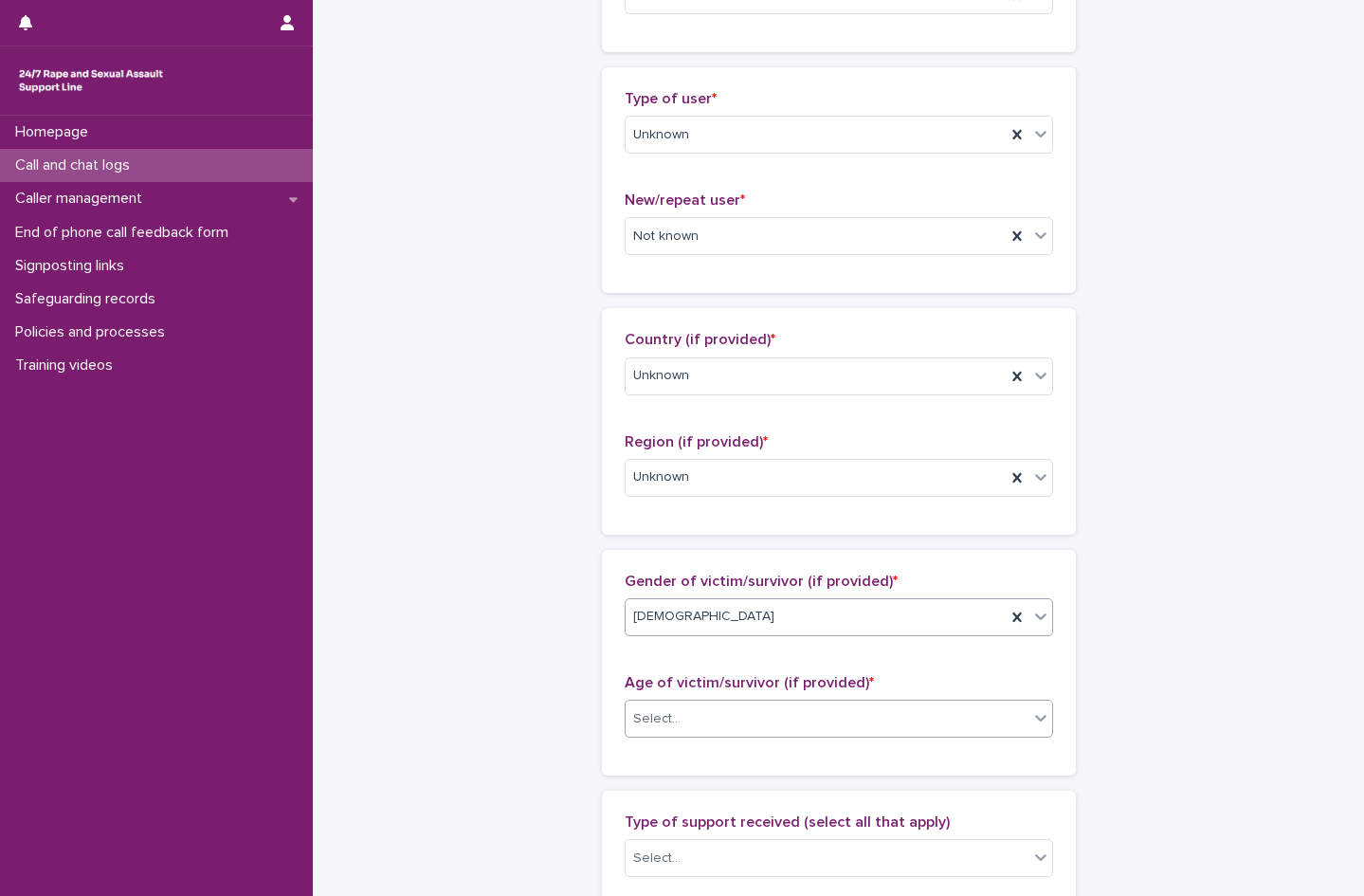
click at [666, 712] on div "Select..." at bounding box center [656, 719] width 47 height 20
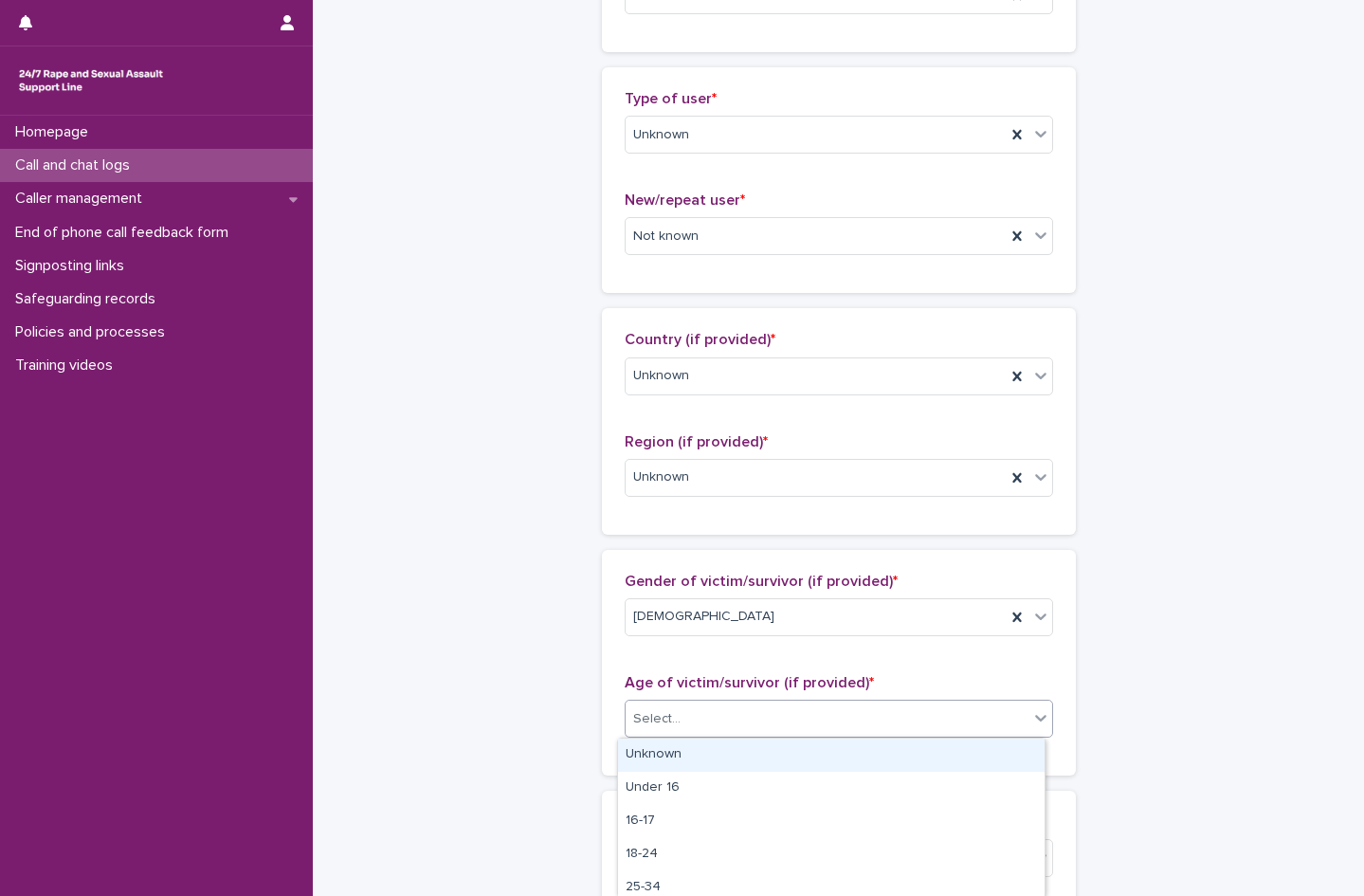
click at [690, 755] on div "Unknown" at bounding box center [830, 755] width 426 height 33
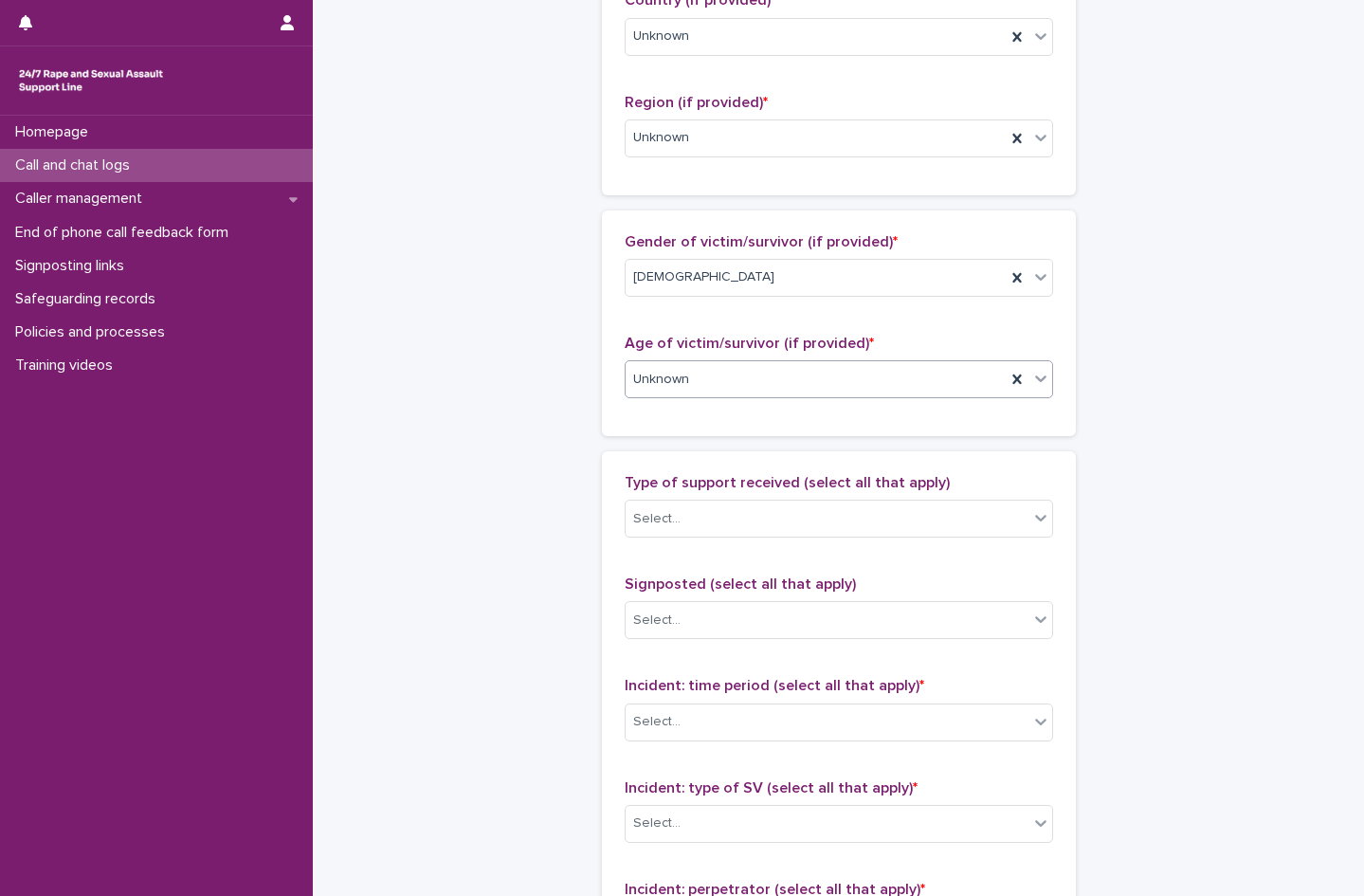
scroll to position [759, 0]
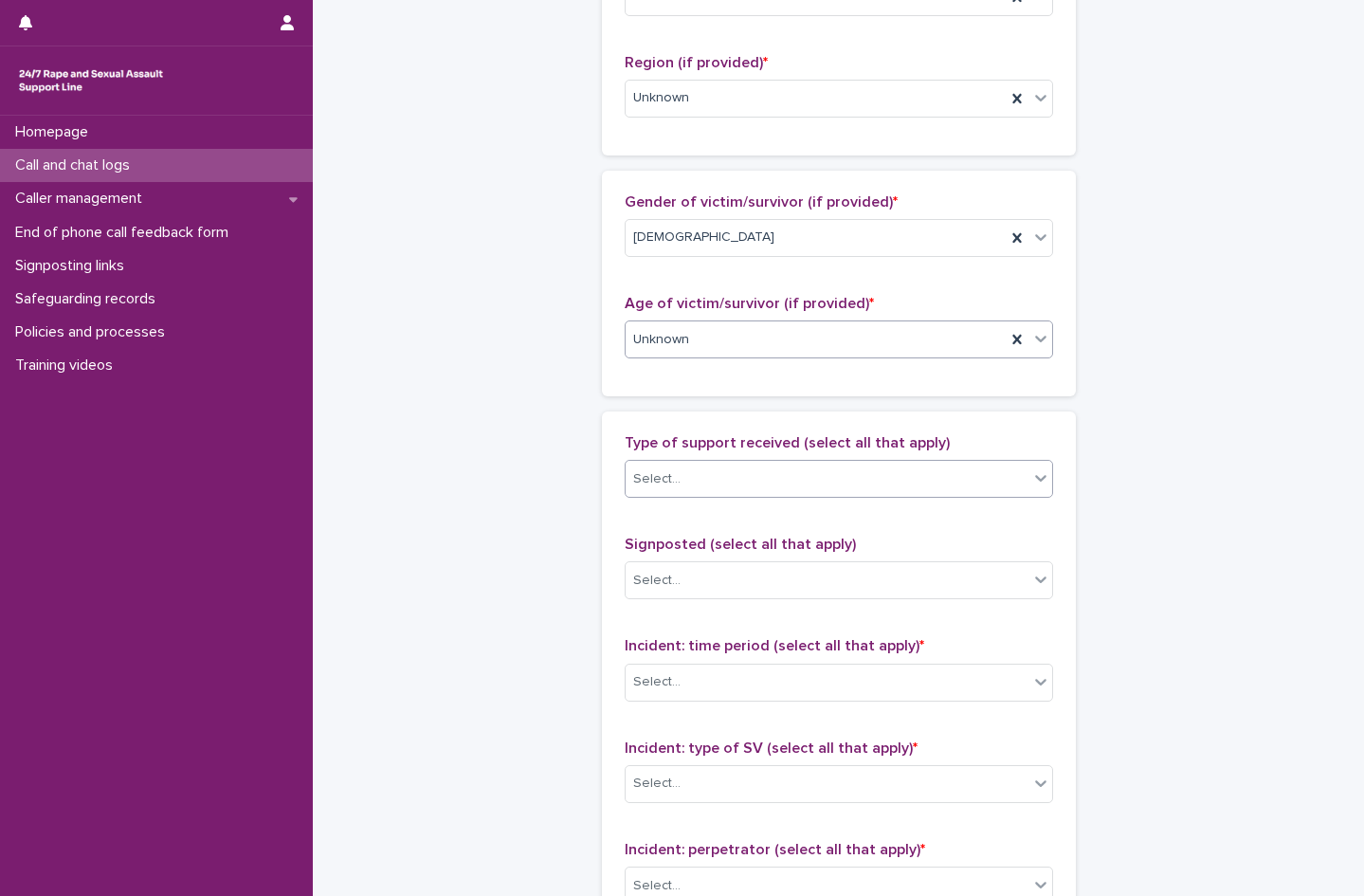
click at [725, 480] on div "Select..." at bounding box center [827, 479] width 403 height 31
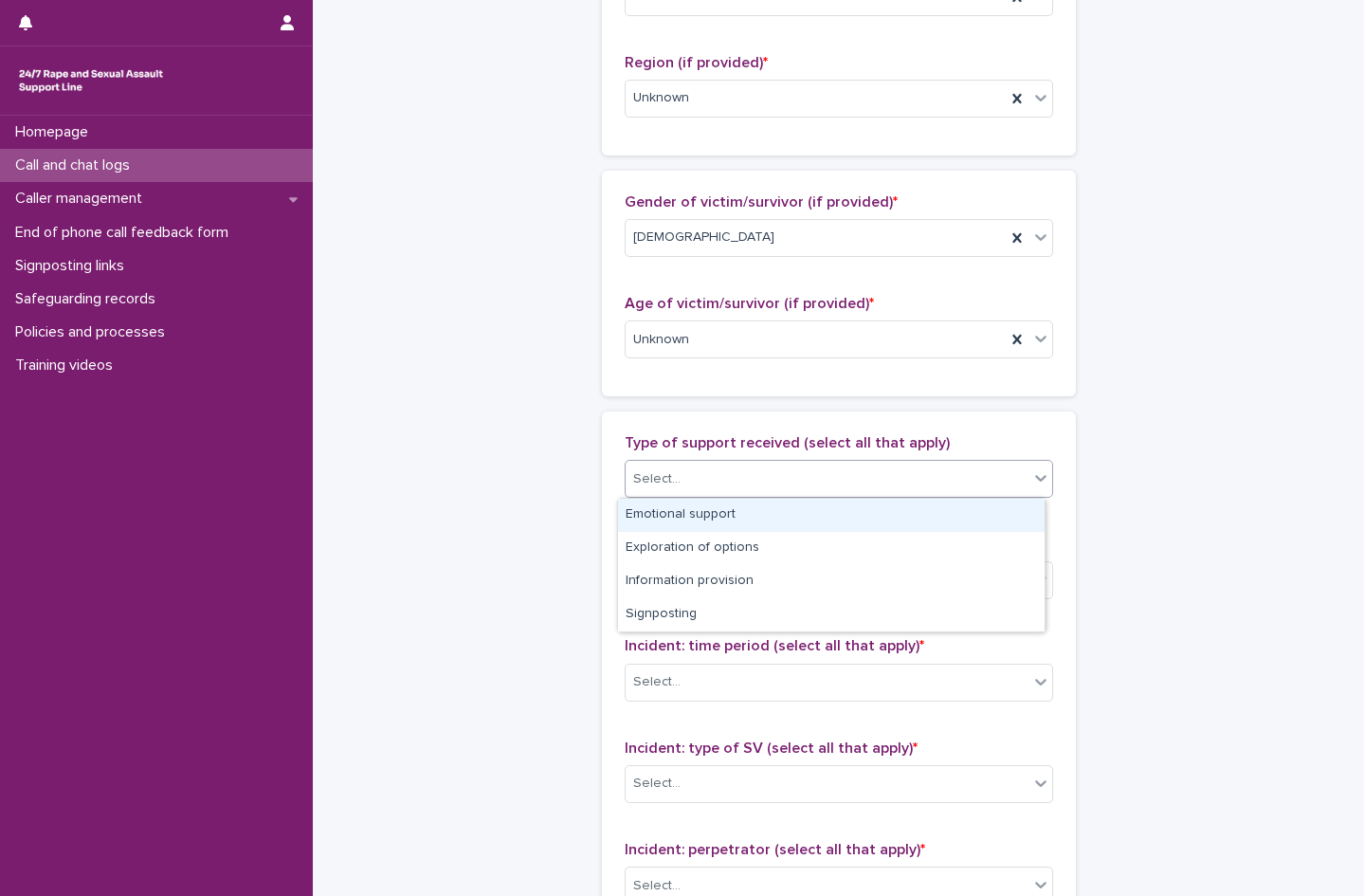
click at [707, 511] on div "Emotional support" at bounding box center [830, 515] width 426 height 33
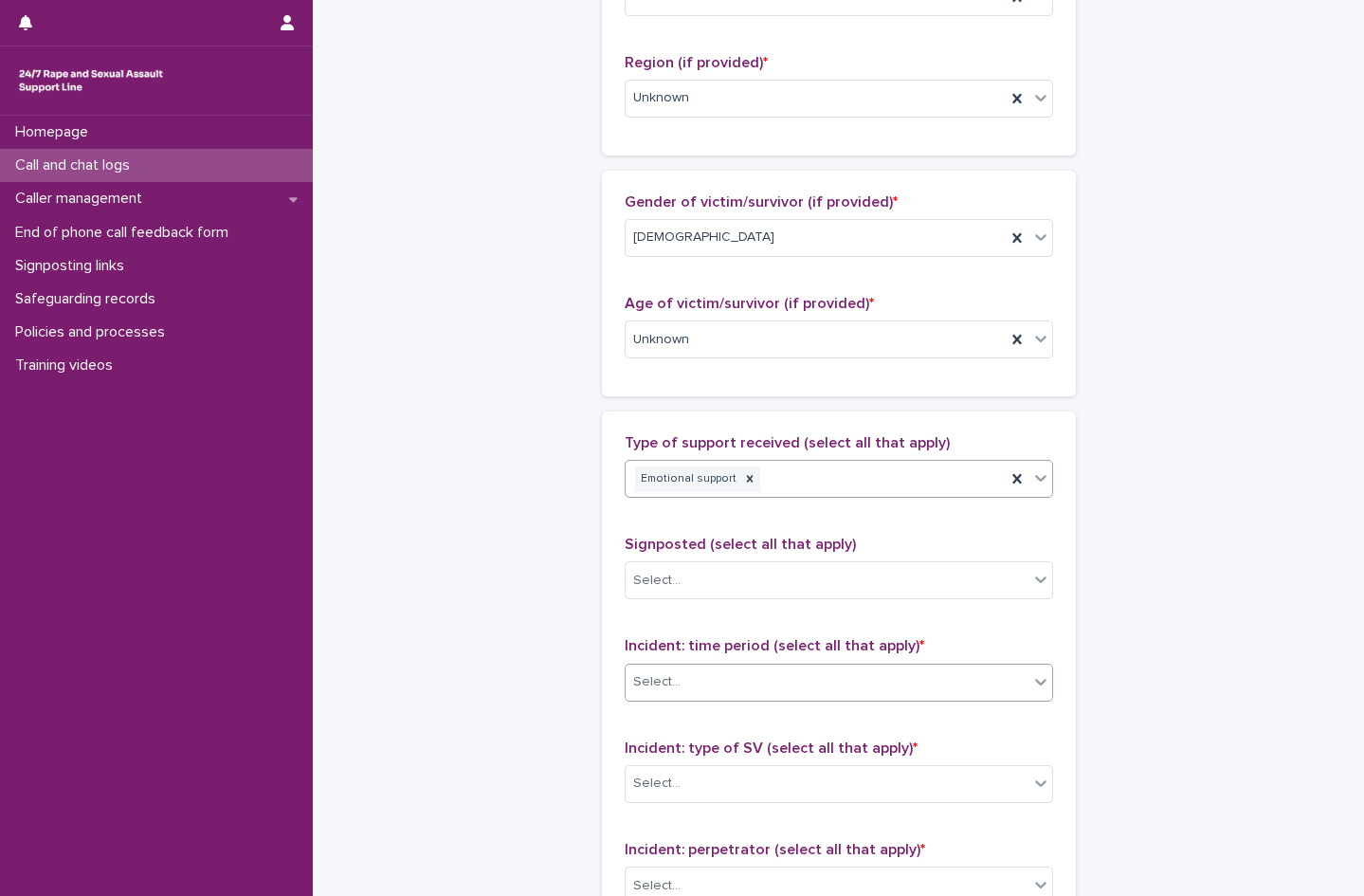
click at [661, 692] on div "Select..." at bounding box center [656, 681] width 47 height 20
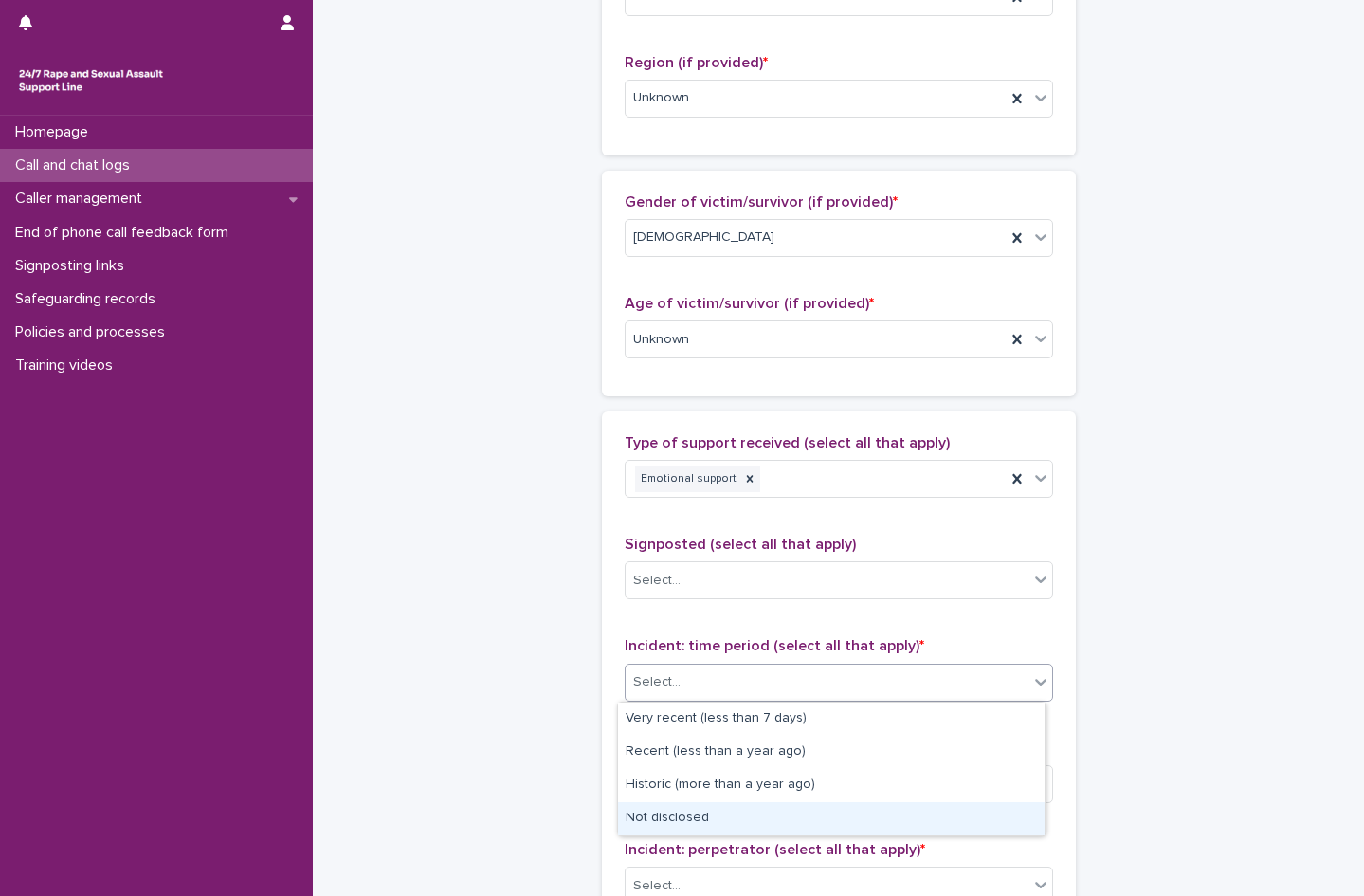
click at [673, 827] on div "Not disclosed" at bounding box center [830, 819] width 426 height 33
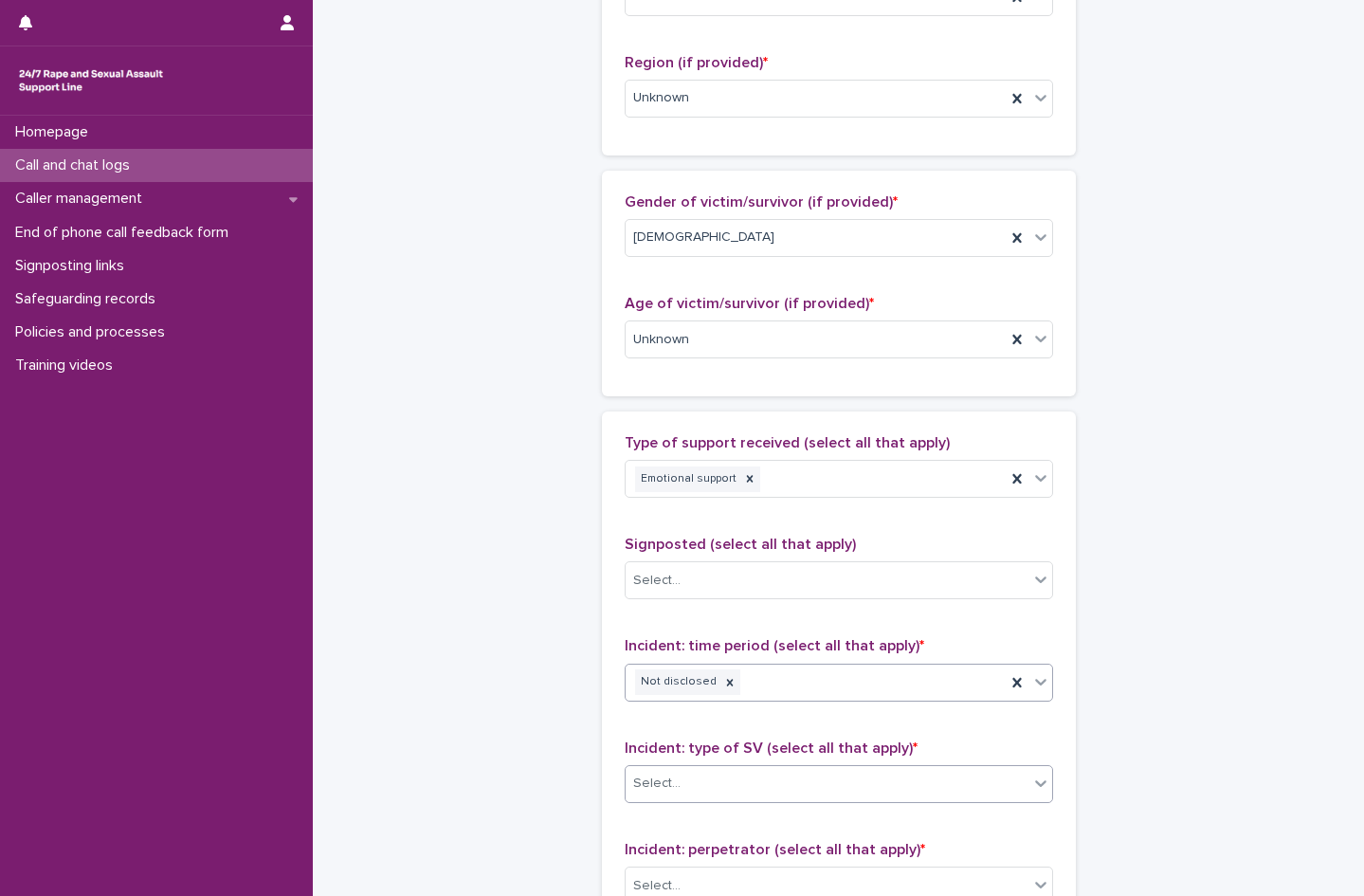
click at [664, 791] on div "Select..." at bounding box center [656, 783] width 47 height 20
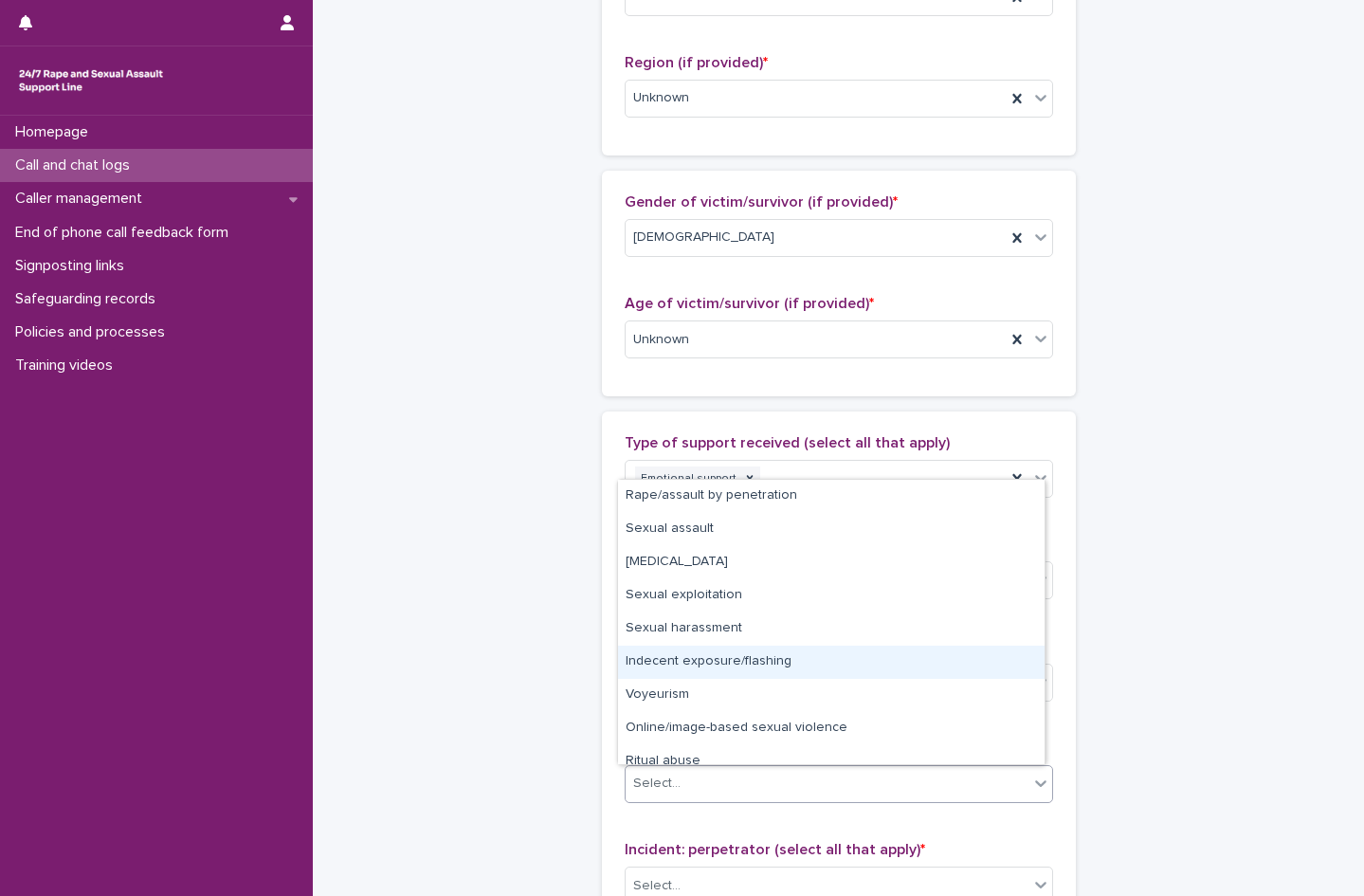
scroll to position [47, 0]
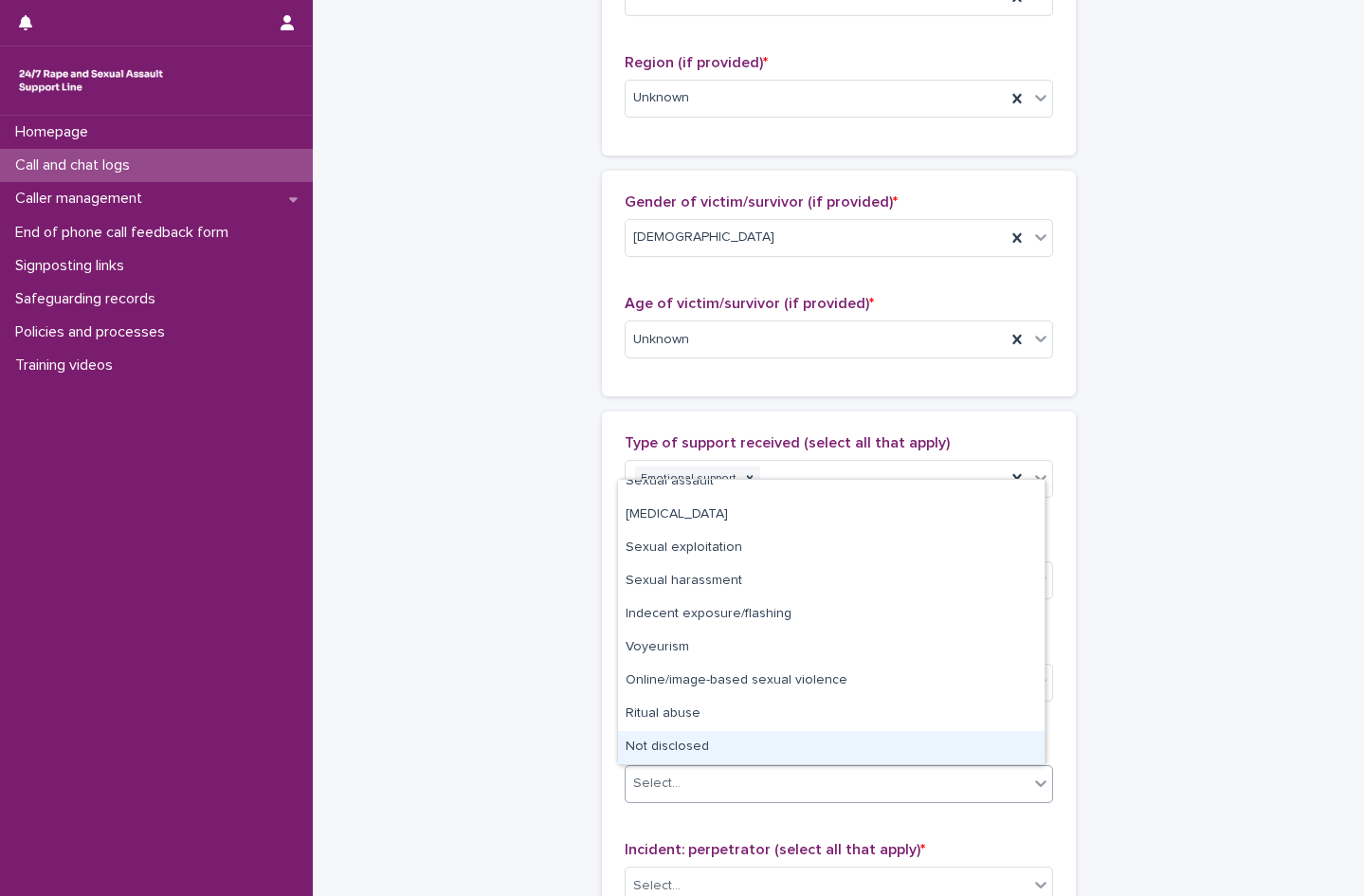
click at [696, 740] on div "Not disclosed" at bounding box center [830, 747] width 426 height 33
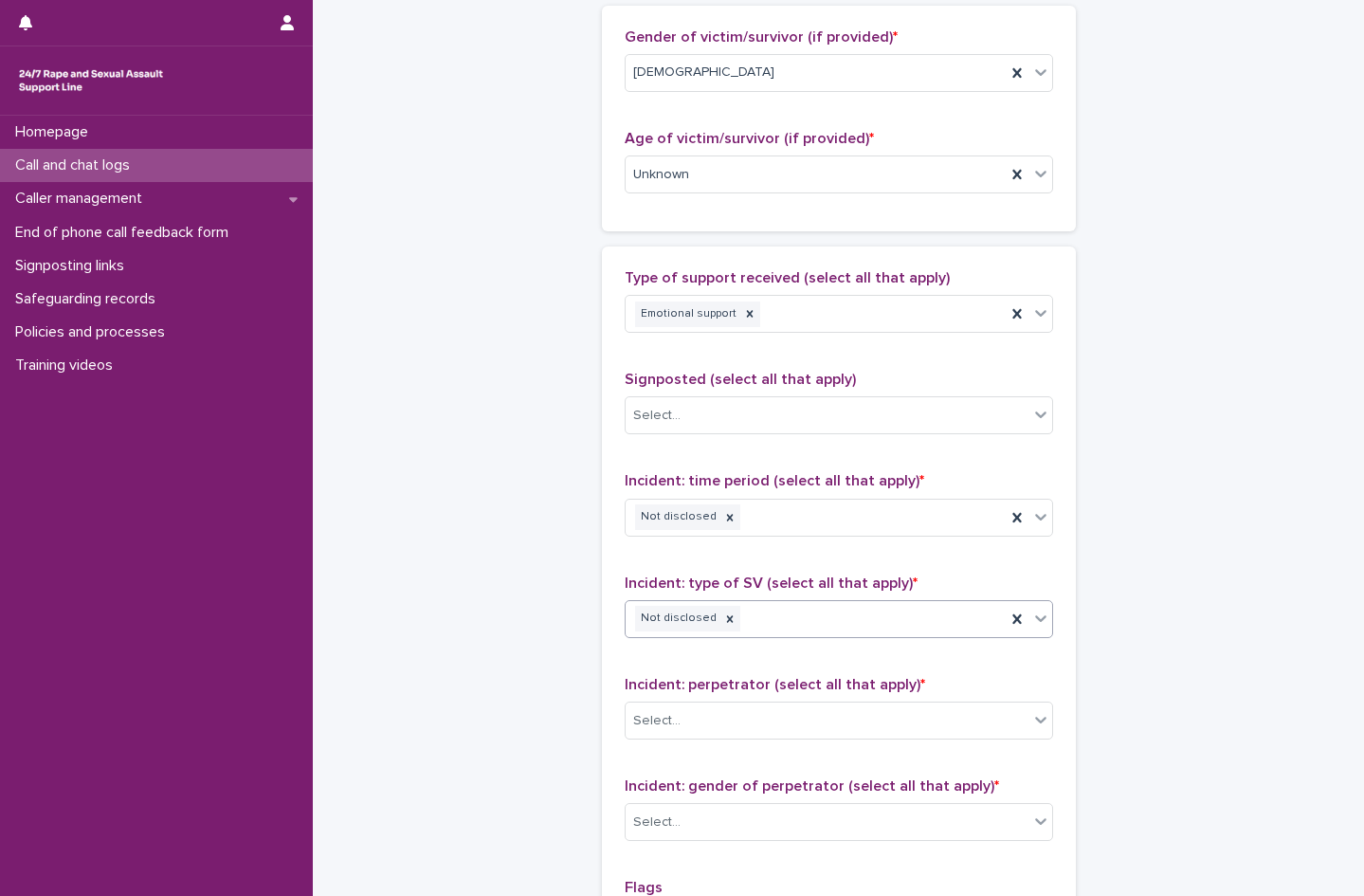
scroll to position [1232, 0]
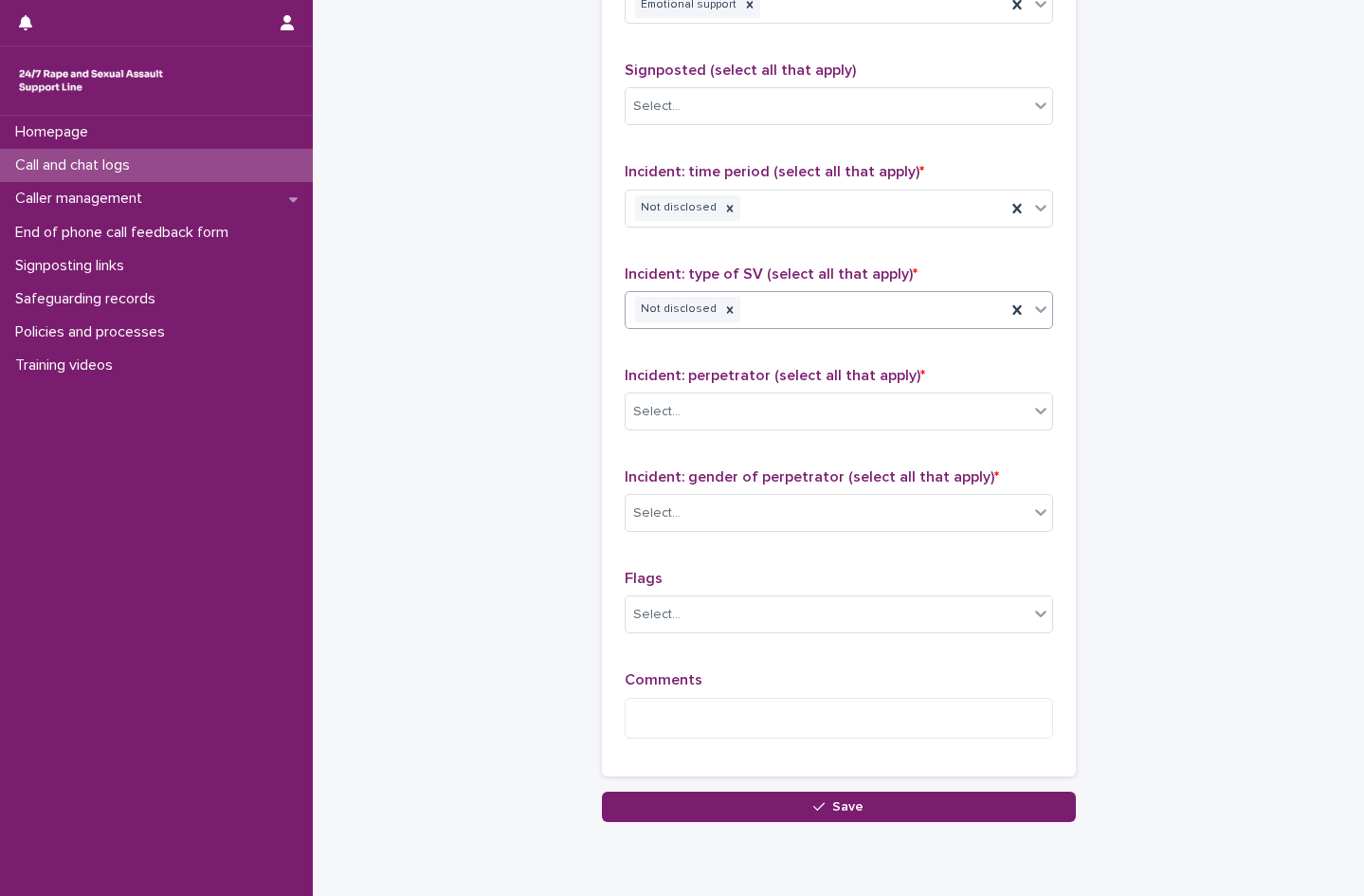
click at [648, 391] on div "Incident: perpetrator (select all that apply) * Select..." at bounding box center [838, 406] width 428 height 78
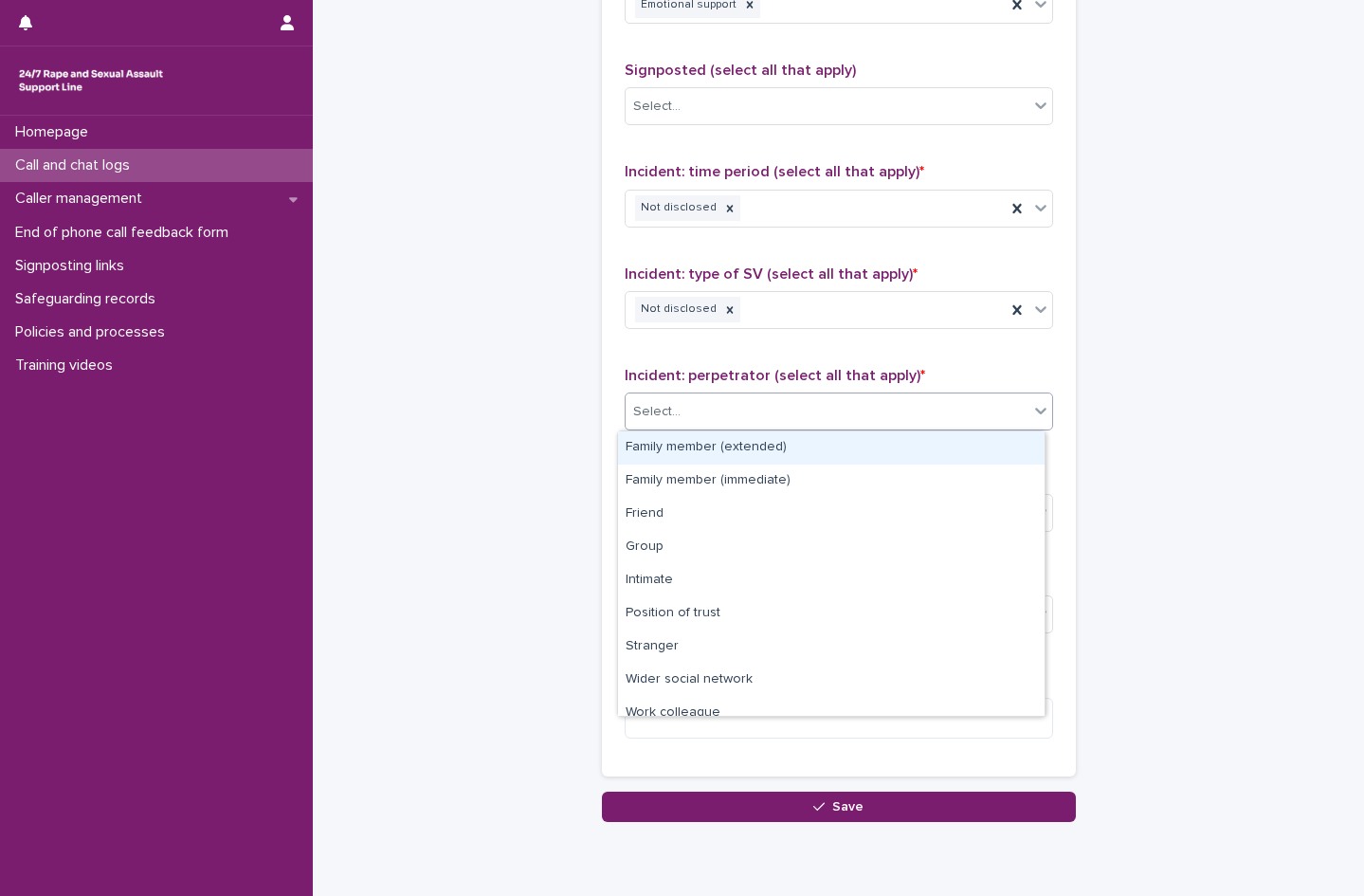
click at [649, 417] on div "Select..." at bounding box center [656, 412] width 47 height 20
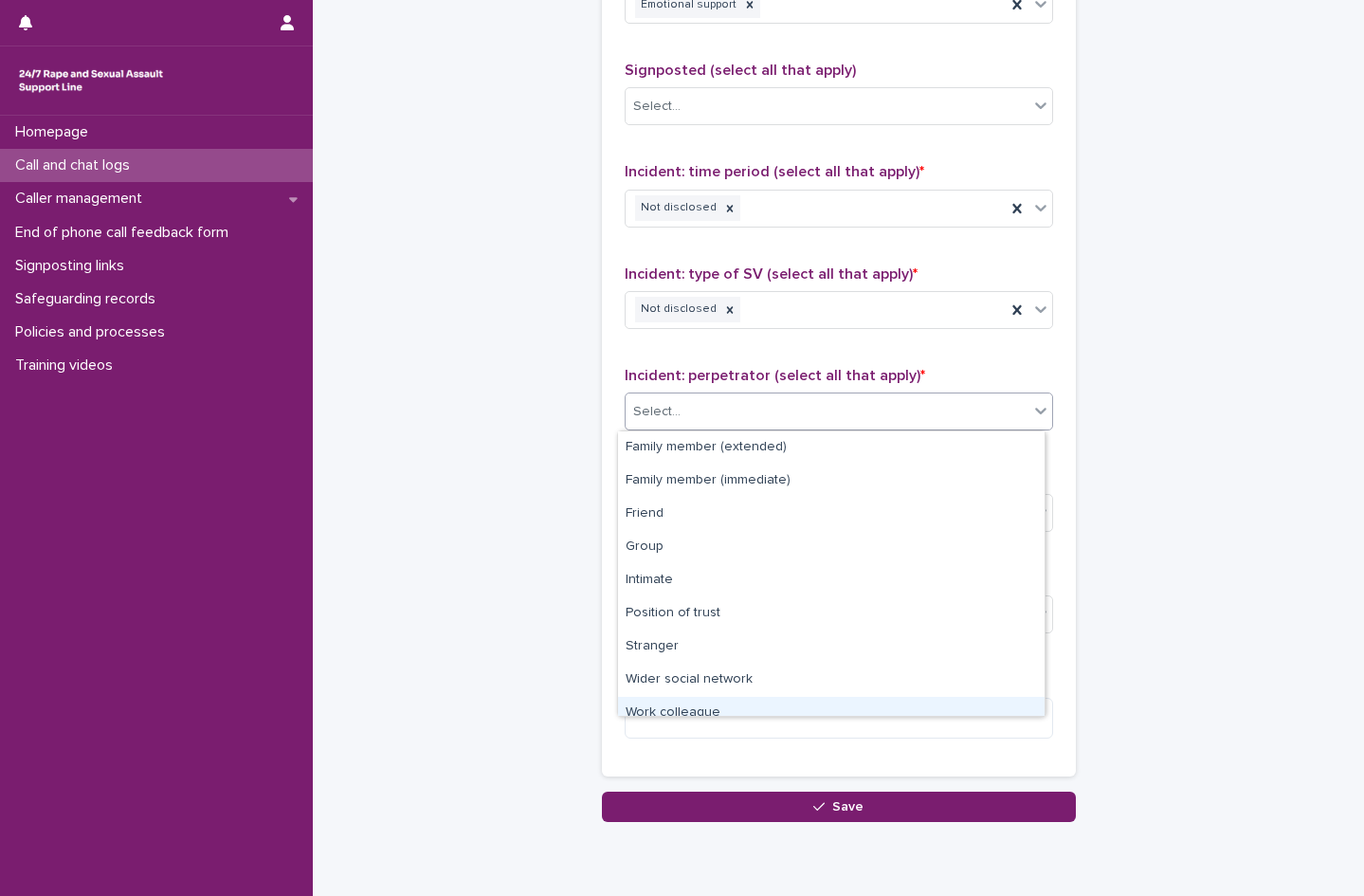
scroll to position [80, 0]
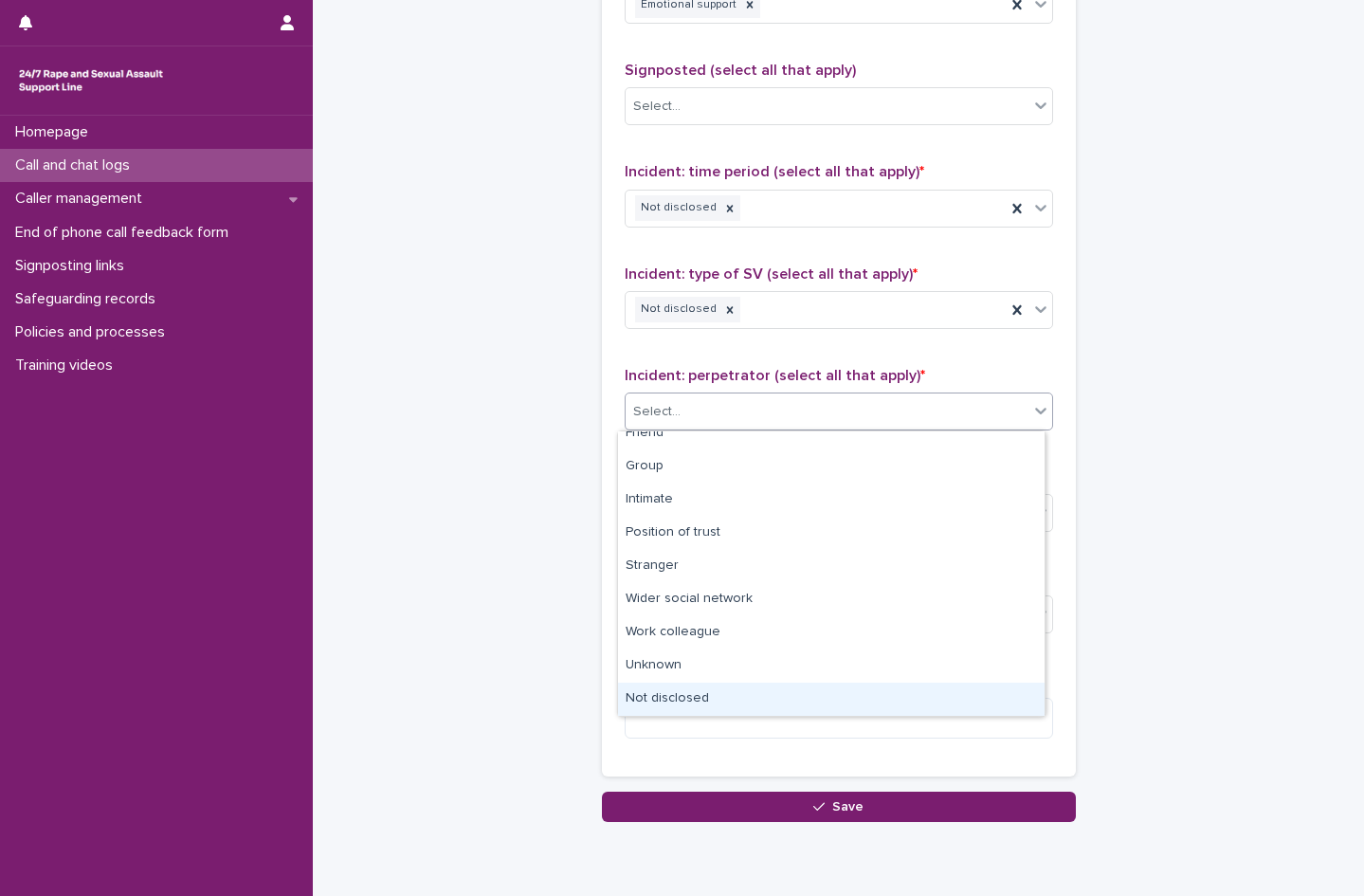
click at [720, 687] on div "Not disclosed" at bounding box center [830, 699] width 426 height 33
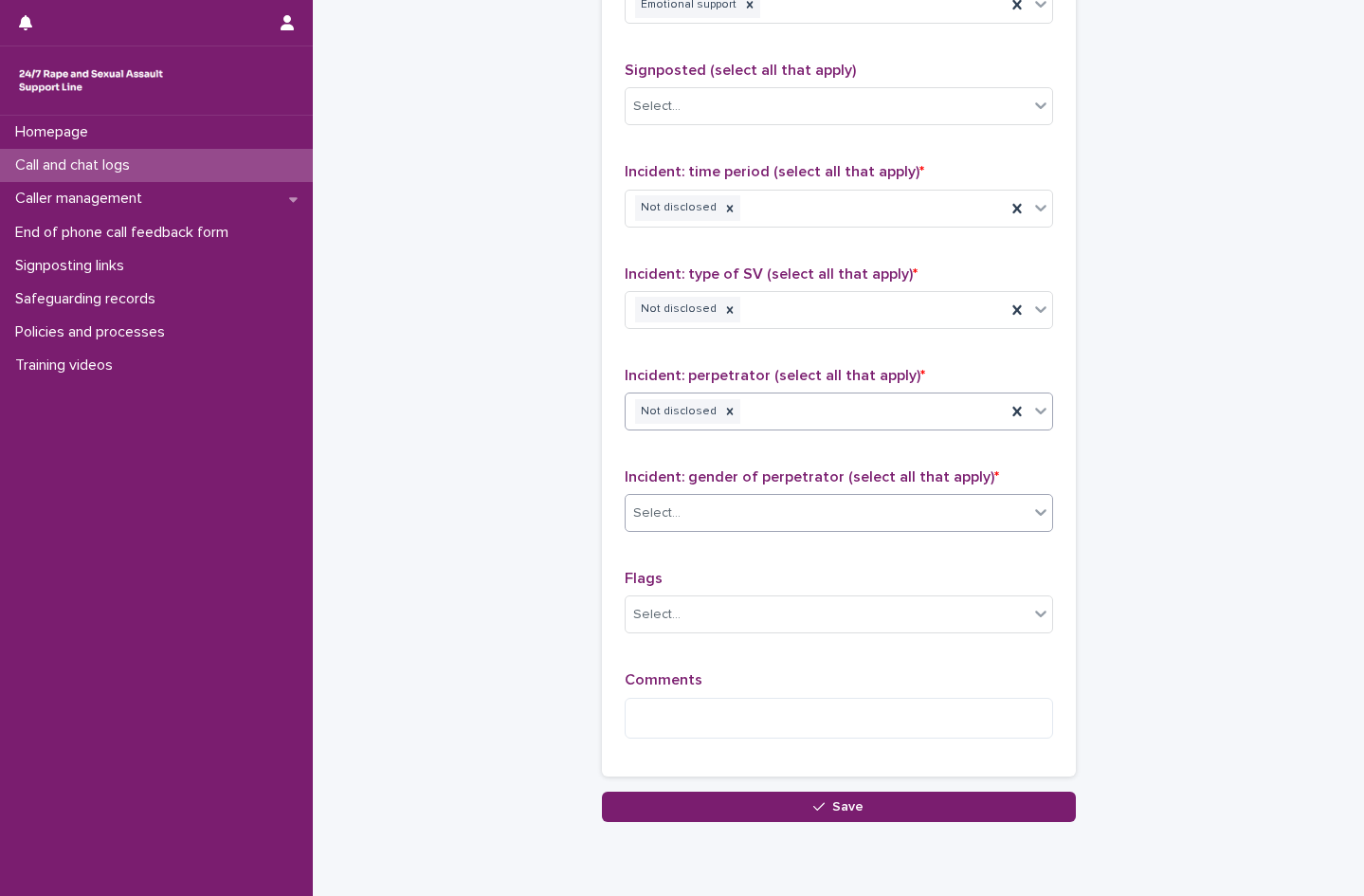
click at [724, 510] on div "Select..." at bounding box center [827, 513] width 403 height 31
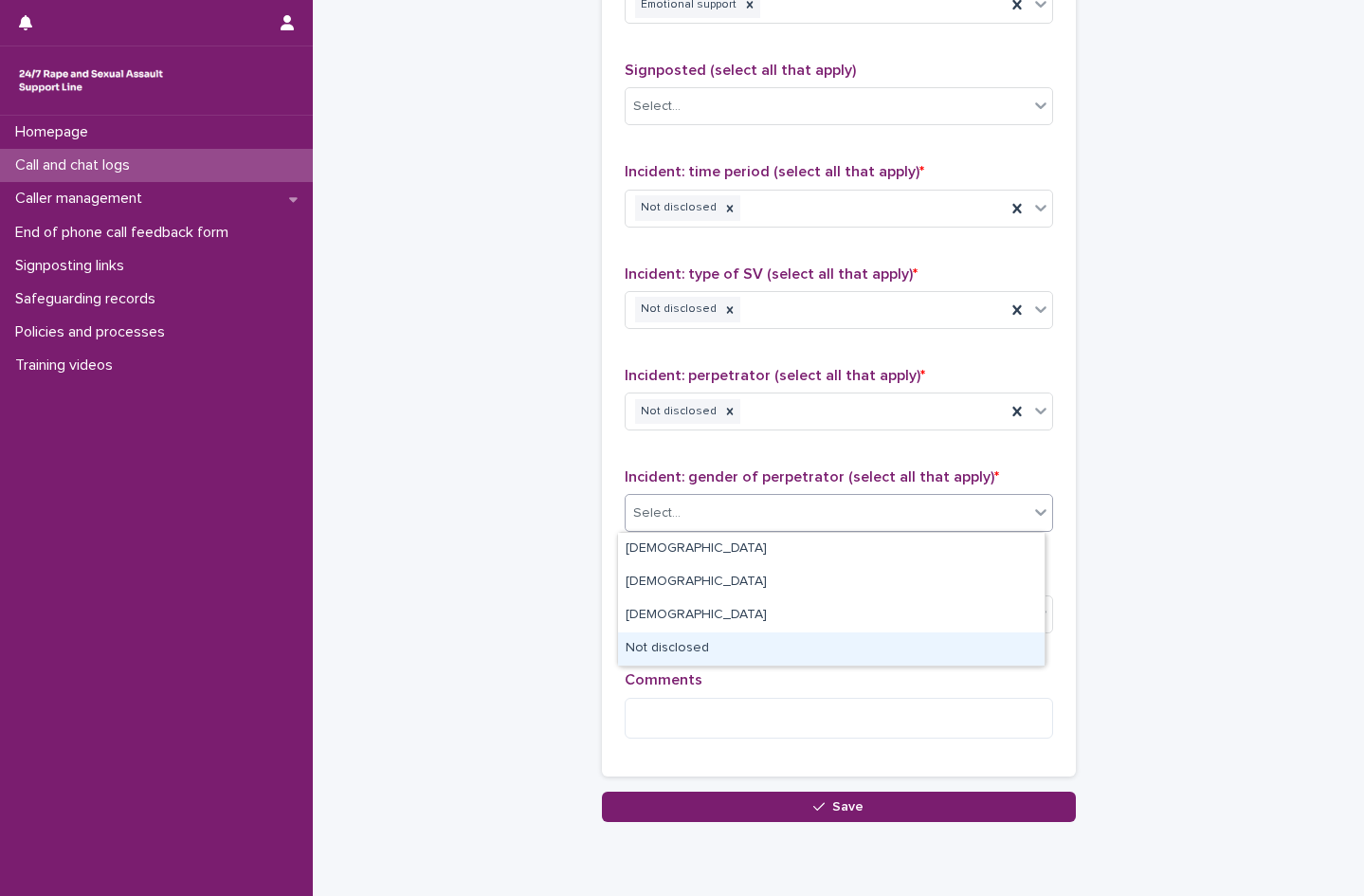
click at [692, 647] on div "Not disclosed" at bounding box center [830, 649] width 426 height 33
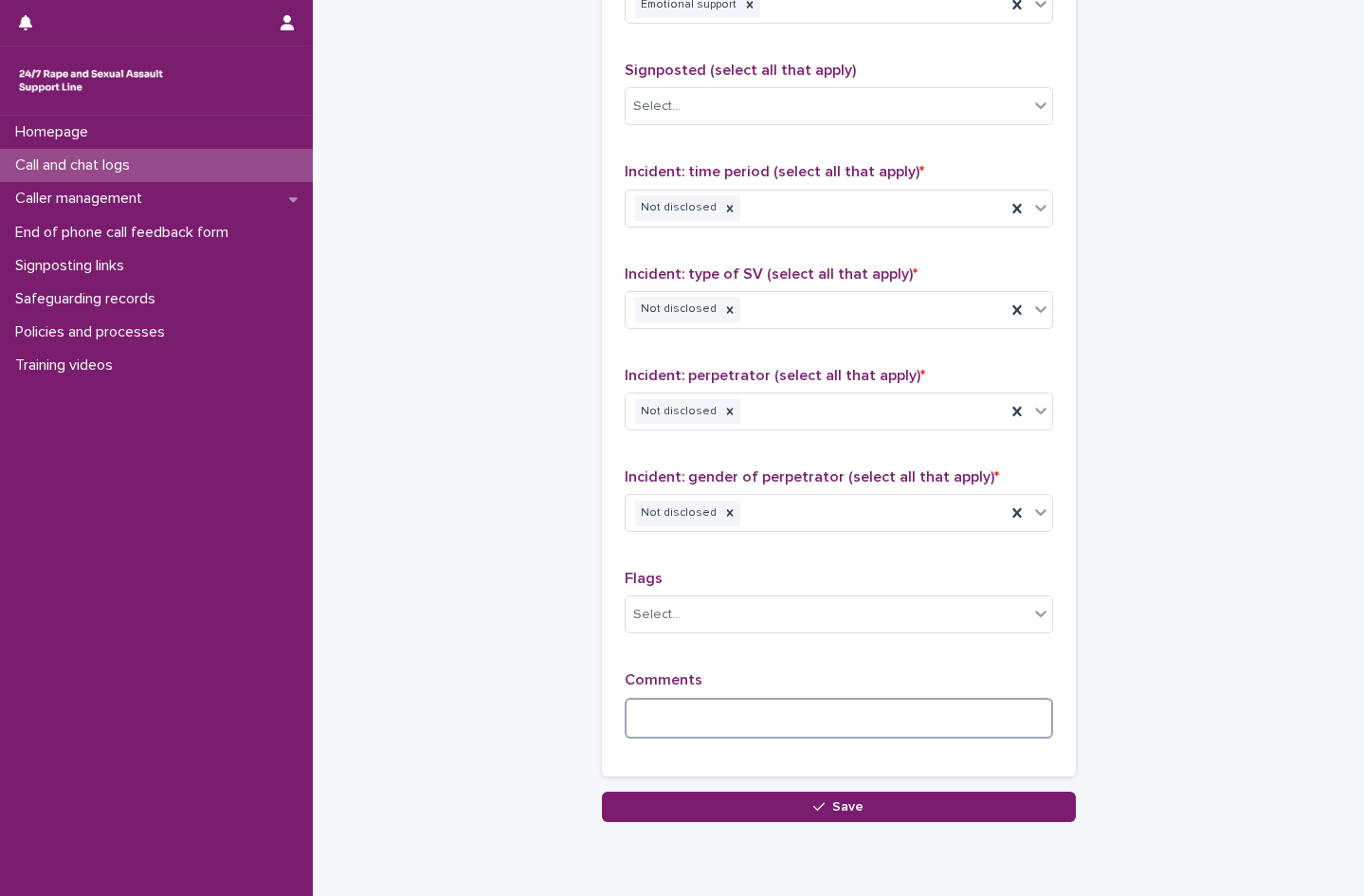
click at [674, 721] on textarea at bounding box center [838, 718] width 428 height 41
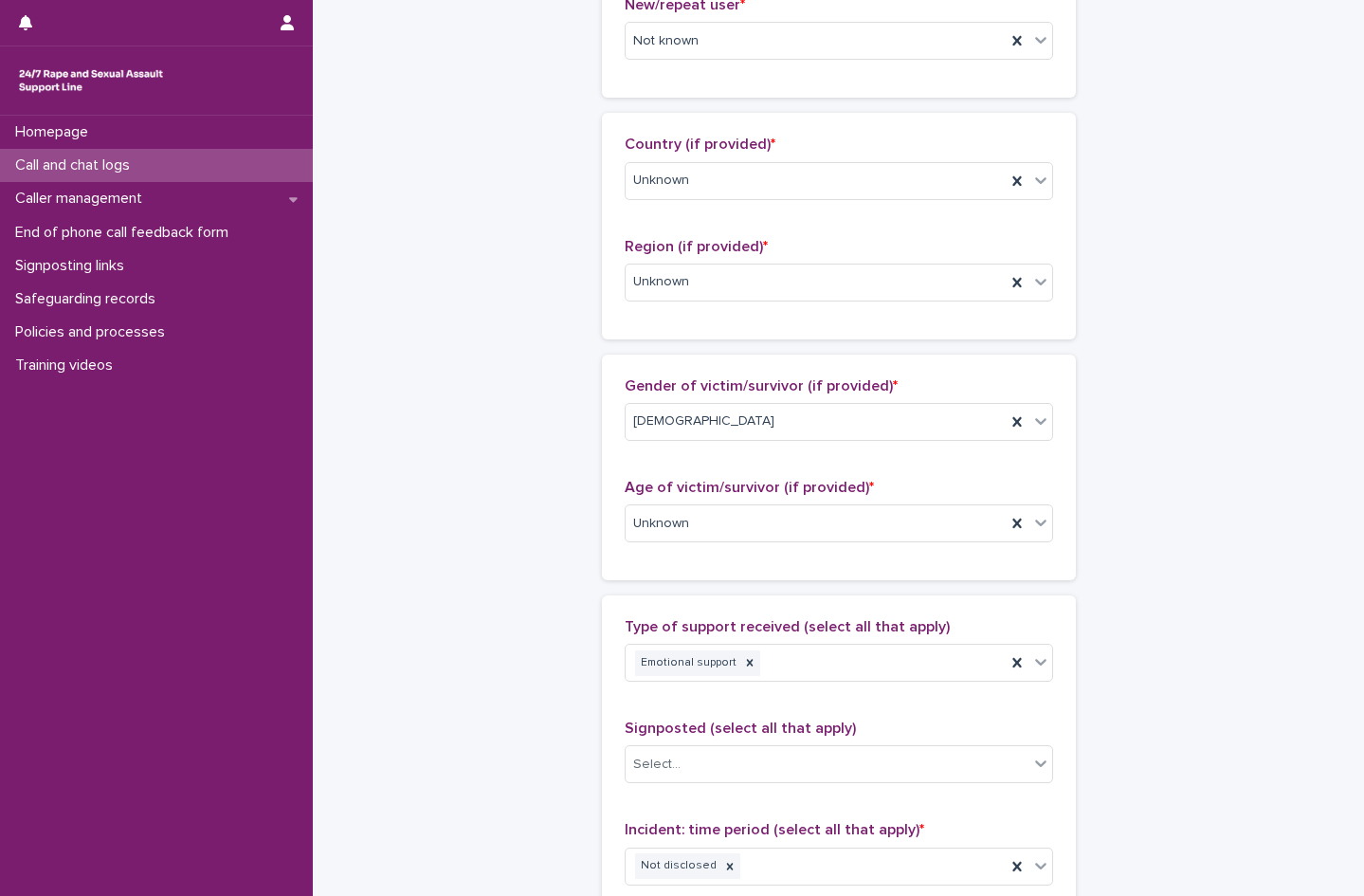
scroll to position [568, 0]
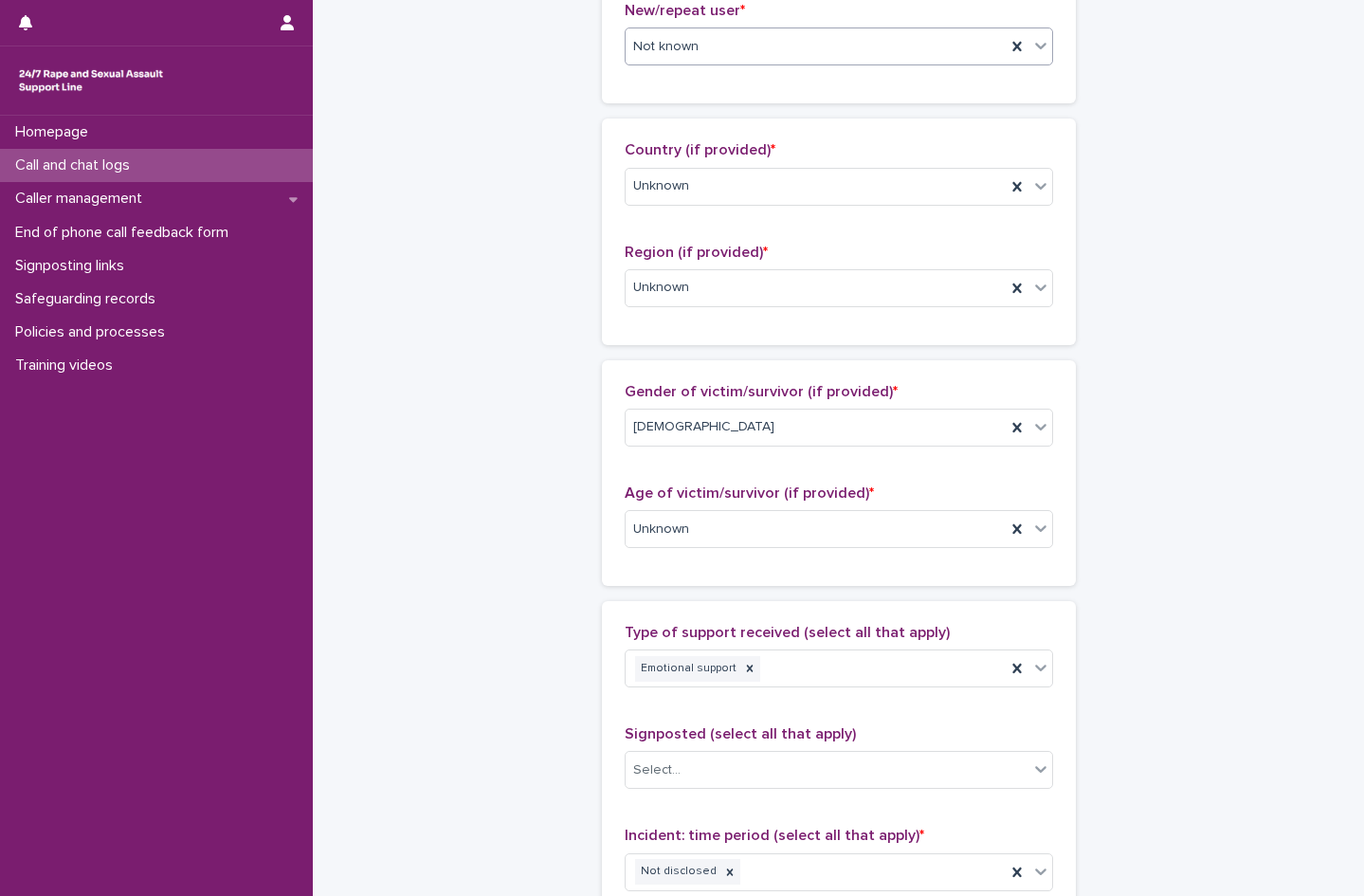
click at [698, 43] on div "Not known" at bounding box center [815, 46] width 380 height 31
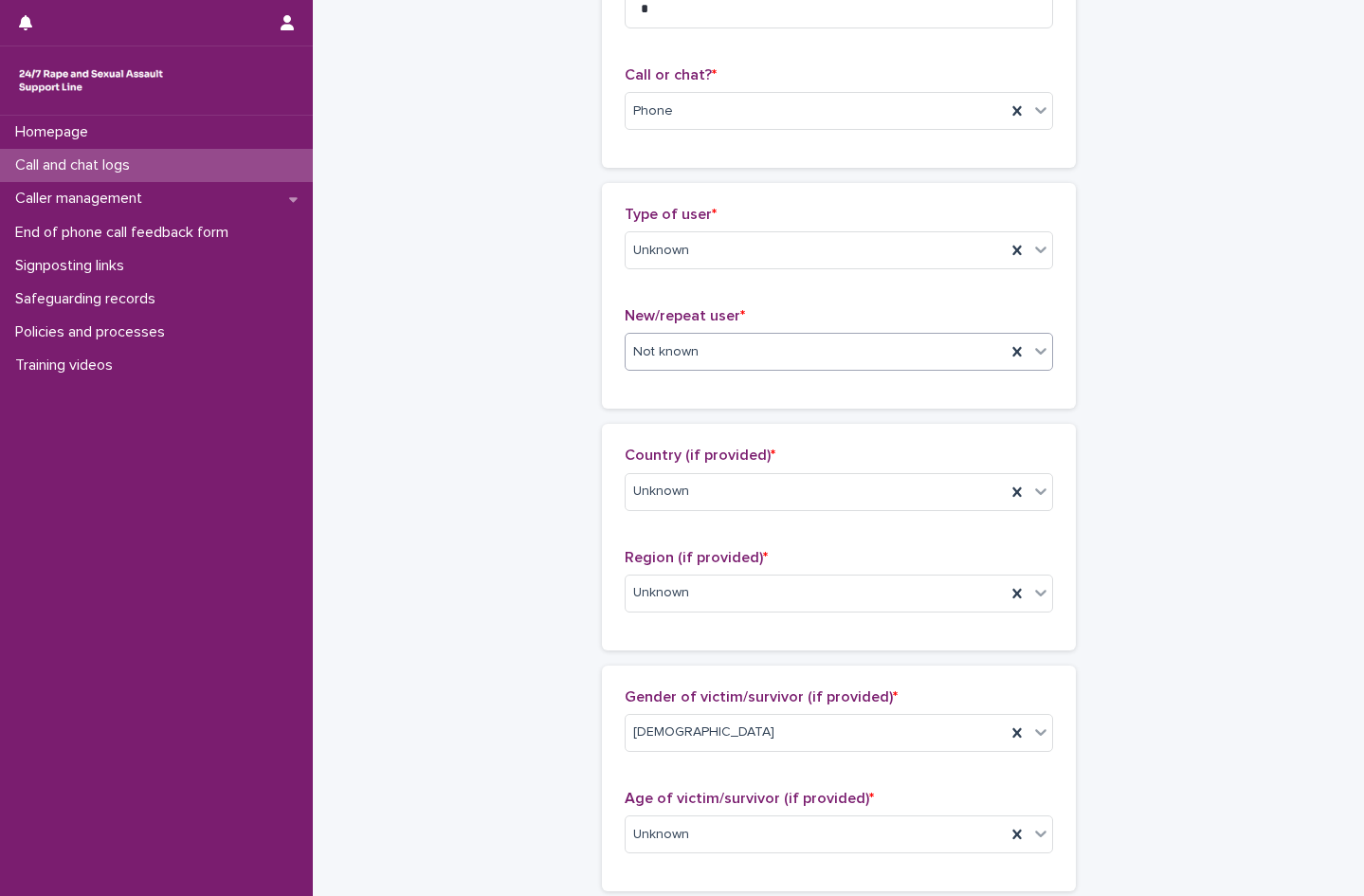
scroll to position [189, 0]
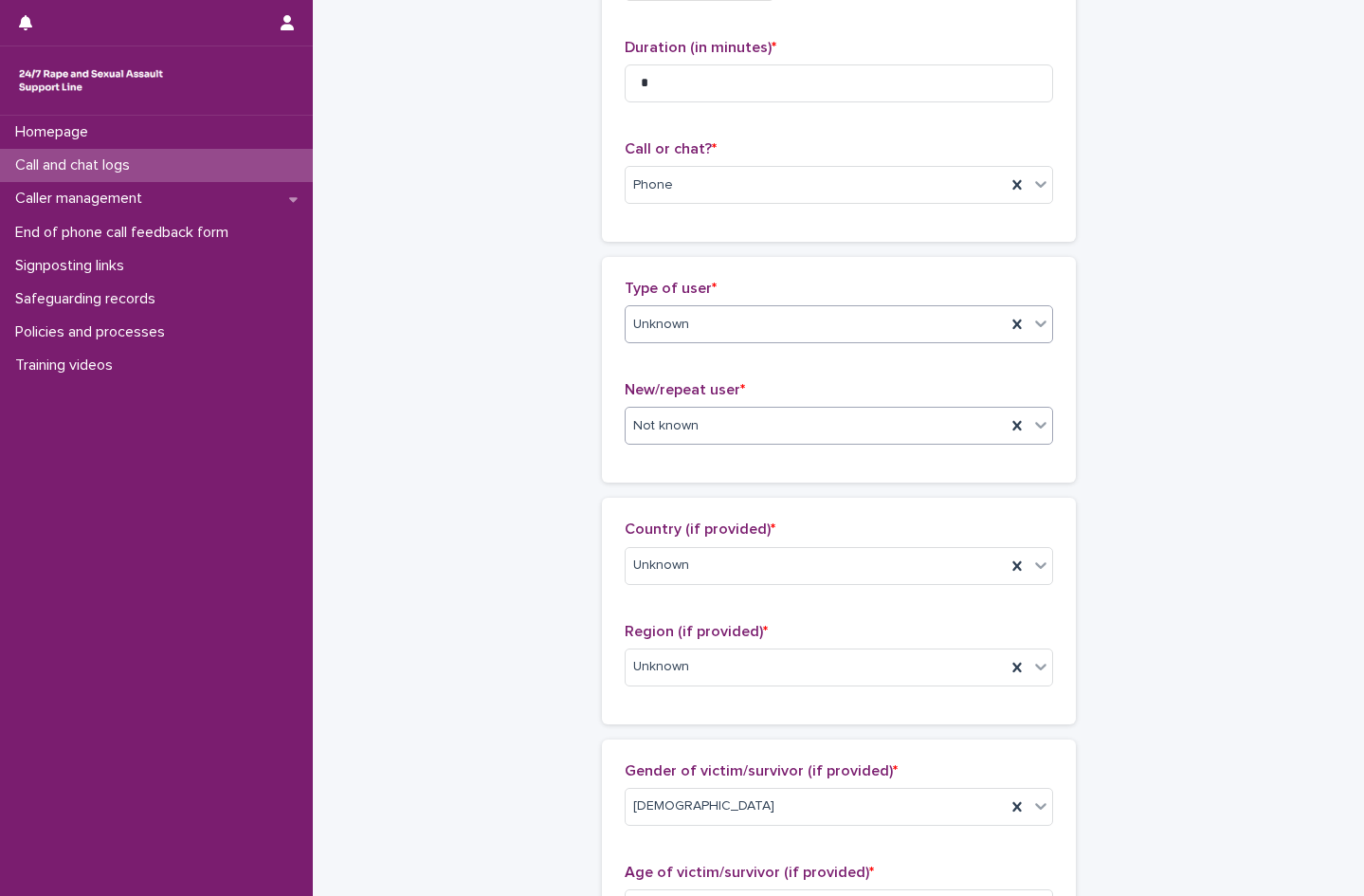
click at [669, 311] on div "Unknown" at bounding box center [815, 325] width 380 height 31
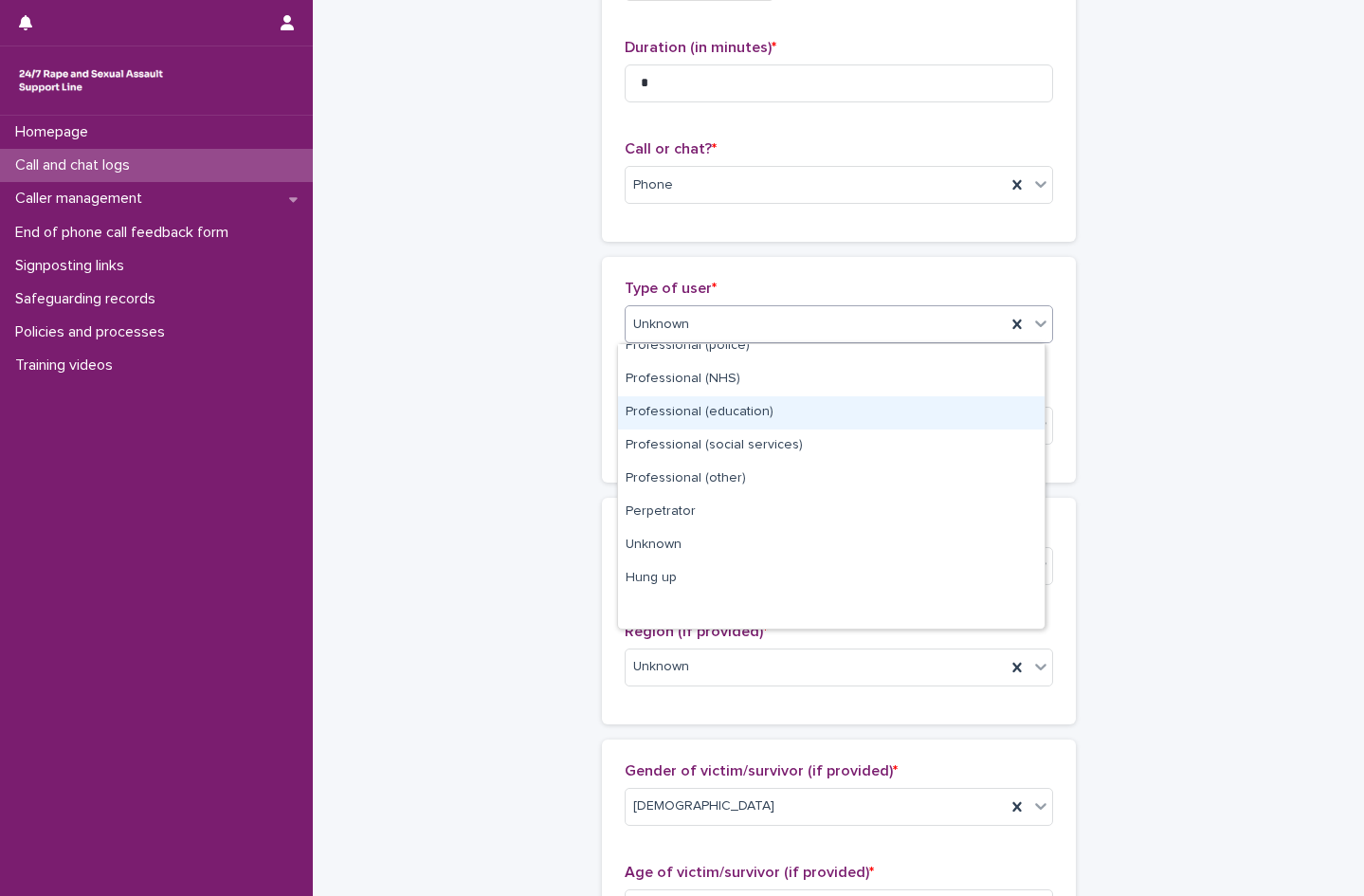
scroll to position [0, 0]
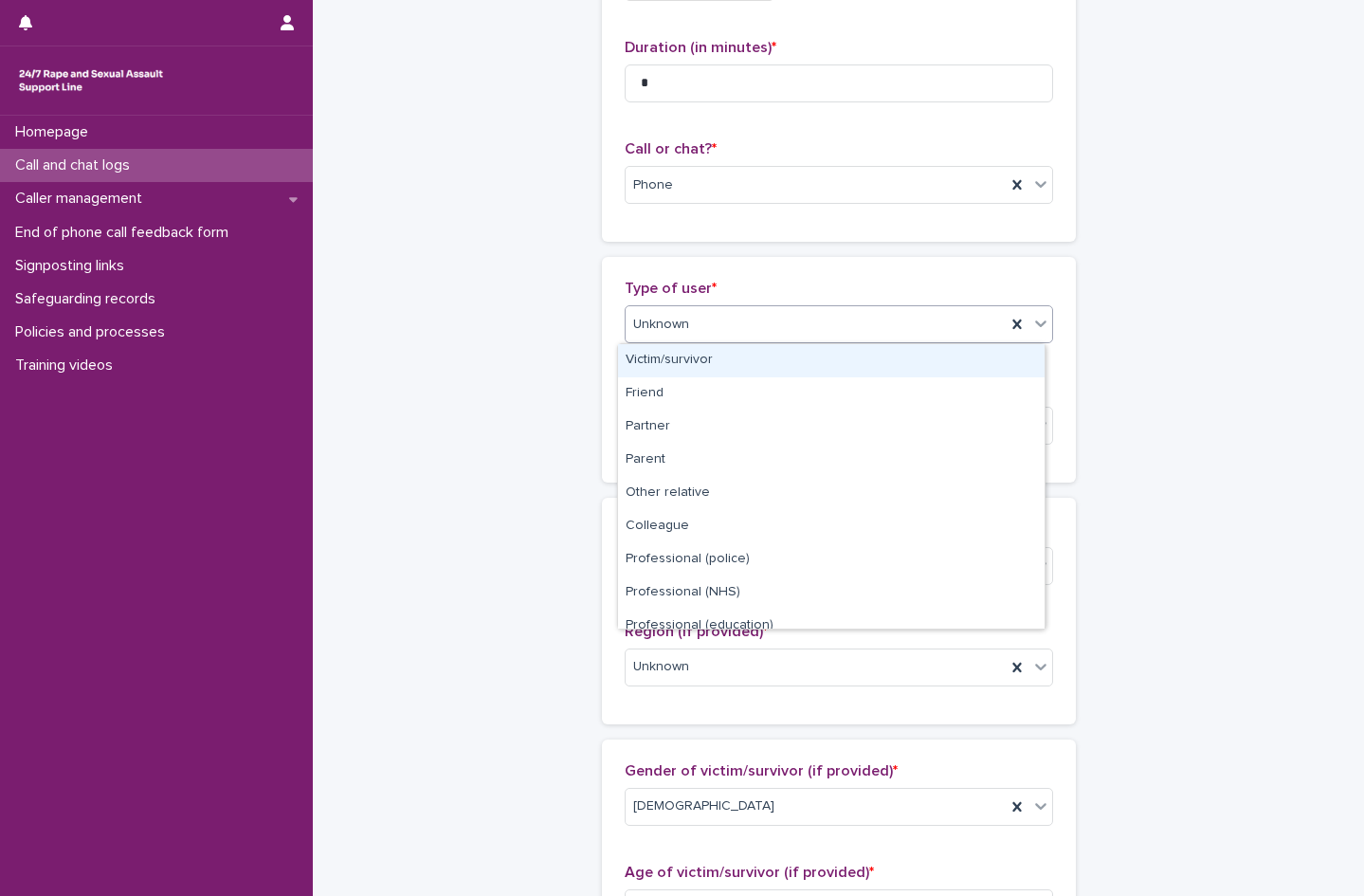
click at [687, 360] on div "Victim/survivor" at bounding box center [830, 361] width 426 height 33
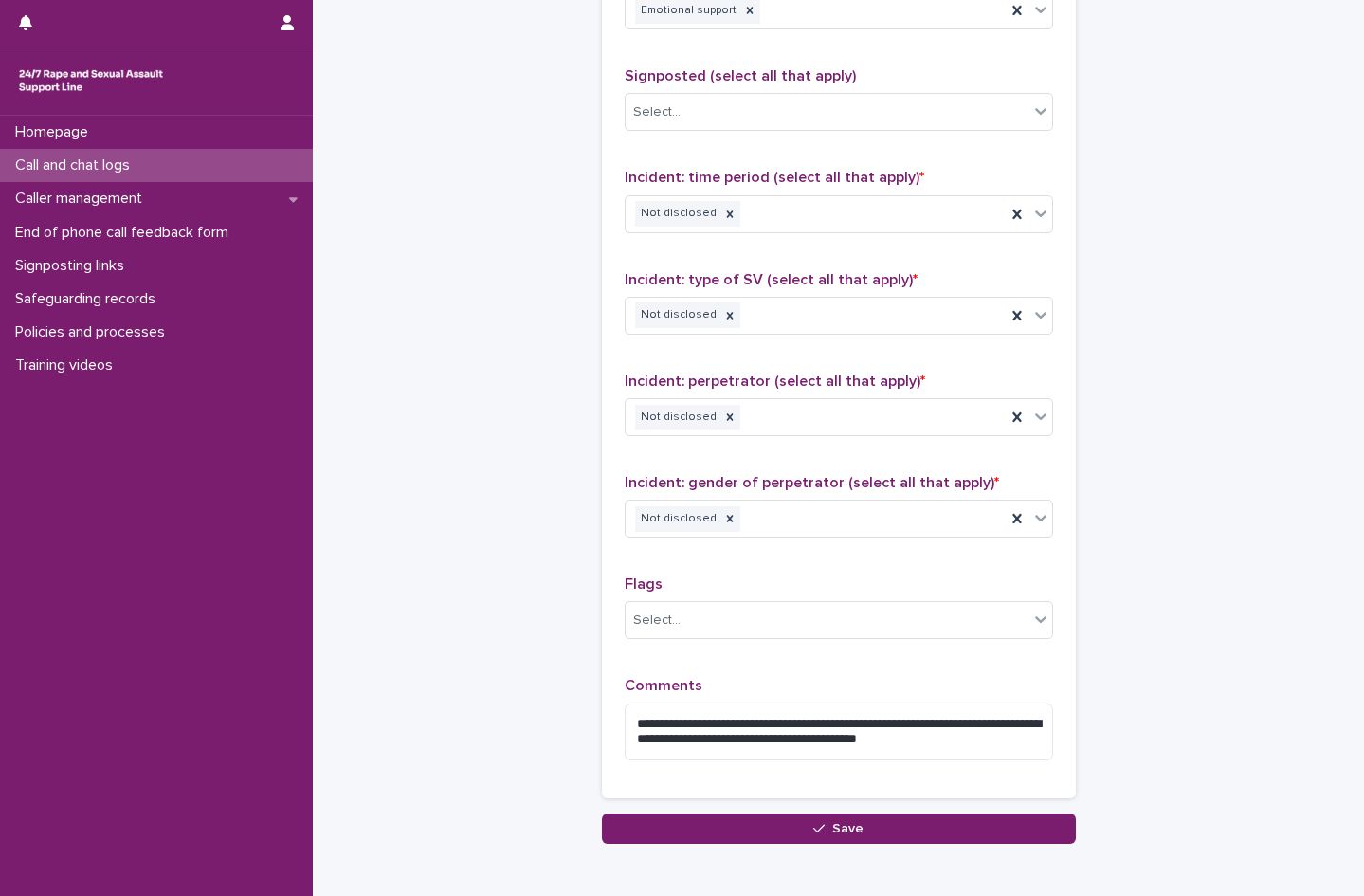
scroll to position [1322, 0]
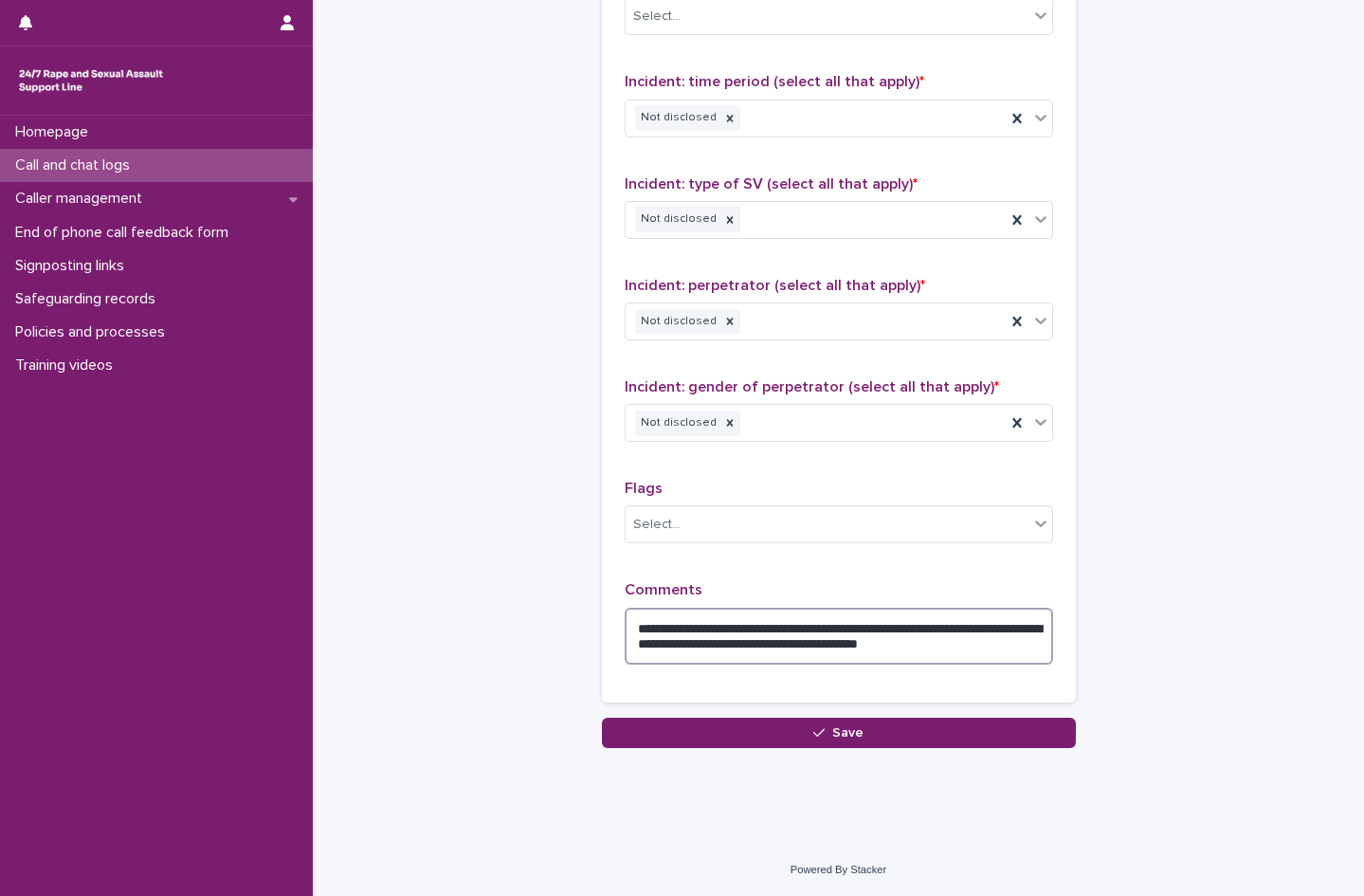
click at [1006, 626] on textarea "**********" at bounding box center [838, 636] width 428 height 57
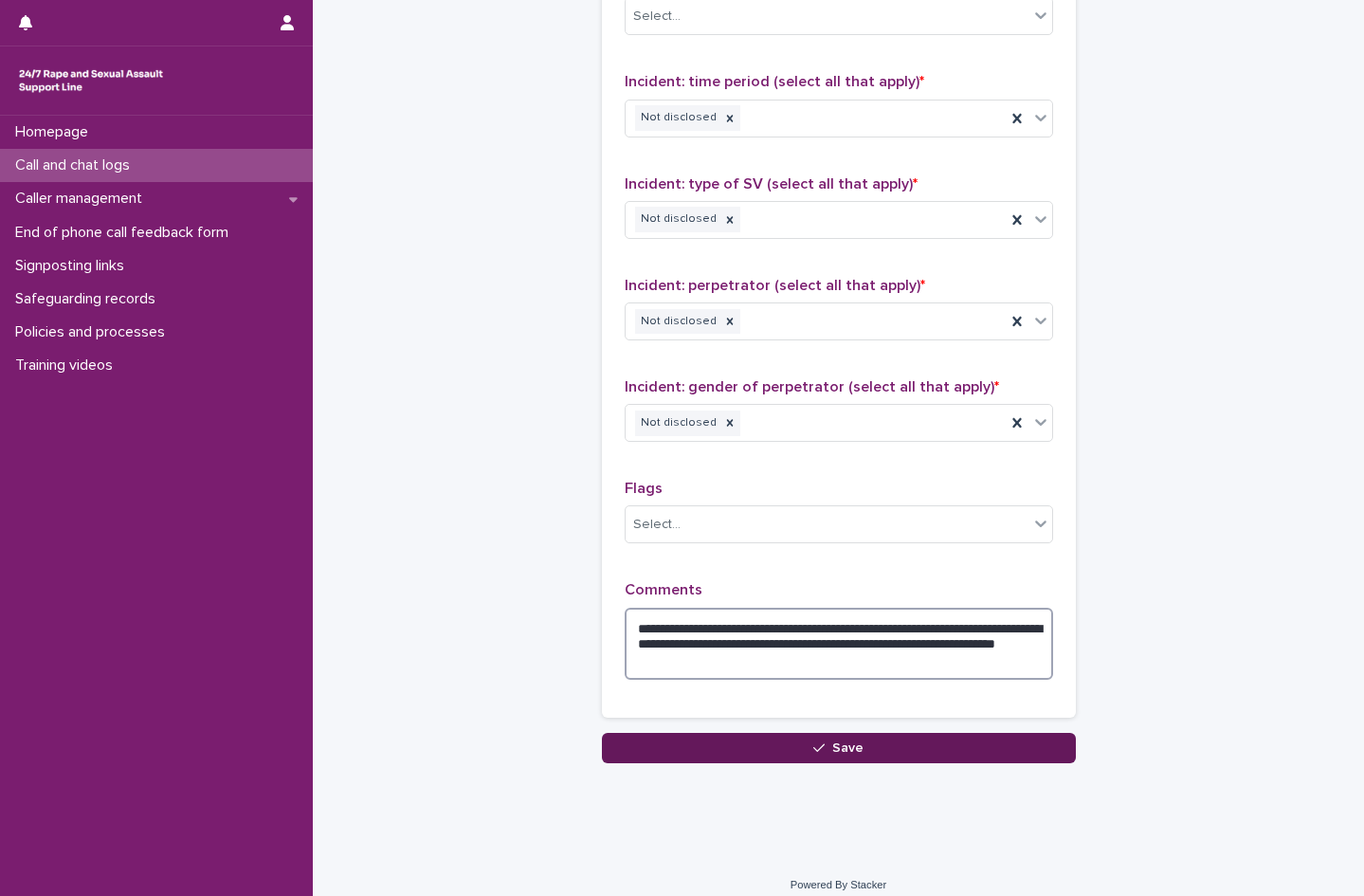
type textarea "**********"
click at [846, 748] on span "Save" at bounding box center [848, 748] width 31 height 14
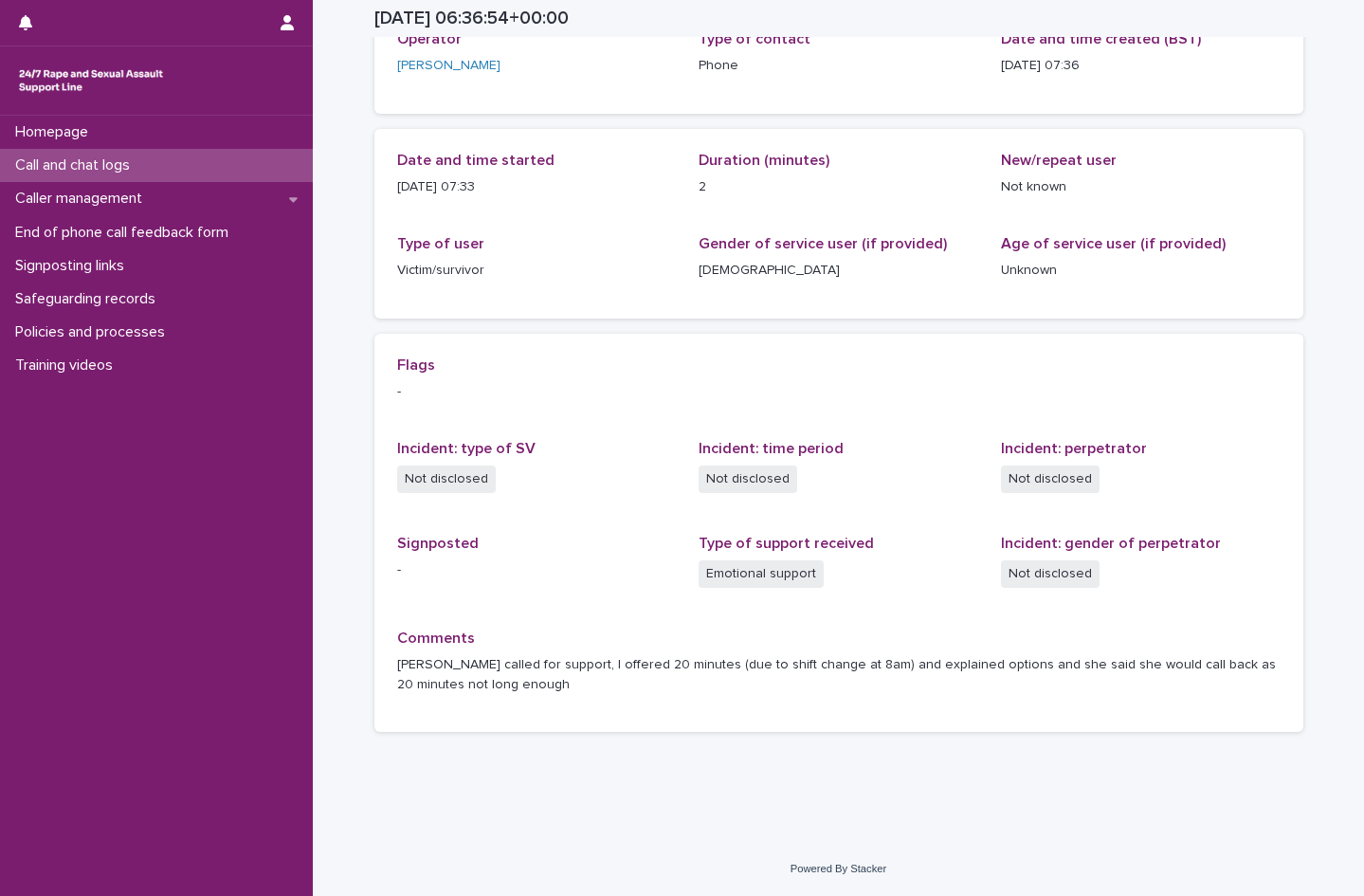
scroll to position [130, 0]
click at [73, 168] on p "Call and chat logs" at bounding box center [76, 165] width 137 height 18
